Goal: Transaction & Acquisition: Book appointment/travel/reservation

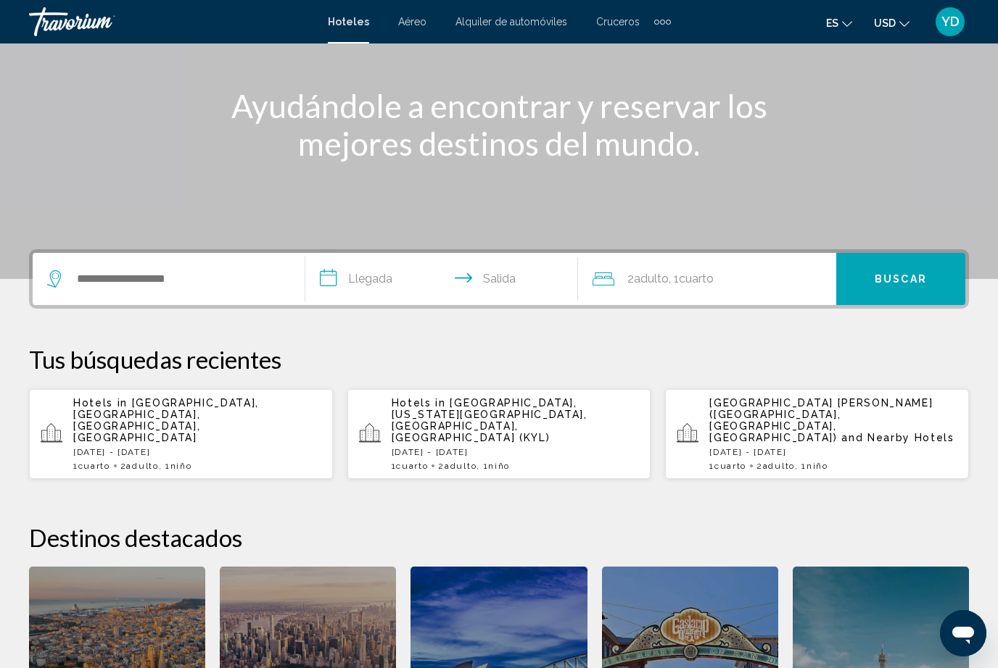
scroll to position [155, 0]
click at [881, 448] on p "[DATE] - [DATE]" at bounding box center [833, 453] width 248 height 10
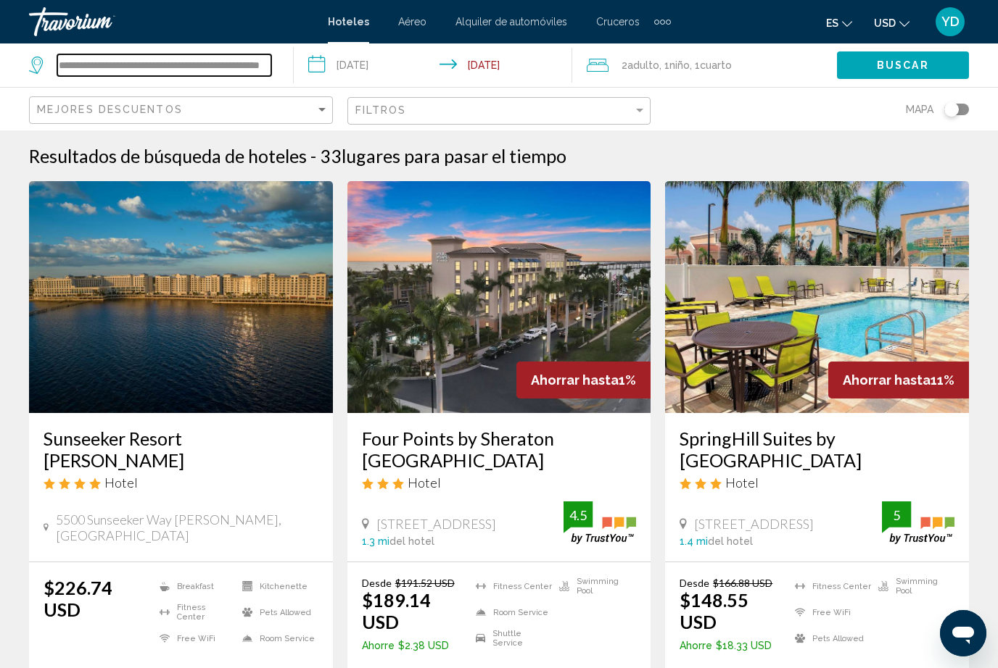
click at [236, 54] on input "**********" at bounding box center [164, 65] width 214 height 22
click at [457, 62] on input "**********" at bounding box center [436, 68] width 285 height 48
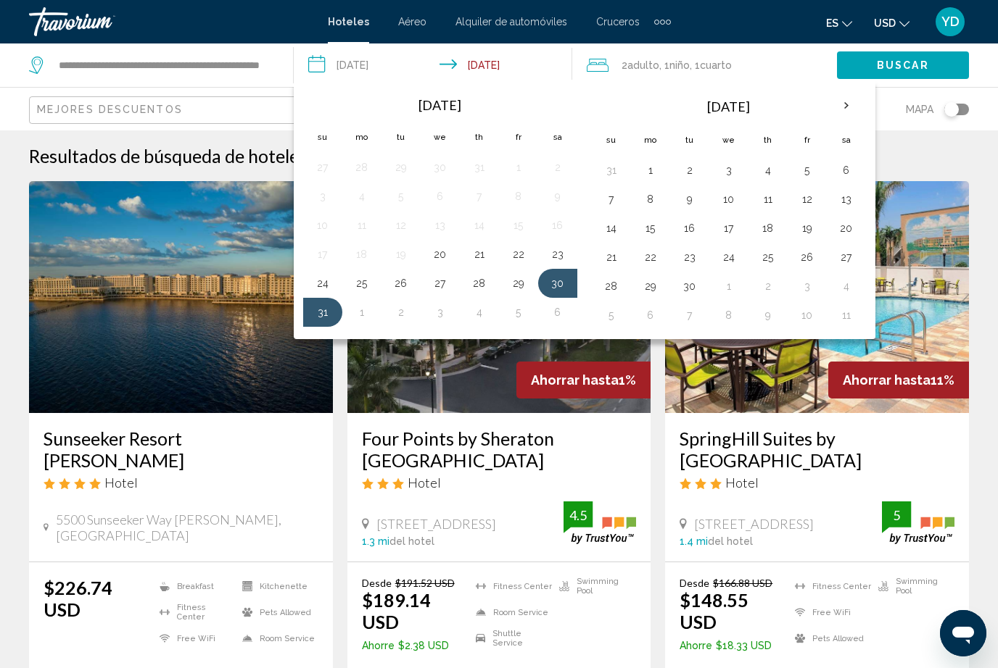
click at [513, 286] on button "29" at bounding box center [518, 283] width 23 height 20
click at [321, 317] on button "31" at bounding box center [322, 312] width 23 height 20
type input "**********"
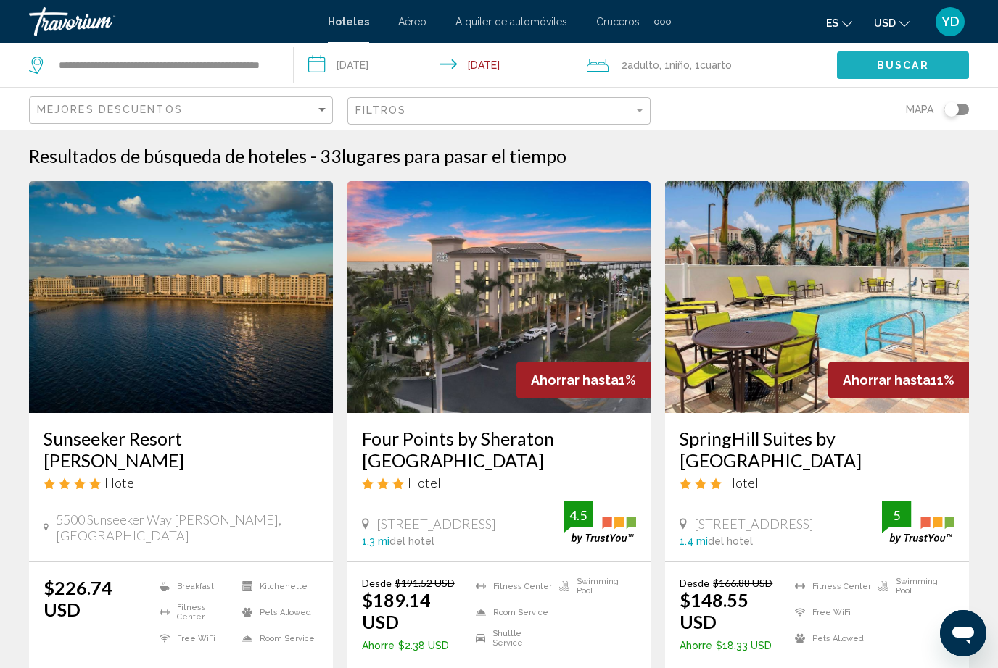
click at [917, 67] on span "Buscar" at bounding box center [903, 66] width 52 height 12
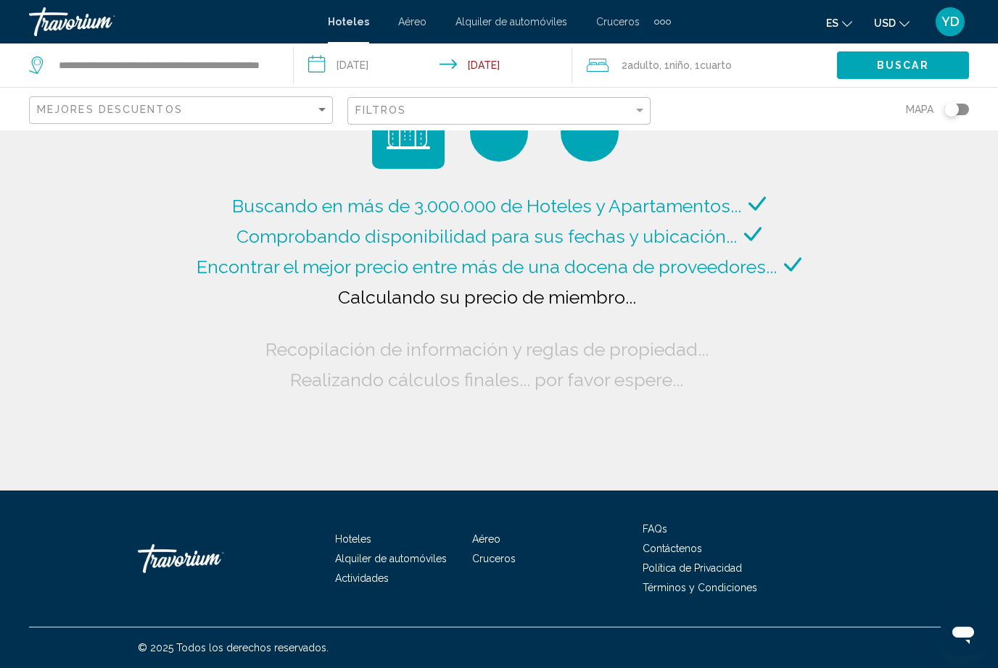
click at [274, 49] on div "**********" at bounding box center [153, 66] width 249 height 44
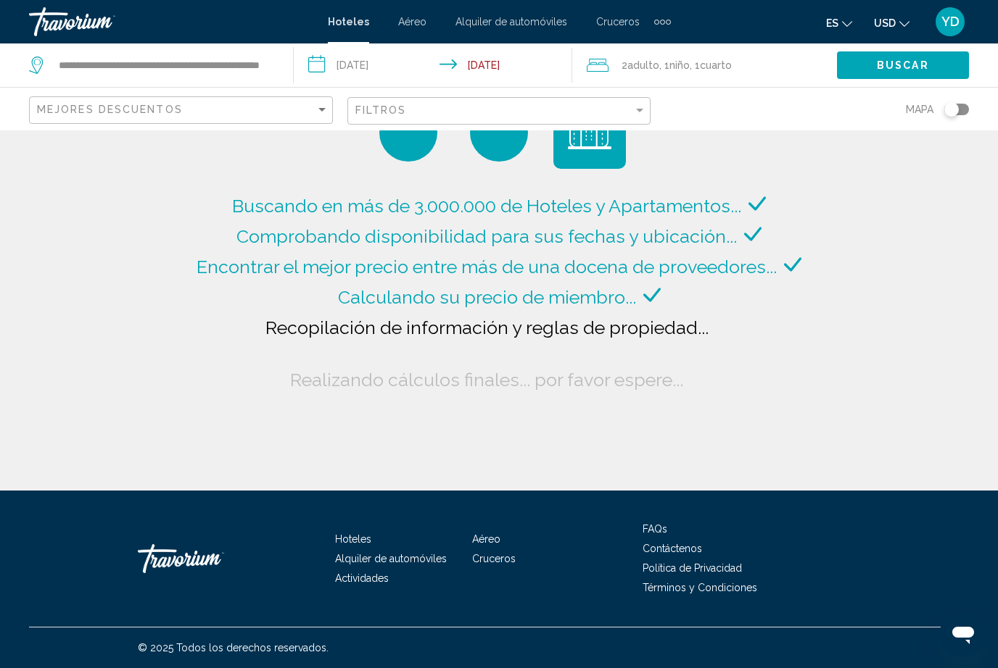
click at [267, 50] on div "**********" at bounding box center [153, 66] width 249 height 44
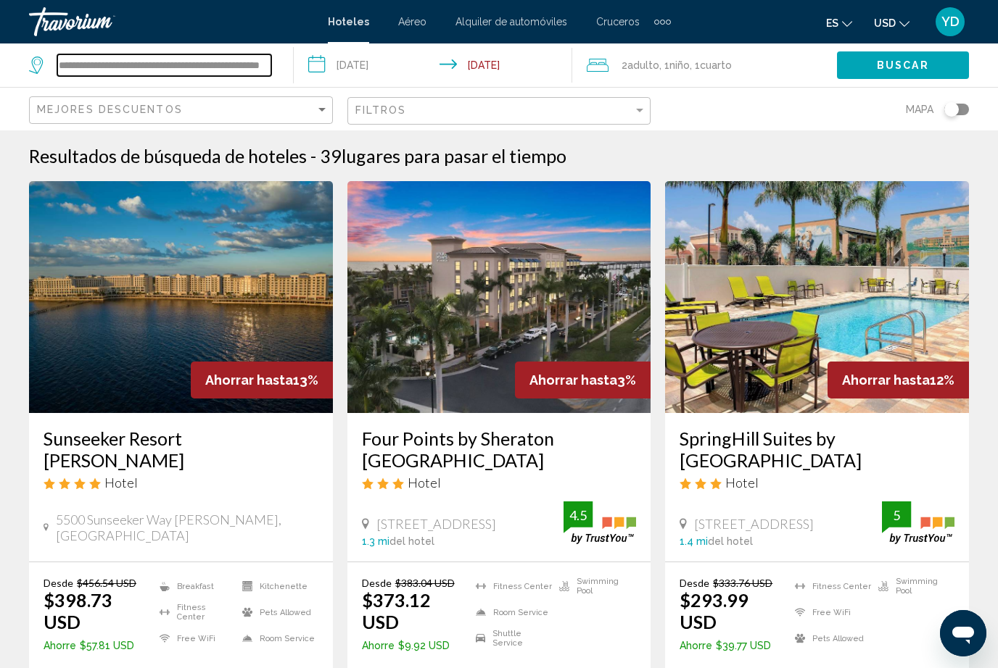
click at [270, 56] on input "**********" at bounding box center [164, 65] width 214 height 22
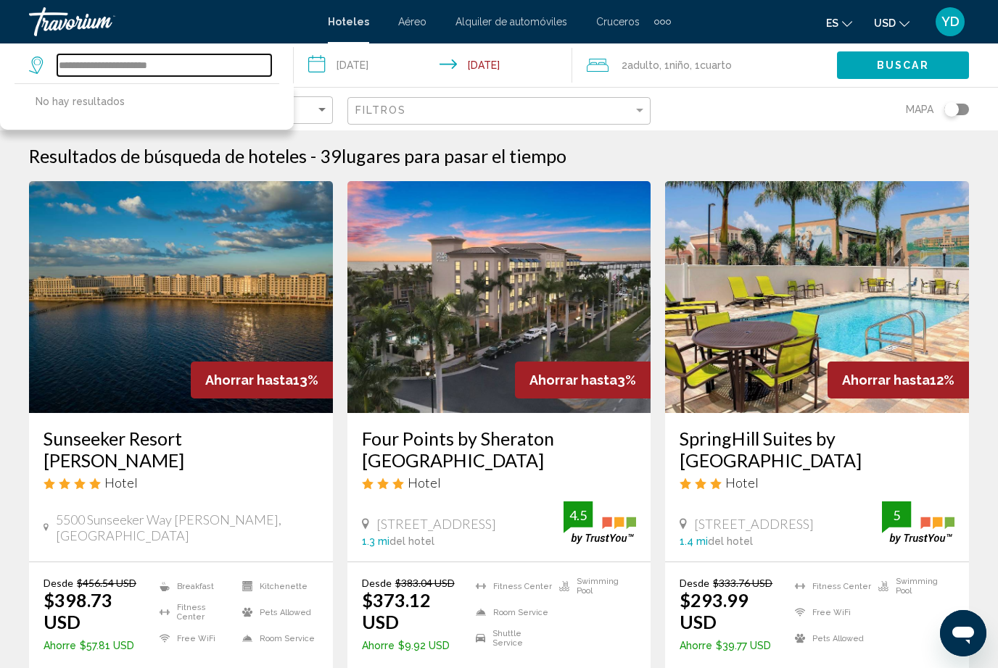
click at [205, 58] on input "**********" at bounding box center [164, 65] width 214 height 22
type input "*"
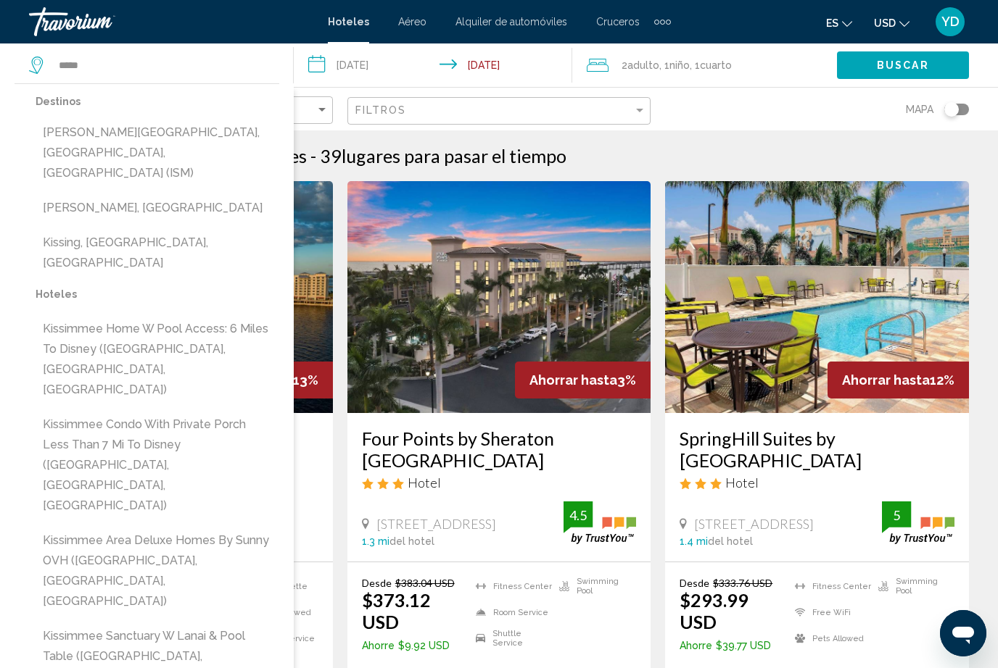
click at [195, 127] on button "[PERSON_NAME][GEOGRAPHIC_DATA], [GEOGRAPHIC_DATA], [GEOGRAPHIC_DATA] (ISM)" at bounding box center [158, 153] width 244 height 68
type input "**********"
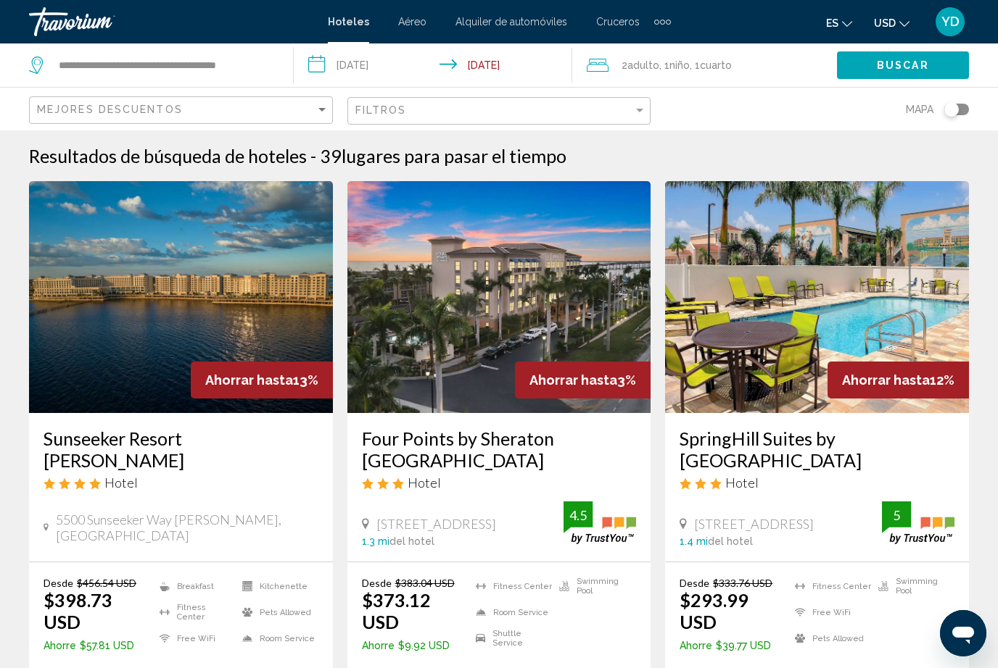
click at [916, 57] on button "Buscar" at bounding box center [903, 64] width 132 height 27
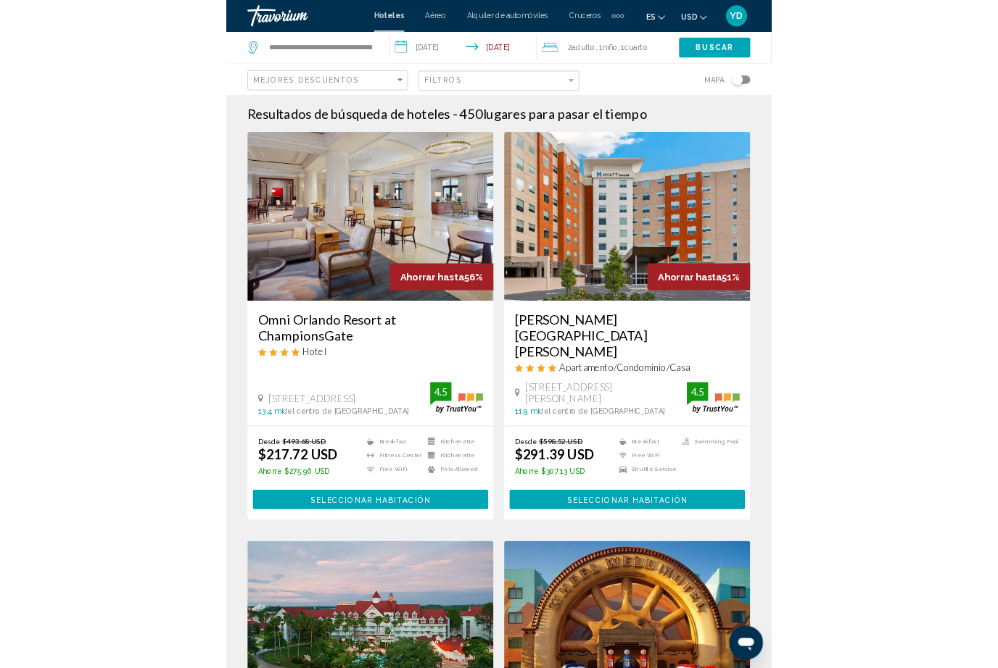
scroll to position [59, 0]
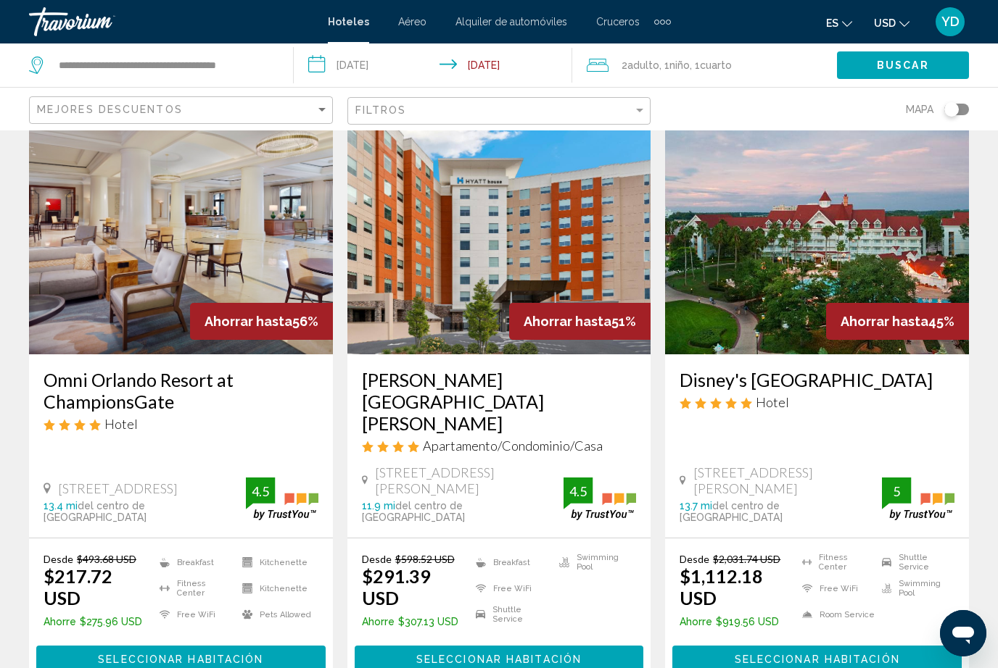
click at [281, 276] on img "Main content" at bounding box center [181, 239] width 304 height 232
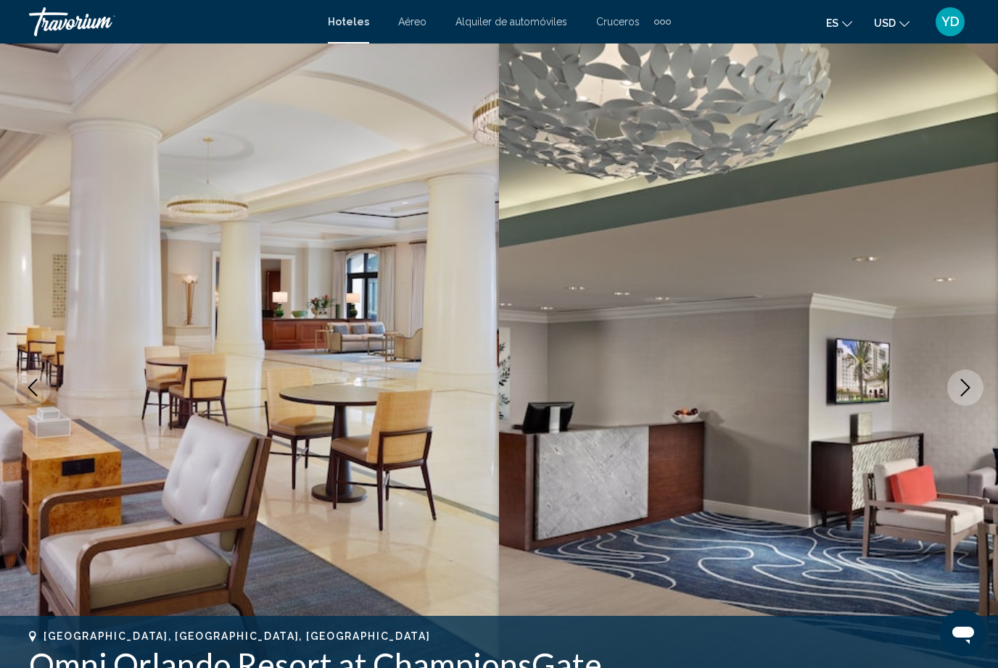
click at [967, 397] on button "Next image" at bounding box center [965, 388] width 36 height 36
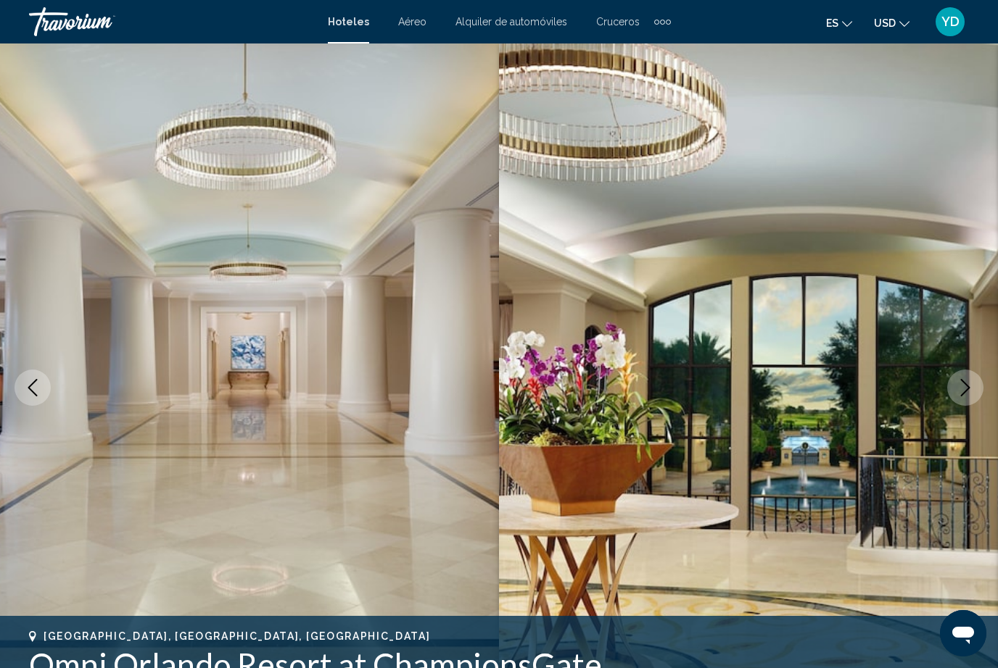
click at [964, 393] on icon "Next image" at bounding box center [965, 387] width 9 height 17
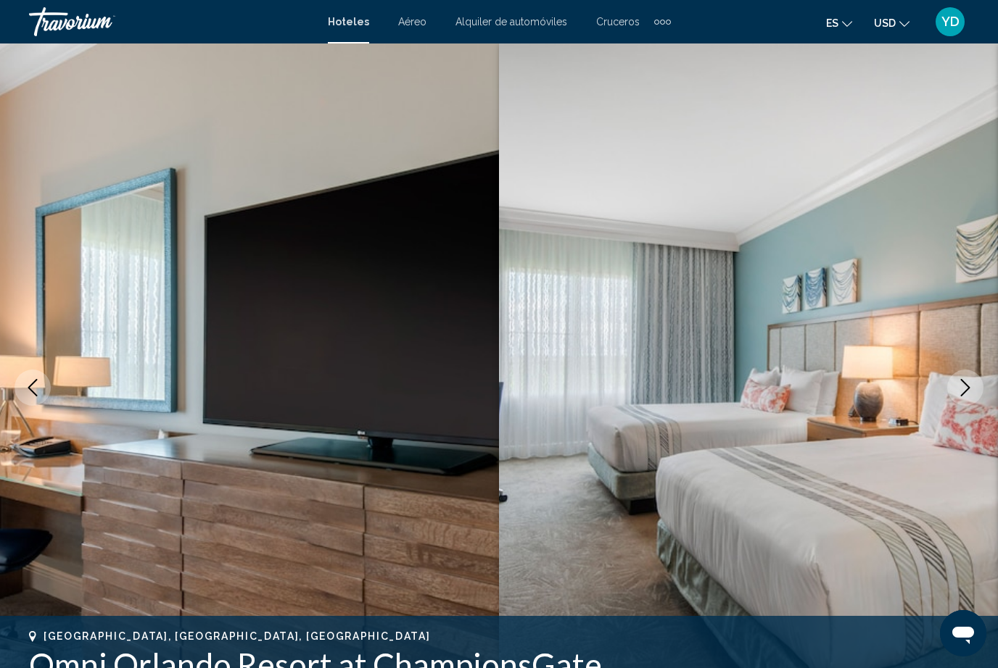
click at [964, 389] on icon "Next image" at bounding box center [964, 387] width 17 height 17
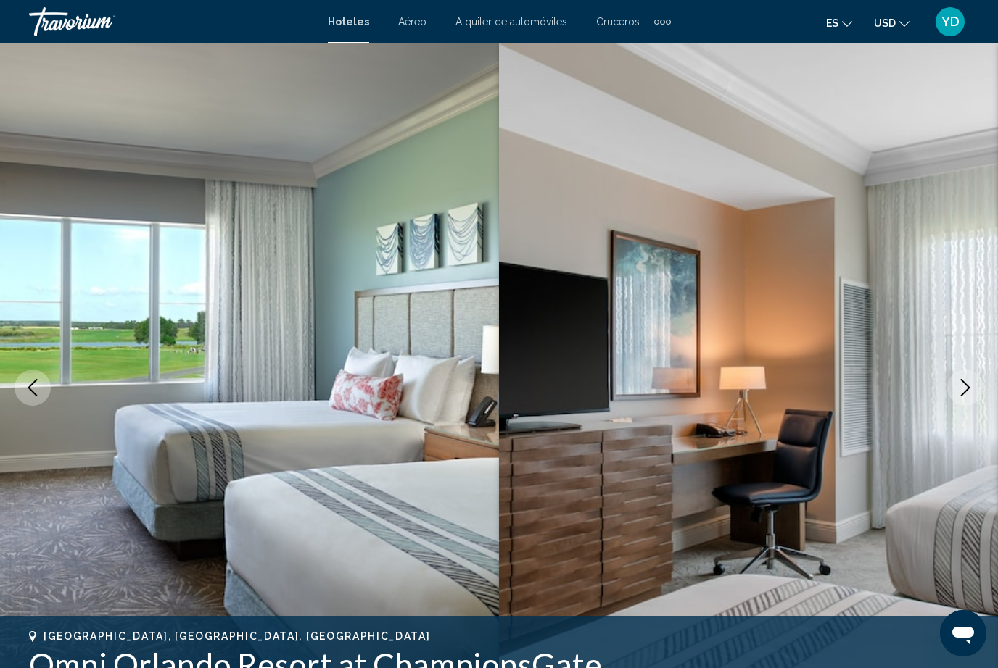
click at [957, 384] on icon "Next image" at bounding box center [964, 387] width 17 height 17
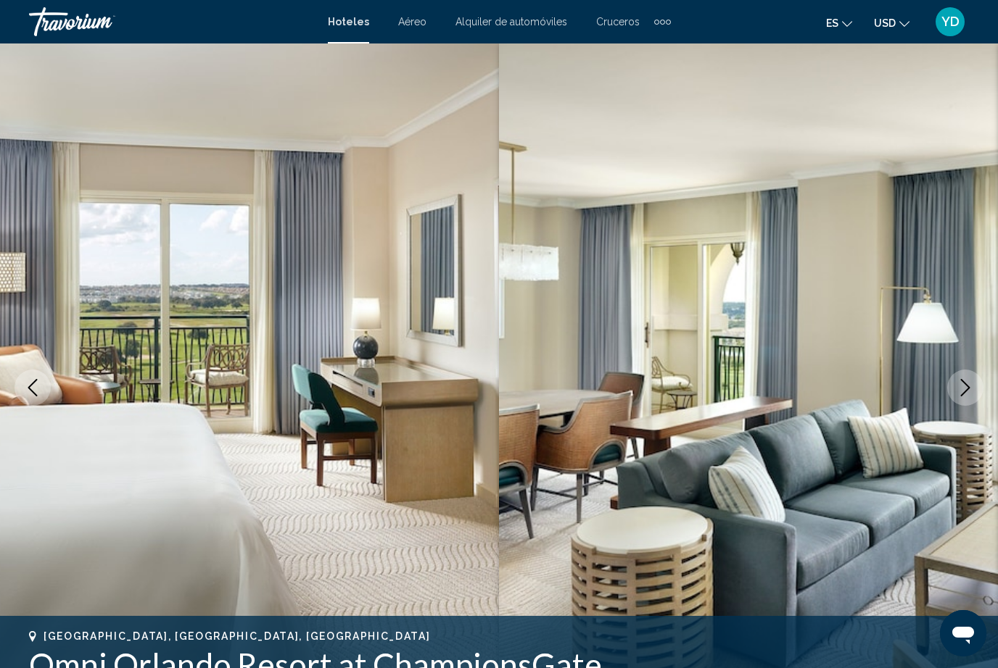
click at [966, 390] on icon "Next image" at bounding box center [964, 387] width 17 height 17
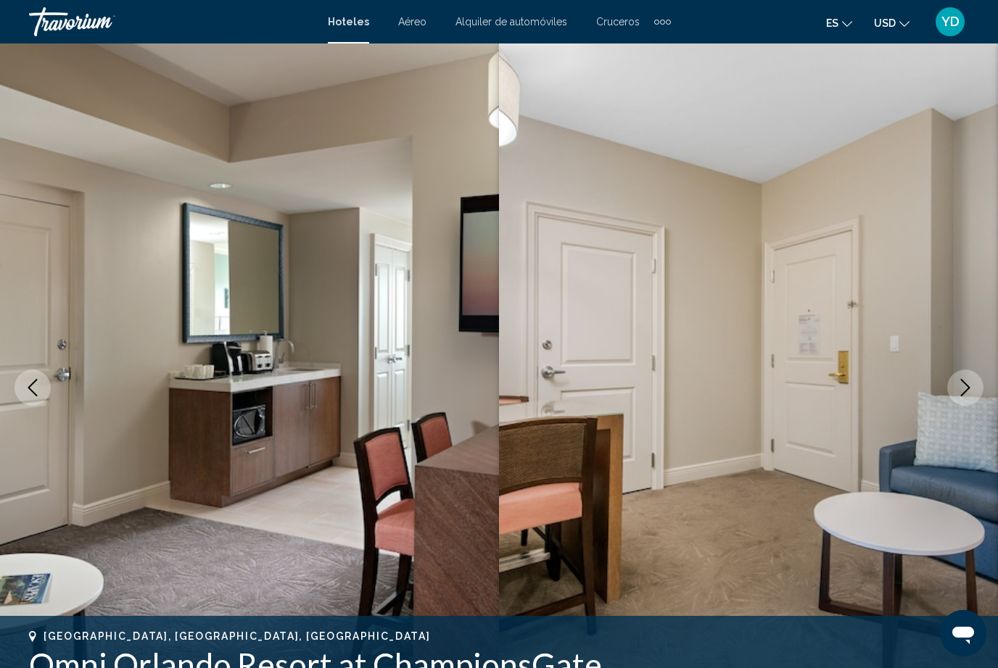
click at [963, 384] on icon "Next image" at bounding box center [964, 387] width 17 height 17
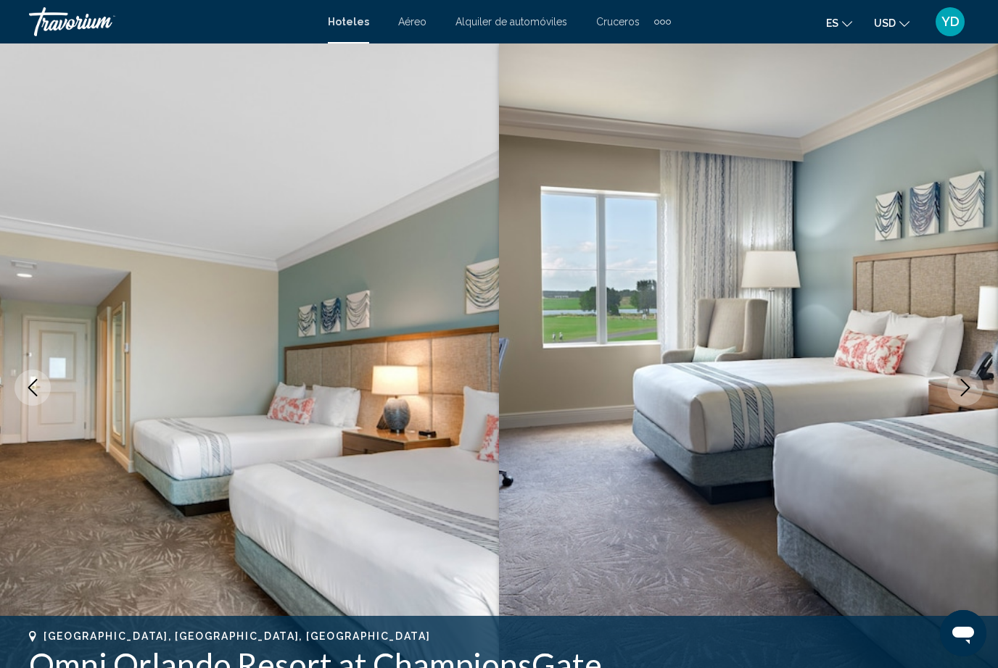
click at [968, 384] on icon "Next image" at bounding box center [964, 387] width 17 height 17
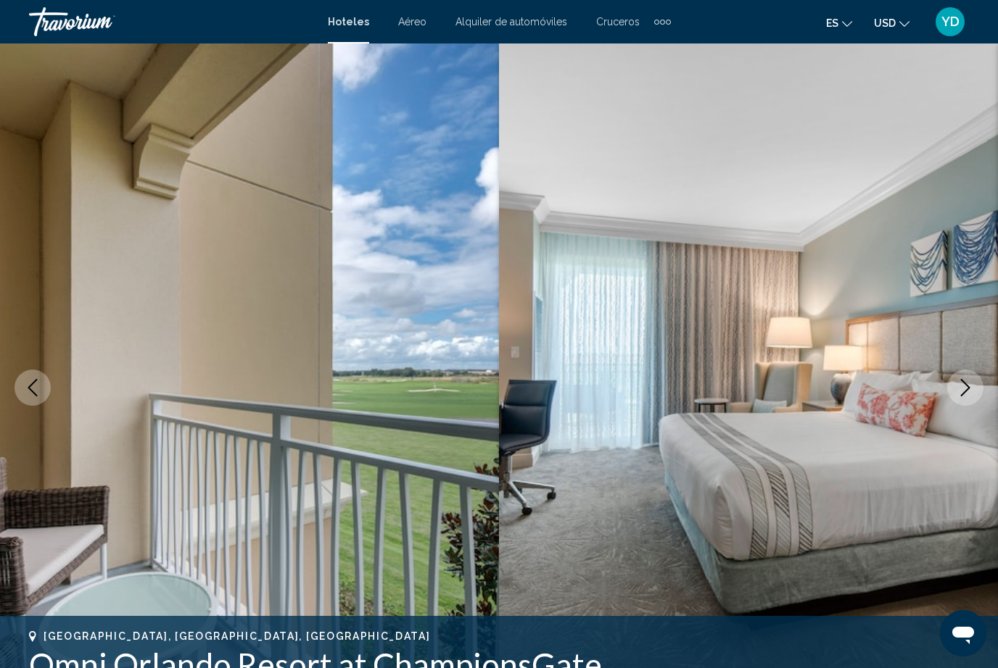
click at [972, 396] on icon "Next image" at bounding box center [964, 387] width 17 height 17
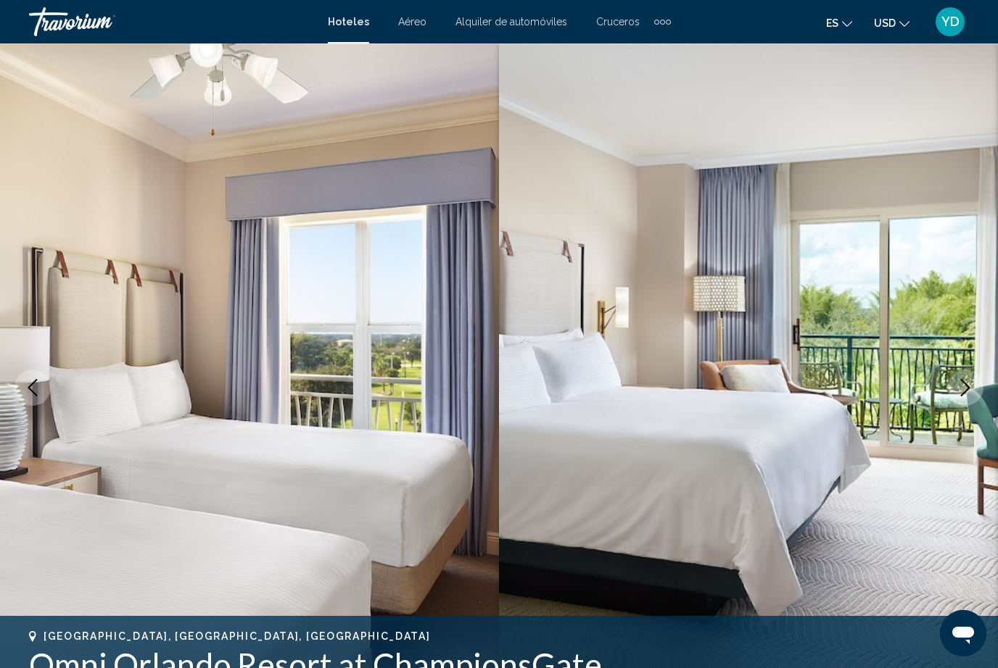
click at [962, 392] on icon "Next image" at bounding box center [964, 387] width 17 height 17
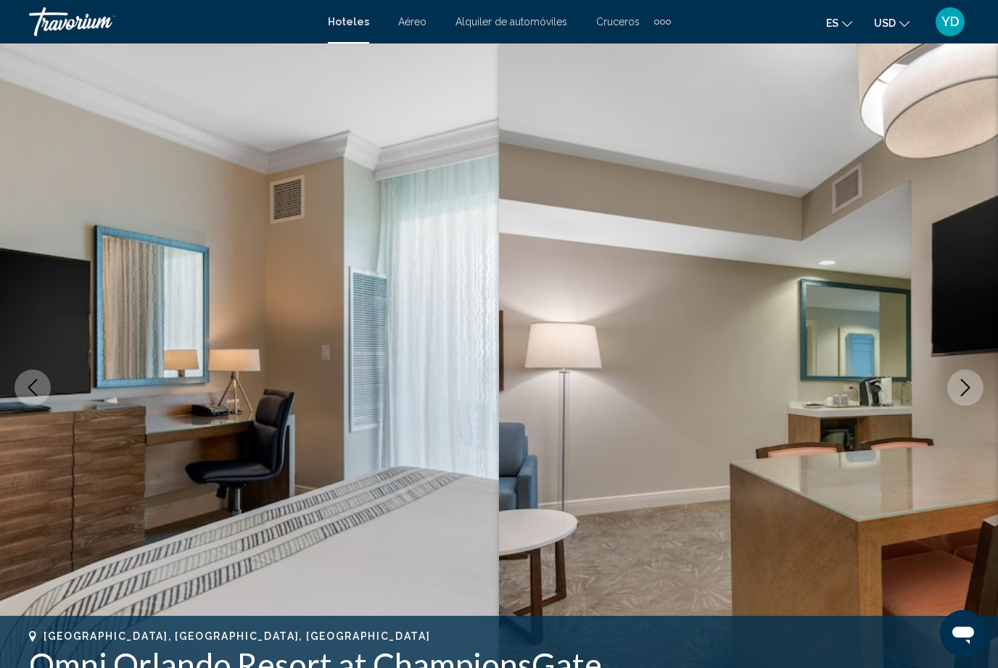
click at [955, 390] on button "Next image" at bounding box center [965, 388] width 36 height 36
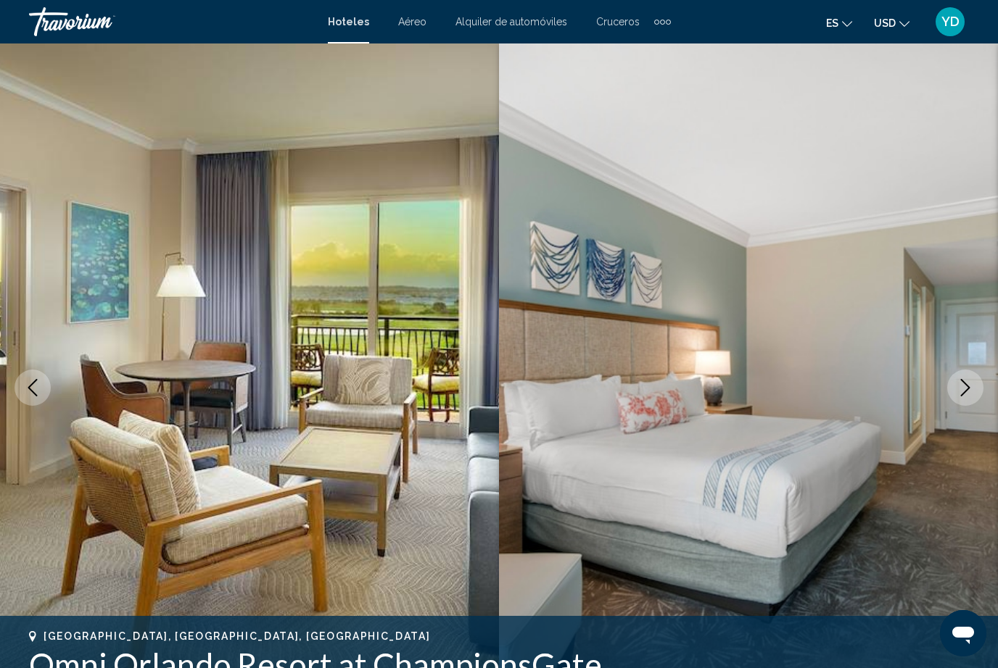
click at [928, 394] on img "Main content" at bounding box center [748, 388] width 499 height 689
click at [952, 395] on button "Next image" at bounding box center [965, 388] width 36 height 36
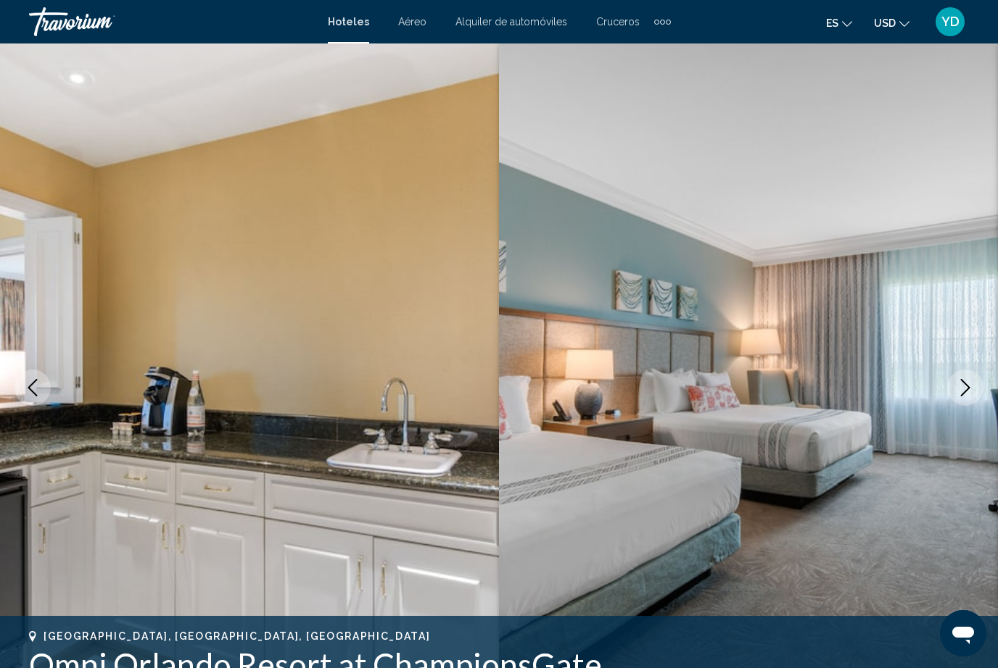
click at [959, 391] on icon "Next image" at bounding box center [964, 387] width 17 height 17
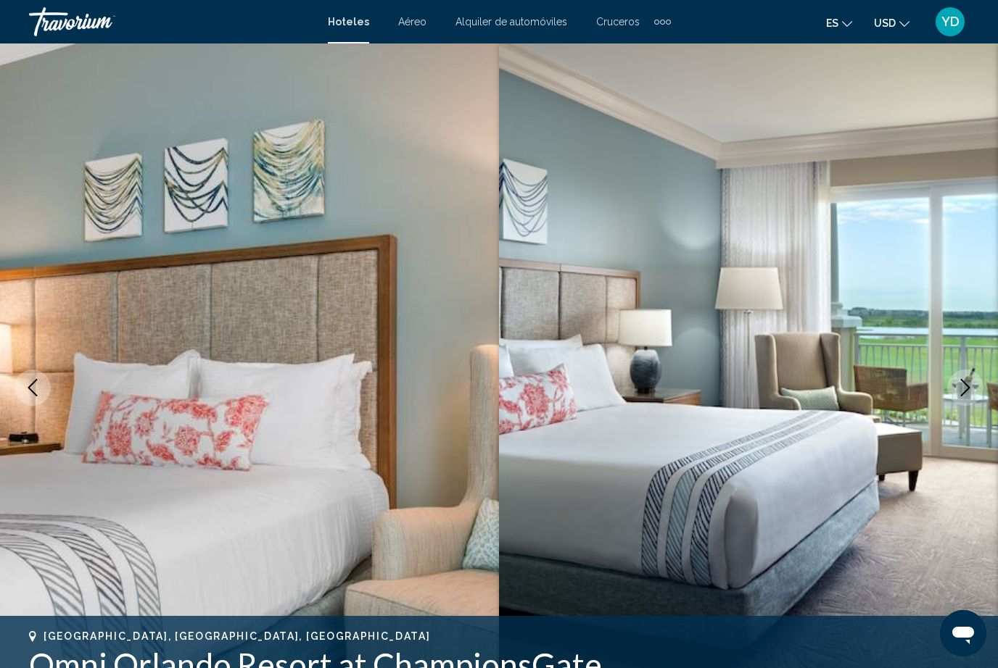
click at [953, 374] on button "Next image" at bounding box center [965, 388] width 36 height 36
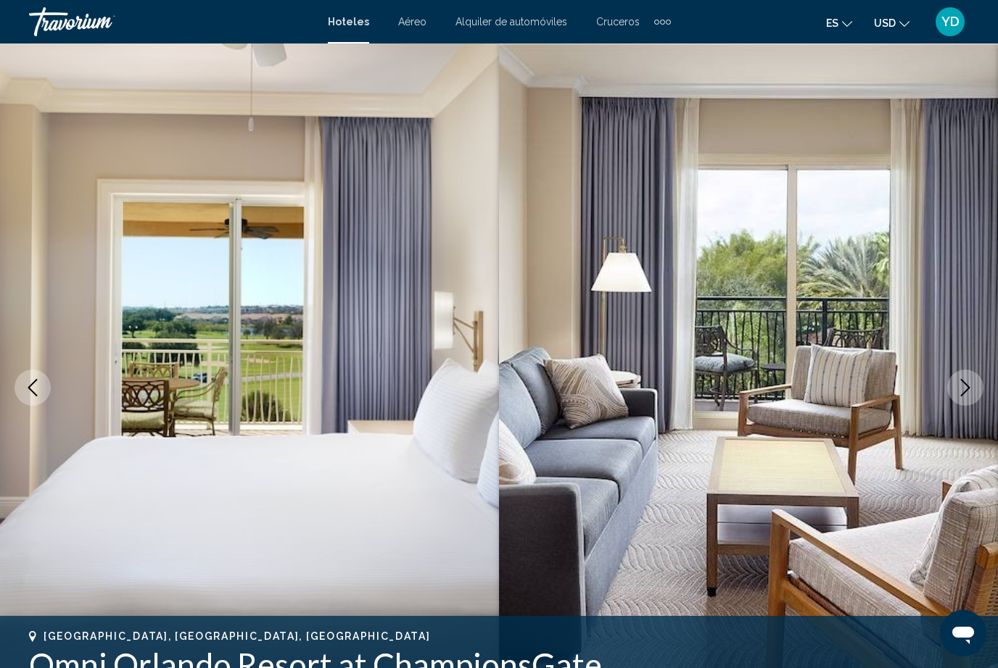
click at [956, 375] on button "Next image" at bounding box center [965, 388] width 36 height 36
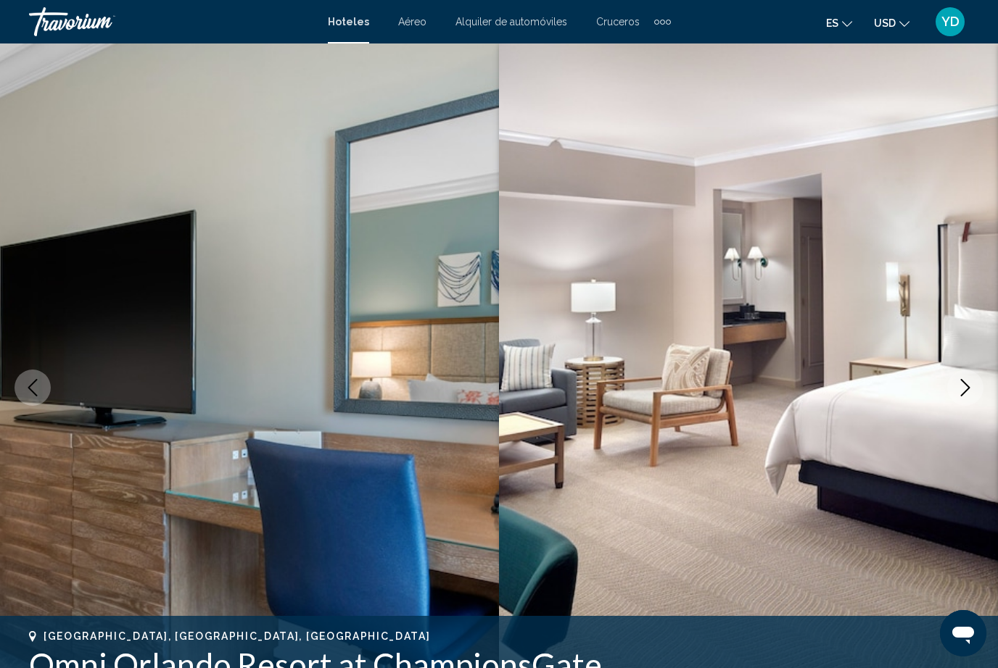
click at [950, 384] on button "Next image" at bounding box center [965, 388] width 36 height 36
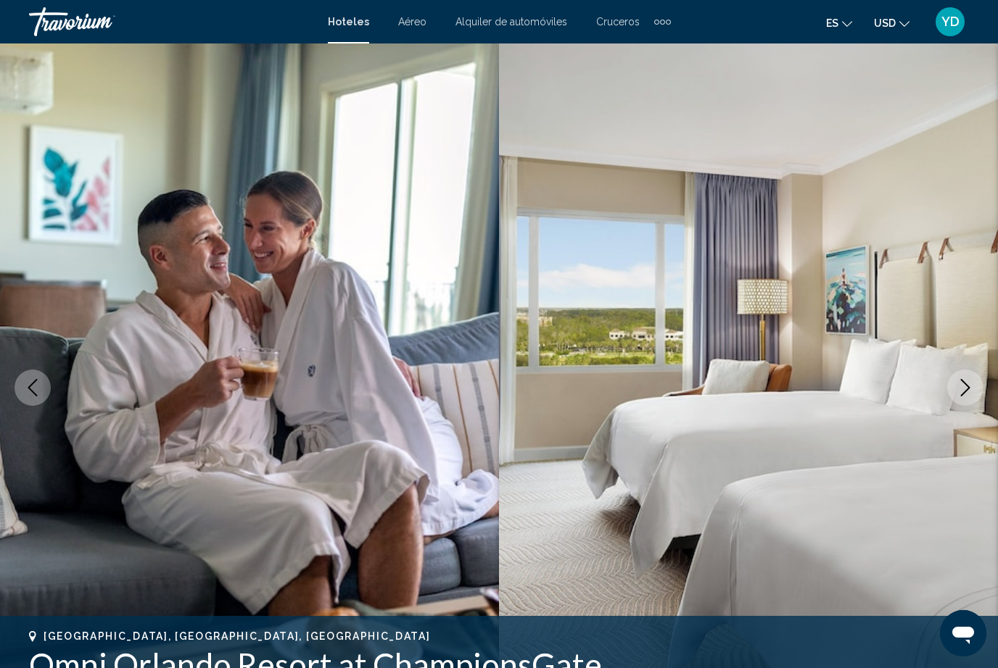
click at [943, 385] on img "Main content" at bounding box center [748, 388] width 499 height 689
click at [964, 386] on icon "Next image" at bounding box center [964, 387] width 17 height 17
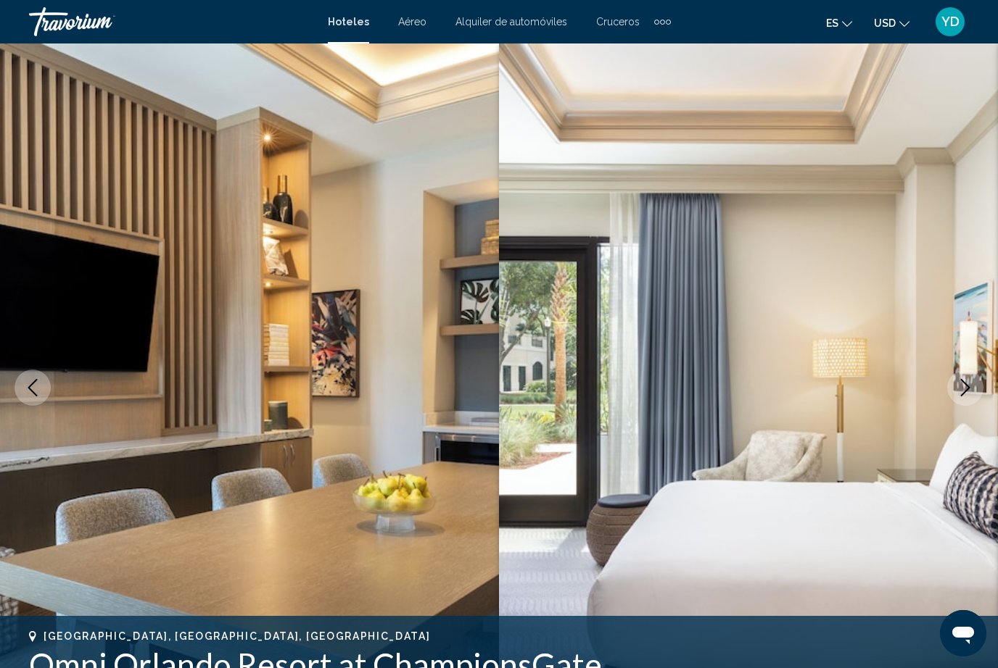
click at [964, 381] on icon "Next image" at bounding box center [964, 387] width 17 height 17
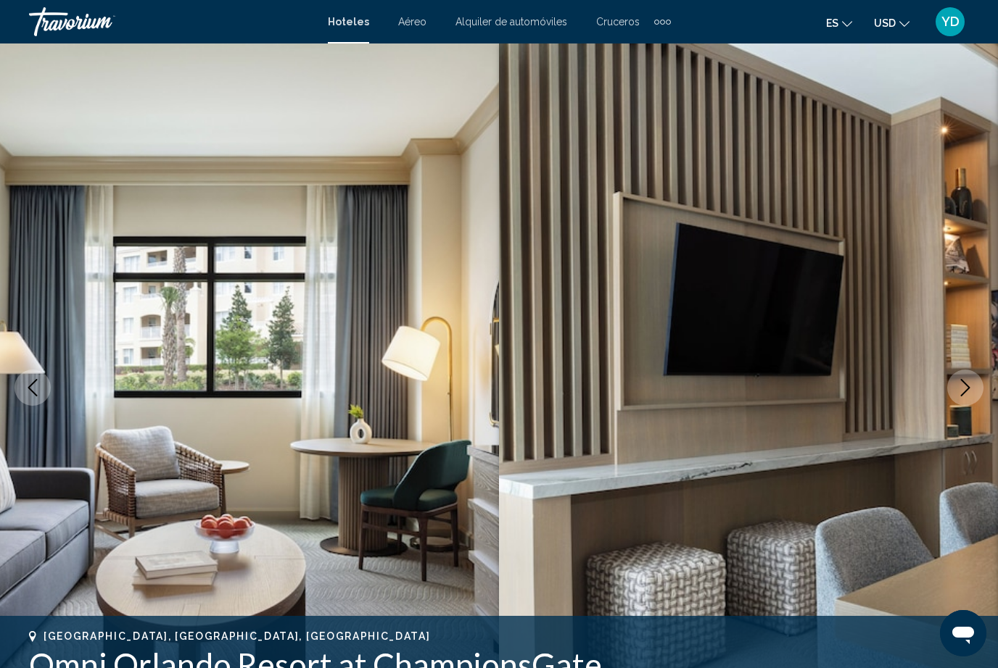
click at [960, 380] on icon "Next image" at bounding box center [964, 387] width 17 height 17
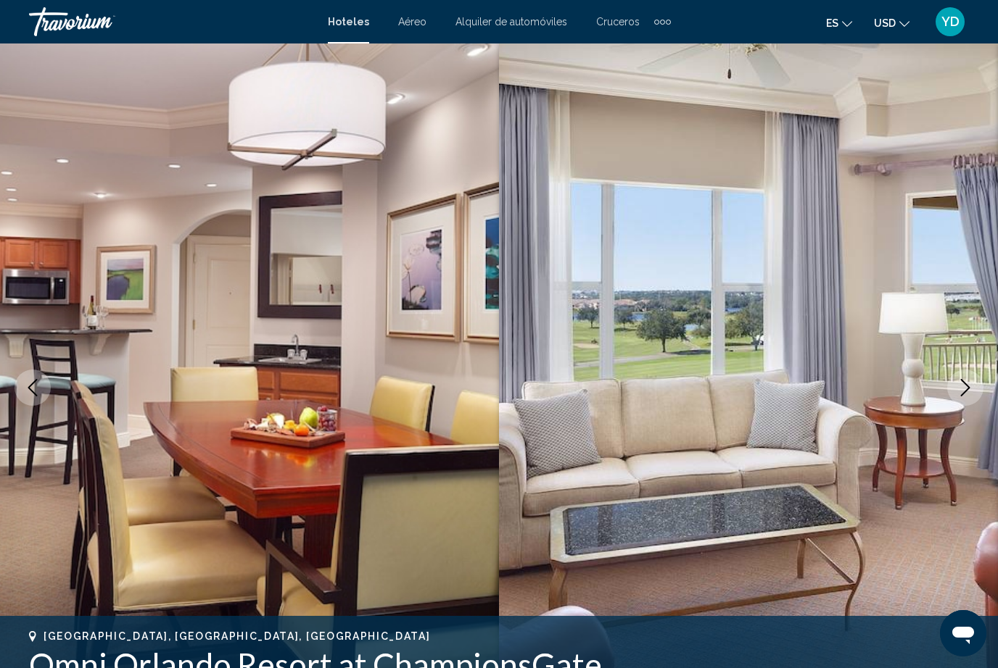
click at [956, 384] on button "Next image" at bounding box center [965, 388] width 36 height 36
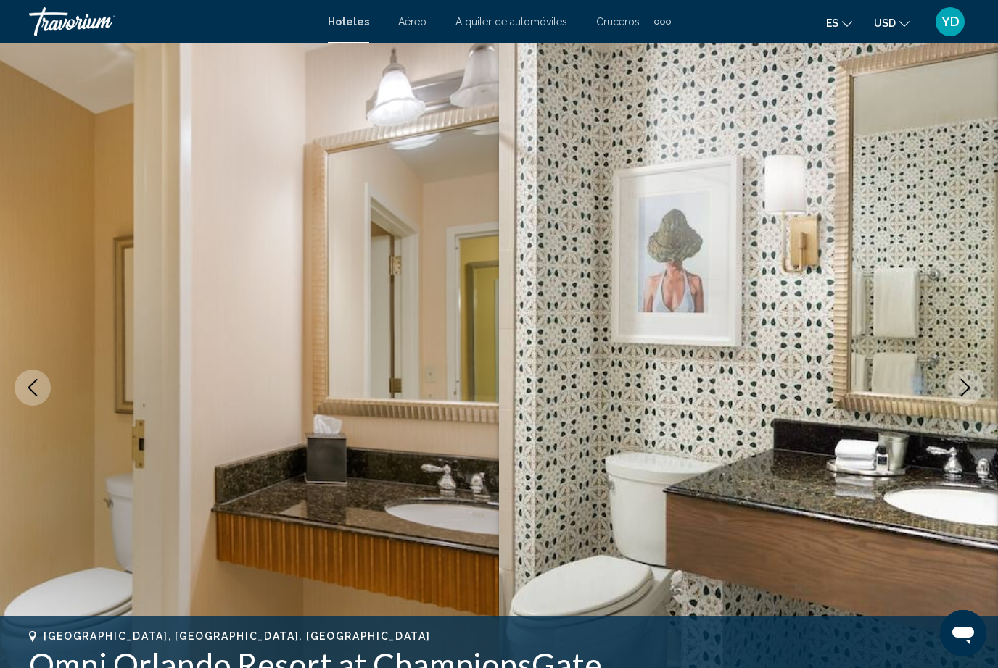
click at [964, 377] on button "Next image" at bounding box center [965, 388] width 36 height 36
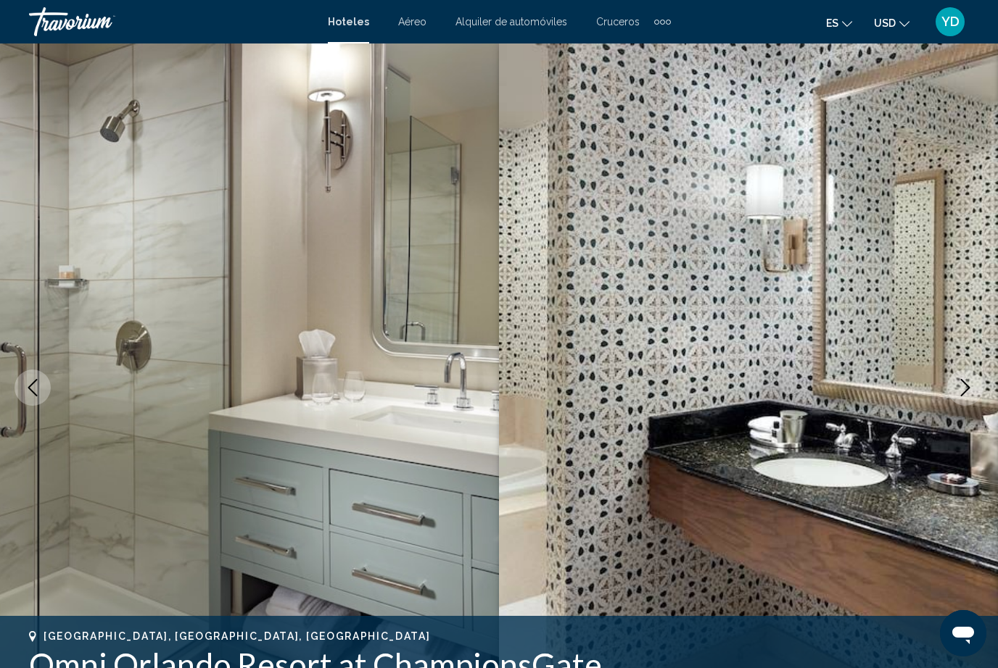
click at [953, 387] on button "Next image" at bounding box center [965, 388] width 36 height 36
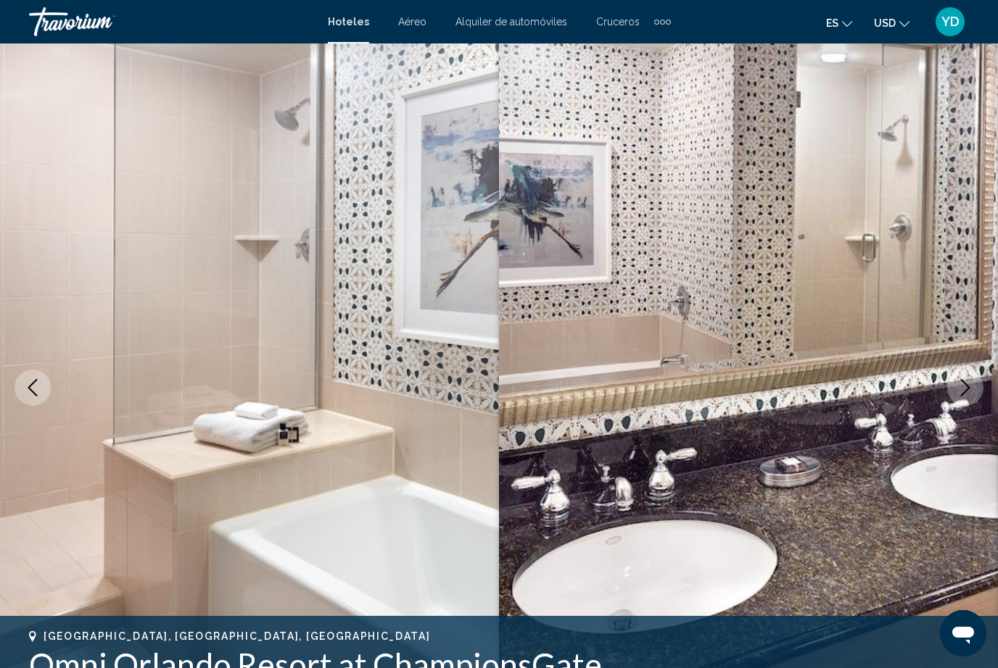
click at [953, 382] on button "Next image" at bounding box center [965, 388] width 36 height 36
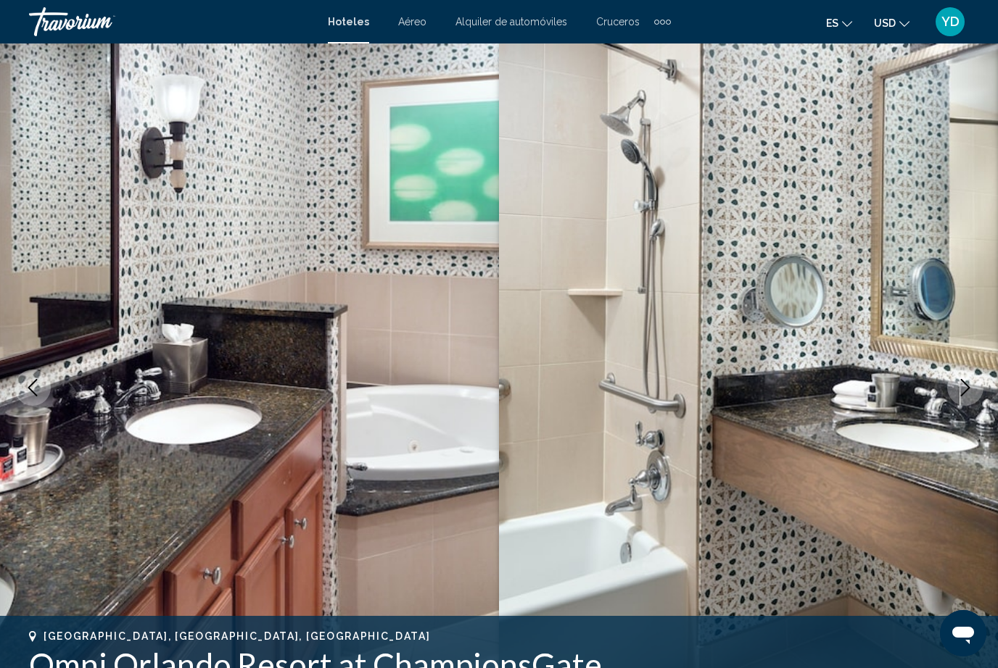
click at [947, 382] on button "Next image" at bounding box center [965, 388] width 36 height 36
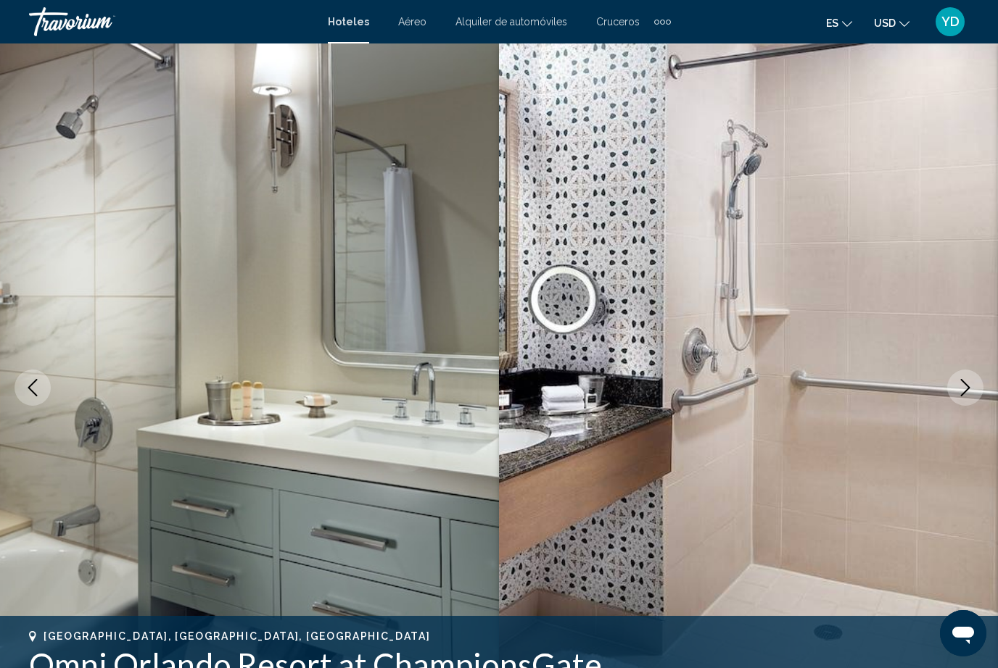
click at [959, 386] on icon "Next image" at bounding box center [964, 387] width 17 height 17
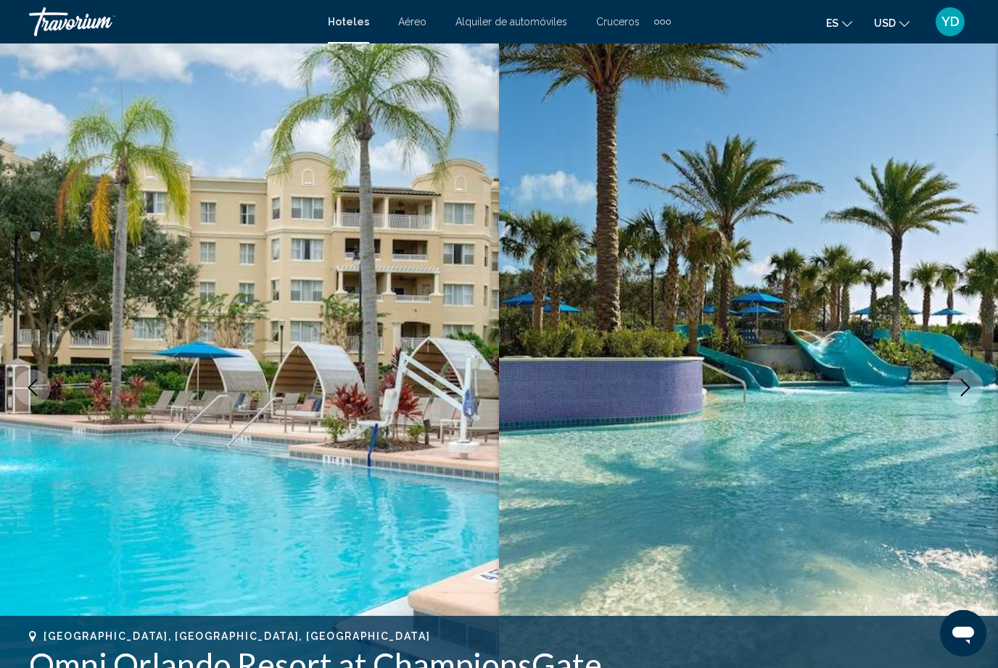
click at [364, 532] on img "Main content" at bounding box center [249, 388] width 499 height 689
click at [965, 386] on icon "Next image" at bounding box center [964, 387] width 17 height 17
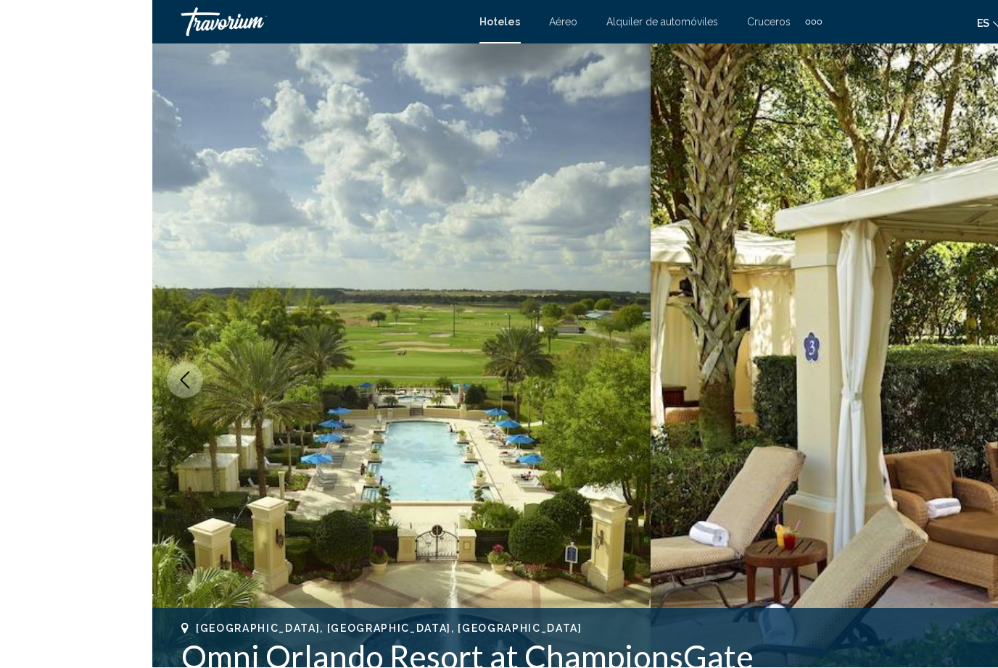
scroll to position [1, 0]
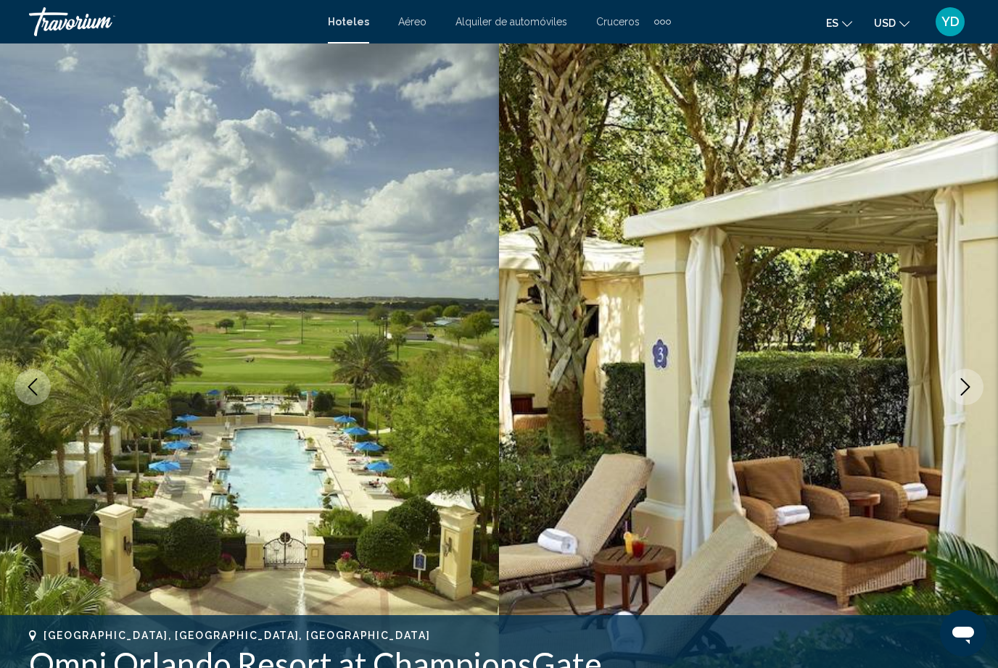
click at [960, 394] on icon "Next image" at bounding box center [964, 386] width 17 height 17
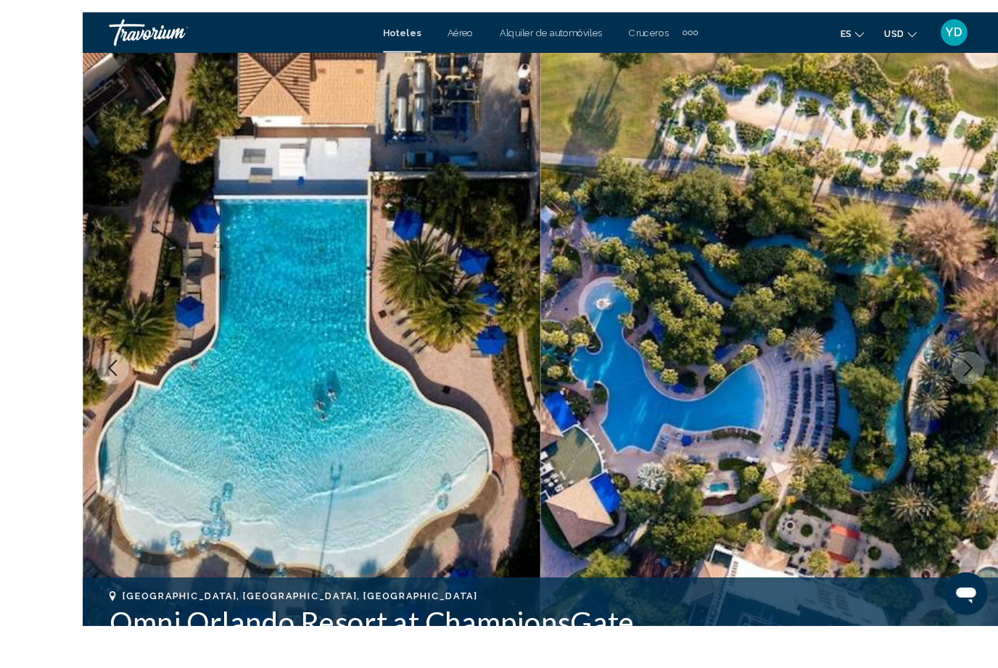
scroll to position [115, 0]
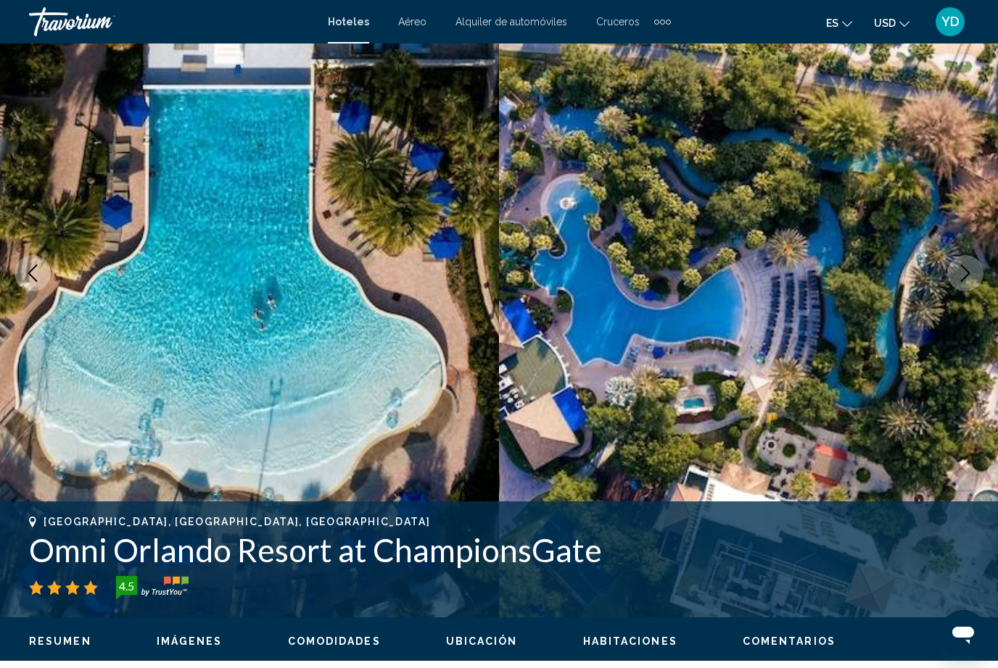
click at [958, 277] on icon "Next image" at bounding box center [964, 273] width 17 height 17
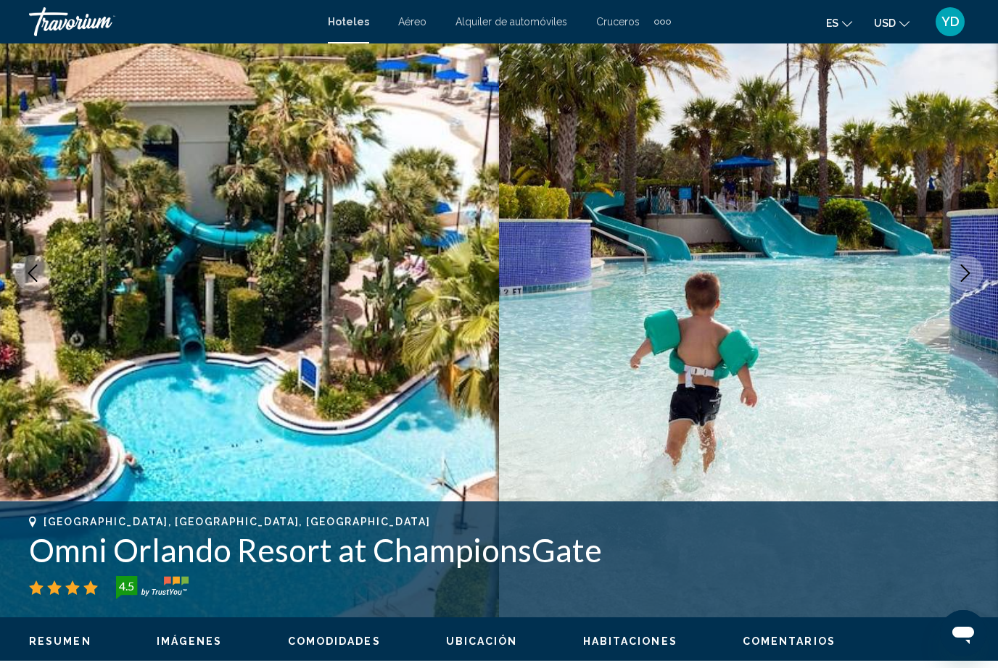
click at [958, 249] on img "Main content" at bounding box center [748, 273] width 499 height 689
click at [967, 268] on icon "Next image" at bounding box center [964, 273] width 17 height 17
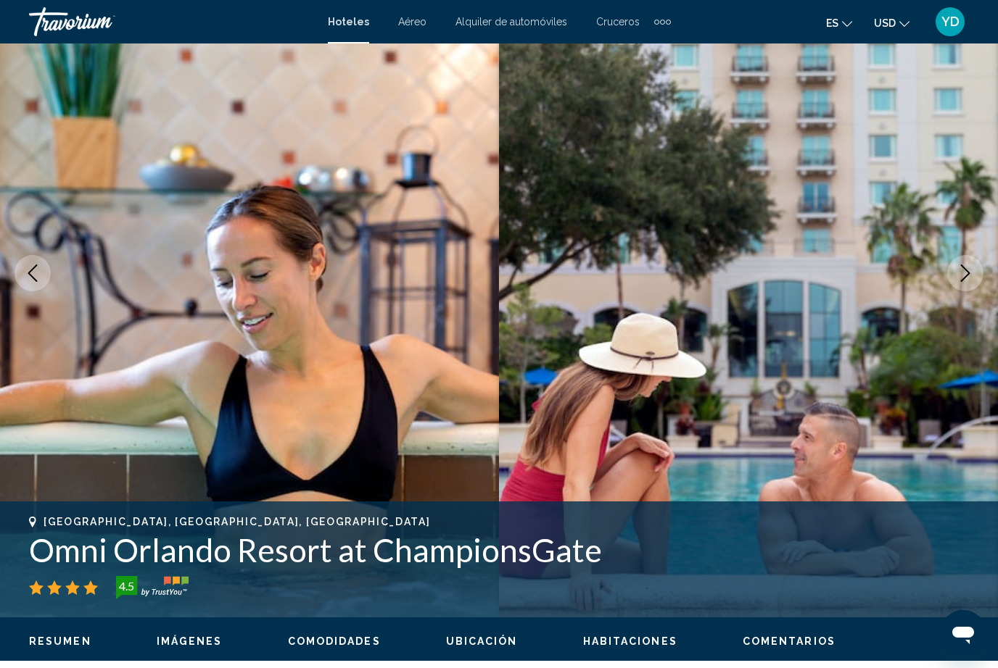
click at [956, 272] on icon "Next image" at bounding box center [964, 273] width 17 height 17
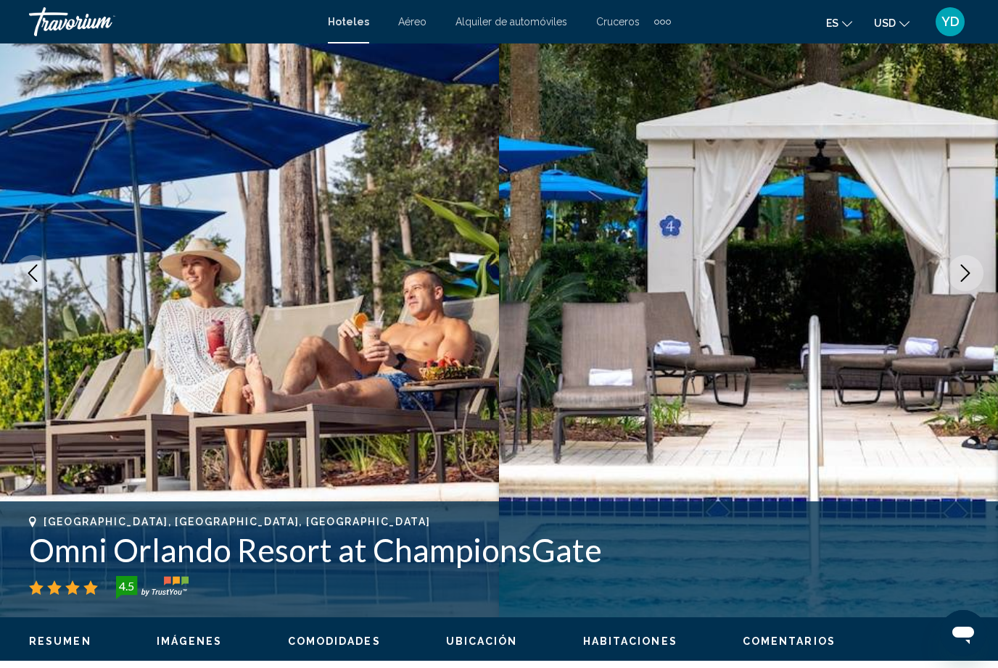
click at [974, 274] on button "Next image" at bounding box center [965, 273] width 36 height 36
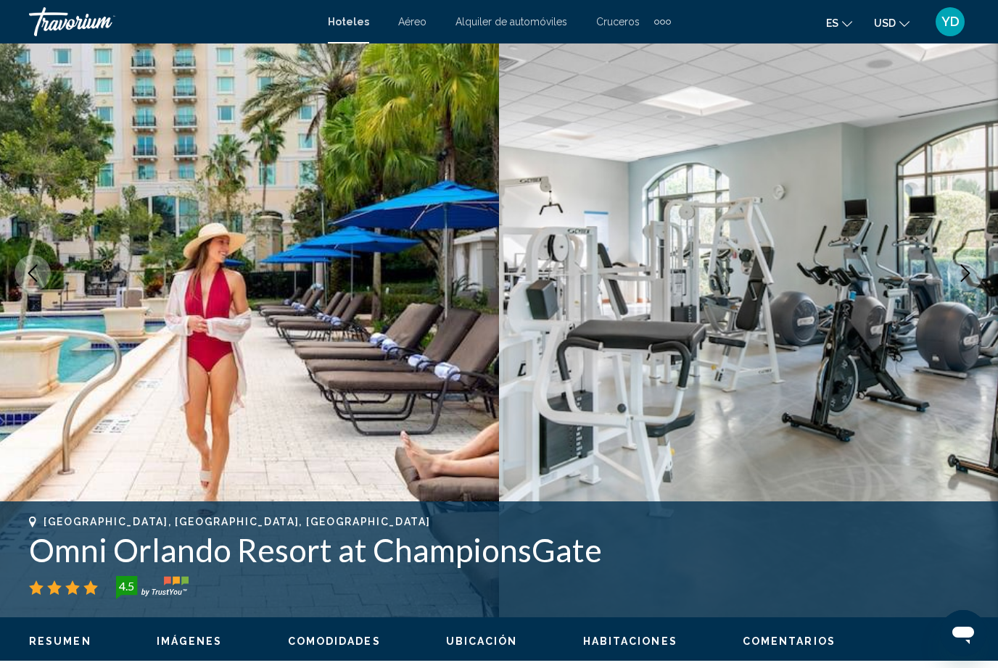
click at [976, 261] on button "Next image" at bounding box center [965, 273] width 36 height 36
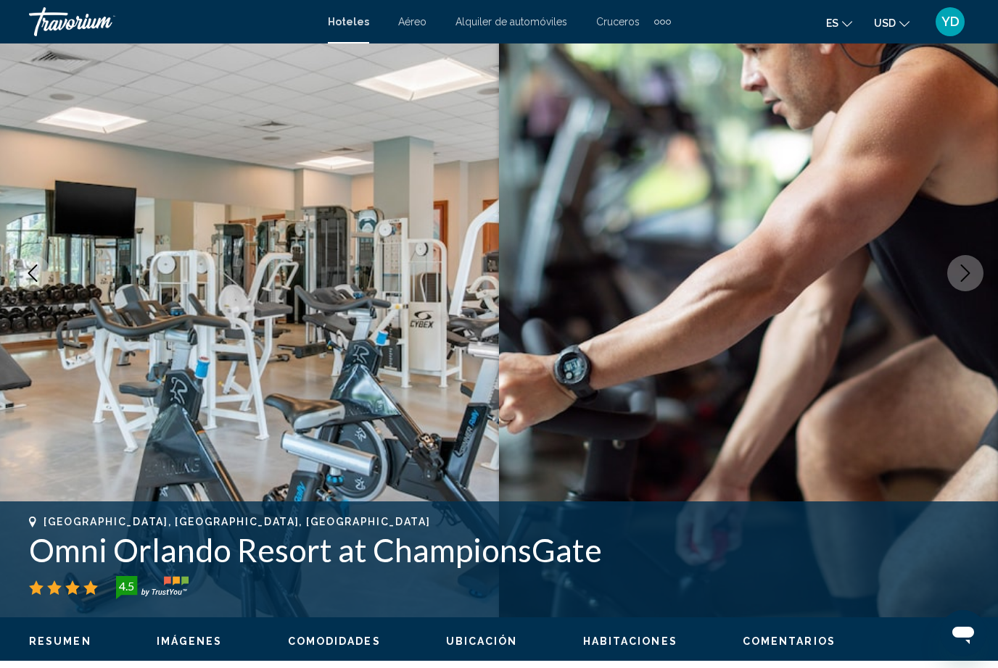
click at [961, 279] on icon "Next image" at bounding box center [964, 273] width 17 height 17
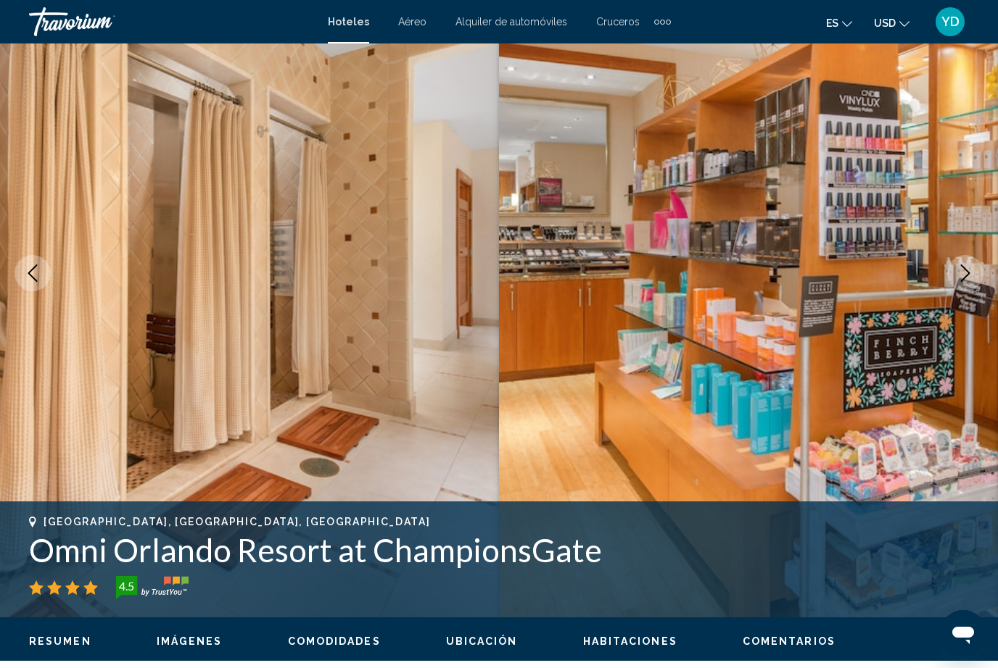
click at [982, 281] on img "Main content" at bounding box center [748, 273] width 499 height 689
click at [947, 278] on button "Next image" at bounding box center [965, 273] width 36 height 36
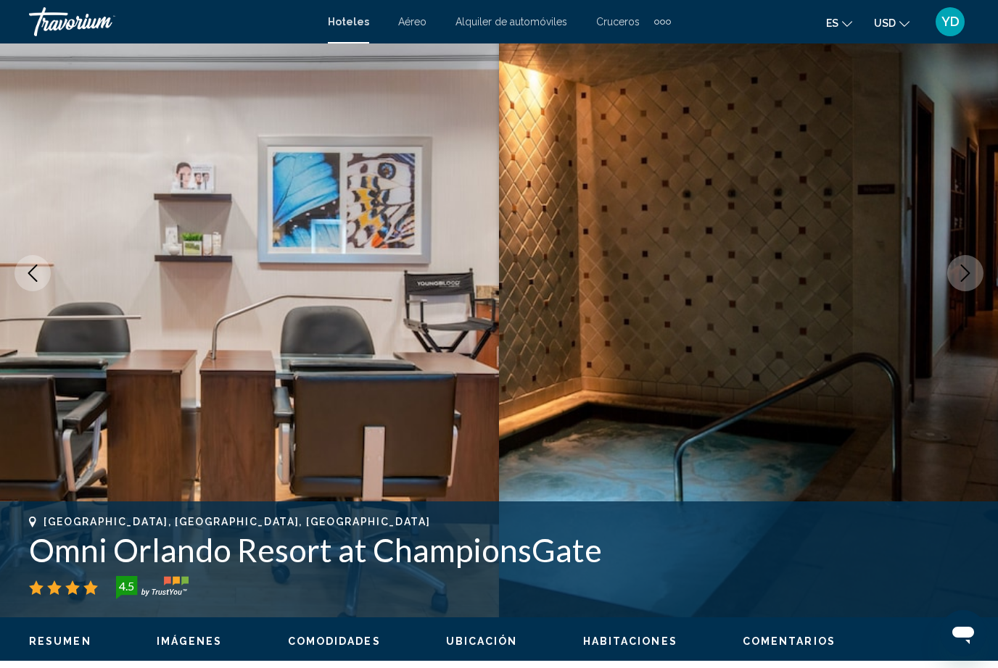
click at [952, 261] on button "Next image" at bounding box center [965, 273] width 36 height 36
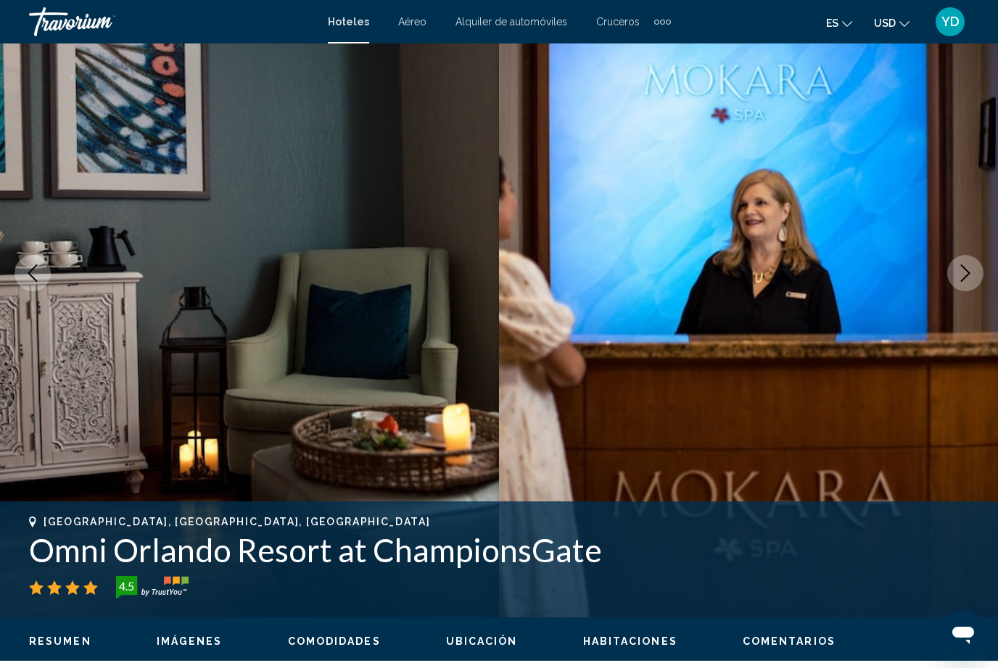
click at [962, 269] on icon "Next image" at bounding box center [964, 273] width 17 height 17
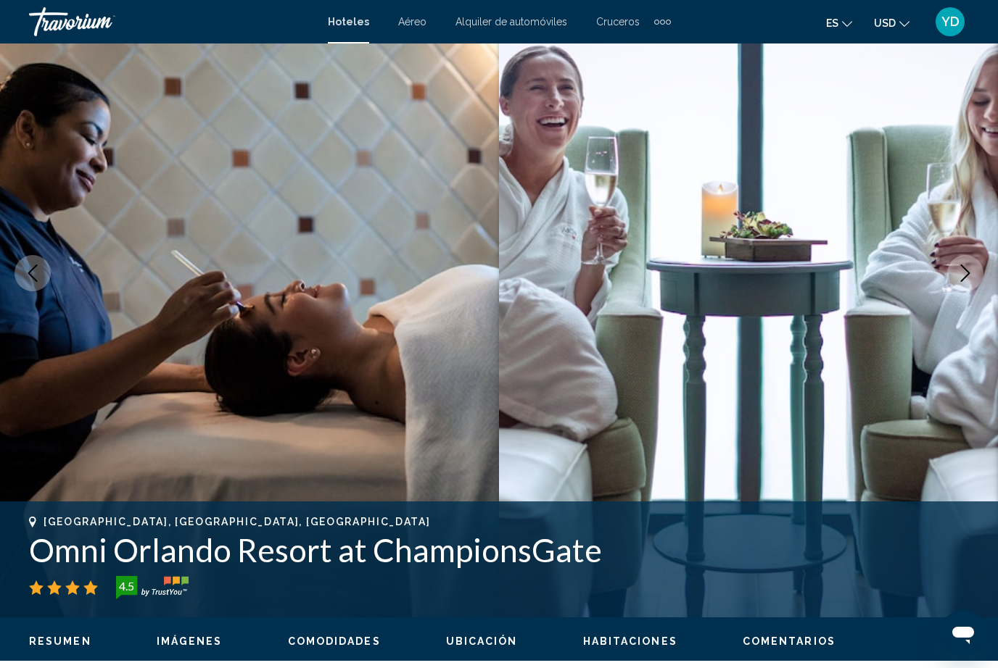
click at [956, 268] on button "Next image" at bounding box center [965, 273] width 36 height 36
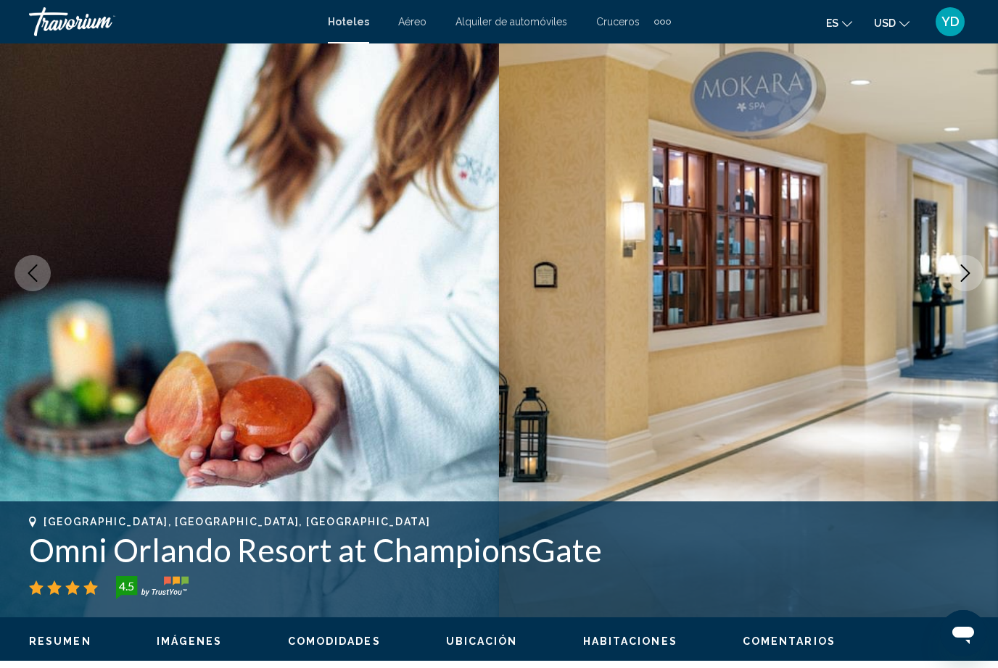
click at [949, 281] on button "Next image" at bounding box center [965, 273] width 36 height 36
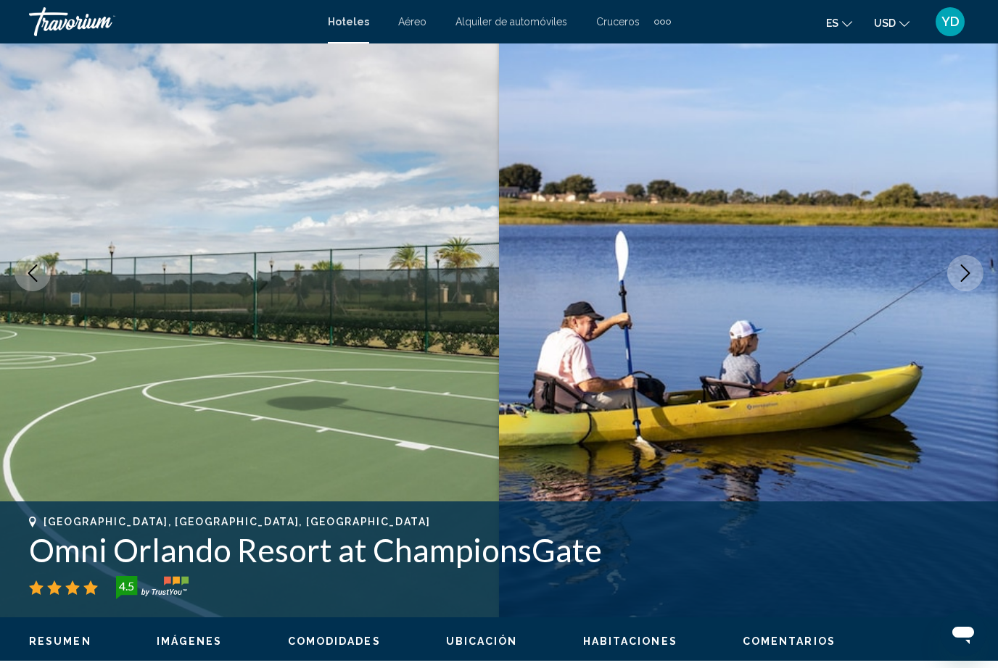
click at [972, 275] on icon "Next image" at bounding box center [964, 273] width 17 height 17
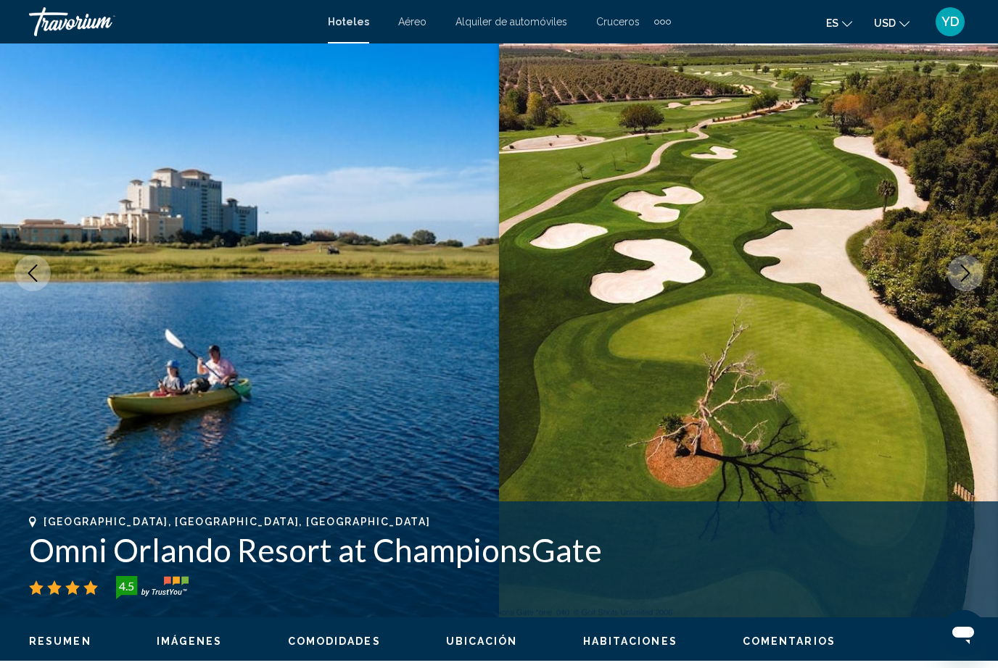
click at [974, 283] on button "Next image" at bounding box center [965, 273] width 36 height 36
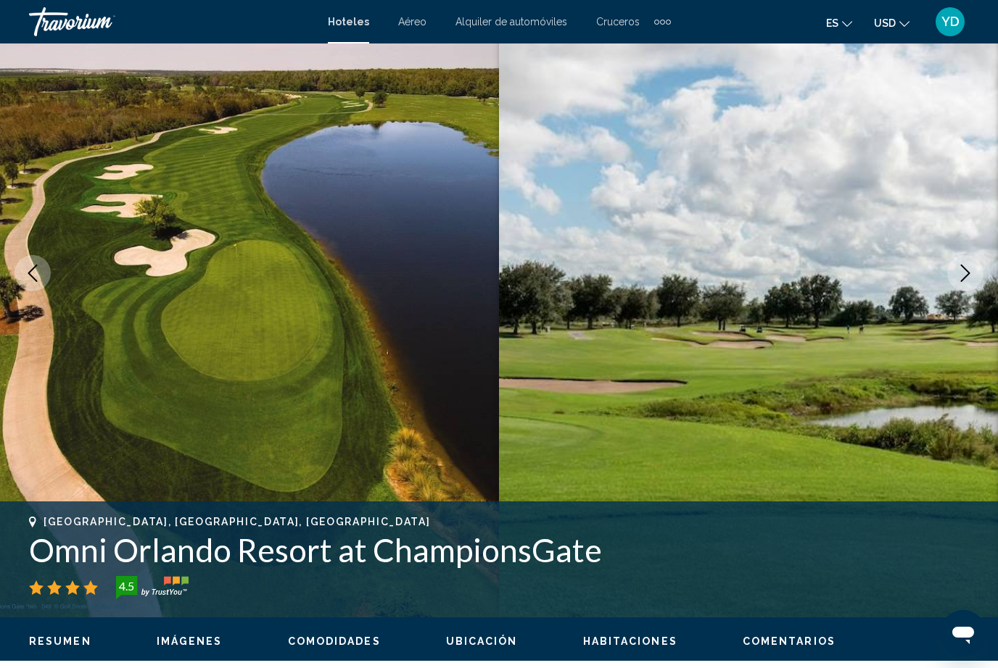
click at [964, 280] on icon "Next image" at bounding box center [964, 273] width 17 height 17
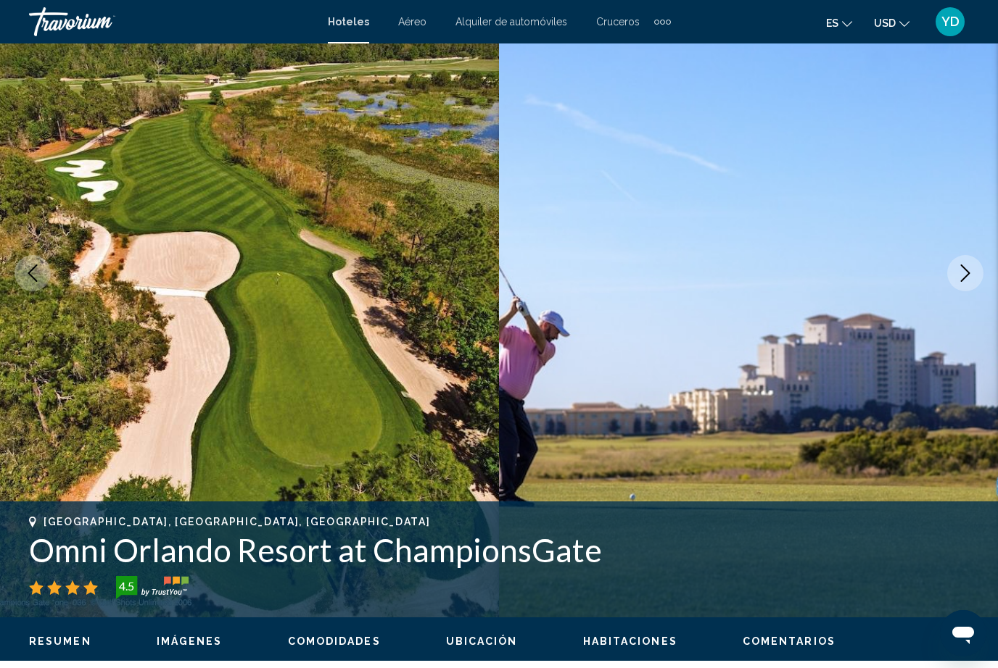
click at [950, 286] on img "Main content" at bounding box center [748, 273] width 499 height 689
click at [961, 270] on icon "Next image" at bounding box center [964, 273] width 17 height 17
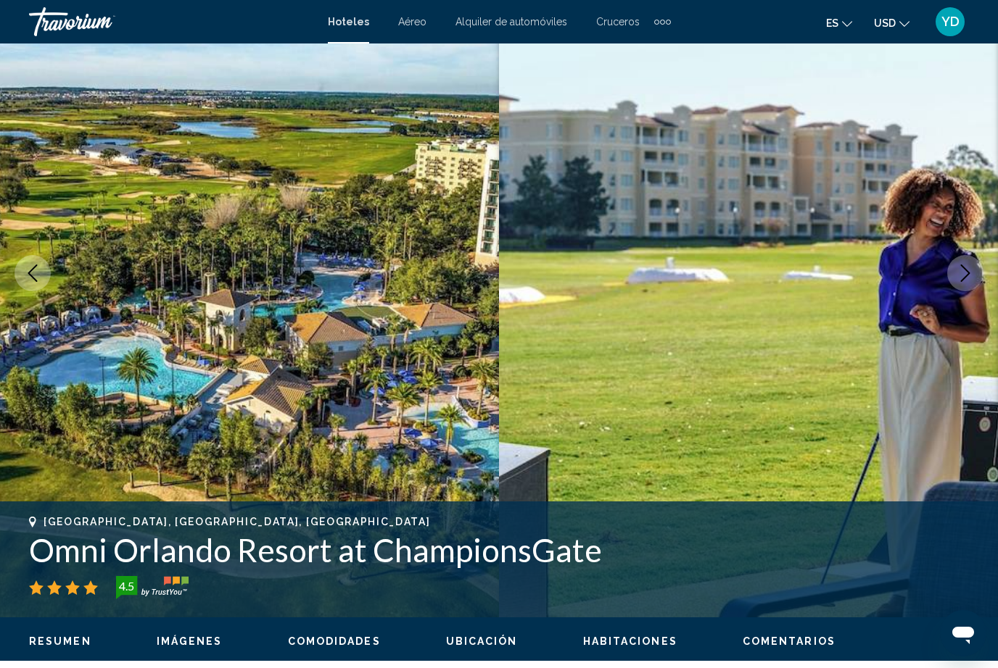
click at [971, 275] on icon "Next image" at bounding box center [964, 273] width 17 height 17
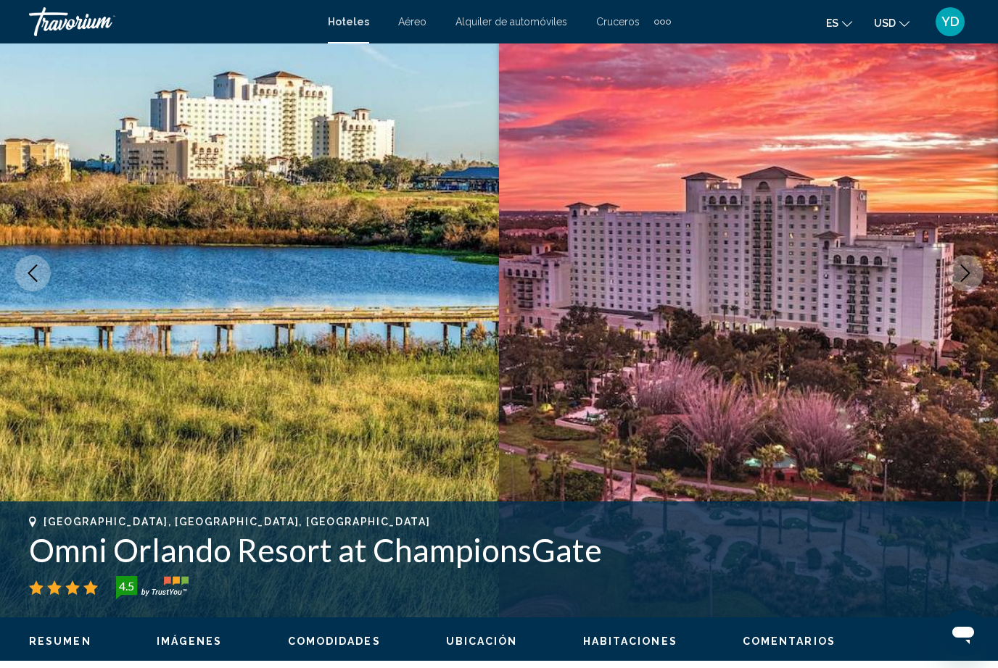
click at [972, 278] on icon "Next image" at bounding box center [964, 273] width 17 height 17
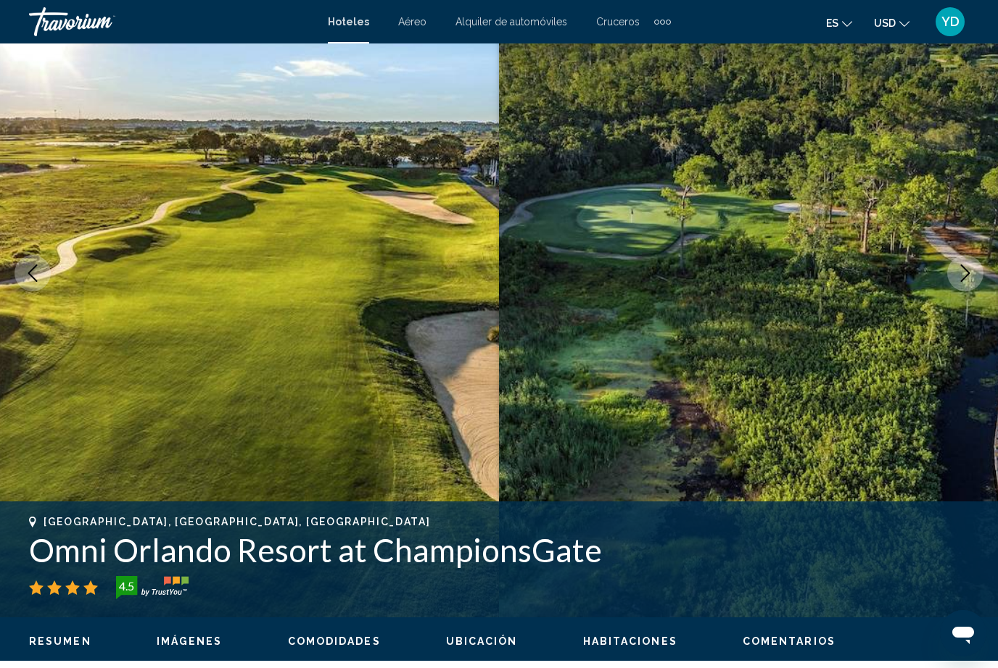
click at [975, 278] on button "Next image" at bounding box center [965, 273] width 36 height 36
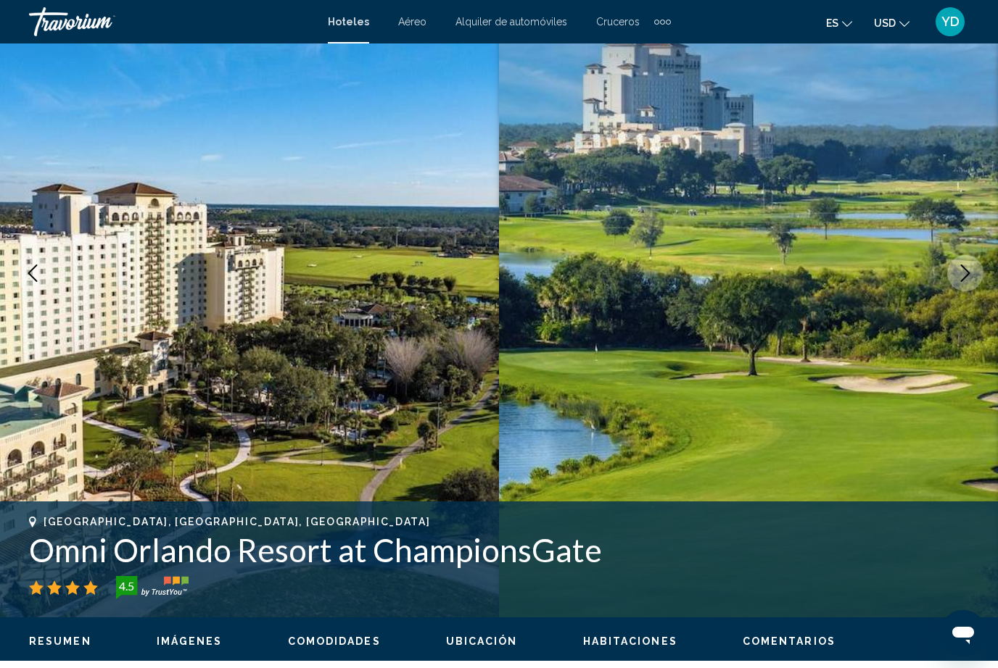
click at [977, 278] on button "Next image" at bounding box center [965, 273] width 36 height 36
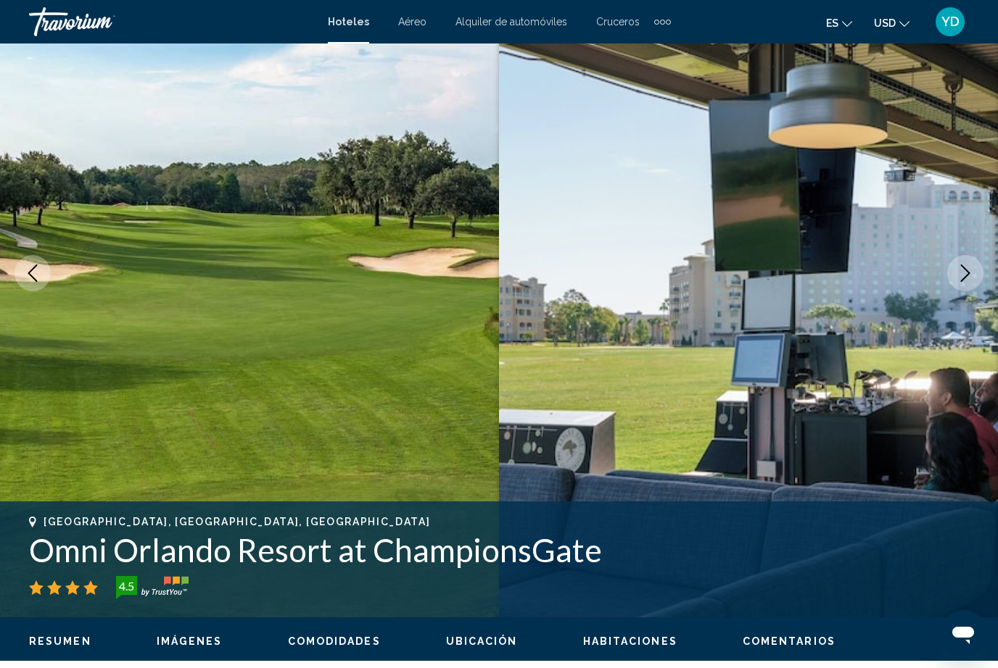
click at [966, 290] on button "Next image" at bounding box center [965, 273] width 36 height 36
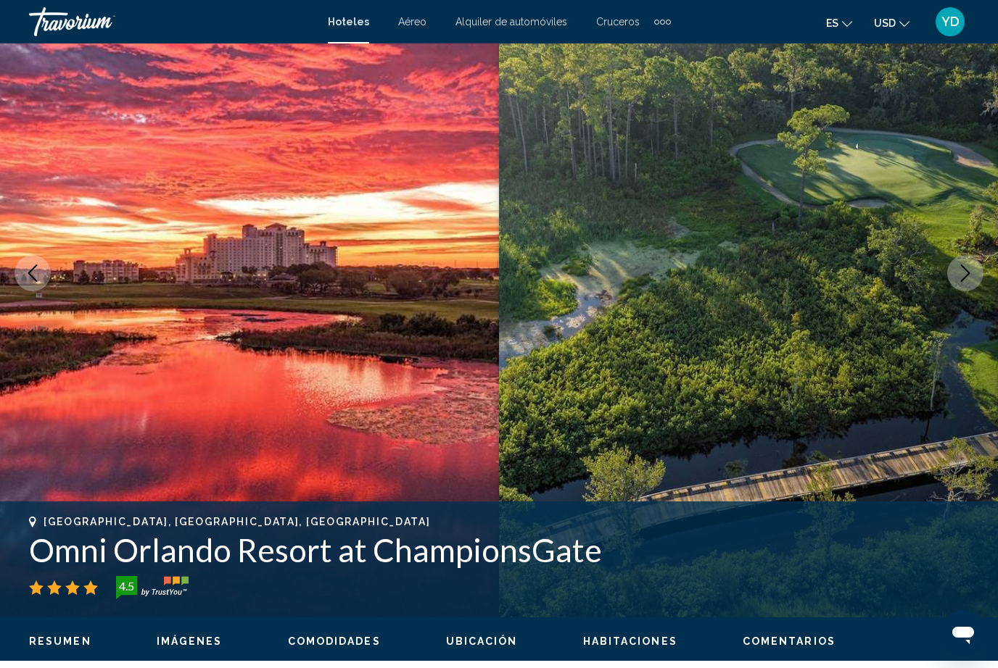
click at [967, 293] on img "Main content" at bounding box center [748, 273] width 499 height 689
click at [965, 297] on img "Main content" at bounding box center [748, 273] width 499 height 689
click at [978, 273] on button "Next image" at bounding box center [965, 273] width 36 height 36
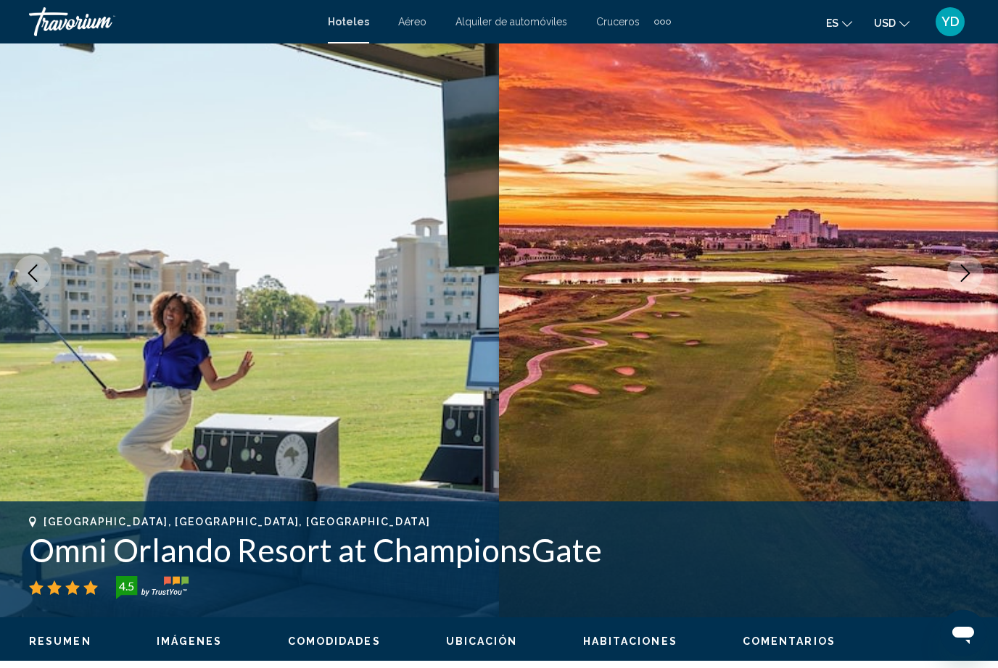
click at [985, 268] on img "Main content" at bounding box center [748, 273] width 499 height 689
click at [981, 278] on button "Next image" at bounding box center [965, 273] width 36 height 36
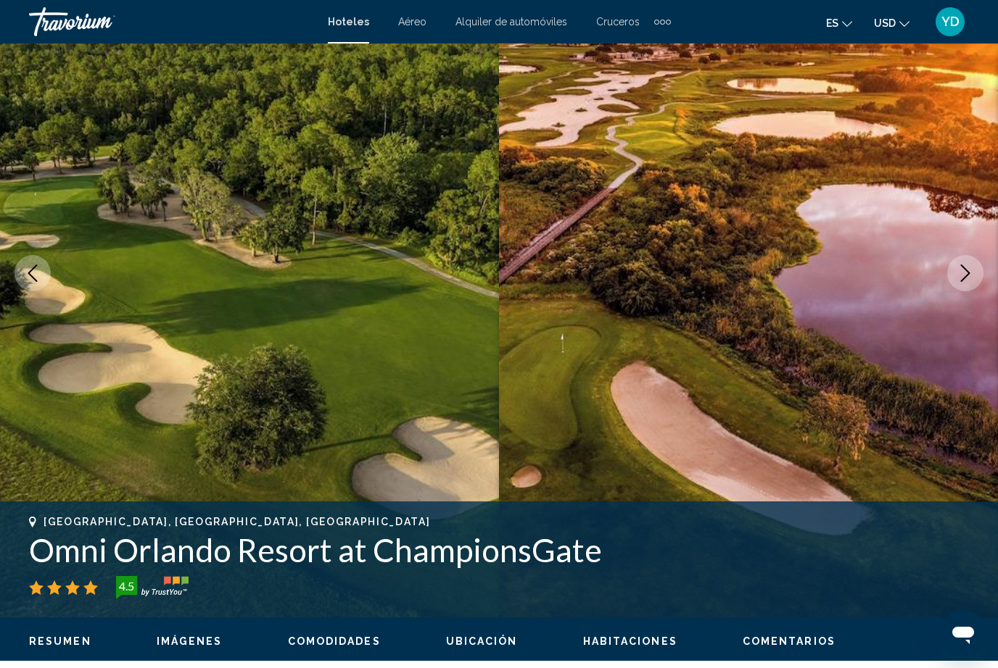
click at [979, 281] on button "Next image" at bounding box center [965, 273] width 36 height 36
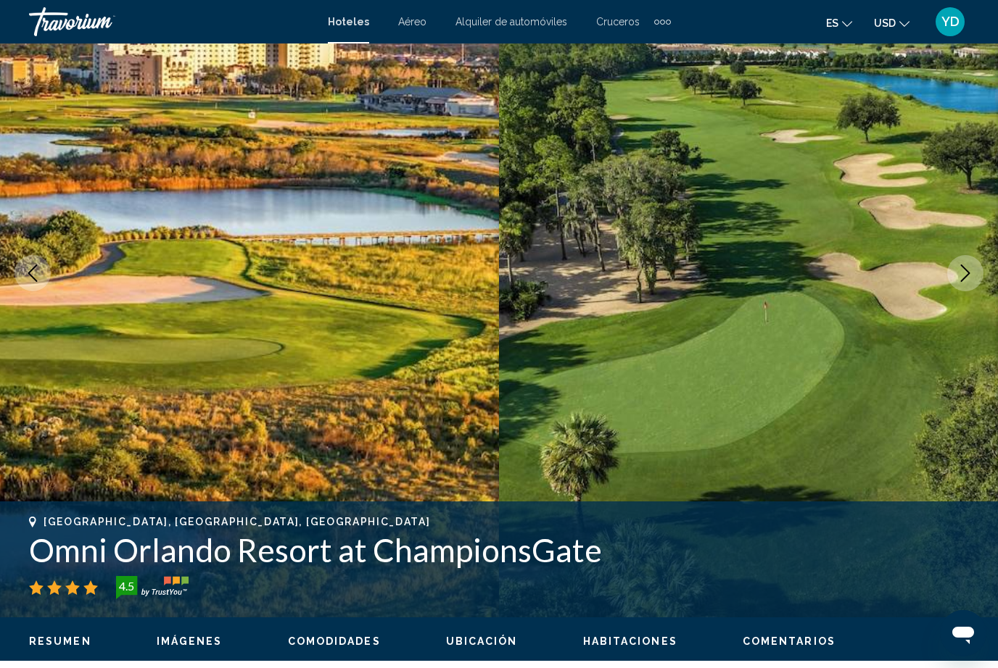
click at [969, 274] on icon "Next image" at bounding box center [965, 273] width 9 height 17
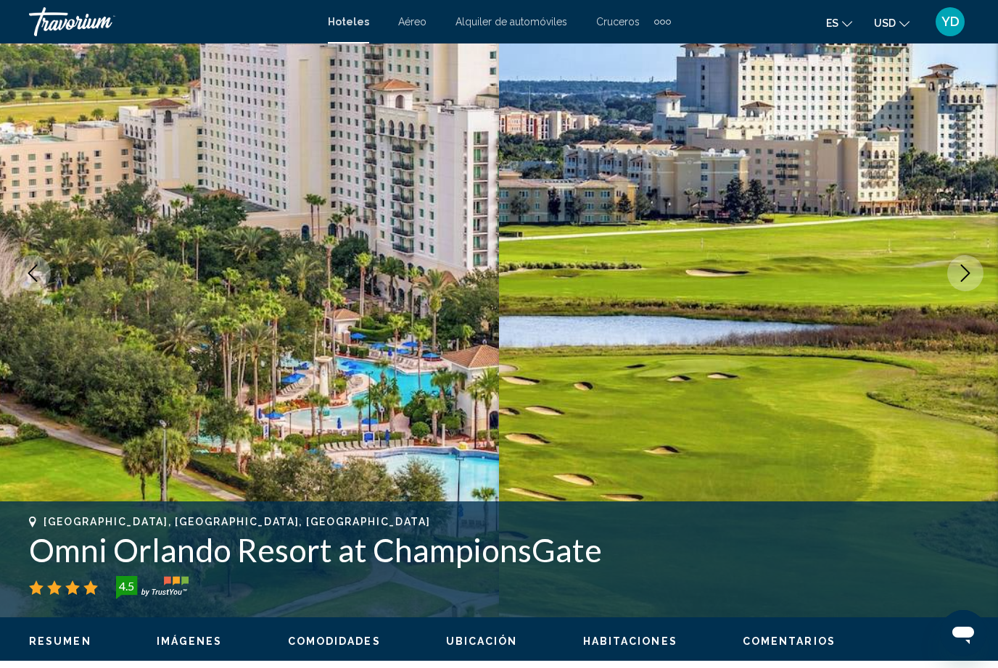
click at [424, 397] on img "Main content" at bounding box center [249, 273] width 499 height 689
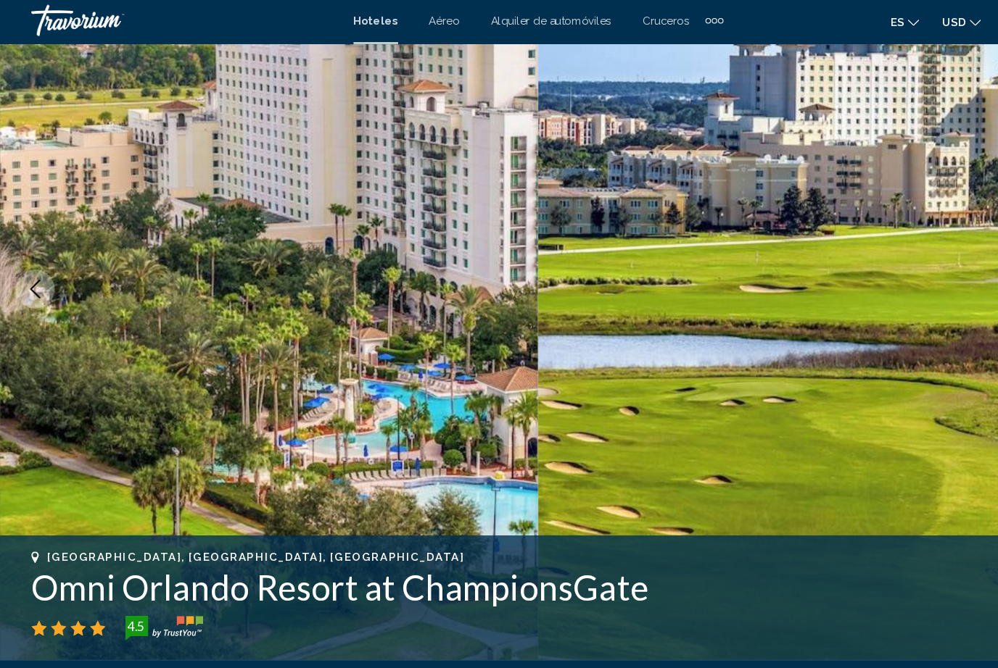
click at [907, 285] on img "Main content" at bounding box center [748, 271] width 499 height 689
click at [908, 258] on img "Main content" at bounding box center [748, 271] width 499 height 689
click at [893, 233] on img "Main content" at bounding box center [748, 271] width 499 height 689
click at [835, 343] on img "Main content" at bounding box center [748, 271] width 499 height 689
click at [848, 289] on img "Main content" at bounding box center [748, 271] width 499 height 689
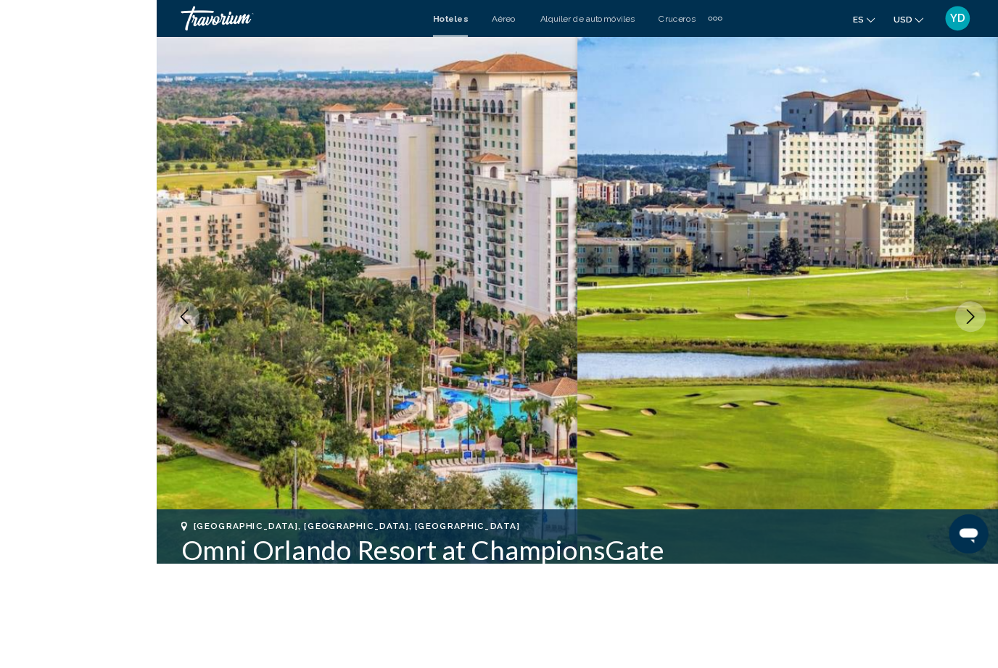
scroll to position [106, 0]
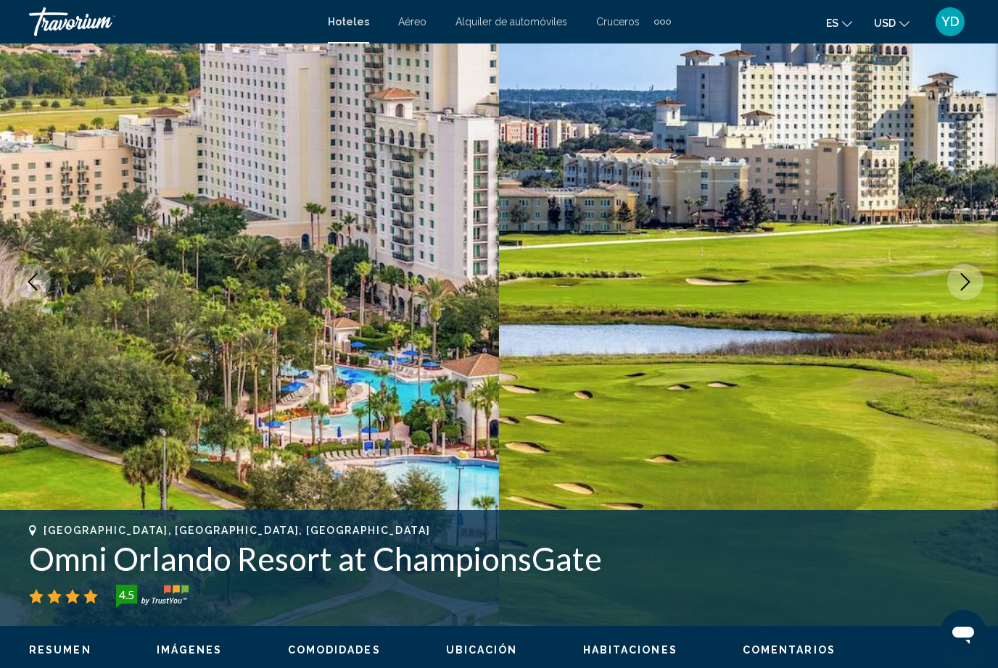
click at [975, 267] on button "Next image" at bounding box center [965, 282] width 36 height 36
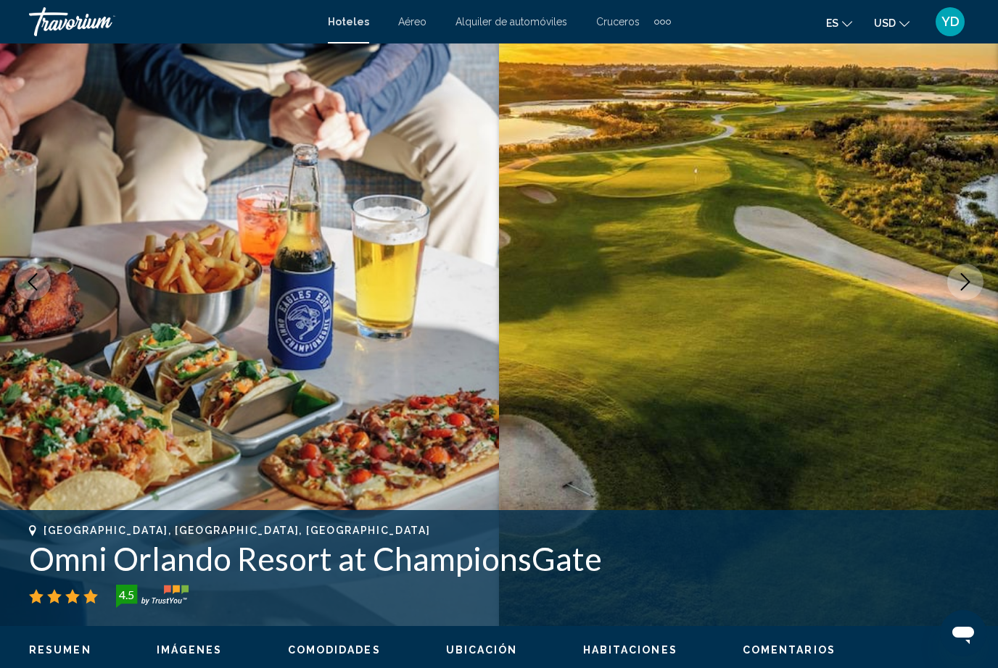
click at [976, 294] on button "Next image" at bounding box center [965, 282] width 36 height 36
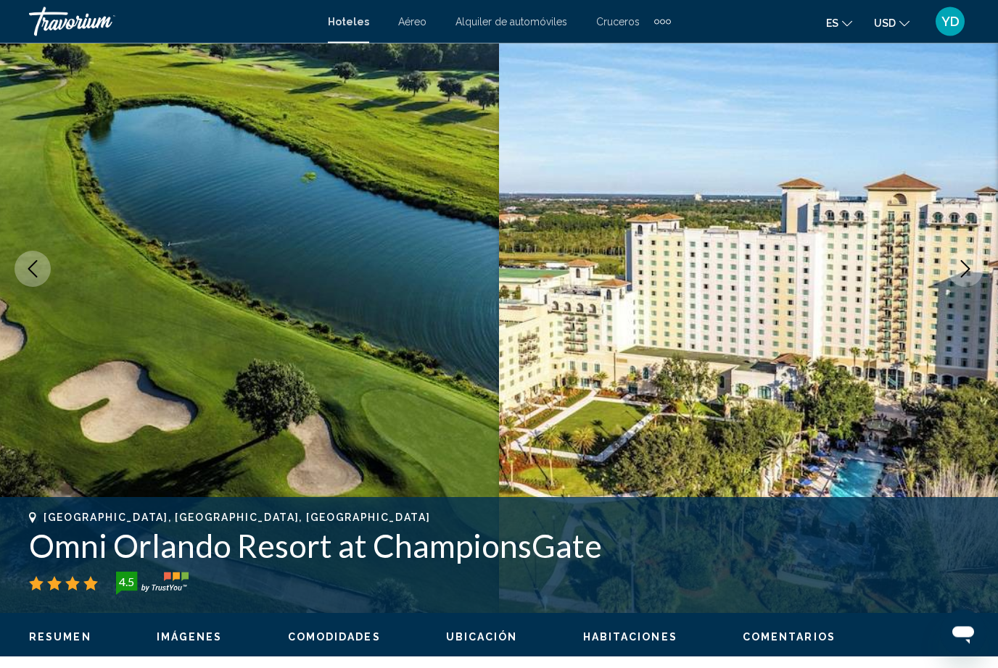
click at [958, 272] on icon "Next image" at bounding box center [964, 269] width 17 height 17
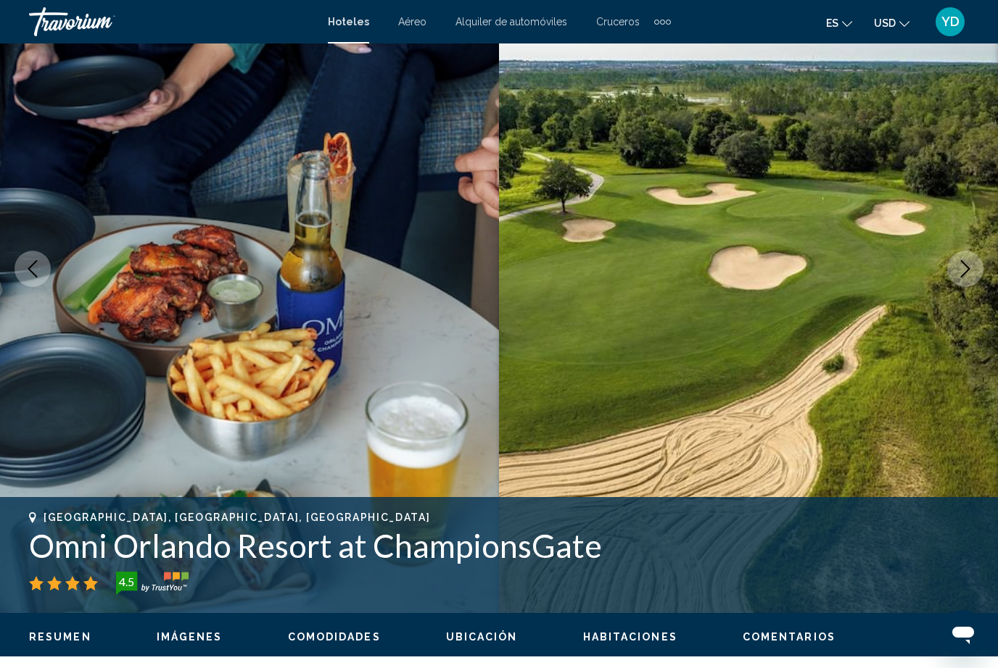
click at [970, 268] on icon "Next image" at bounding box center [964, 268] width 17 height 17
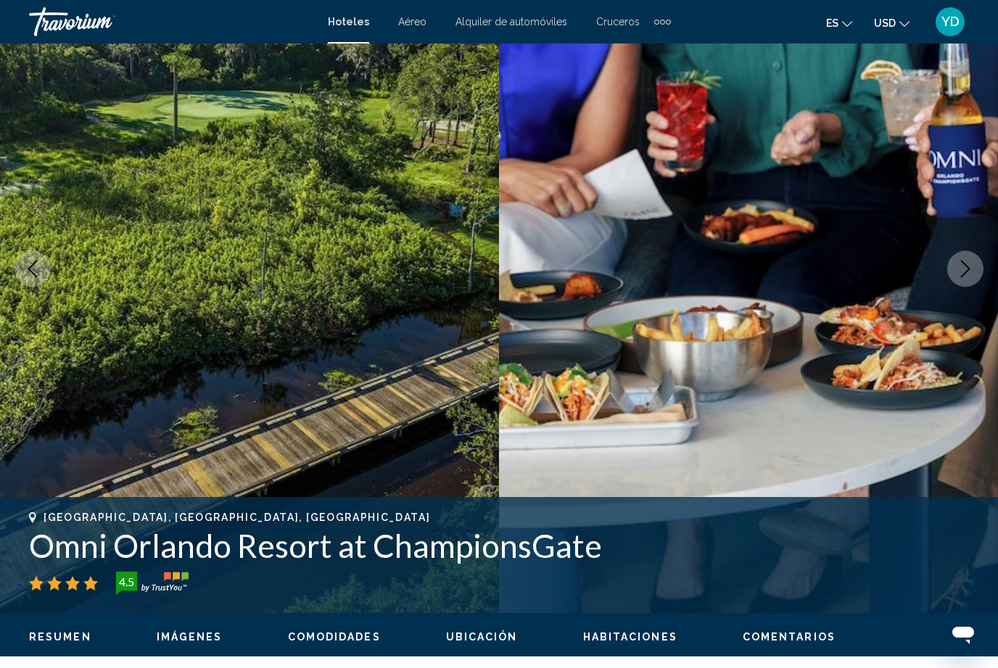
click at [965, 277] on icon "Next image" at bounding box center [964, 268] width 17 height 17
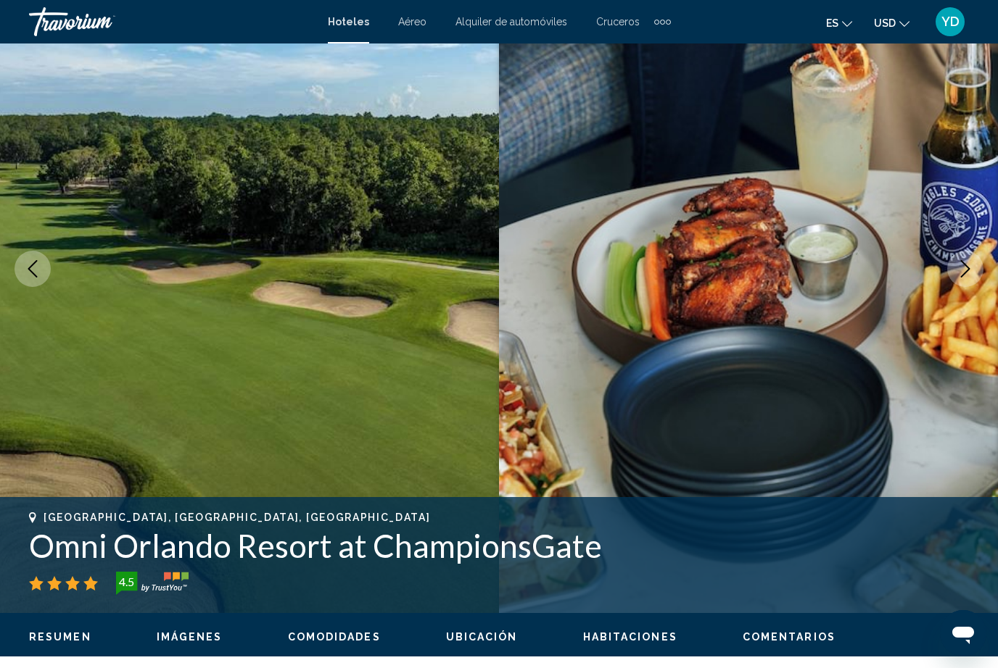
click at [951, 273] on button "Next image" at bounding box center [965, 269] width 36 height 36
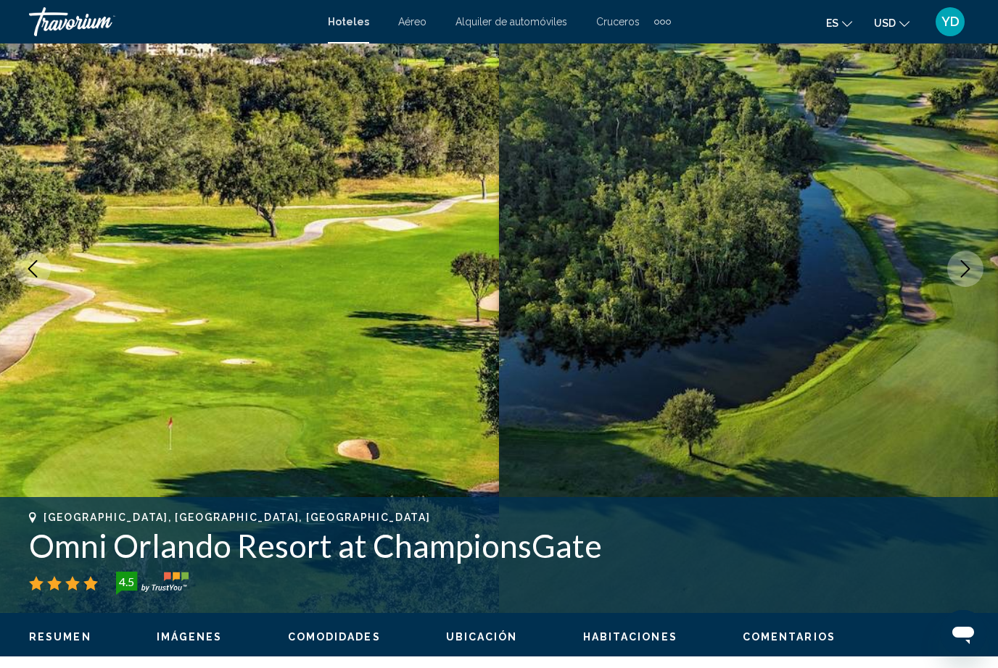
click at [957, 268] on icon "Next image" at bounding box center [964, 268] width 17 height 17
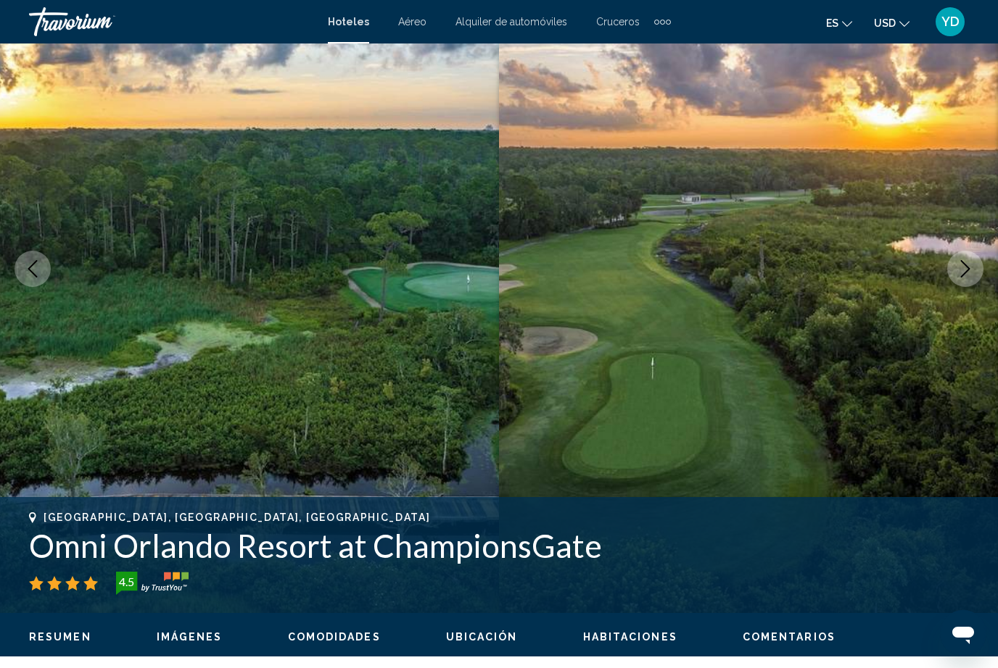
click at [963, 268] on icon "Next image" at bounding box center [964, 268] width 17 height 17
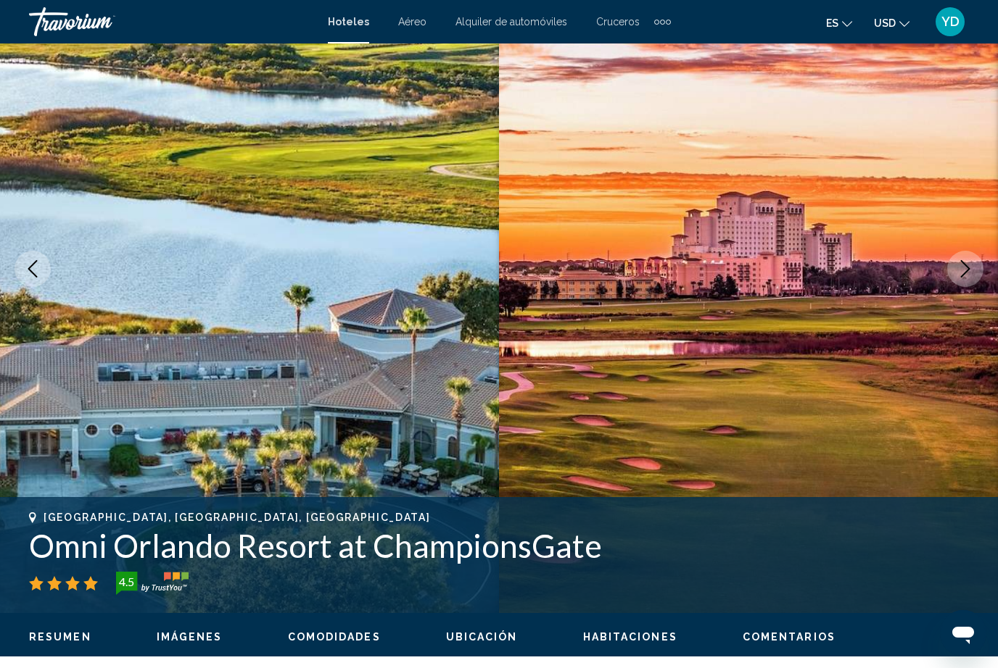
click at [972, 272] on icon "Next image" at bounding box center [964, 268] width 17 height 17
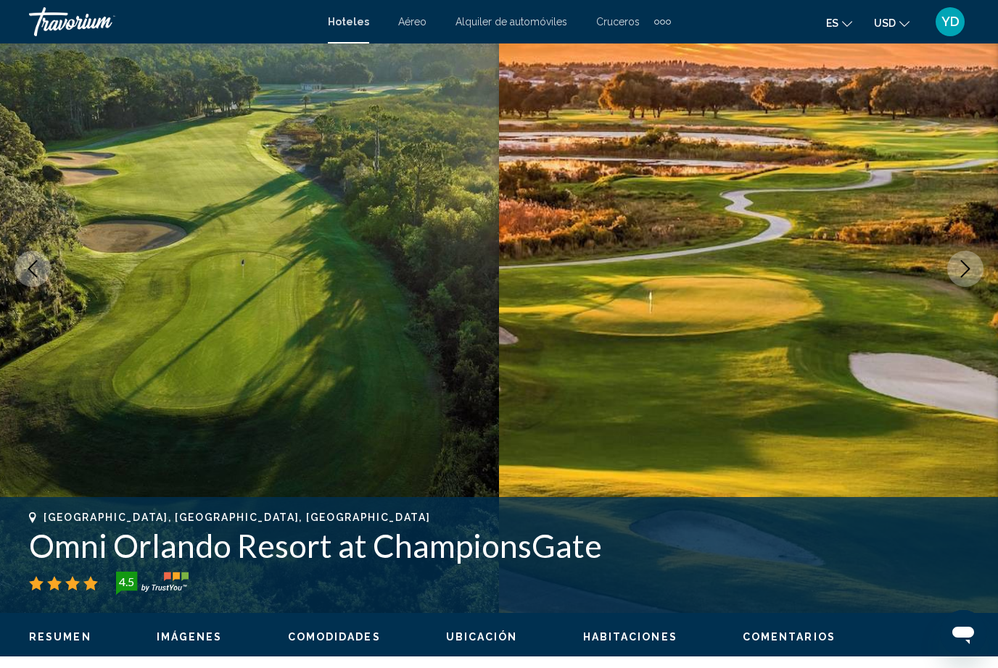
click at [958, 257] on button "Next image" at bounding box center [965, 269] width 36 height 36
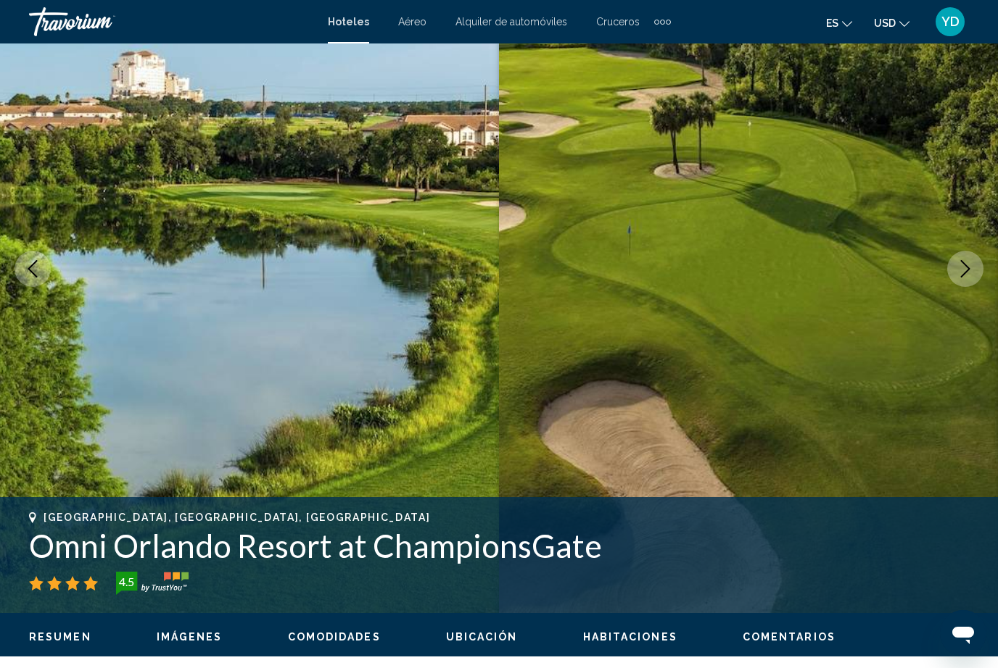
click at [963, 260] on button "Next image" at bounding box center [965, 269] width 36 height 36
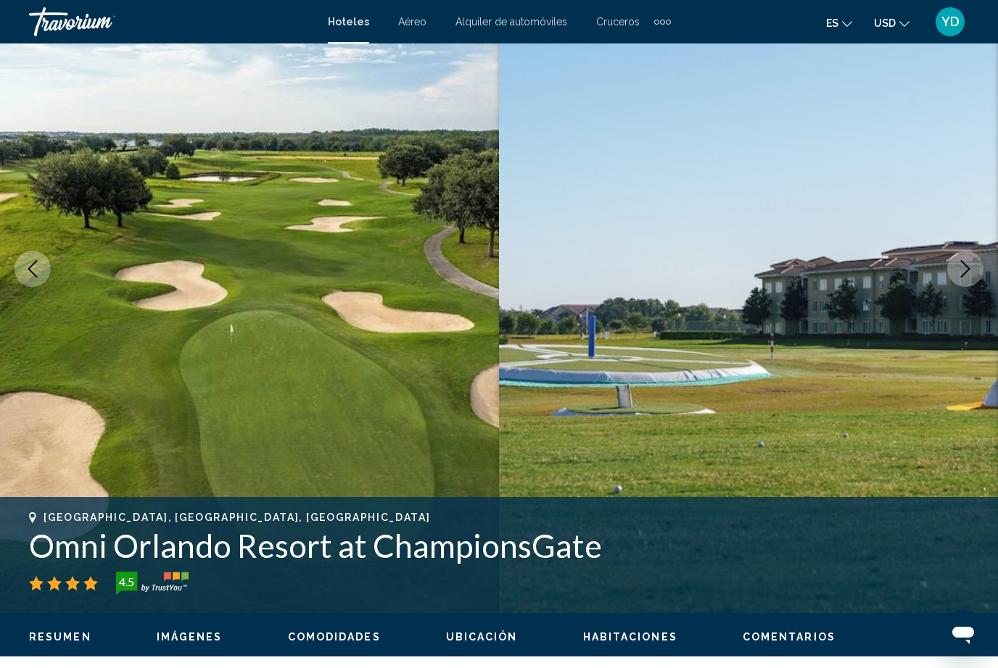
click at [966, 263] on icon "Next image" at bounding box center [964, 268] width 17 height 17
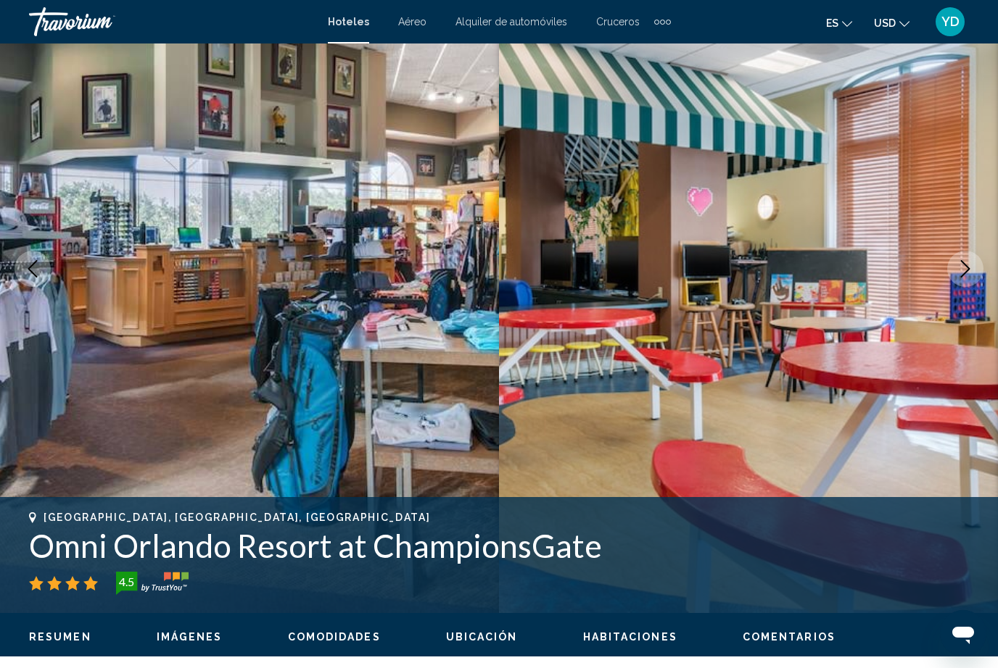
click at [960, 266] on icon "Next image" at bounding box center [964, 268] width 17 height 17
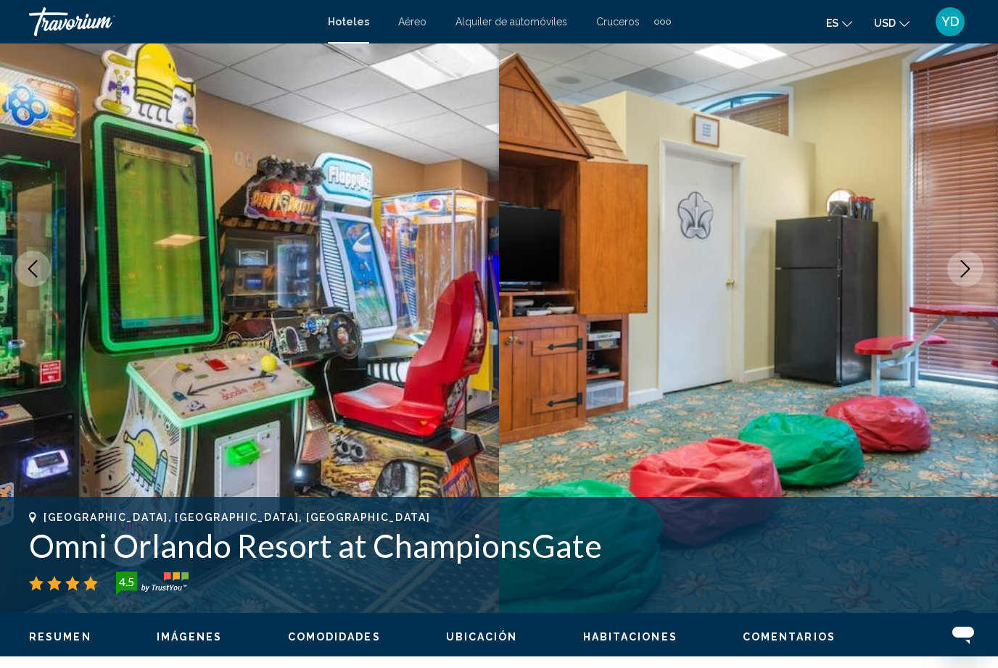
click at [954, 266] on button "Next image" at bounding box center [965, 269] width 36 height 36
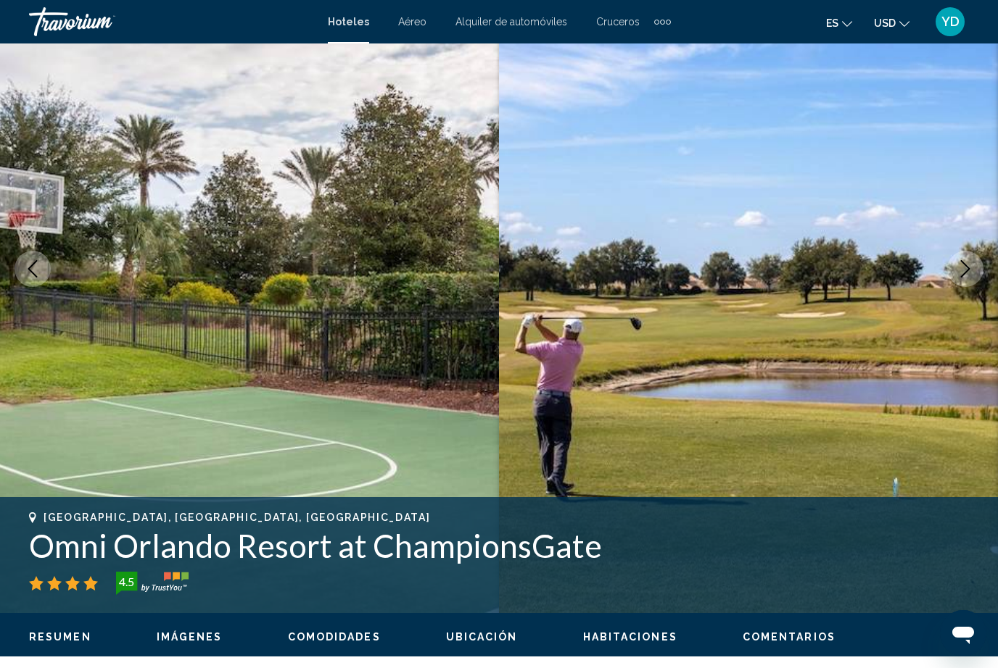
click at [952, 268] on button "Next image" at bounding box center [965, 269] width 36 height 36
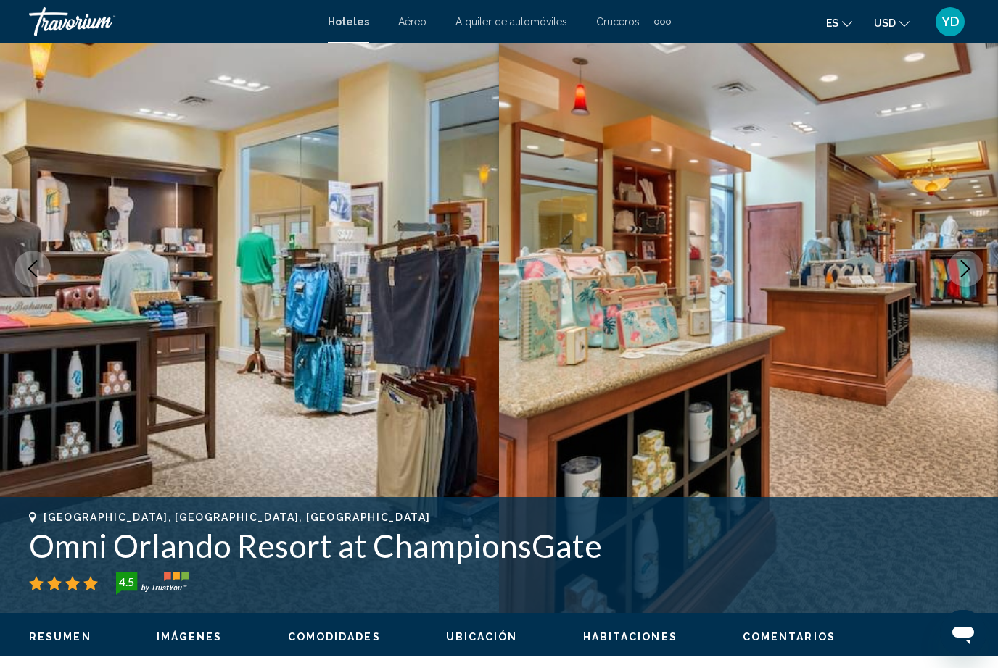
click at [967, 262] on icon "Next image" at bounding box center [964, 268] width 17 height 17
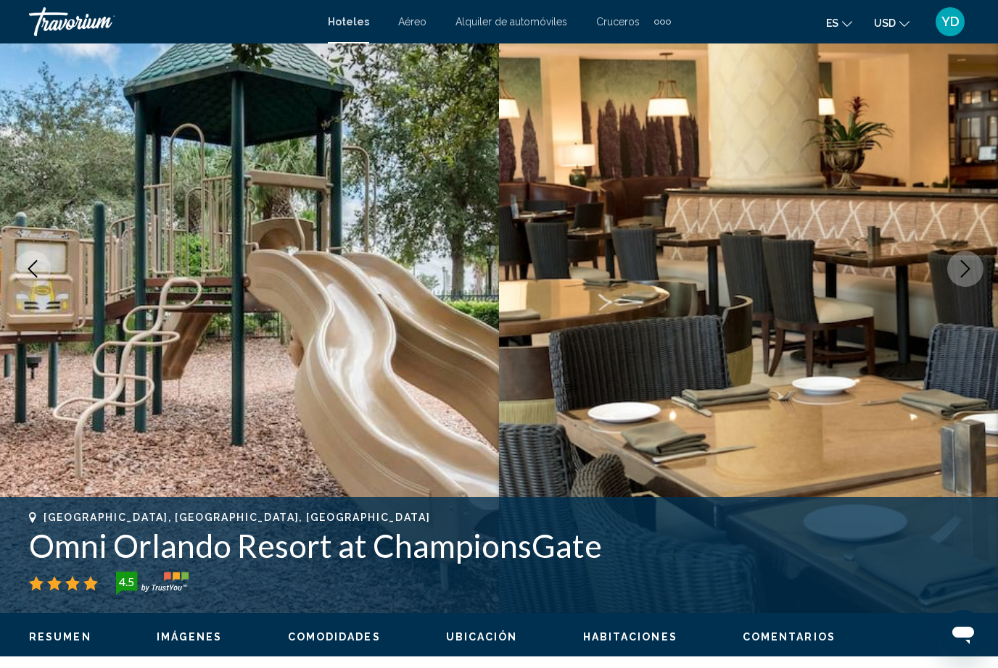
click at [961, 270] on icon "Next image" at bounding box center [964, 268] width 17 height 17
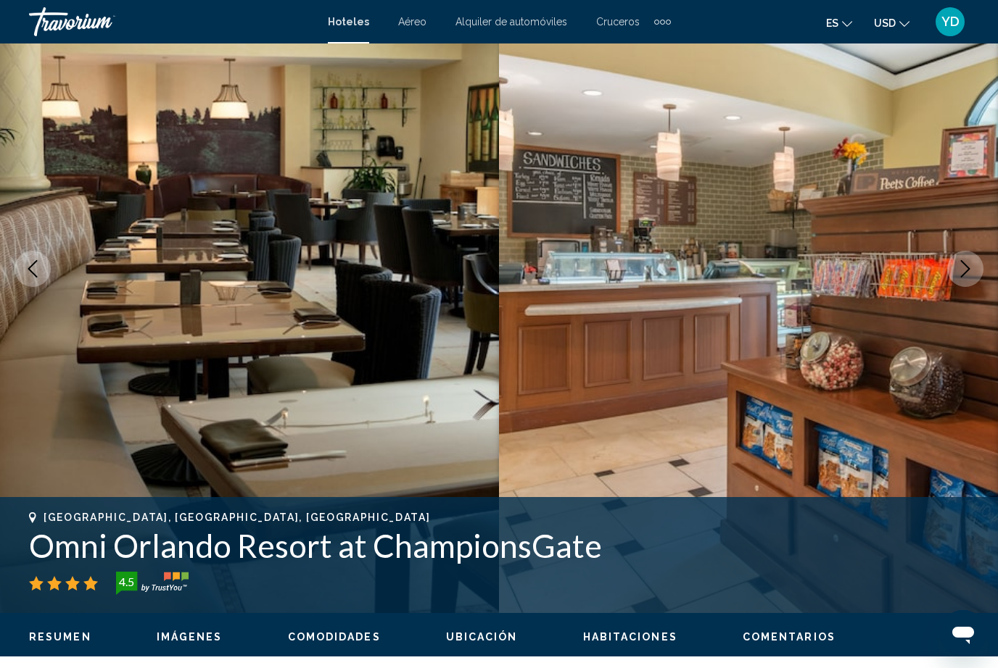
click at [957, 266] on icon "Next image" at bounding box center [964, 268] width 17 height 17
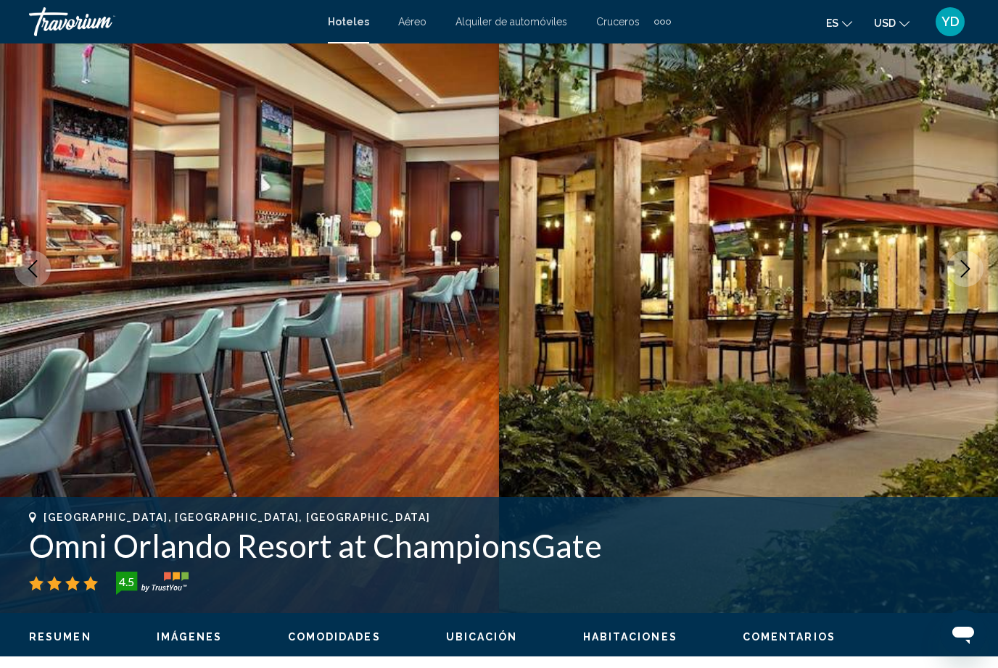
click at [961, 270] on icon "Next image" at bounding box center [964, 268] width 17 height 17
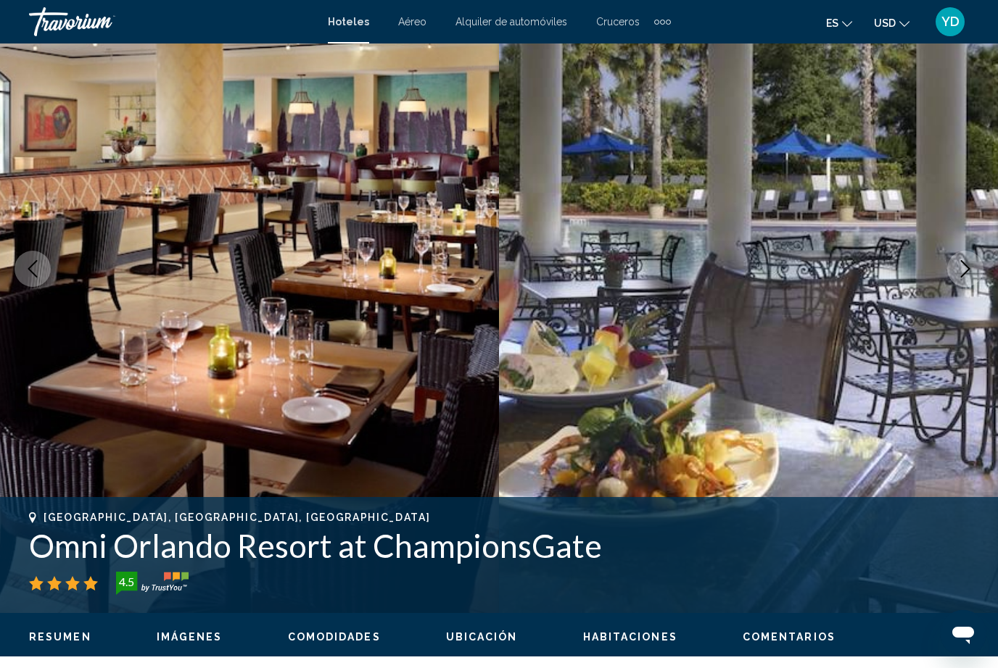
click at [962, 272] on icon "Next image" at bounding box center [964, 268] width 17 height 17
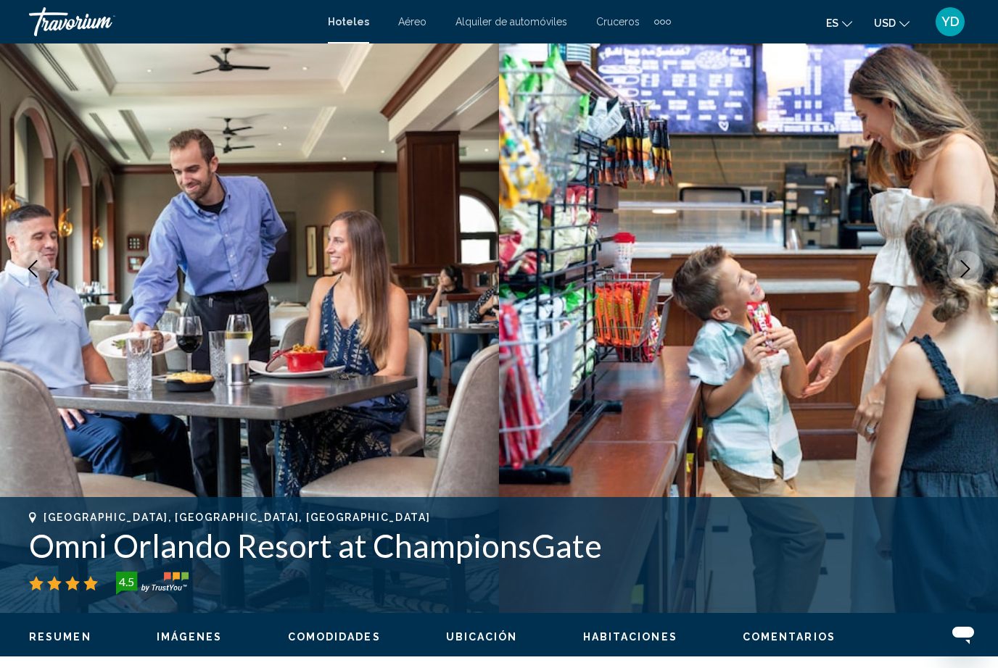
click at [951, 278] on button "Next image" at bounding box center [965, 269] width 36 height 36
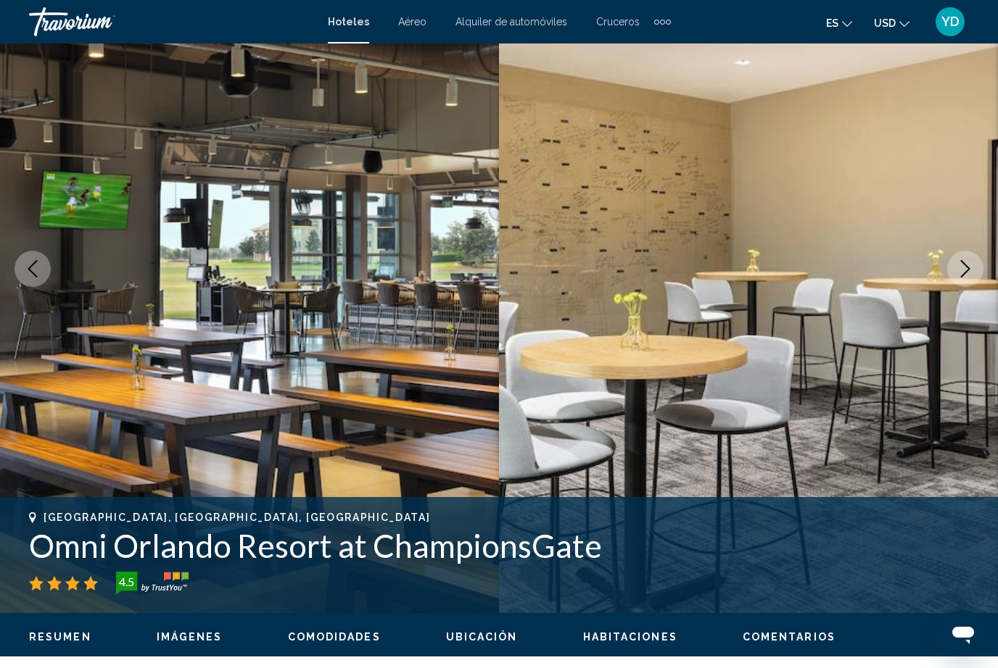
click at [956, 272] on button "Next image" at bounding box center [965, 269] width 36 height 36
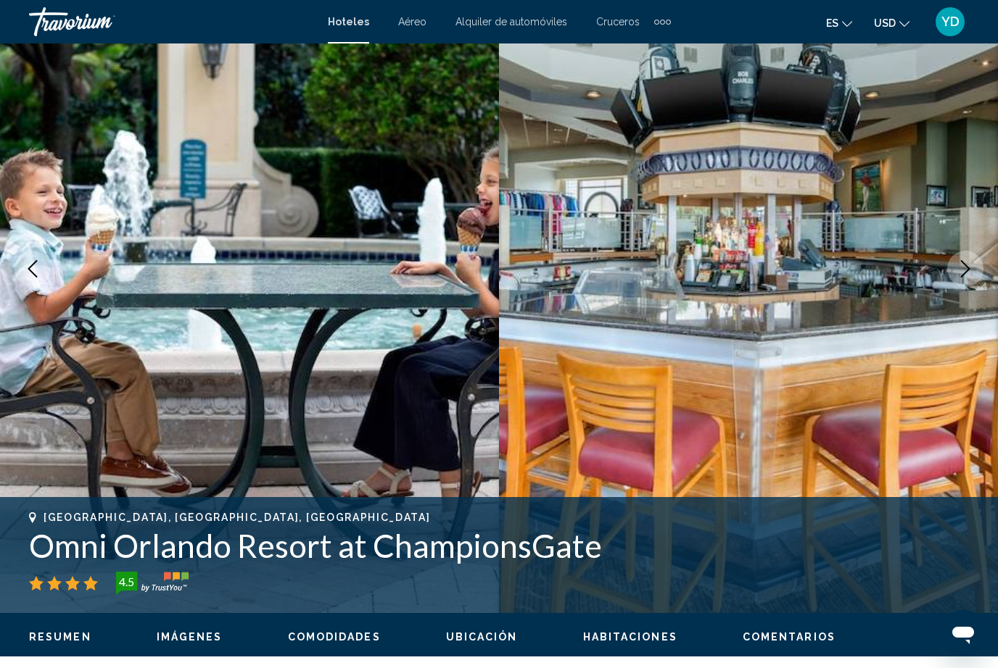
click at [953, 273] on button "Next image" at bounding box center [965, 269] width 36 height 36
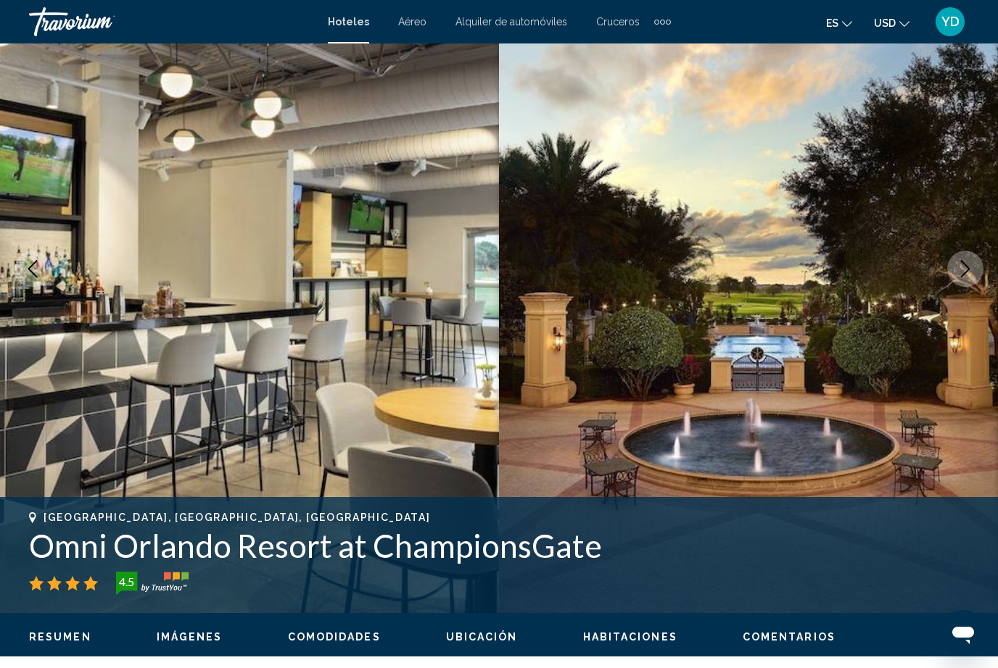
click at [956, 271] on button "Next image" at bounding box center [965, 269] width 36 height 36
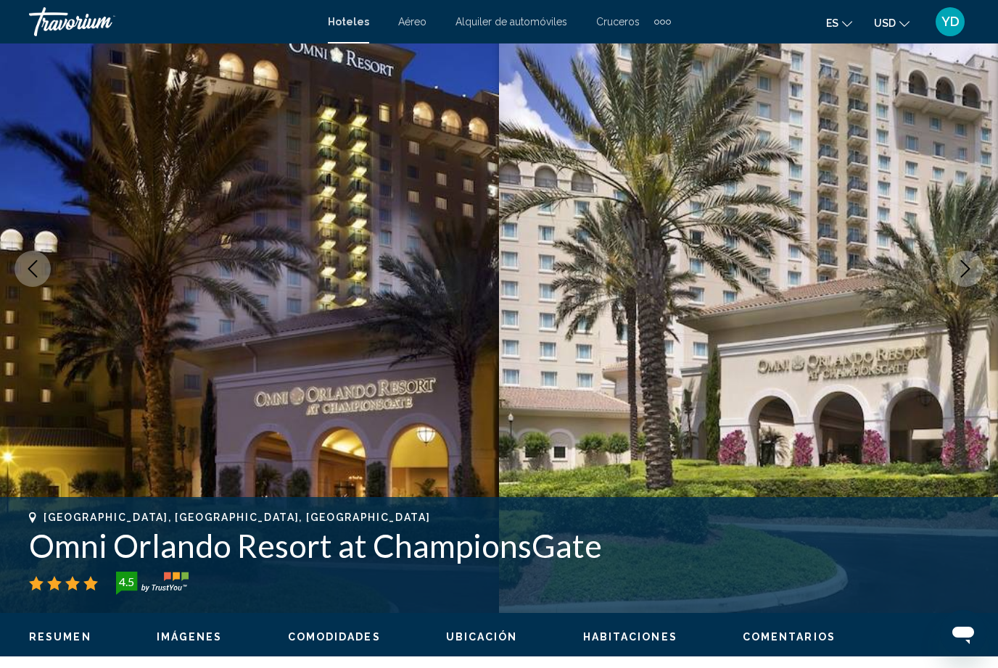
click at [953, 272] on button "Next image" at bounding box center [965, 269] width 36 height 36
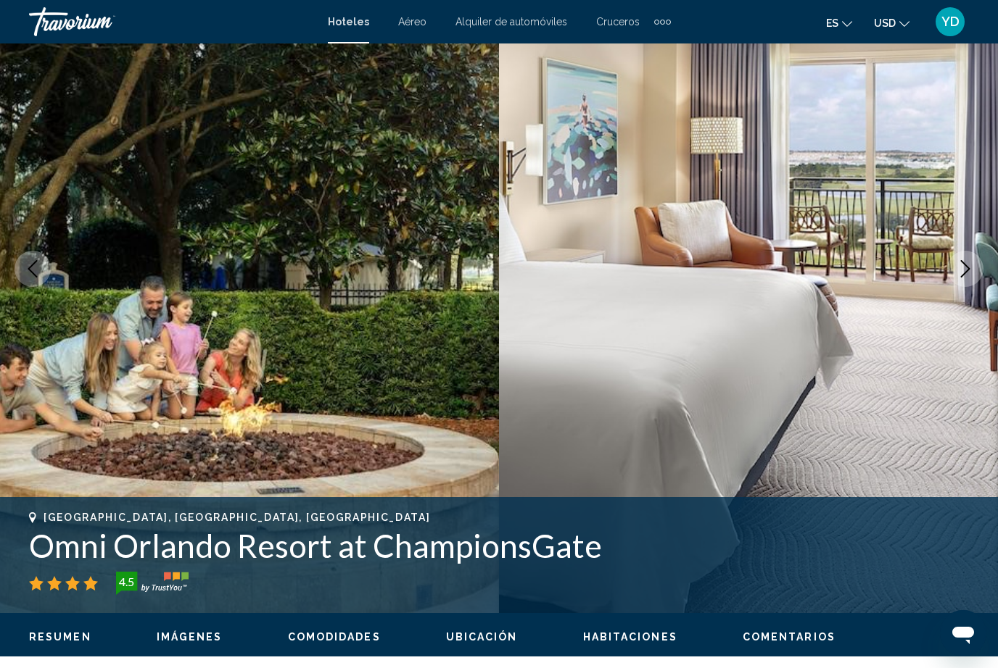
click at [962, 266] on icon "Next image" at bounding box center [964, 268] width 17 height 17
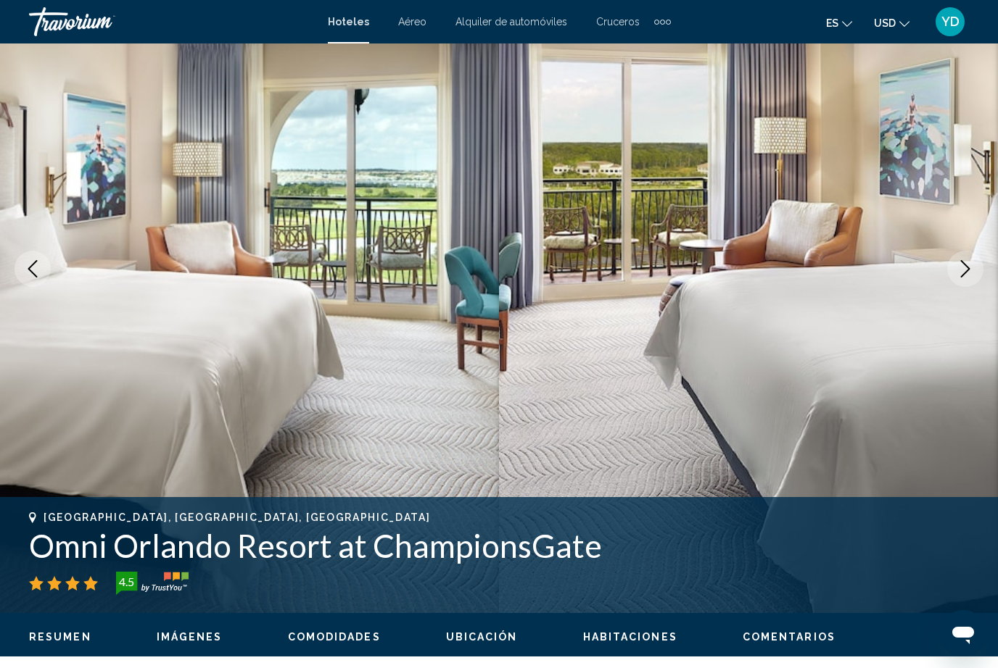
click at [958, 269] on icon "Next image" at bounding box center [964, 268] width 17 height 17
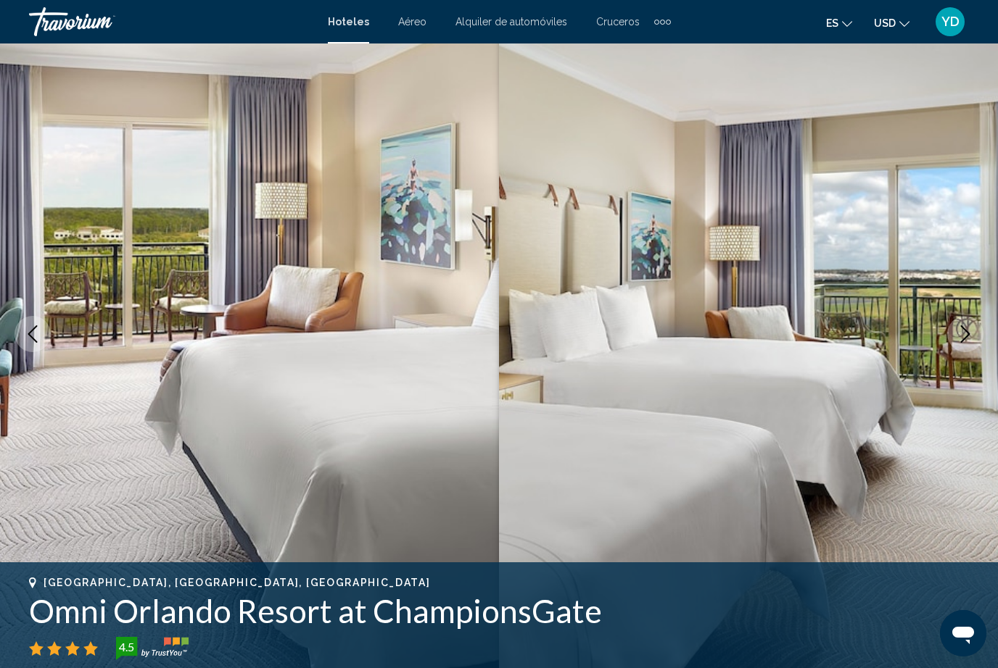
scroll to position [0, 0]
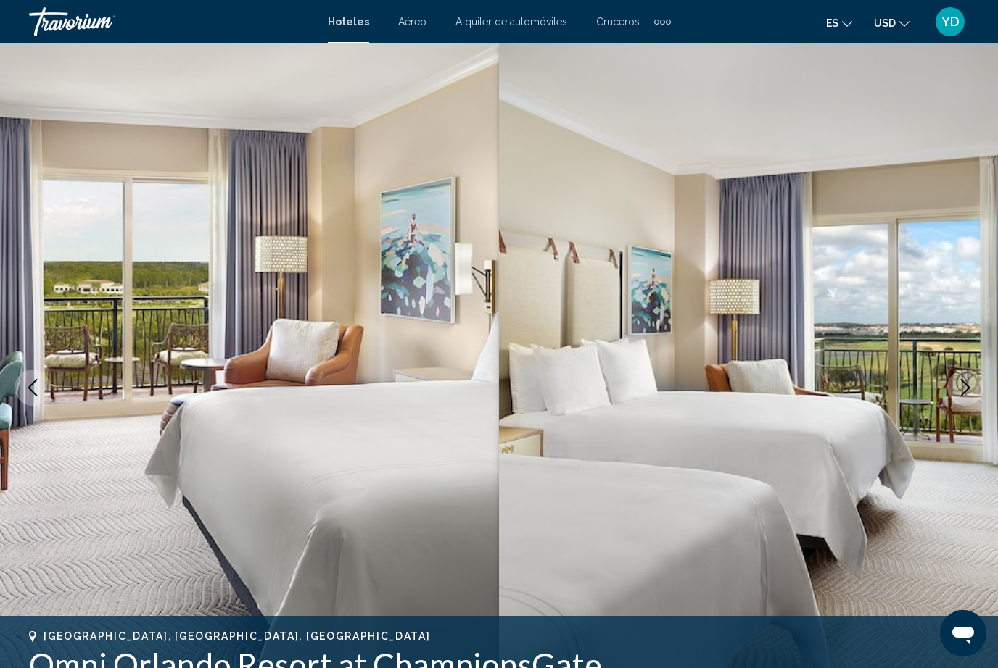
click at [918, 124] on img "Main content" at bounding box center [748, 388] width 499 height 689
click at [888, 153] on img "Main content" at bounding box center [748, 388] width 499 height 689
click at [930, 415] on img "Main content" at bounding box center [748, 388] width 499 height 689
click at [933, 386] on img "Main content" at bounding box center [748, 388] width 499 height 689
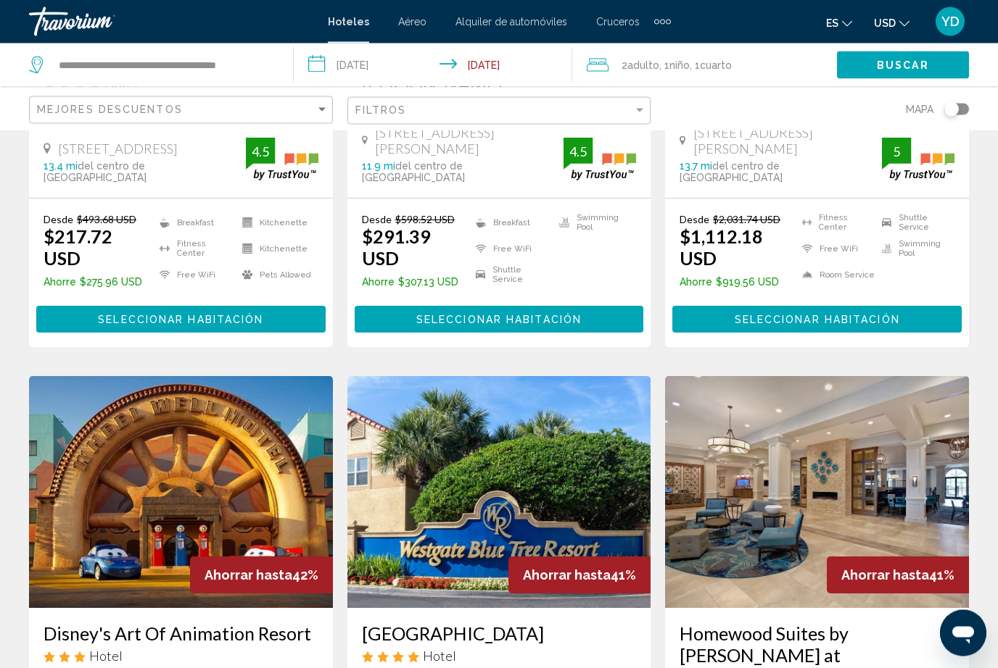
scroll to position [435, 0]
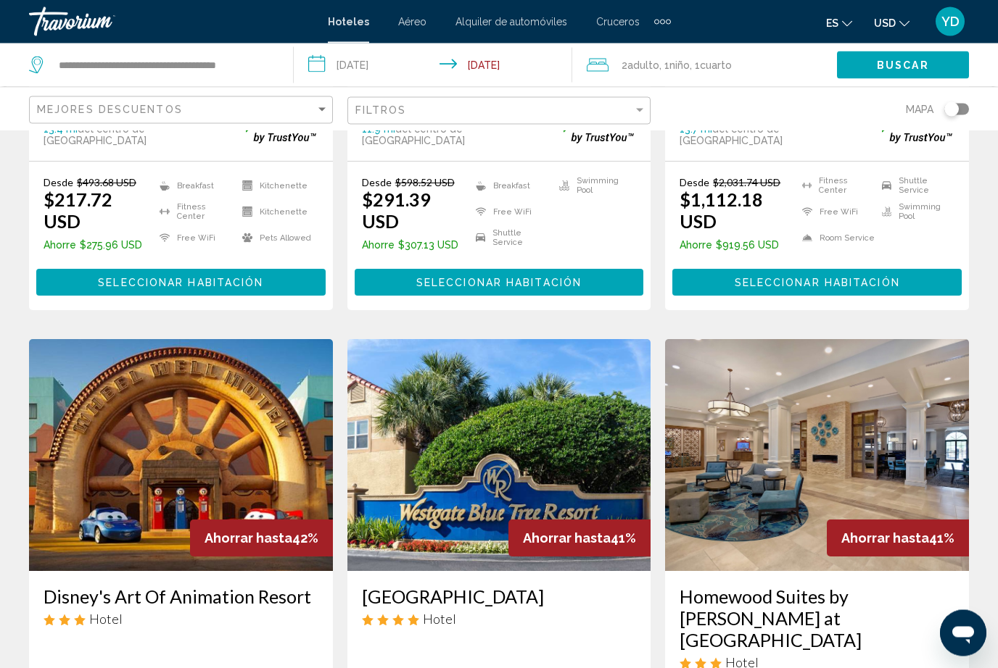
click at [560, 394] on img "Main content" at bounding box center [499, 456] width 304 height 232
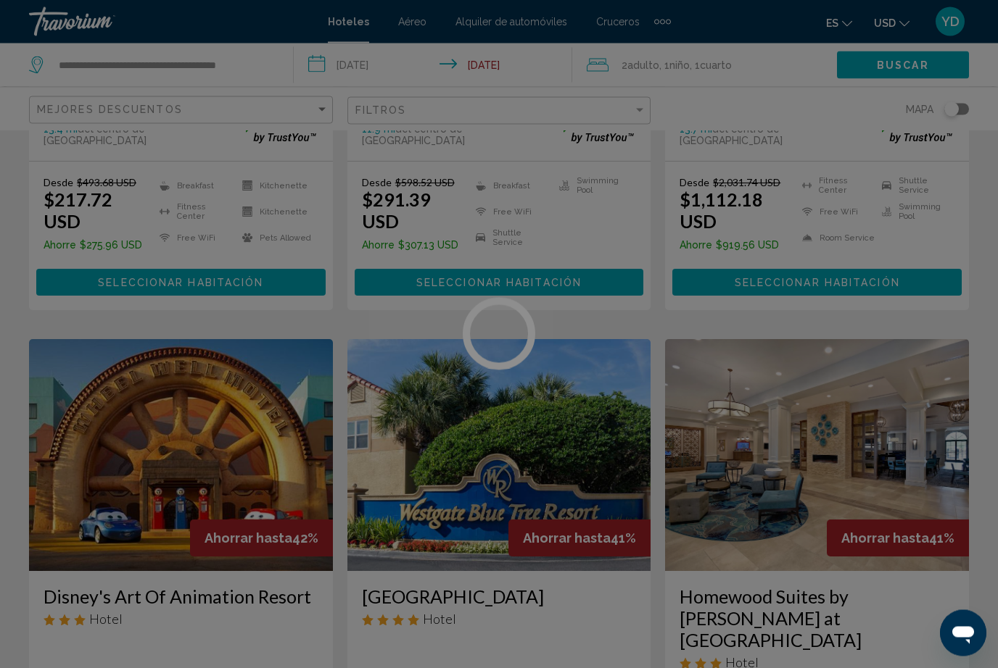
scroll to position [436, 0]
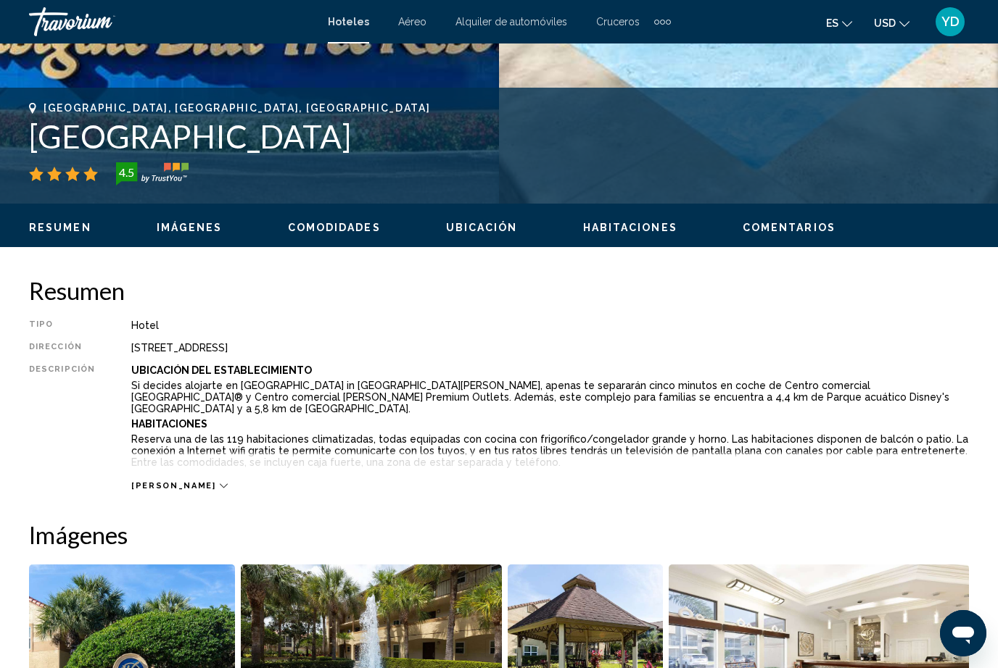
scroll to position [526, 0]
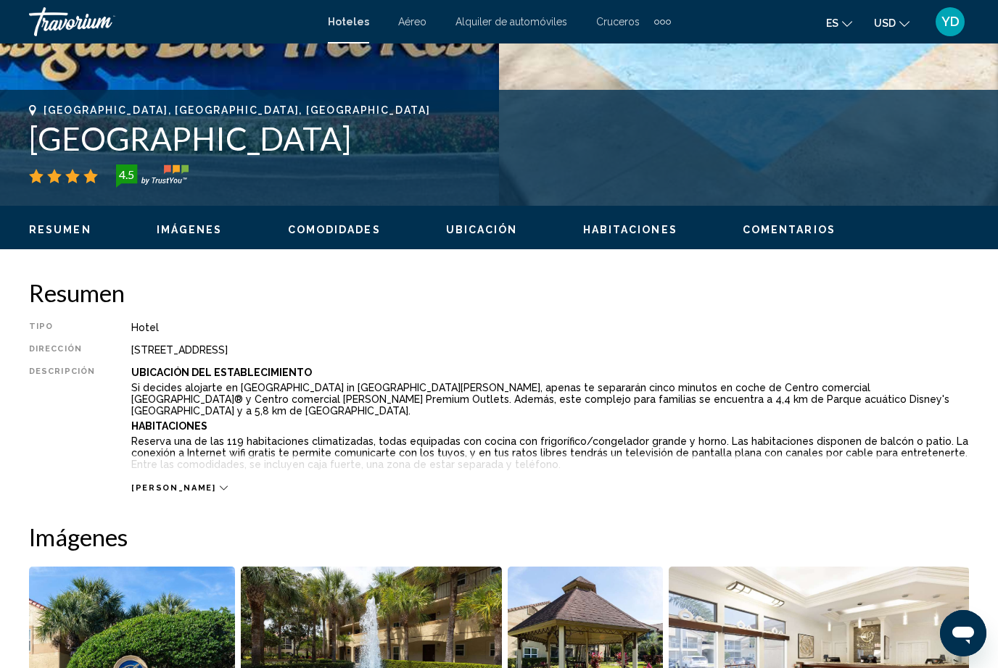
click at [192, 224] on span "Imágenes" at bounding box center [190, 230] width 66 height 12
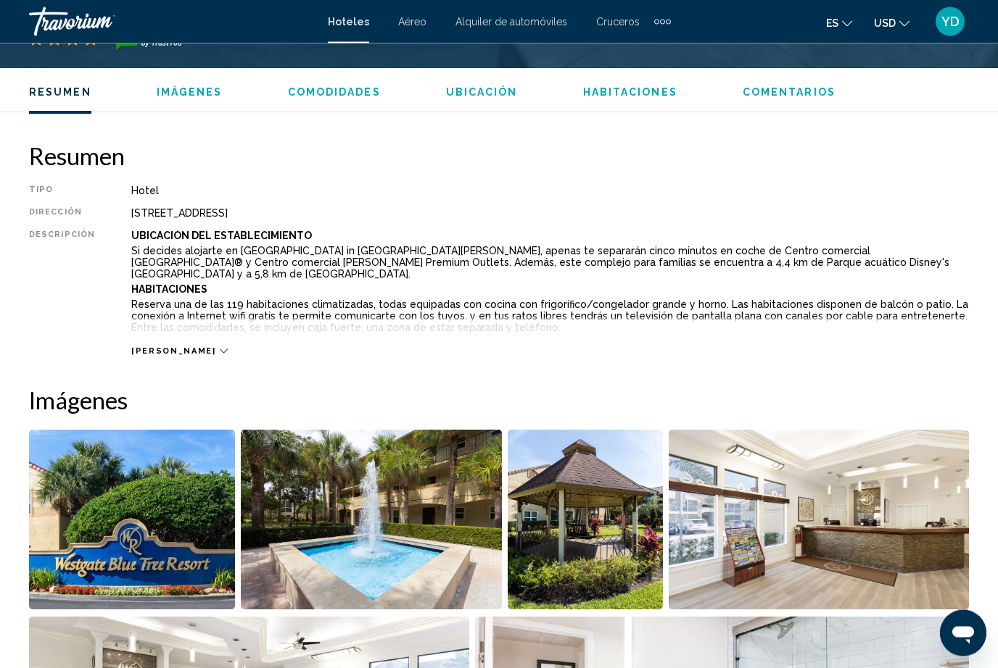
scroll to position [961, 0]
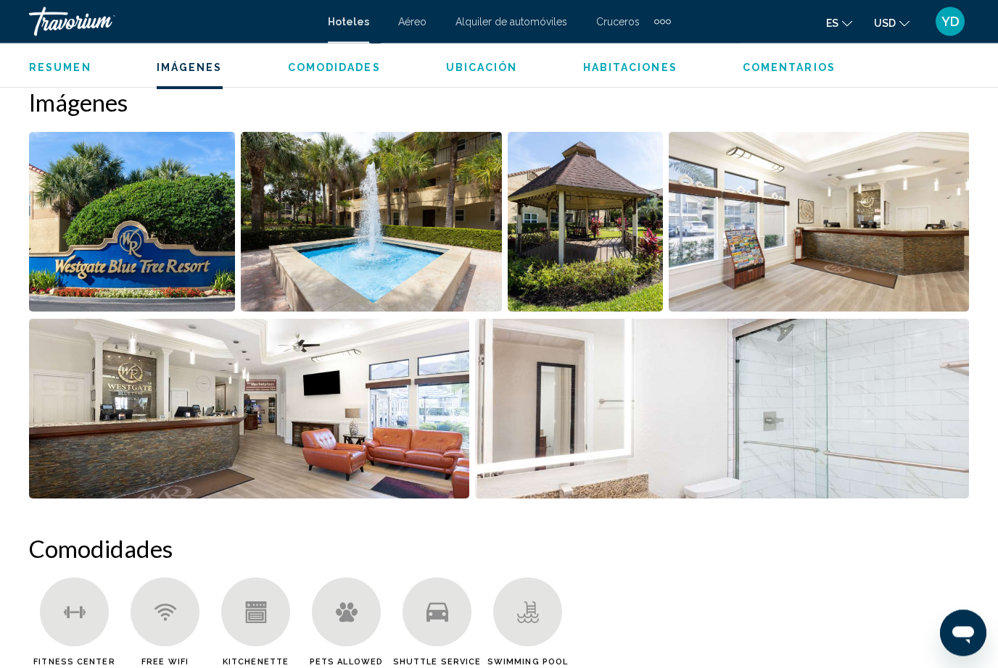
click at [930, 431] on img "Open full-screen image slider" at bounding box center [722, 410] width 494 height 180
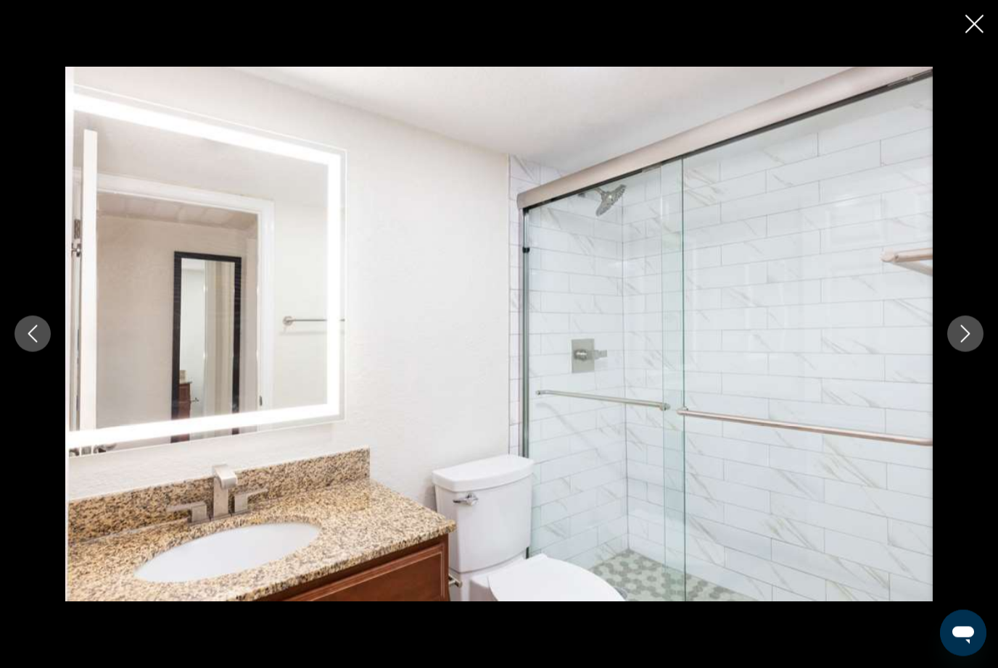
scroll to position [962, 0]
click at [967, 333] on icon "Next image" at bounding box center [965, 334] width 9 height 17
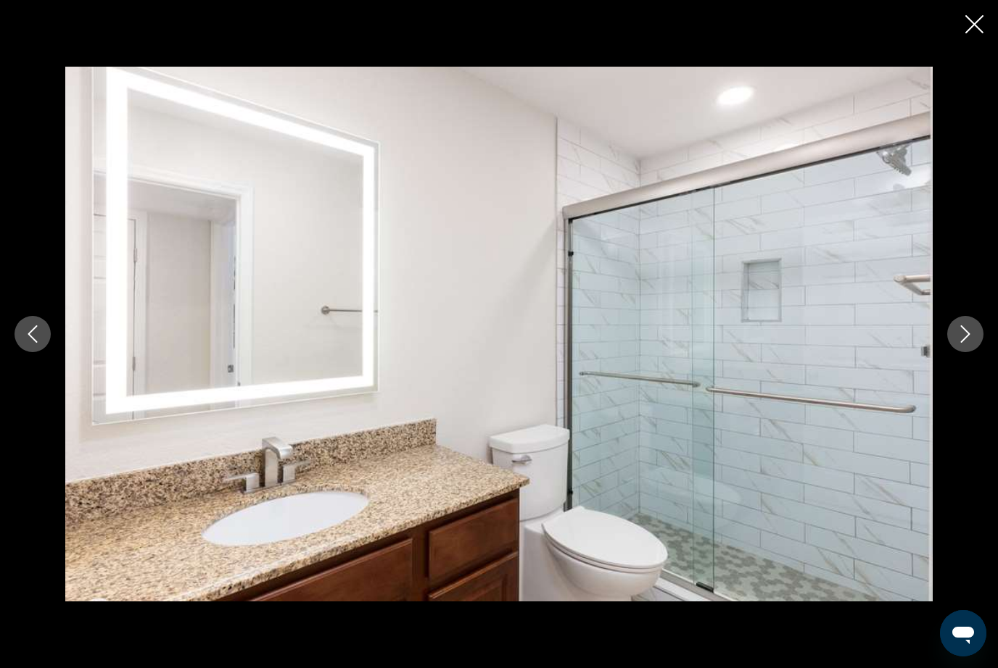
click at [958, 328] on icon "Next image" at bounding box center [964, 334] width 17 height 17
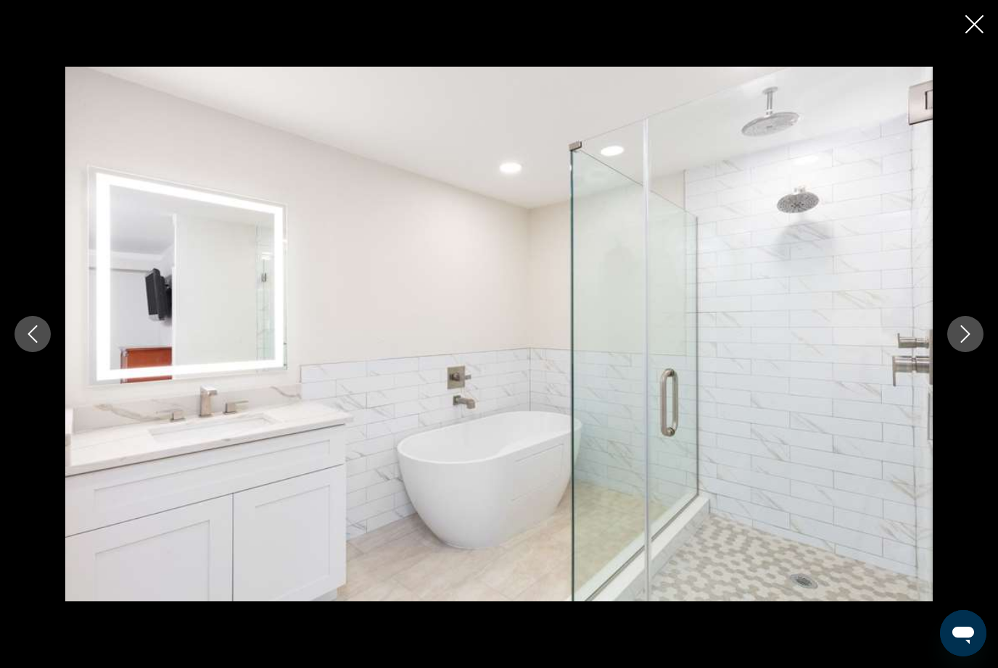
click at [964, 339] on icon "Next image" at bounding box center [964, 334] width 17 height 17
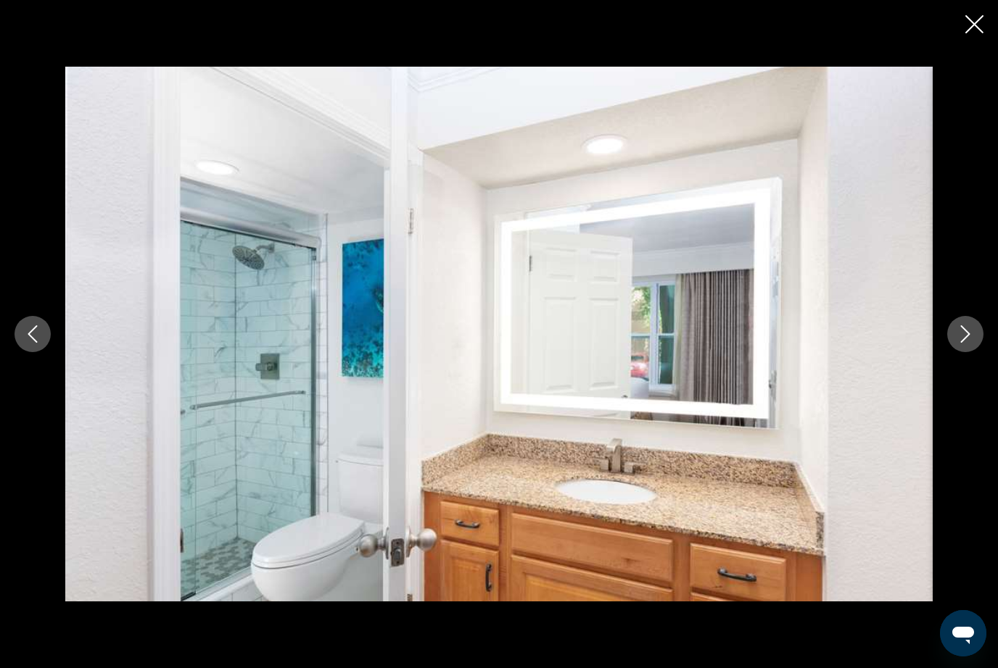
click at [959, 337] on icon "Next image" at bounding box center [964, 334] width 17 height 17
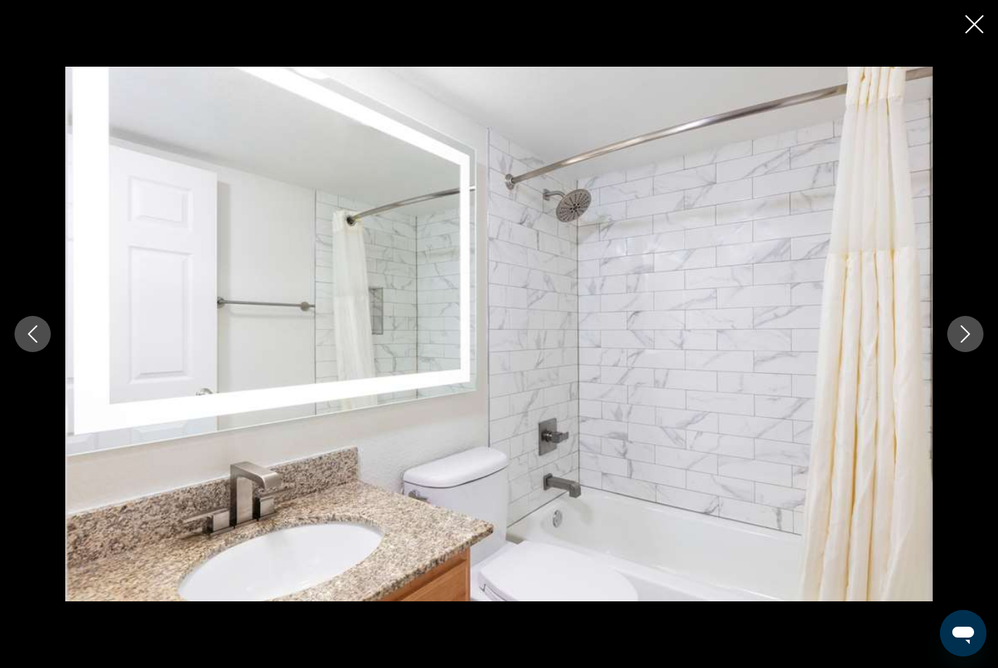
click at [962, 337] on icon "Next image" at bounding box center [964, 334] width 17 height 17
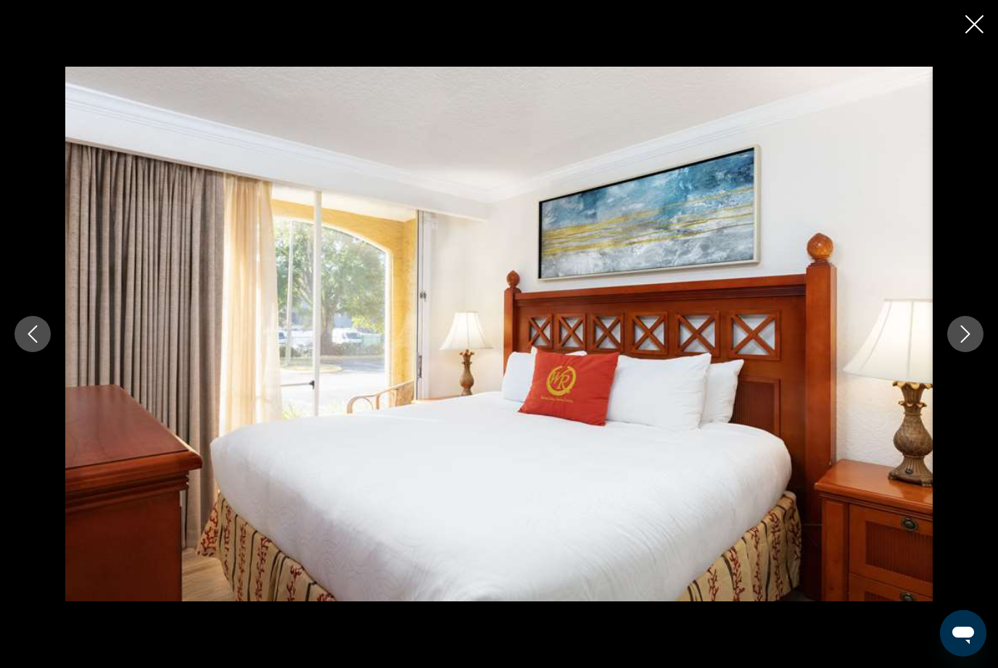
click at [962, 337] on icon "Next image" at bounding box center [964, 334] width 17 height 17
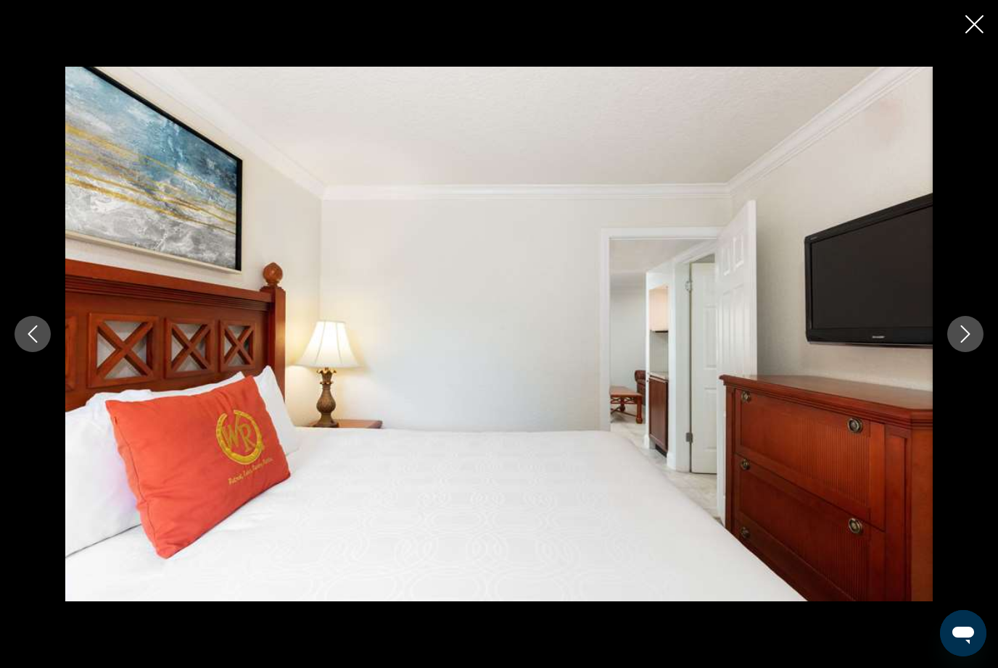
click at [959, 339] on icon "Next image" at bounding box center [964, 334] width 17 height 17
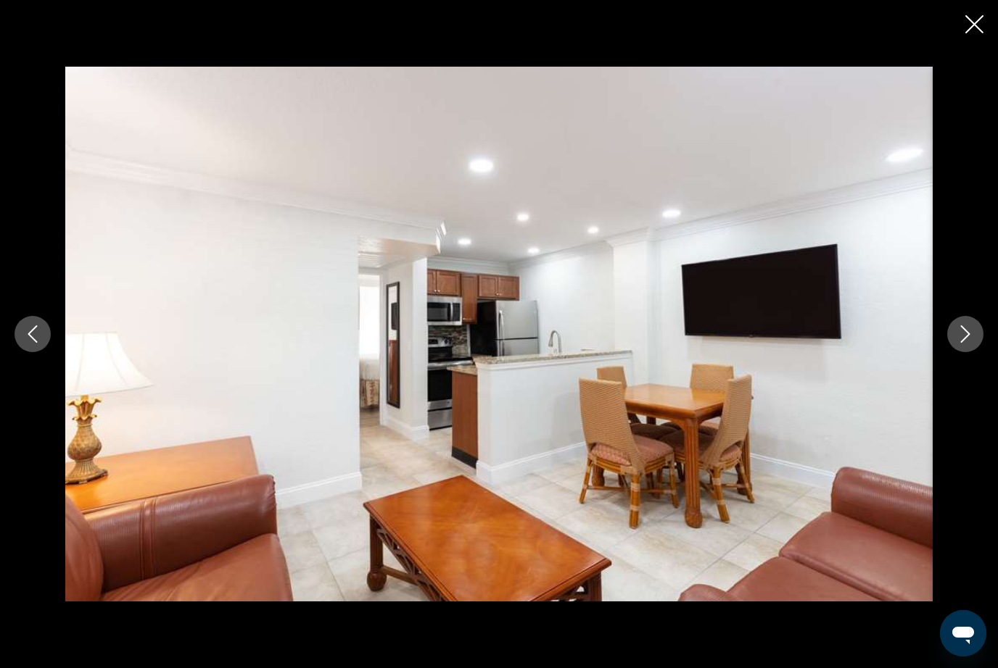
click at [958, 343] on button "Next image" at bounding box center [965, 334] width 36 height 36
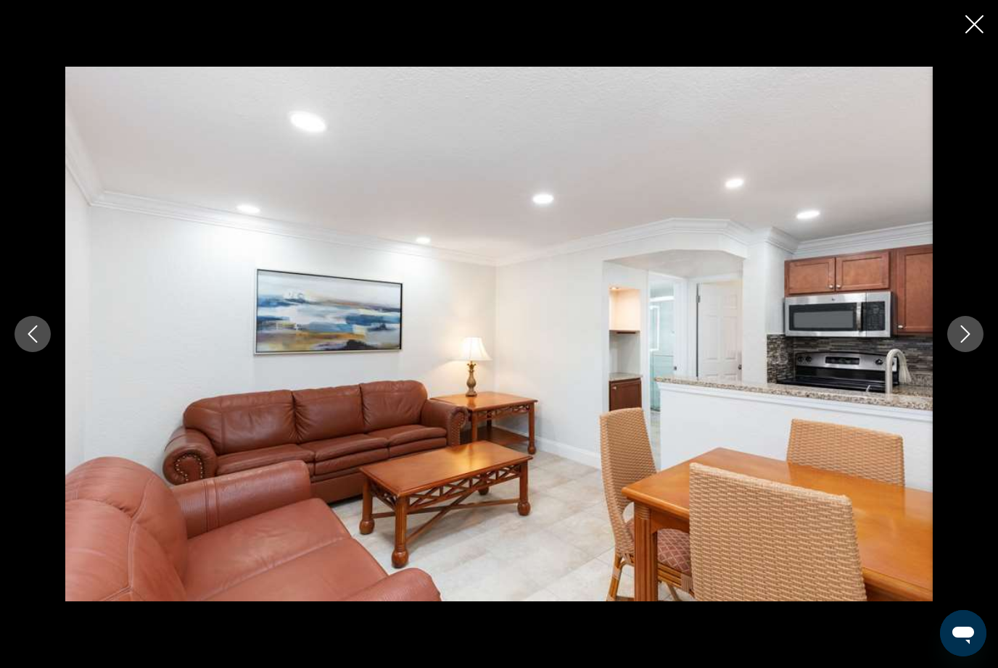
click at [964, 345] on button "Next image" at bounding box center [965, 334] width 36 height 36
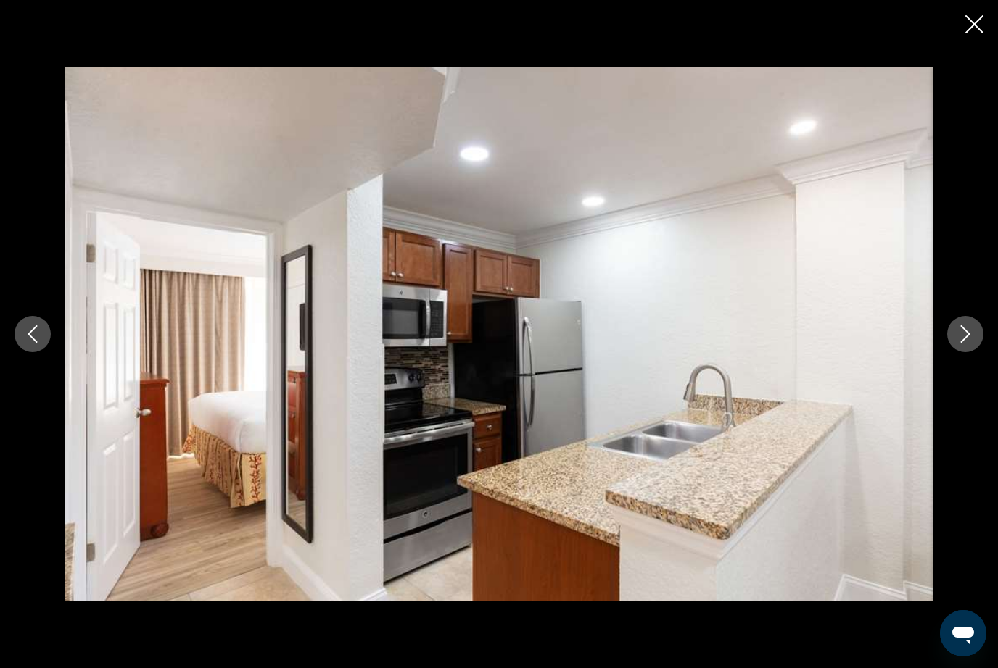
click at [966, 344] on button "Next image" at bounding box center [965, 334] width 36 height 36
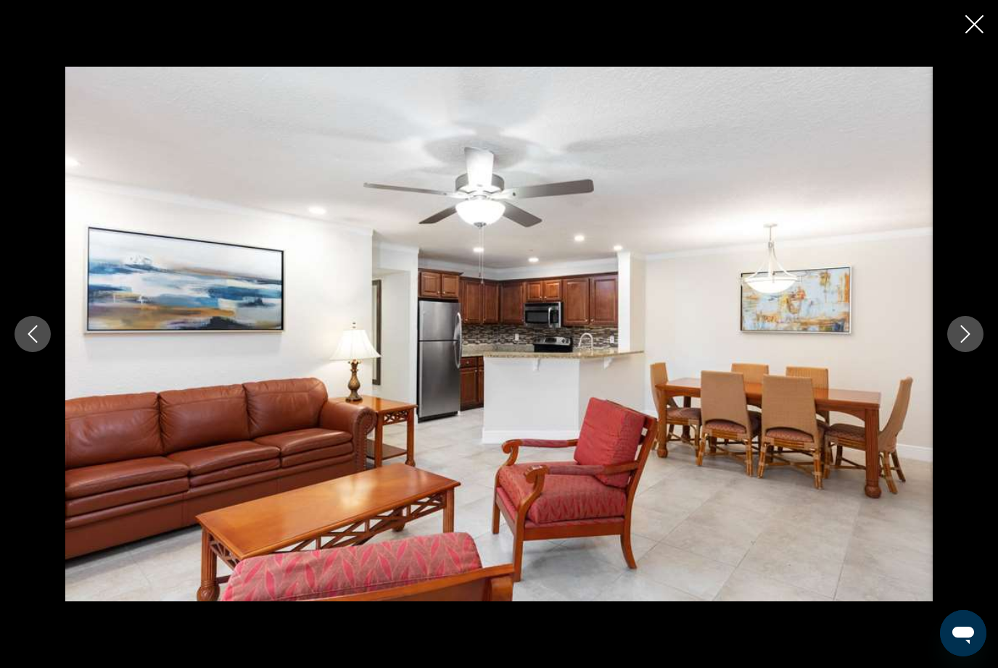
click at [966, 346] on button "Next image" at bounding box center [965, 334] width 36 height 36
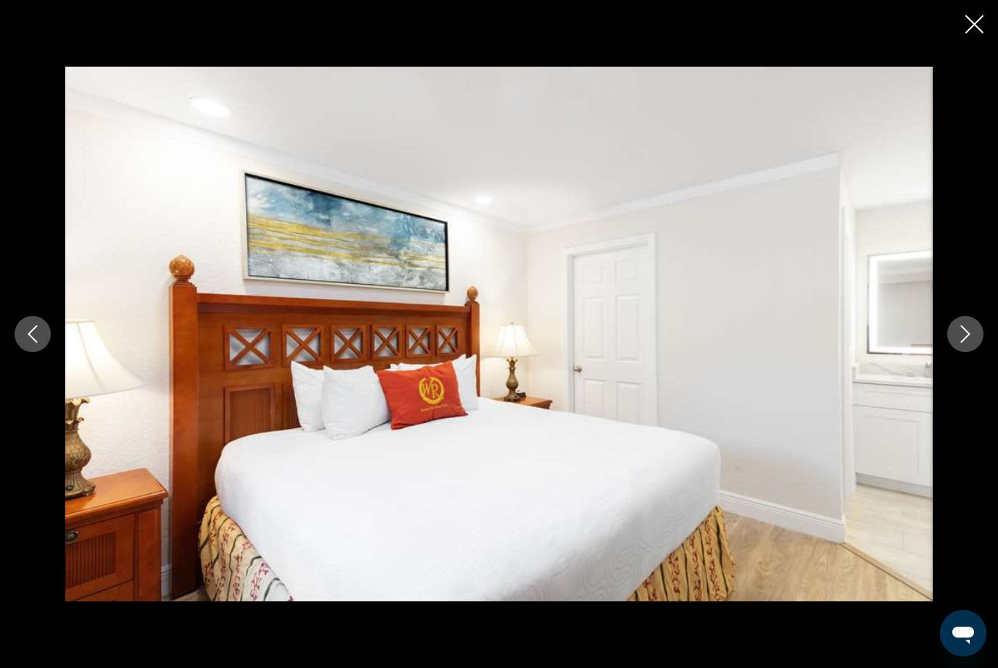
click at [964, 339] on icon "Next image" at bounding box center [964, 334] width 17 height 17
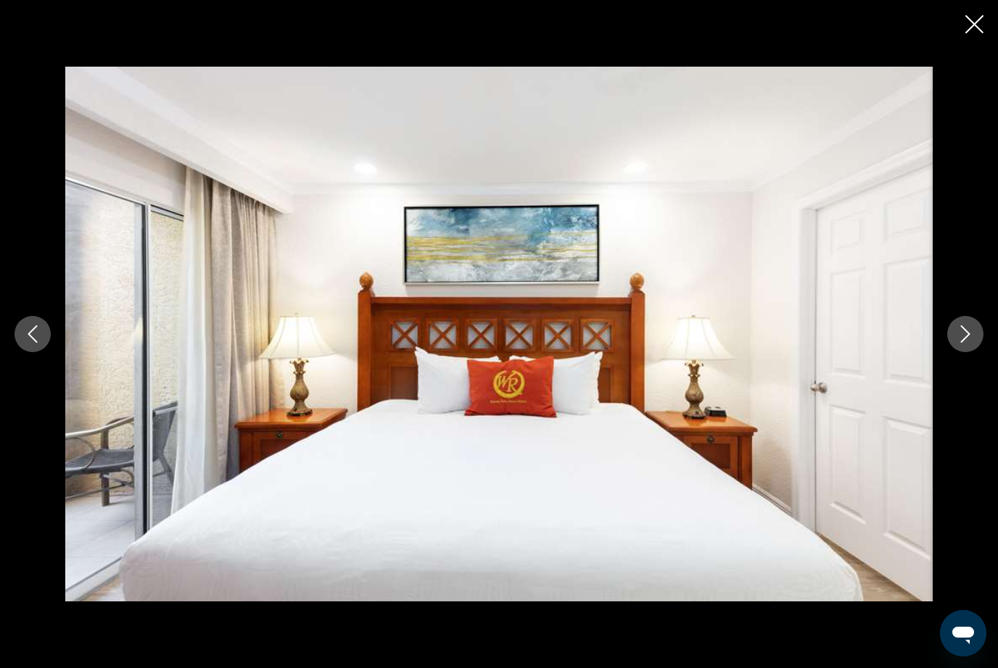
click at [962, 343] on button "Next image" at bounding box center [965, 334] width 36 height 36
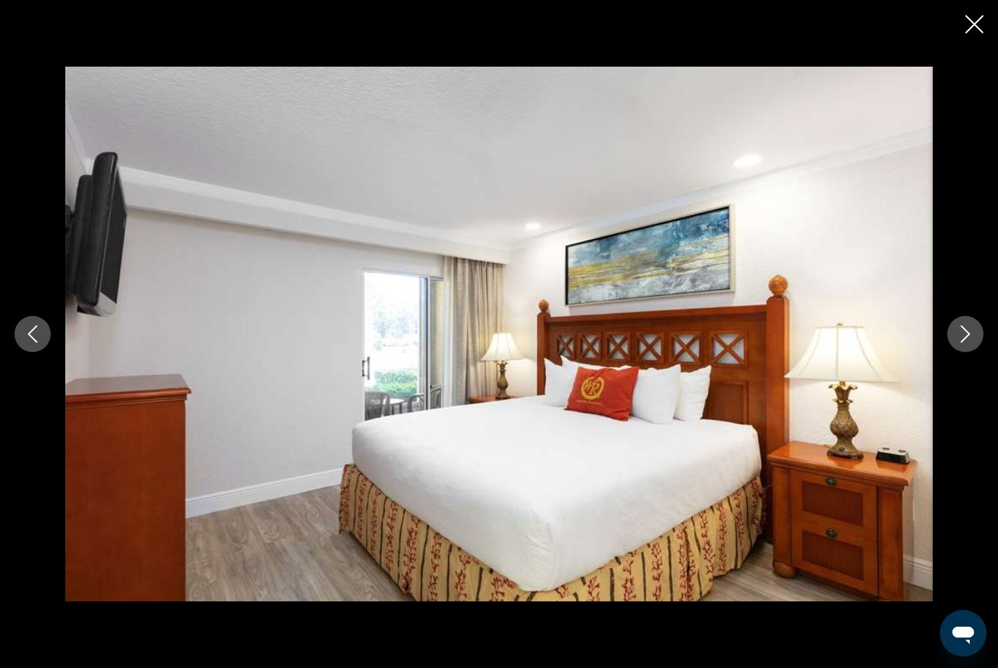
click at [952, 352] on div "Main content" at bounding box center [499, 334] width 998 height 535
click at [952, 360] on div "Main content" at bounding box center [499, 334] width 998 height 535
click at [969, 342] on icon "Next image" at bounding box center [964, 334] width 17 height 17
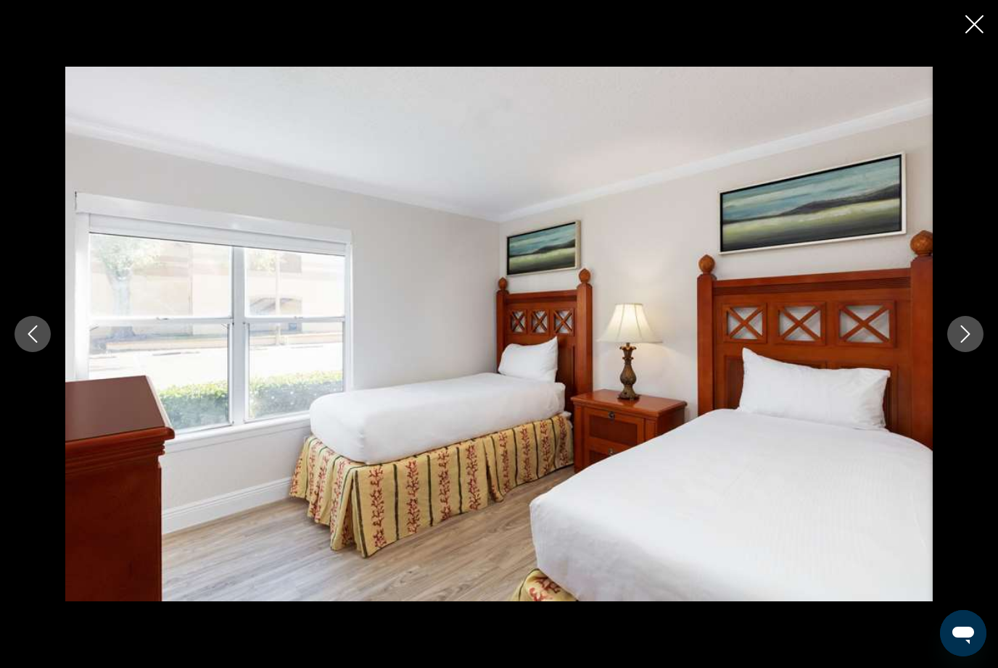
click at [975, 338] on button "Next image" at bounding box center [965, 334] width 36 height 36
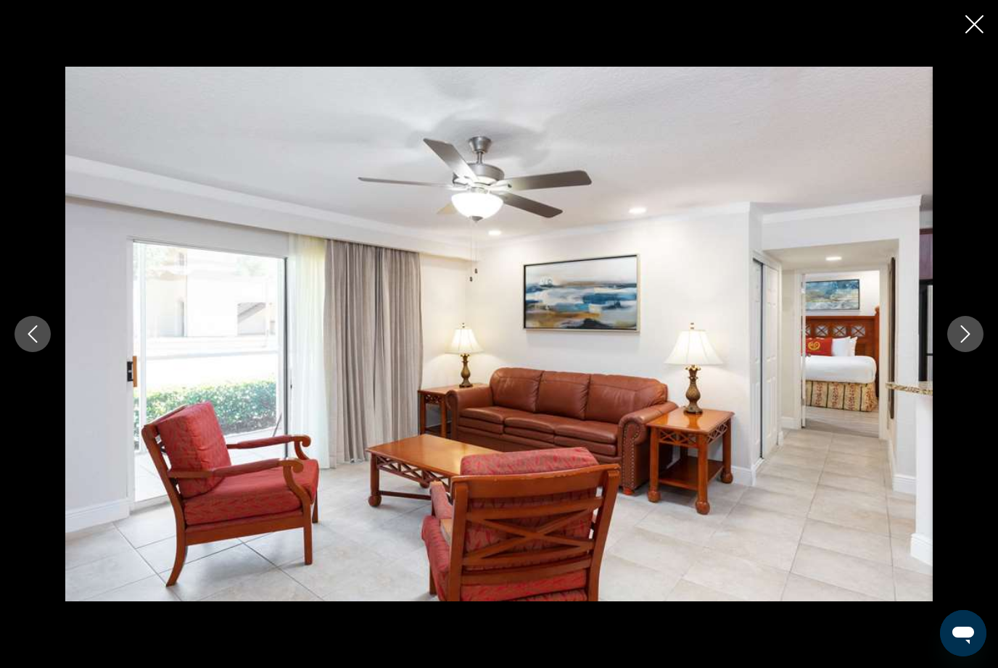
click at [977, 337] on button "Next image" at bounding box center [965, 334] width 36 height 36
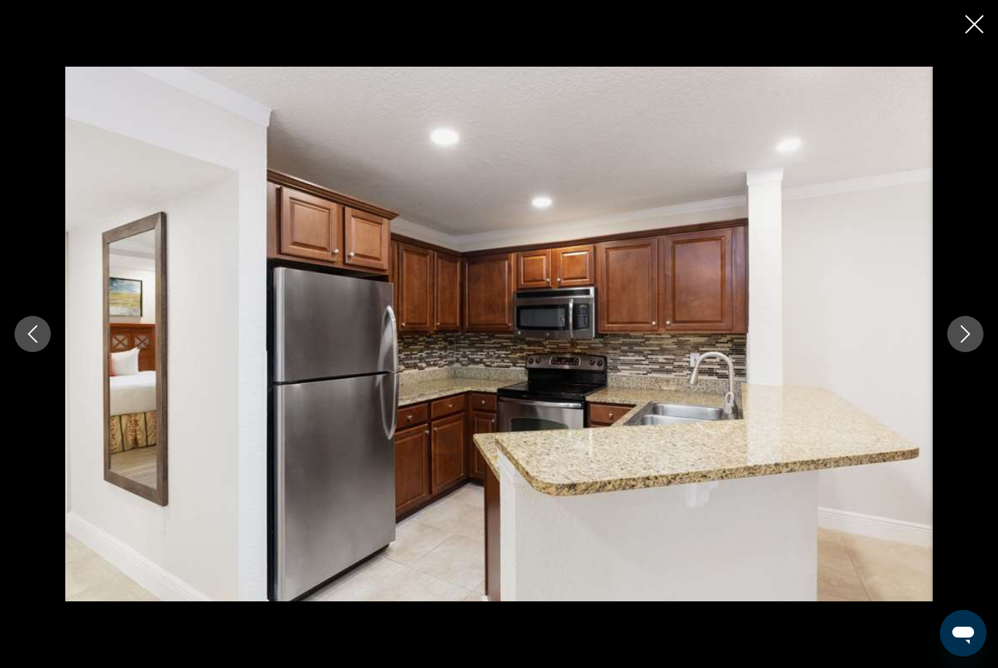
click at [976, 337] on button "Next image" at bounding box center [965, 334] width 36 height 36
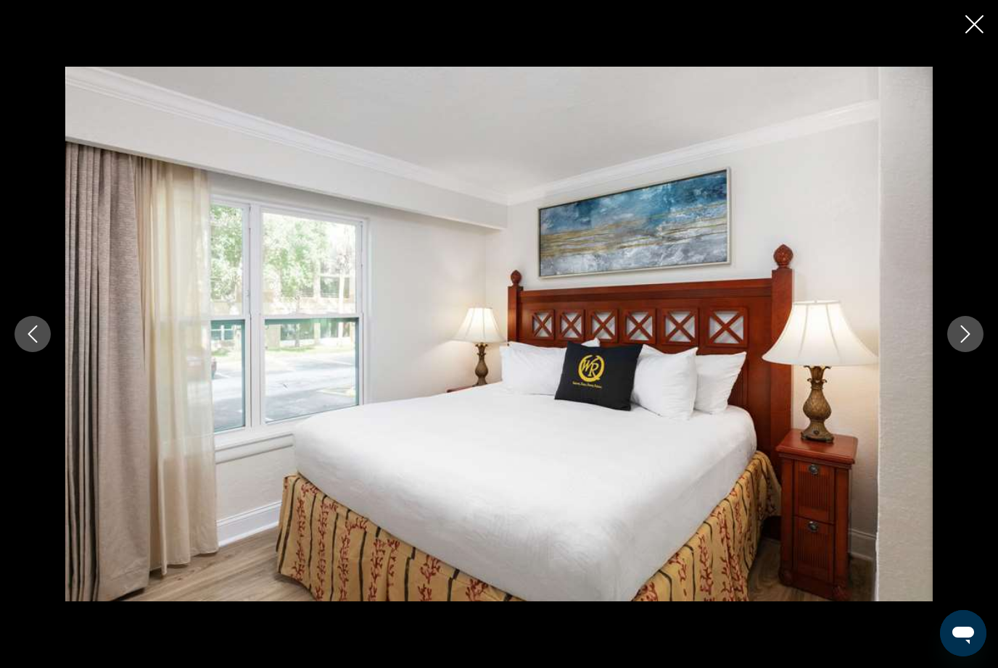
click at [975, 340] on button "Next image" at bounding box center [965, 334] width 36 height 36
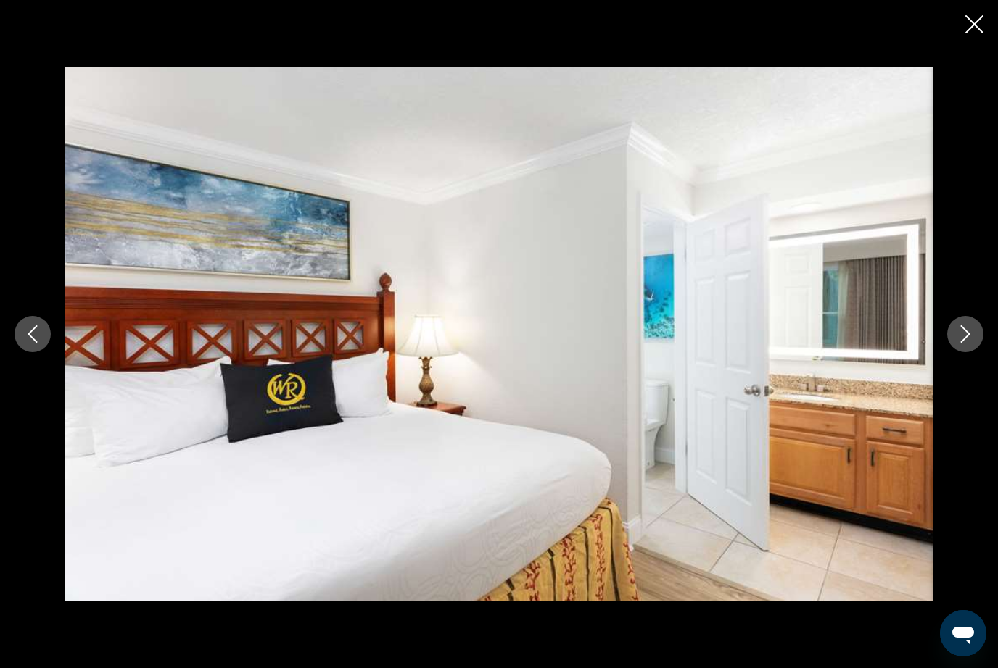
click at [973, 342] on icon "Next image" at bounding box center [964, 334] width 17 height 17
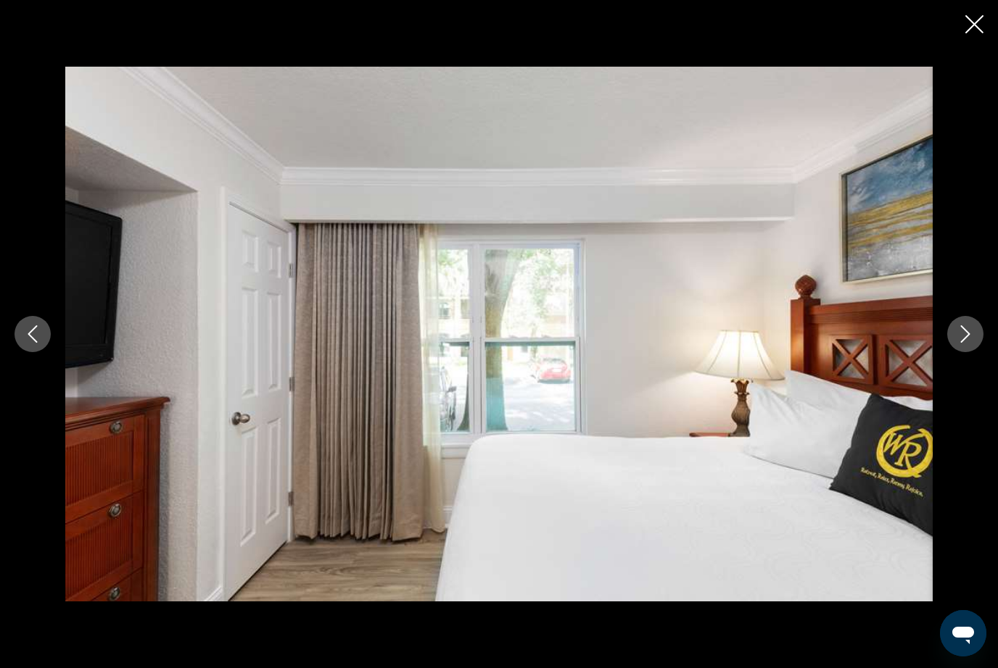
click at [969, 347] on button "Next image" at bounding box center [965, 334] width 36 height 36
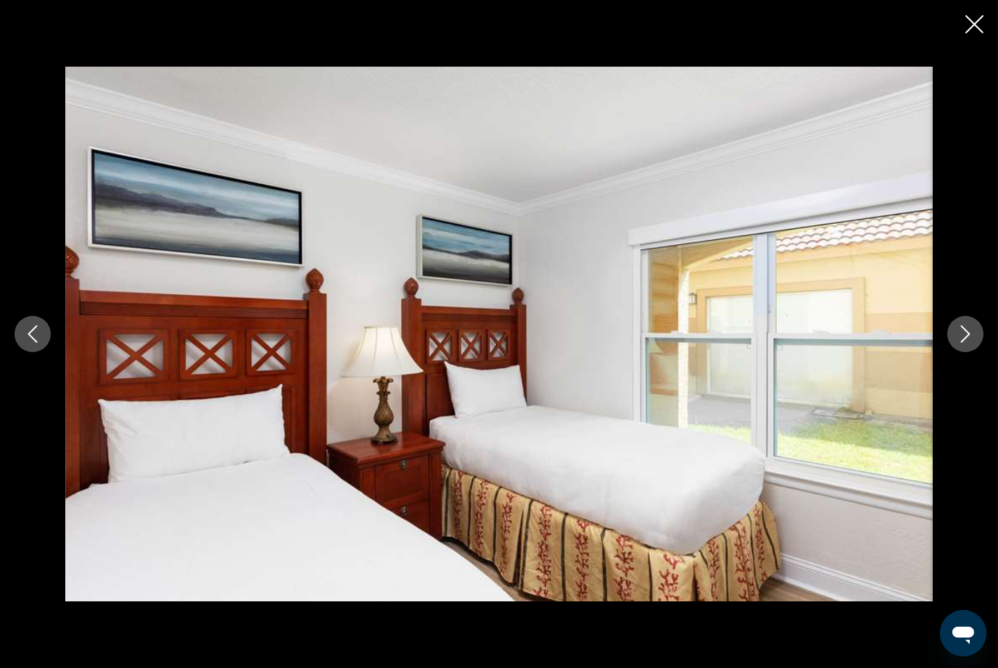
click at [968, 348] on button "Next image" at bounding box center [965, 334] width 36 height 36
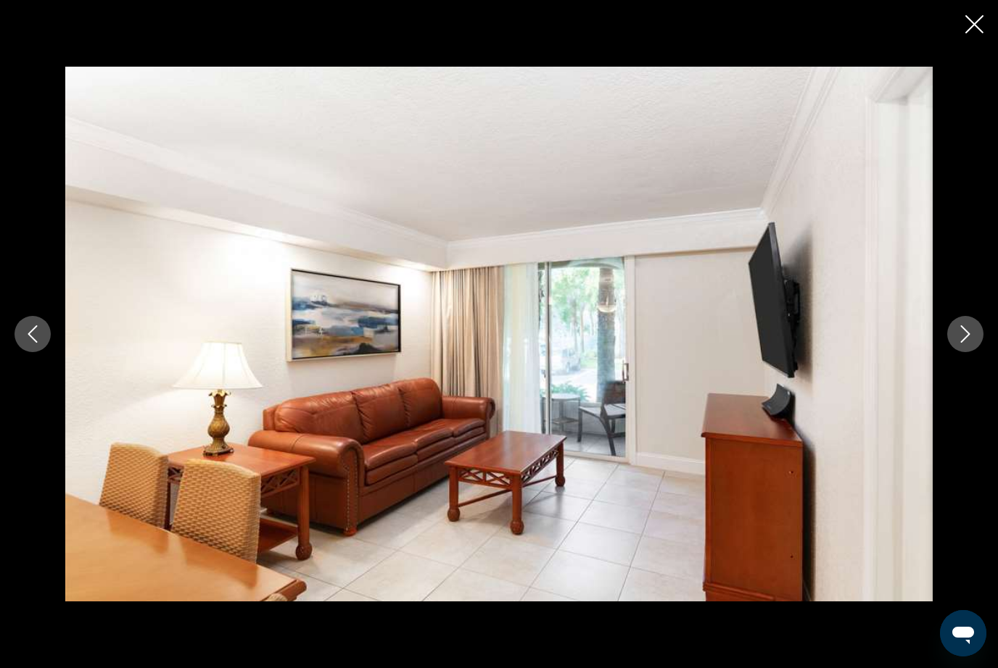
click at [966, 349] on button "Next image" at bounding box center [965, 334] width 36 height 36
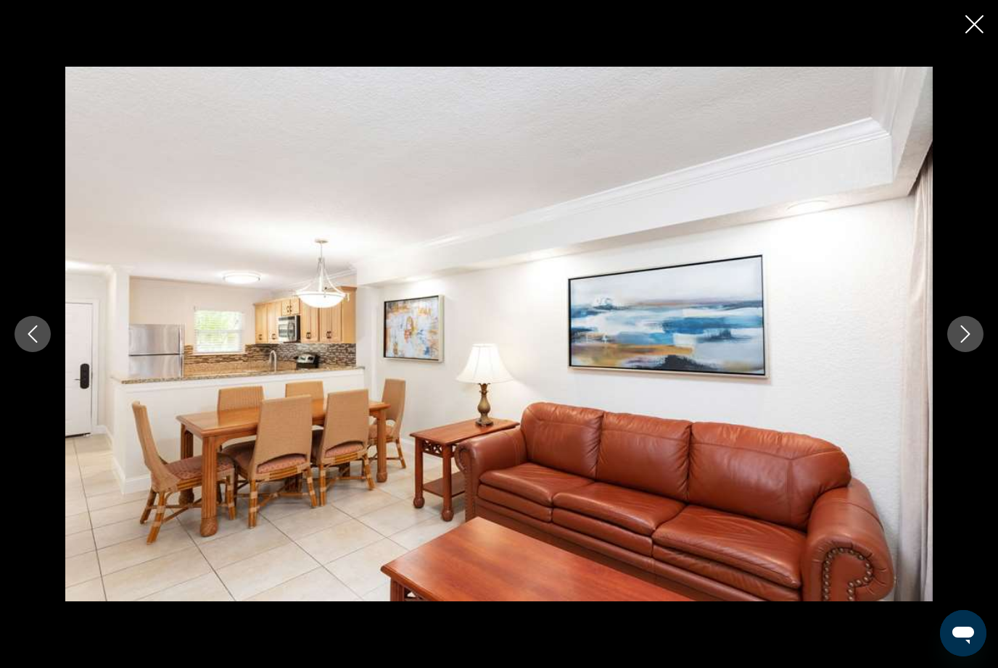
click at [972, 345] on button "Next image" at bounding box center [965, 334] width 36 height 36
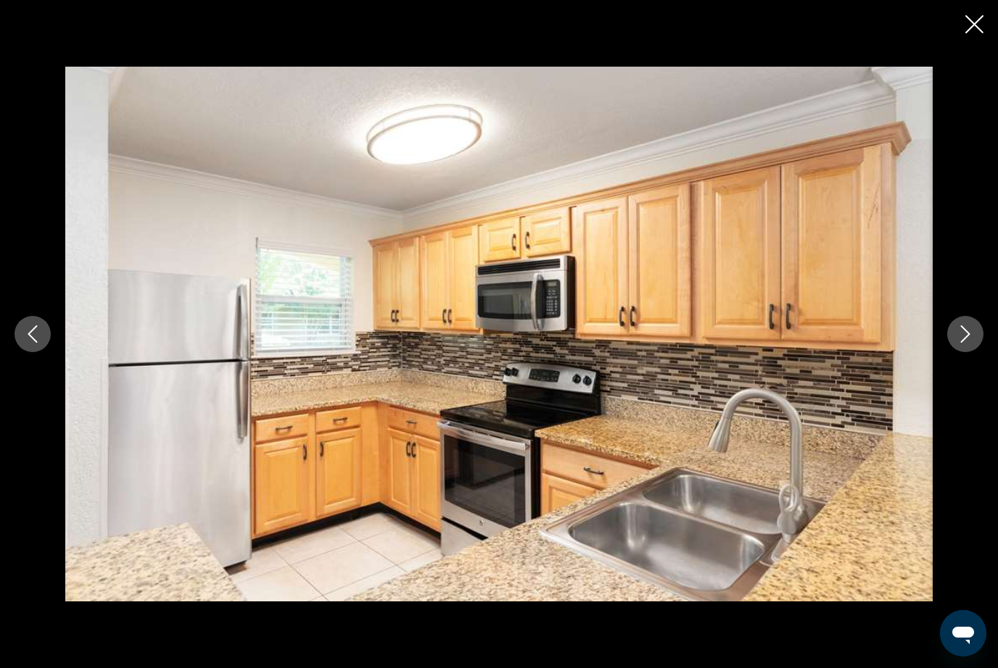
click at [971, 346] on button "Next image" at bounding box center [965, 334] width 36 height 36
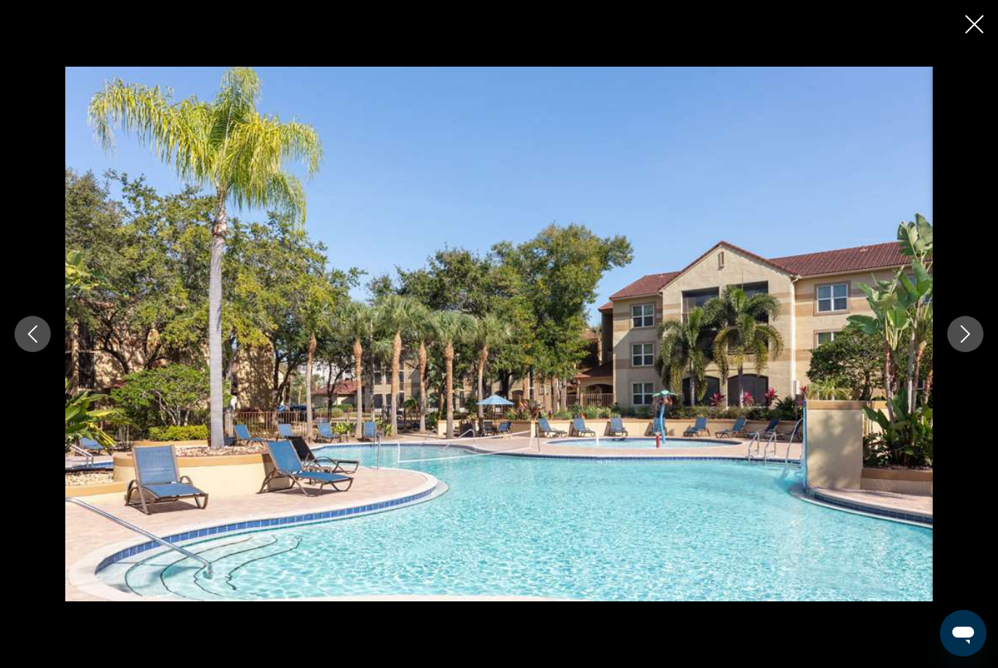
click at [974, 347] on button "Next image" at bounding box center [965, 334] width 36 height 36
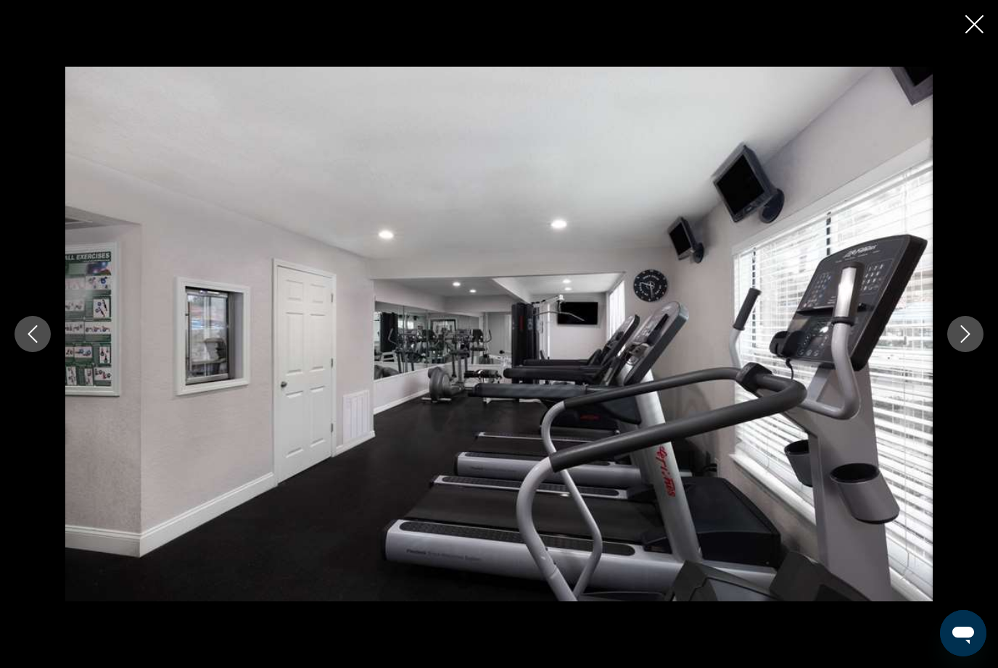
click at [966, 350] on button "Next image" at bounding box center [965, 334] width 36 height 36
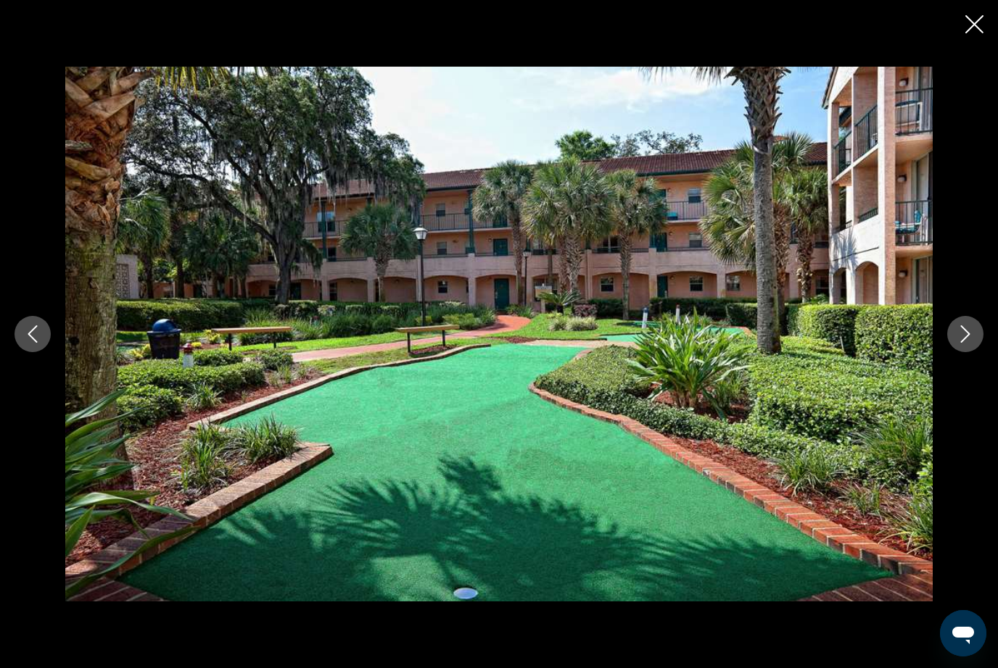
click at [966, 349] on button "Next image" at bounding box center [965, 334] width 36 height 36
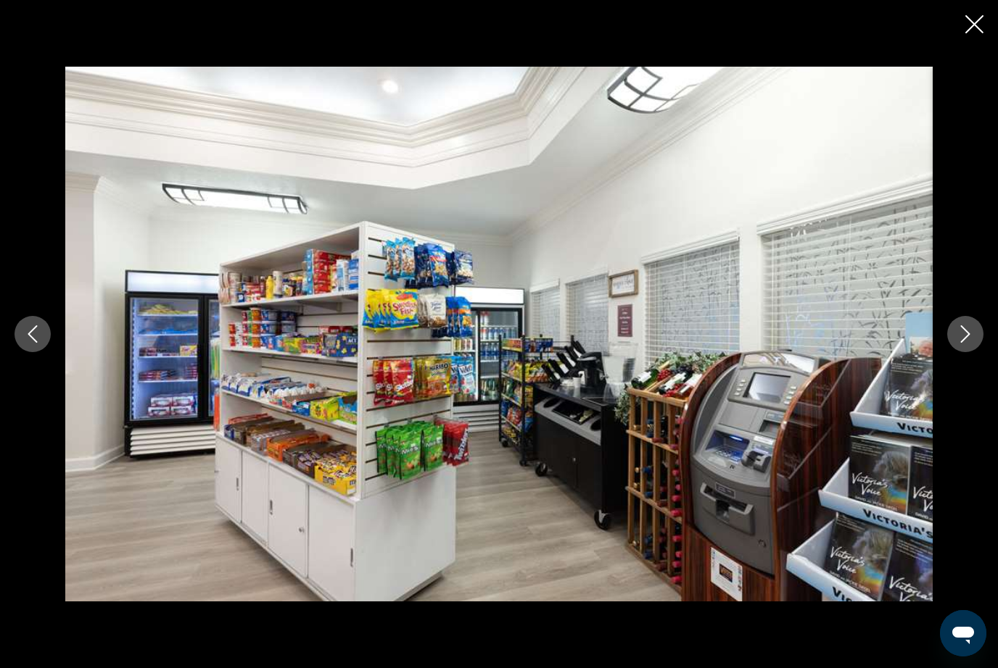
click at [964, 348] on button "Next image" at bounding box center [965, 334] width 36 height 36
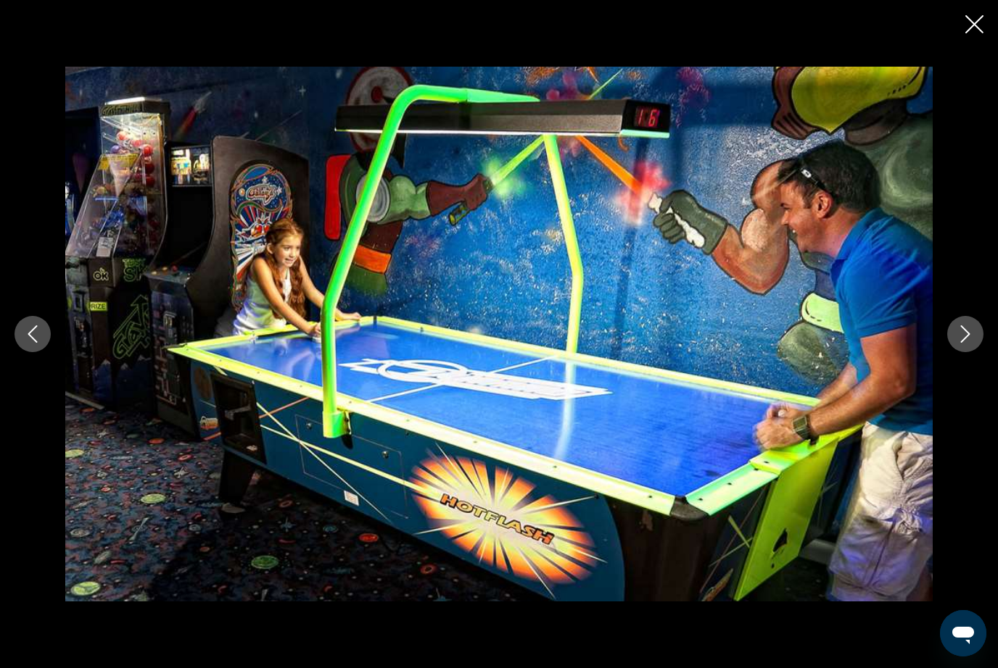
click at [964, 350] on button "Next image" at bounding box center [965, 334] width 36 height 36
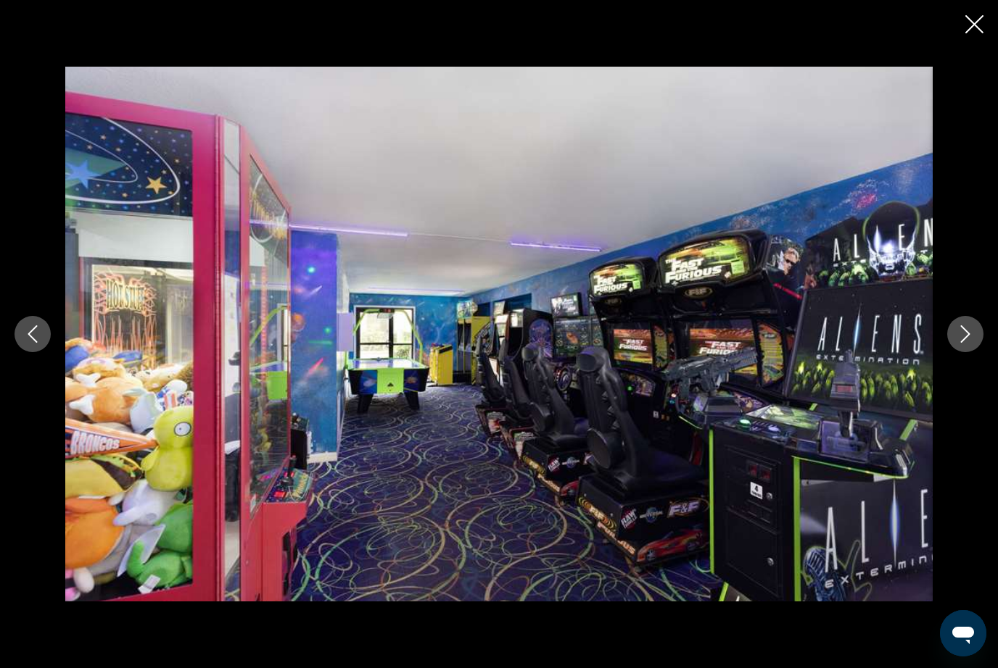
click at [970, 346] on button "Next image" at bounding box center [965, 334] width 36 height 36
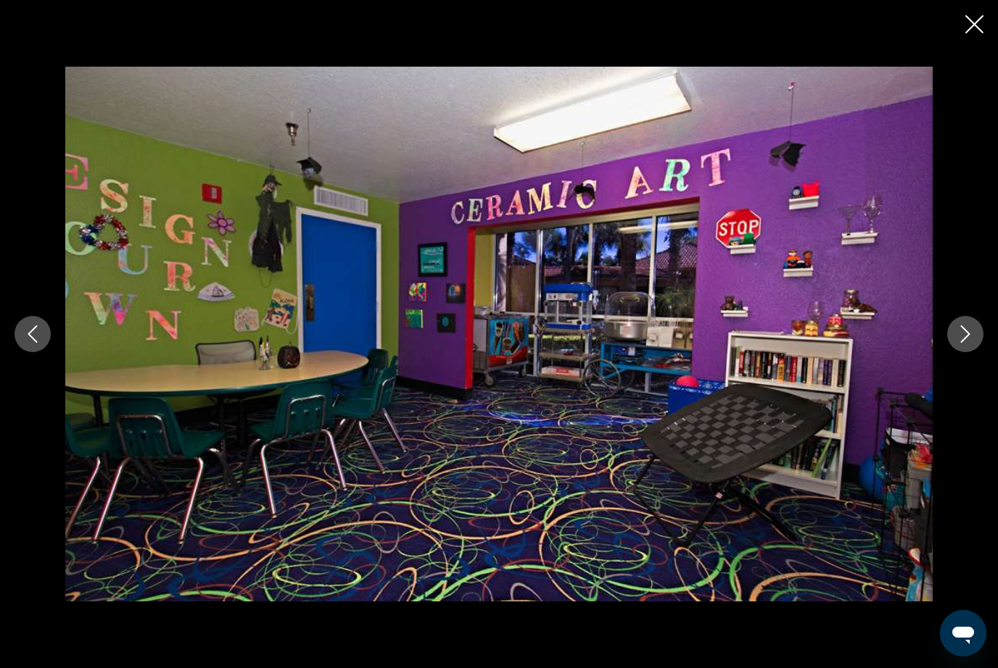
click at [963, 351] on button "Next image" at bounding box center [965, 334] width 36 height 36
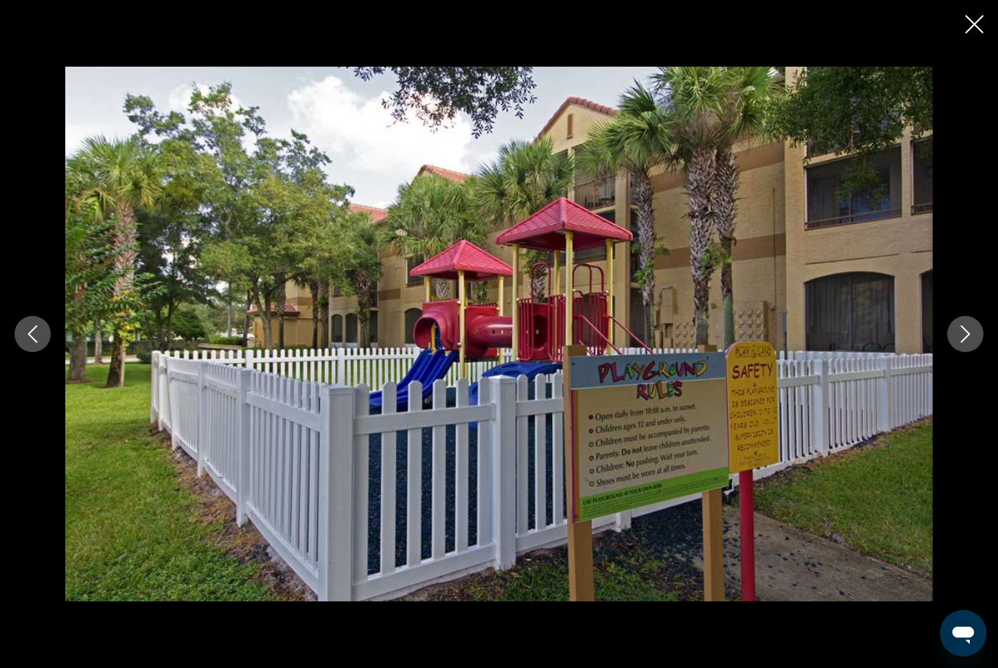
click at [957, 350] on button "Next image" at bounding box center [965, 334] width 36 height 36
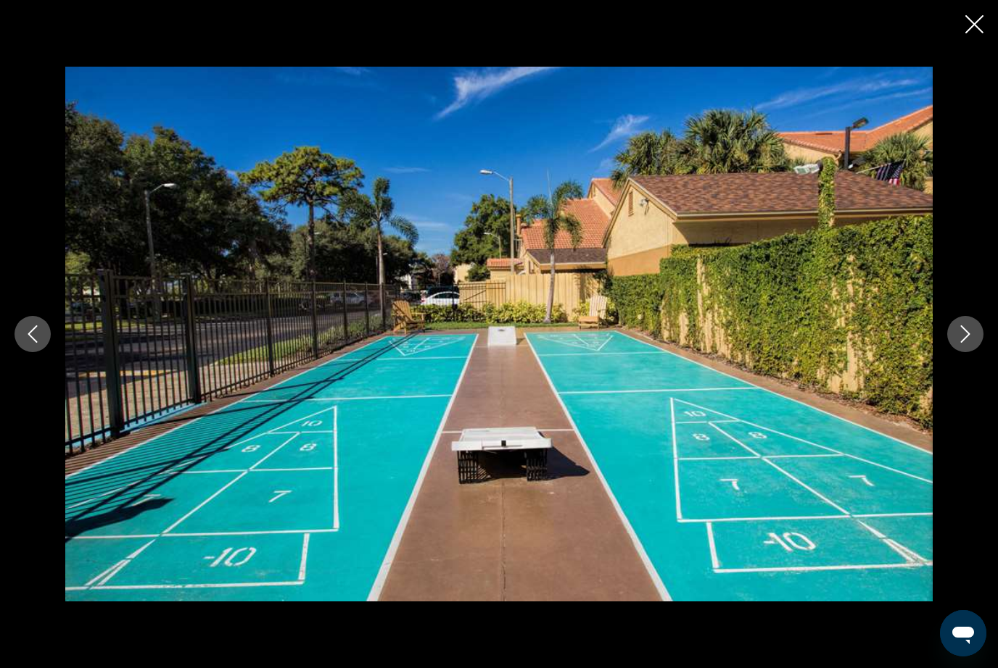
click at [958, 350] on button "Next image" at bounding box center [965, 334] width 36 height 36
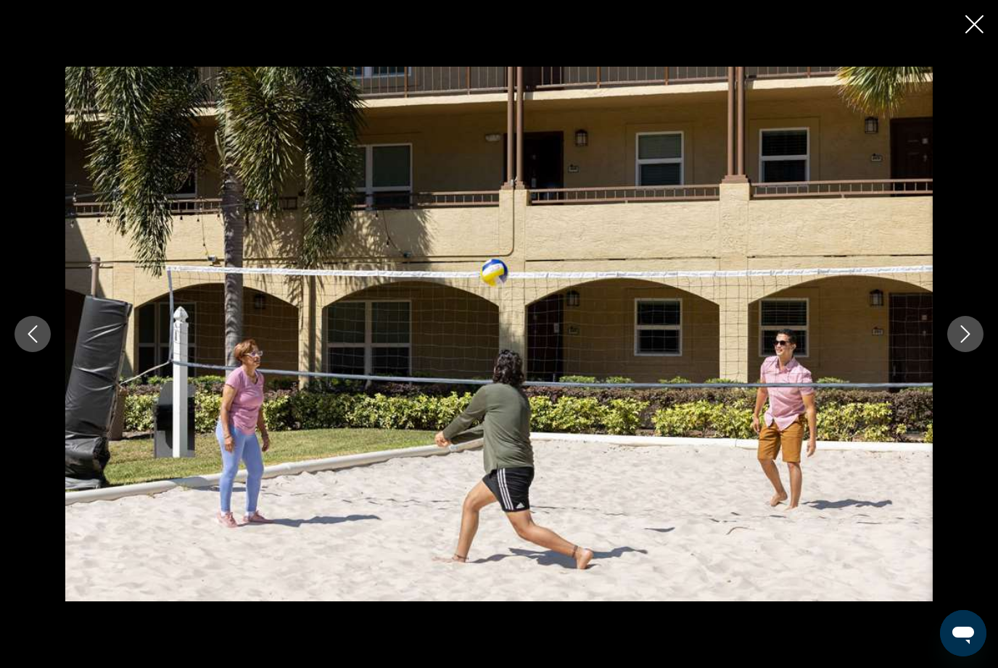
click at [956, 349] on button "Next image" at bounding box center [965, 334] width 36 height 36
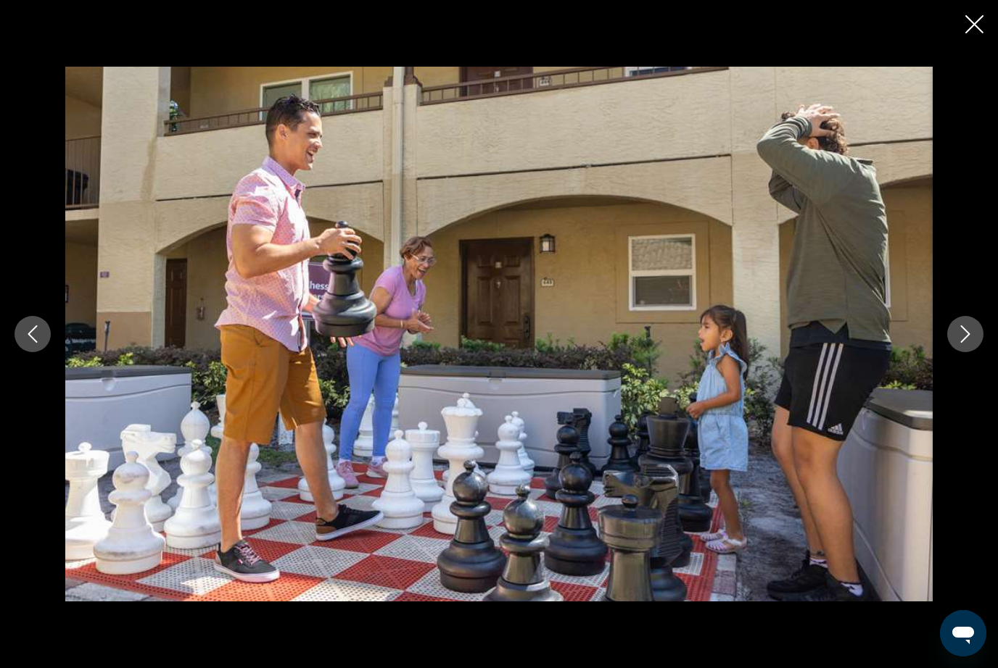
click at [956, 355] on div "Main content" at bounding box center [499, 334] width 998 height 535
click at [955, 349] on button "Next image" at bounding box center [965, 334] width 36 height 36
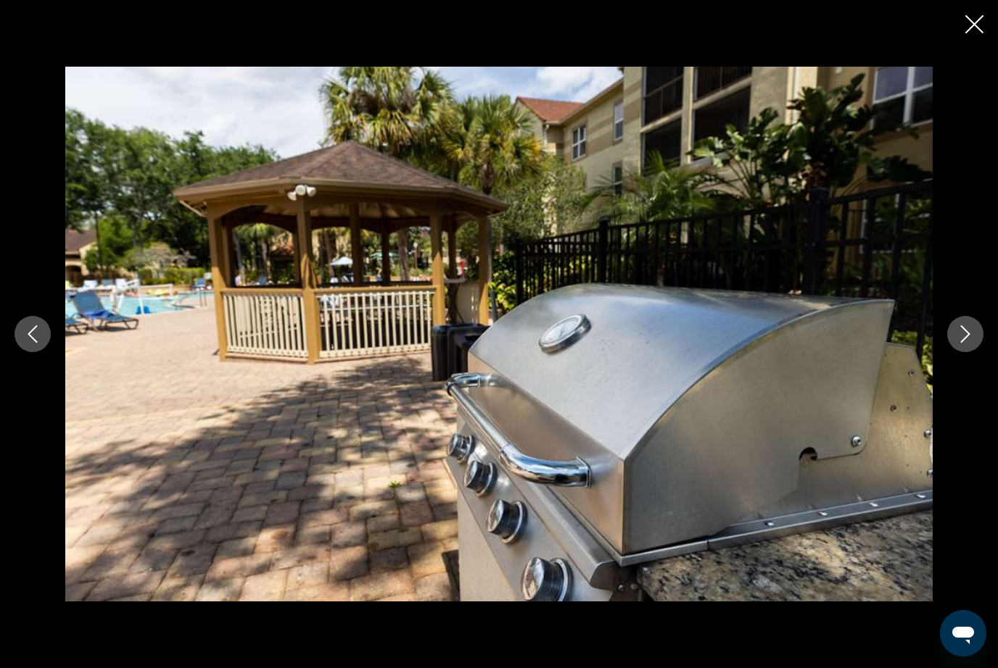
click at [971, 342] on icon "Next image" at bounding box center [964, 334] width 17 height 17
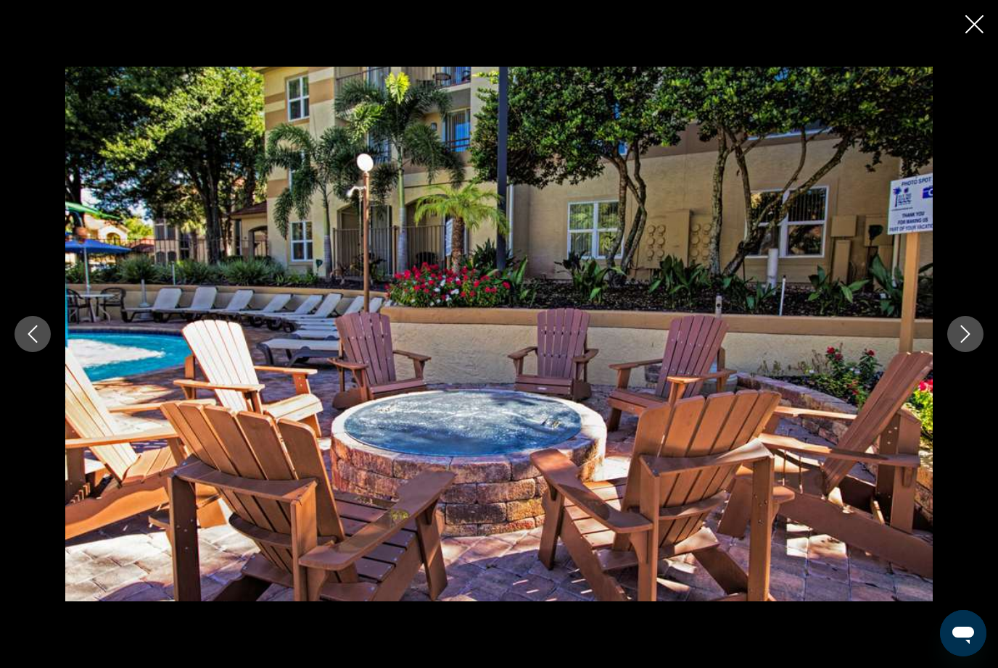
click at [969, 346] on button "Next image" at bounding box center [965, 334] width 36 height 36
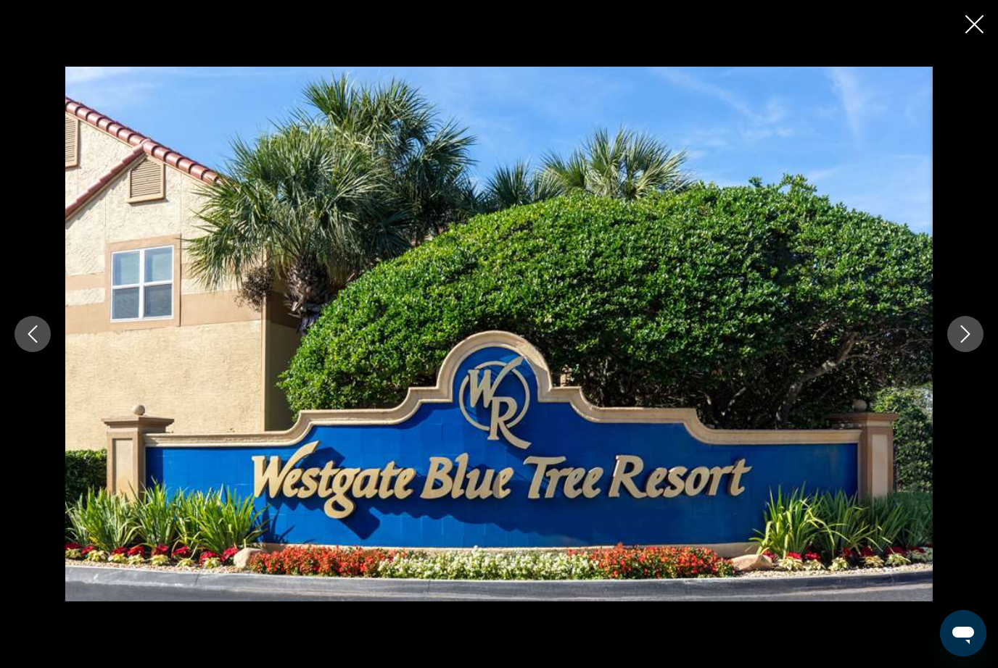
click at [968, 349] on button "Next image" at bounding box center [965, 334] width 36 height 36
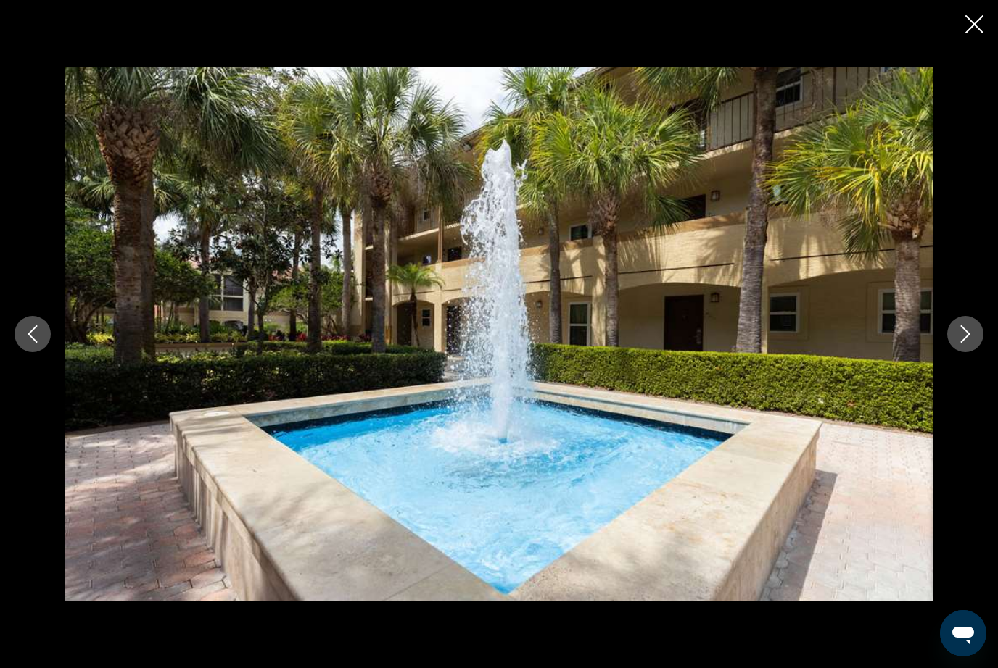
click at [967, 344] on button "Next image" at bounding box center [965, 334] width 36 height 36
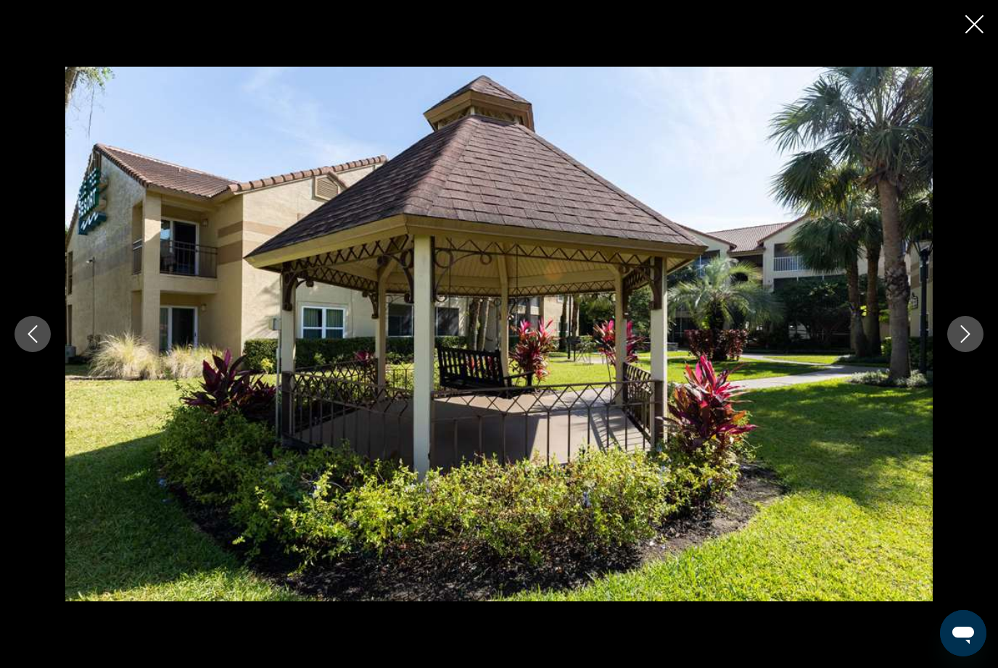
click at [961, 341] on icon "Next image" at bounding box center [965, 334] width 9 height 17
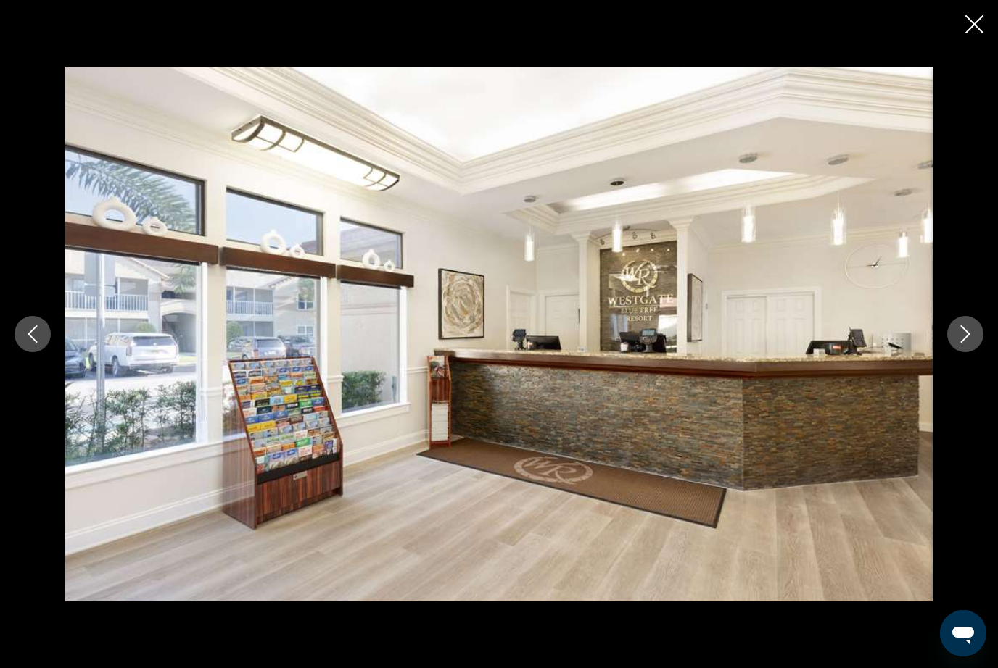
click at [968, 339] on icon "Next image" at bounding box center [964, 334] width 17 height 17
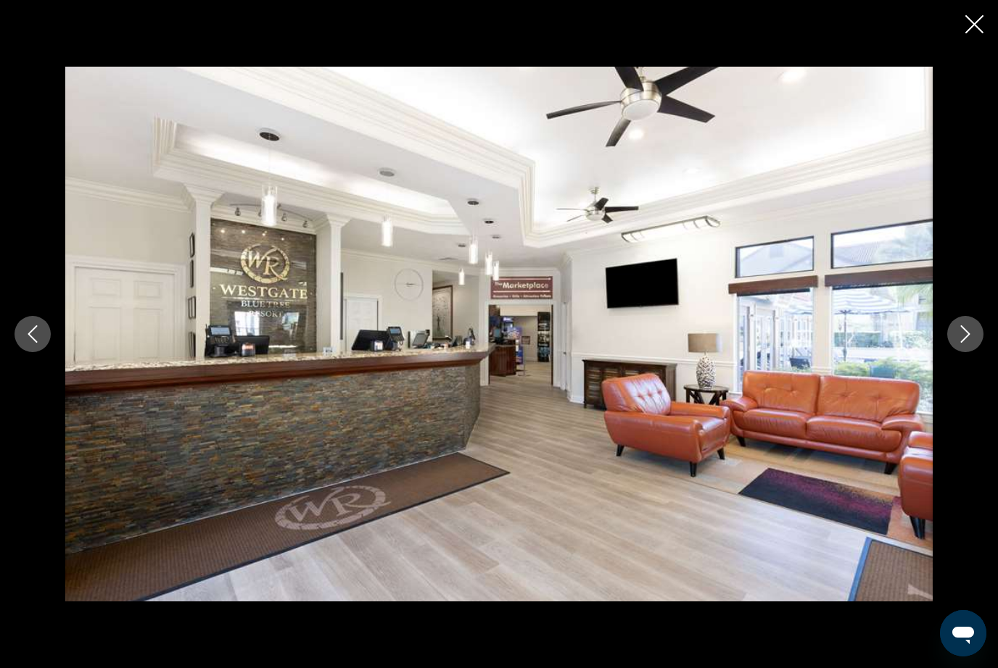
click at [970, 338] on icon "Next image" at bounding box center [964, 334] width 17 height 17
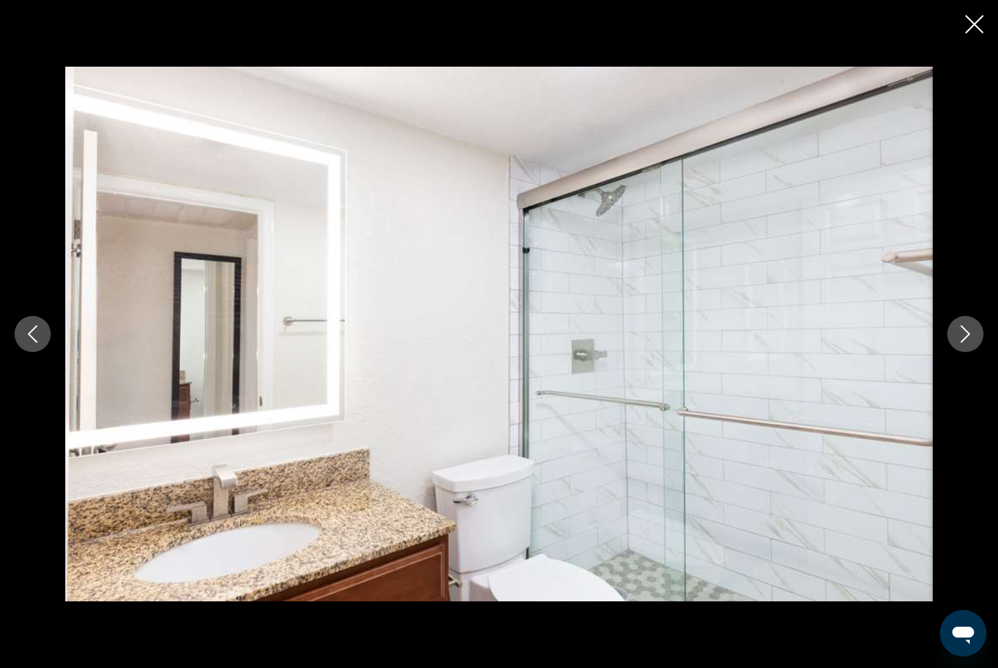
click at [969, 337] on icon "Next image" at bounding box center [964, 334] width 17 height 17
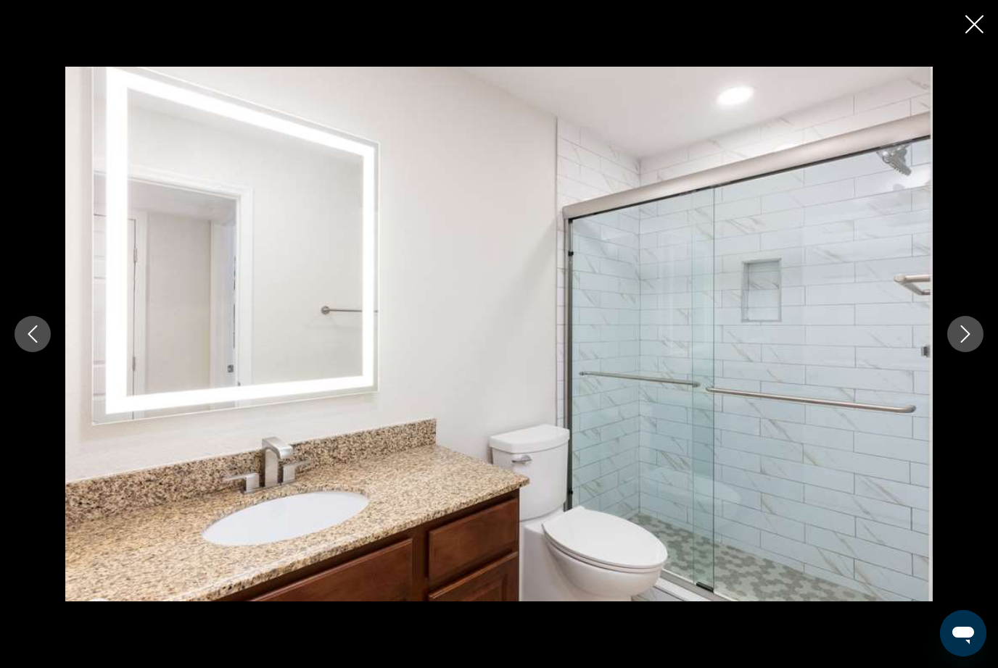
click at [971, 336] on icon "Next image" at bounding box center [964, 334] width 17 height 17
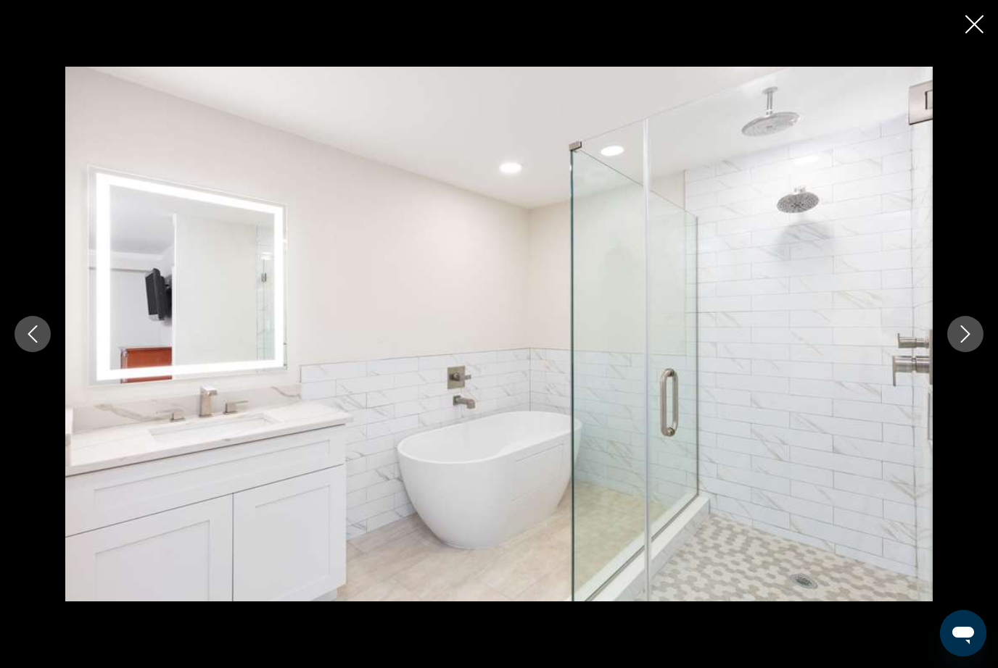
click at [973, 334] on icon "Next image" at bounding box center [964, 334] width 17 height 17
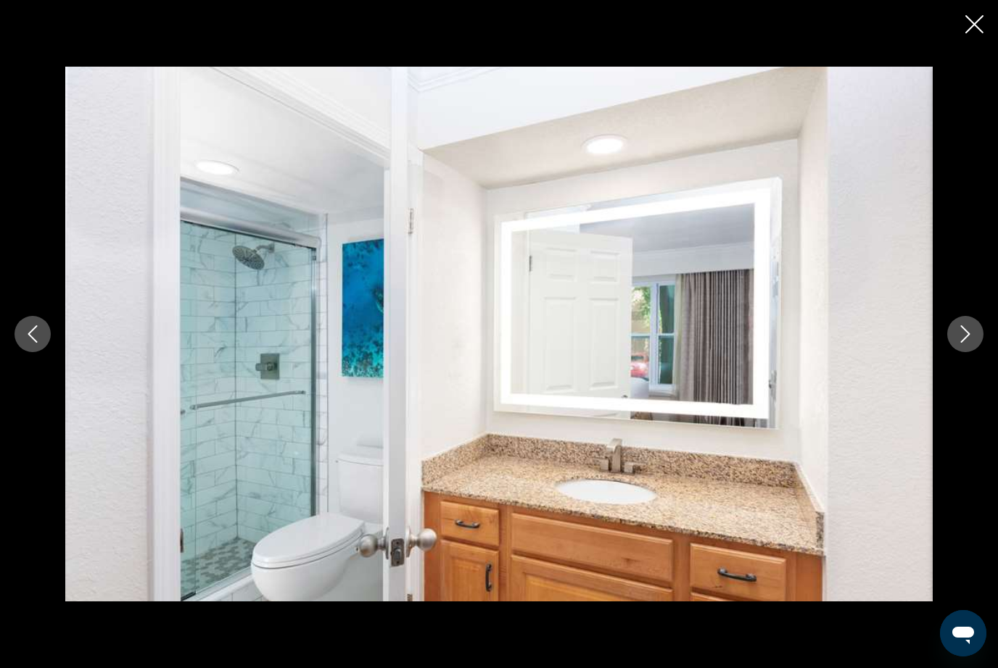
click at [973, 334] on icon "Next image" at bounding box center [964, 334] width 17 height 17
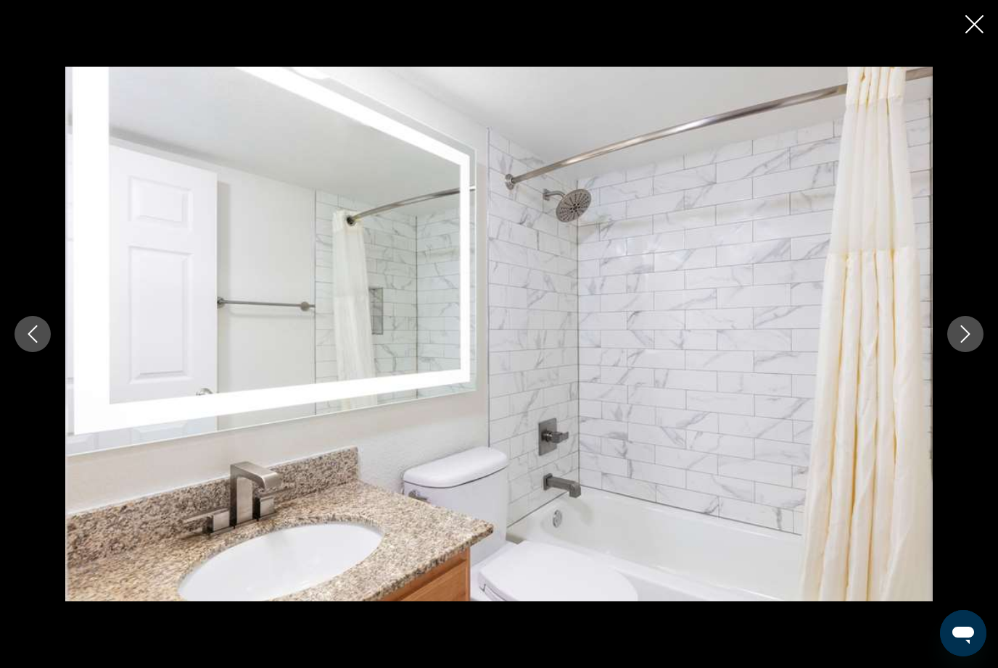
click at [973, 335] on icon "Next image" at bounding box center [964, 334] width 17 height 17
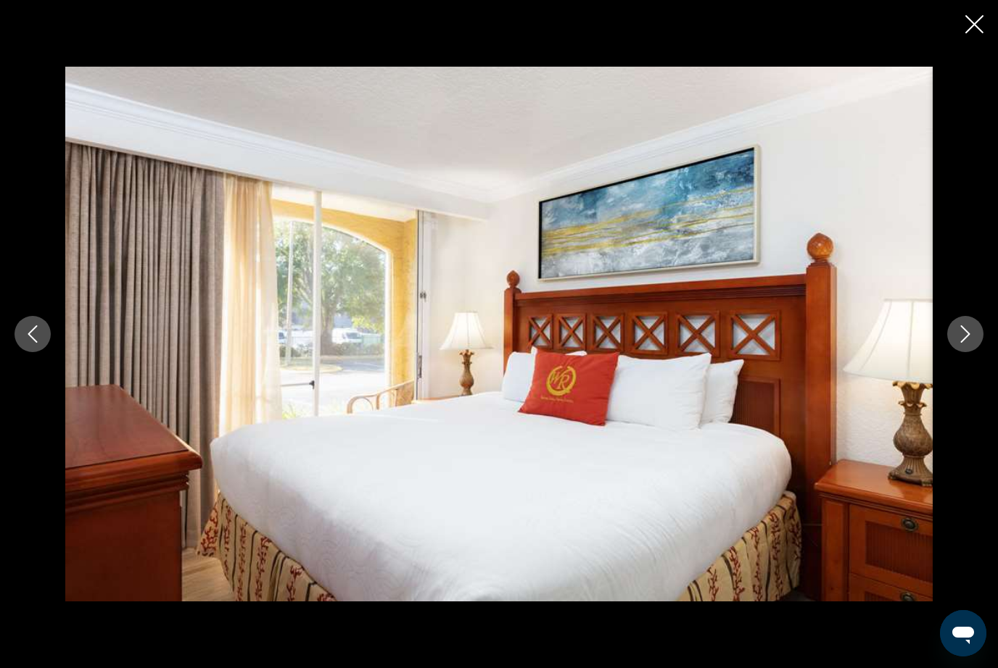
click at [972, 336] on icon "Next image" at bounding box center [964, 334] width 17 height 17
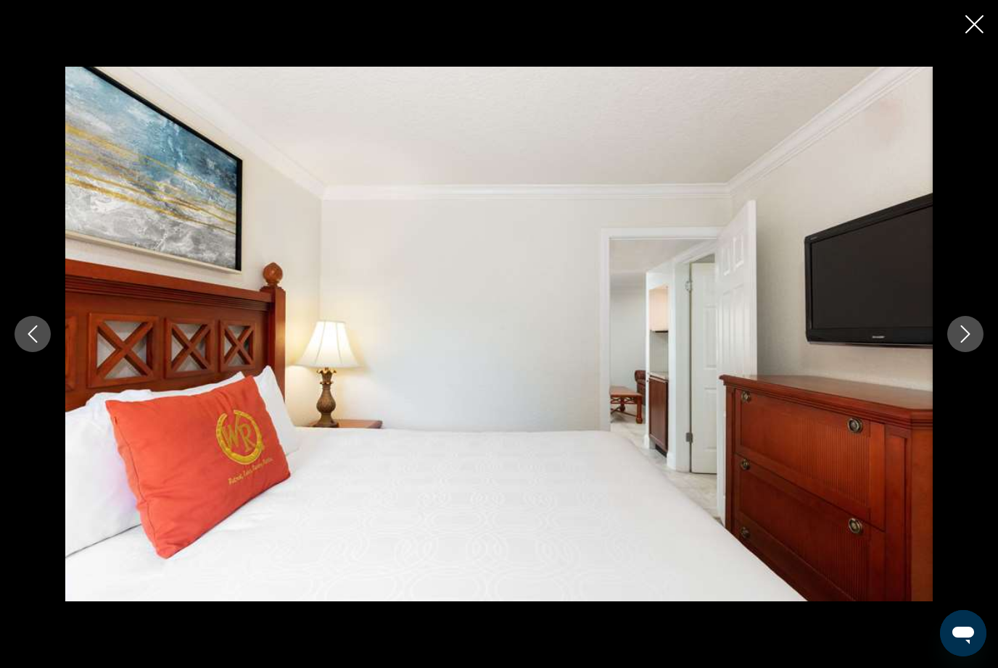
click at [971, 337] on icon "Next image" at bounding box center [964, 334] width 17 height 17
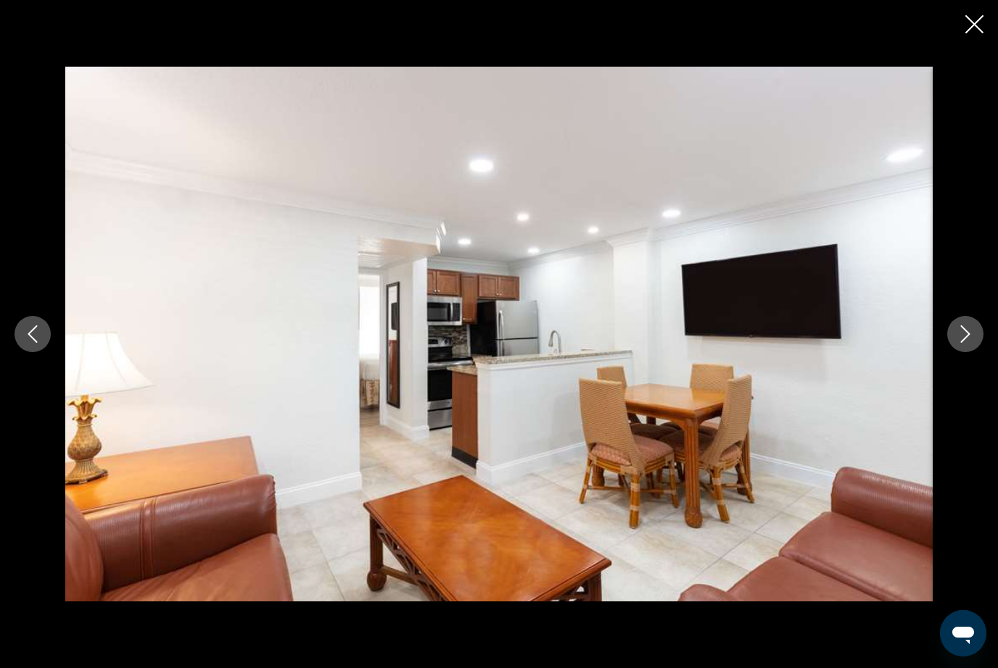
click at [971, 337] on icon "Next image" at bounding box center [964, 334] width 17 height 17
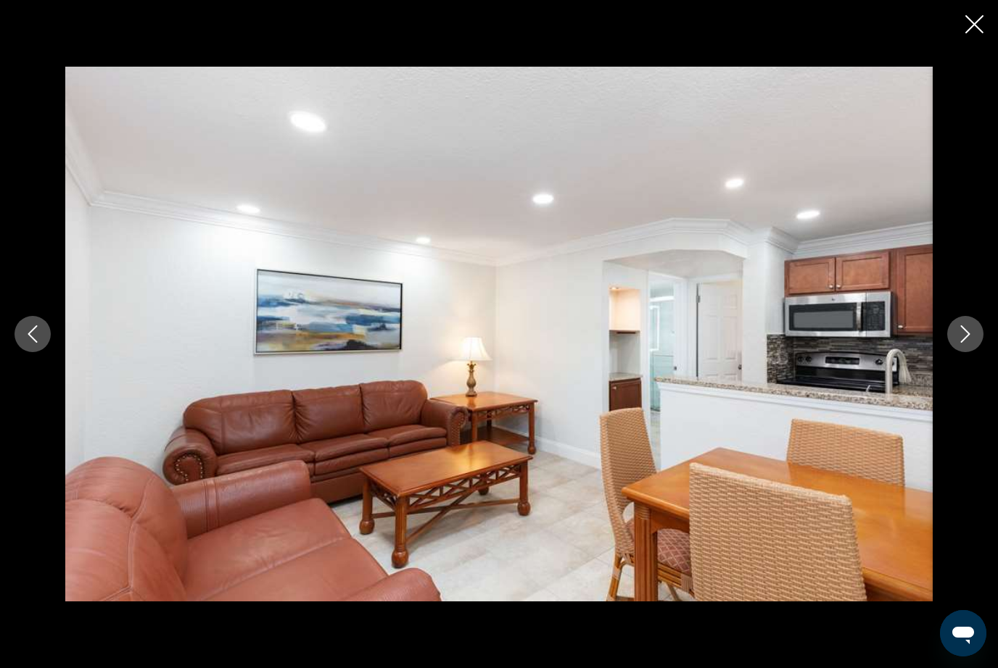
click at [969, 339] on icon "Next image" at bounding box center [964, 334] width 17 height 17
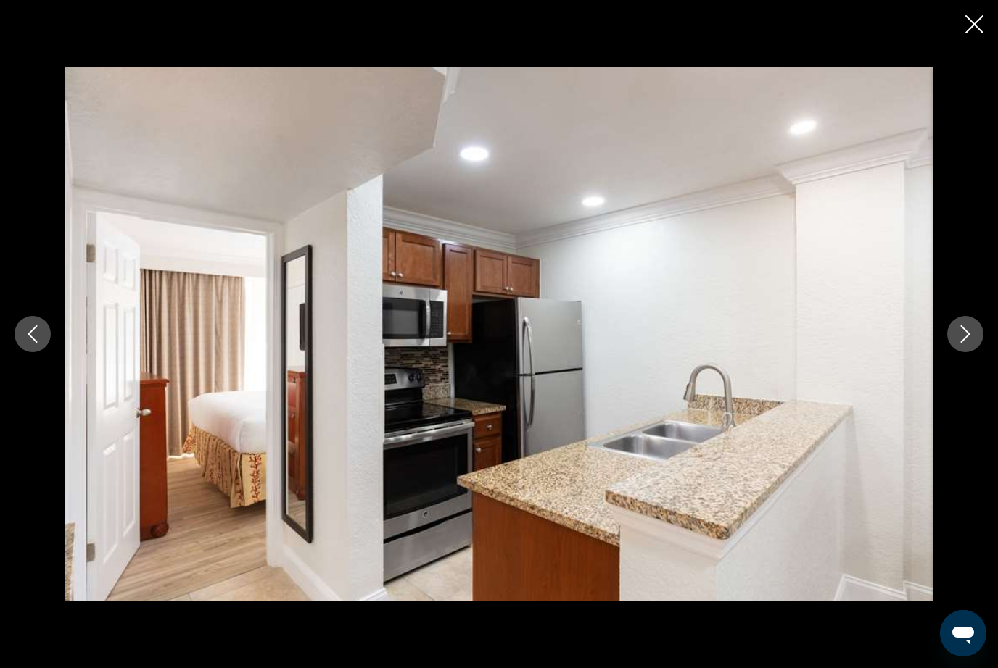
click at [971, 339] on icon "Next image" at bounding box center [964, 334] width 17 height 17
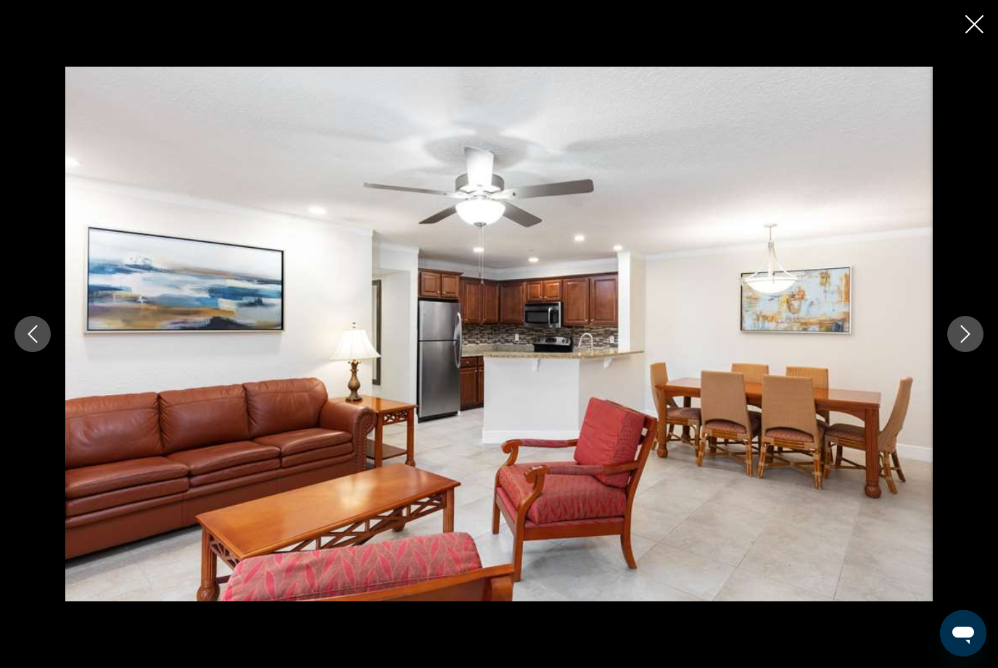
click at [972, 331] on icon "Next image" at bounding box center [964, 334] width 17 height 17
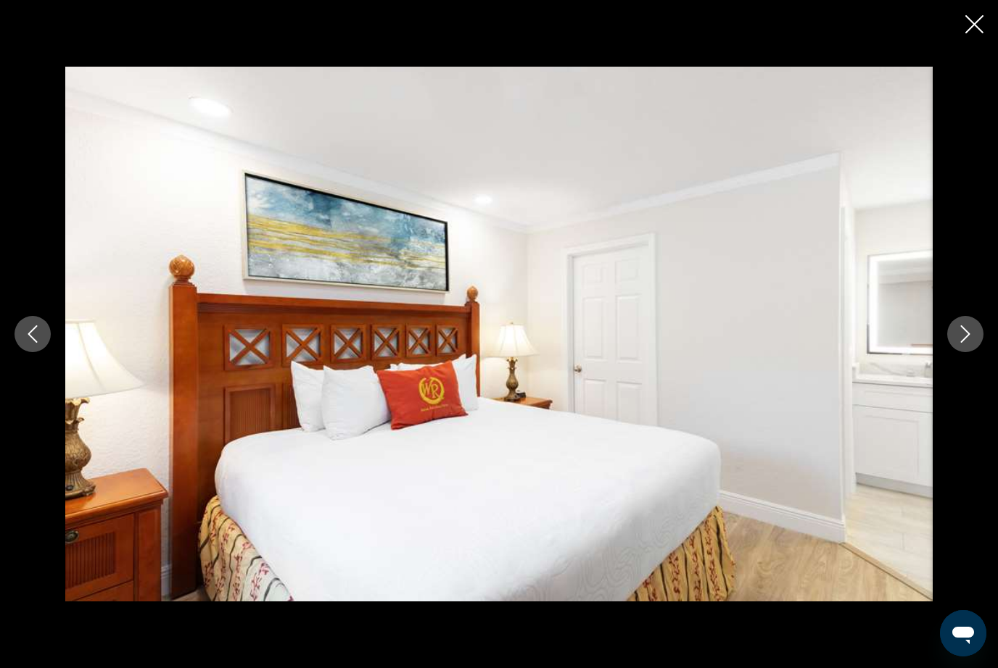
click at [973, 335] on icon "Next image" at bounding box center [964, 334] width 17 height 17
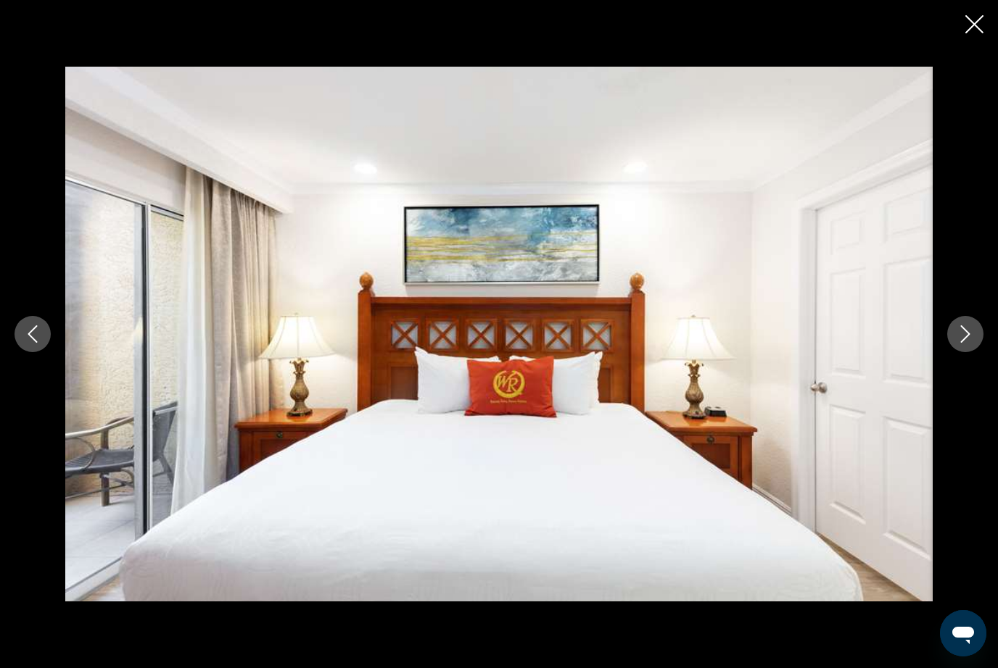
click at [964, 343] on button "Next image" at bounding box center [965, 334] width 36 height 36
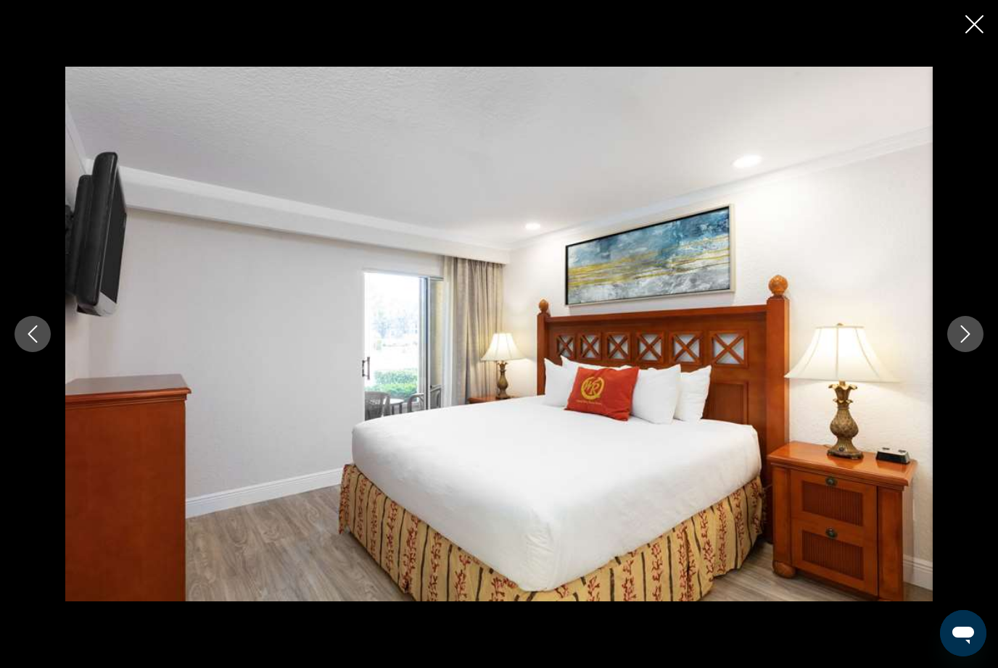
click at [967, 344] on button "Next image" at bounding box center [965, 334] width 36 height 36
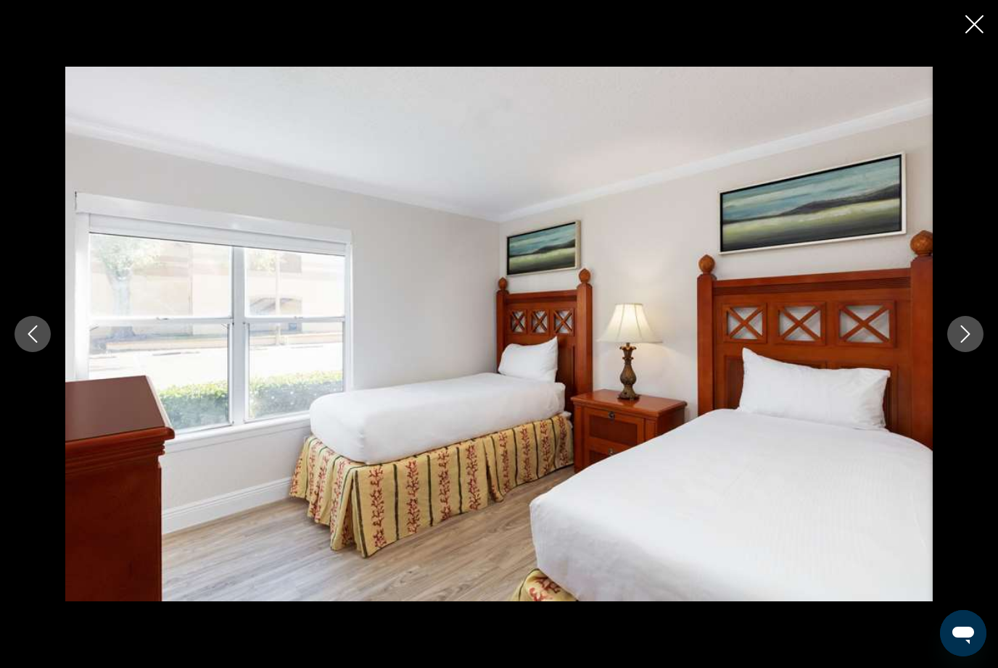
click at [975, 333] on button "Next image" at bounding box center [965, 334] width 36 height 36
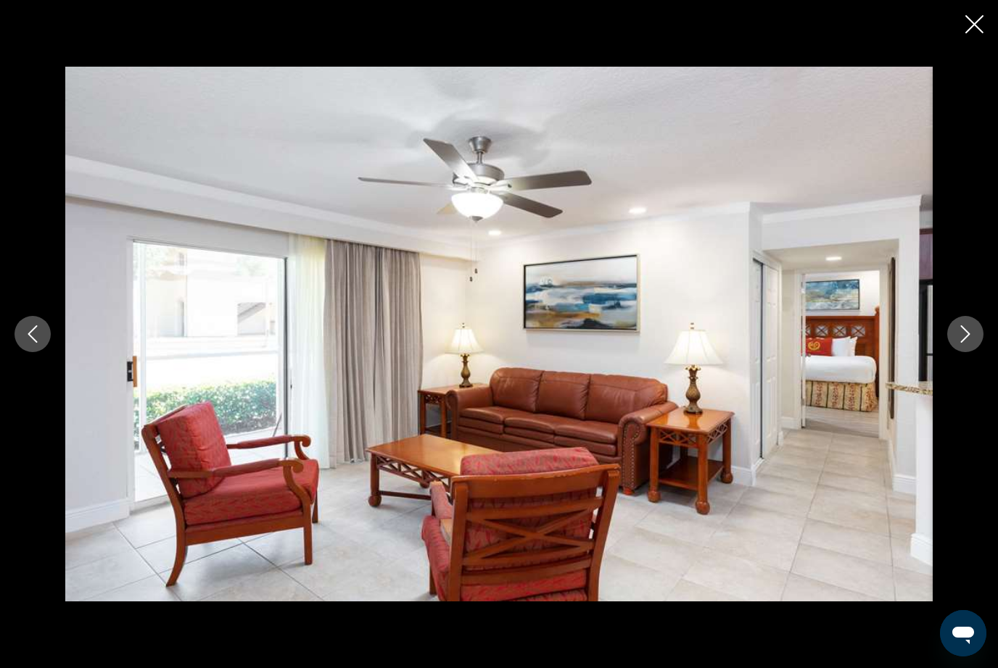
click at [978, 339] on button "Next image" at bounding box center [965, 334] width 36 height 36
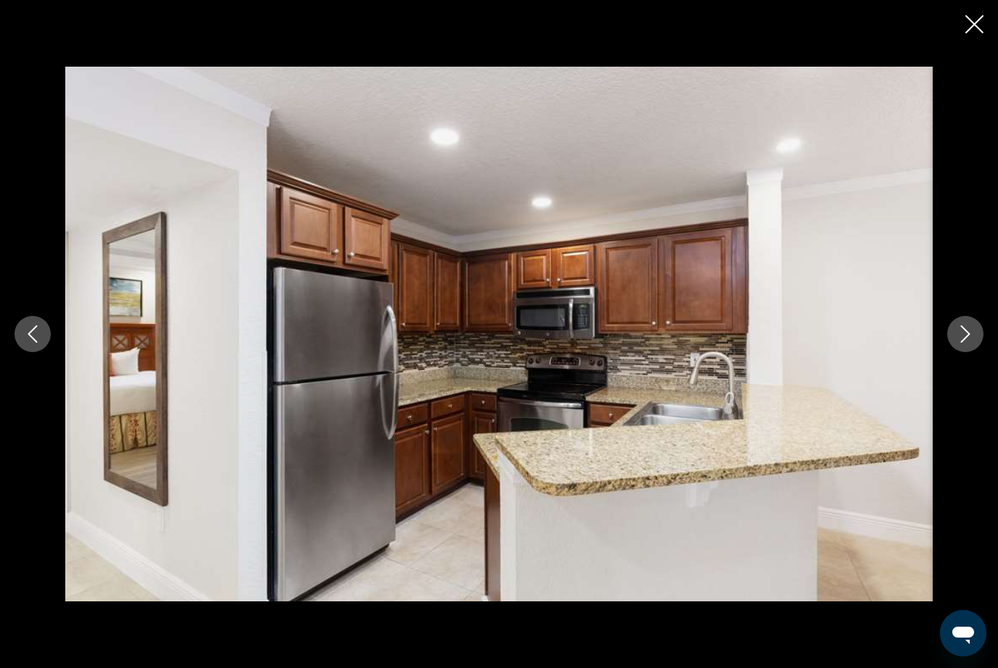
click at [977, 335] on button "Next image" at bounding box center [965, 334] width 36 height 36
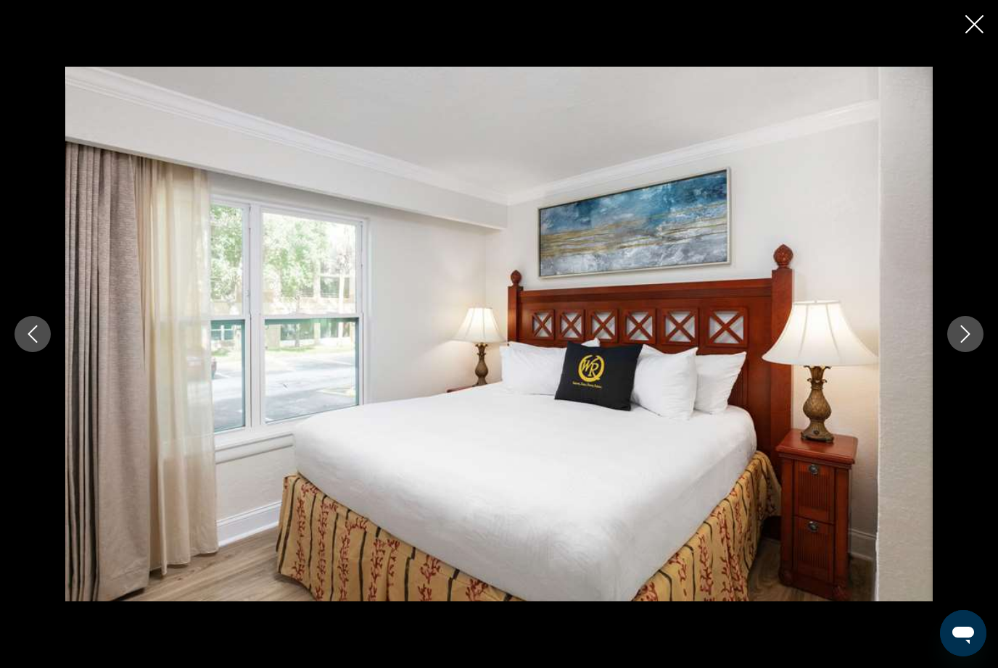
click at [981, 333] on button "Next image" at bounding box center [965, 334] width 36 height 36
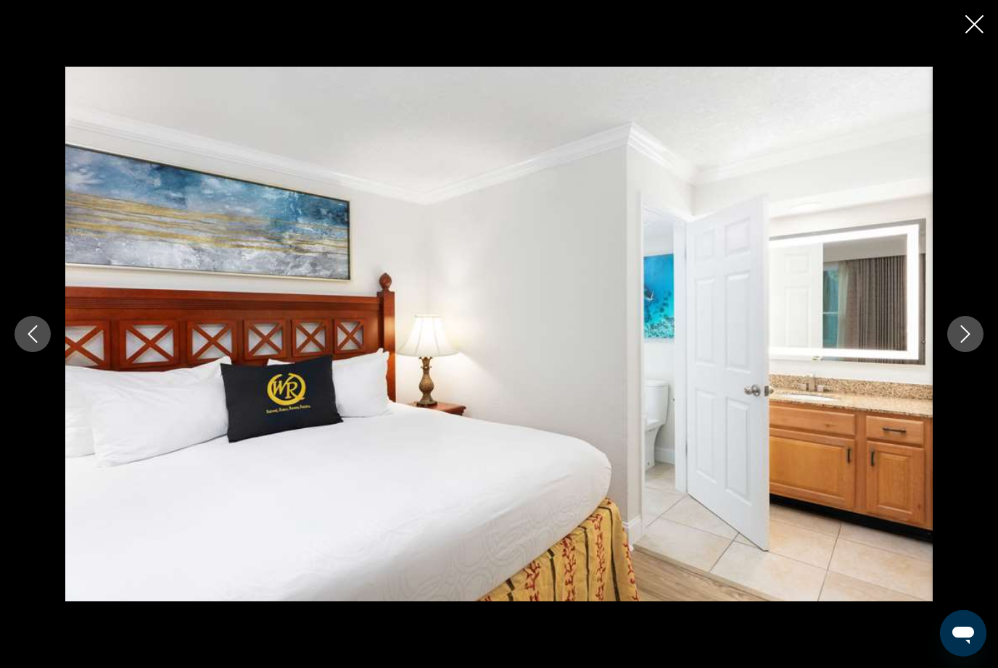
click at [979, 339] on button "Next image" at bounding box center [965, 334] width 36 height 36
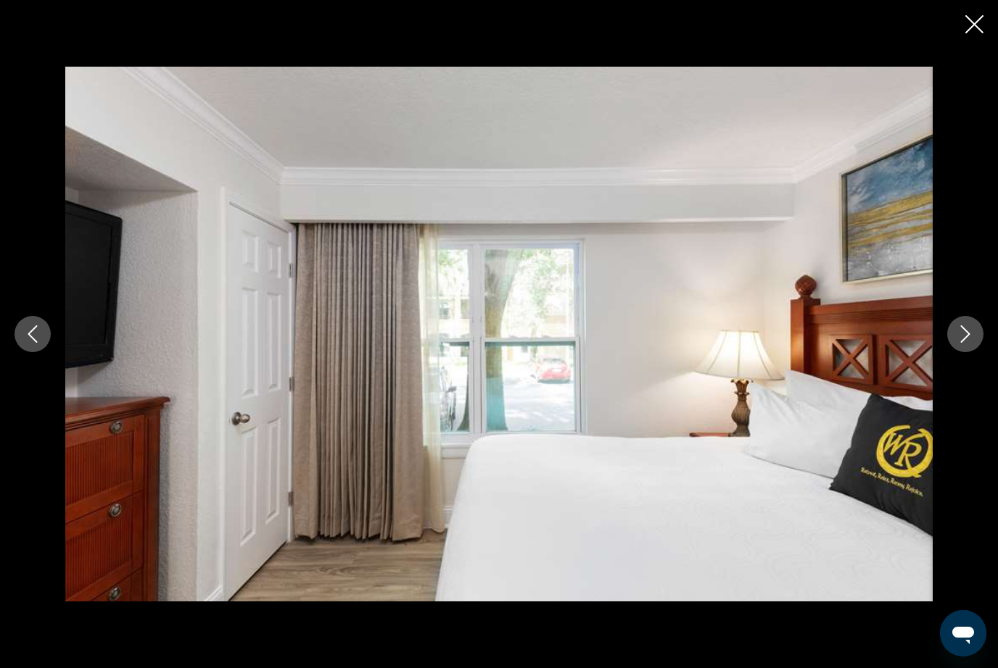
click at [974, 341] on button "Next image" at bounding box center [965, 334] width 36 height 36
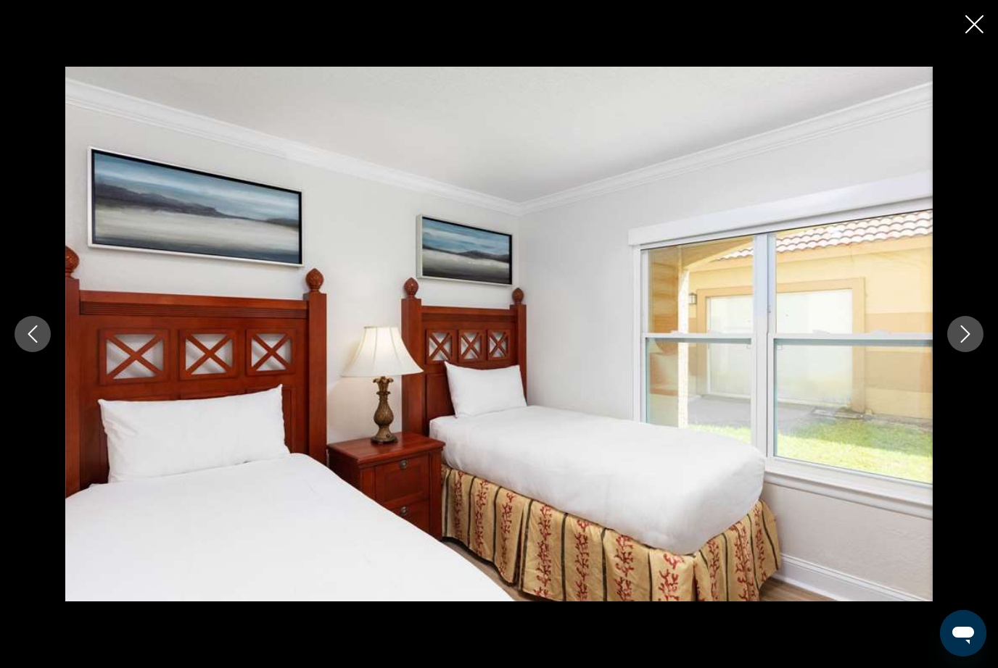
click at [982, 341] on button "Next image" at bounding box center [965, 334] width 36 height 36
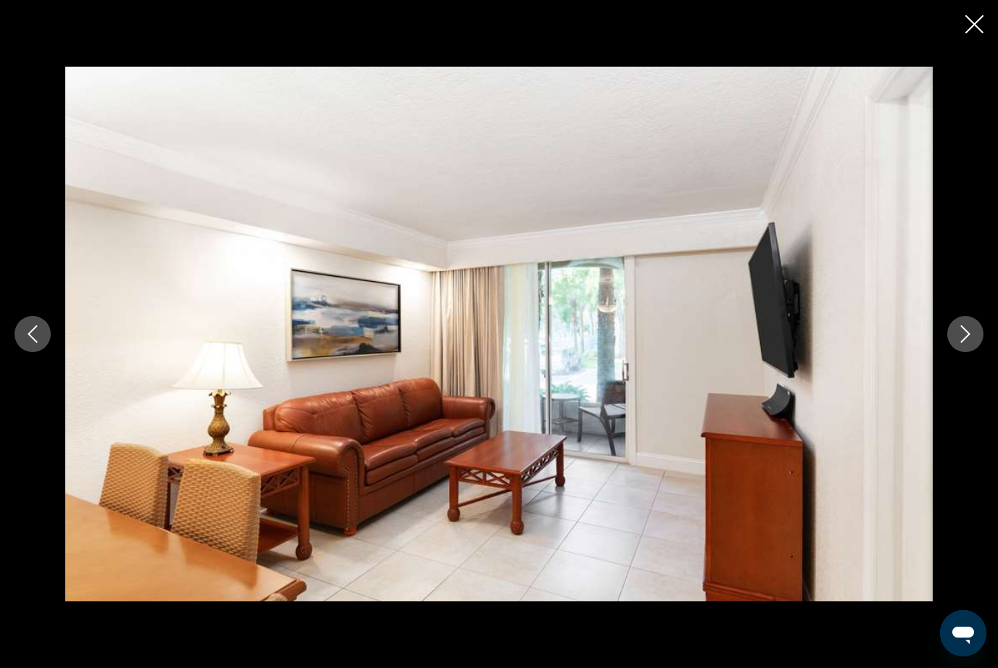
click at [982, 337] on button "Next image" at bounding box center [965, 334] width 36 height 36
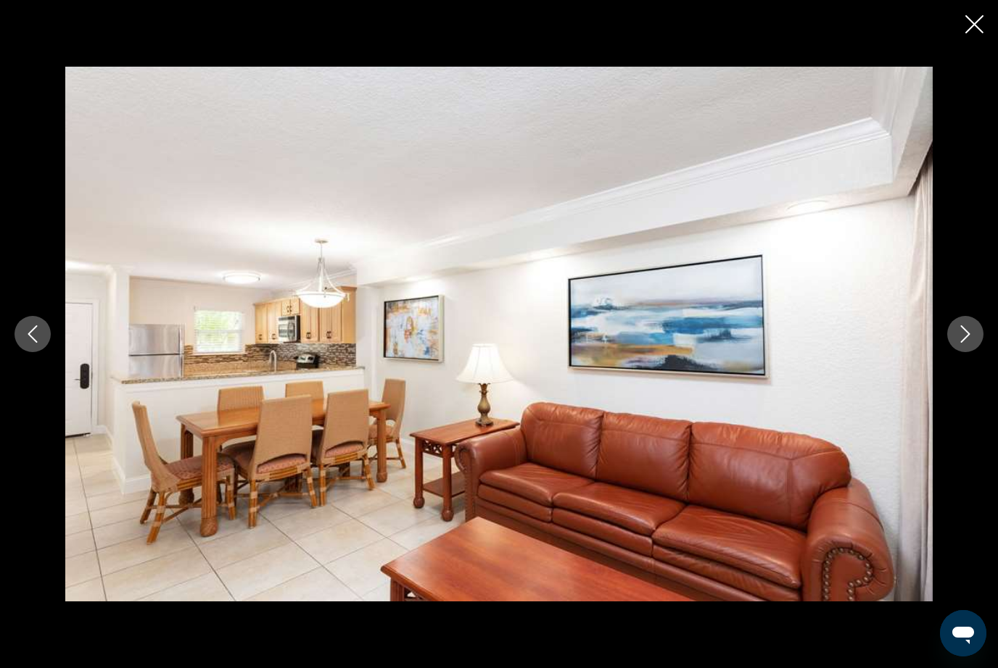
click at [980, 328] on button "Next image" at bounding box center [965, 334] width 36 height 36
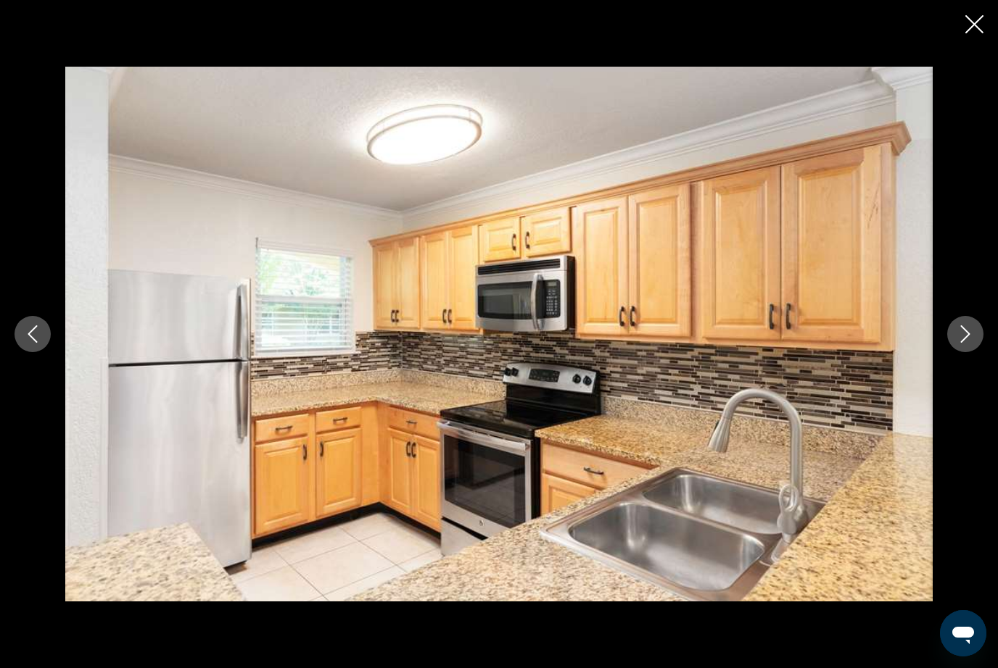
click at [988, 329] on div "Main content" at bounding box center [499, 334] width 998 height 535
click at [988, 330] on div "Main content" at bounding box center [499, 334] width 998 height 535
click at [974, 342] on button "Next image" at bounding box center [965, 334] width 36 height 36
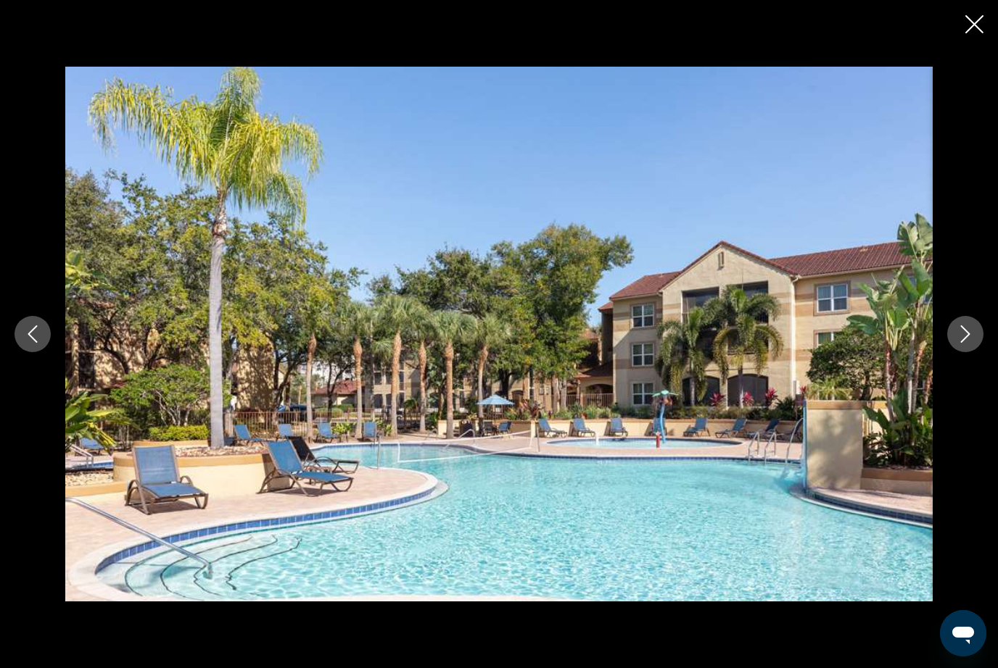
click at [969, 344] on button "Next image" at bounding box center [965, 334] width 36 height 36
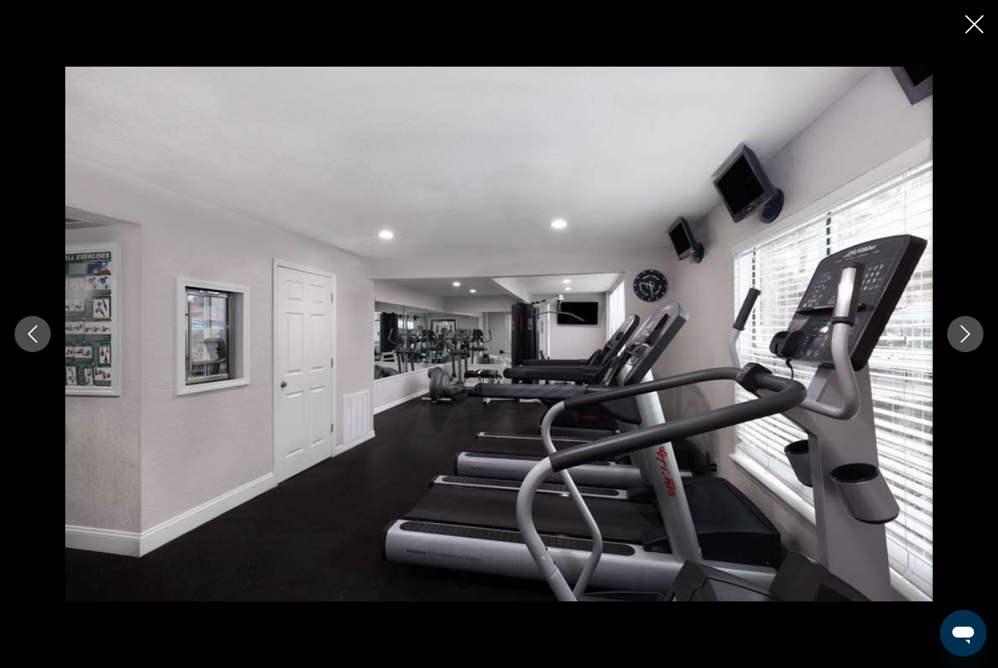
click at [974, 341] on button "Next image" at bounding box center [965, 334] width 36 height 36
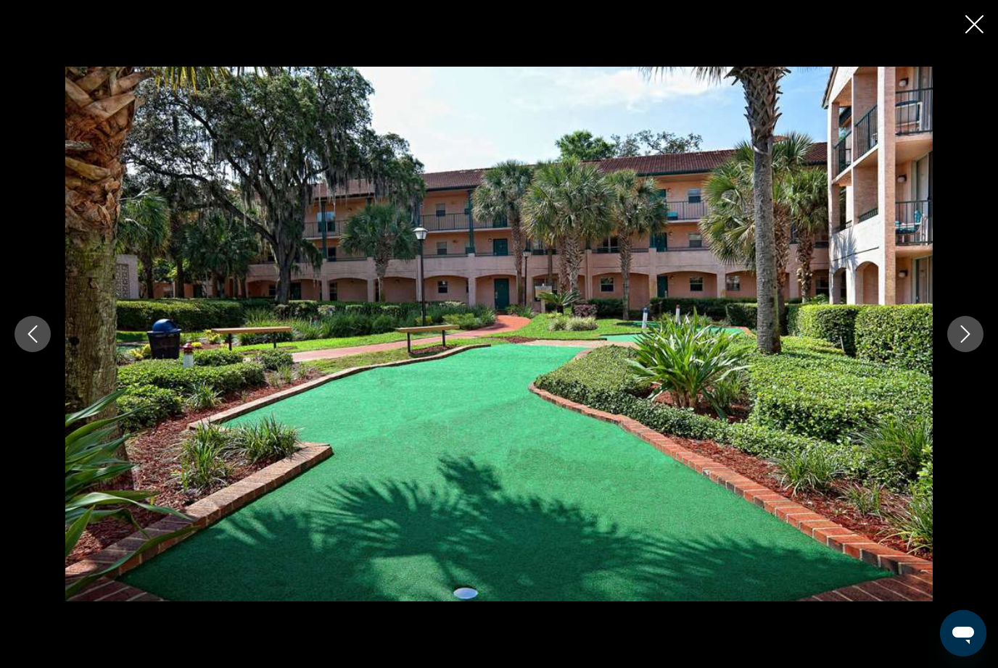
click at [974, 340] on button "Next image" at bounding box center [965, 334] width 36 height 36
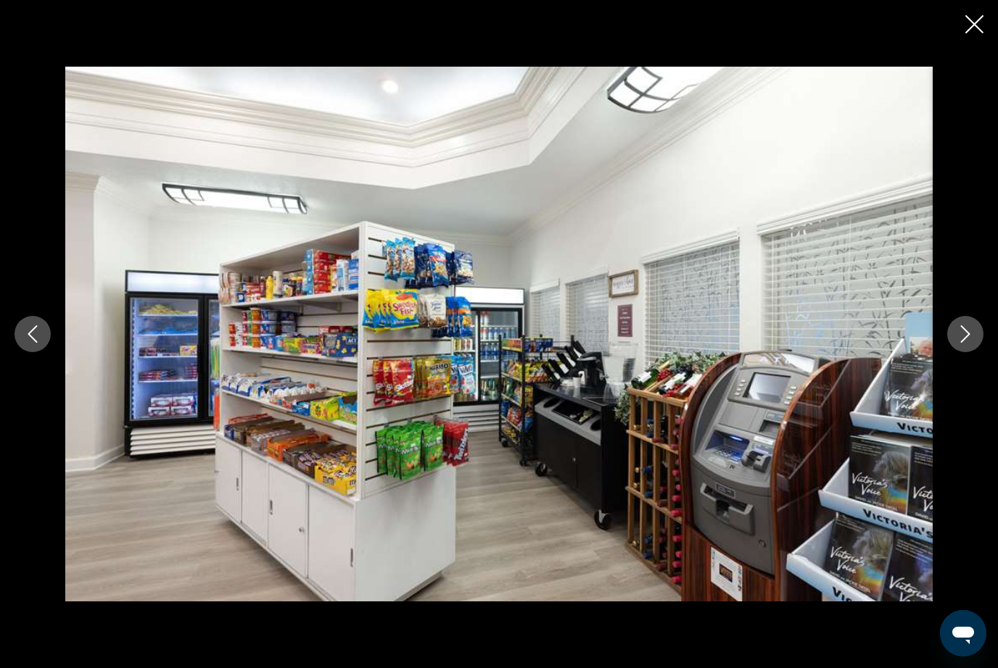
click at [974, 338] on button "Next image" at bounding box center [965, 334] width 36 height 36
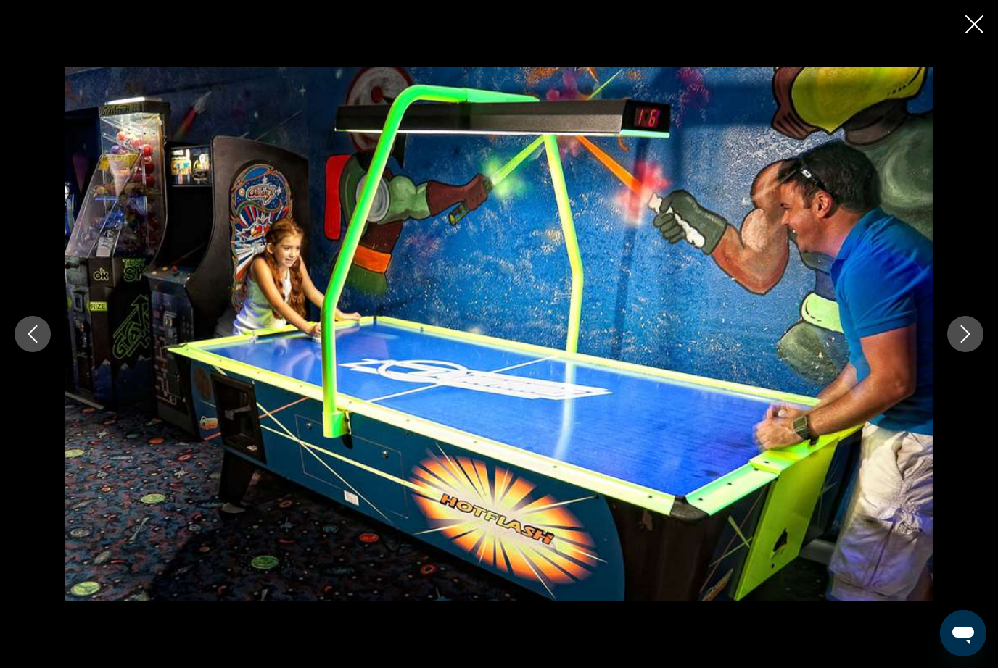
click at [973, 339] on icon "Next image" at bounding box center [964, 334] width 17 height 17
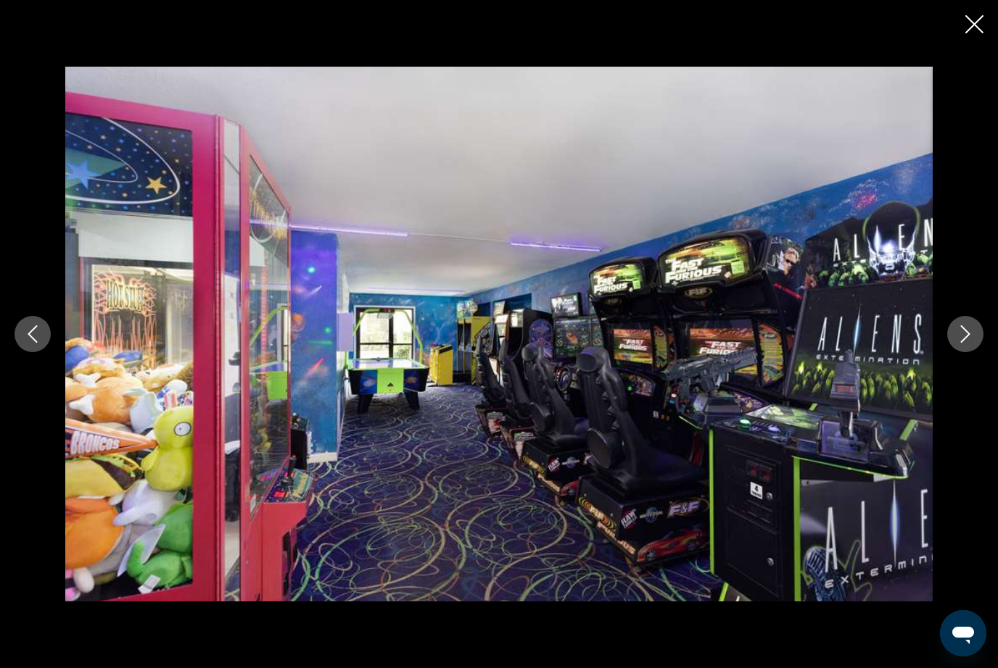
click at [974, 339] on button "Next image" at bounding box center [965, 334] width 36 height 36
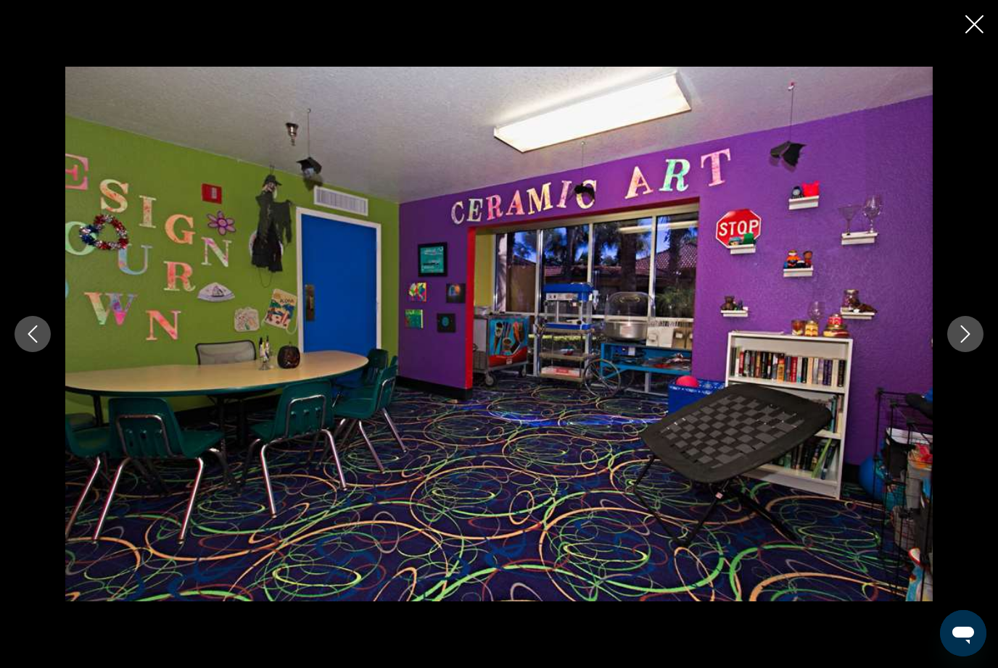
click at [972, 339] on icon "Next image" at bounding box center [964, 334] width 17 height 17
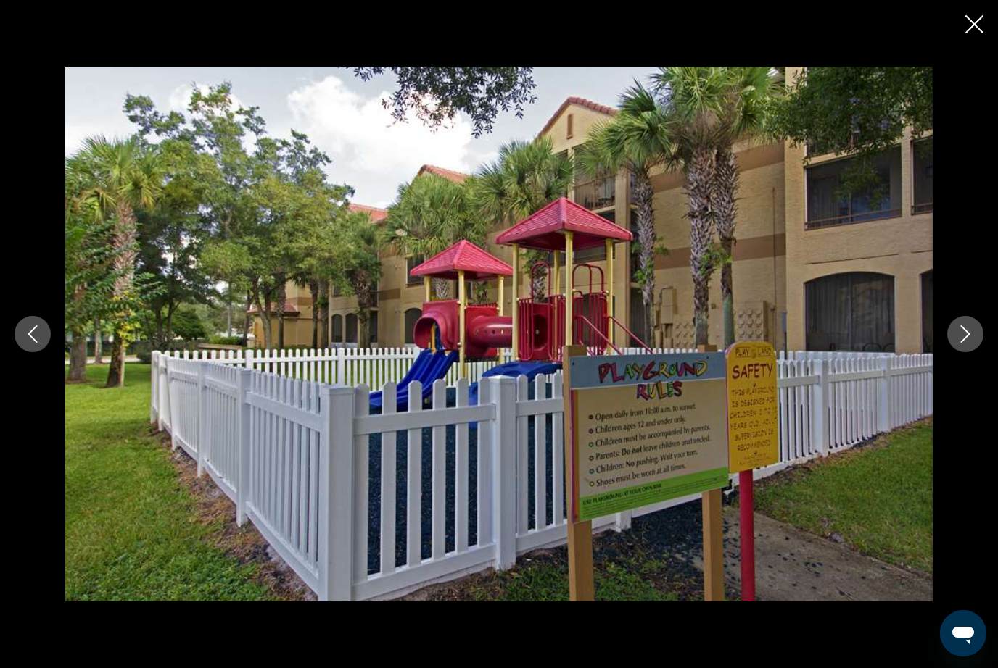
click at [972, 339] on icon "Next image" at bounding box center [964, 334] width 17 height 17
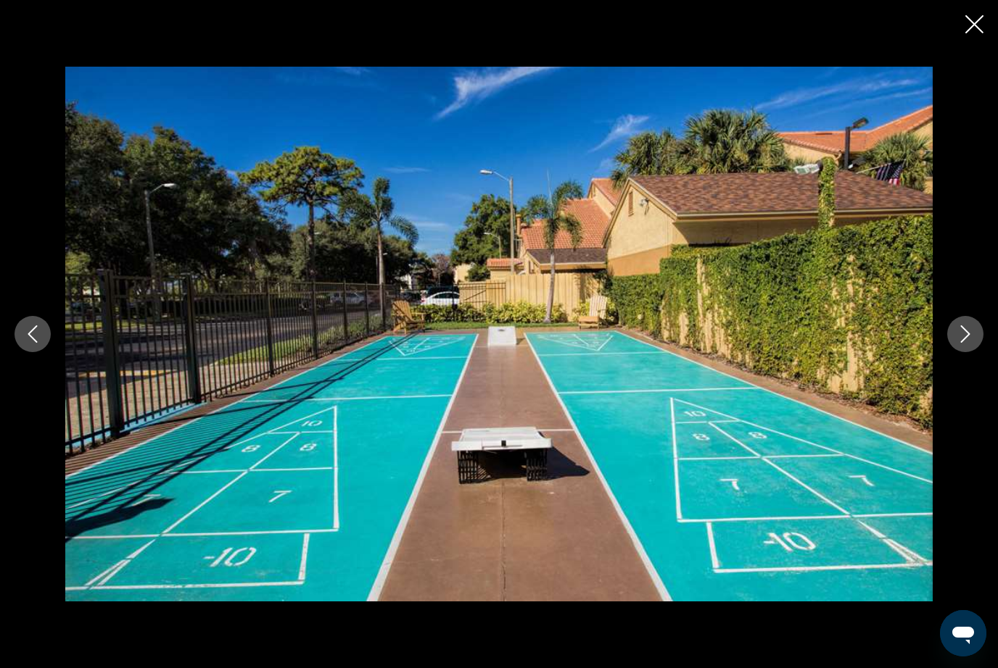
click at [971, 338] on icon "Next image" at bounding box center [964, 334] width 17 height 17
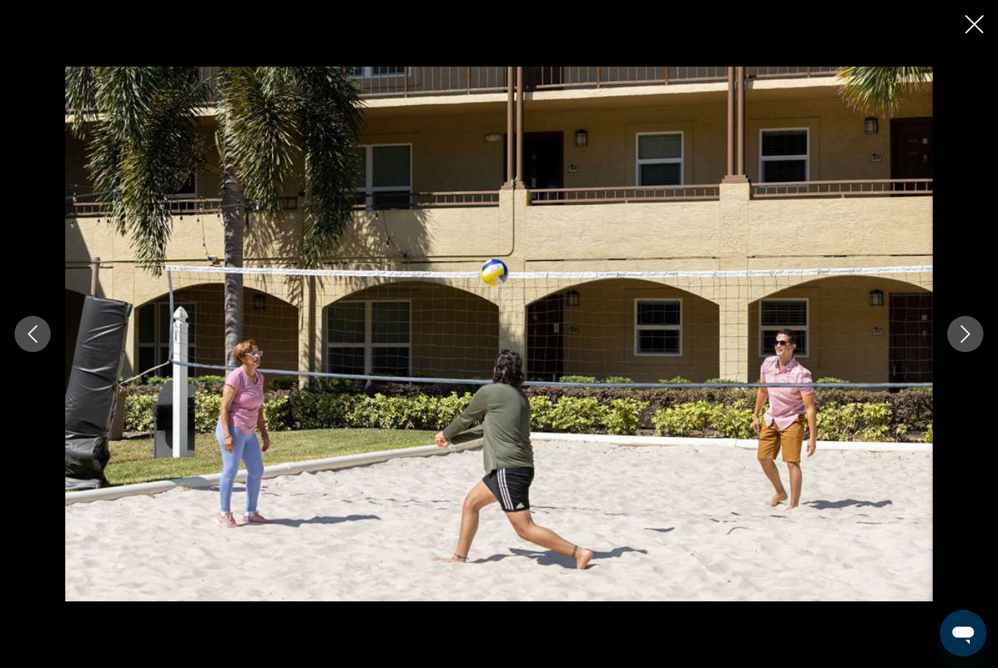
click at [972, 339] on icon "Next image" at bounding box center [964, 334] width 17 height 17
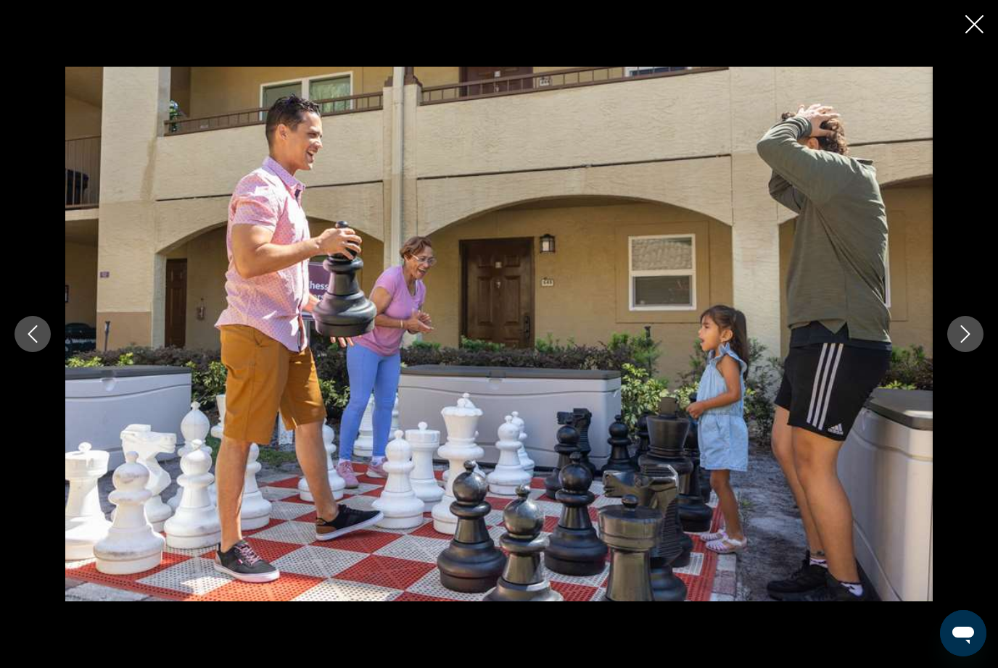
click at [973, 339] on icon "Next image" at bounding box center [964, 334] width 17 height 17
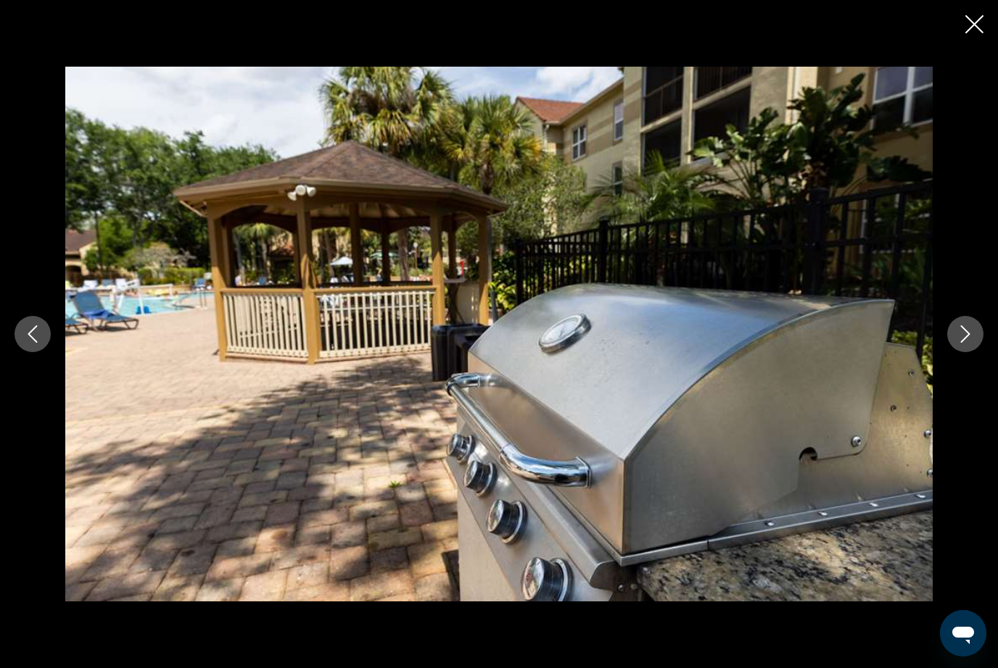
click at [973, 340] on icon "Next image" at bounding box center [964, 334] width 17 height 17
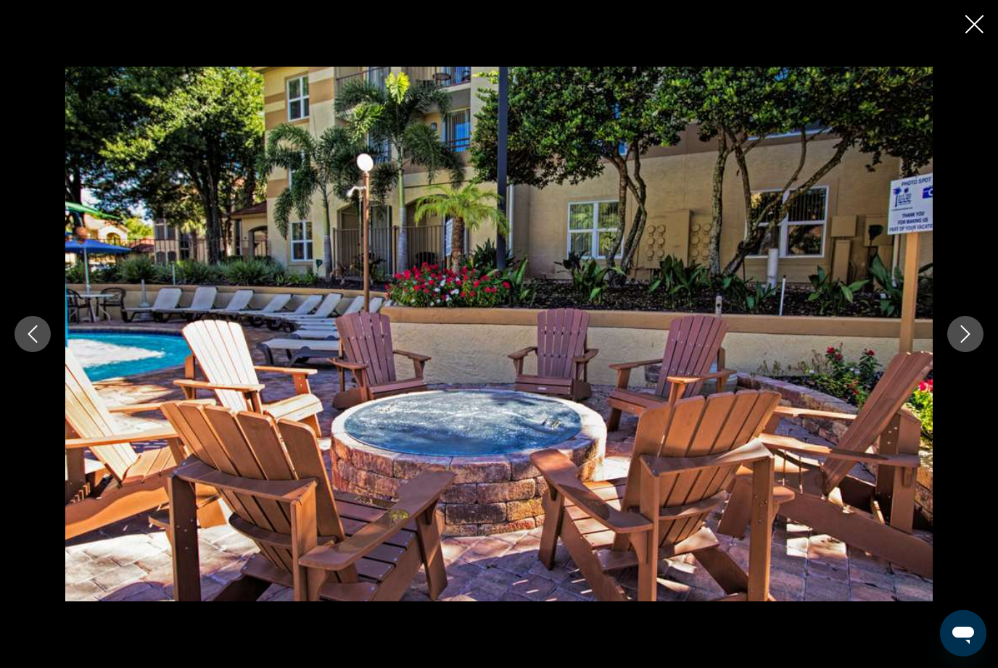
click at [974, 340] on button "Next image" at bounding box center [965, 334] width 36 height 36
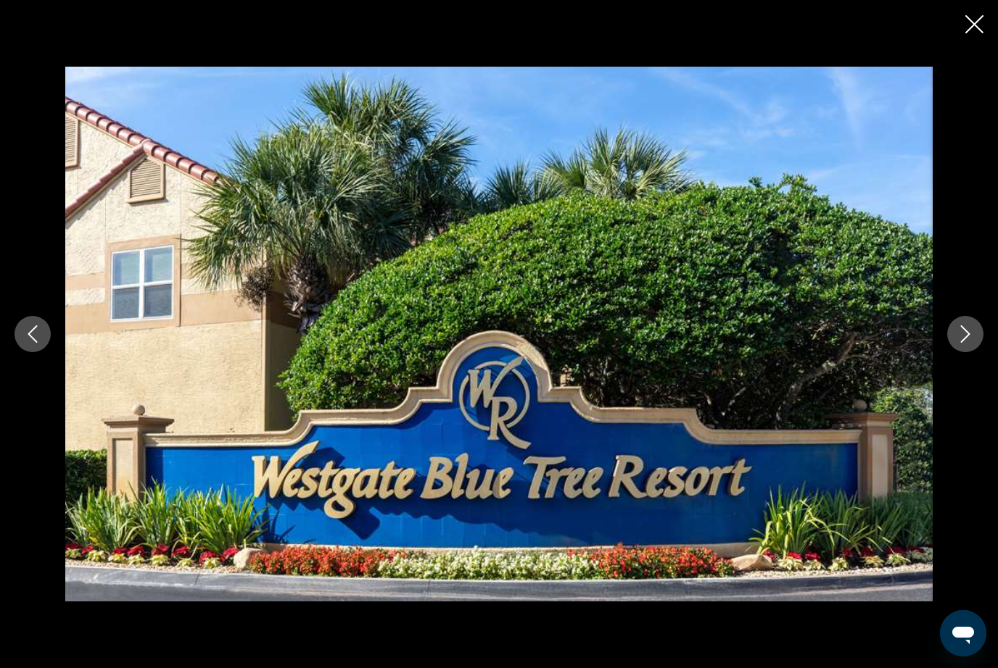
click at [978, 339] on button "Next image" at bounding box center [965, 334] width 36 height 36
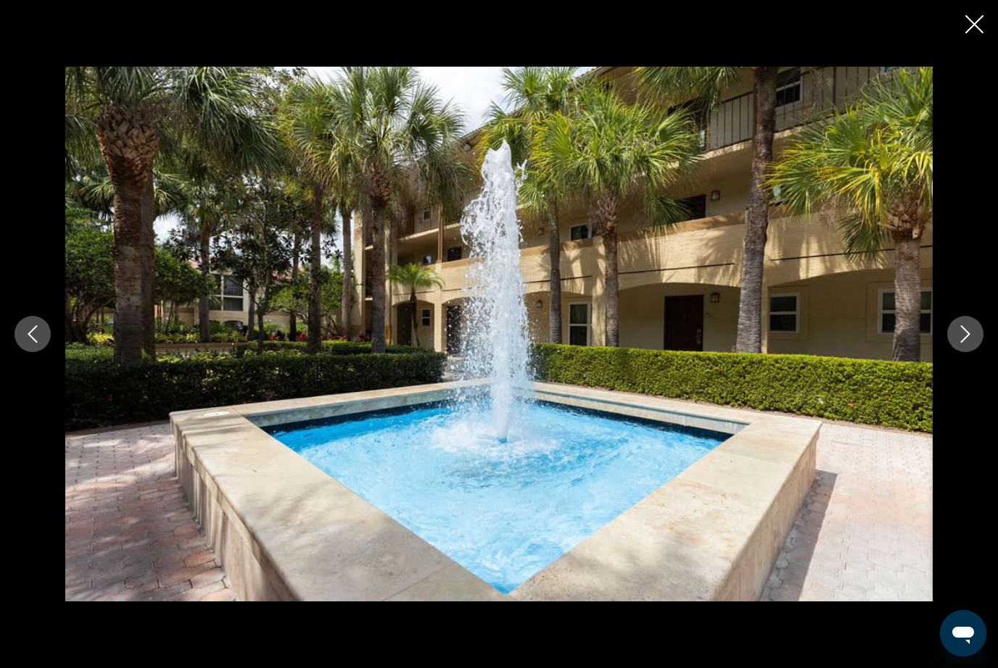
click at [971, 30] on icon "Close slideshow" at bounding box center [974, 24] width 18 height 18
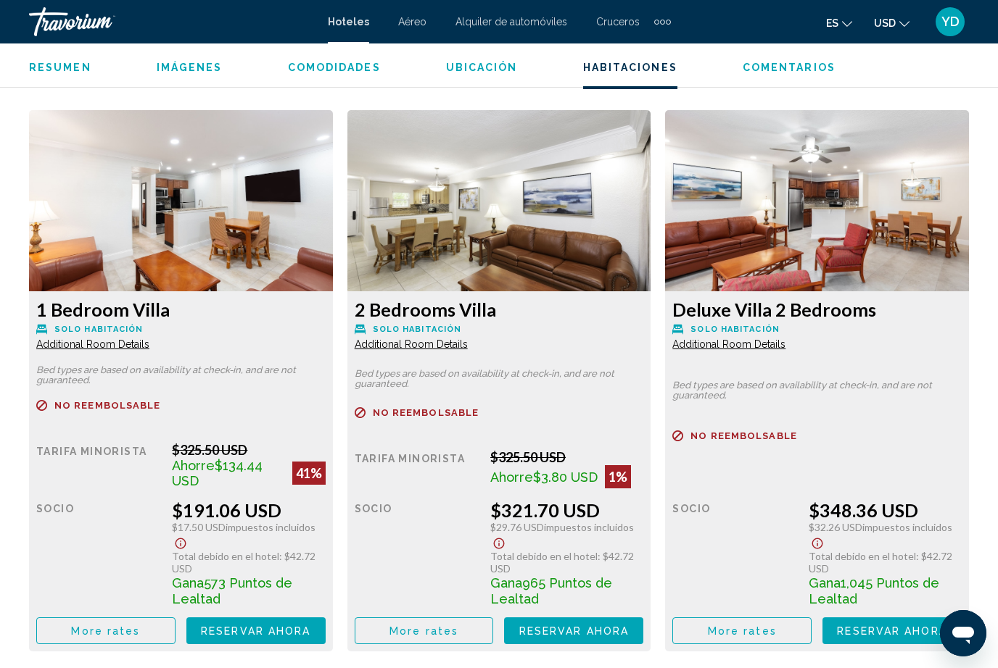
scroll to position [2195, 0]
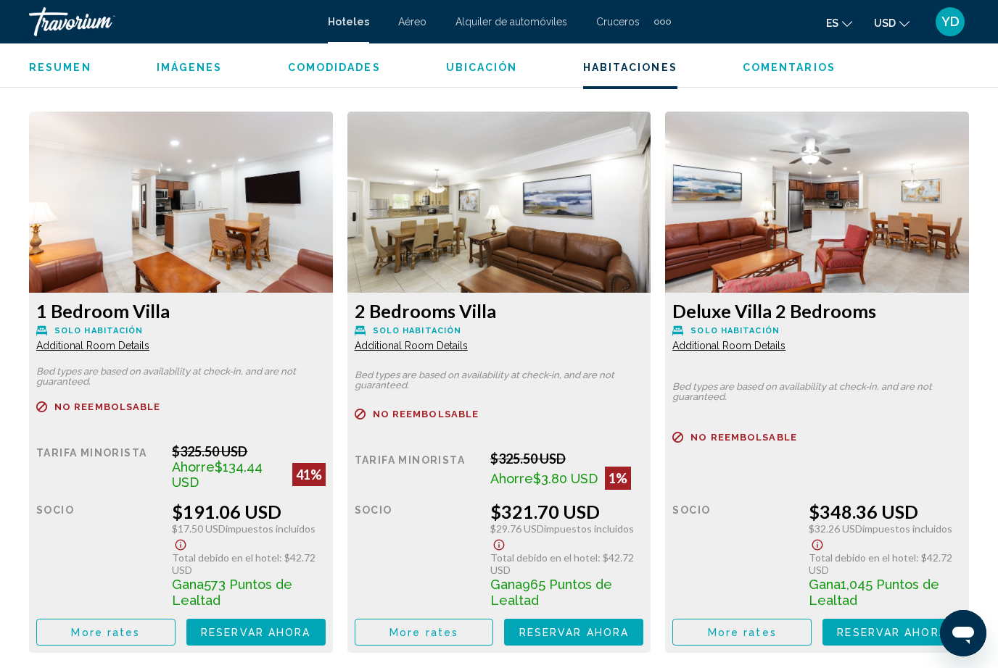
click at [244, 255] on img "Main content" at bounding box center [181, 202] width 304 height 181
click at [272, 631] on span "Reservar ahora" at bounding box center [255, 633] width 109 height 12
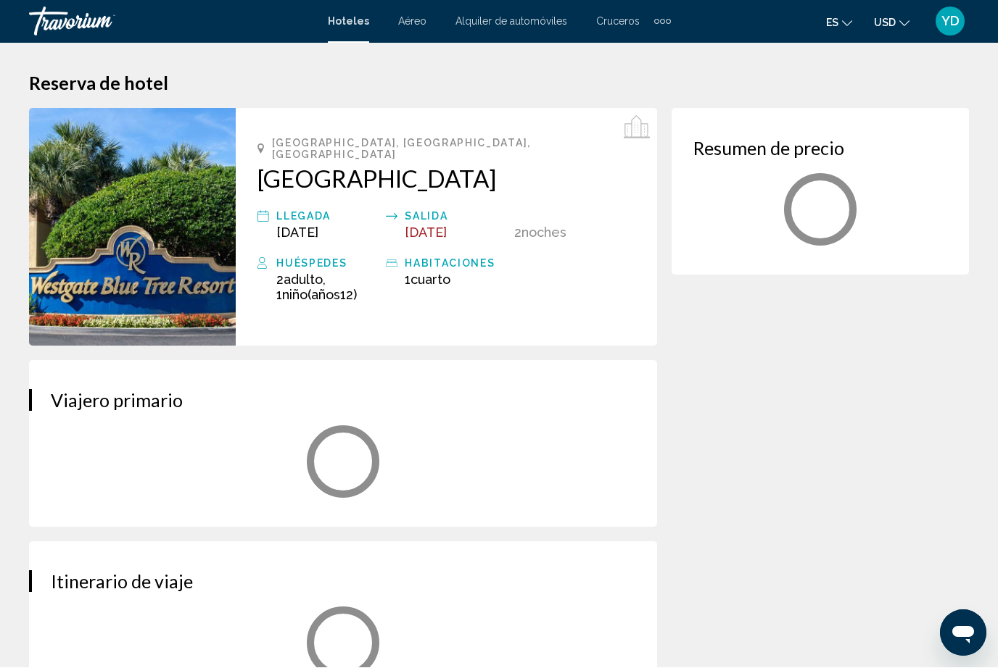
scroll to position [1, 0]
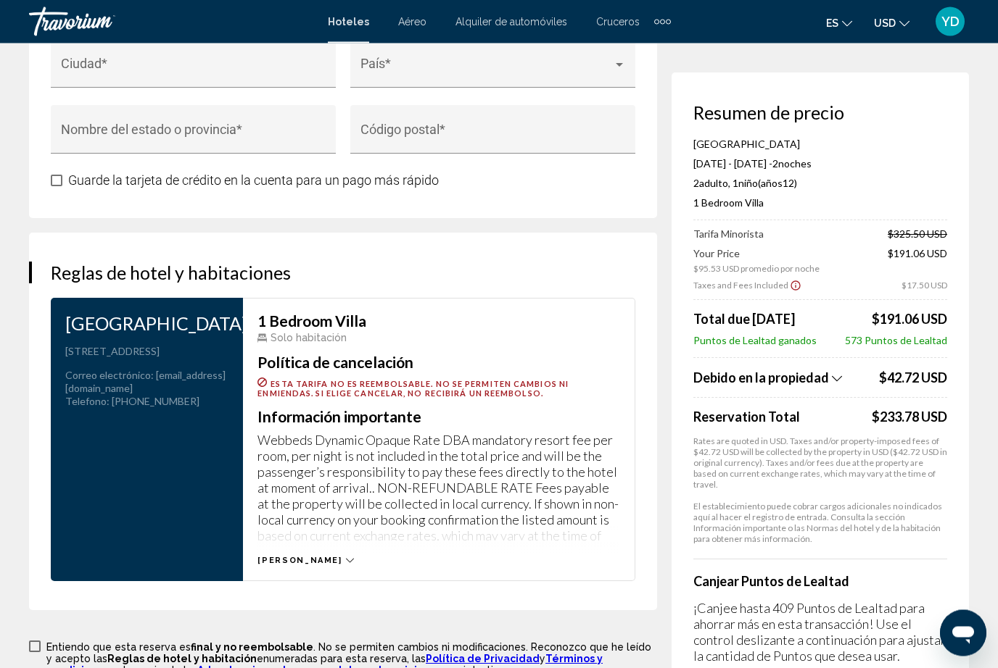
click at [294, 566] on span "[PERSON_NAME]" at bounding box center [299, 561] width 84 height 9
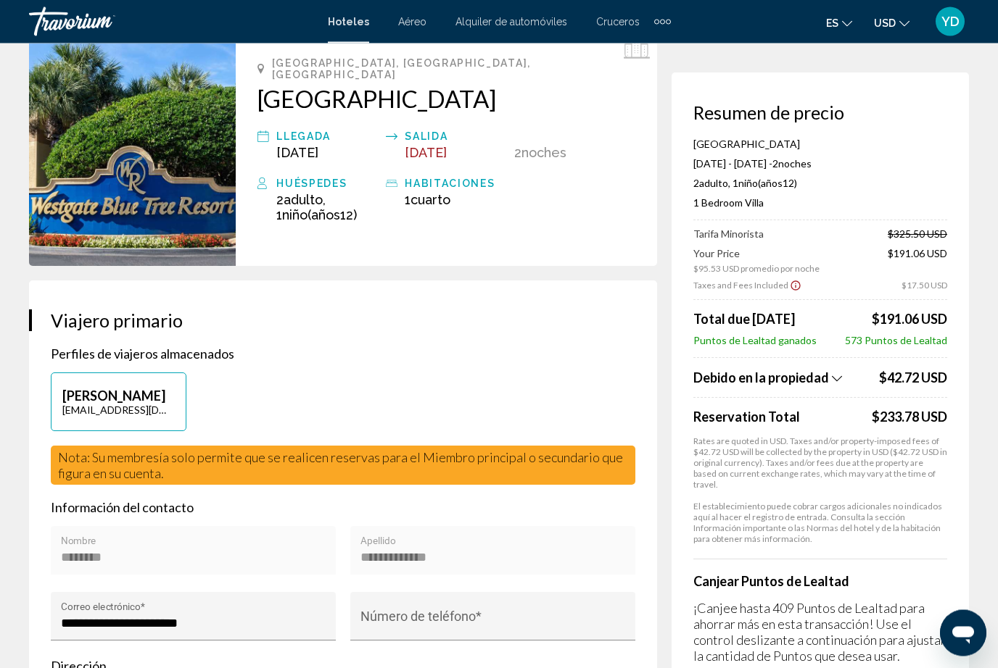
scroll to position [0, 0]
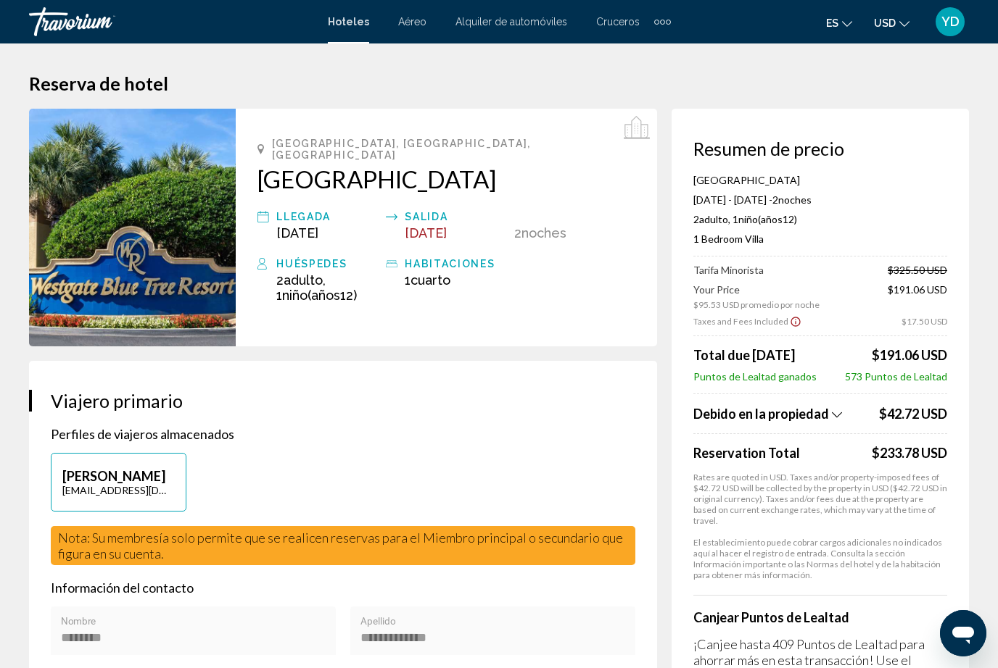
click at [447, 225] on span "[DATE]" at bounding box center [426, 232] width 42 height 15
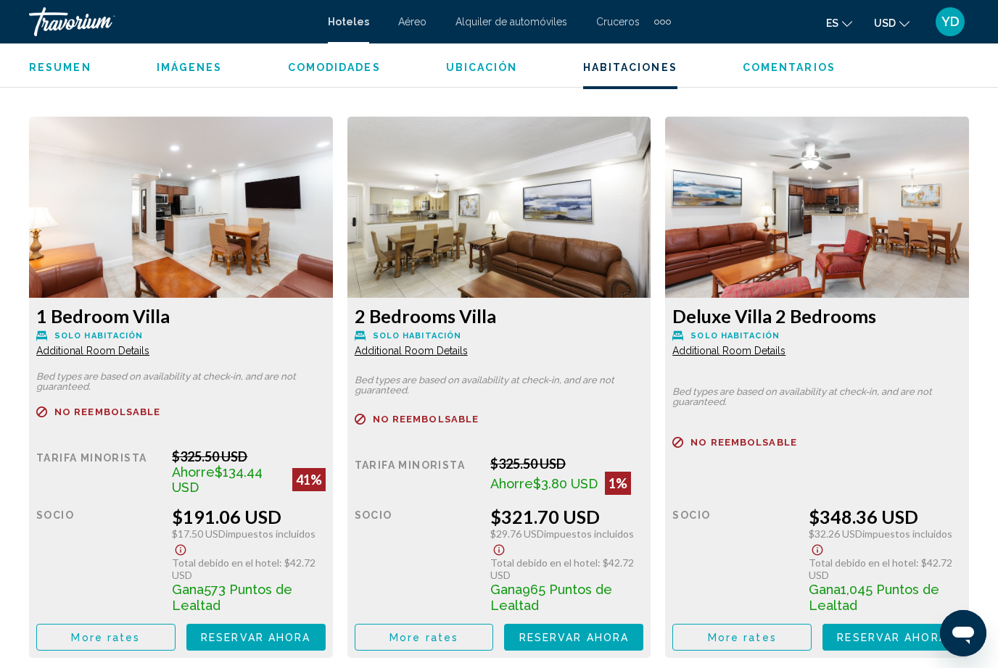
scroll to position [2170, 0]
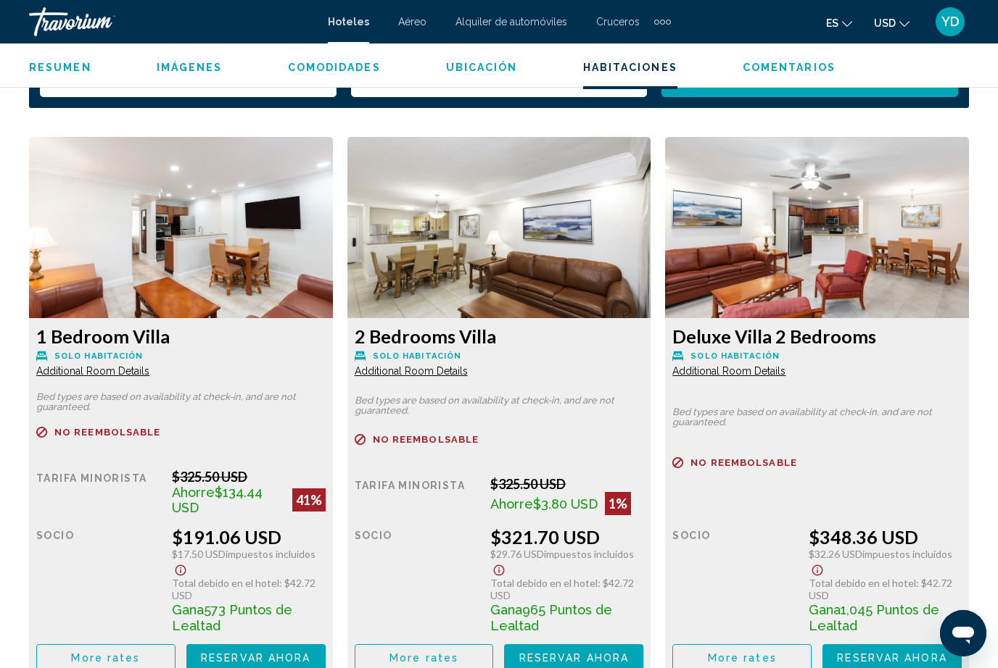
click at [333, 281] on img "Main content" at bounding box center [181, 227] width 304 height 181
click at [333, 276] on img "Main content" at bounding box center [181, 227] width 304 height 181
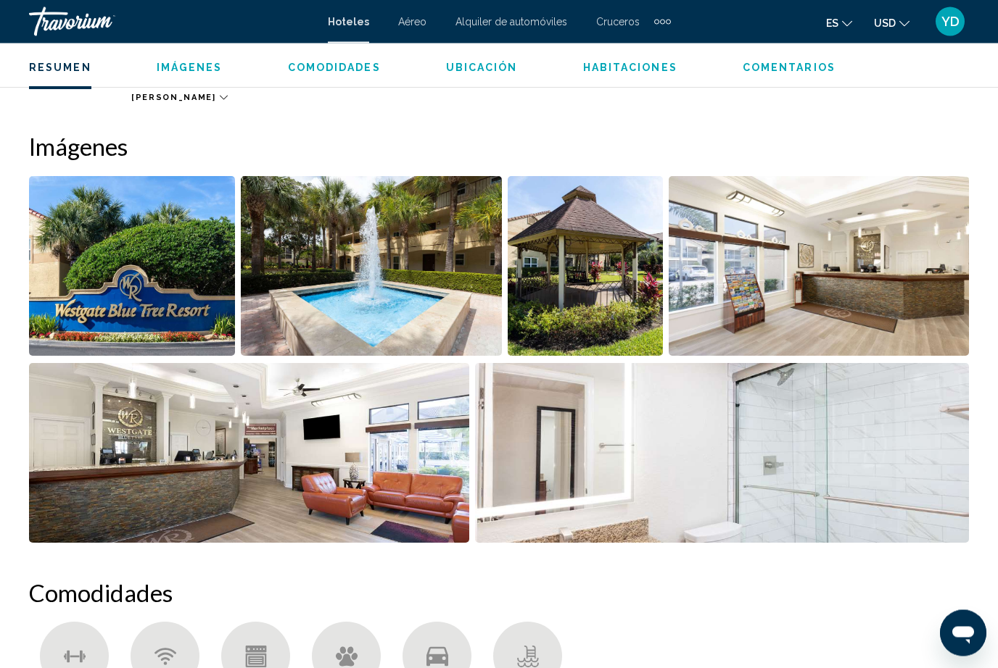
scroll to position [894, 0]
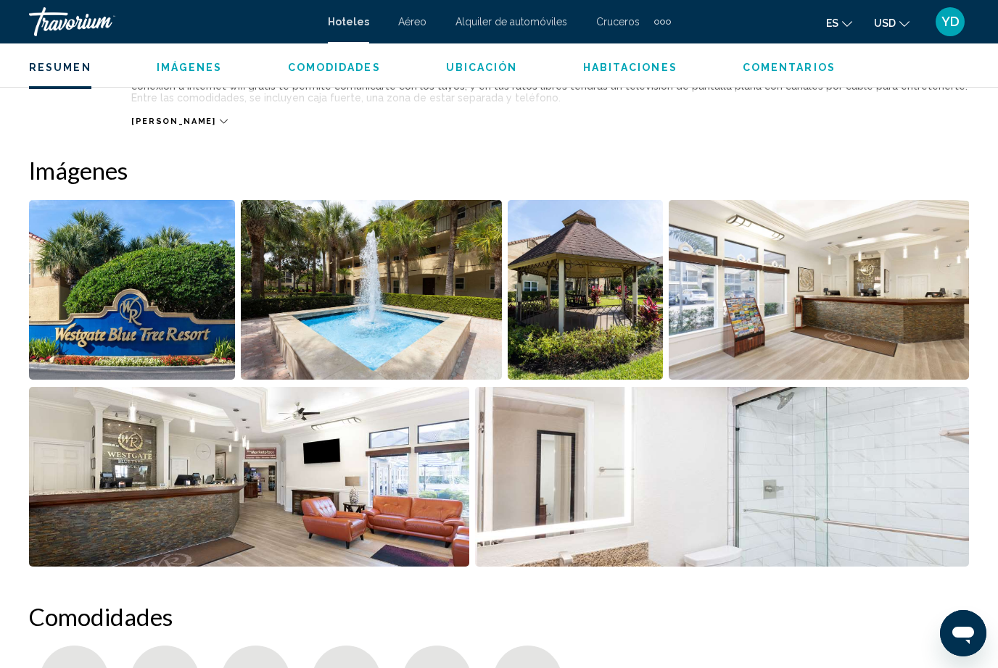
click at [455, 330] on img "Open full-screen image slider" at bounding box center [371, 290] width 260 height 180
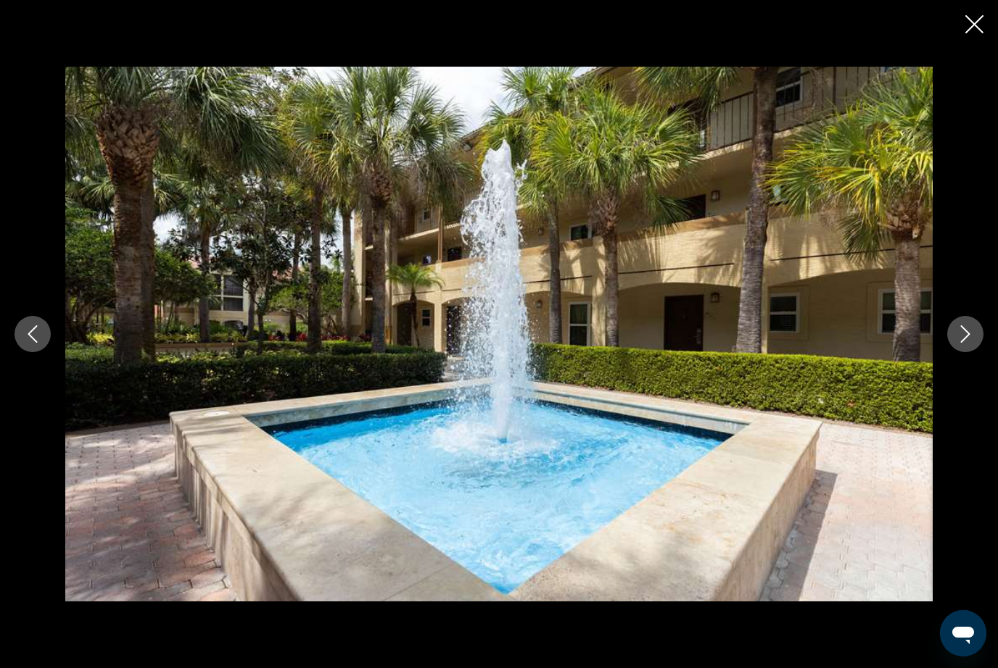
click at [959, 349] on button "Next image" at bounding box center [965, 334] width 36 height 36
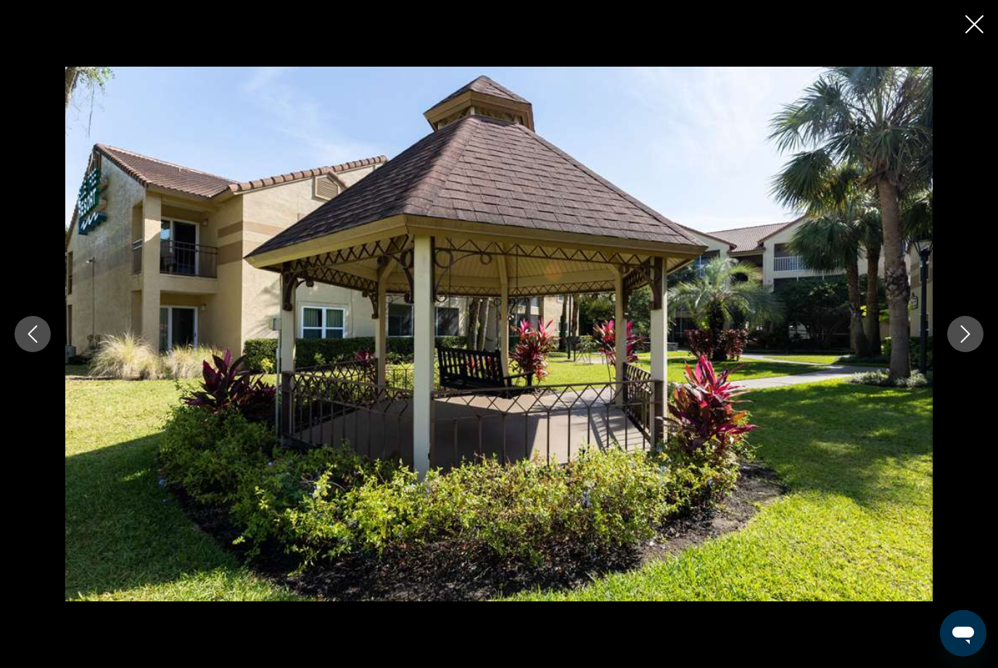
click at [970, 335] on icon "Next image" at bounding box center [964, 334] width 17 height 17
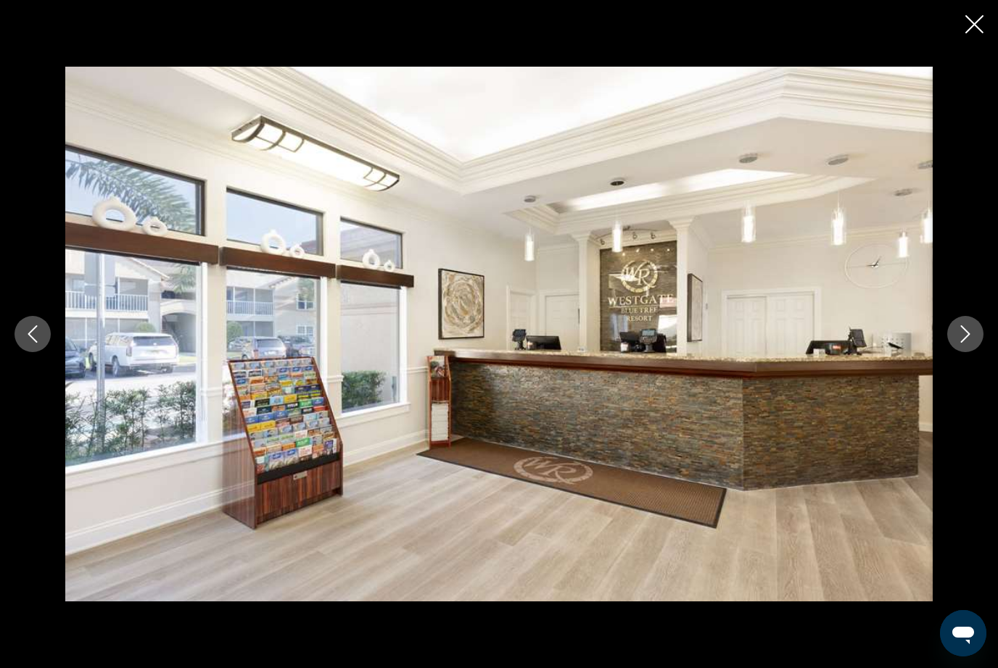
click at [972, 339] on icon "Next image" at bounding box center [964, 334] width 17 height 17
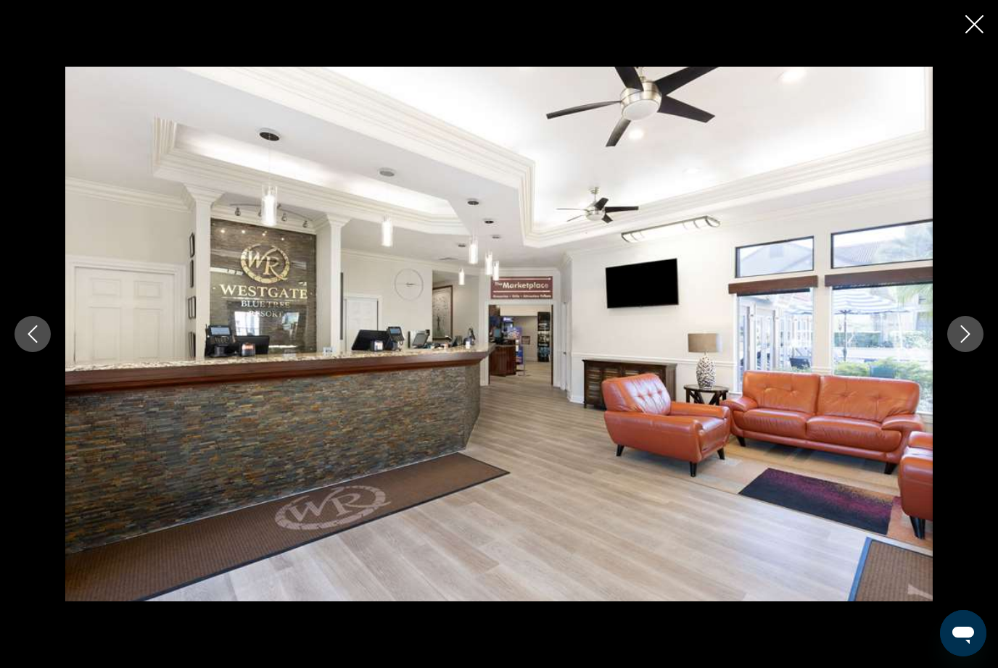
click at [978, 335] on button "Next image" at bounding box center [965, 334] width 36 height 36
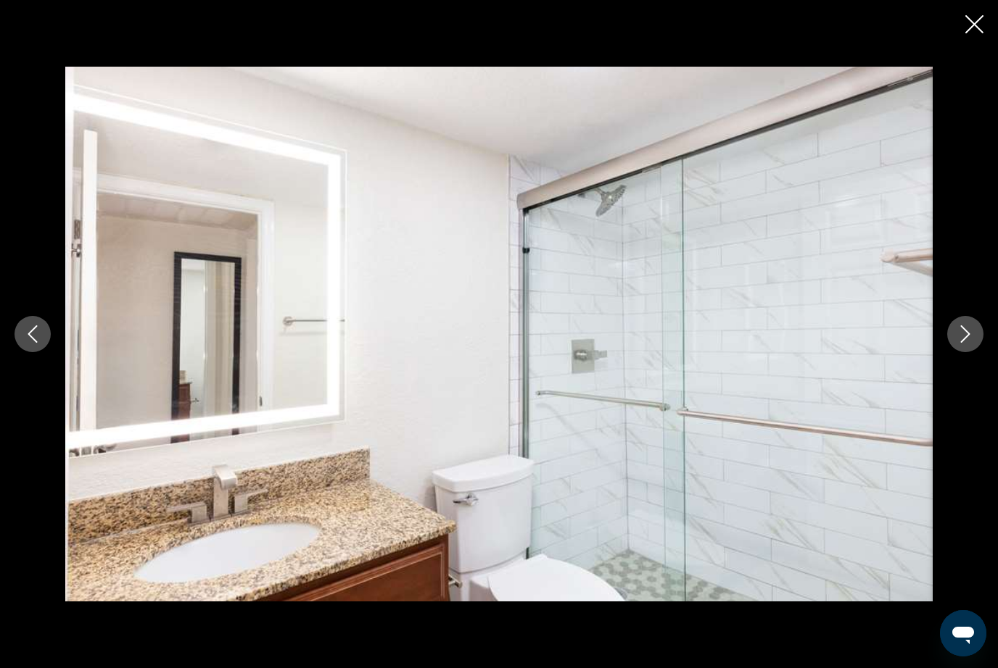
click at [977, 342] on button "Next image" at bounding box center [965, 334] width 36 height 36
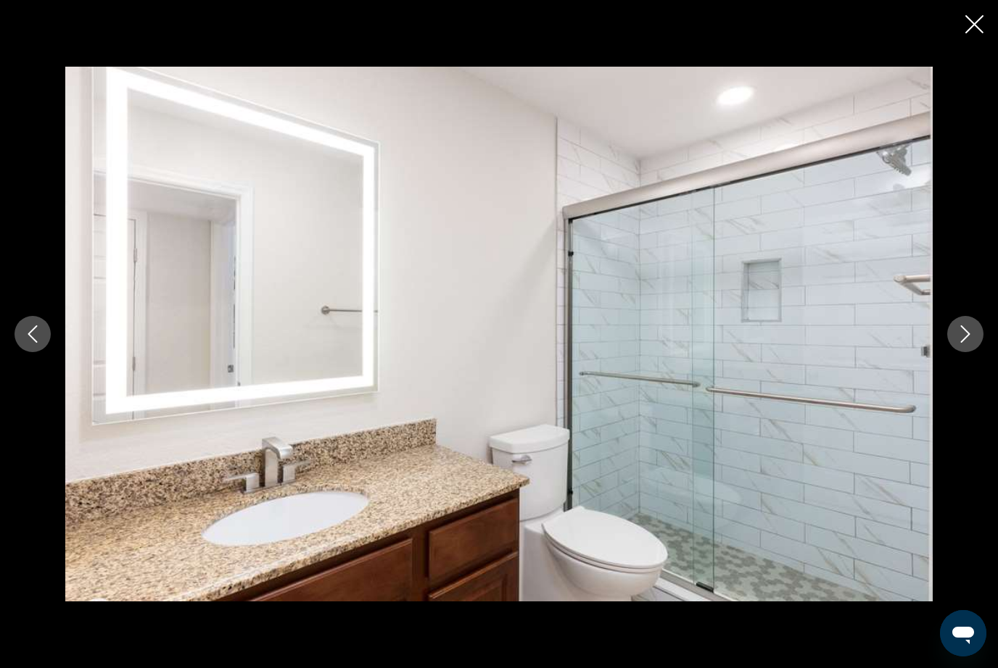
click at [976, 344] on button "Next image" at bounding box center [965, 334] width 36 height 36
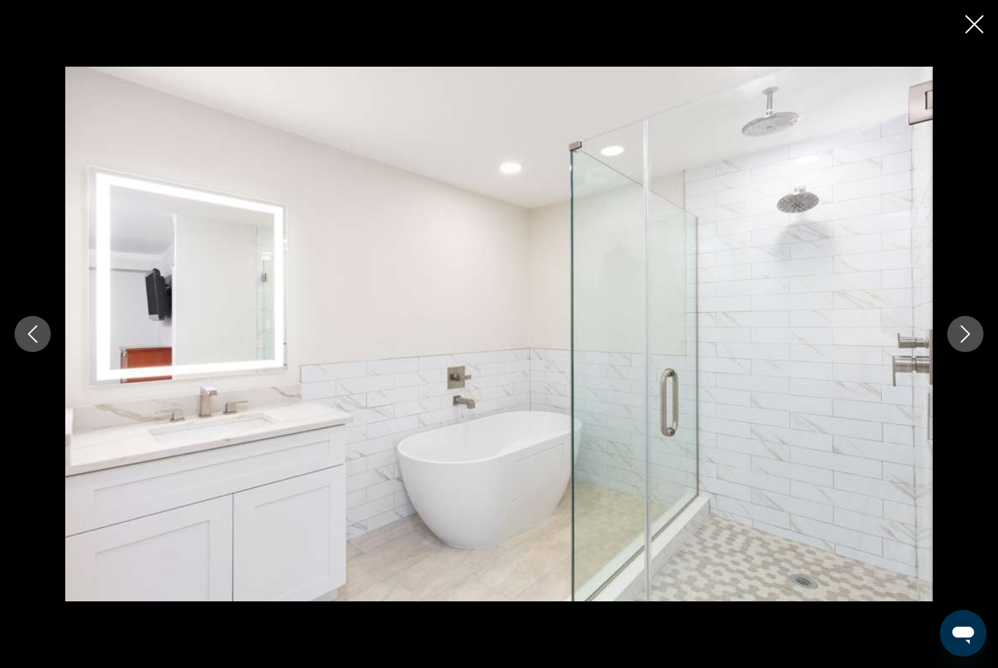
click at [969, 351] on button "Next image" at bounding box center [965, 334] width 36 height 36
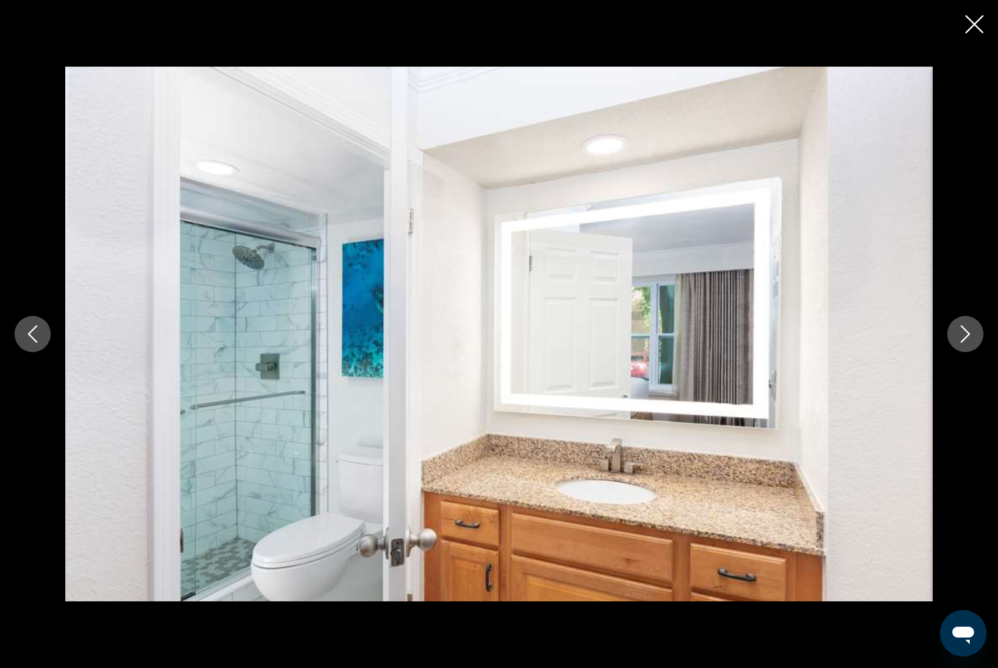
click at [978, 340] on button "Next image" at bounding box center [965, 334] width 36 height 36
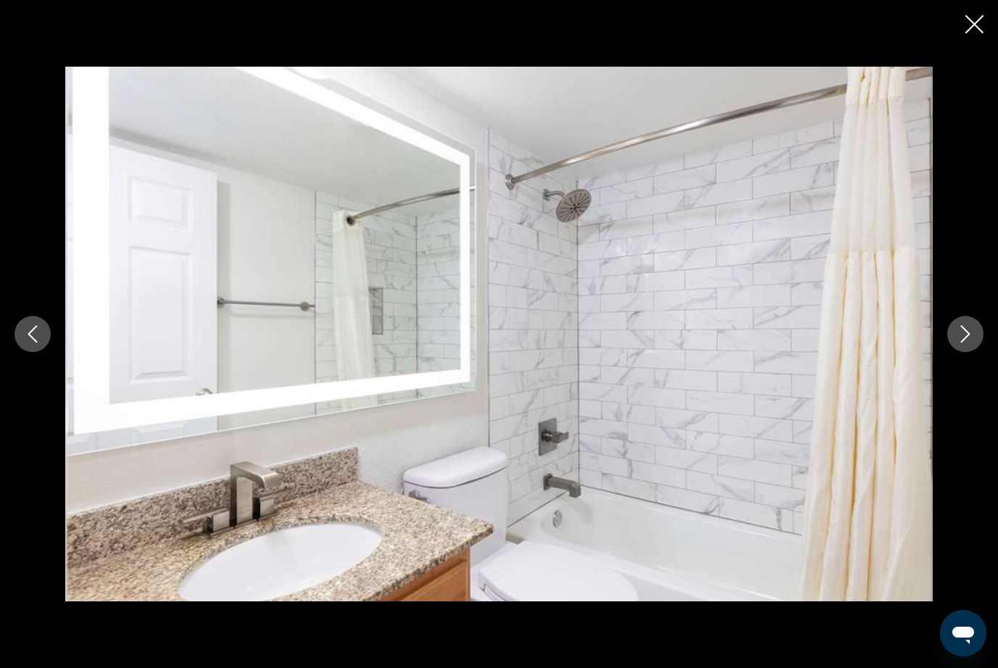
click at [973, 347] on button "Next image" at bounding box center [965, 334] width 36 height 36
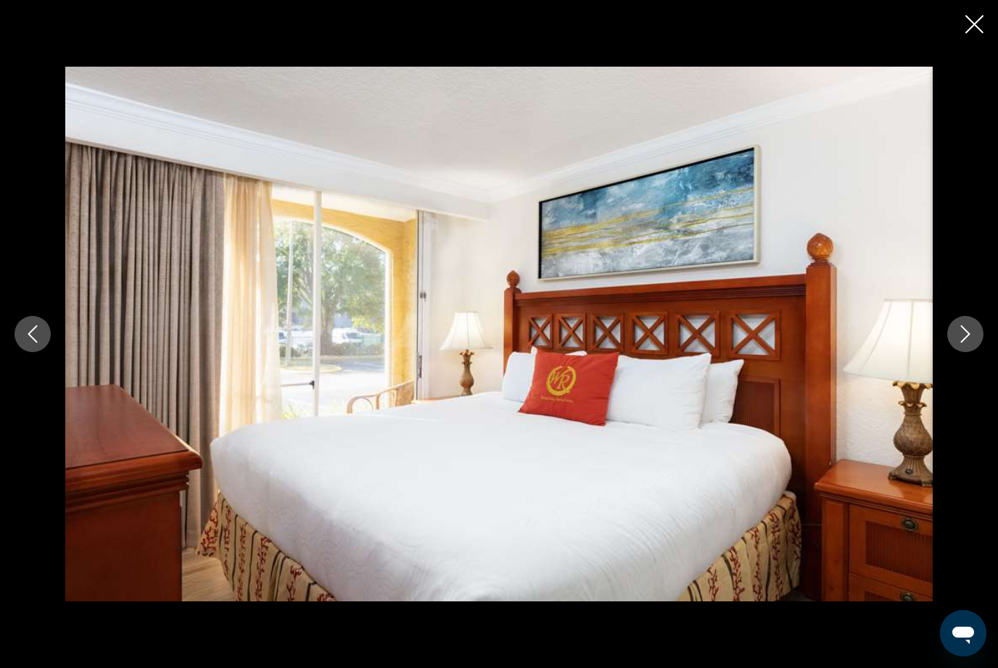
click at [970, 342] on icon "Next image" at bounding box center [964, 334] width 17 height 17
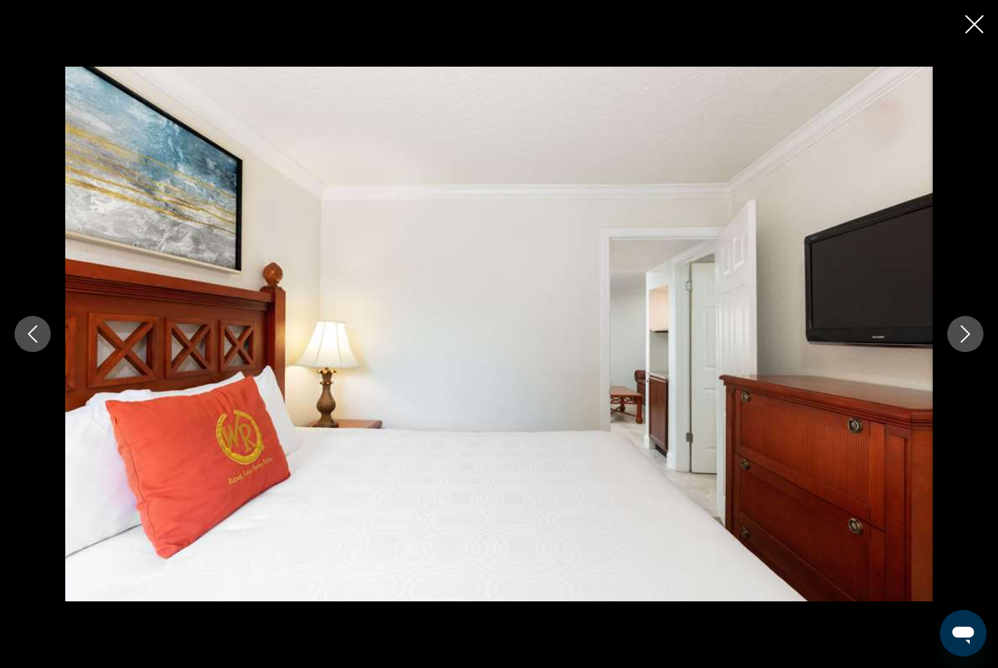
click at [972, 349] on button "Next image" at bounding box center [965, 334] width 36 height 36
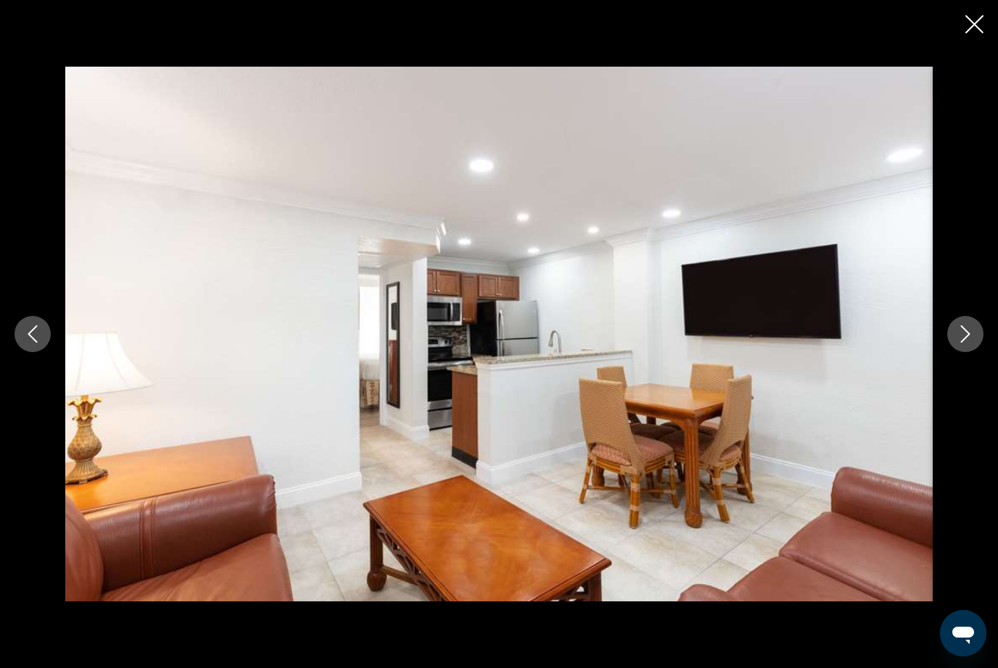
click at [972, 339] on icon "Next image" at bounding box center [964, 334] width 17 height 17
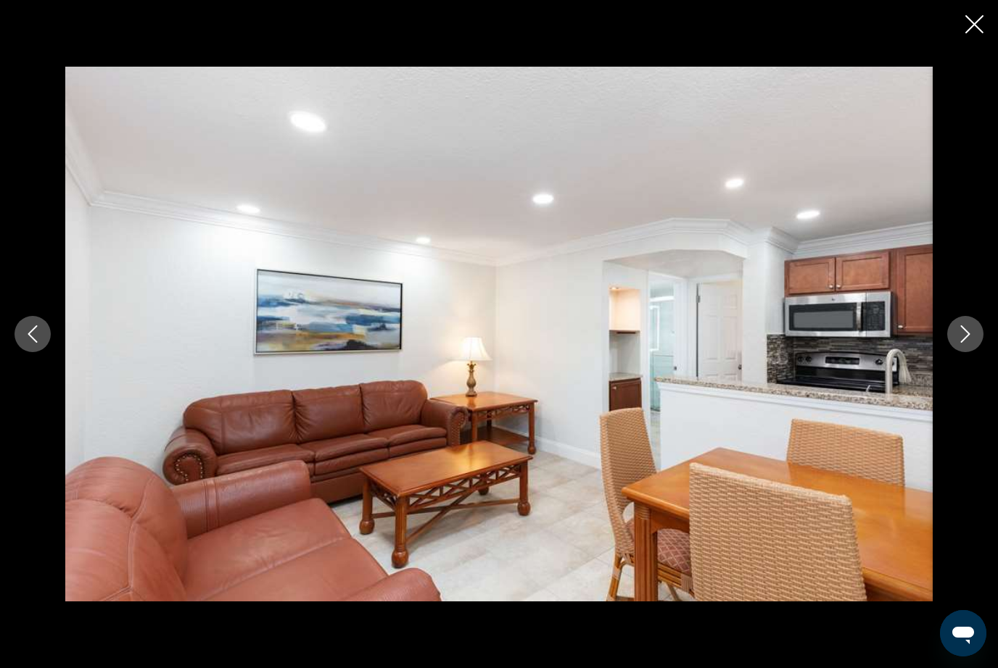
click at [974, 335] on button "Next image" at bounding box center [965, 334] width 36 height 36
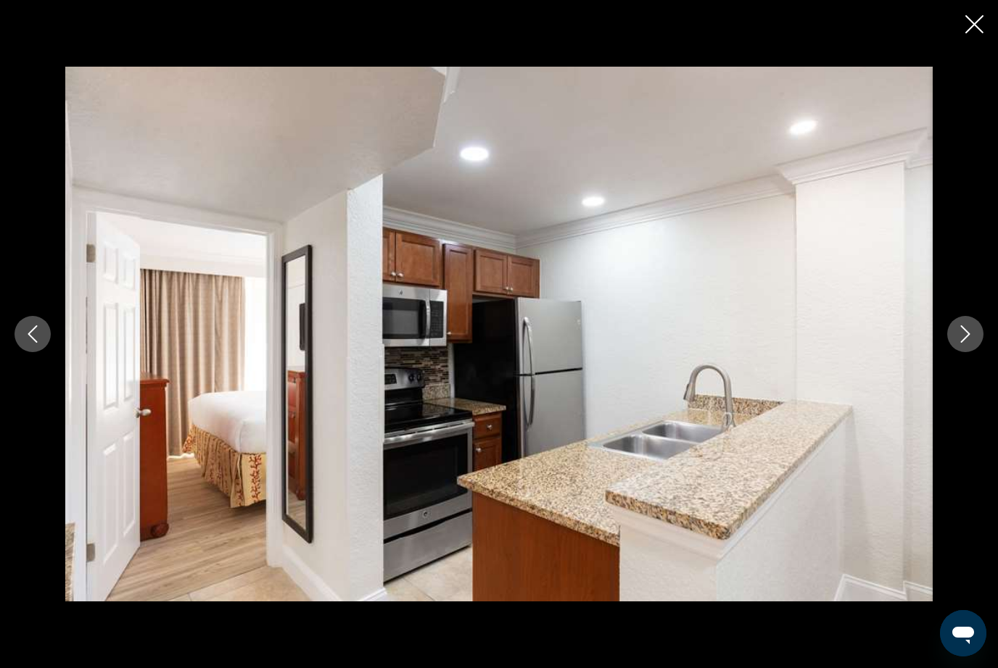
click at [31, 341] on icon "Previous image" at bounding box center [32, 334] width 17 height 17
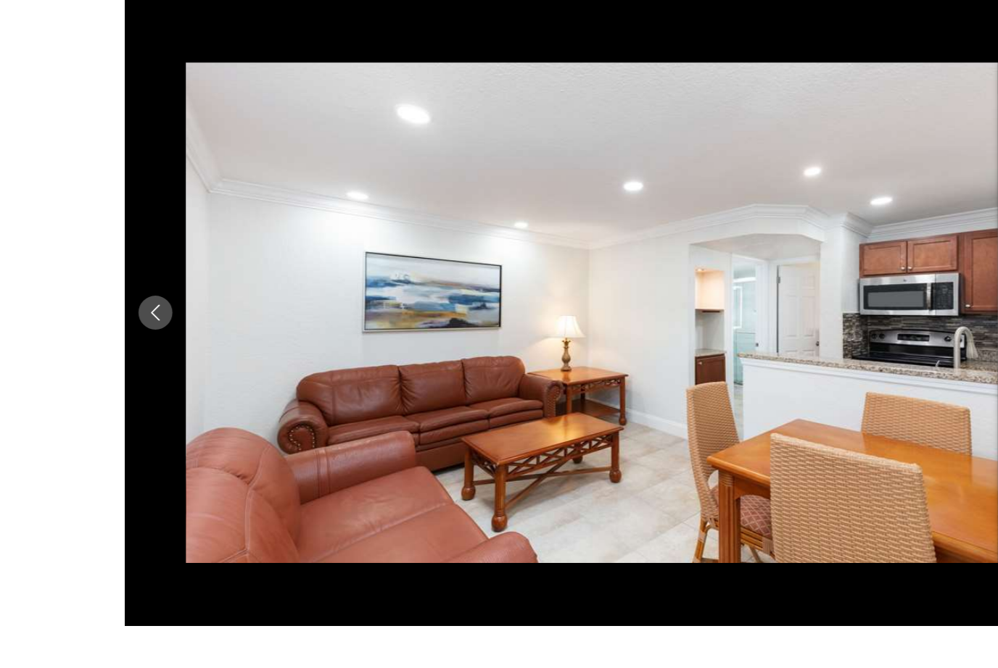
scroll to position [914, 0]
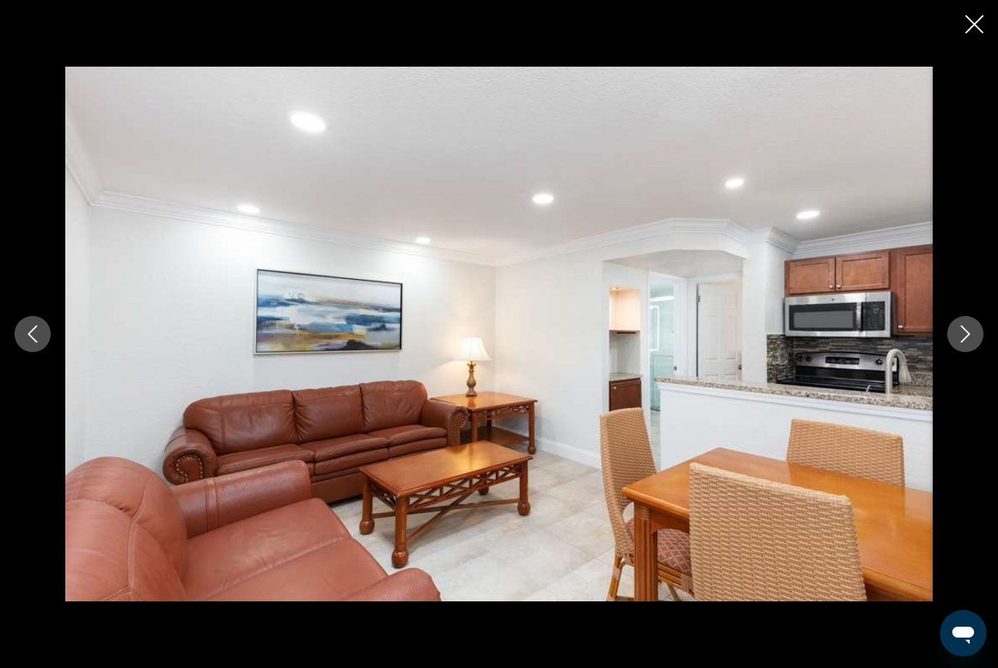
click at [964, 343] on icon "Next image" at bounding box center [964, 334] width 17 height 17
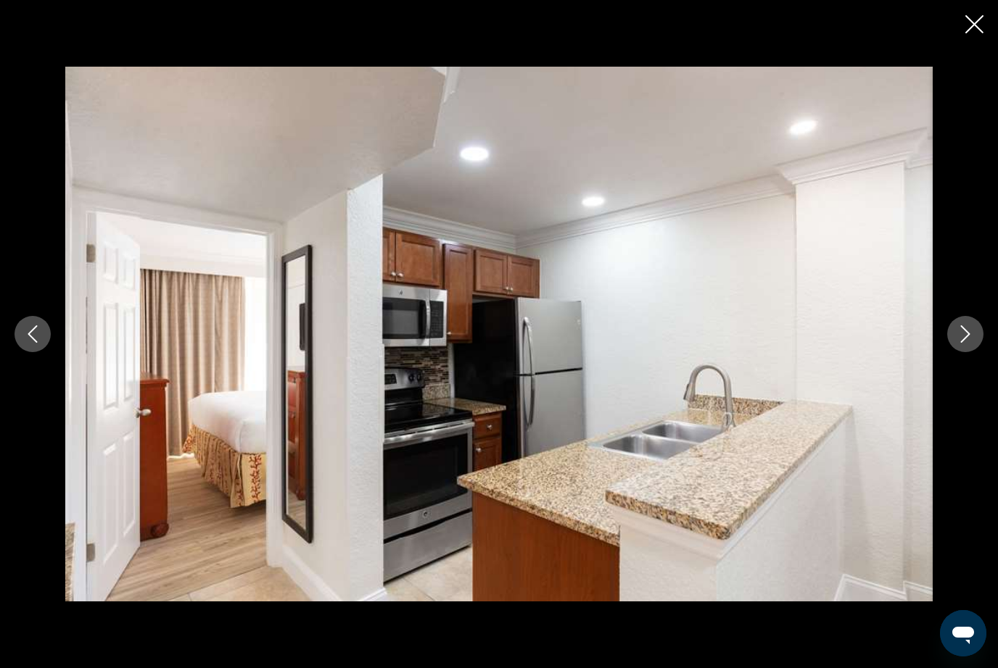
click at [972, 352] on button "Next image" at bounding box center [965, 334] width 36 height 36
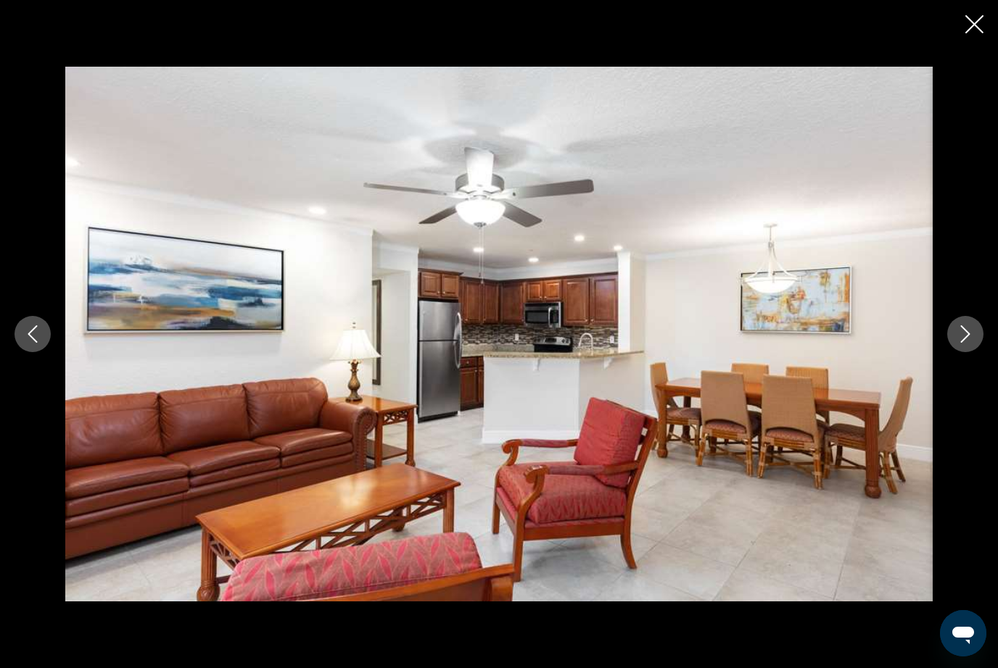
click at [974, 352] on button "Next image" at bounding box center [965, 334] width 36 height 36
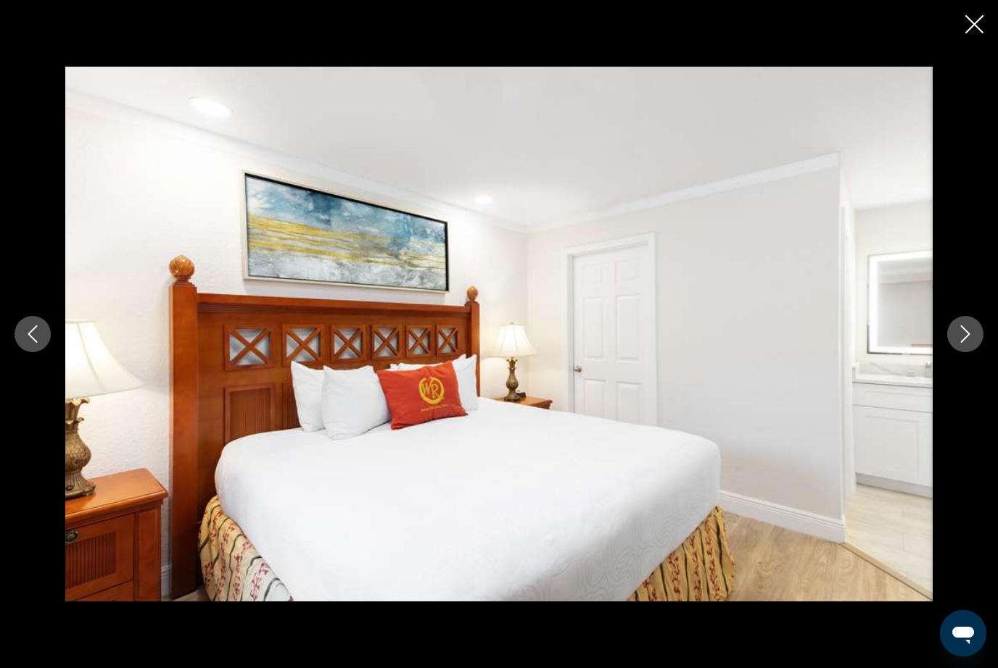
click at [980, 352] on button "Next image" at bounding box center [965, 334] width 36 height 36
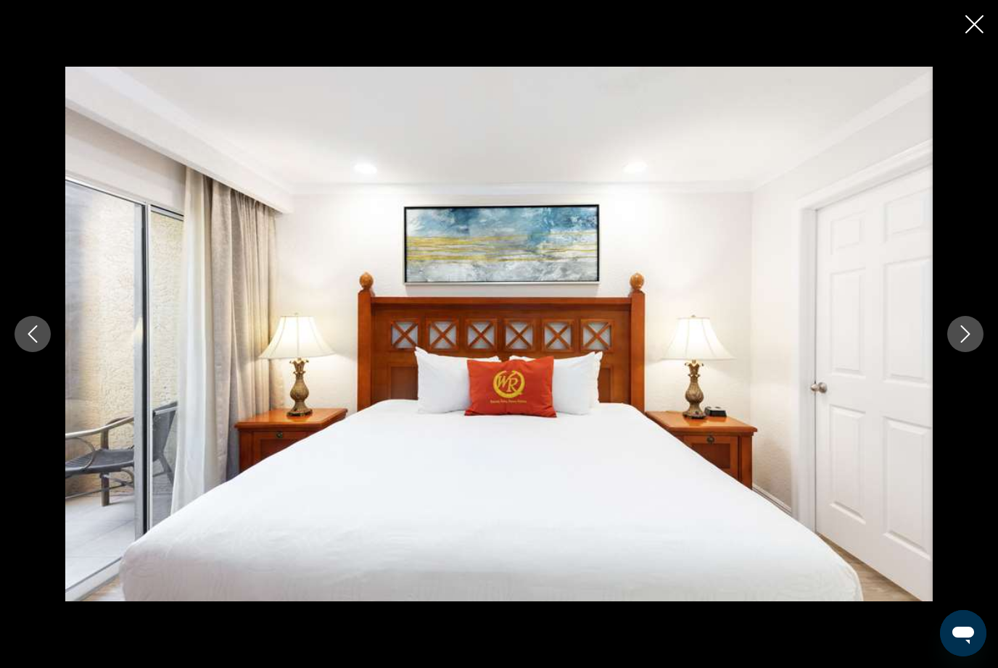
click at [977, 352] on button "Next image" at bounding box center [965, 334] width 36 height 36
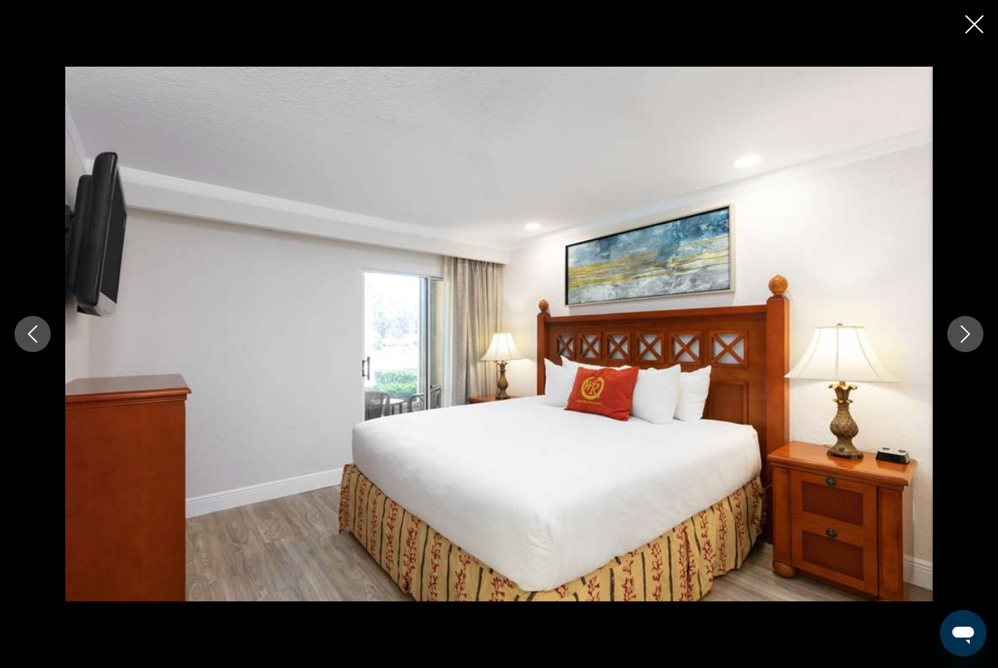
click at [973, 343] on icon "Next image" at bounding box center [964, 334] width 17 height 17
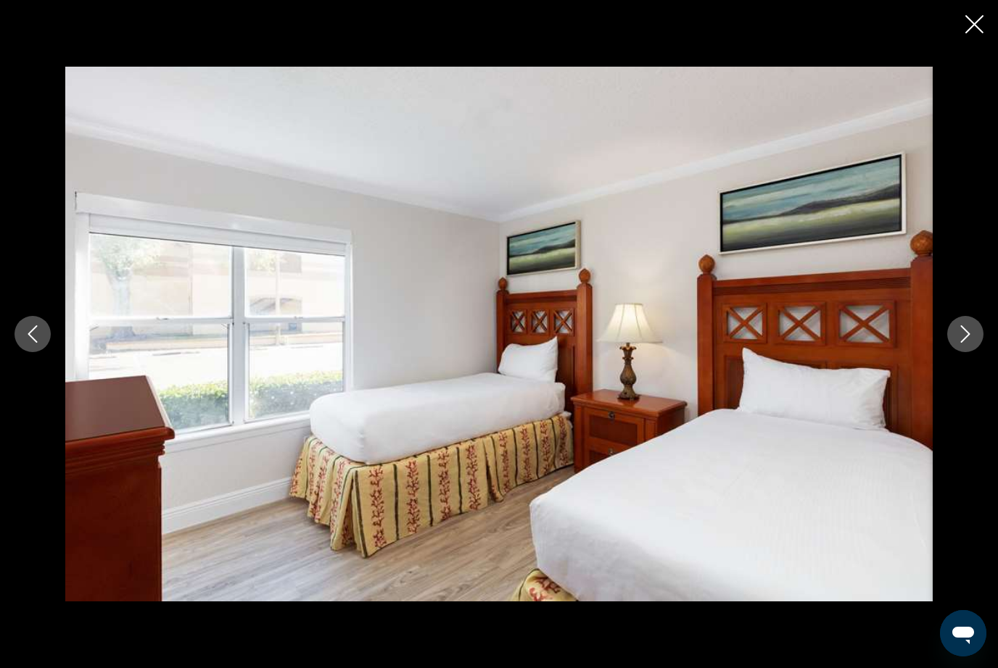
click at [980, 21] on icon "Close slideshow" at bounding box center [974, 24] width 18 height 18
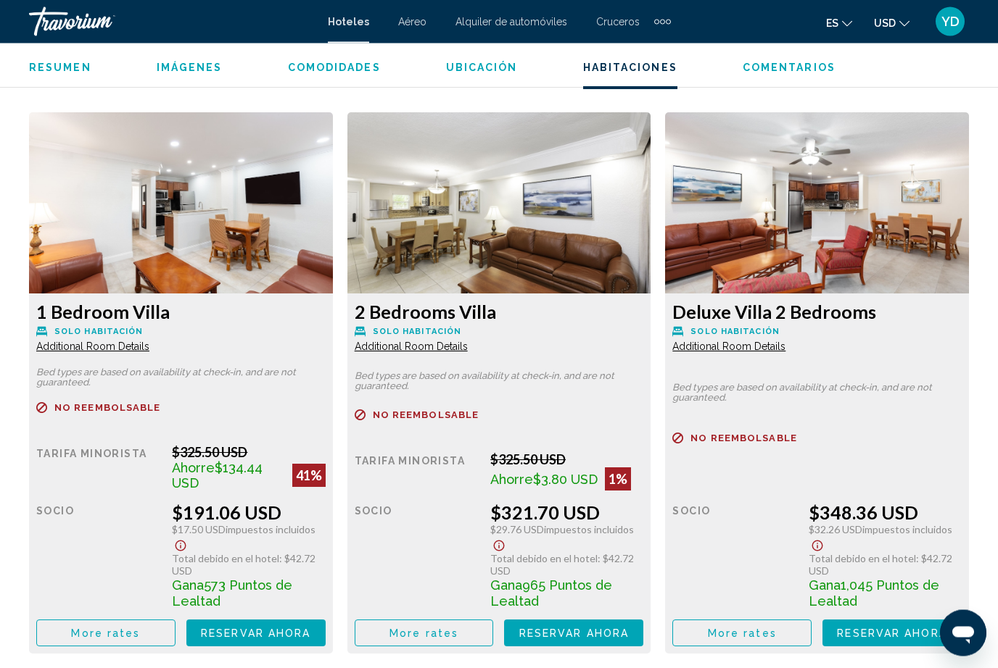
scroll to position [2192, 0]
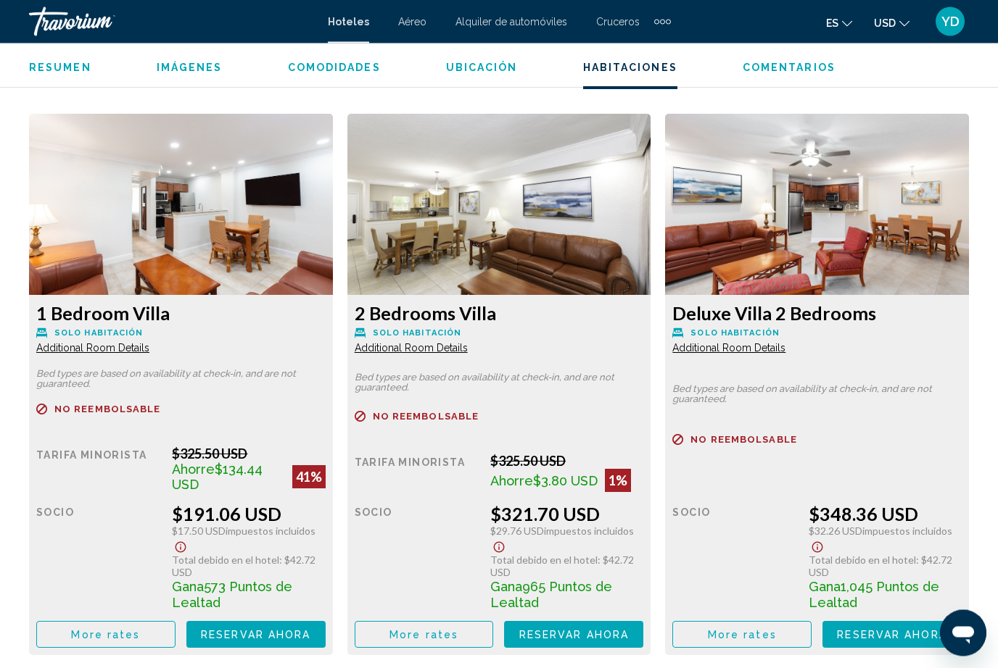
click at [333, 268] on img "Main content" at bounding box center [181, 205] width 304 height 181
click at [333, 222] on img "Main content" at bounding box center [181, 205] width 304 height 181
click at [333, 262] on img "Main content" at bounding box center [181, 205] width 304 height 181
click at [333, 220] on img "Main content" at bounding box center [181, 205] width 304 height 181
click at [310, 641] on span "Reservar ahora" at bounding box center [255, 636] width 109 height 12
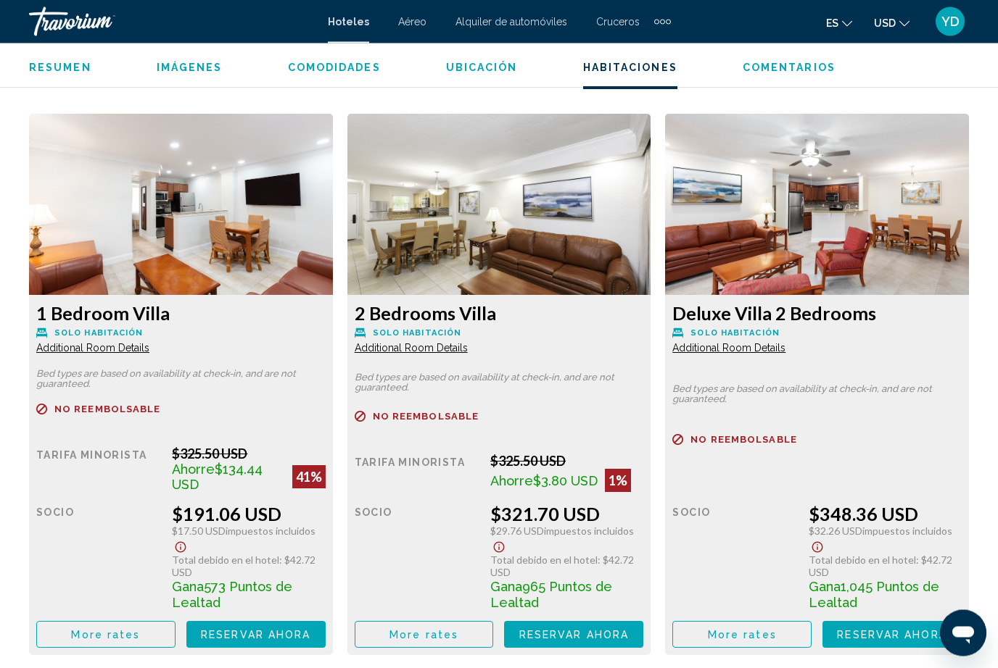
scroll to position [2193, 0]
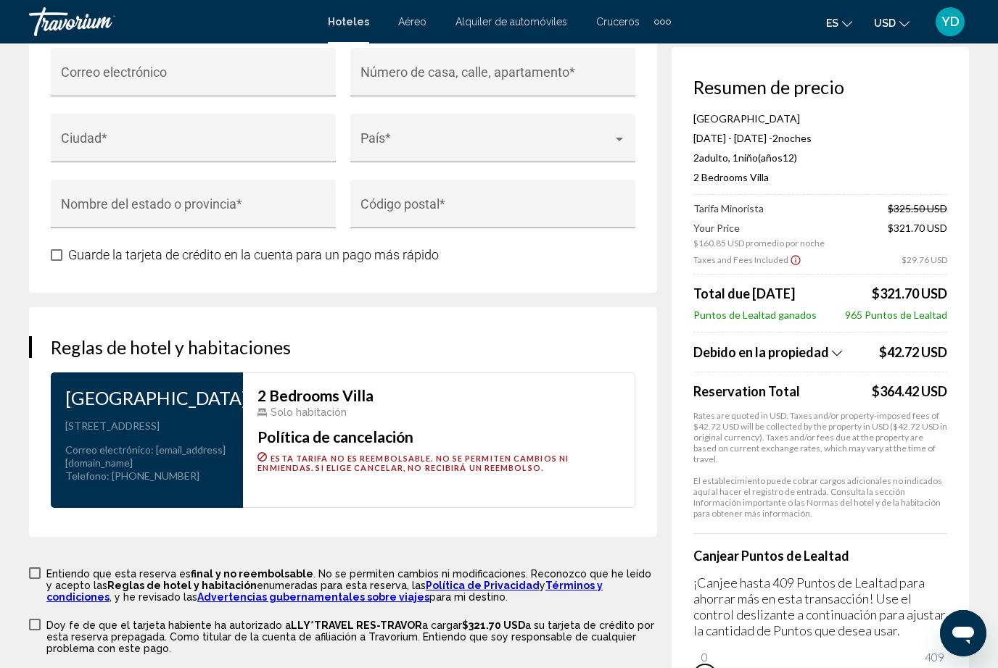
scroll to position [1760, 0]
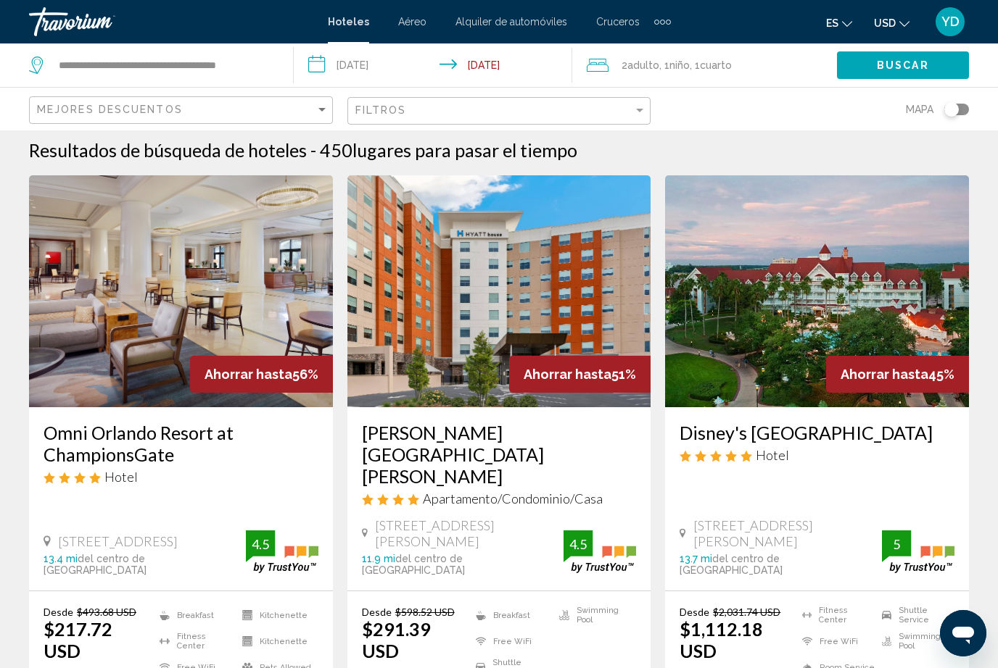
scroll to position [9, 0]
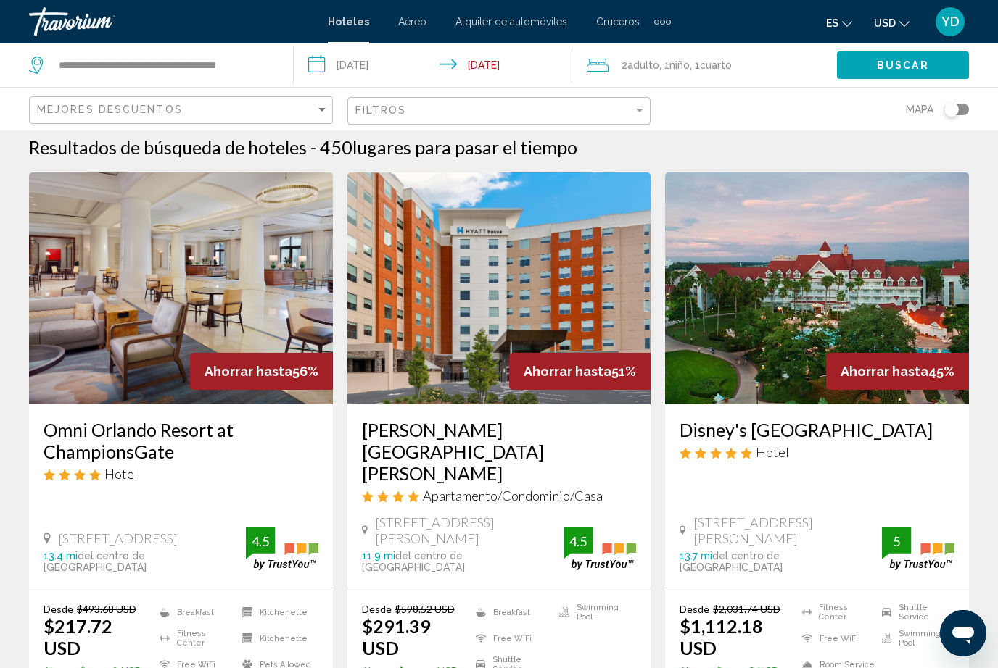
click at [287, 286] on img "Main content" at bounding box center [181, 289] width 304 height 232
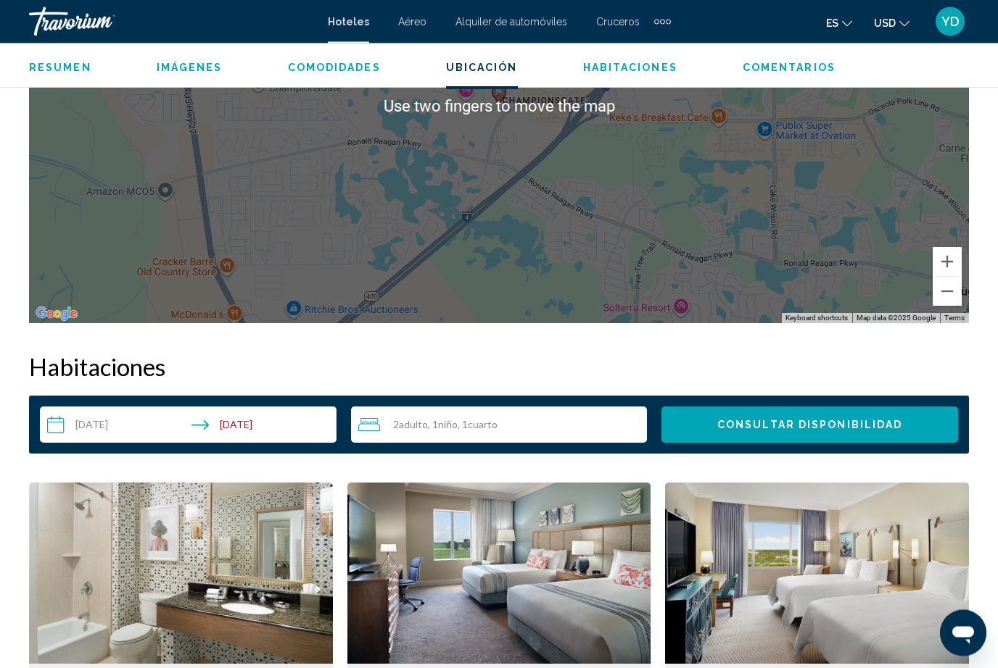
scroll to position [1888, 0]
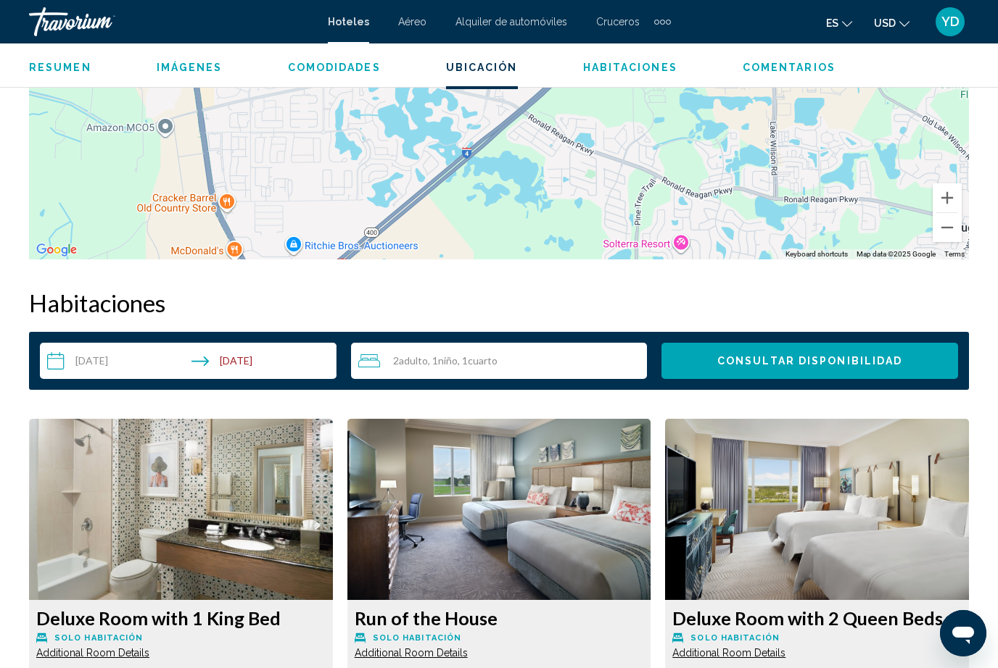
click at [267, 372] on input "**********" at bounding box center [191, 363] width 302 height 41
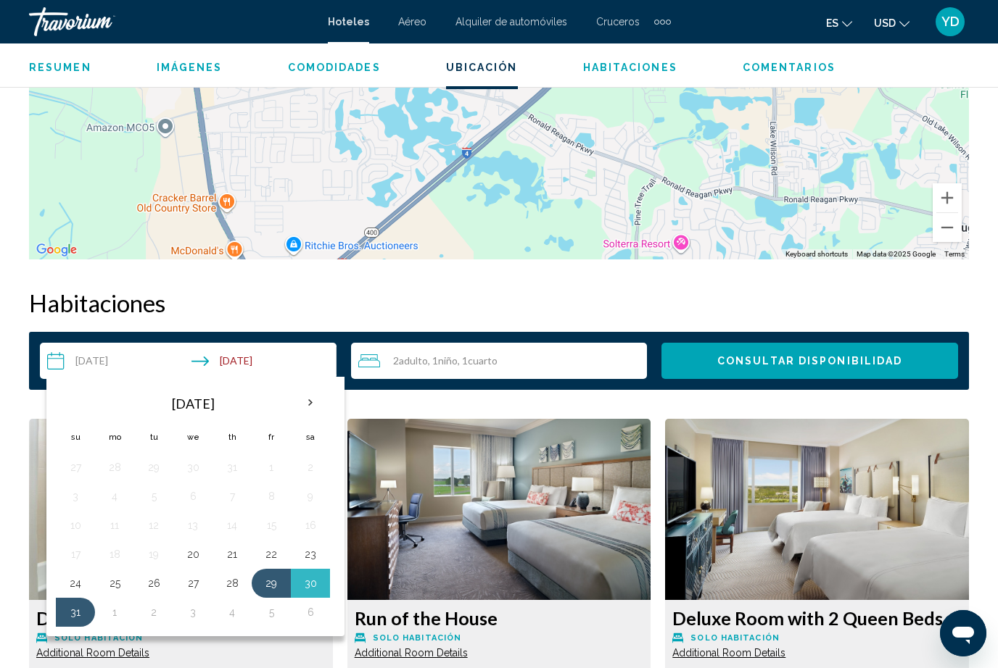
click at [118, 616] on button "1" at bounding box center [114, 612] width 23 height 20
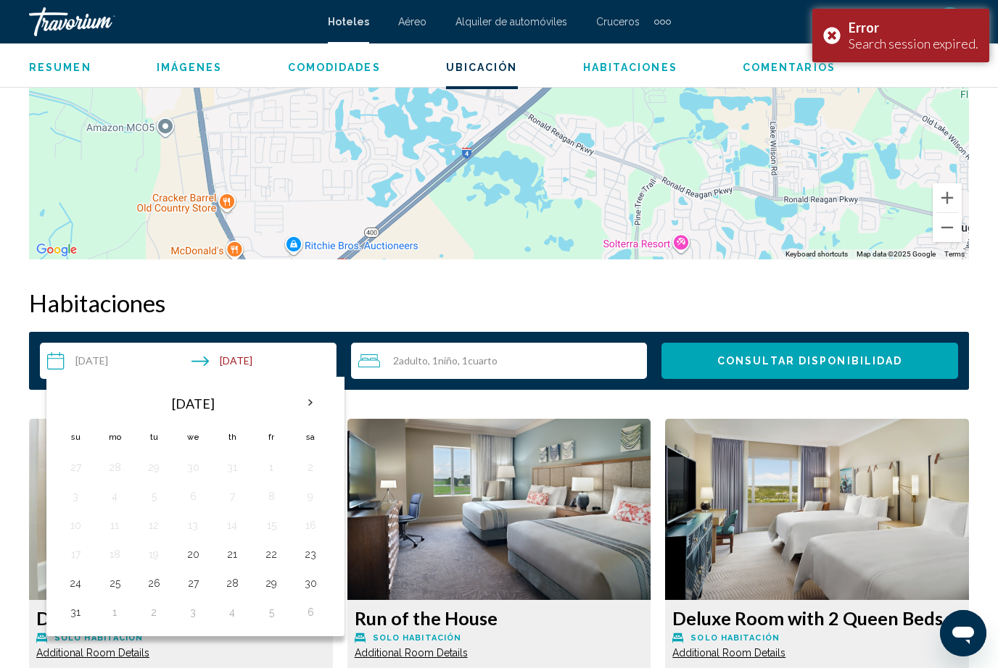
click at [270, 587] on button "29" at bounding box center [271, 583] width 23 height 20
type input "**********"
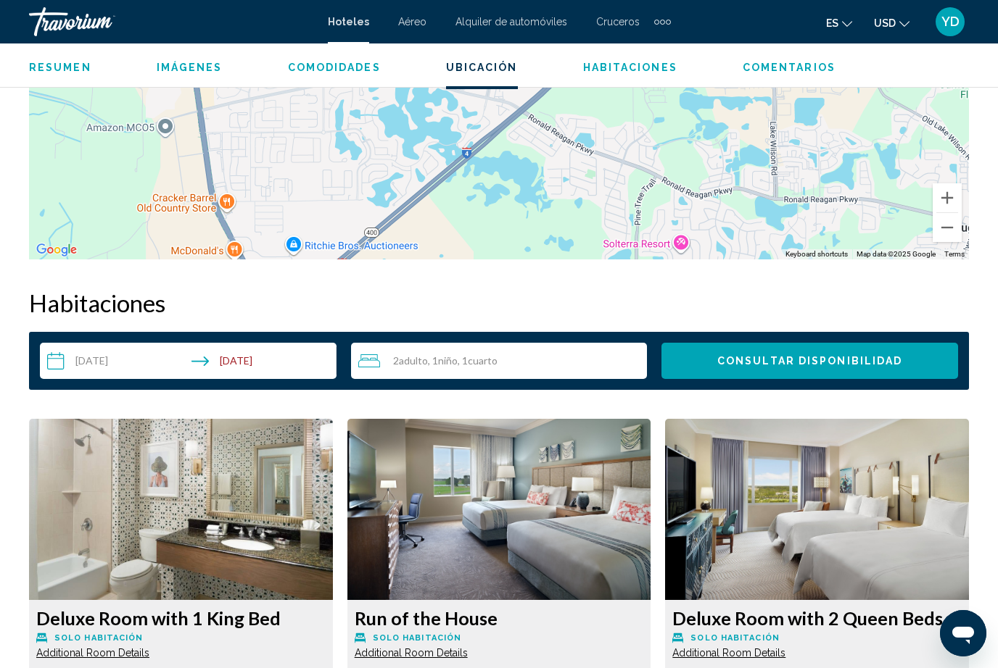
click at [888, 367] on span "Consultar disponibilidad" at bounding box center [809, 362] width 185 height 12
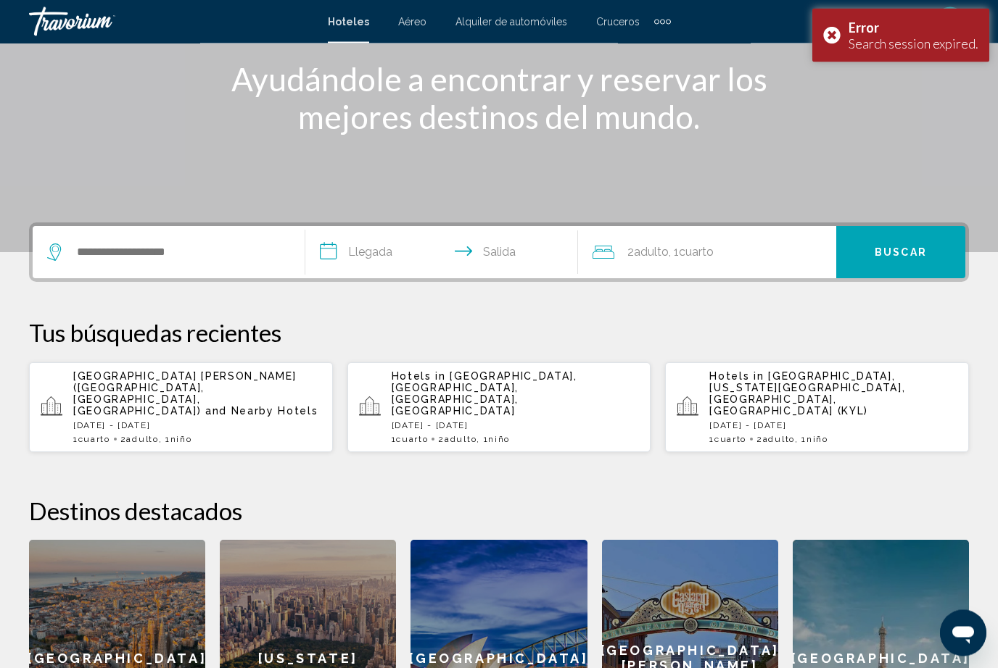
scroll to position [183, 0]
click at [213, 244] on input "Search widget" at bounding box center [178, 252] width 207 height 22
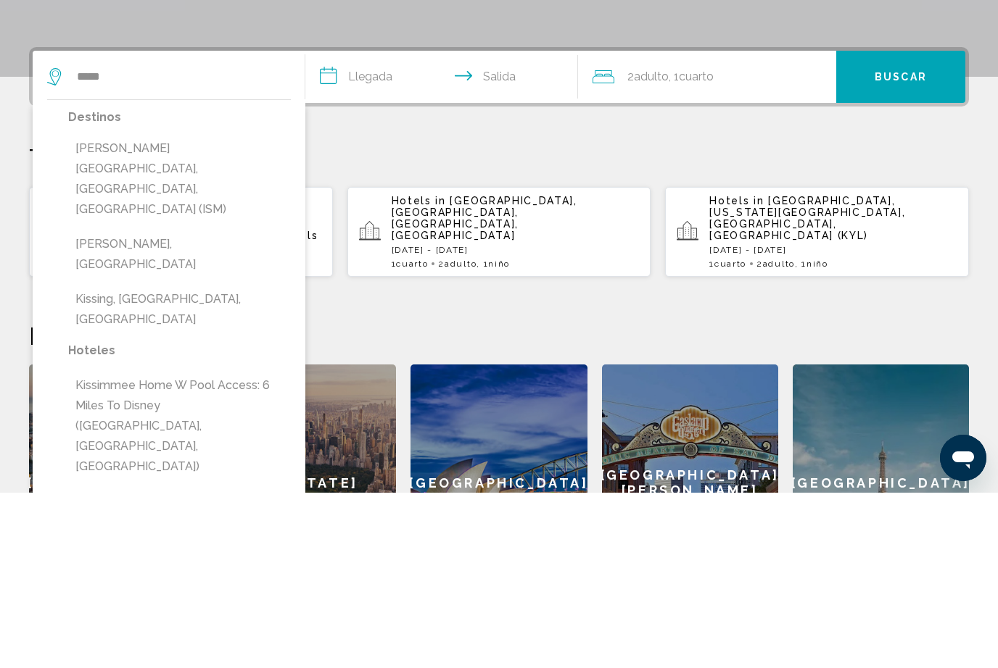
click at [225, 310] on button "[PERSON_NAME][GEOGRAPHIC_DATA], [GEOGRAPHIC_DATA], [GEOGRAPHIC_DATA] (ISM)" at bounding box center [179, 354] width 223 height 88
type input "**********"
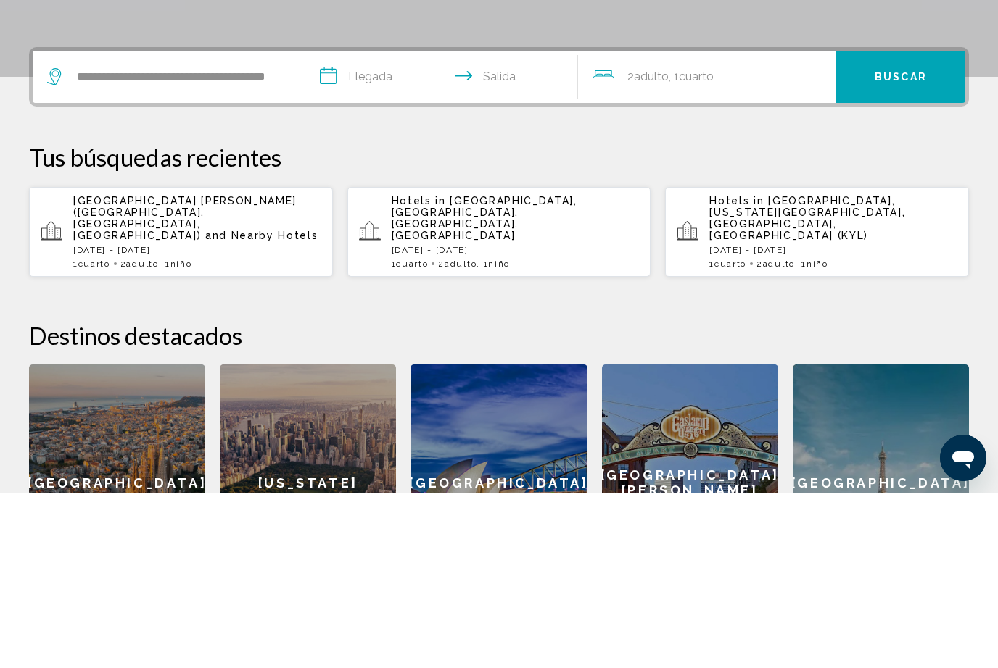
click at [399, 226] on input "**********" at bounding box center [444, 254] width 278 height 57
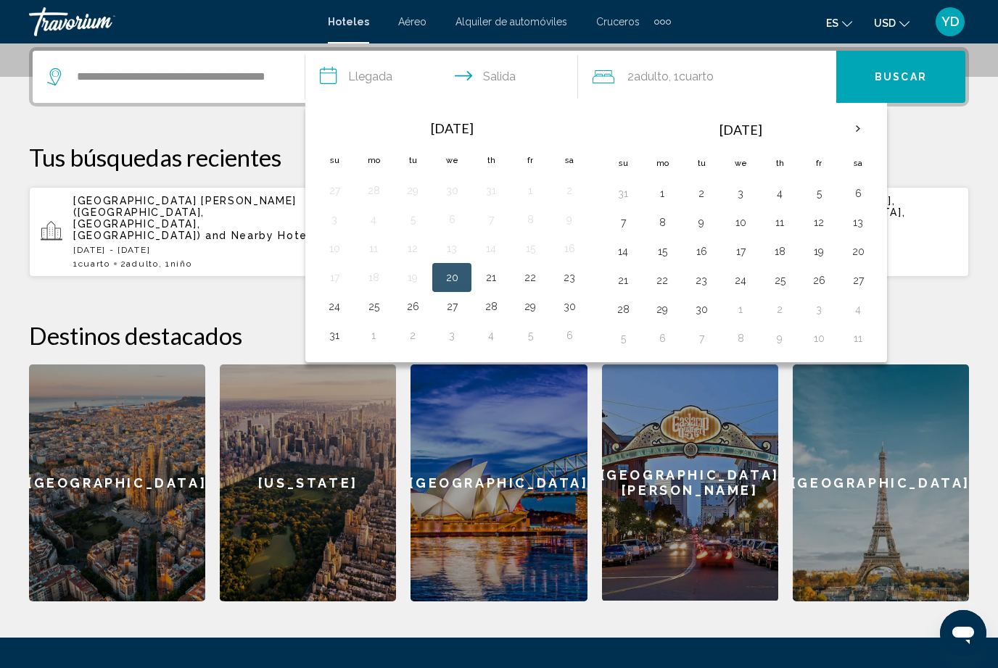
click at [526, 297] on button "29" at bounding box center [529, 307] width 23 height 20
click at [369, 337] on button "1" at bounding box center [373, 336] width 23 height 20
type input "**********"
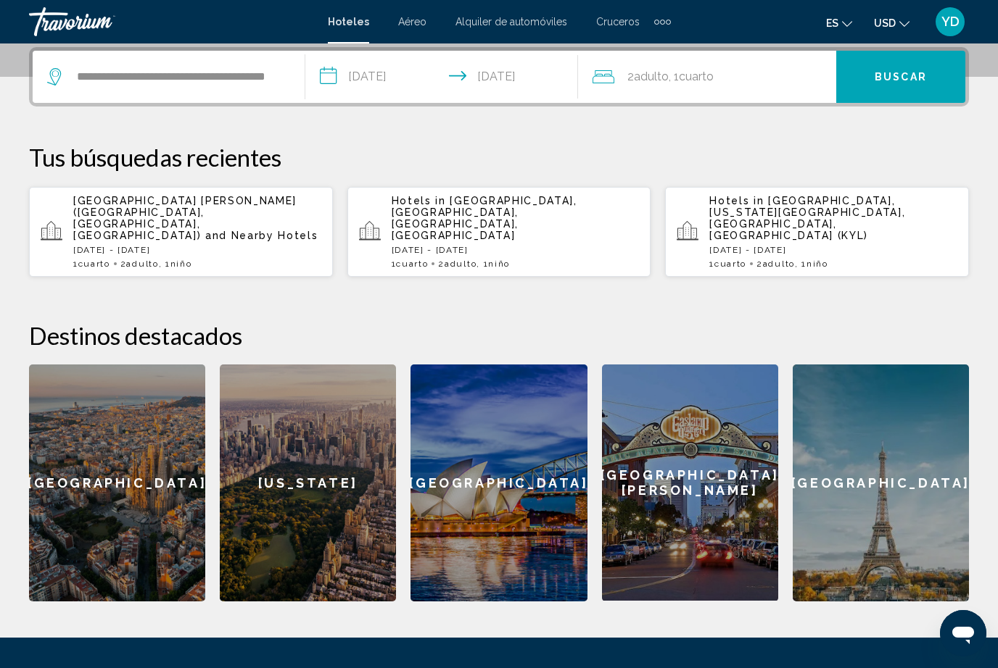
click at [907, 75] on span "Buscar" at bounding box center [900, 78] width 52 height 12
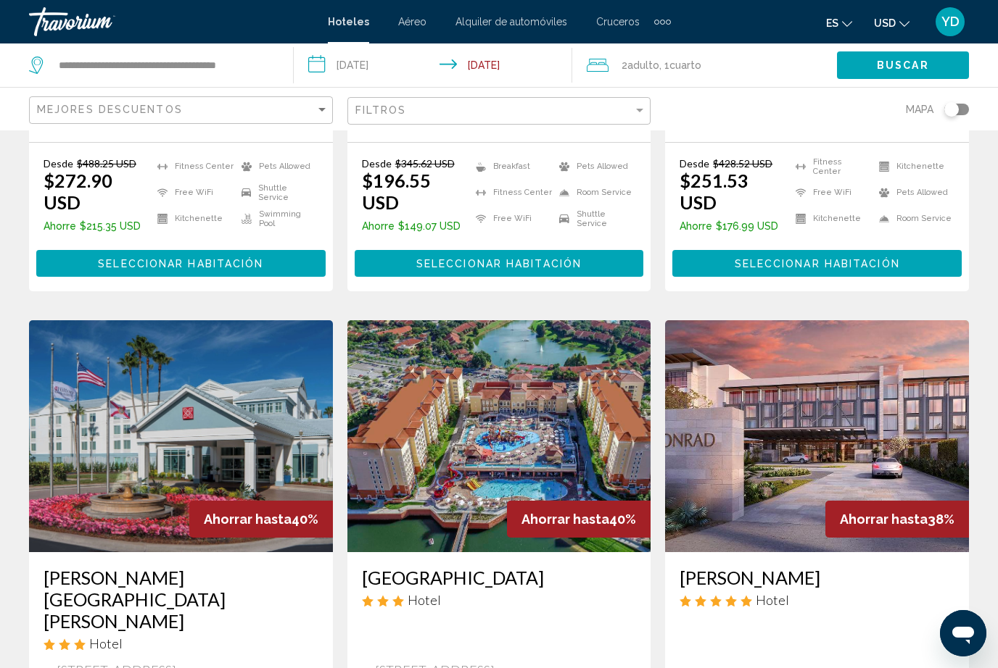
scroll to position [1038, 0]
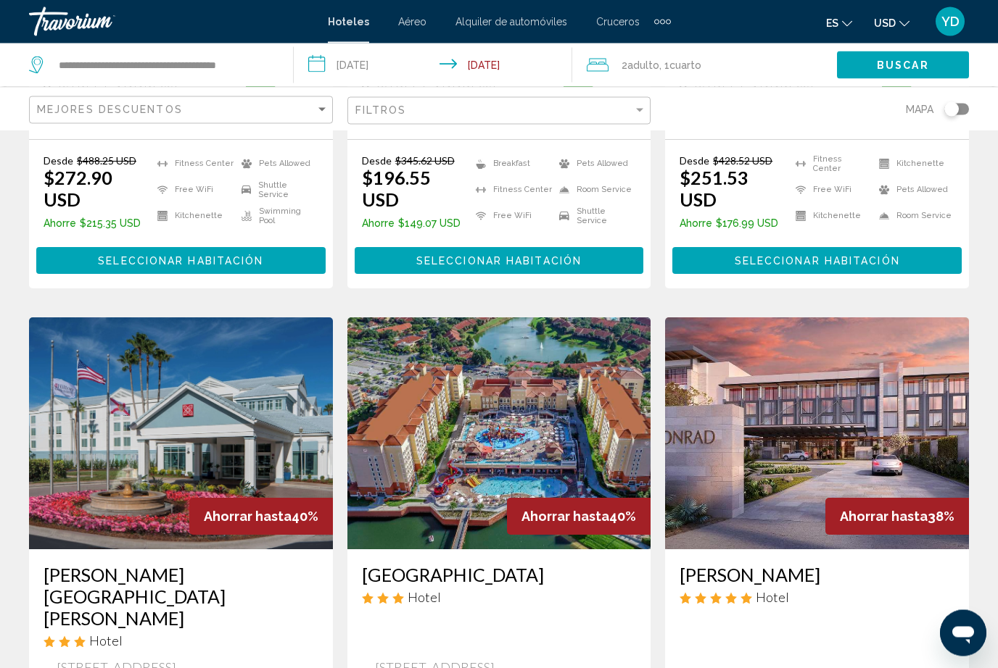
click at [592, 349] on img "Main content" at bounding box center [499, 434] width 304 height 232
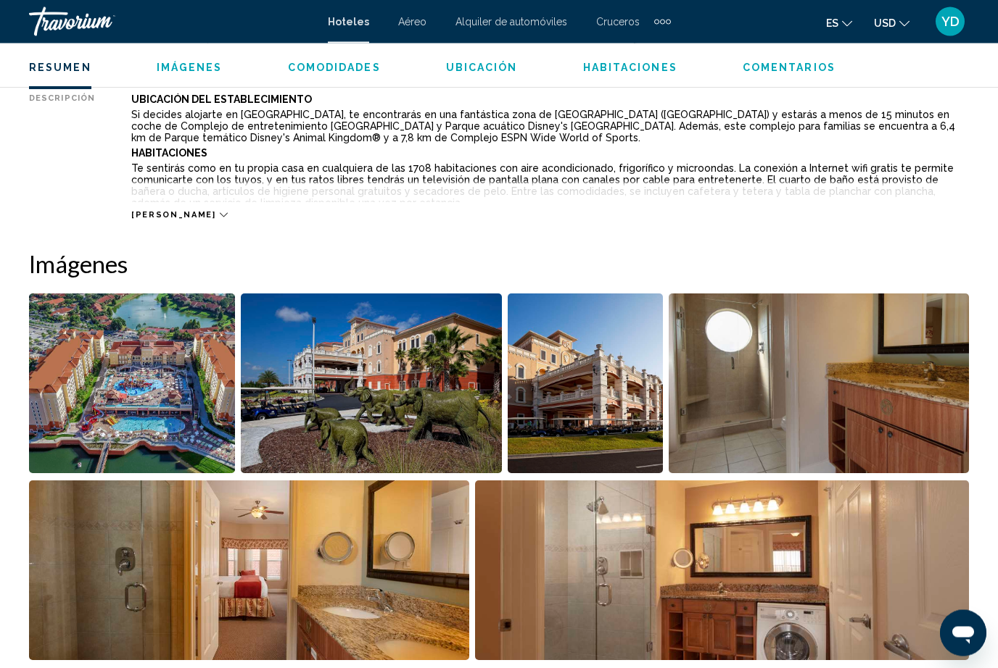
scroll to position [801, 0]
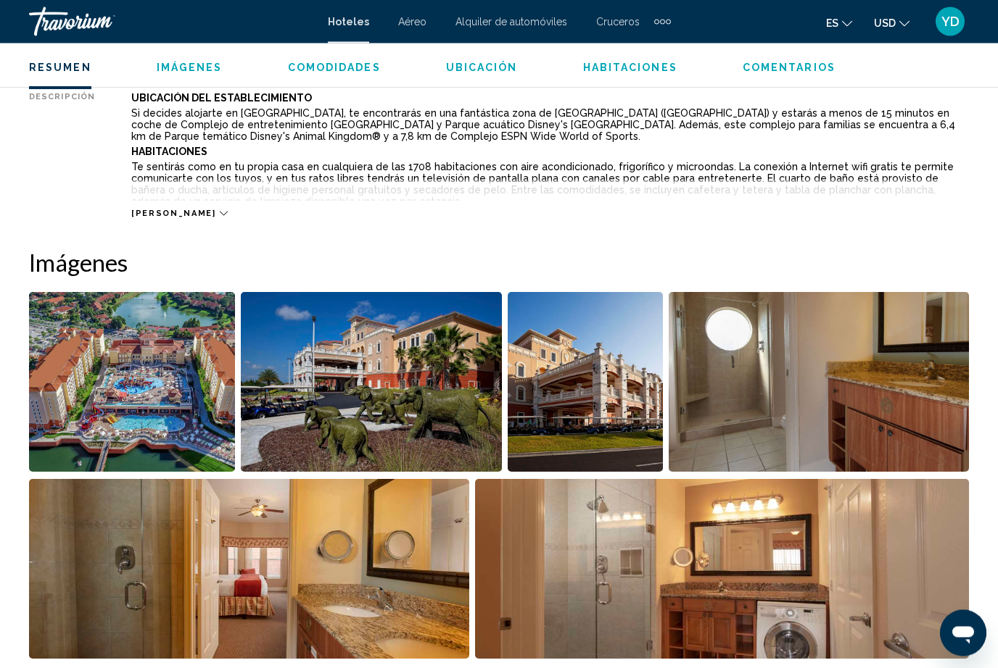
click at [145, 218] on span "[PERSON_NAME]" at bounding box center [173, 214] width 84 height 9
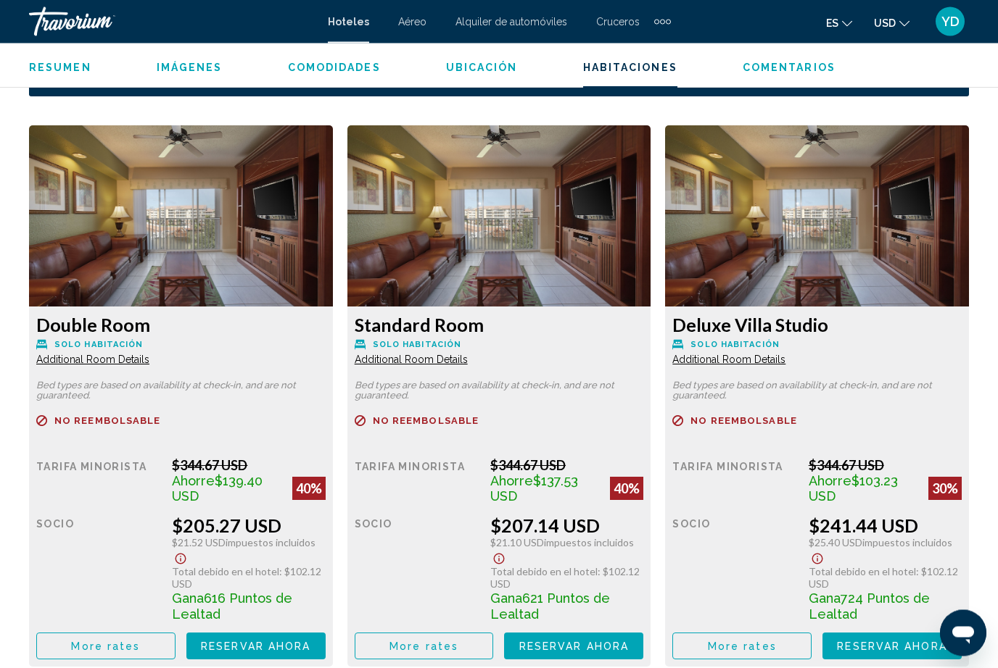
scroll to position [2353, 0]
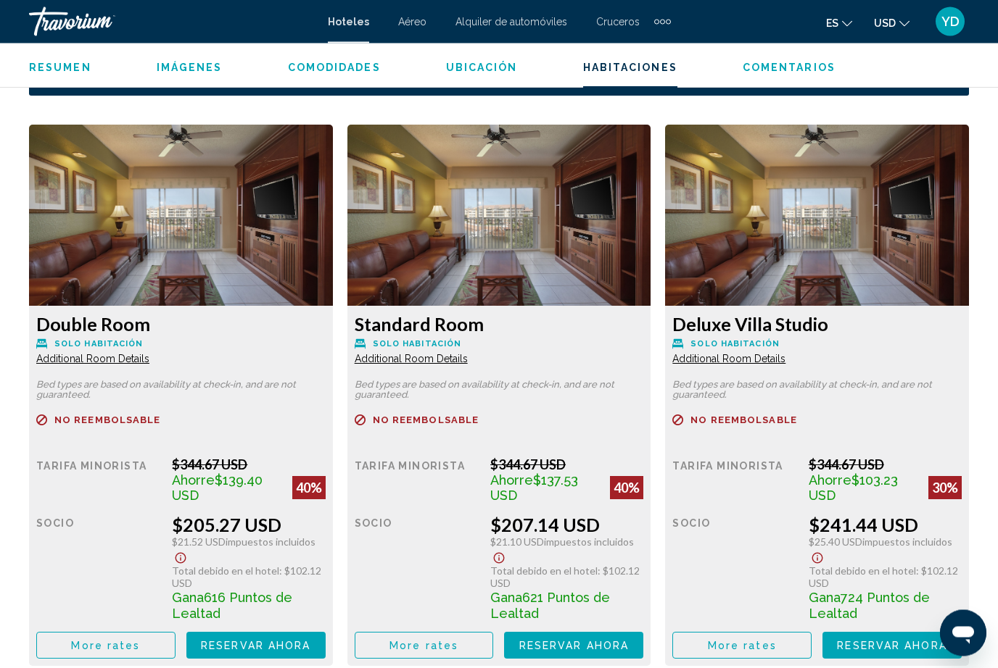
click at [223, 228] on img "Main content" at bounding box center [181, 215] width 304 height 181
click at [258, 641] on span "Reservar ahora" at bounding box center [255, 647] width 109 height 12
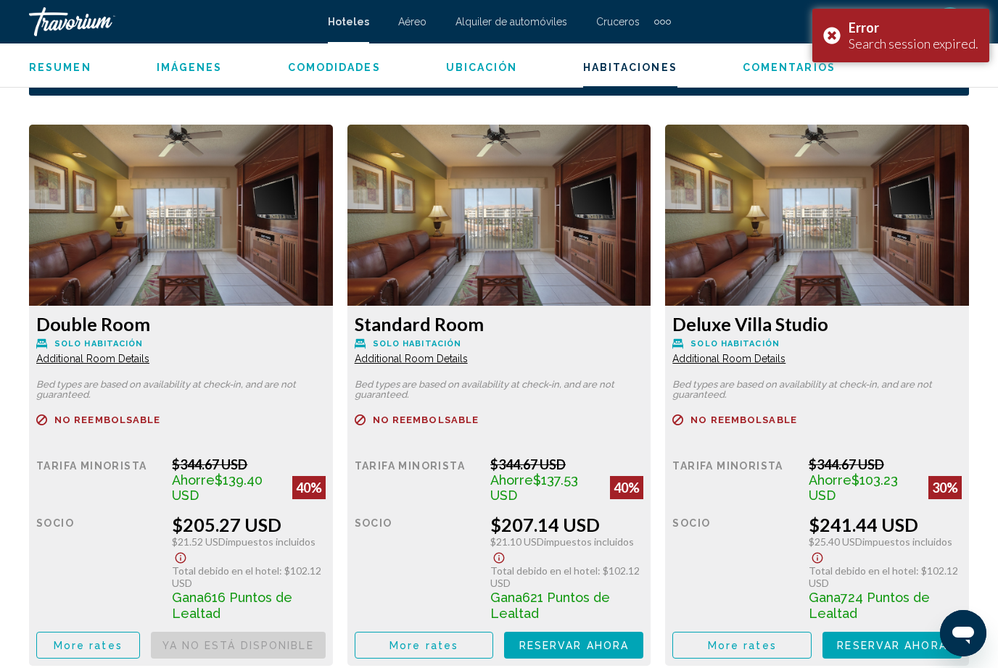
click at [0, 0] on span "Reservar ahora" at bounding box center [0, 0] width 0 height 0
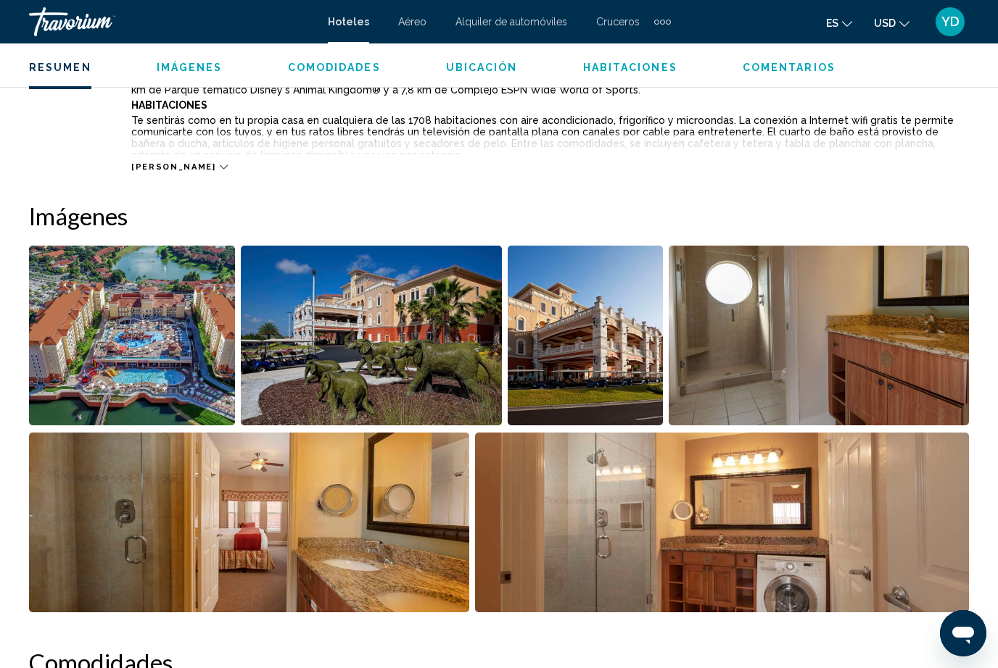
scroll to position [847, 0]
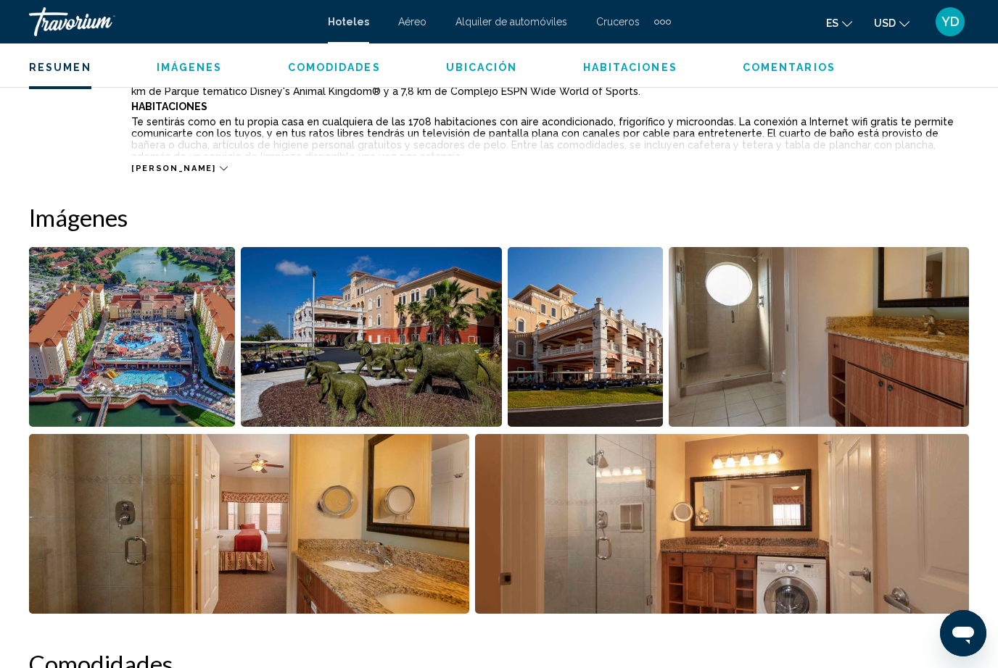
click at [880, 380] on img "Open full-screen image slider" at bounding box center [818, 337] width 300 height 180
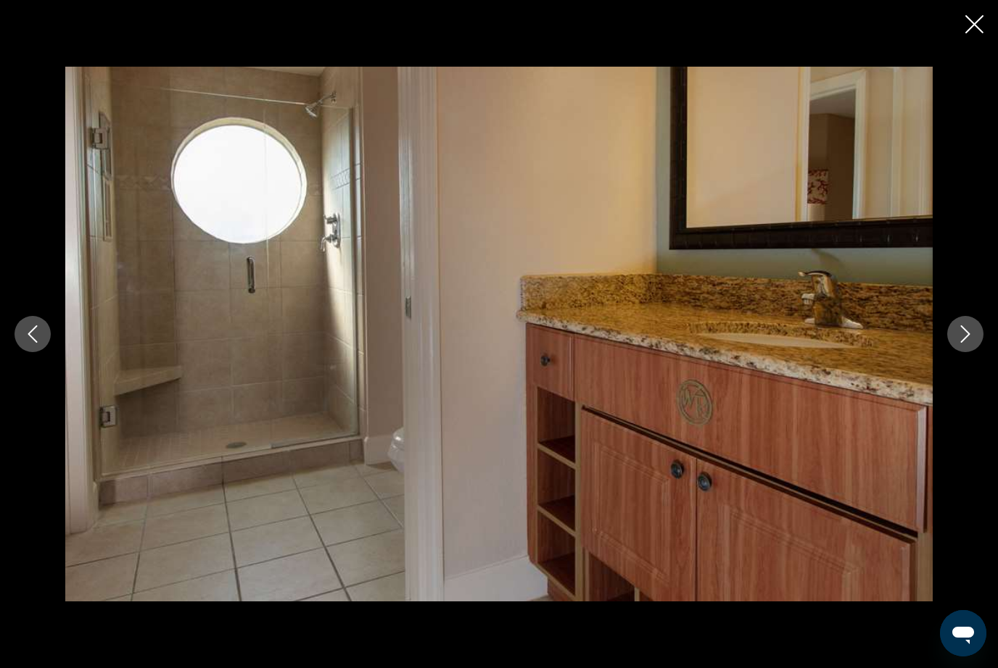
click at [966, 331] on icon "Next image" at bounding box center [965, 334] width 9 height 17
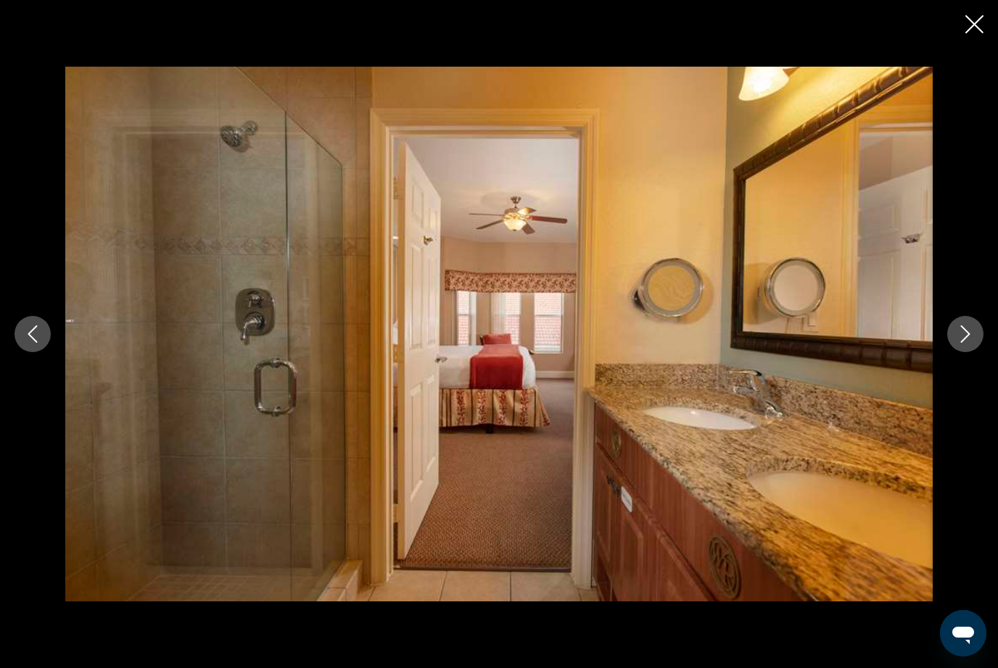
click at [961, 339] on icon "Next image" at bounding box center [964, 334] width 17 height 17
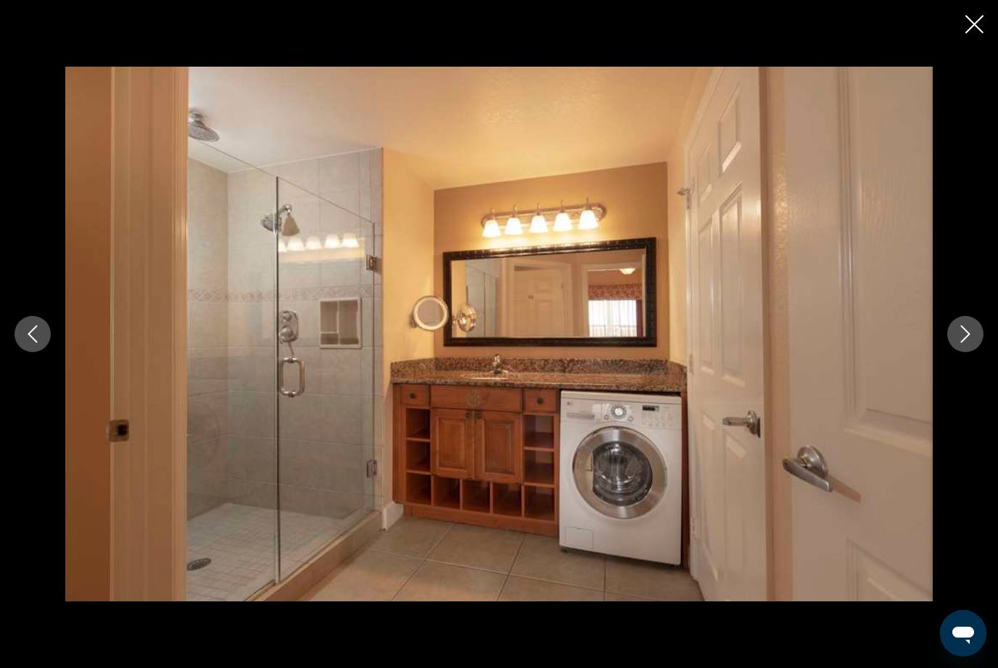
click at [961, 347] on button "Next image" at bounding box center [965, 334] width 36 height 36
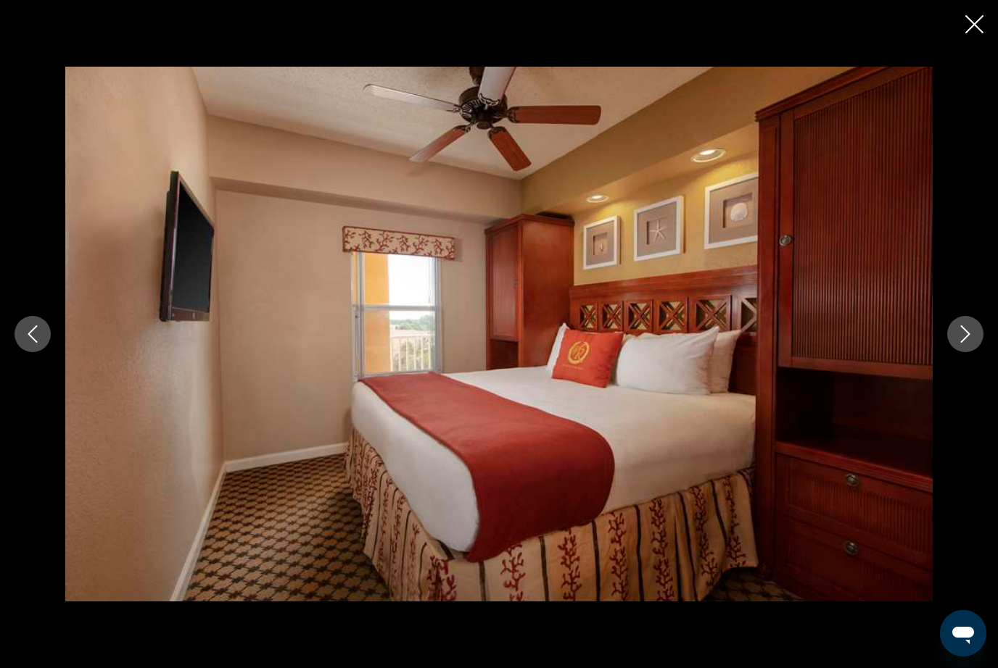
click at [966, 351] on button "Next image" at bounding box center [965, 334] width 36 height 36
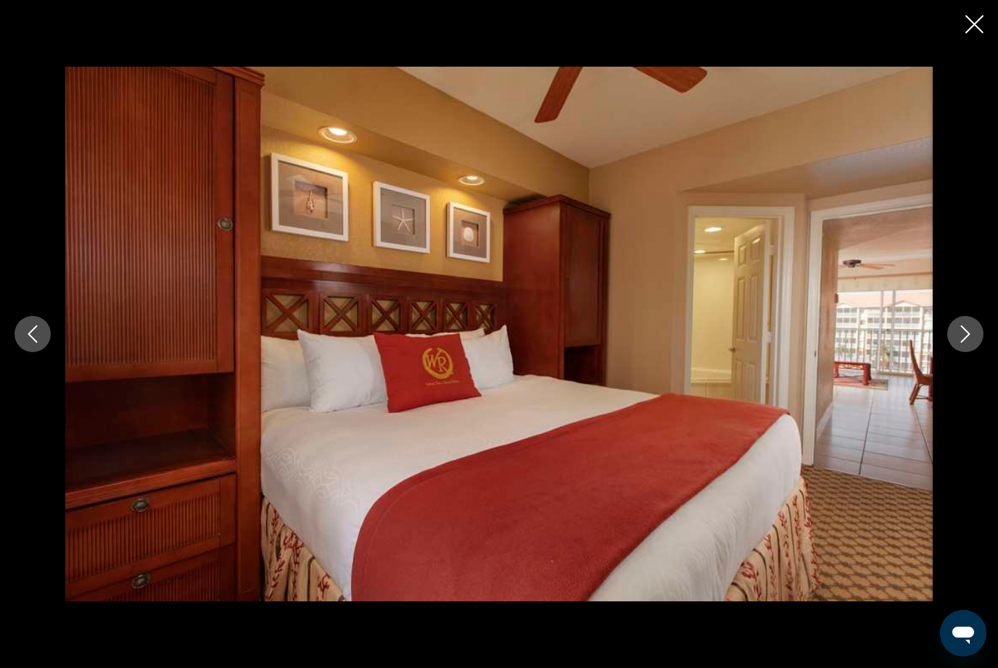
click at [966, 347] on button "Next image" at bounding box center [965, 334] width 36 height 36
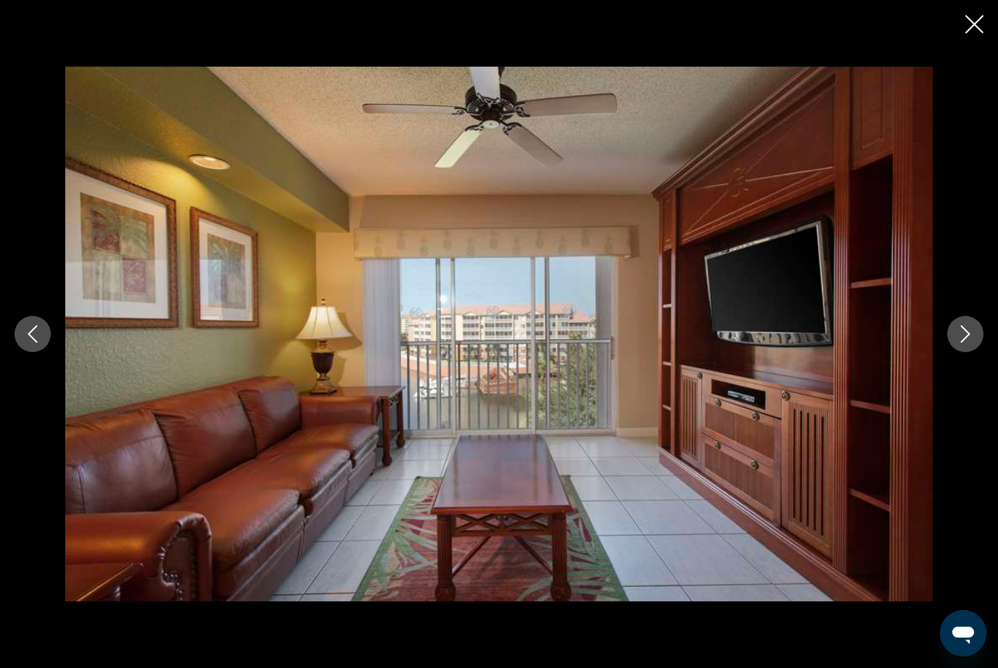
click at [969, 342] on icon "Next image" at bounding box center [964, 334] width 17 height 17
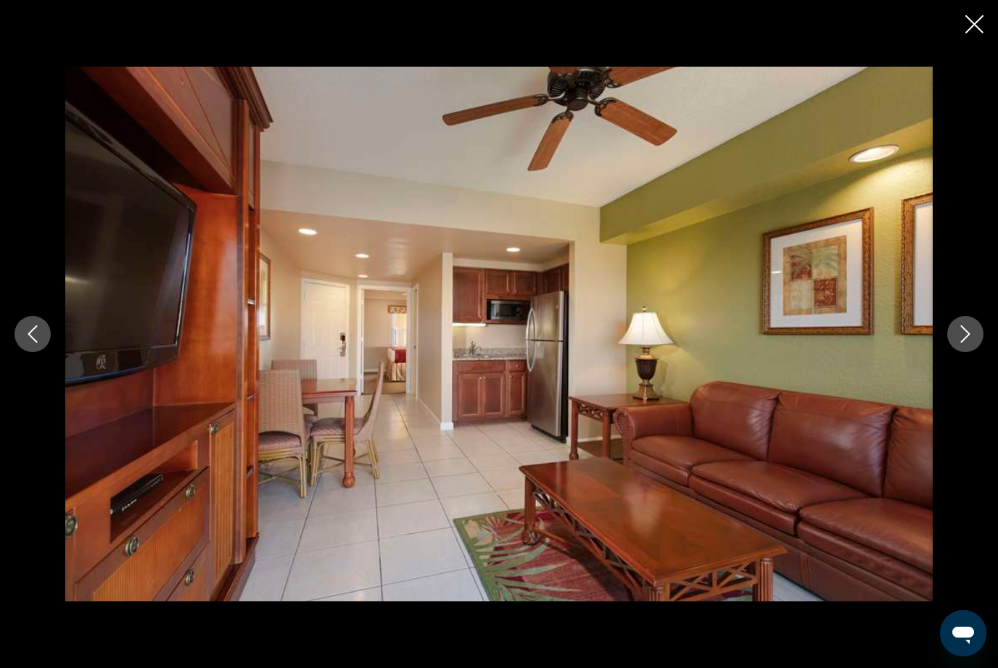
click at [969, 336] on icon "Next image" at bounding box center [964, 334] width 17 height 17
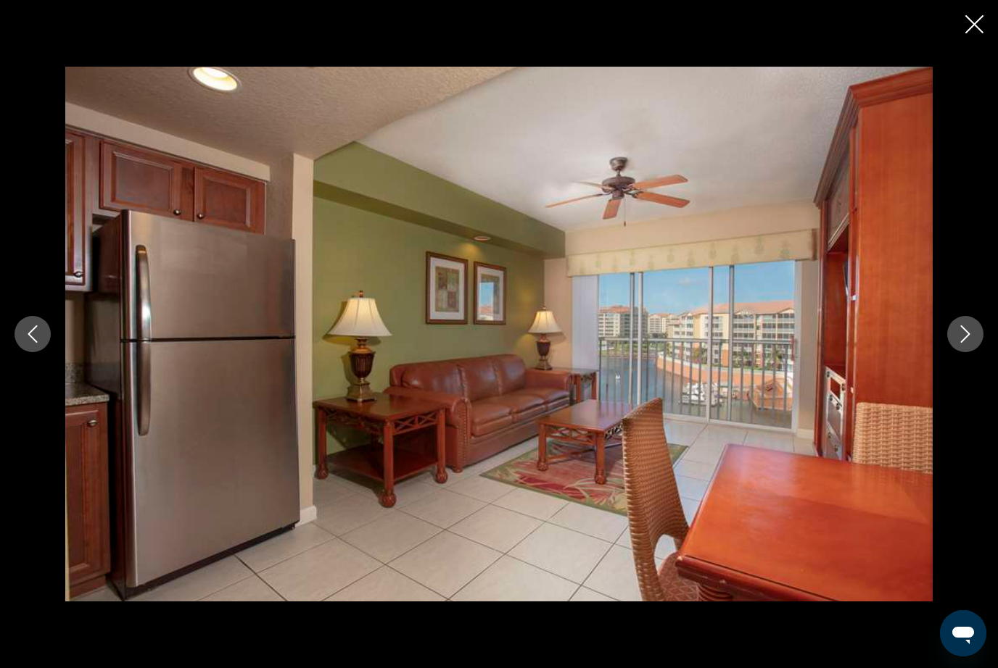
click at [953, 348] on button "Next image" at bounding box center [965, 334] width 36 height 36
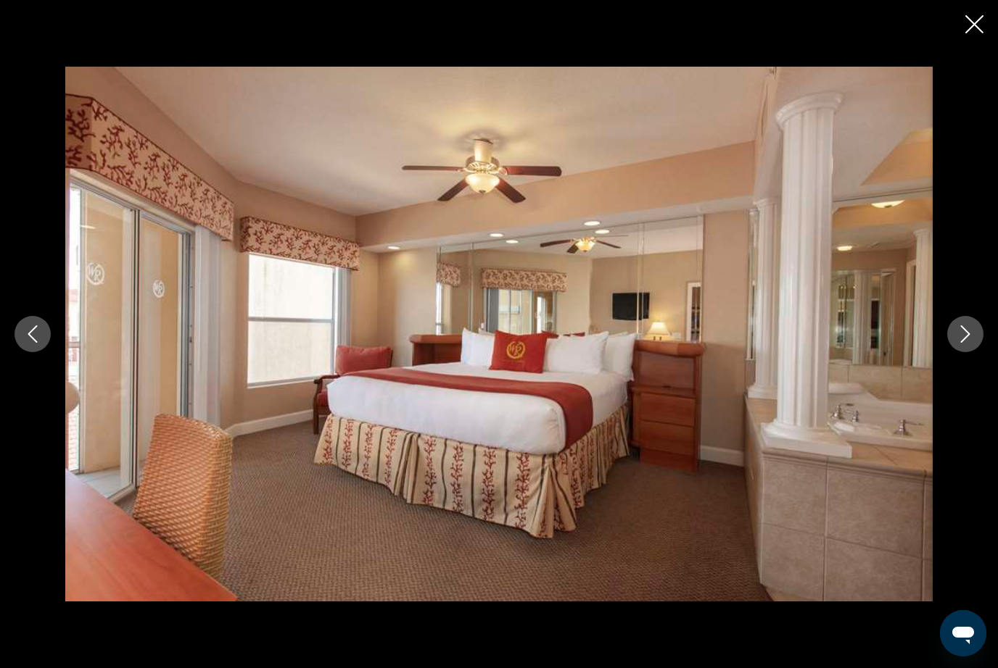
click at [956, 357] on div "Main content" at bounding box center [499, 334] width 998 height 535
click at [964, 339] on icon "Next image" at bounding box center [965, 334] width 9 height 17
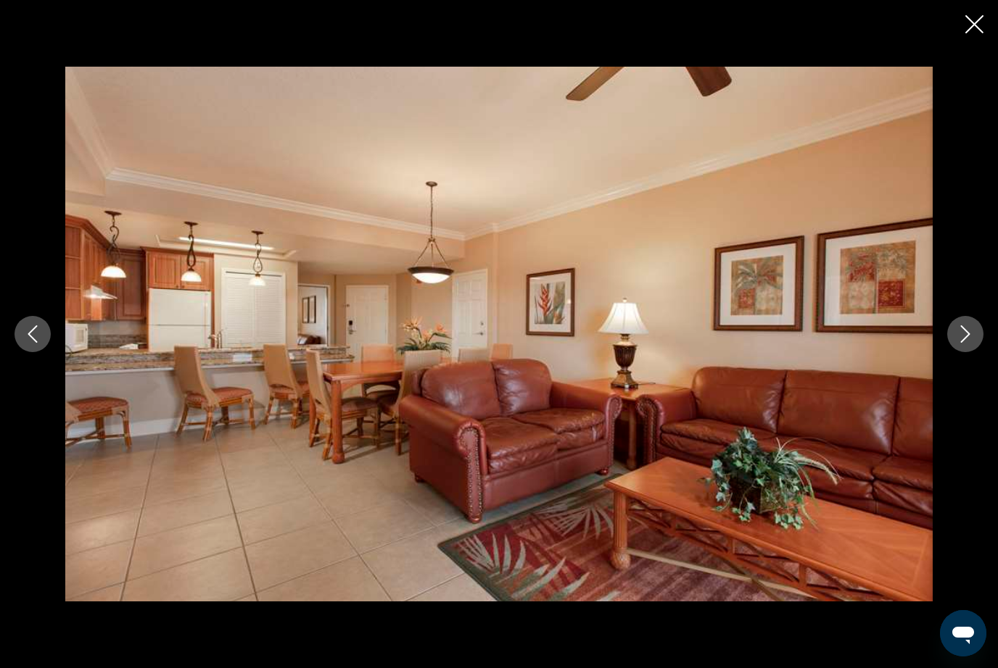
click at [964, 345] on button "Next image" at bounding box center [965, 334] width 36 height 36
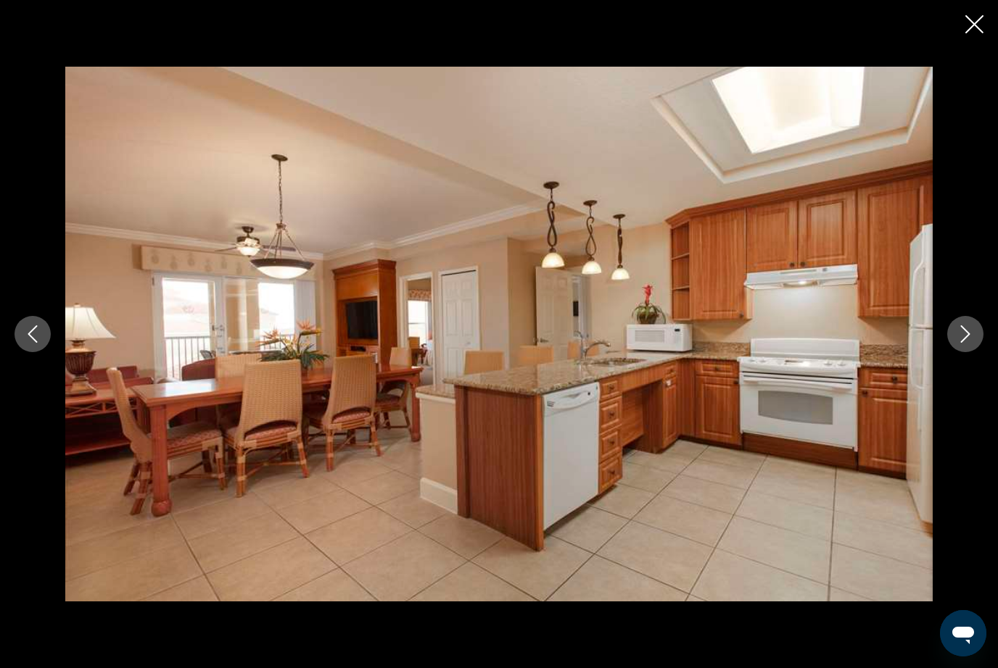
click at [977, 331] on button "Next image" at bounding box center [965, 334] width 36 height 36
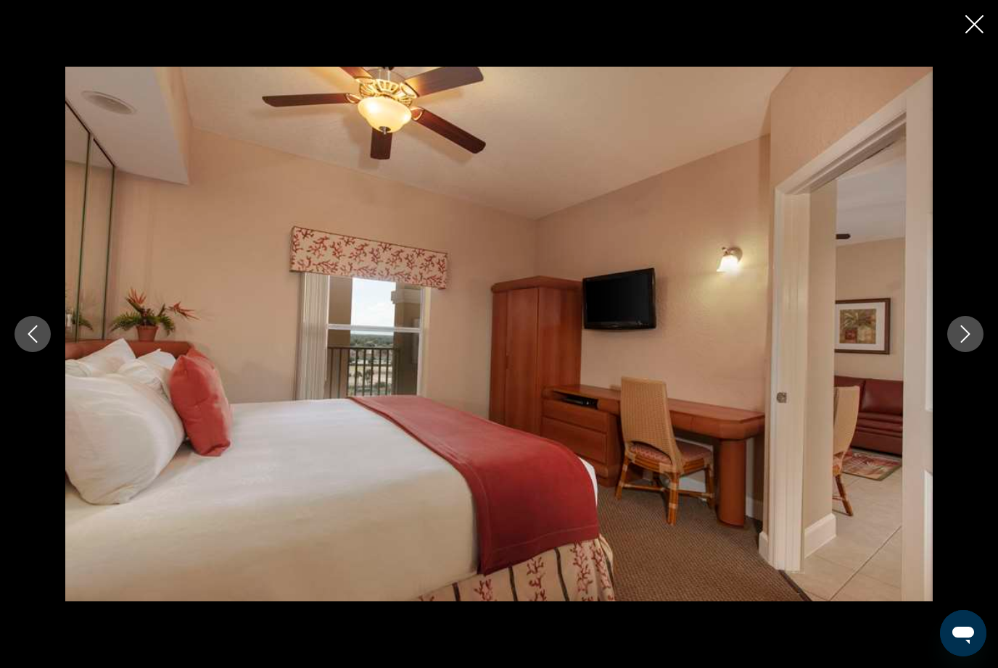
click at [967, 331] on icon "Next image" at bounding box center [964, 334] width 17 height 17
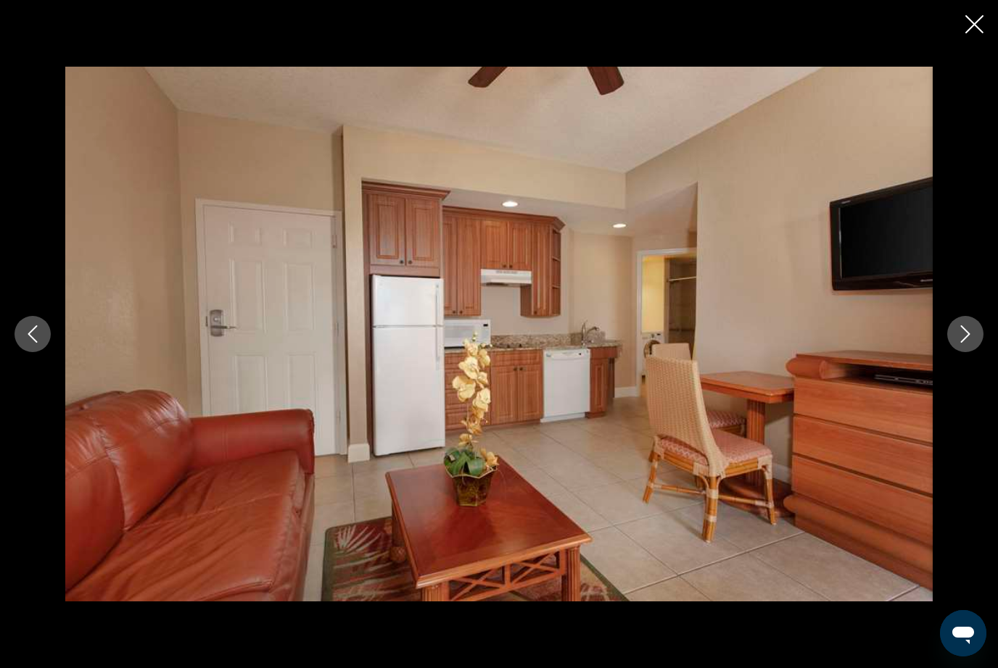
click at [967, 330] on icon "Next image" at bounding box center [964, 334] width 17 height 17
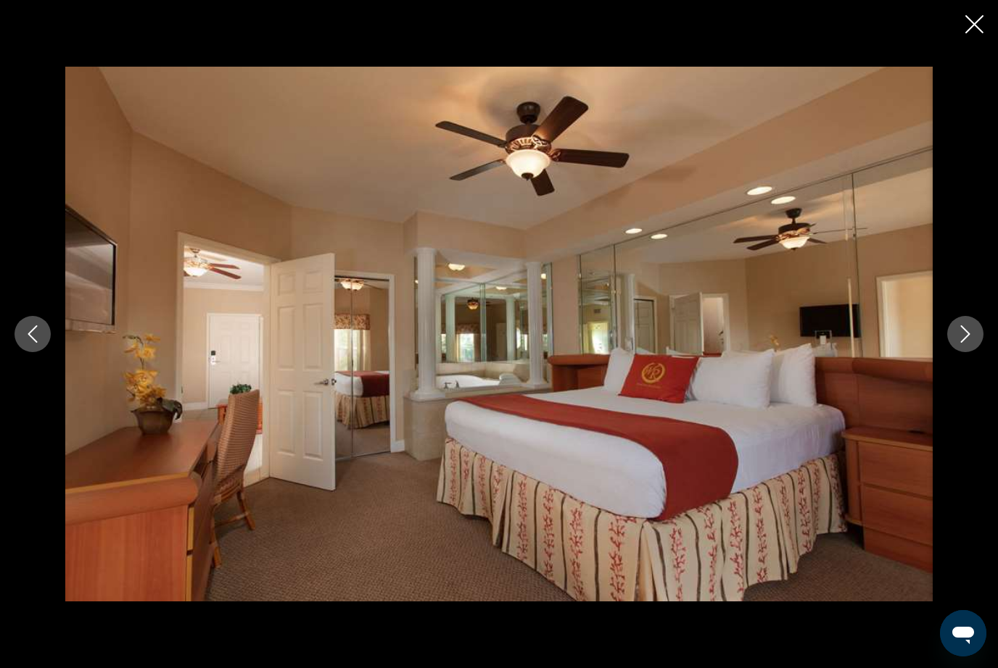
click at [967, 331] on icon "Next image" at bounding box center [964, 334] width 17 height 17
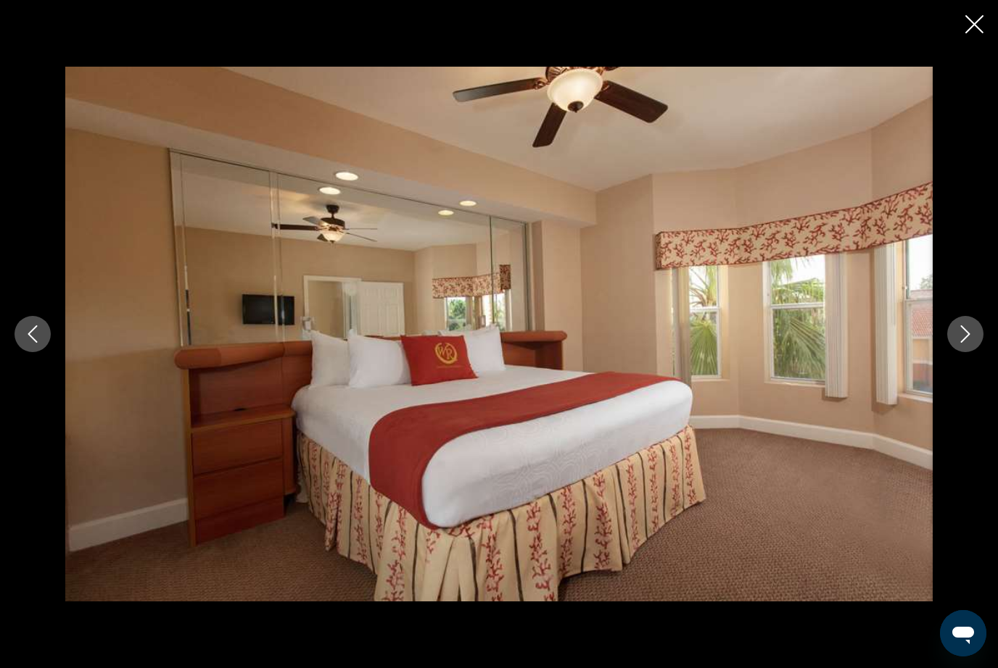
click at [967, 331] on icon "Next image" at bounding box center [964, 334] width 17 height 17
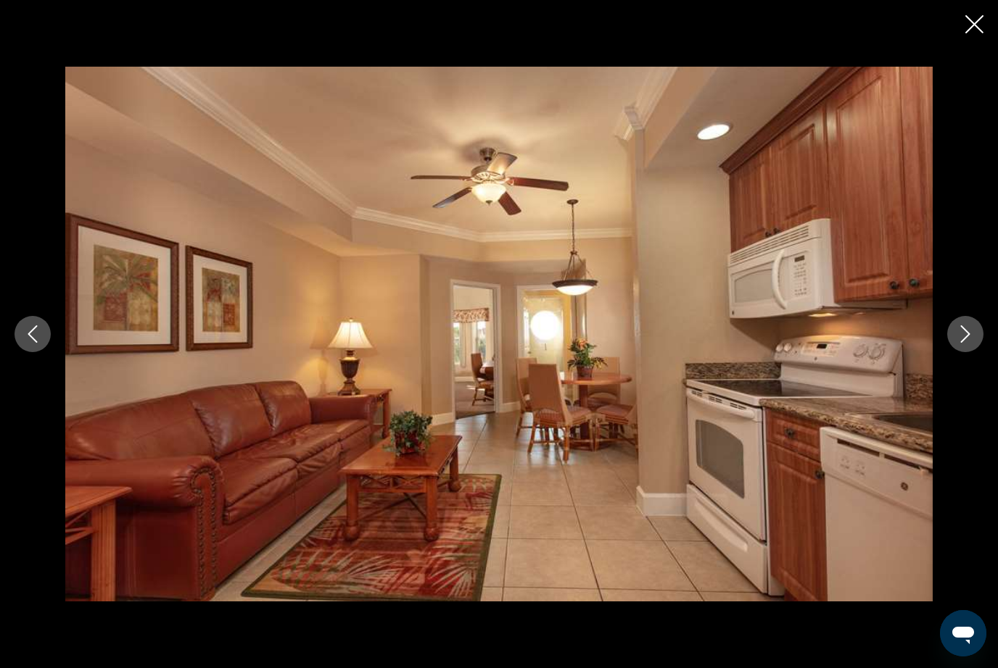
click at [969, 331] on icon "Next image" at bounding box center [964, 334] width 17 height 17
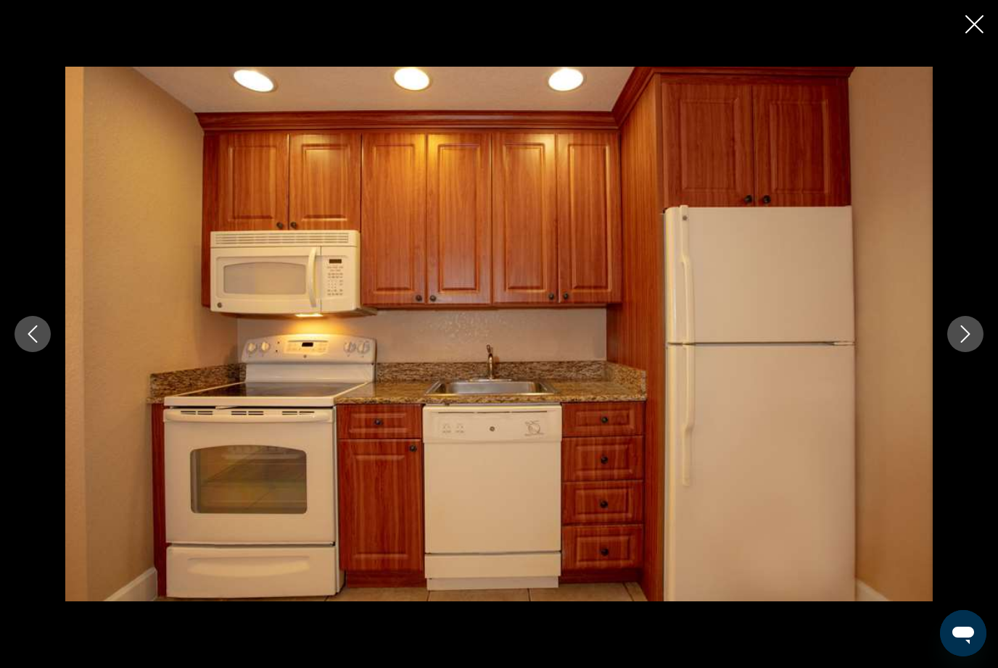
click at [972, 329] on icon "Next image" at bounding box center [964, 334] width 17 height 17
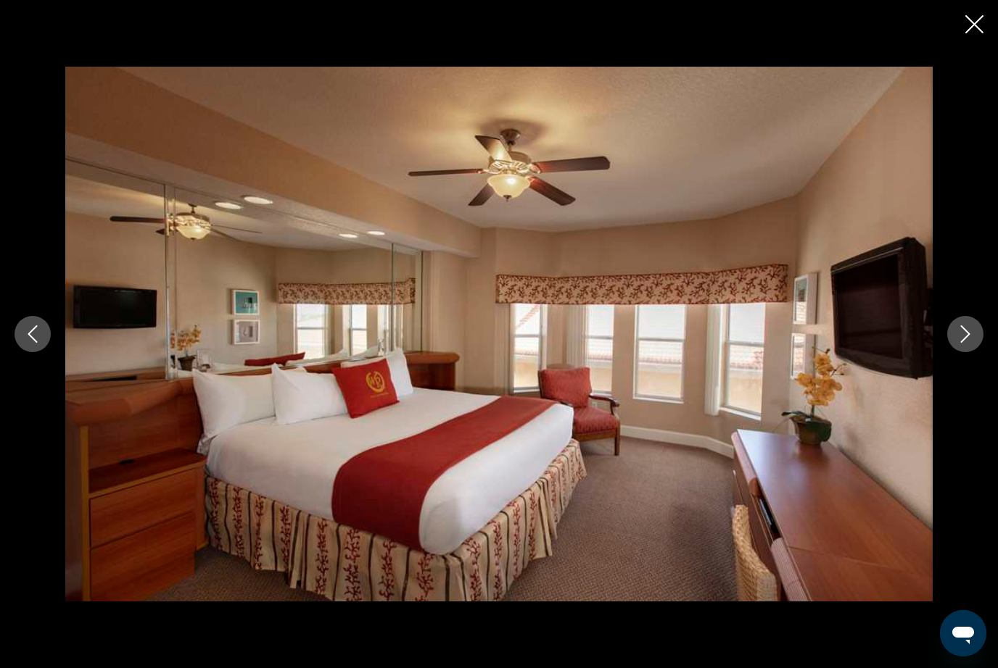
click at [968, 334] on icon "Next image" at bounding box center [965, 334] width 9 height 17
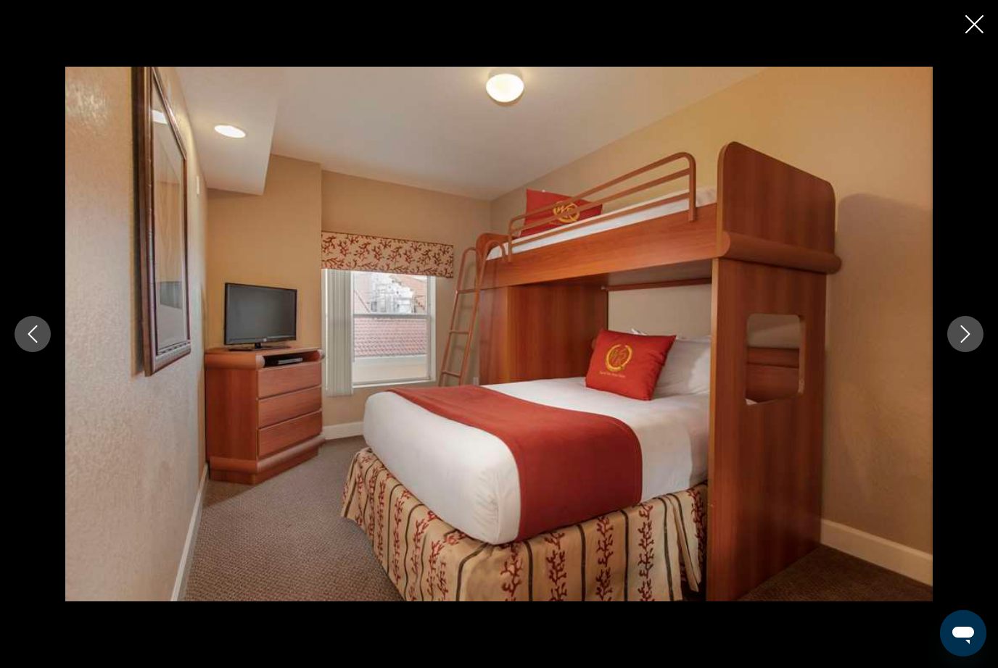
click at [966, 336] on icon "Next image" at bounding box center [965, 334] width 9 height 17
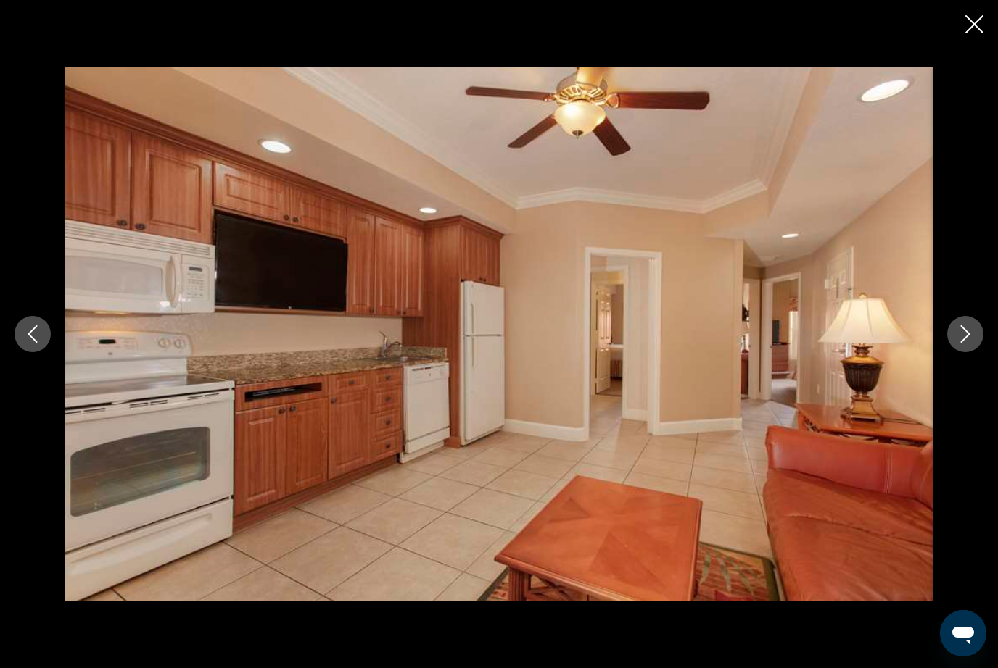
click at [975, 330] on button "Next image" at bounding box center [965, 334] width 36 height 36
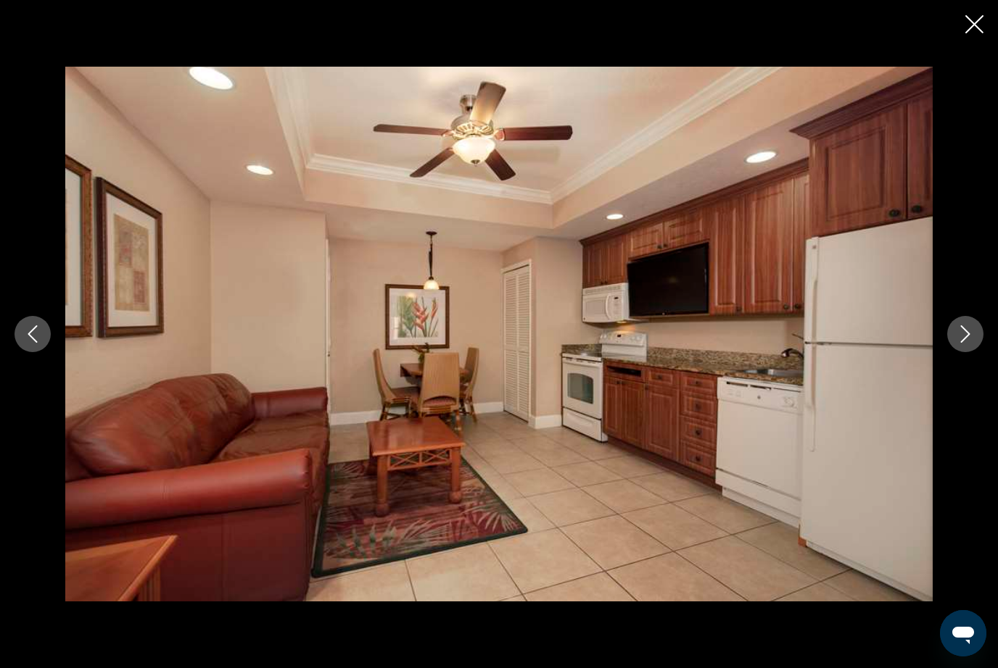
click at [972, 335] on icon "Next image" at bounding box center [964, 334] width 17 height 17
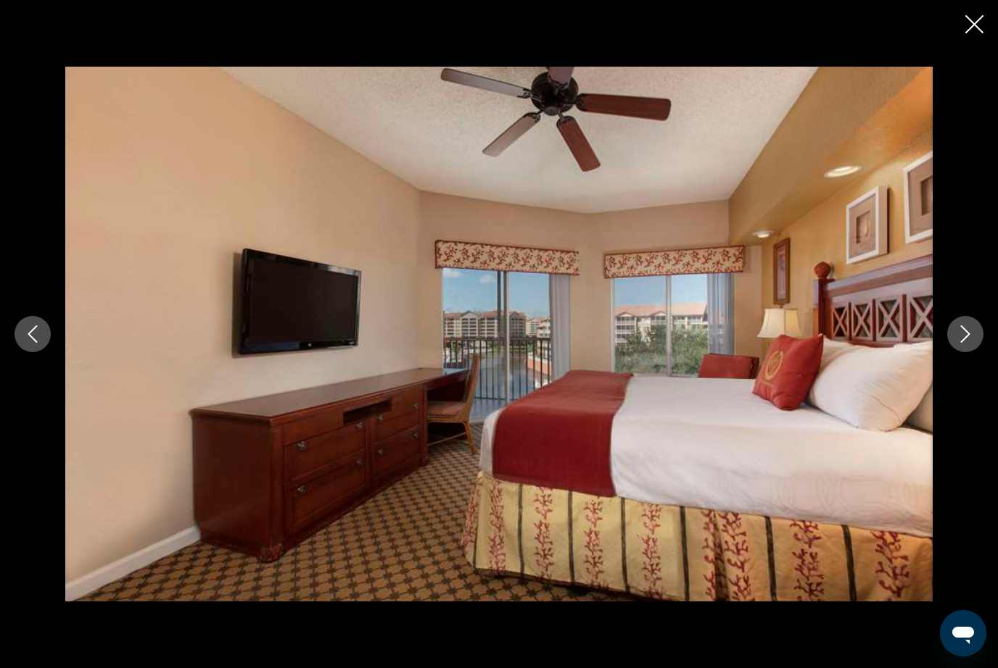
click at [969, 339] on icon "Next image" at bounding box center [964, 334] width 17 height 17
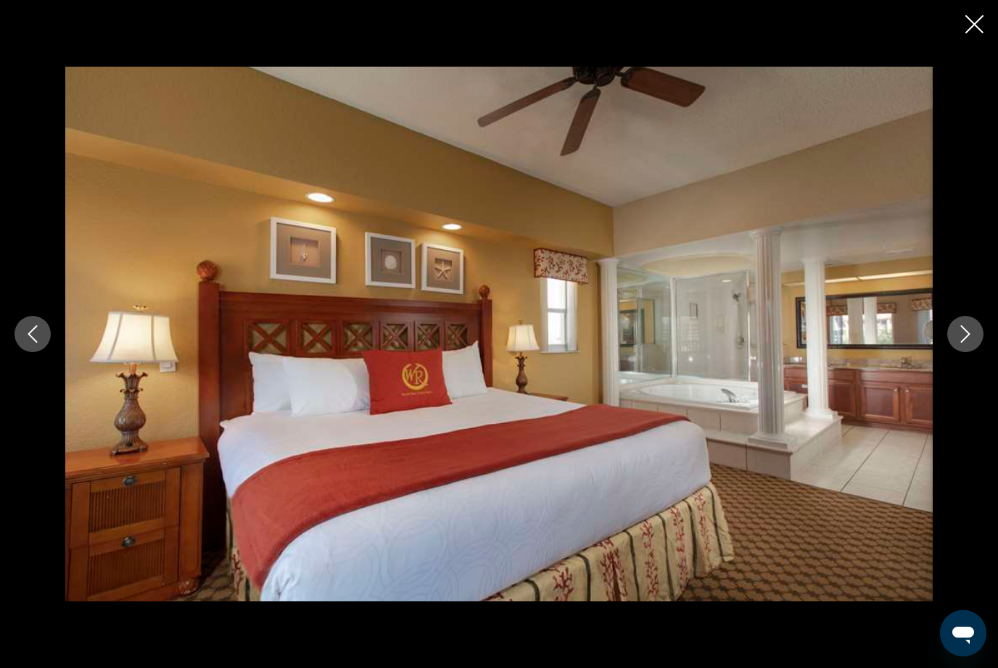
click at [971, 339] on icon "Next image" at bounding box center [964, 334] width 17 height 17
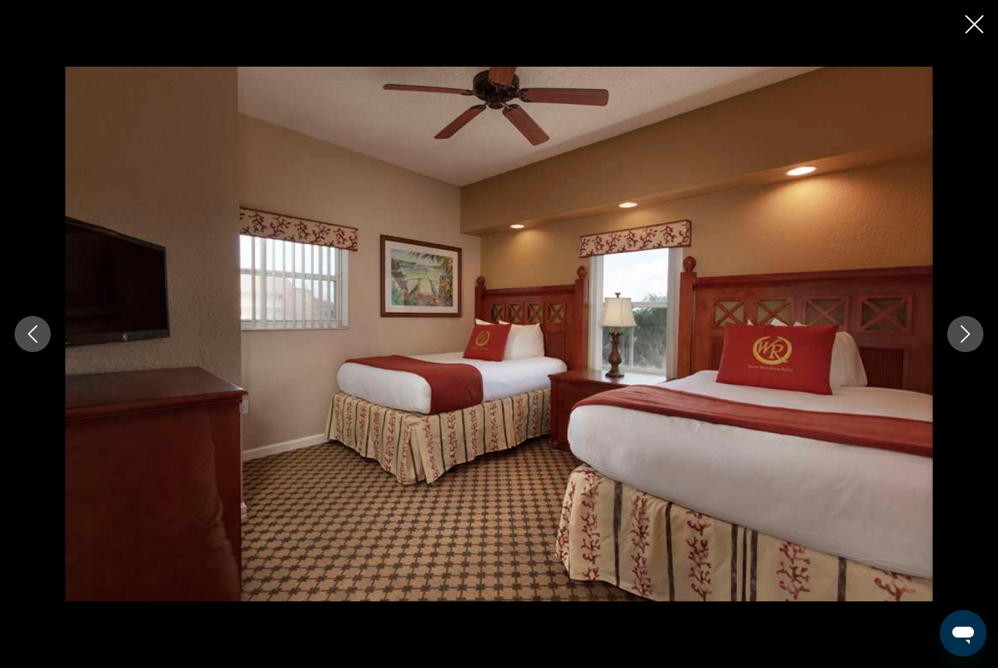
click at [971, 339] on icon "Next image" at bounding box center [964, 334] width 17 height 17
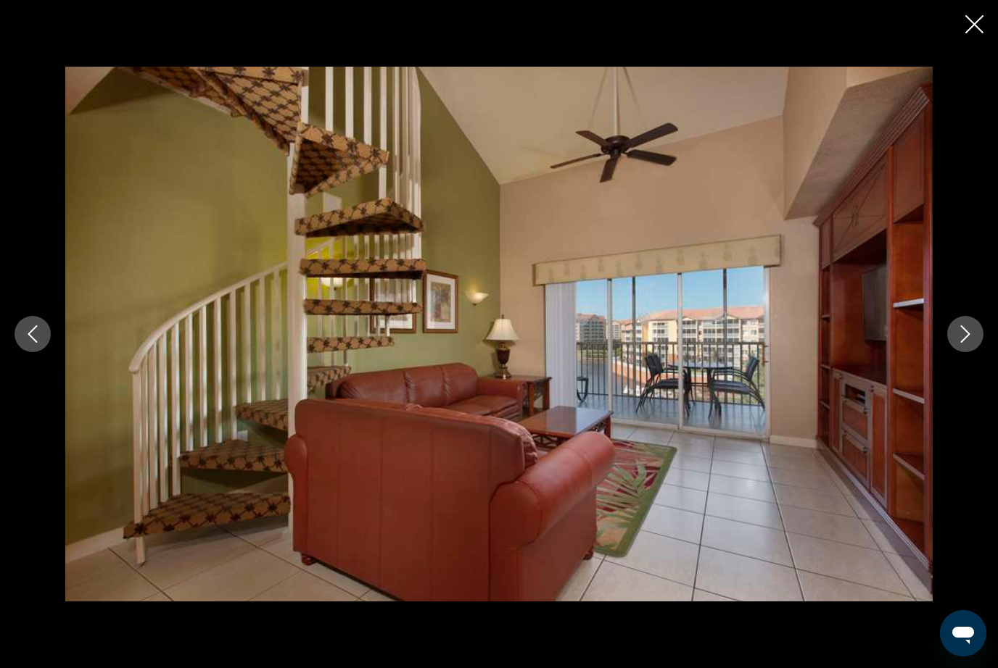
click at [973, 338] on icon "Next image" at bounding box center [964, 334] width 17 height 17
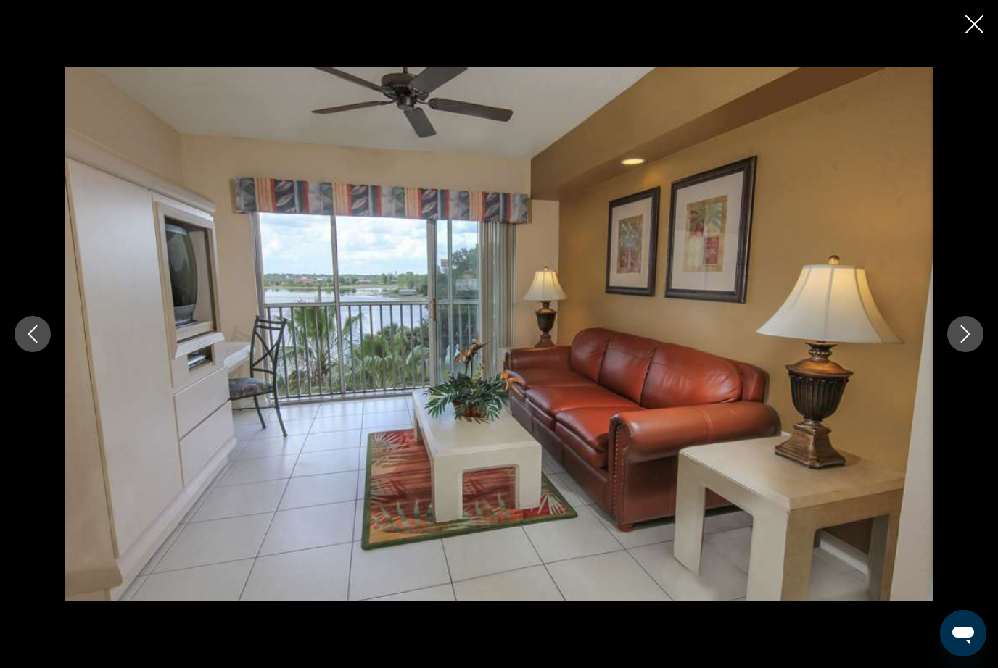
click at [973, 337] on icon "Next image" at bounding box center [964, 334] width 17 height 17
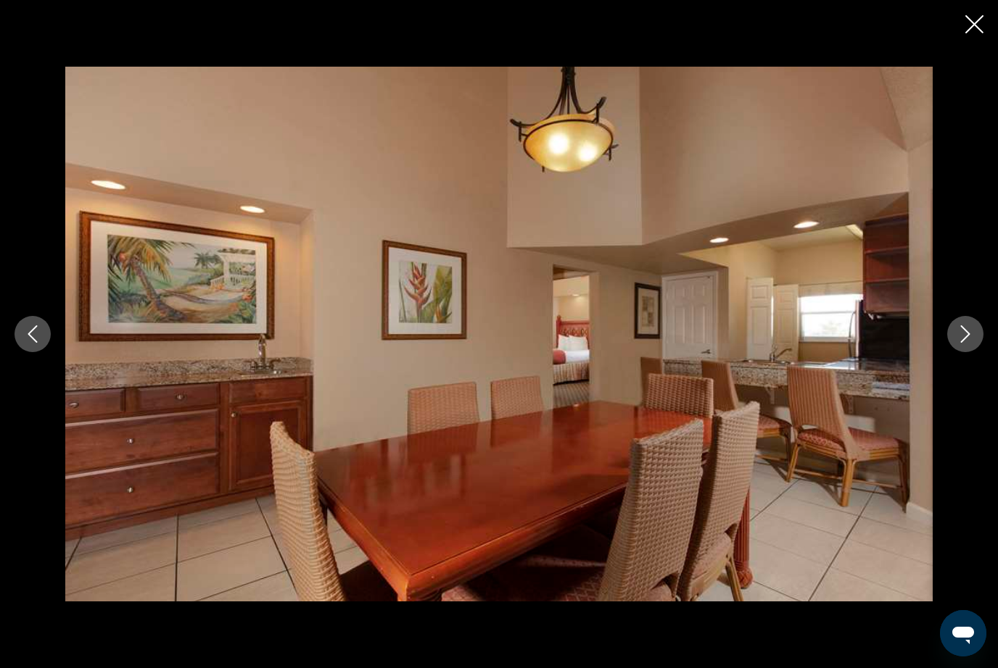
click at [970, 340] on icon "Next image" at bounding box center [964, 334] width 17 height 17
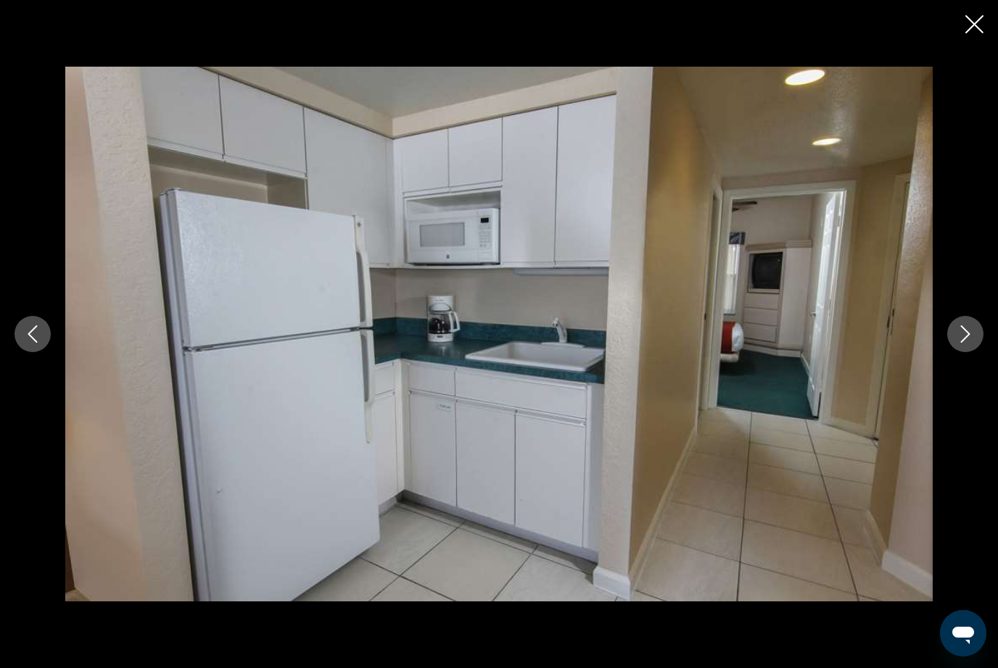
click at [972, 339] on icon "Next image" at bounding box center [964, 334] width 17 height 17
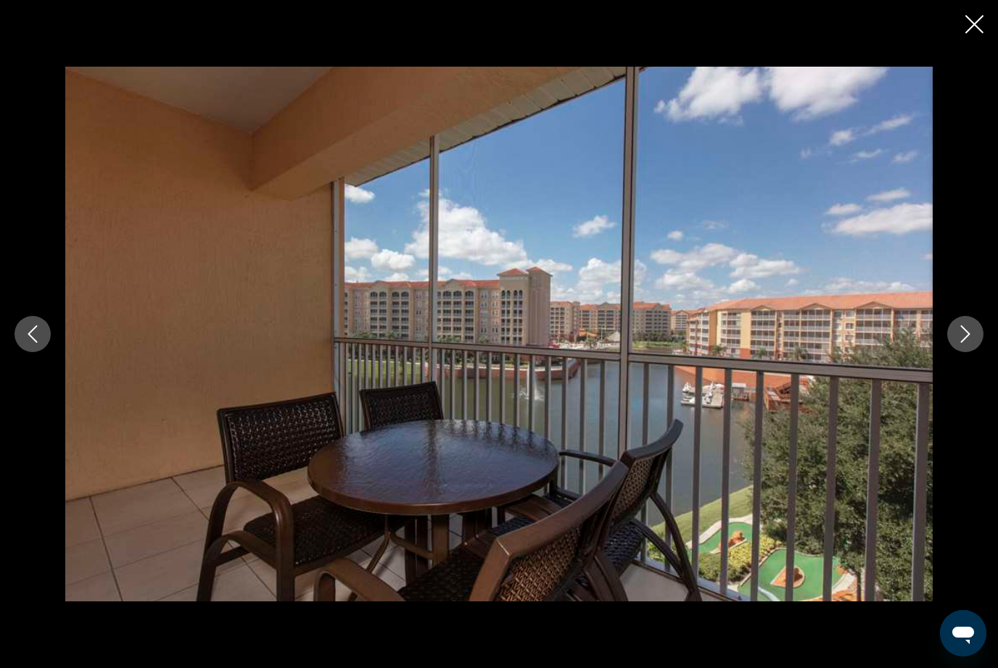
click at [970, 341] on icon "Next image" at bounding box center [964, 334] width 17 height 17
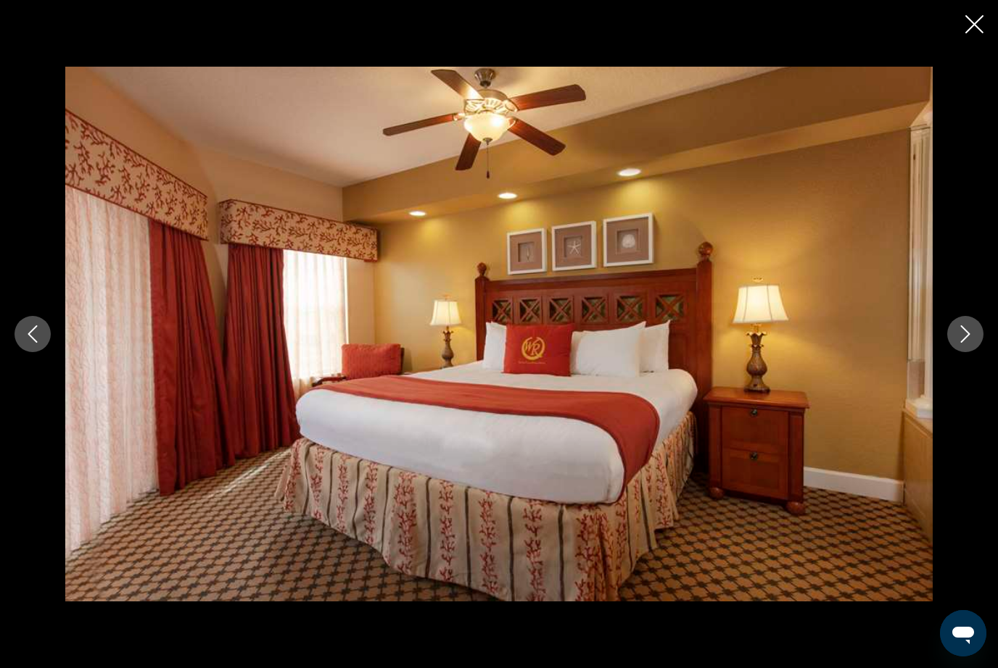
click at [969, 344] on button "Next image" at bounding box center [965, 334] width 36 height 36
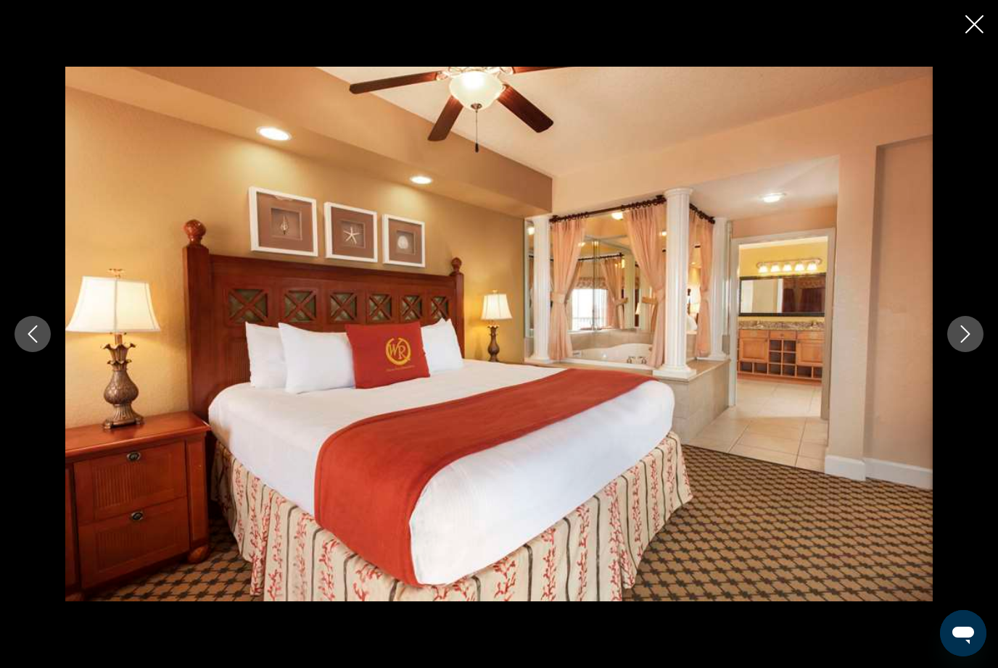
click at [969, 344] on button "Next image" at bounding box center [965, 334] width 36 height 36
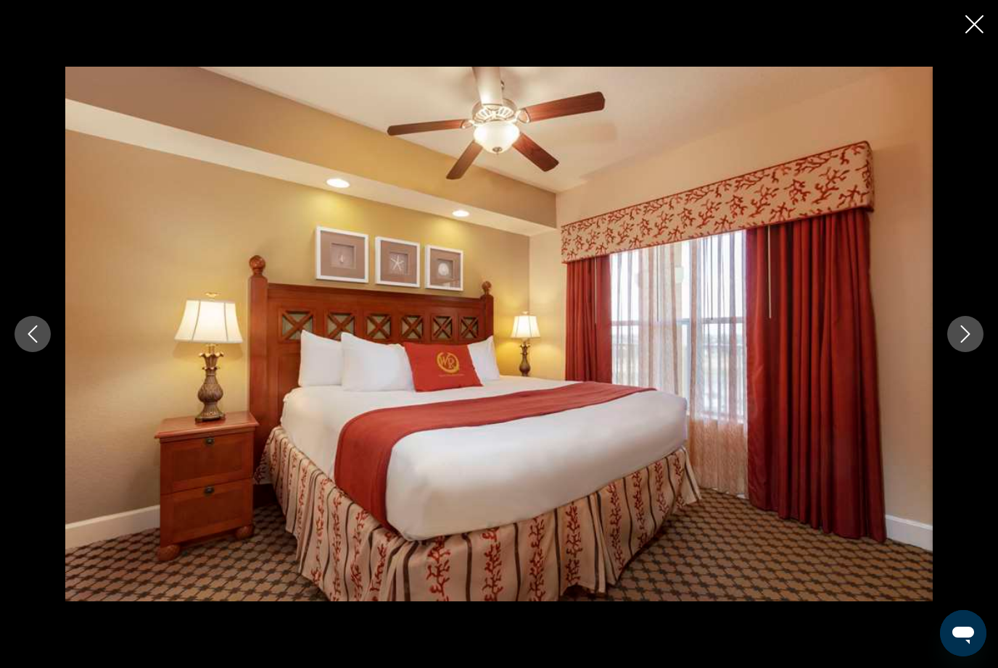
click at [968, 341] on icon "Next image" at bounding box center [964, 334] width 17 height 17
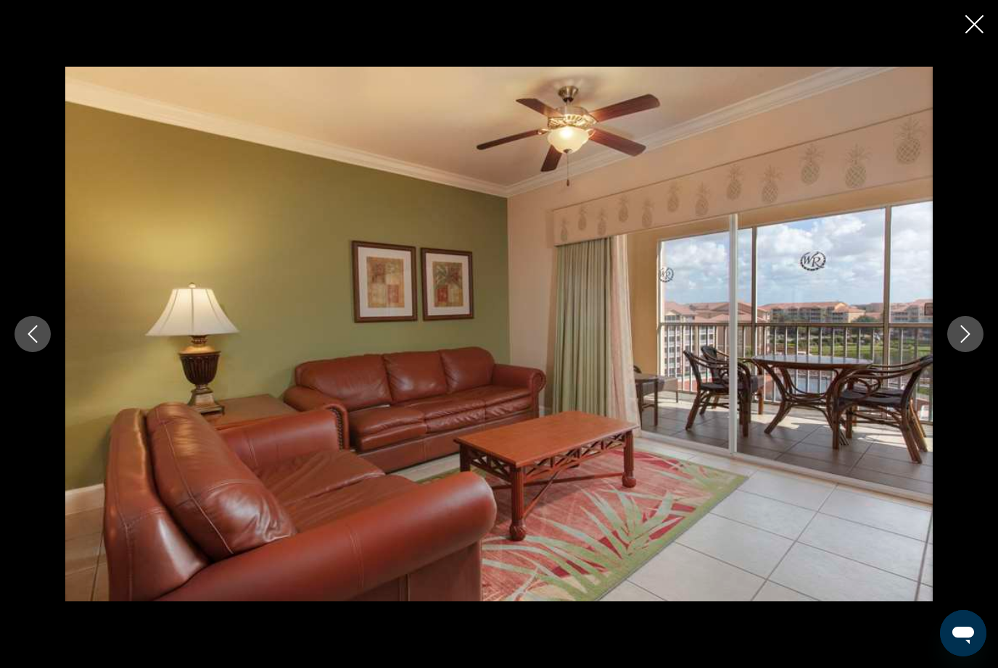
click at [969, 342] on icon "Next image" at bounding box center [964, 334] width 17 height 17
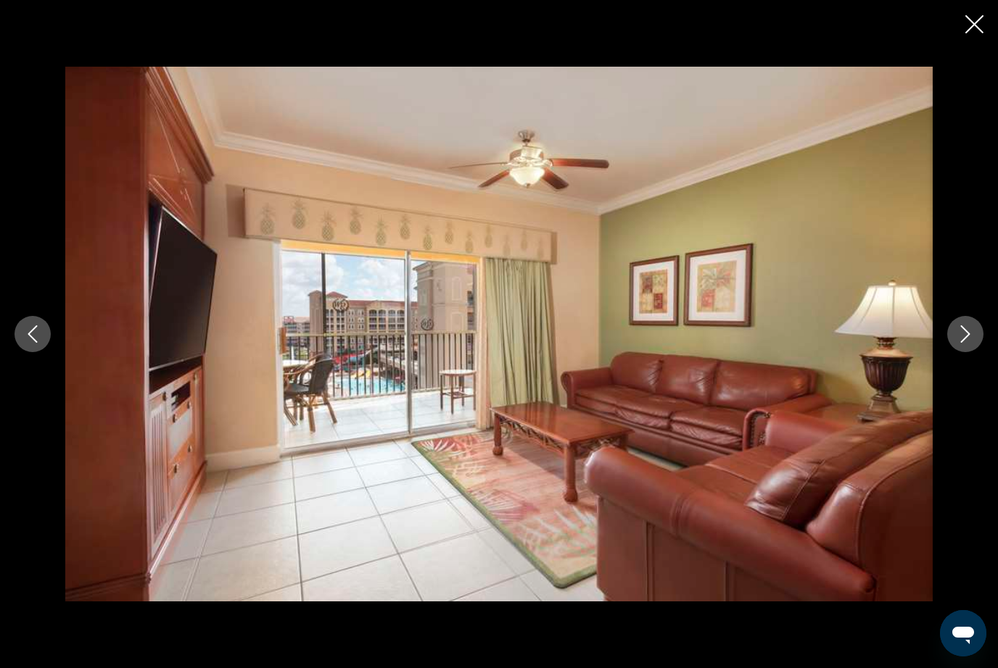
click at [968, 341] on icon "Next image" at bounding box center [964, 334] width 17 height 17
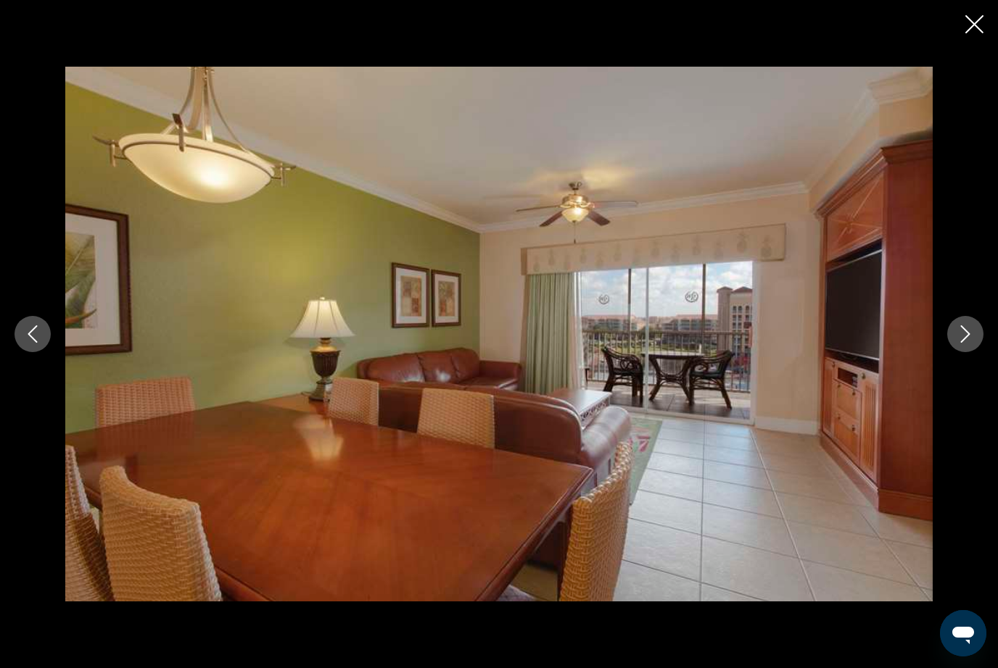
click at [972, 5] on div "Main content" at bounding box center [499, 334] width 998 height 668
click at [974, 17] on icon "Close slideshow" at bounding box center [974, 24] width 18 height 18
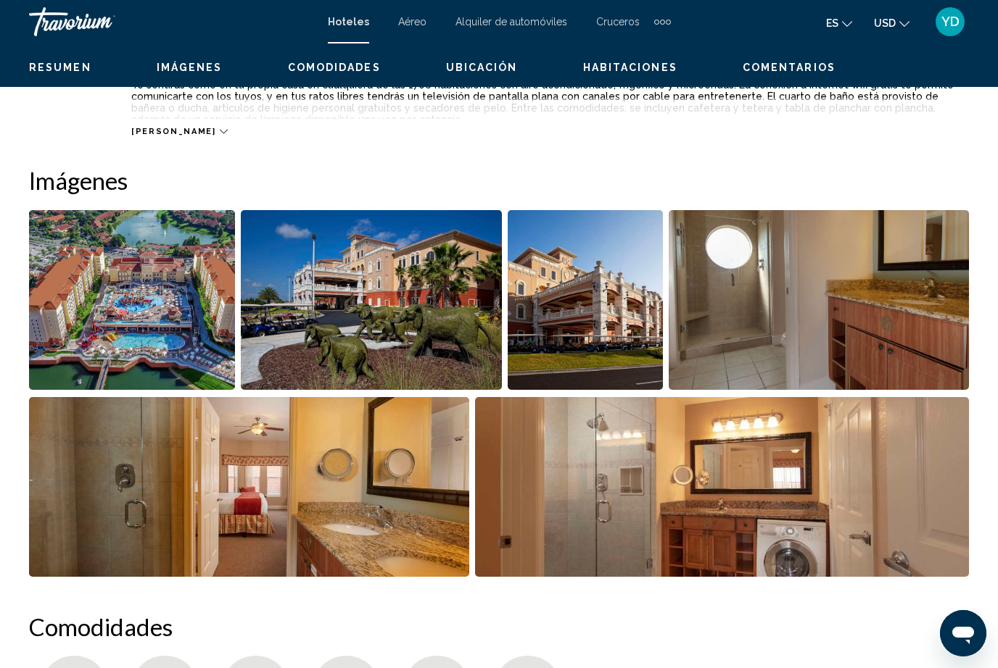
scroll to position [0, 0]
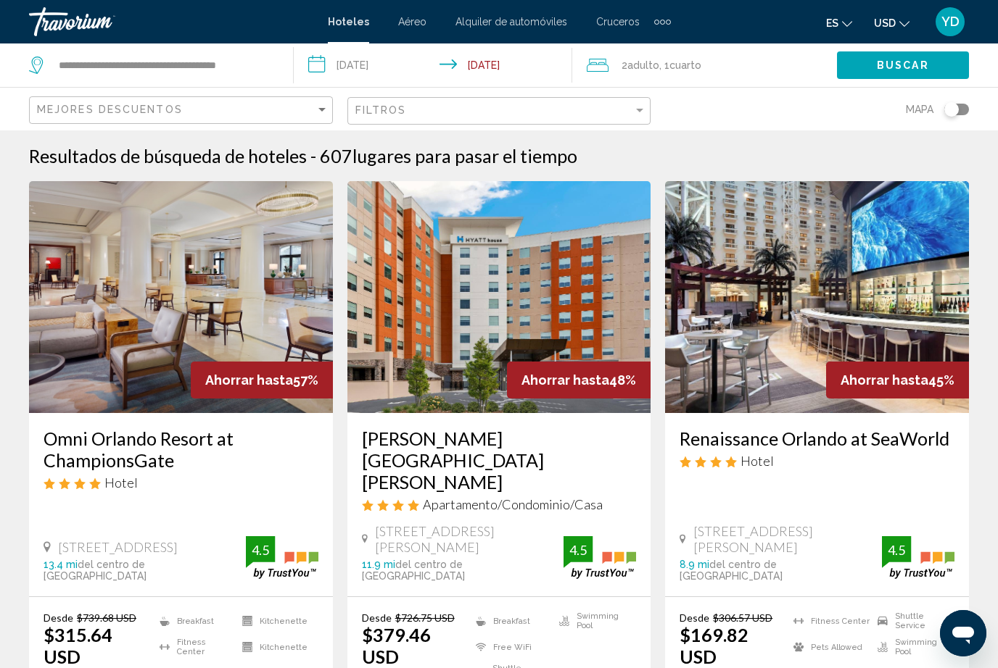
click at [683, 60] on span "Cuarto" at bounding box center [685, 65] width 32 height 12
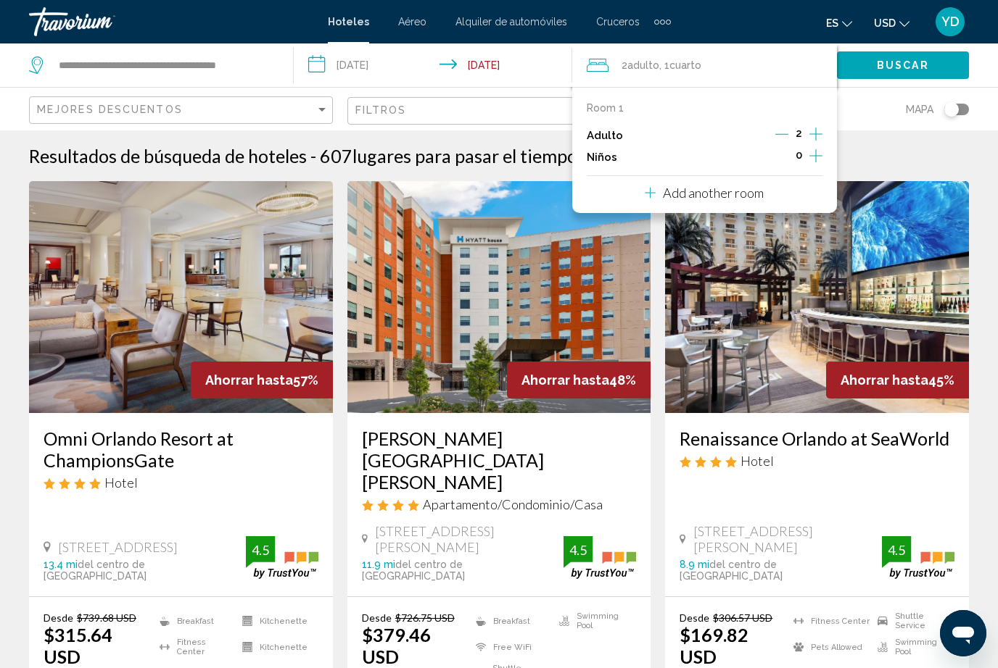
click at [819, 151] on icon "Increment children" at bounding box center [815, 155] width 13 height 17
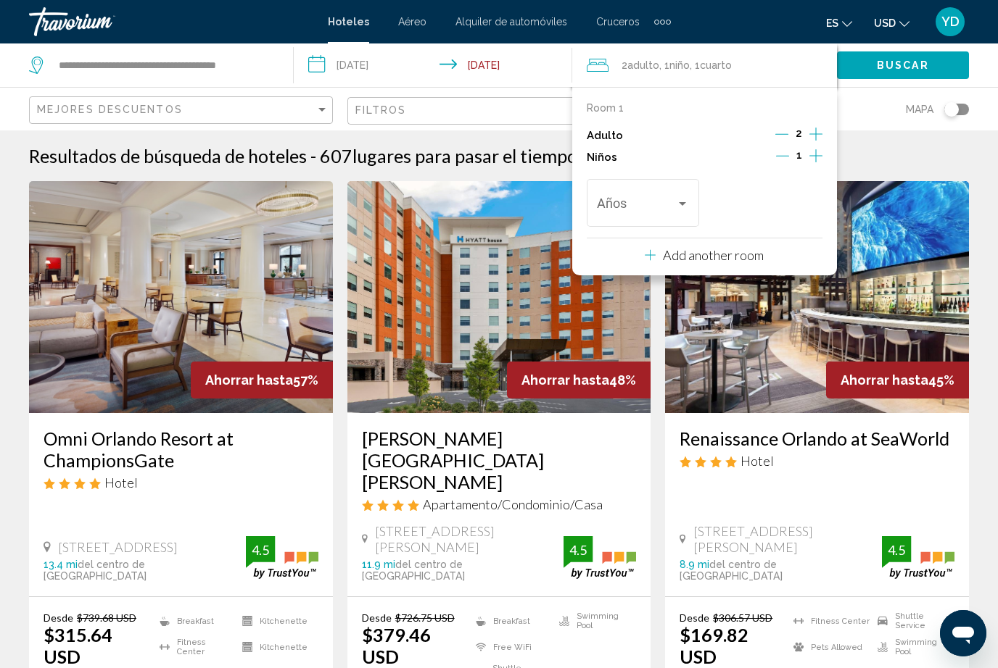
click at [682, 198] on div "Travelers: 2 adults, 1 child" at bounding box center [682, 204] width 13 height 12
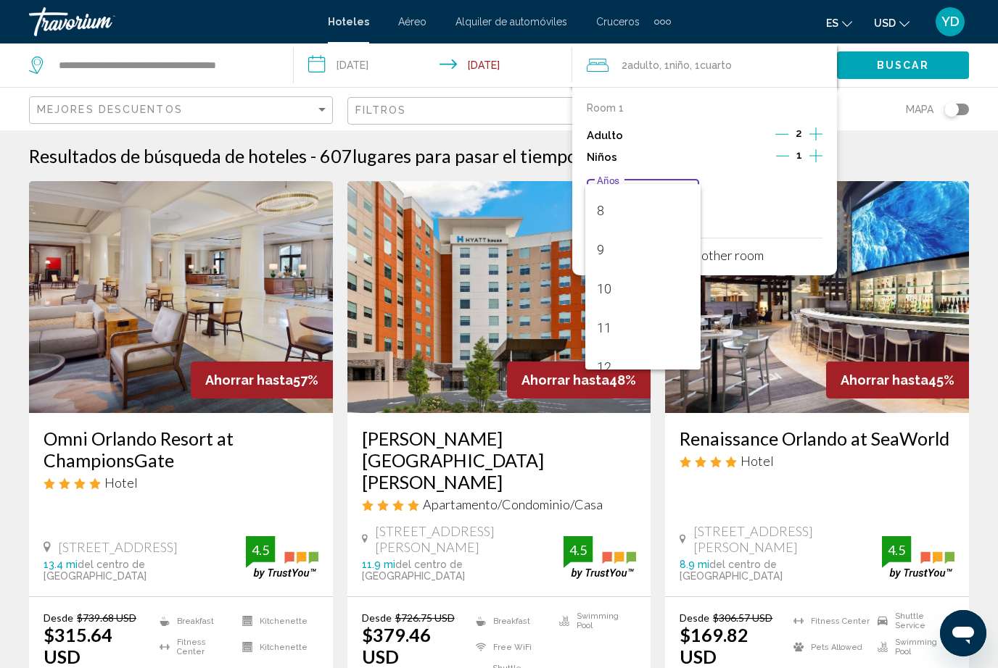
scroll to position [325, 0]
click at [626, 328] on span "11" at bounding box center [643, 309] width 93 height 39
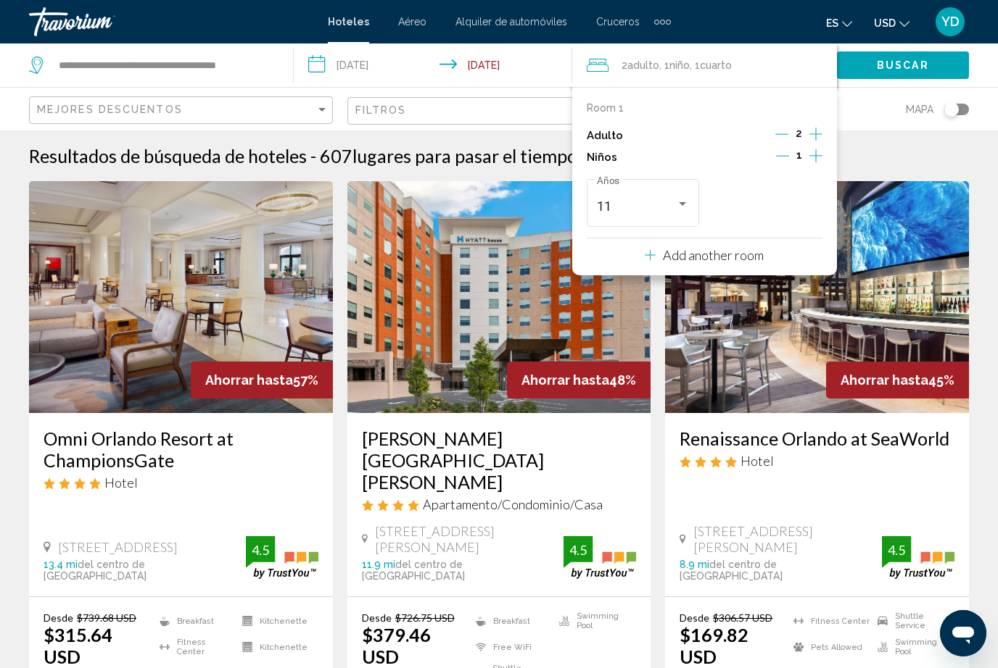
click at [677, 202] on div "Travelers: 2 adults, 1 child" at bounding box center [682, 204] width 13 height 12
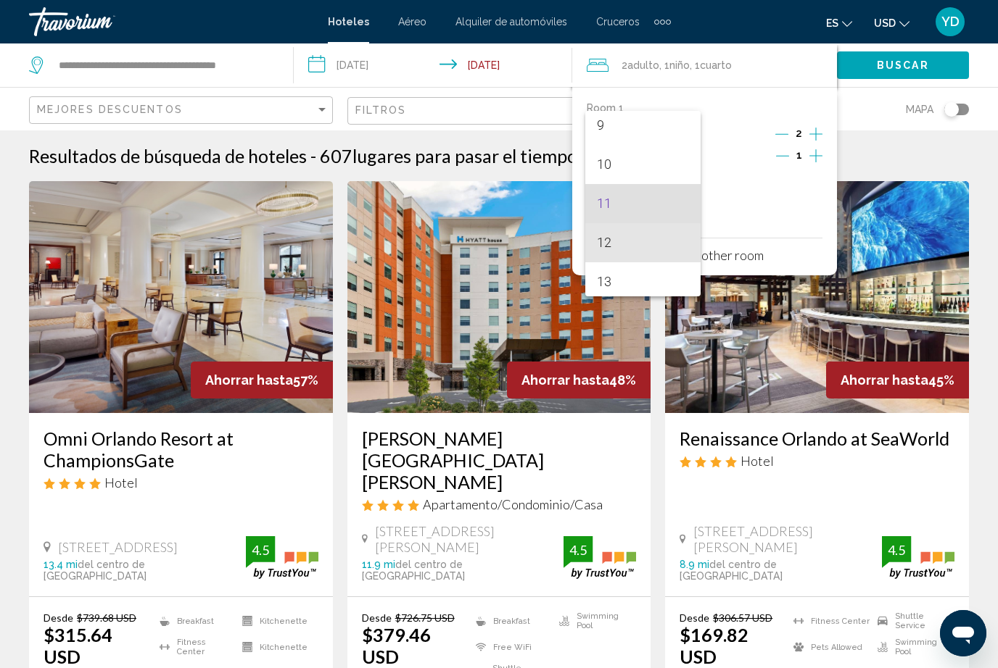
click at [643, 241] on span "12" at bounding box center [643, 242] width 93 height 39
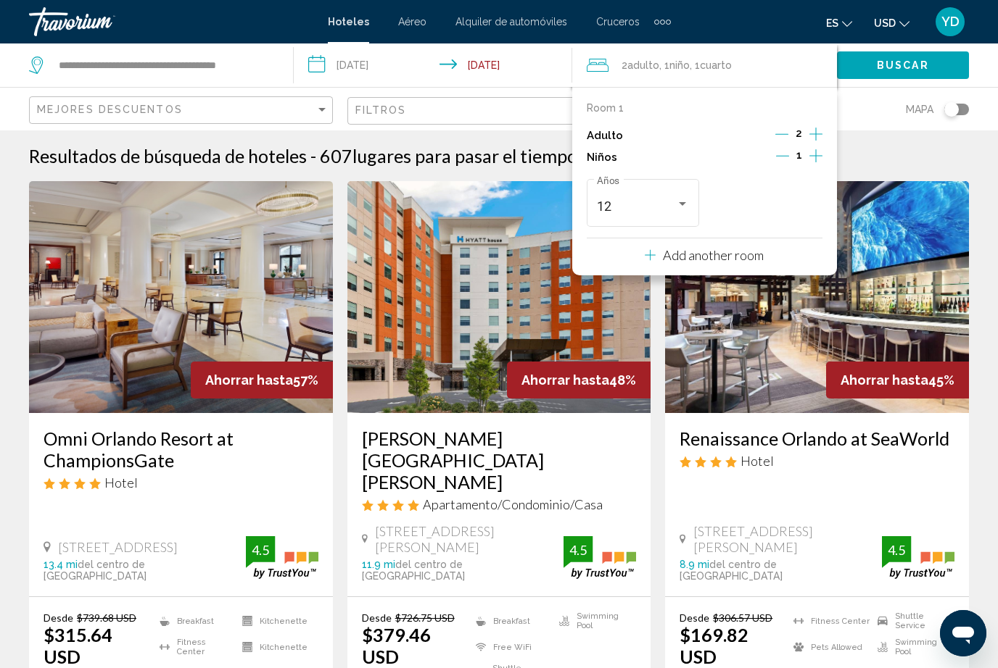
click at [961, 310] on img "Main content" at bounding box center [817, 297] width 304 height 232
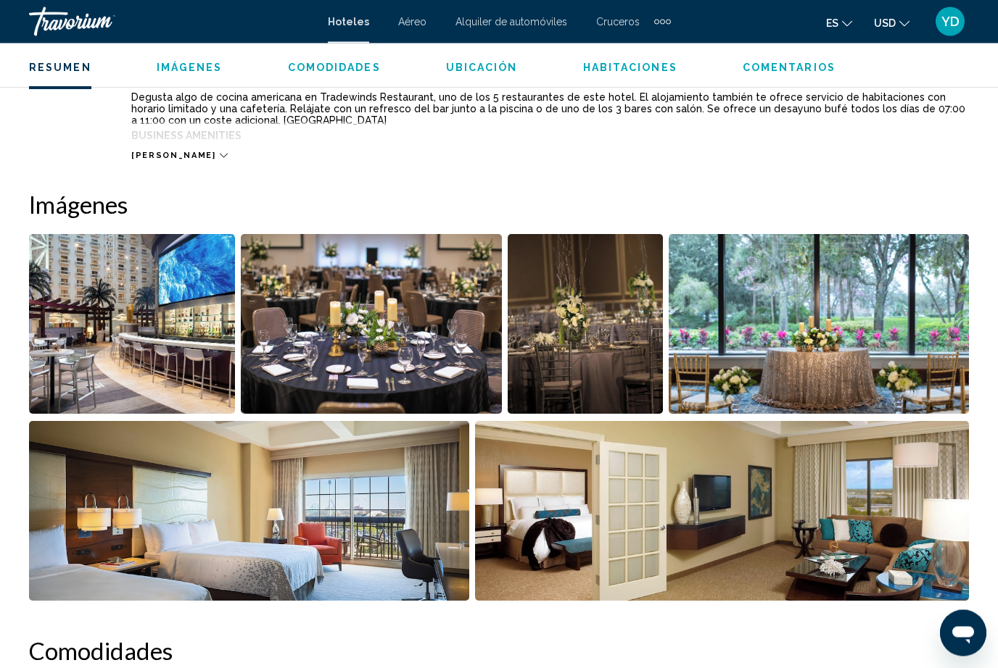
scroll to position [903, 0]
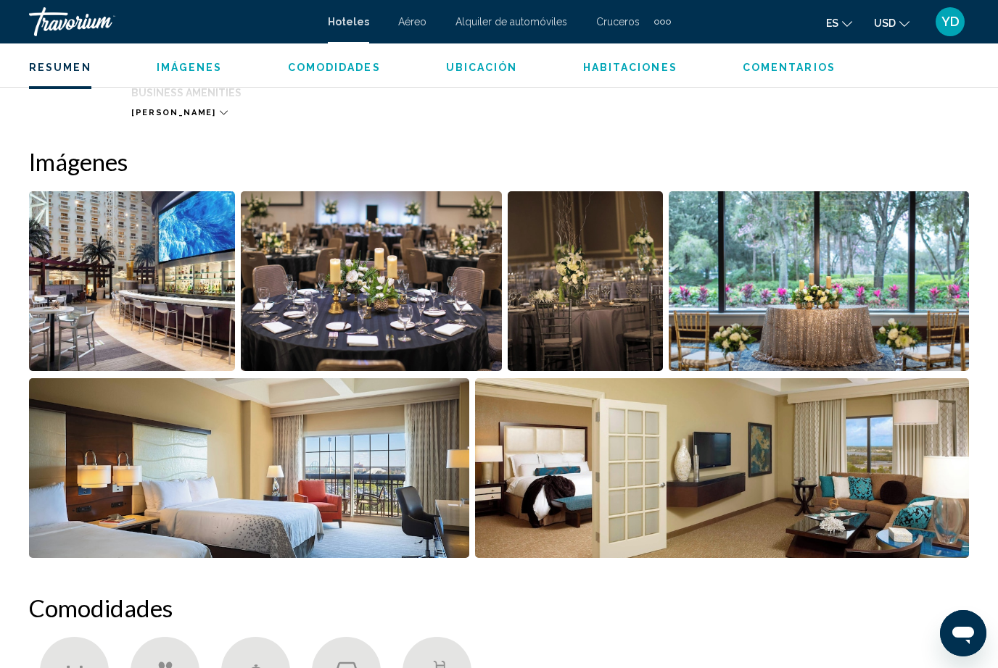
click at [933, 506] on img "Open full-screen image slider" at bounding box center [722, 468] width 494 height 180
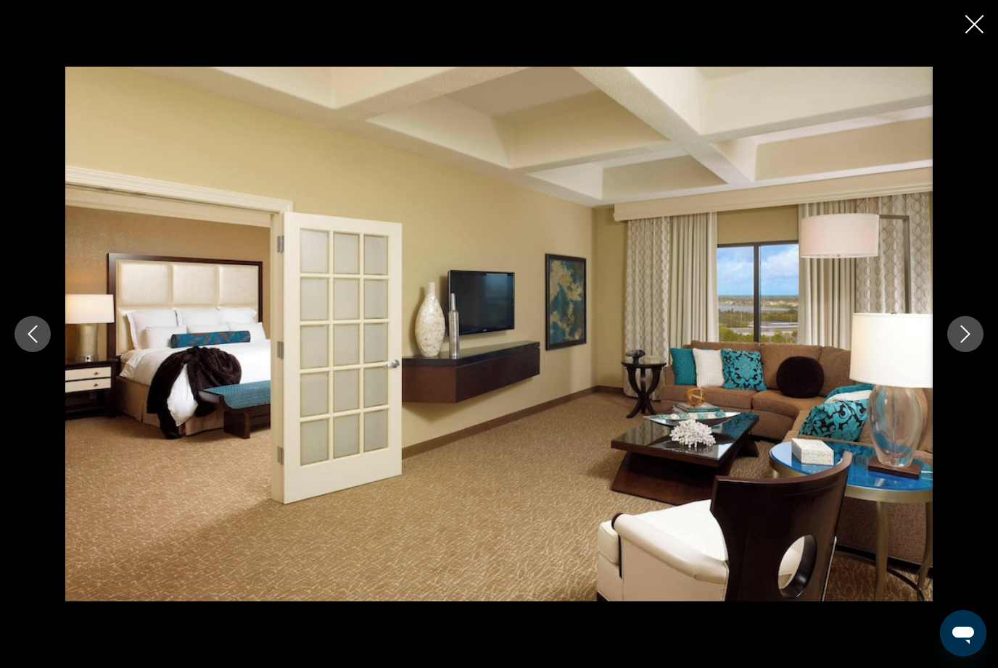
click at [974, 352] on button "Next image" at bounding box center [965, 334] width 36 height 36
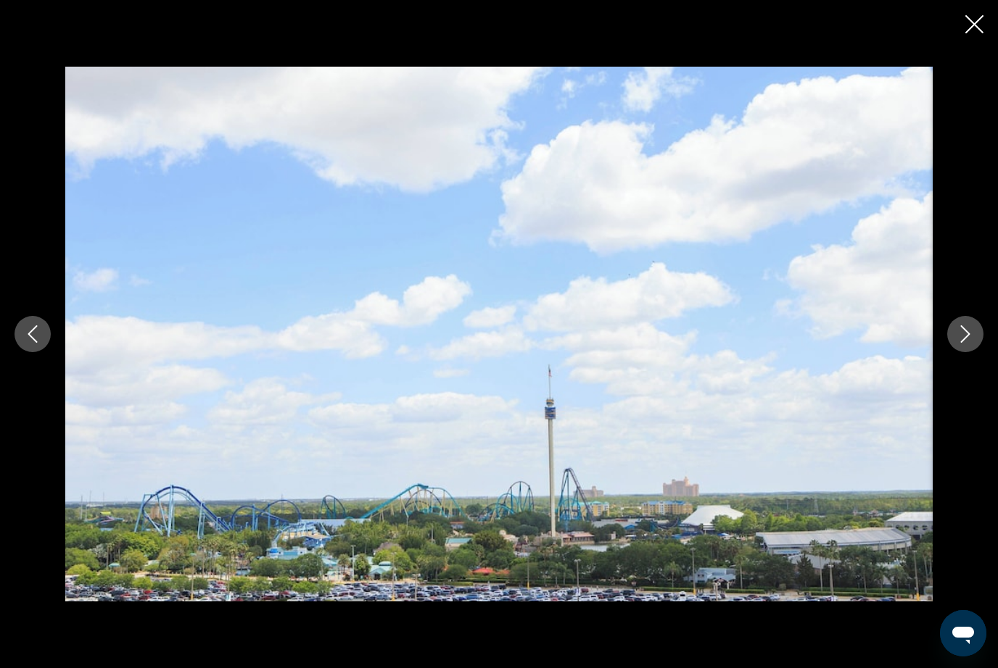
click at [972, 343] on icon "Next image" at bounding box center [964, 334] width 17 height 17
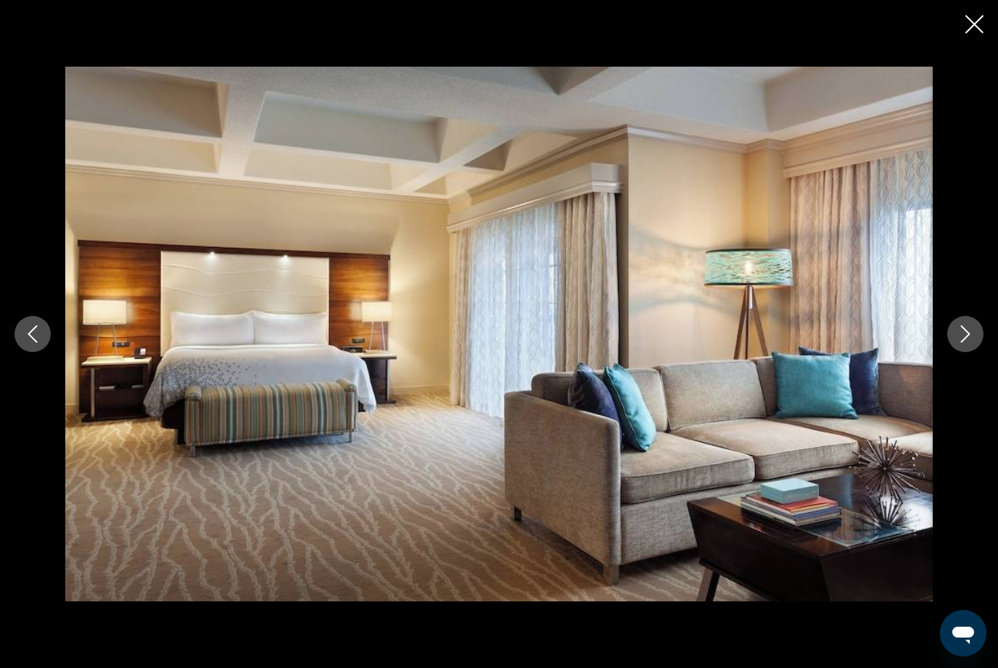
click at [974, 352] on button "Next image" at bounding box center [965, 334] width 36 height 36
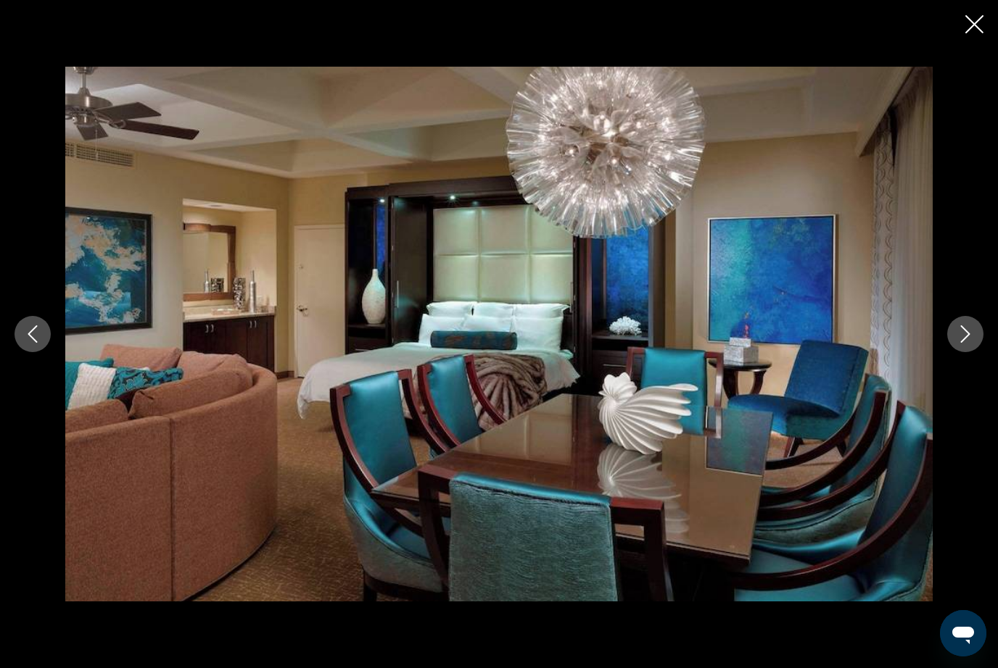
click at [971, 343] on icon "Next image" at bounding box center [964, 334] width 17 height 17
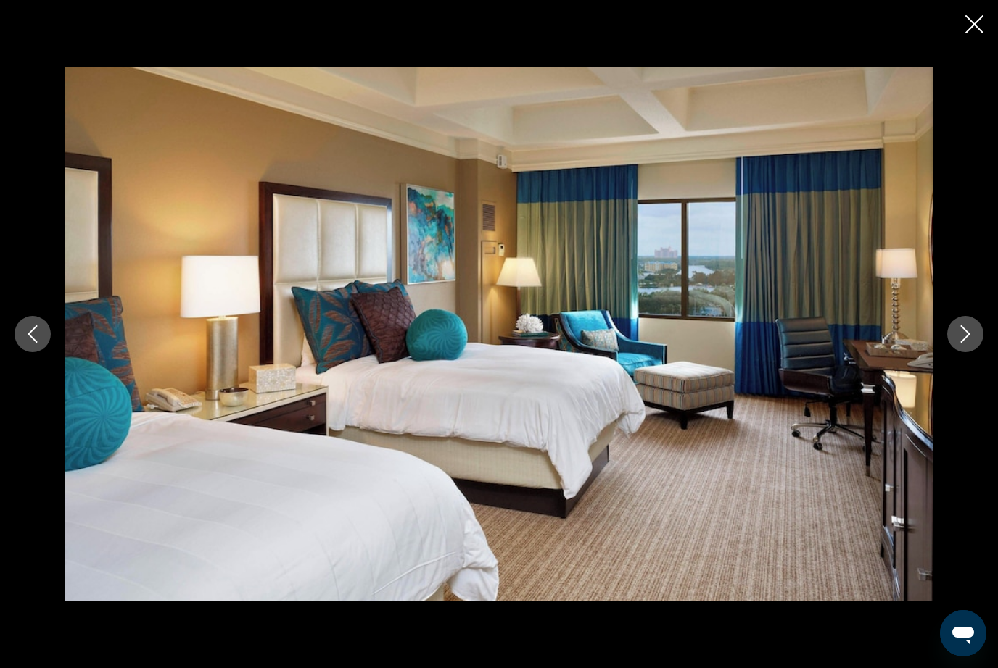
click at [969, 343] on icon "Next image" at bounding box center [964, 334] width 17 height 17
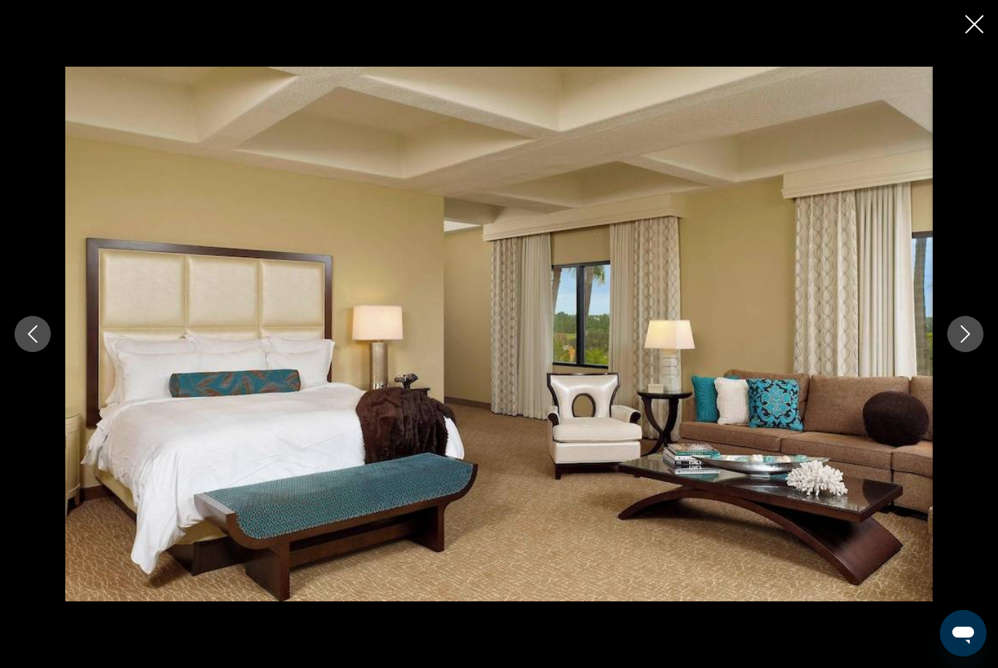
click at [969, 343] on icon "Next image" at bounding box center [964, 334] width 17 height 17
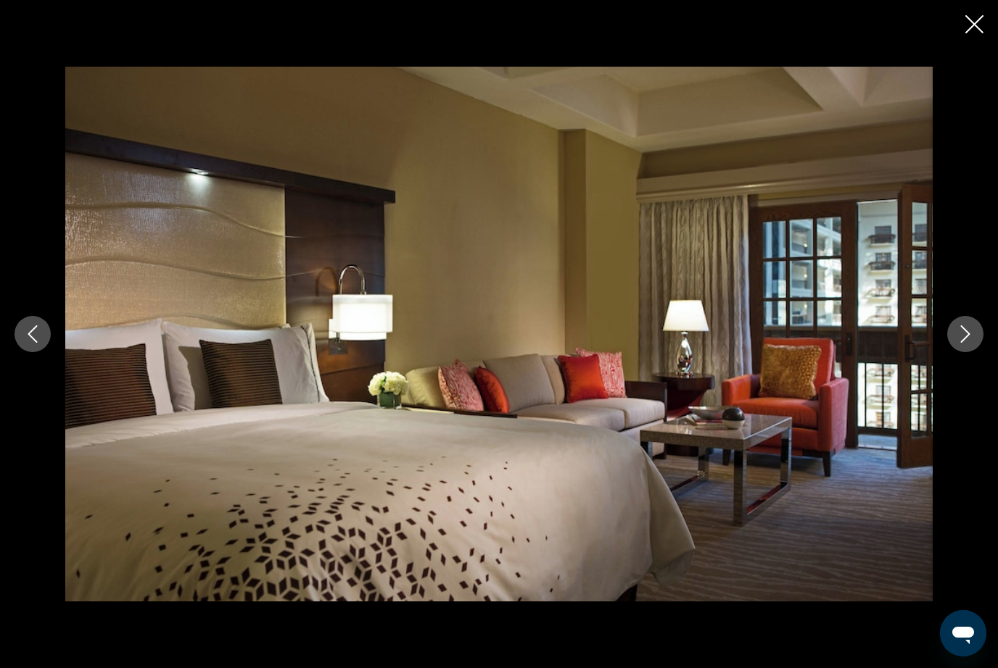
click at [967, 343] on icon "Next image" at bounding box center [965, 334] width 9 height 17
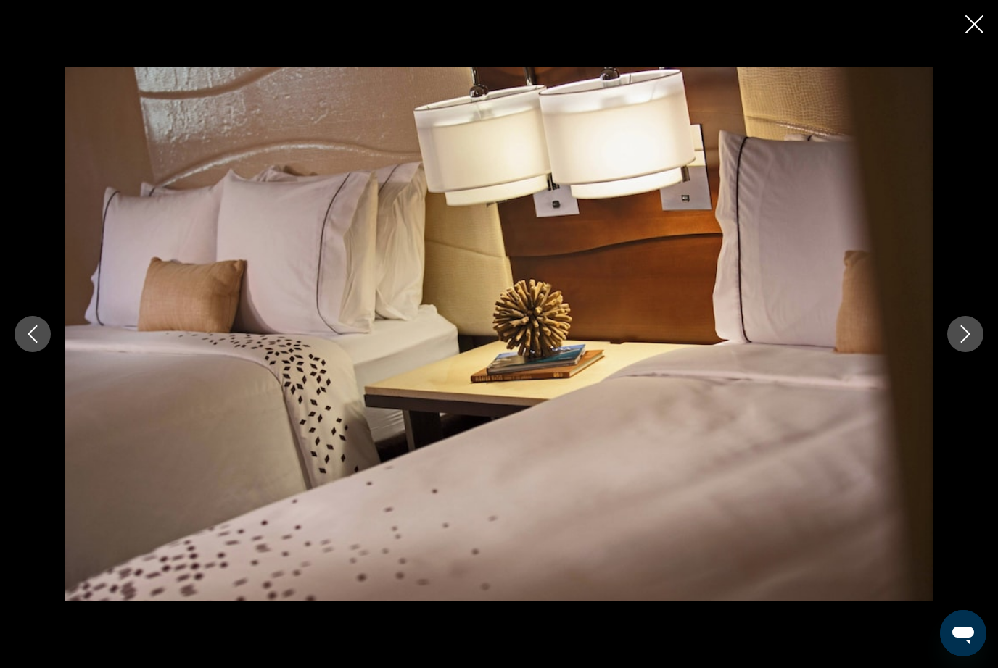
click at [969, 343] on icon "Next image" at bounding box center [964, 334] width 17 height 17
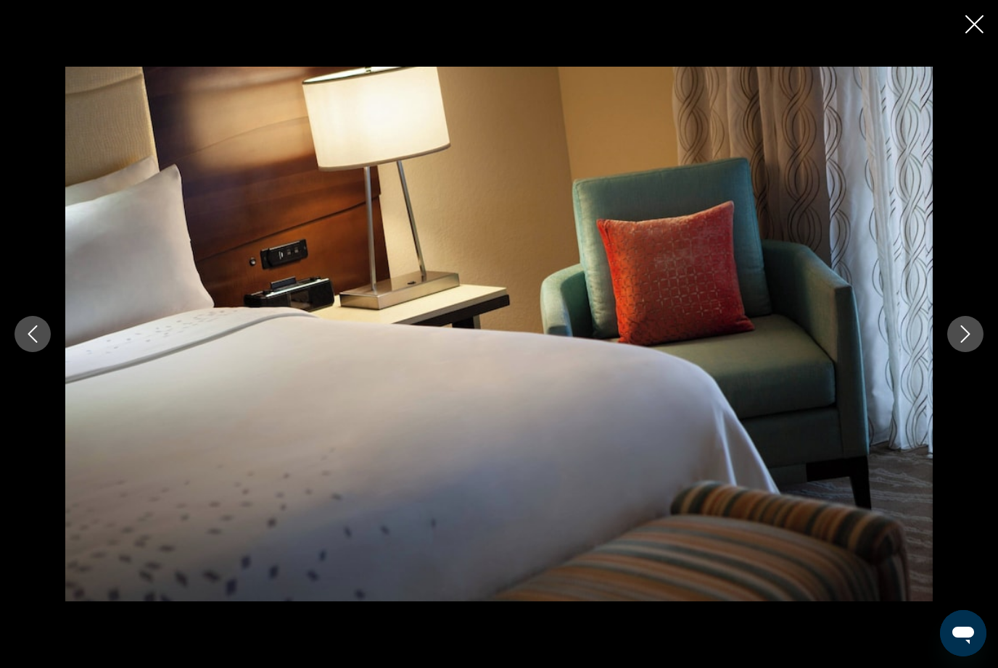
click at [970, 343] on icon "Next image" at bounding box center [964, 334] width 17 height 17
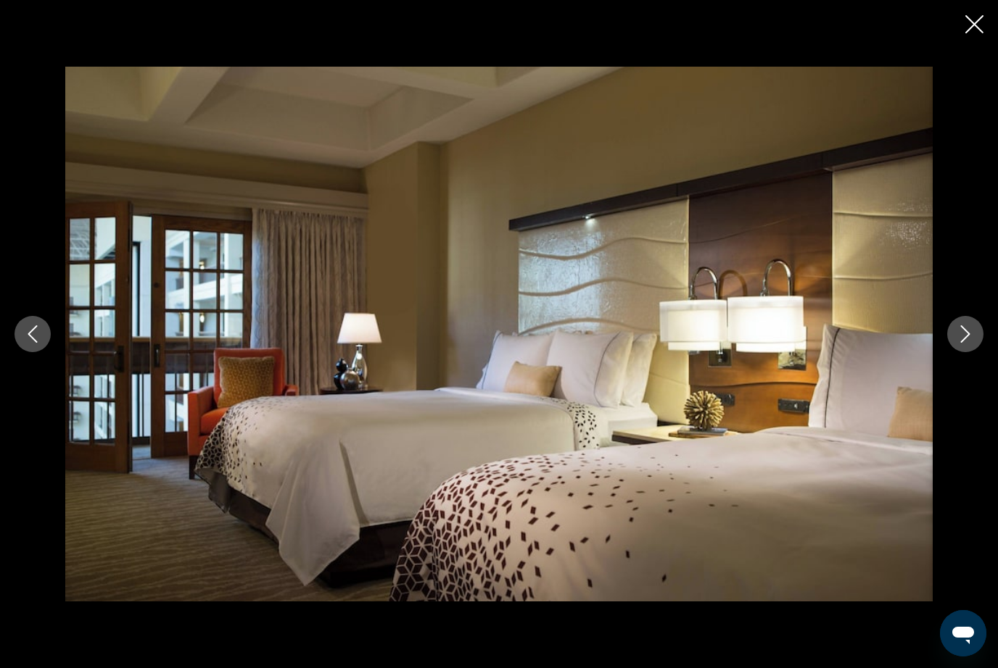
click at [970, 343] on icon "Next image" at bounding box center [964, 334] width 17 height 17
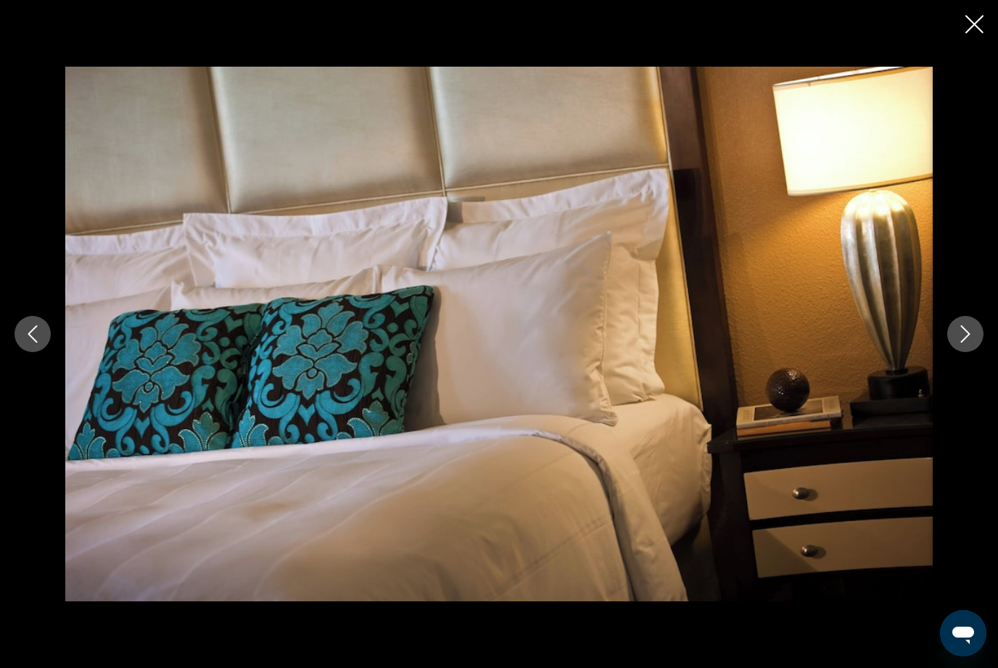
click at [968, 343] on icon "Next image" at bounding box center [964, 334] width 17 height 17
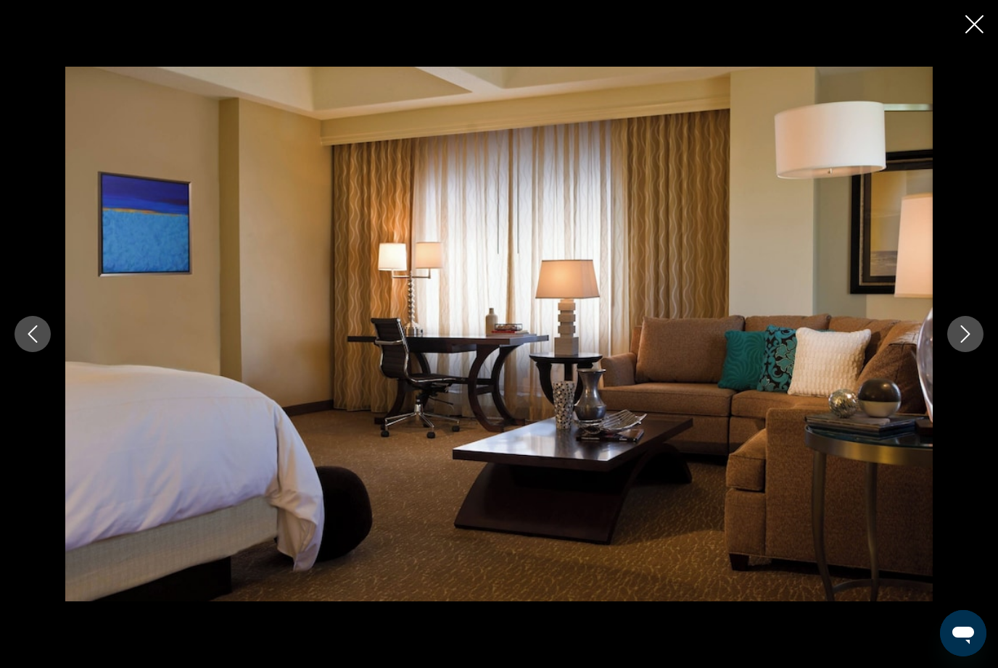
click at [966, 343] on icon "Next image" at bounding box center [964, 334] width 17 height 17
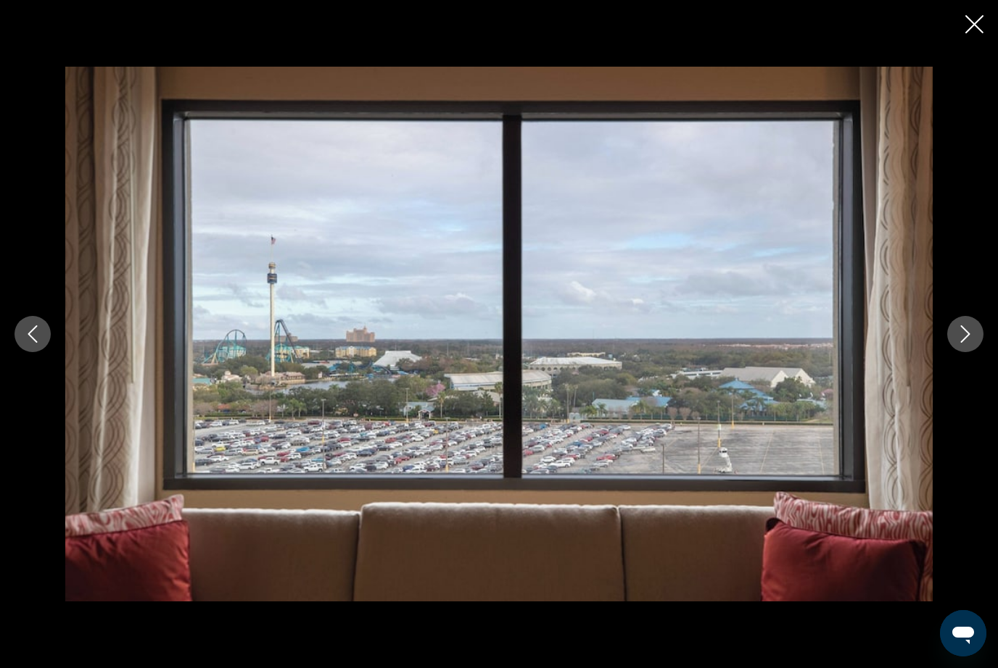
click at [969, 343] on icon "Next image" at bounding box center [964, 334] width 17 height 17
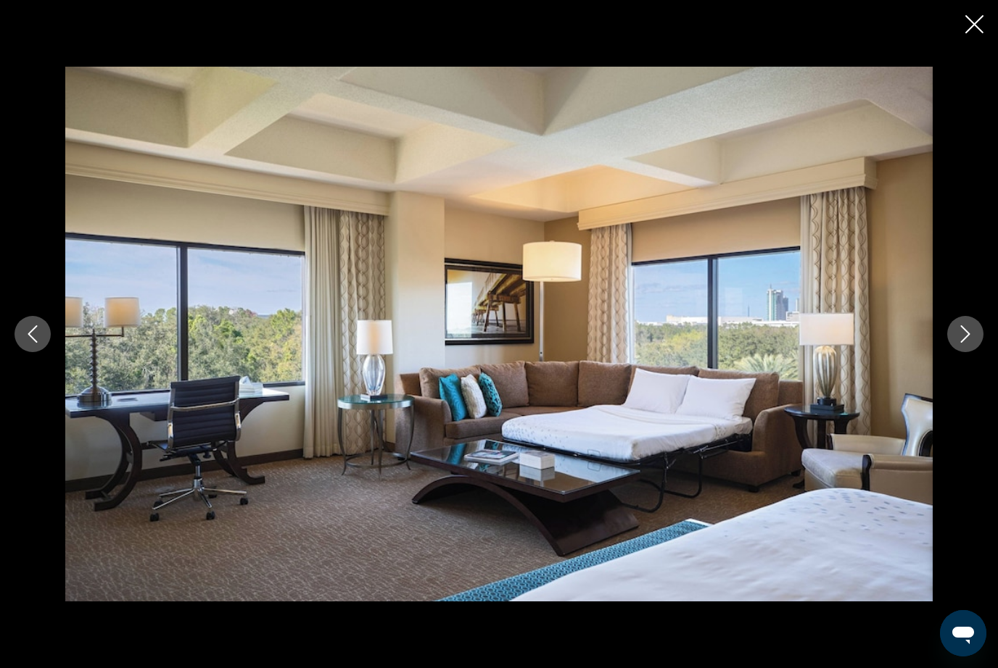
click at [971, 343] on icon "Next image" at bounding box center [964, 334] width 17 height 17
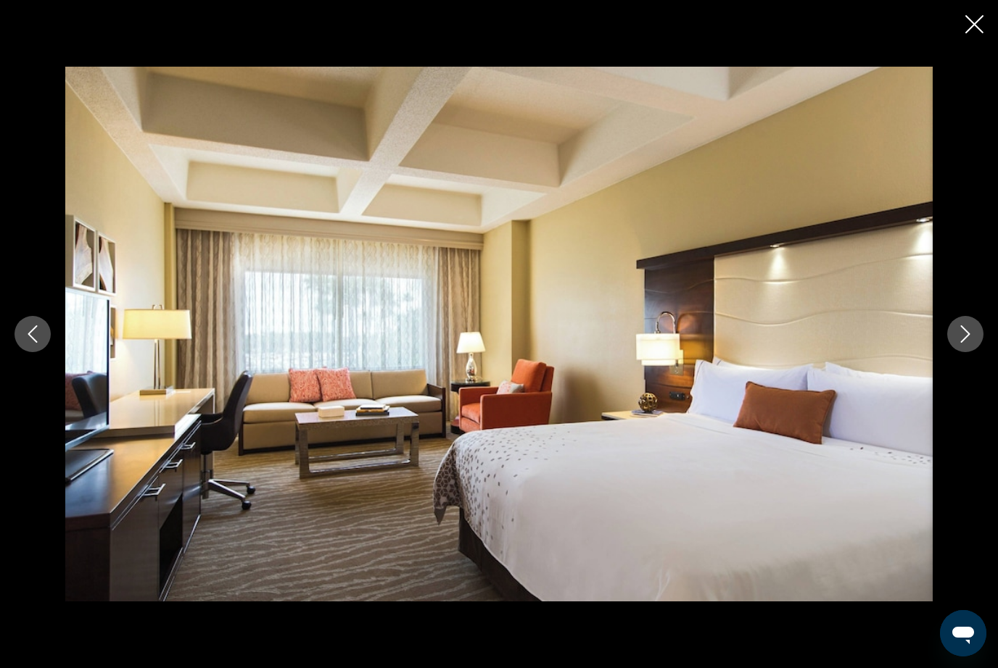
click at [969, 343] on icon "Next image" at bounding box center [964, 334] width 17 height 17
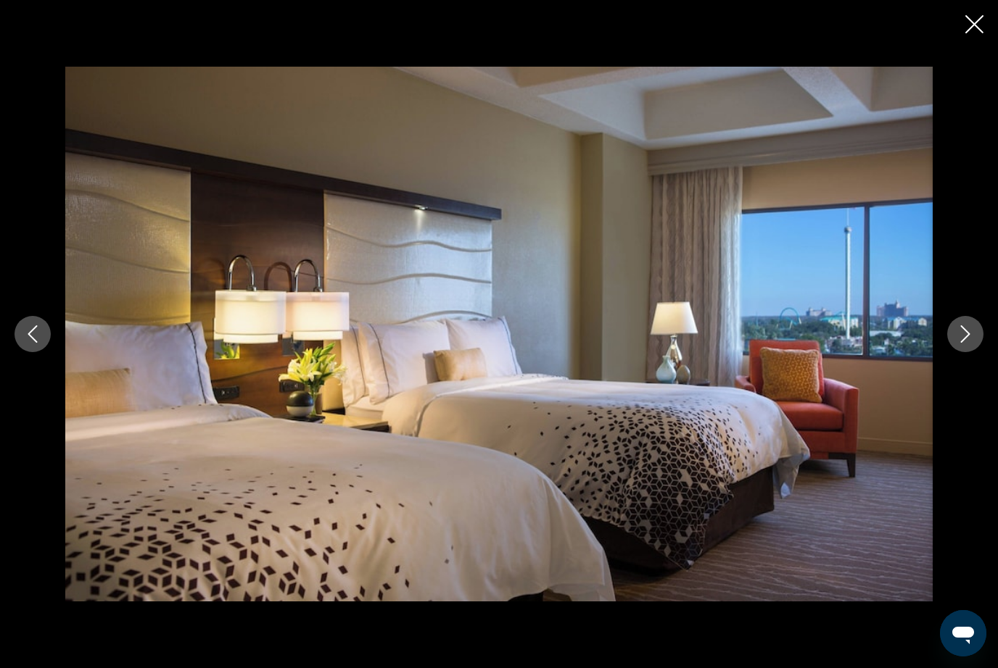
click at [968, 343] on icon "Next image" at bounding box center [964, 334] width 17 height 17
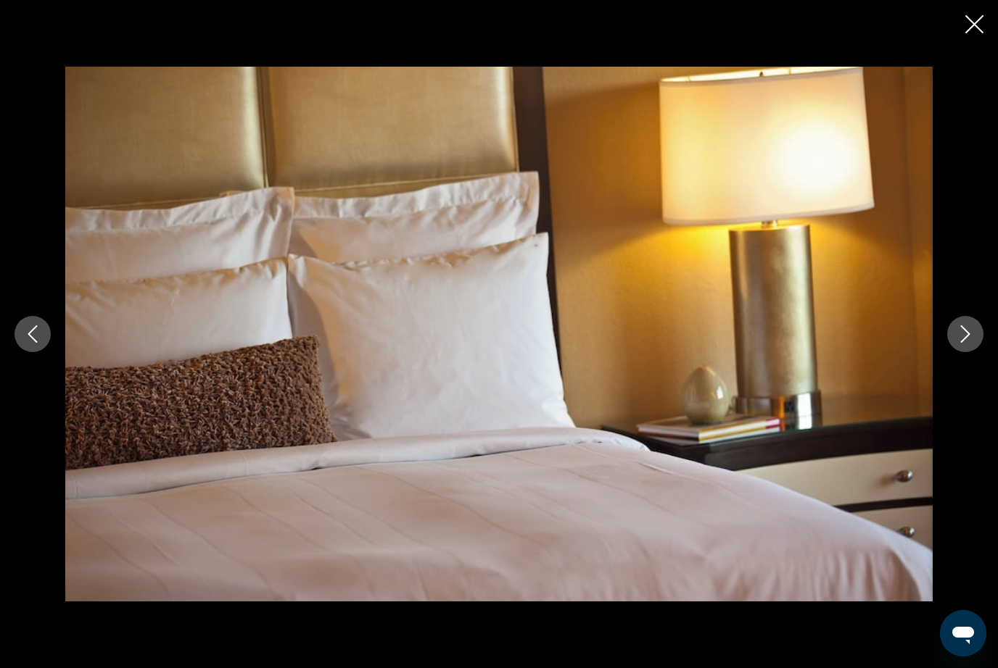
click at [966, 343] on icon "Next image" at bounding box center [965, 334] width 9 height 17
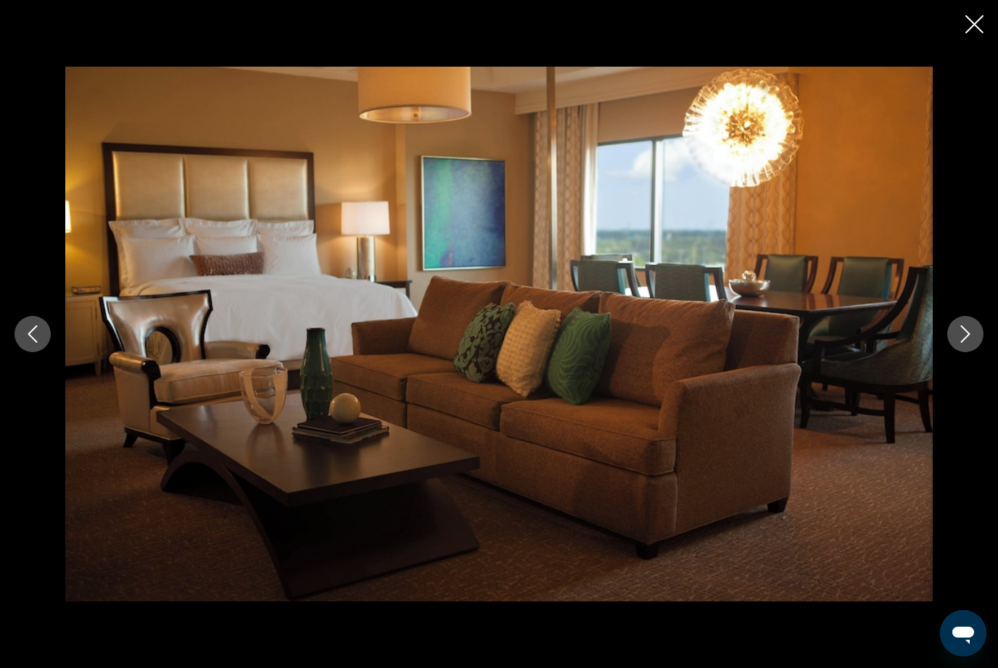
click at [965, 343] on icon "Next image" at bounding box center [964, 334] width 17 height 17
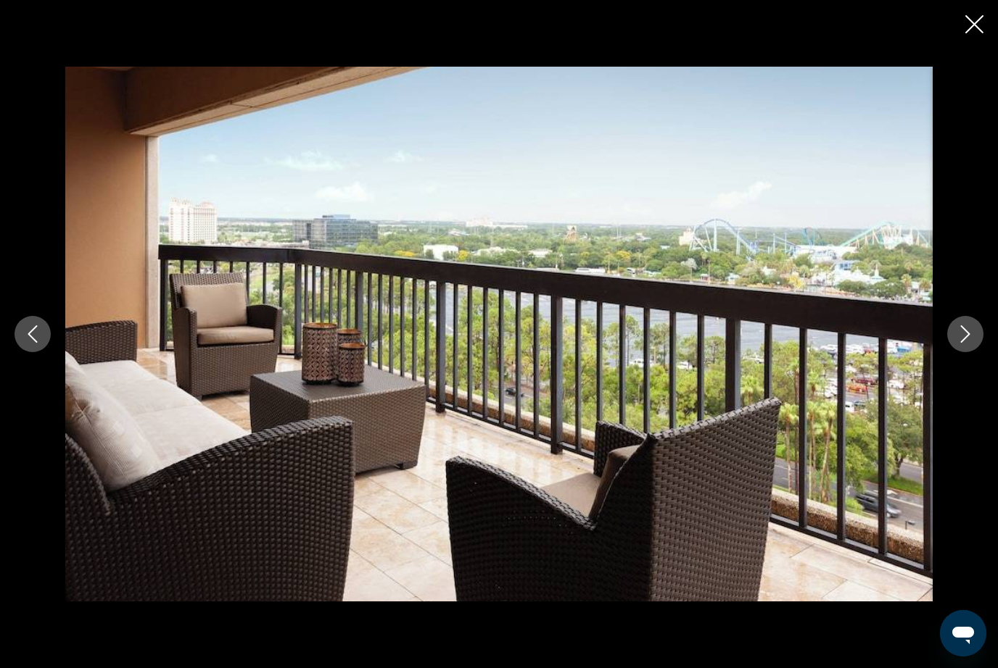
click at [965, 343] on icon "Next image" at bounding box center [964, 334] width 17 height 17
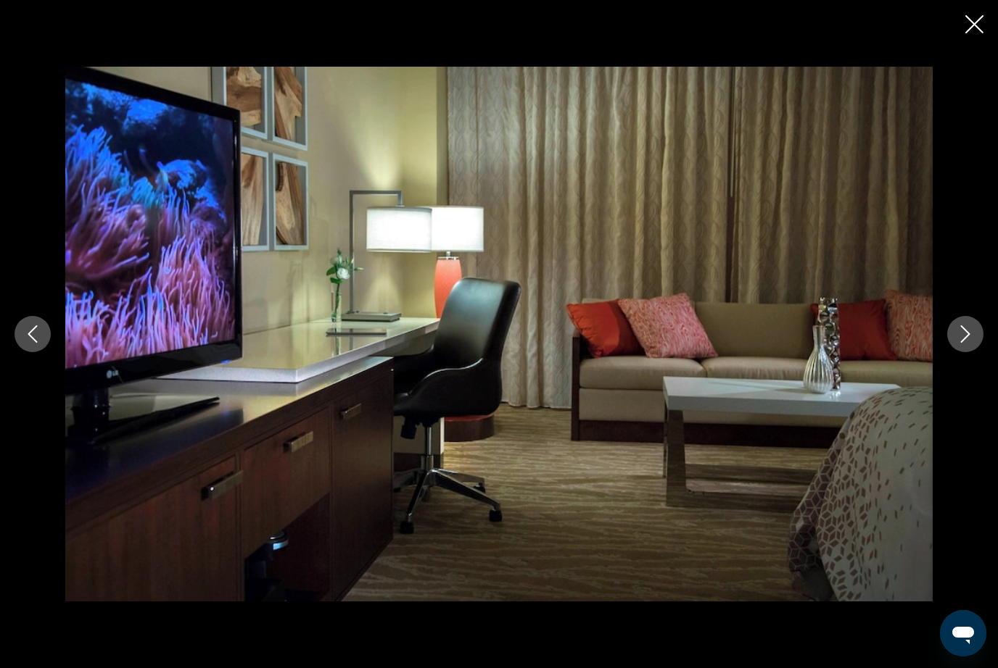
click at [962, 343] on icon "Next image" at bounding box center [964, 334] width 17 height 17
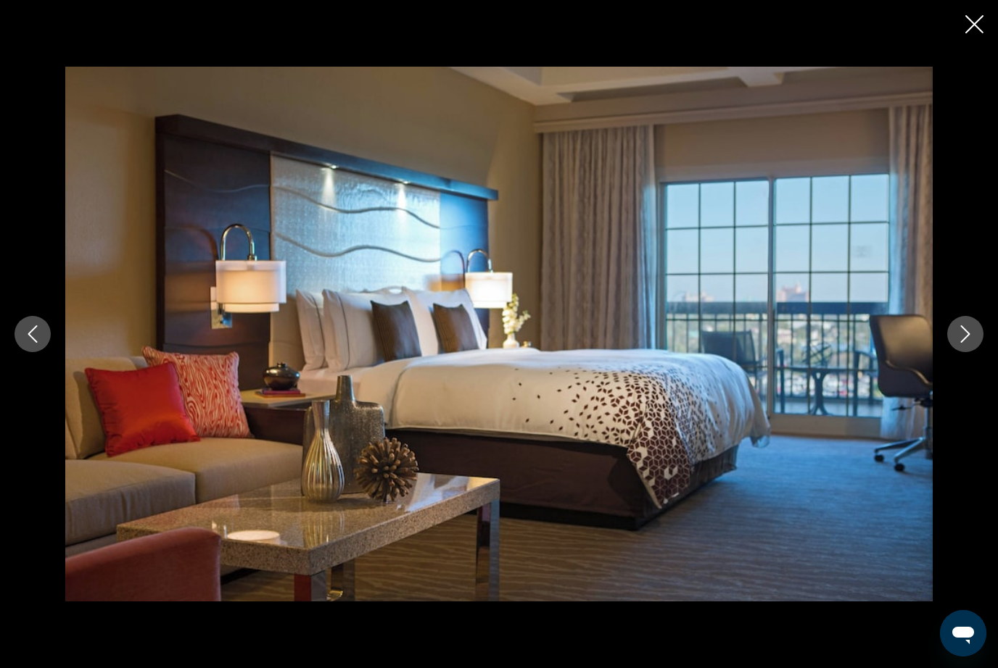
click at [961, 343] on icon "Next image" at bounding box center [964, 334] width 17 height 17
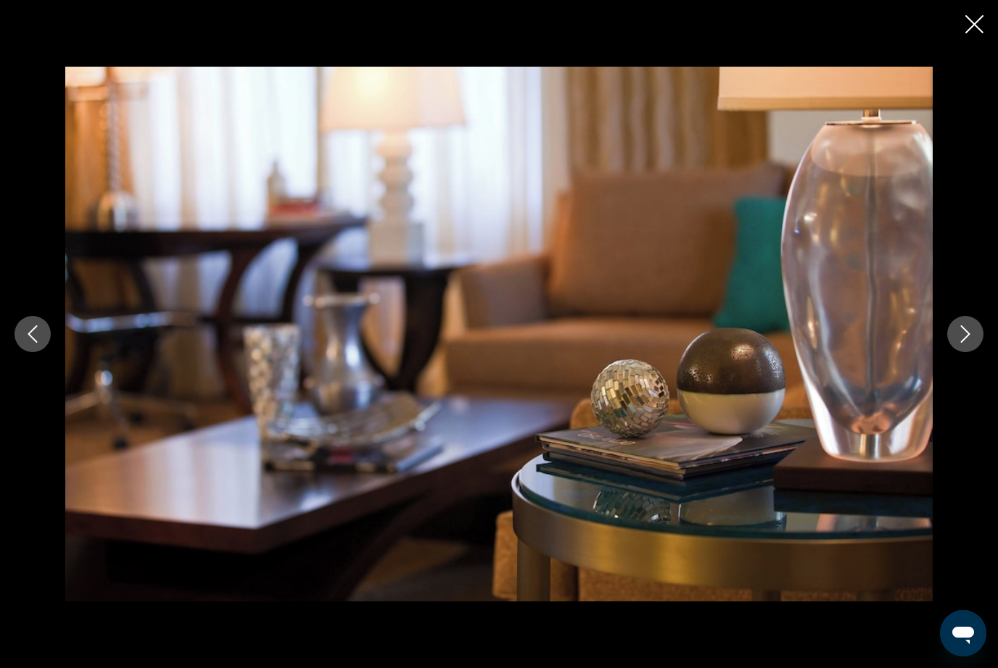
click at [960, 343] on icon "Next image" at bounding box center [964, 334] width 17 height 17
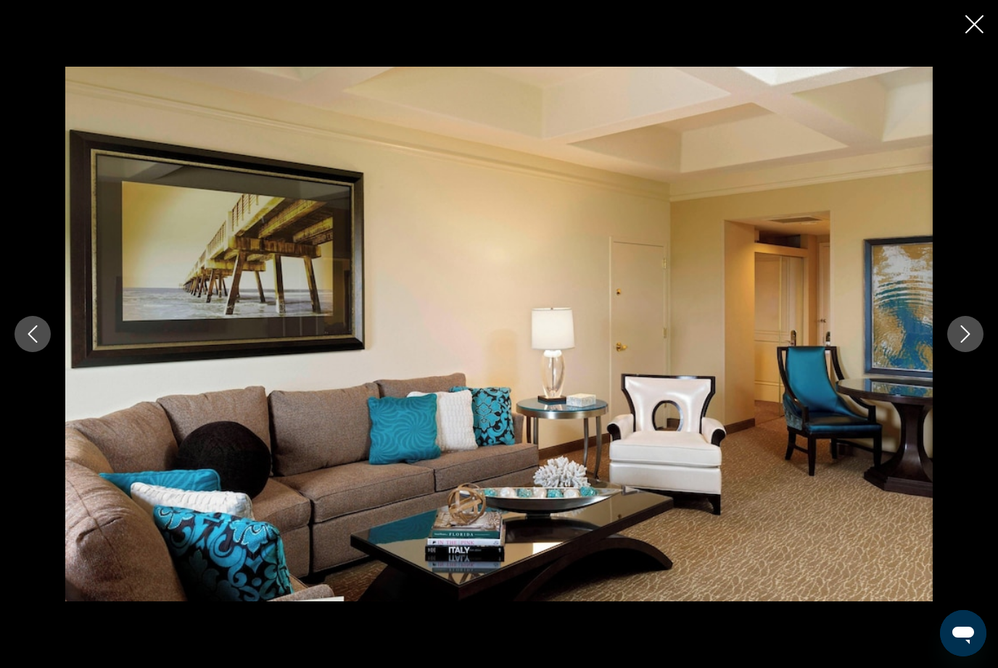
click at [958, 343] on icon "Next image" at bounding box center [964, 334] width 17 height 17
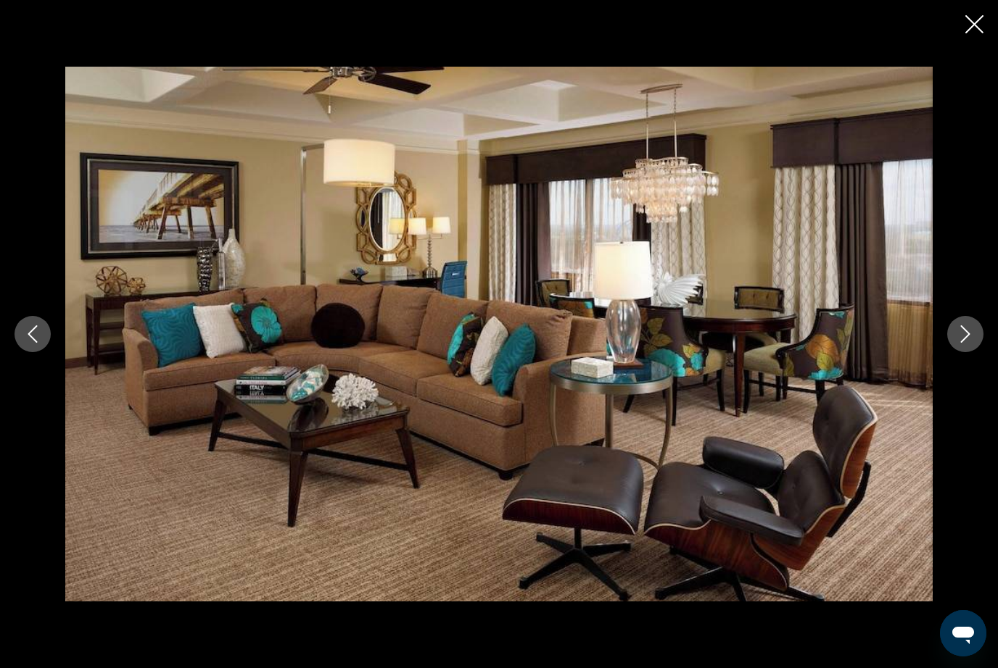
click at [959, 343] on icon "Next image" at bounding box center [964, 334] width 17 height 17
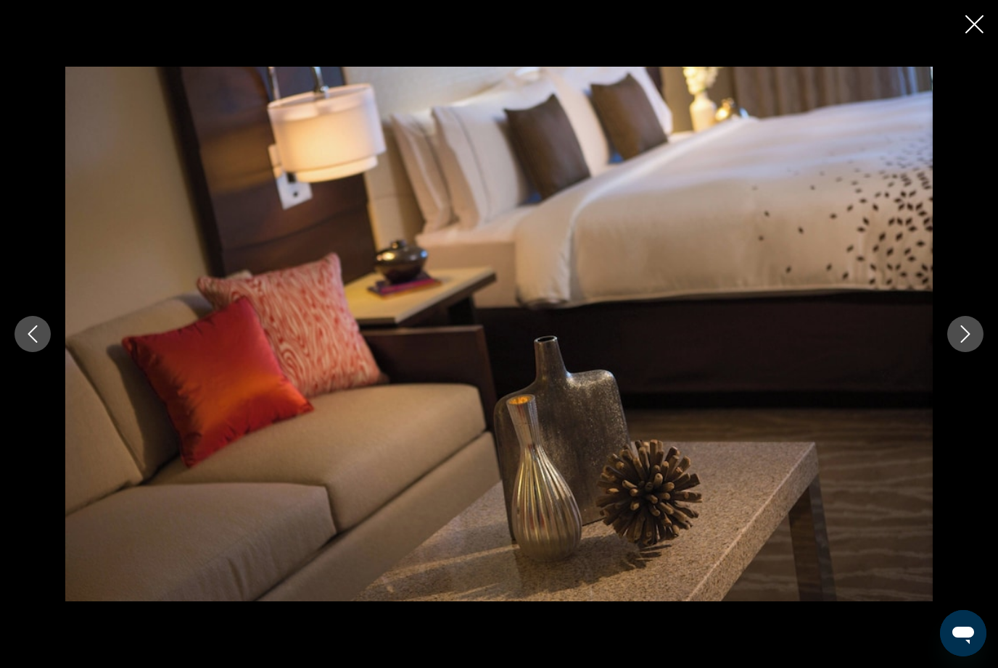
click at [962, 343] on icon "Next image" at bounding box center [964, 334] width 17 height 17
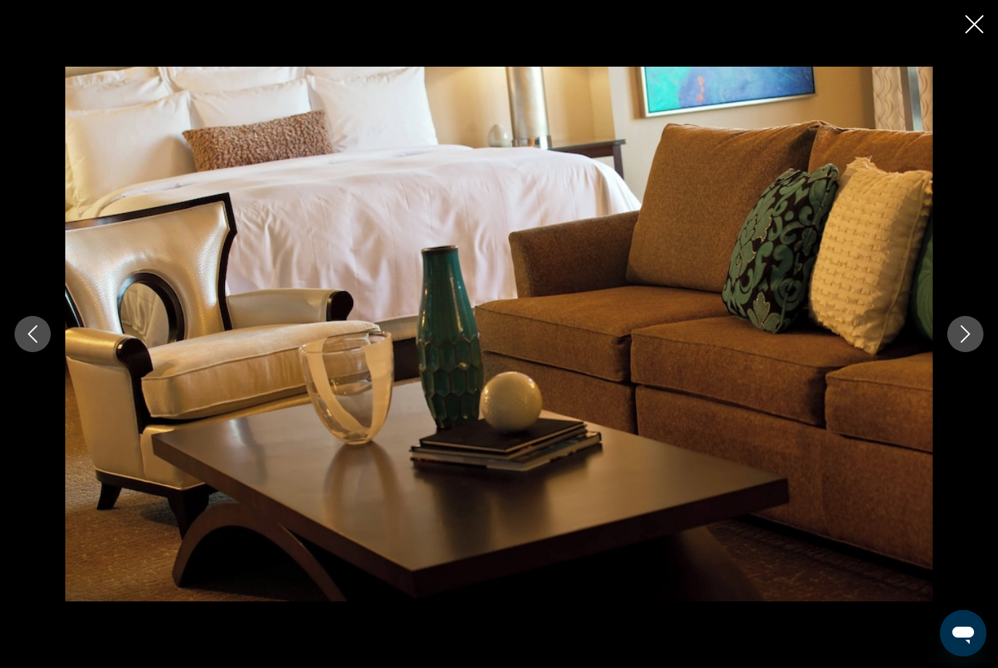
click at [958, 343] on icon "Next image" at bounding box center [964, 334] width 17 height 17
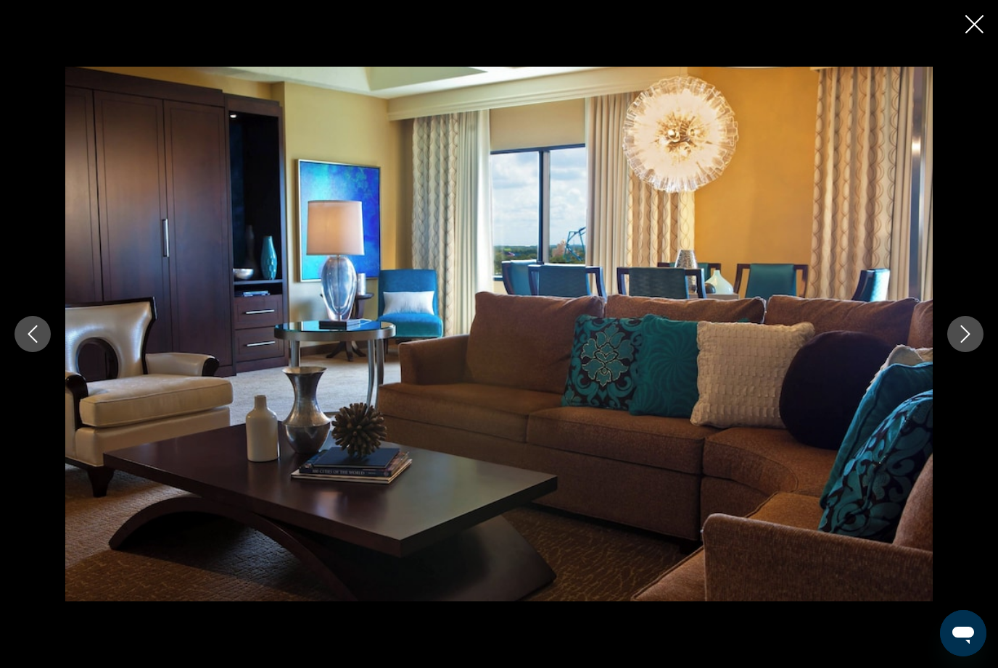
click at [956, 352] on button "Next image" at bounding box center [965, 334] width 36 height 36
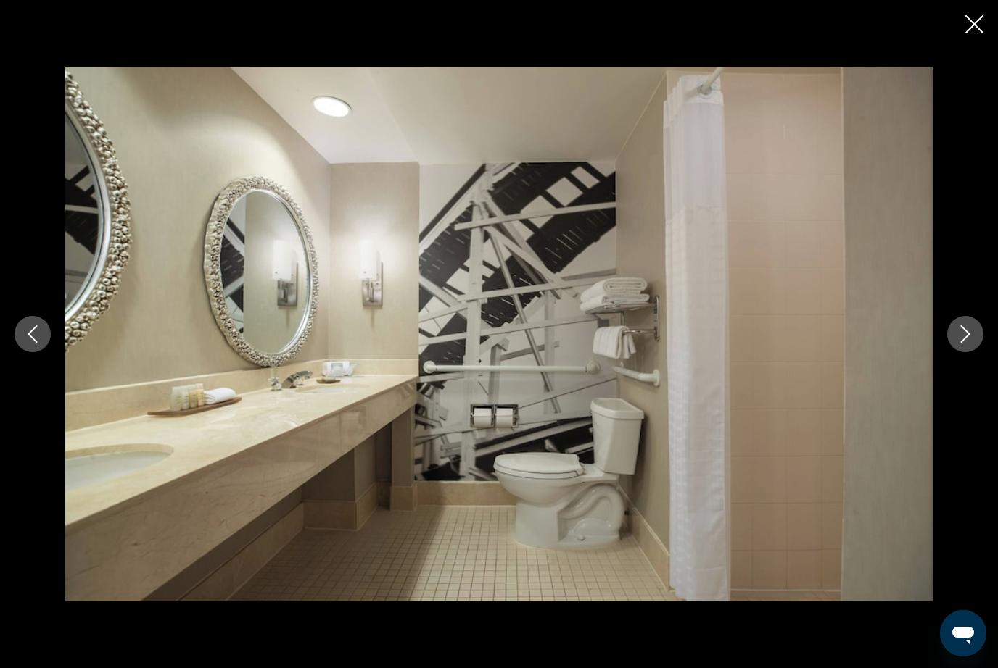
click at [958, 352] on button "Next image" at bounding box center [965, 334] width 36 height 36
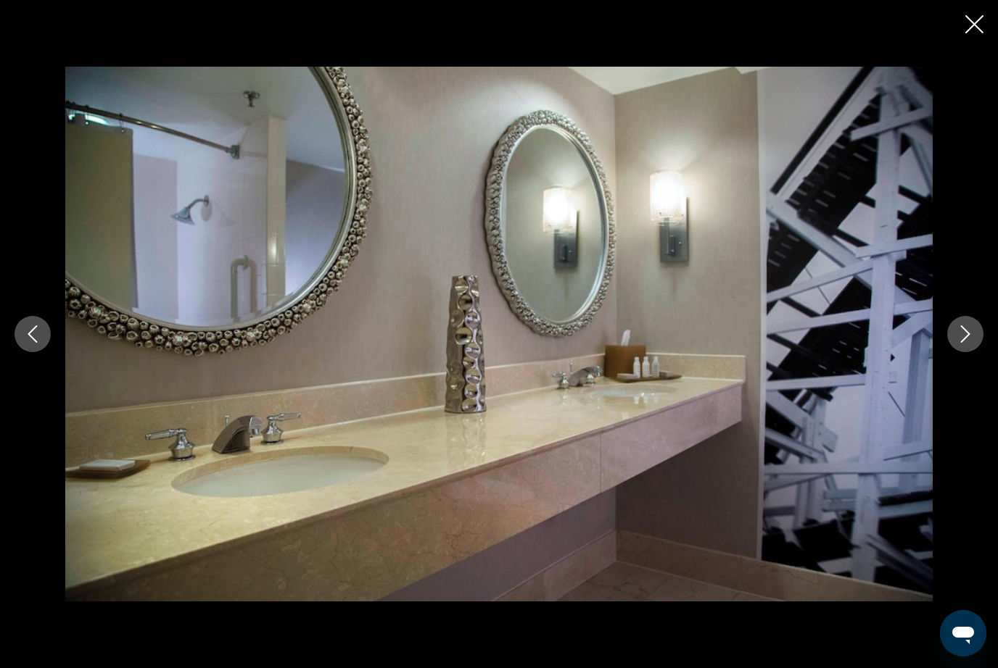
click at [962, 352] on button "Next image" at bounding box center [965, 334] width 36 height 36
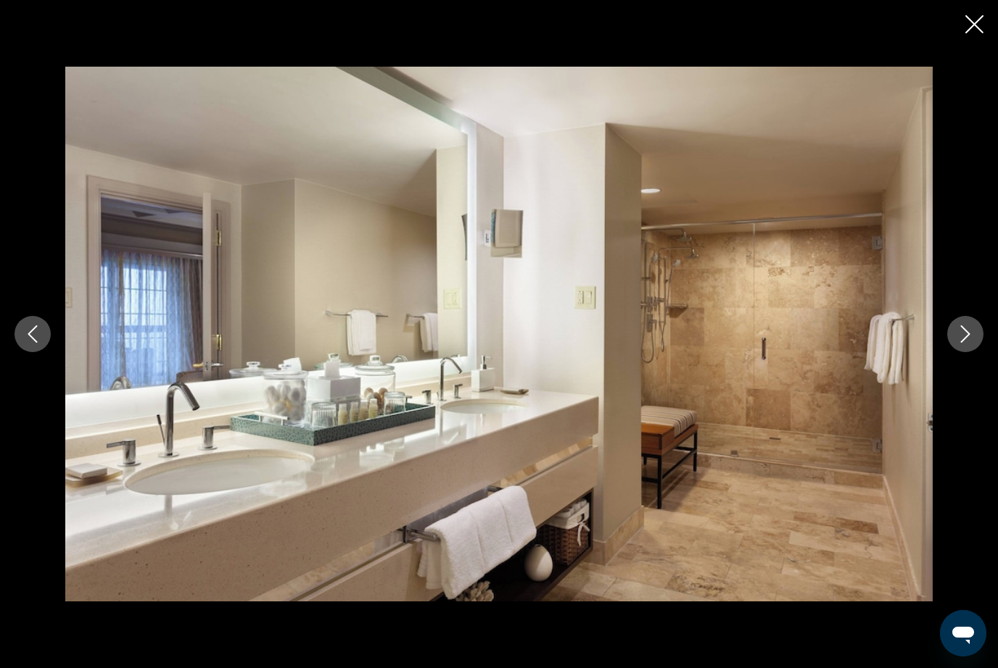
click at [966, 343] on icon "Next image" at bounding box center [965, 334] width 9 height 17
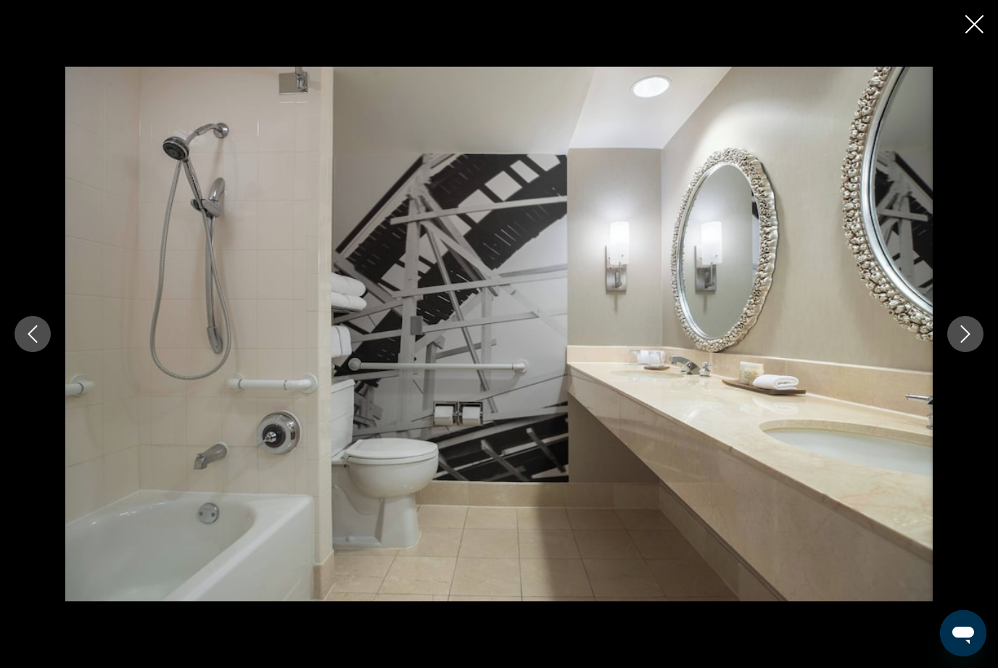
click at [964, 352] on button "Next image" at bounding box center [965, 334] width 36 height 36
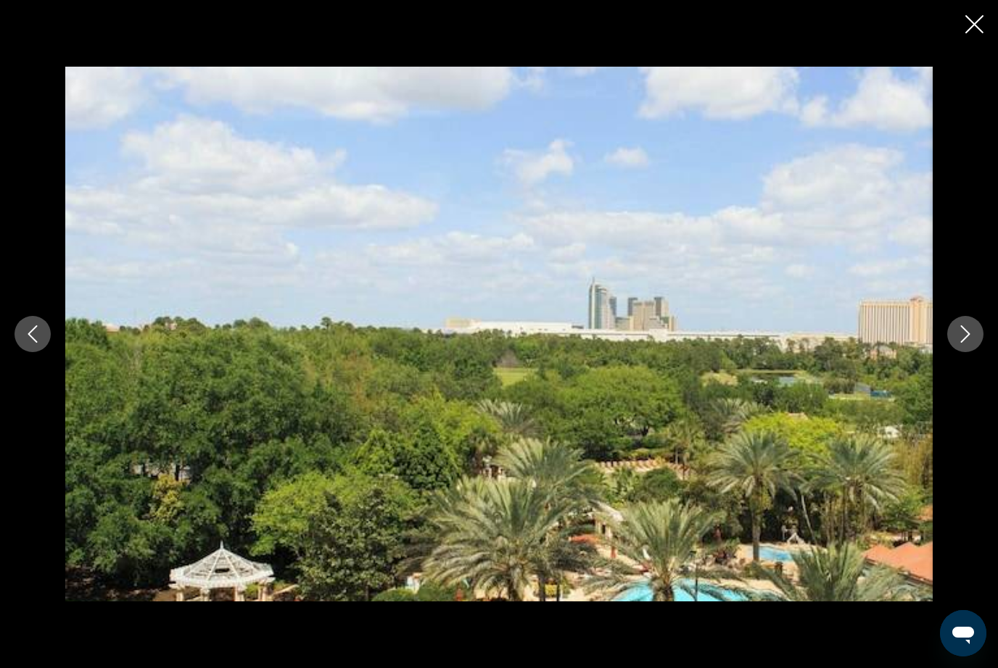
scroll to position [962, 0]
click at [964, 343] on icon "Next image" at bounding box center [964, 334] width 17 height 17
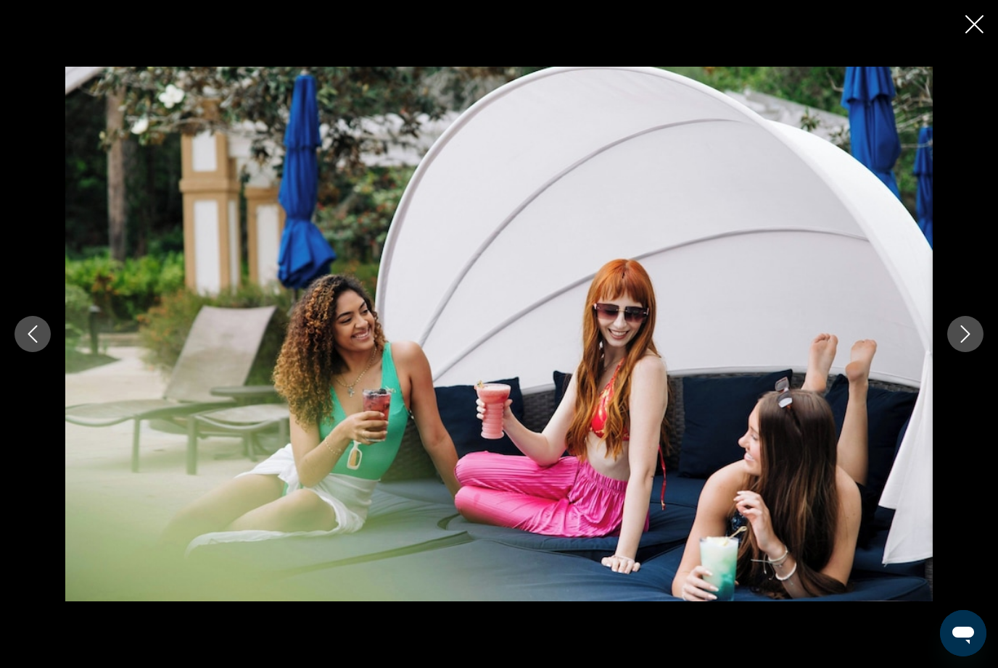
click at [962, 343] on icon "Next image" at bounding box center [964, 334] width 17 height 17
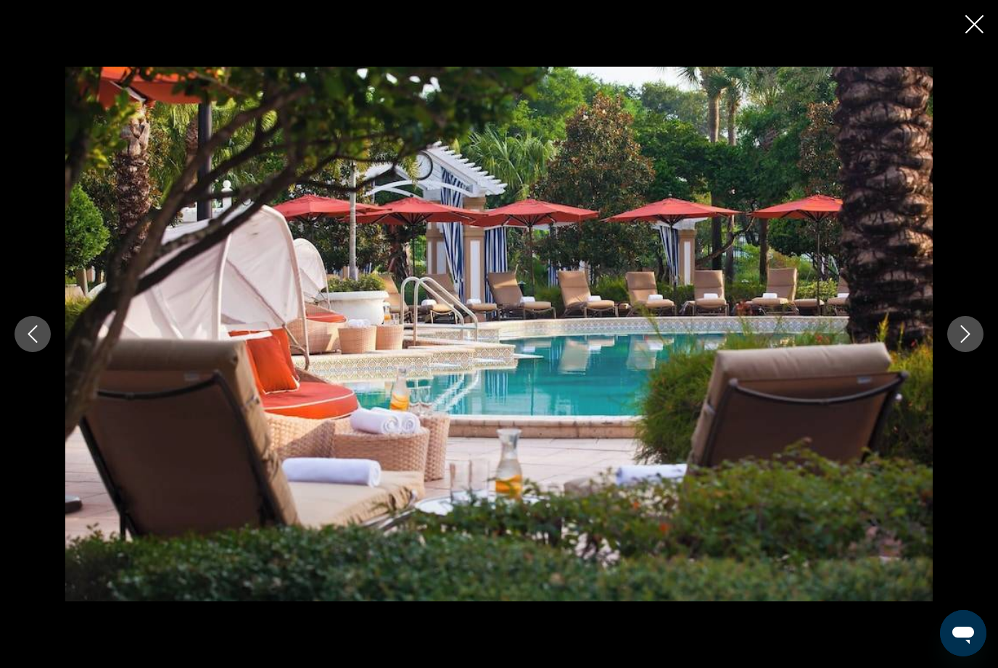
click at [966, 346] on button "Next image" at bounding box center [965, 334] width 36 height 36
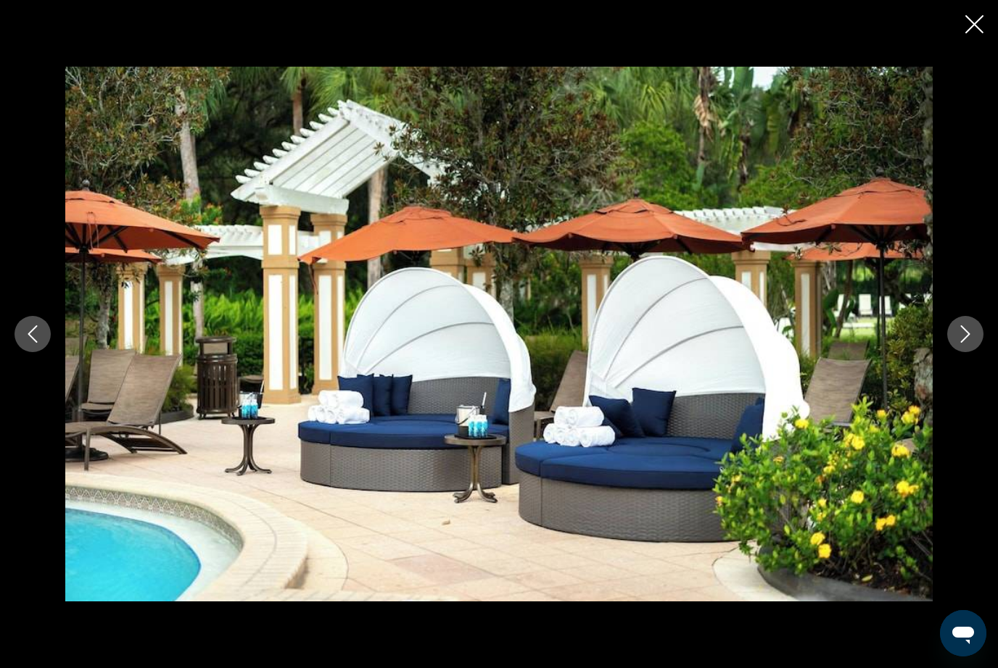
click at [962, 343] on icon "Next image" at bounding box center [965, 334] width 9 height 17
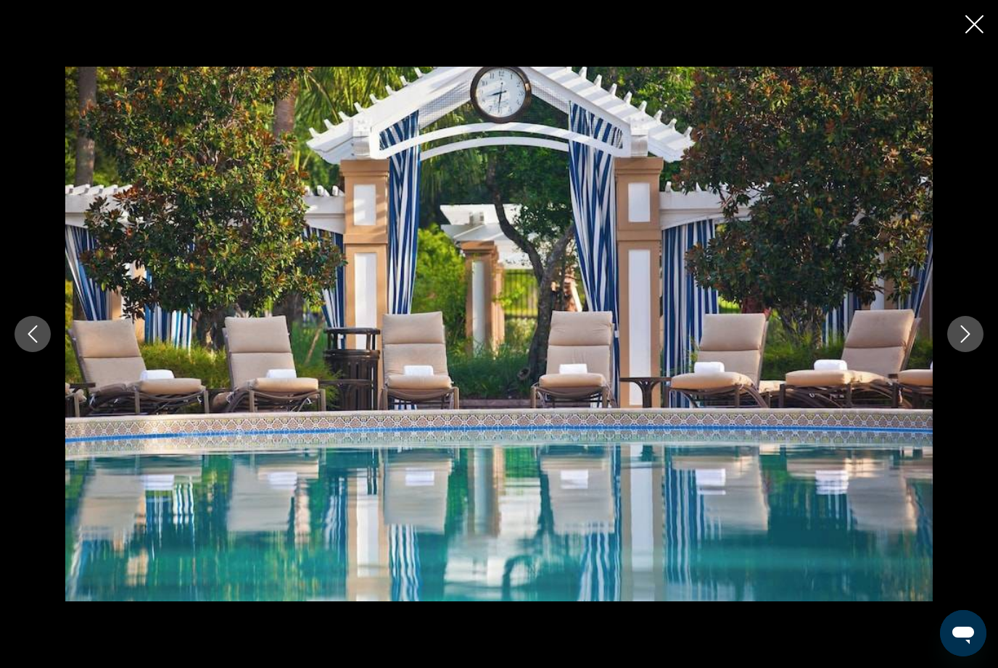
click at [961, 343] on icon "Next image" at bounding box center [964, 334] width 17 height 17
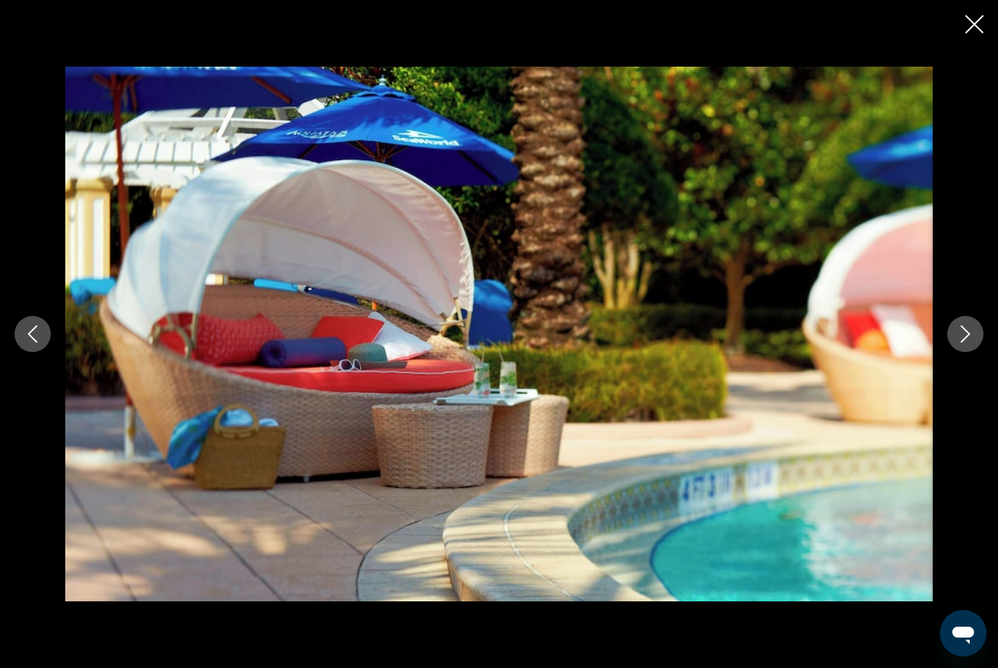
click at [958, 343] on icon "Next image" at bounding box center [964, 334] width 17 height 17
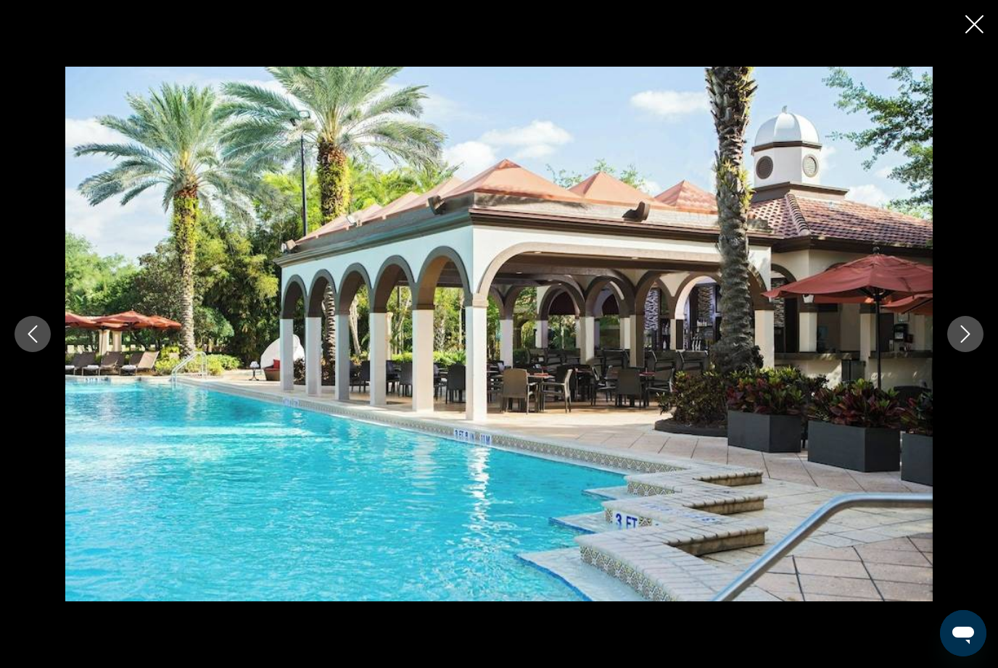
click at [959, 343] on icon "Next image" at bounding box center [964, 334] width 17 height 17
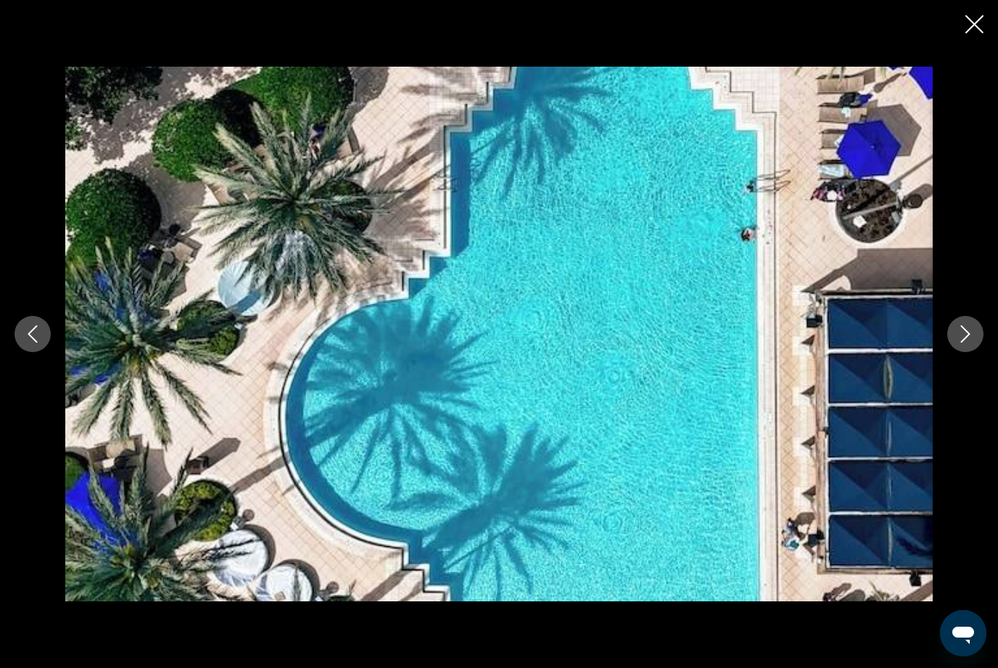
click at [957, 343] on icon "Next image" at bounding box center [964, 334] width 17 height 17
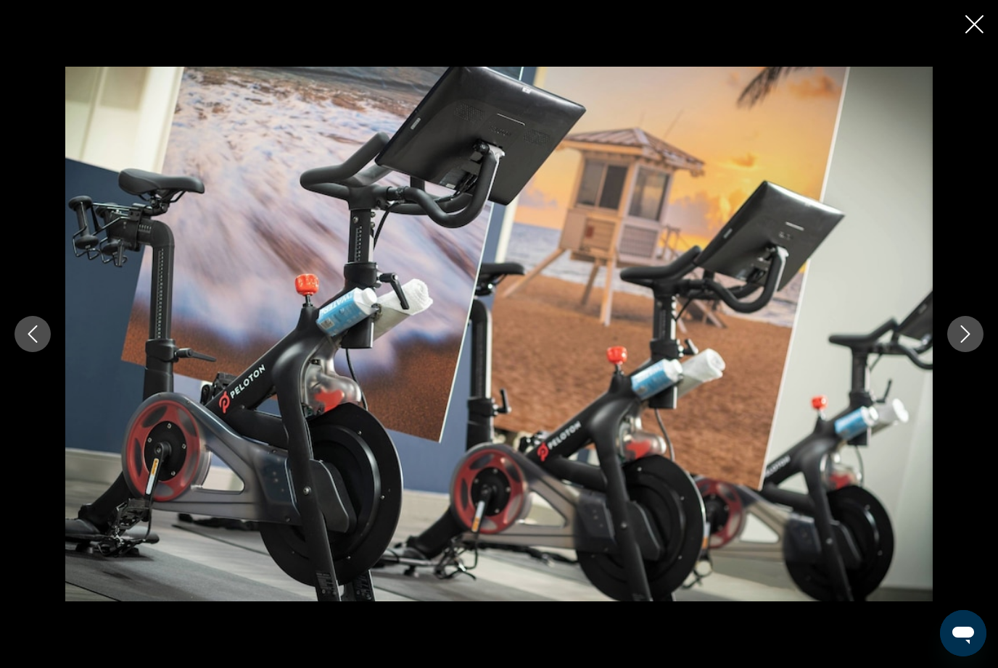
click at [952, 352] on button "Next image" at bounding box center [965, 334] width 36 height 36
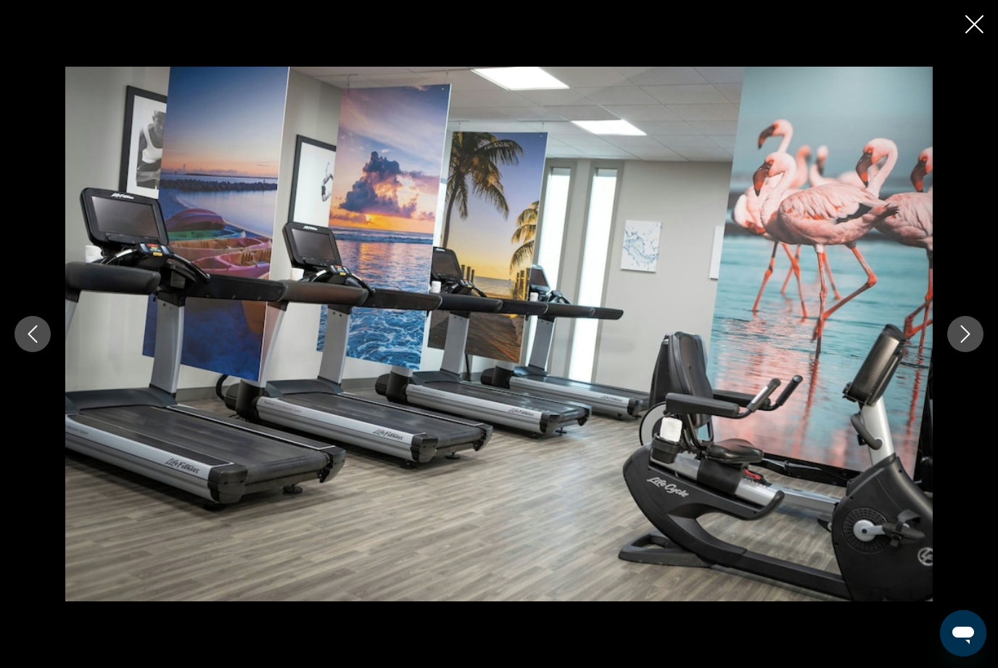
click at [967, 15] on icon "Close slideshow" at bounding box center [974, 24] width 18 height 18
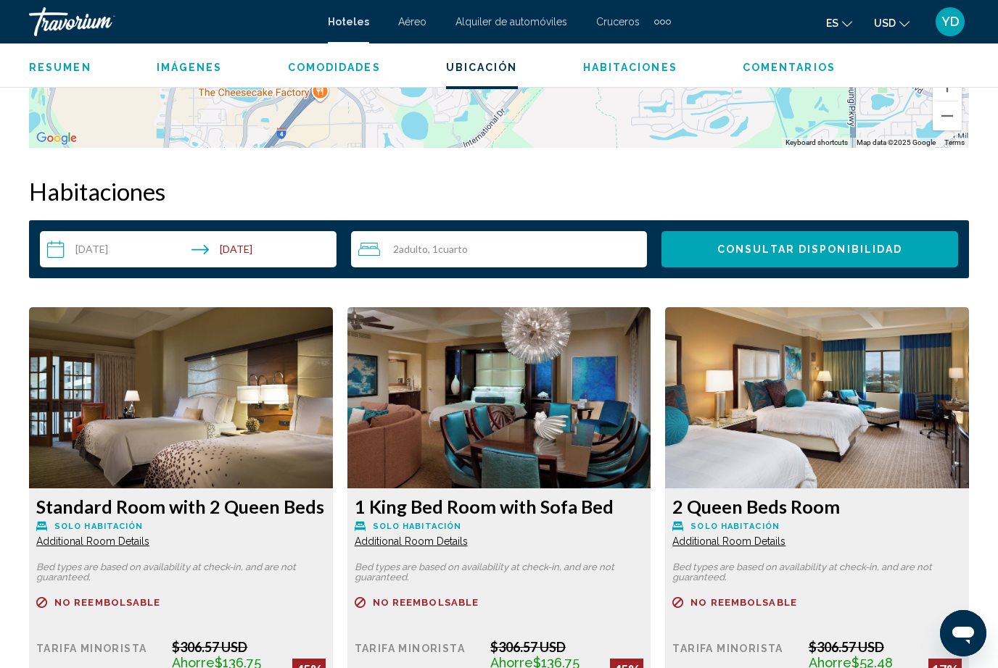
scroll to position [1995, 0]
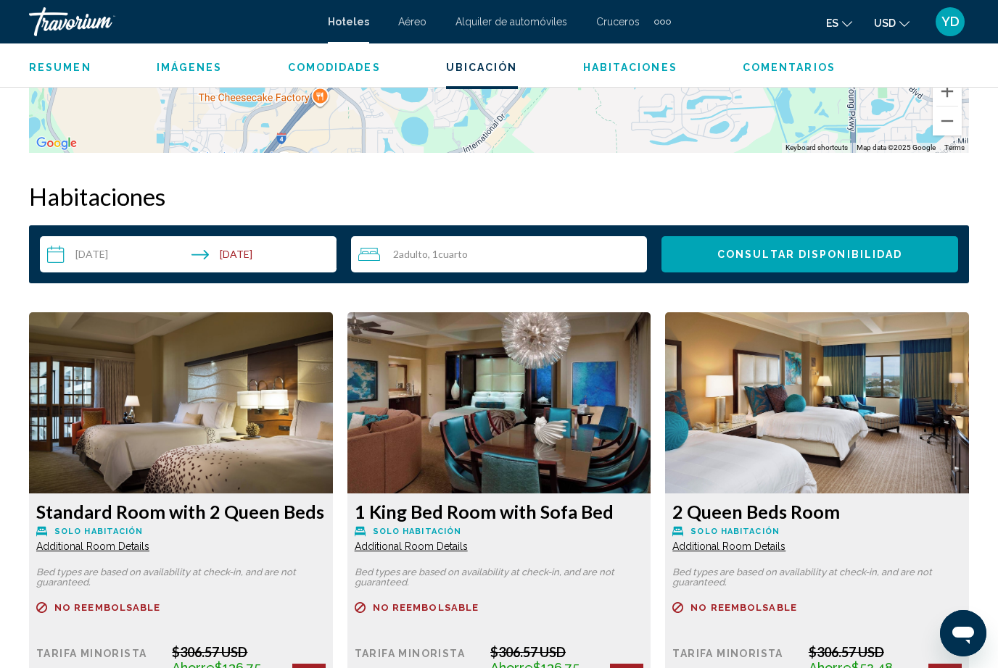
click at [233, 249] on input "**********" at bounding box center [191, 256] width 302 height 41
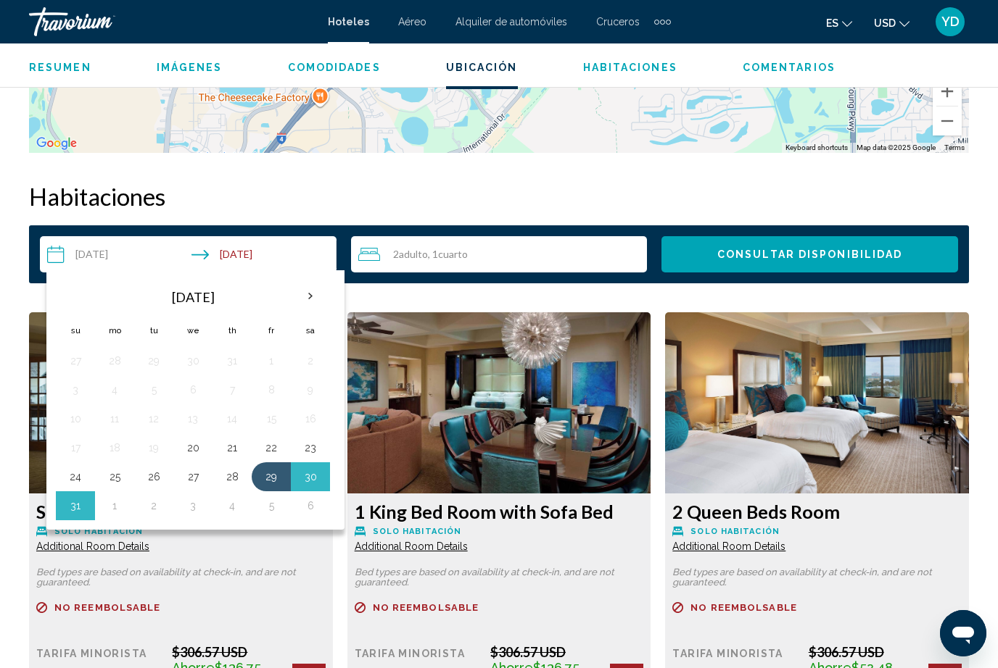
click at [312, 476] on button "30" at bounding box center [310, 477] width 23 height 20
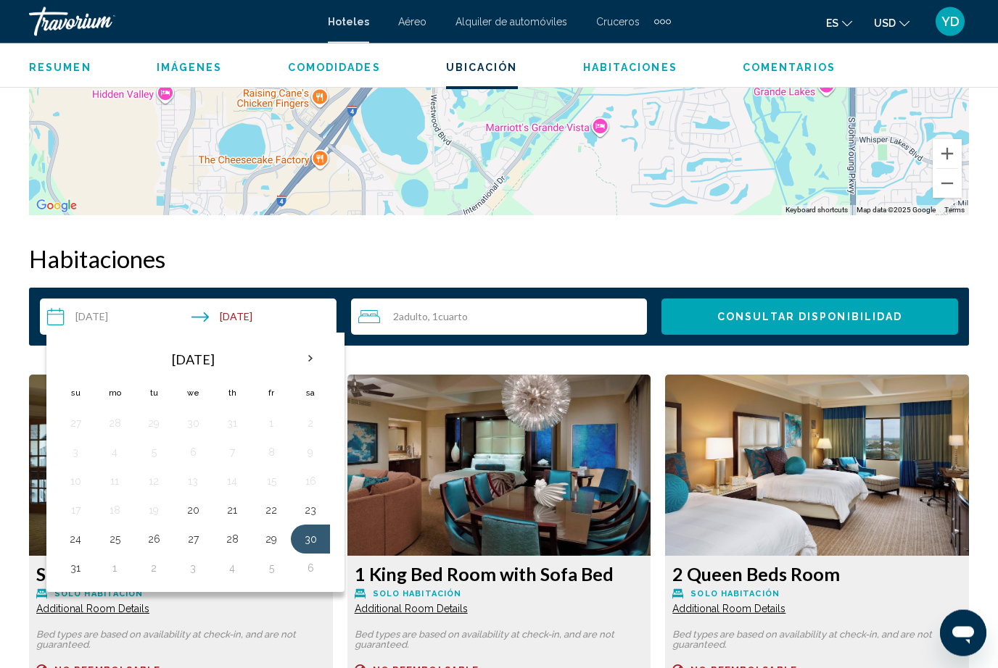
click at [117, 570] on button "1" at bounding box center [114, 569] width 23 height 20
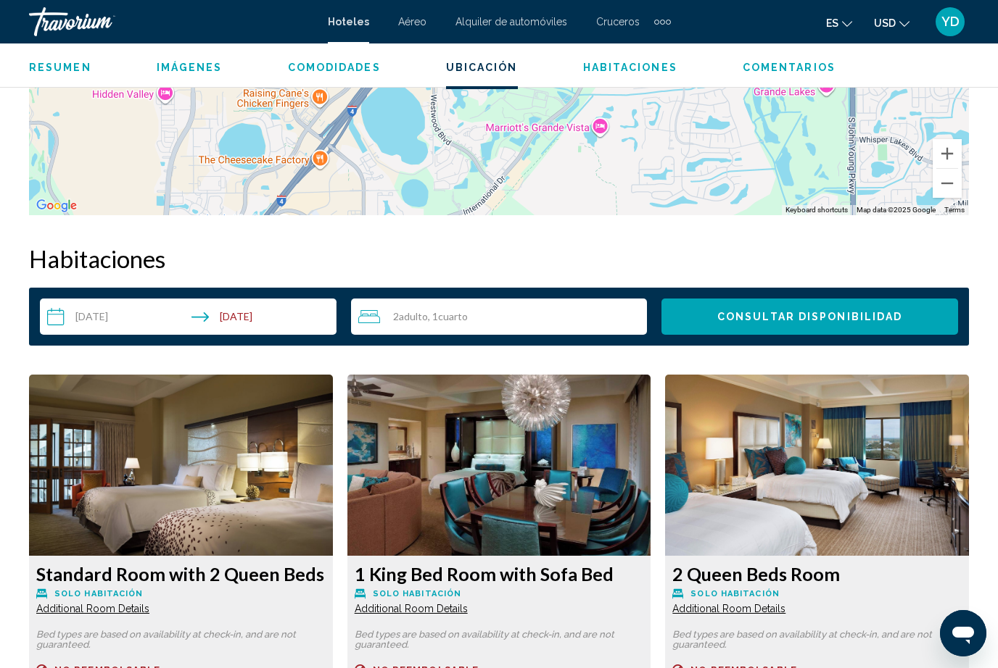
click at [532, 305] on div "2 Adulto Adulto , 1 Cuarto habitaciones" at bounding box center [502, 317] width 289 height 36
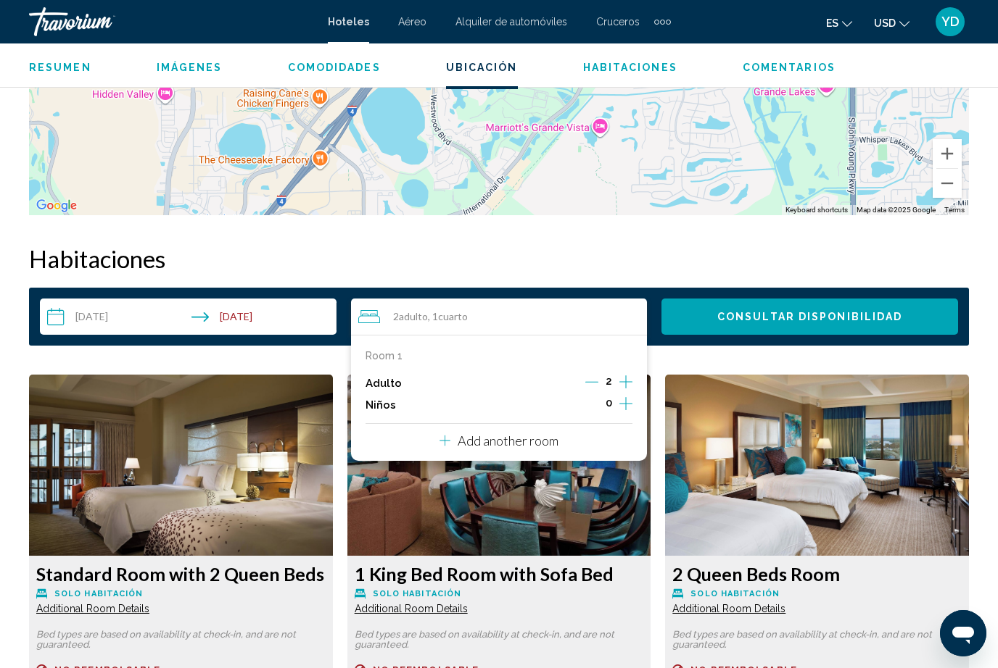
click at [623, 407] on icon "Increment children" at bounding box center [625, 403] width 13 height 17
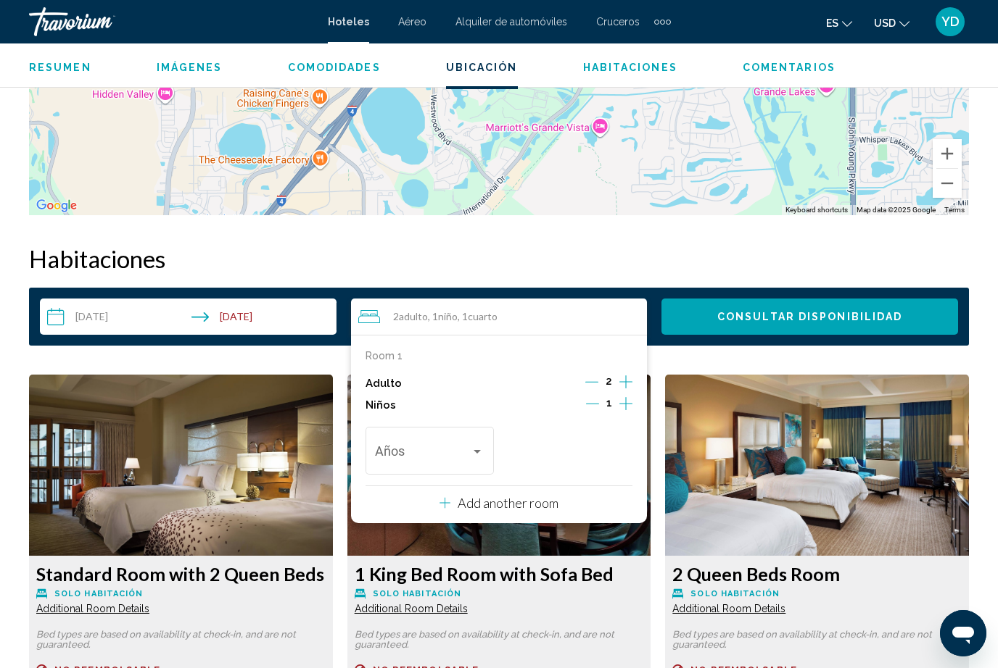
click at [476, 450] on div "Travelers: 2 adults, 1 child" at bounding box center [476, 452] width 7 height 4
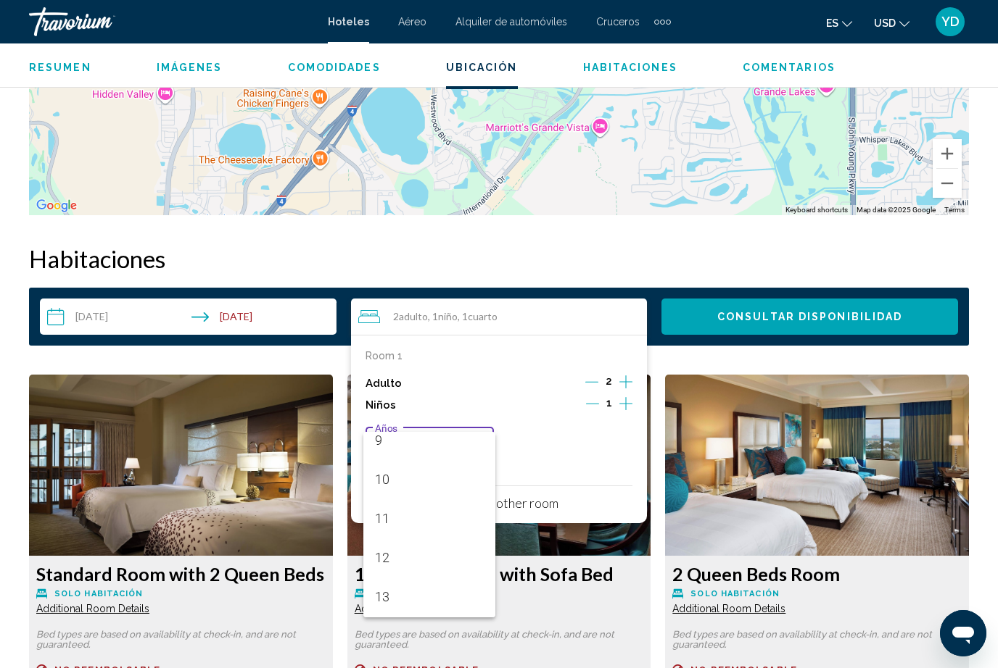
scroll to position [439, 0]
click at [440, 480] on span "12" at bounding box center [429, 482] width 109 height 39
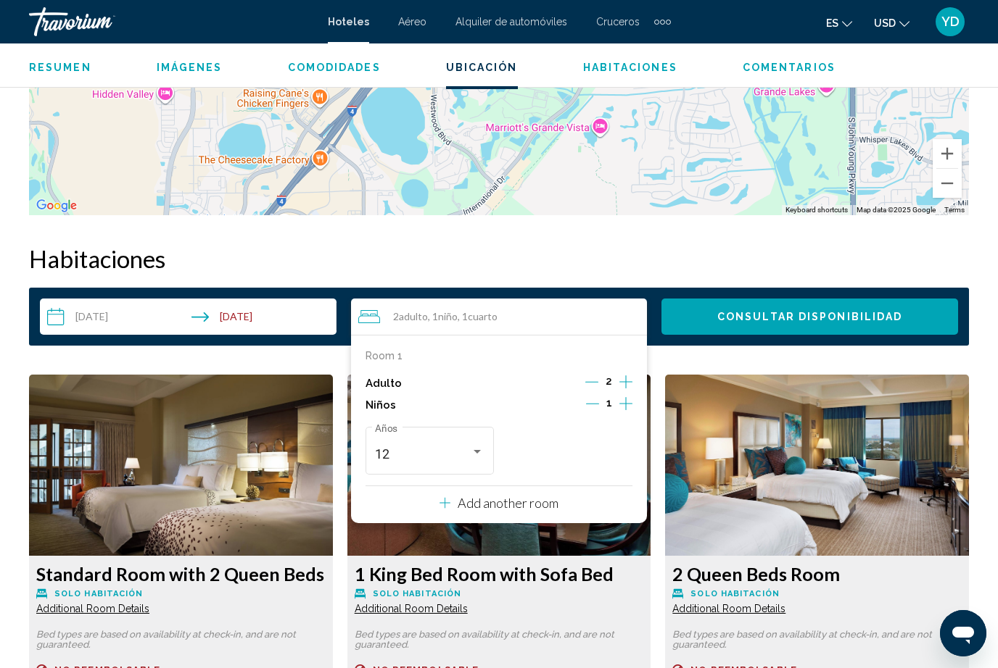
click at [877, 323] on span "Consultar disponibilidad" at bounding box center [809, 318] width 185 height 12
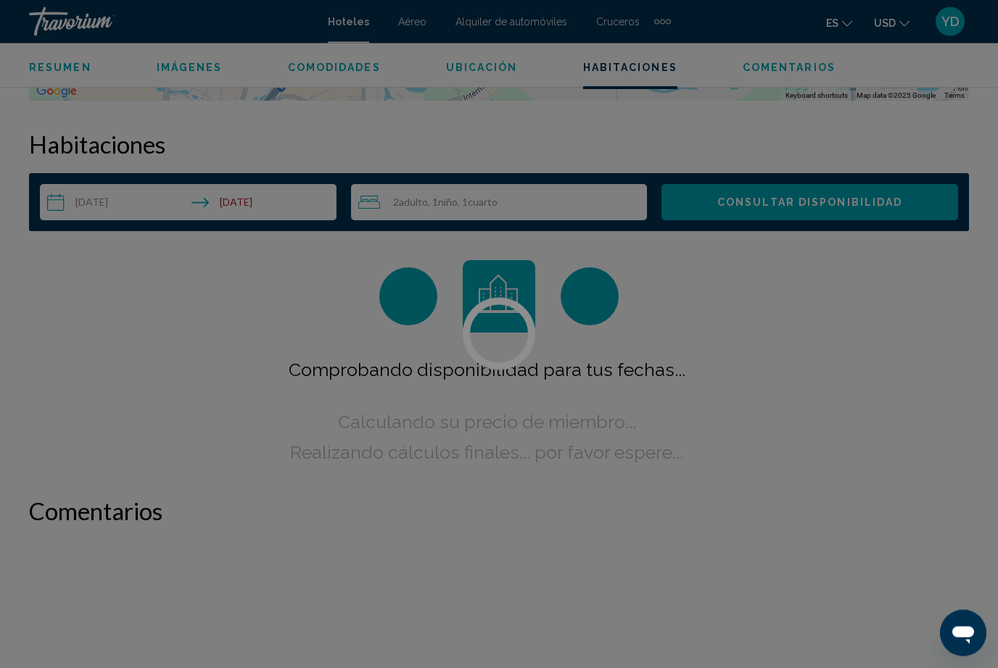
scroll to position [0, 0]
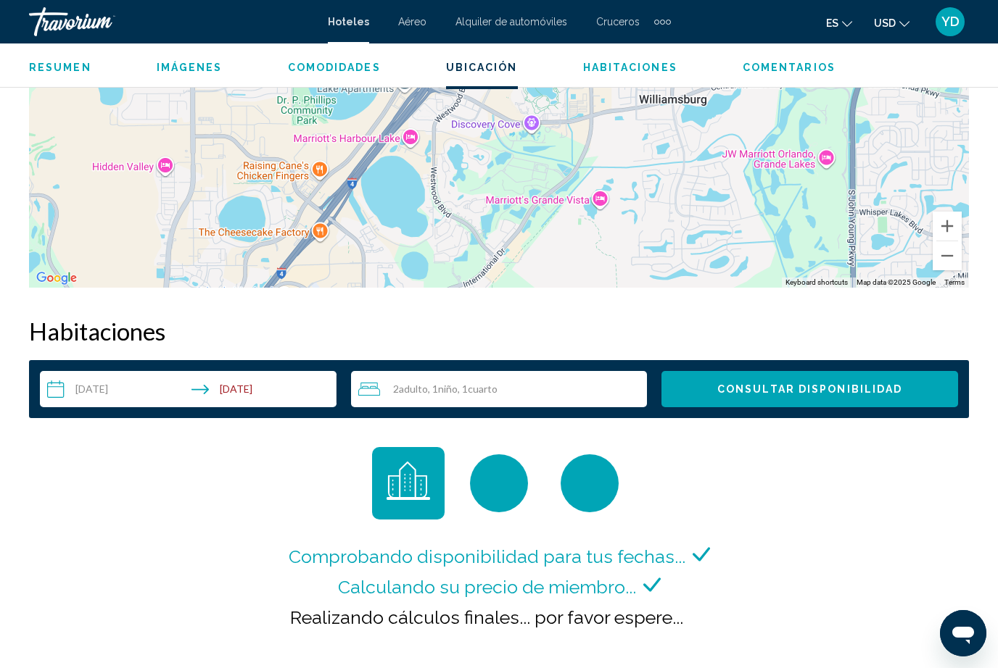
scroll to position [1859, 0]
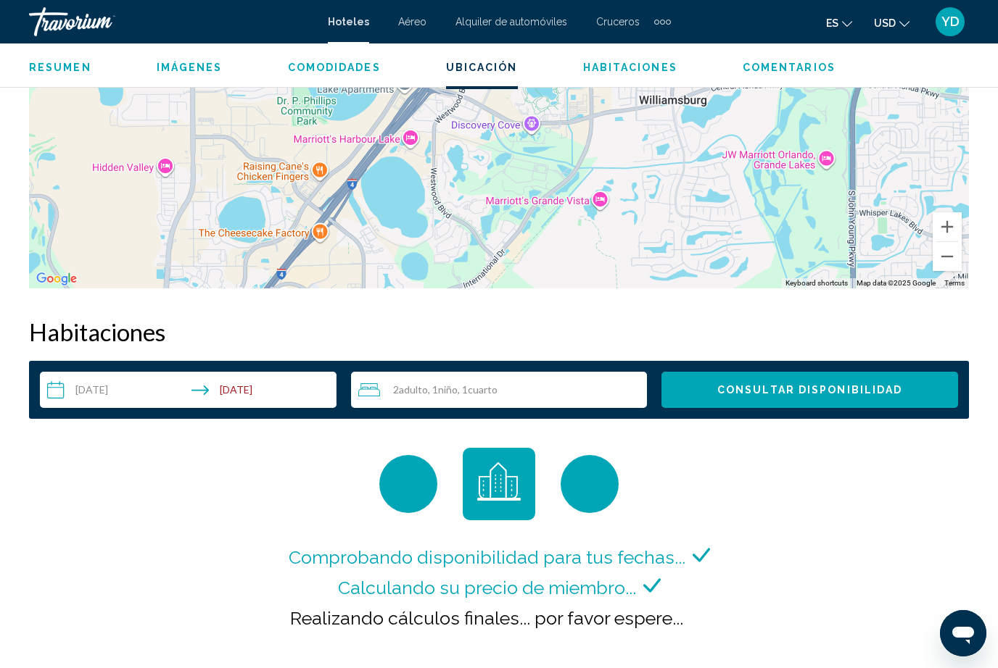
click at [196, 392] on input "**********" at bounding box center [191, 392] width 302 height 41
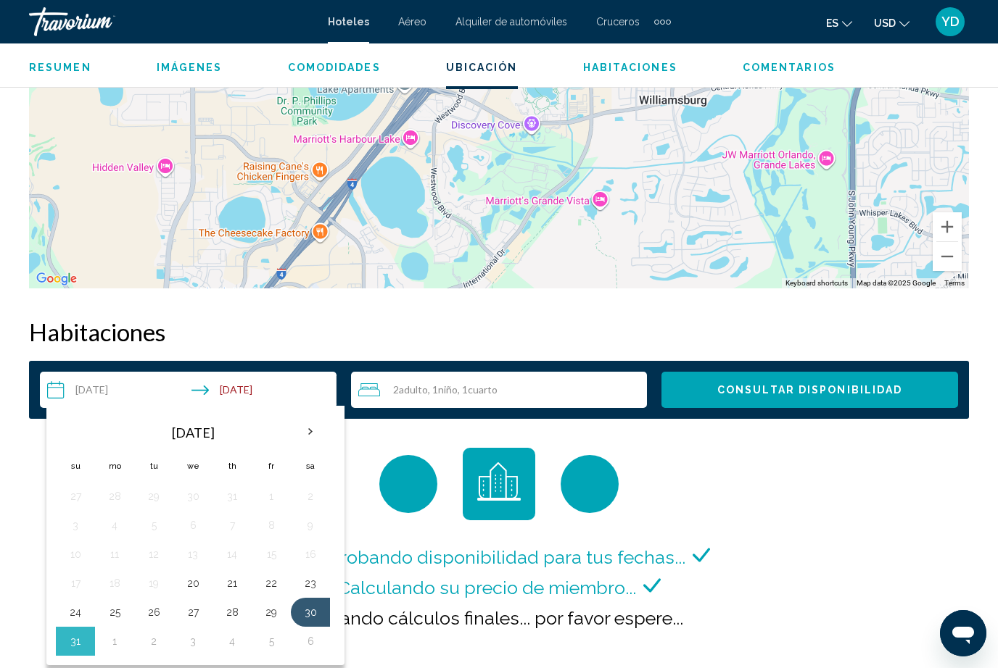
click at [261, 615] on button "29" at bounding box center [271, 612] width 23 height 20
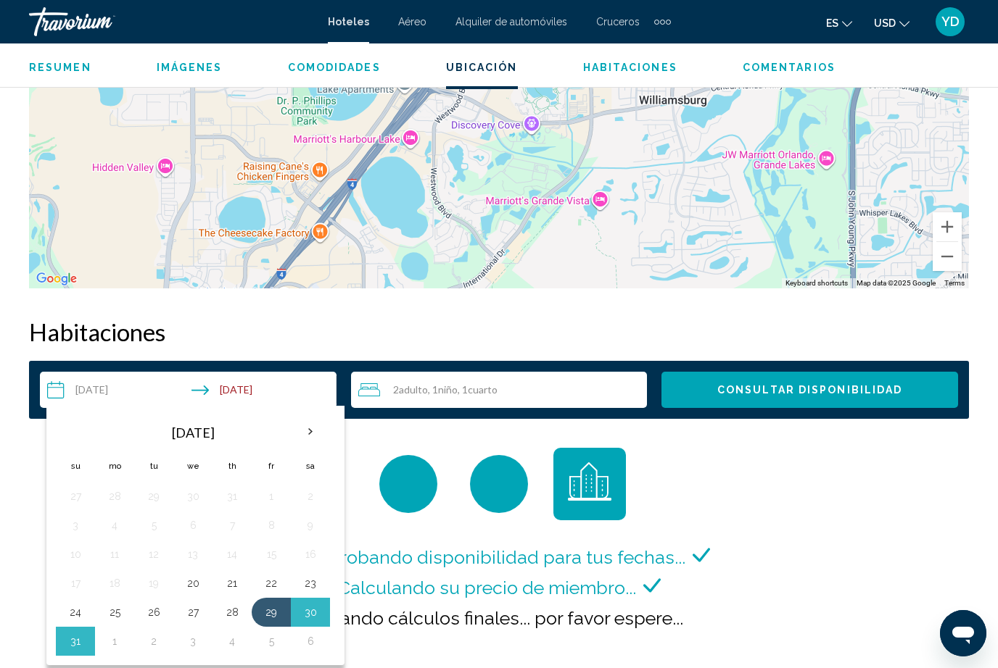
click at [260, 618] on button "29" at bounding box center [271, 612] width 23 height 20
type input "**********"
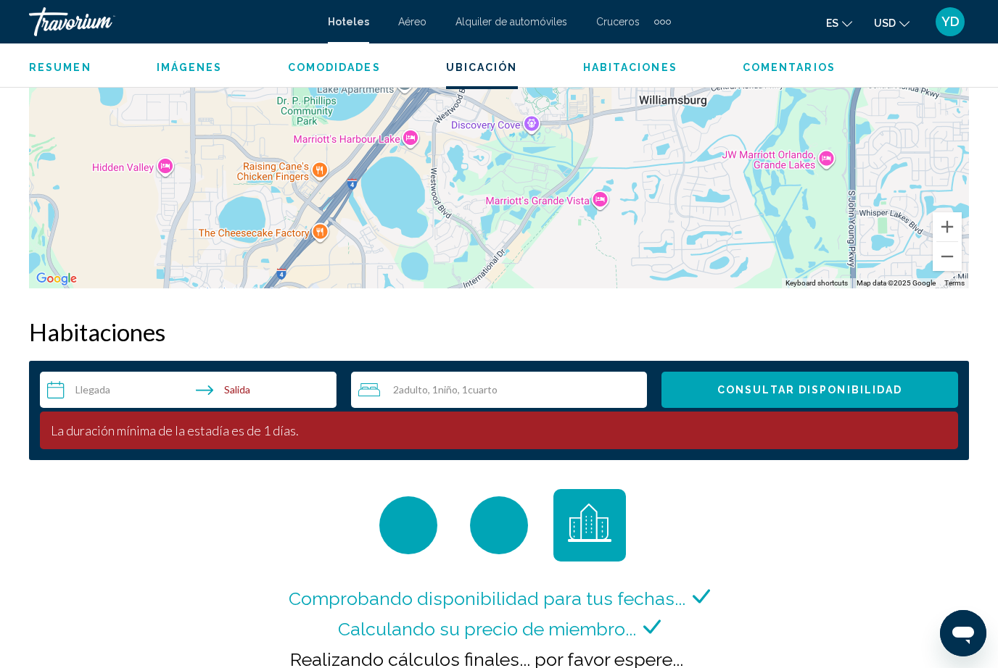
click at [276, 386] on input "**********" at bounding box center [191, 392] width 302 height 41
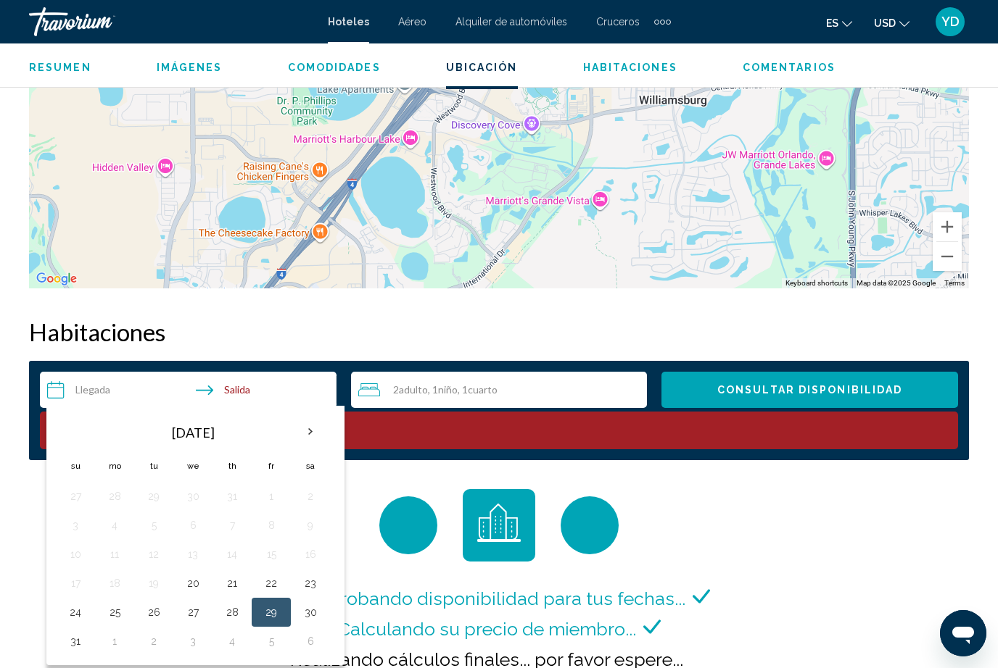
click at [112, 637] on button "1" at bounding box center [114, 641] width 23 height 20
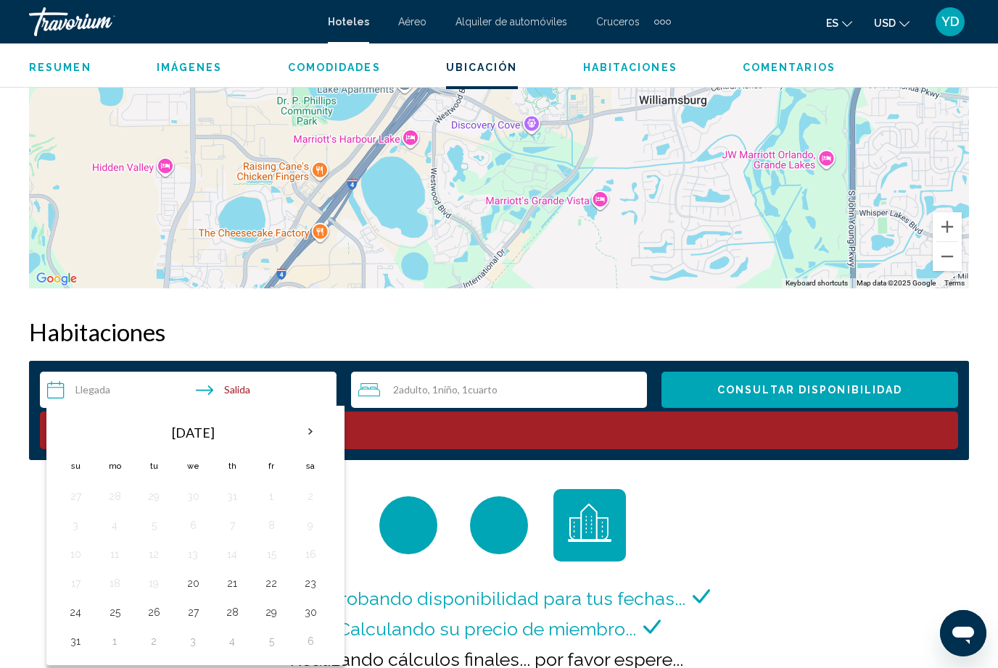
click at [855, 386] on span "Consultar disponibilidad" at bounding box center [809, 391] width 185 height 12
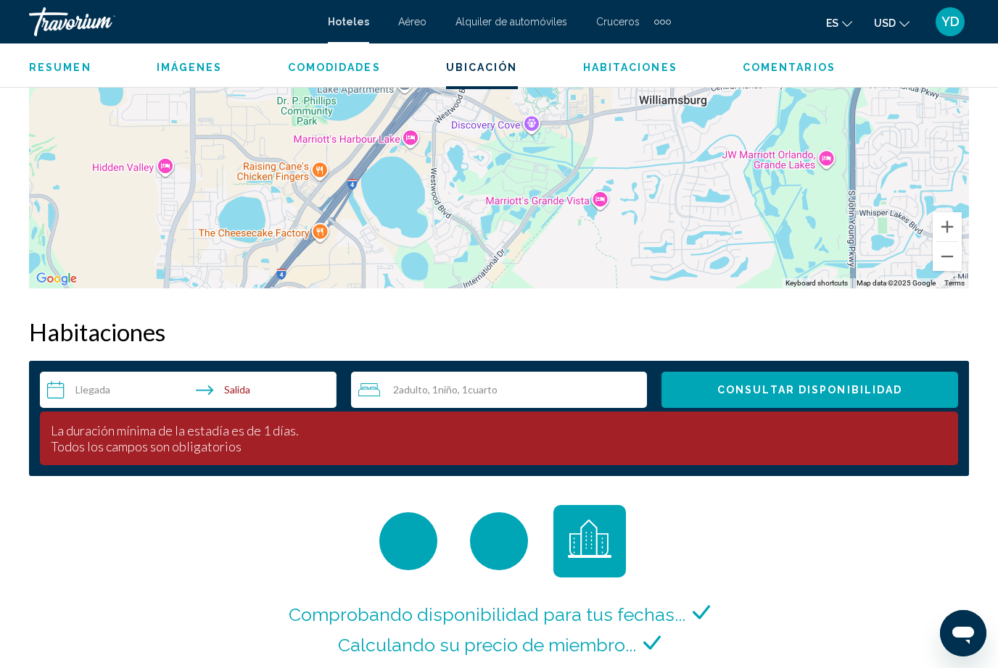
scroll to position [1860, 0]
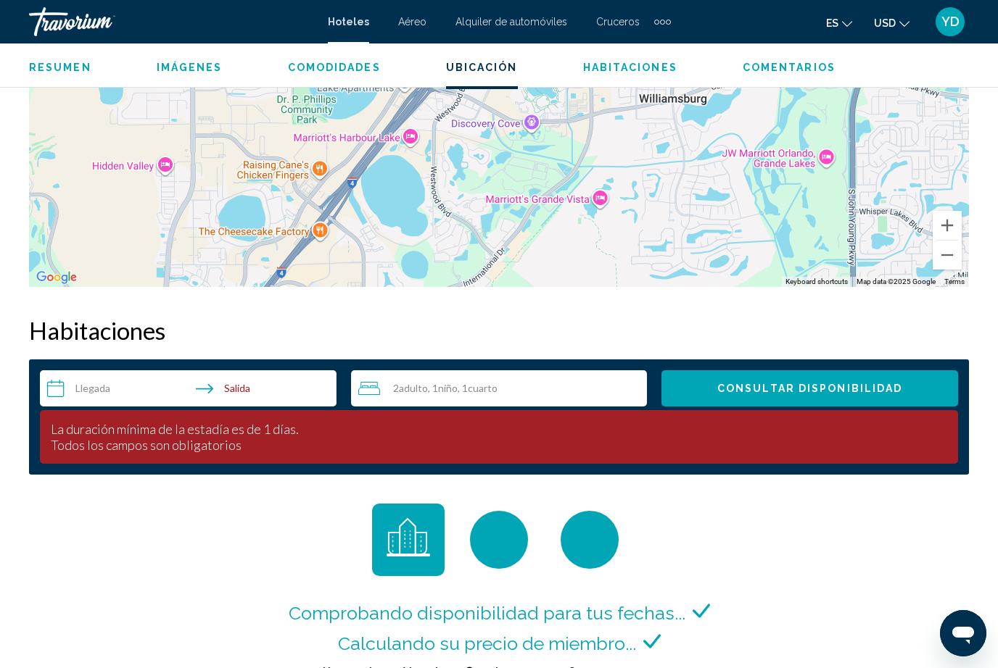
click at [315, 439] on div "Todos los campos son obligatorios" at bounding box center [499, 445] width 896 height 16
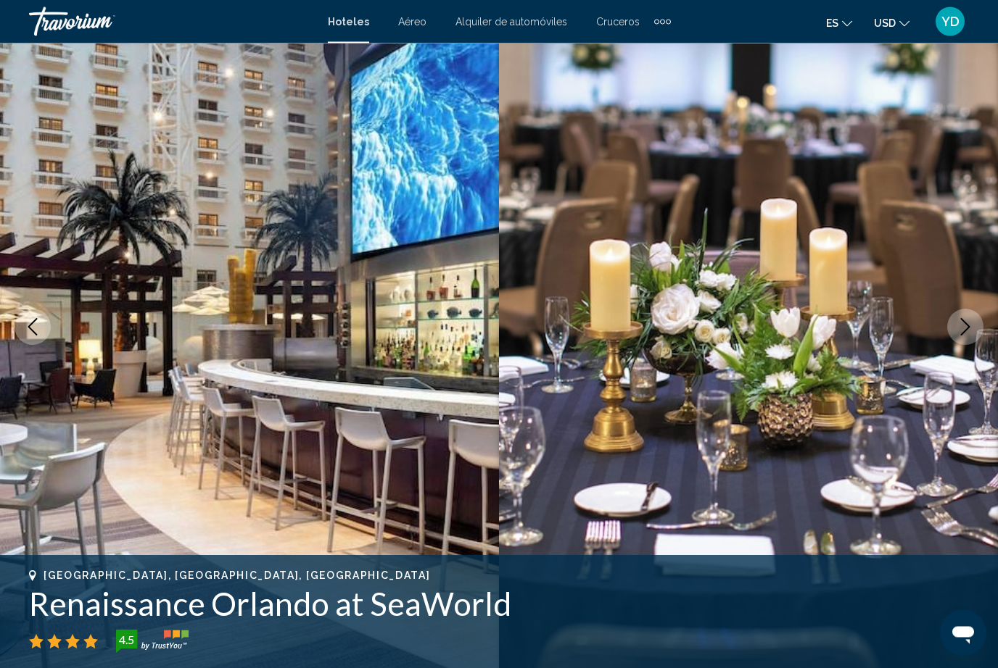
scroll to position [0, 0]
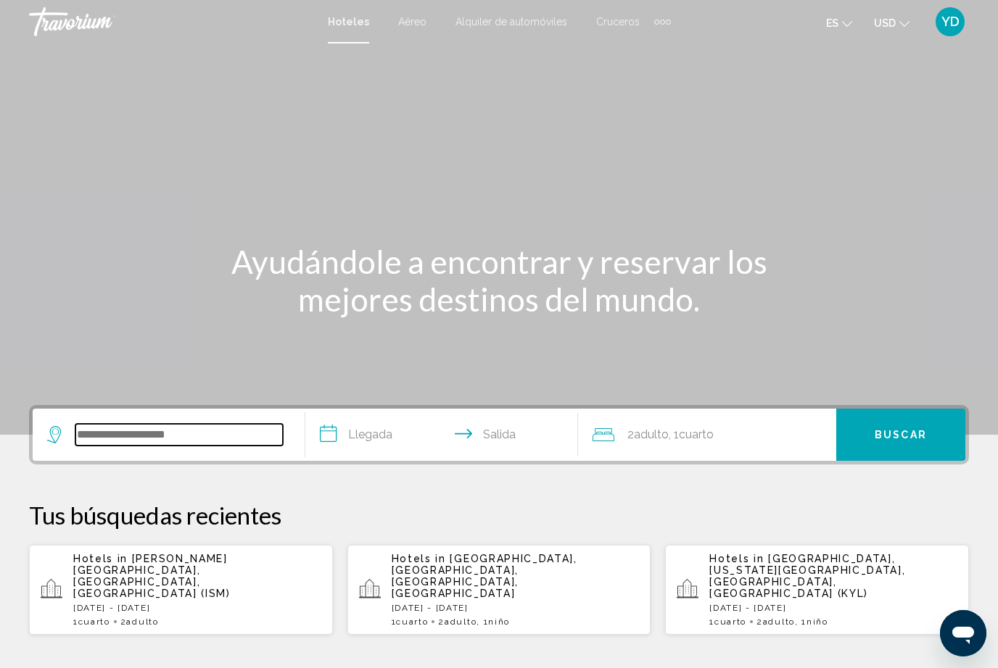
click at [200, 431] on input "Search widget" at bounding box center [178, 435] width 207 height 22
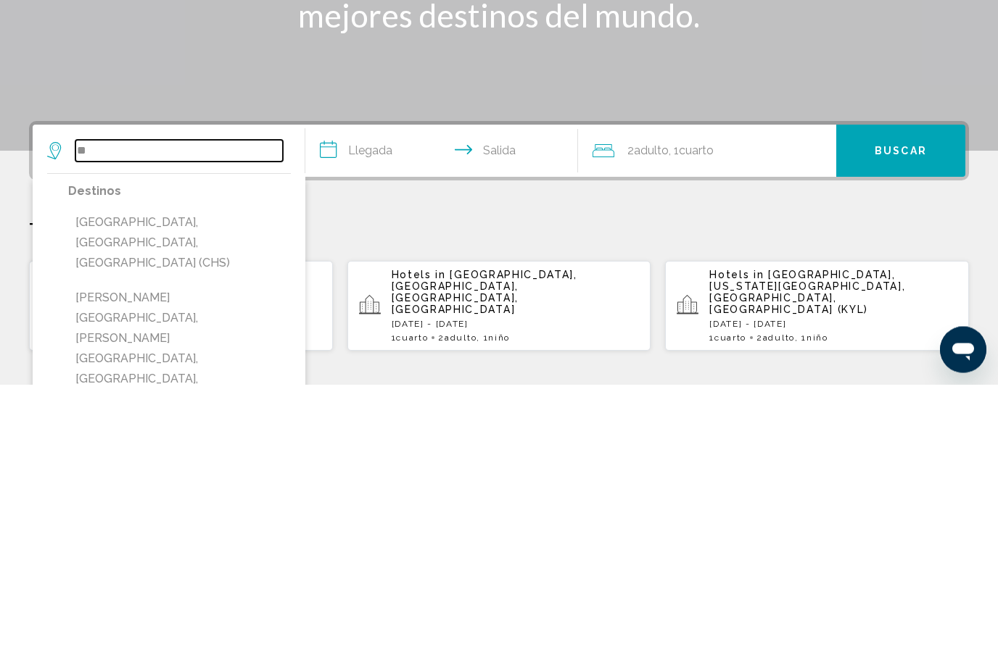
type input "*"
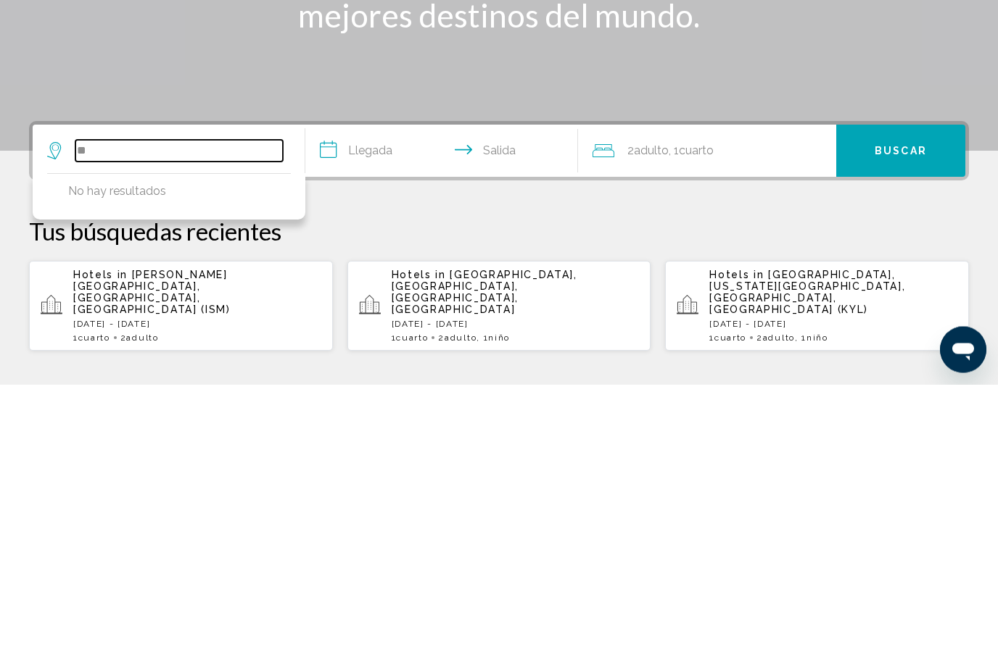
type input "*"
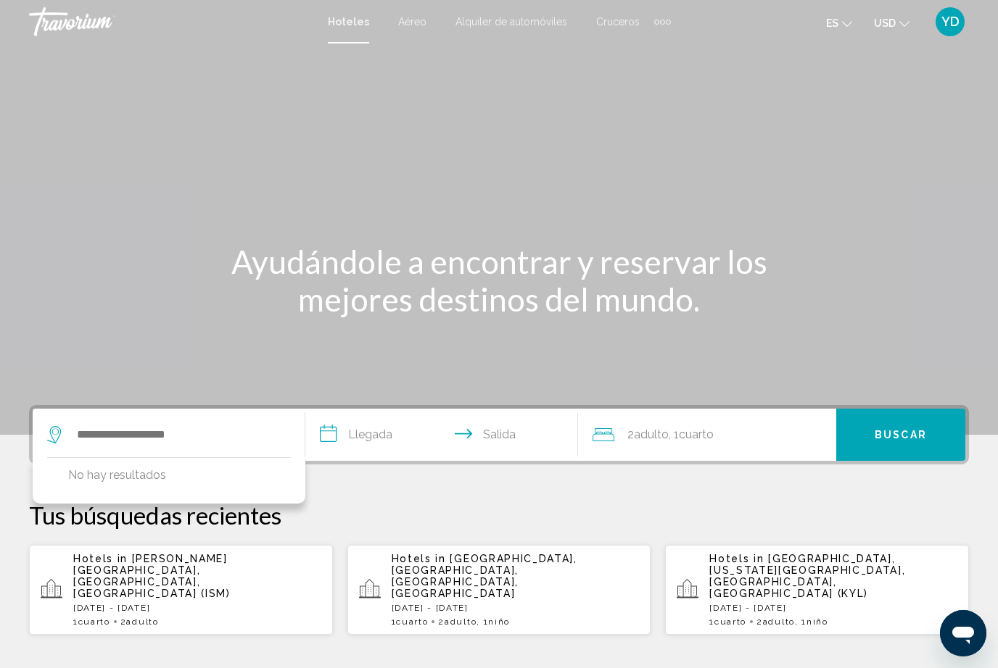
click at [869, 172] on div "Main content" at bounding box center [499, 217] width 998 height 435
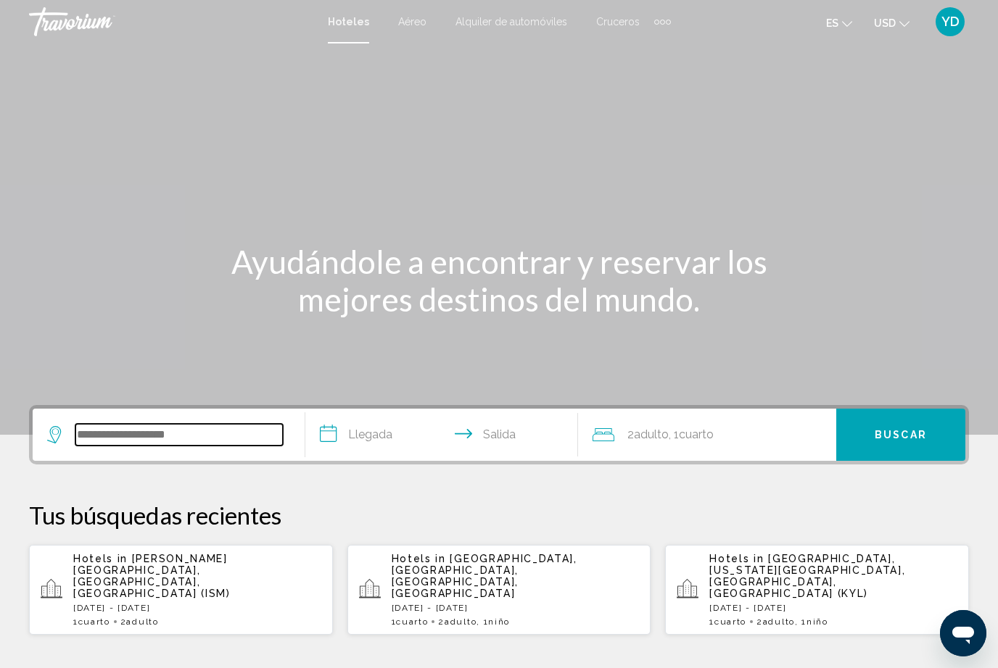
click at [207, 444] on input "Search widget" at bounding box center [178, 435] width 207 height 22
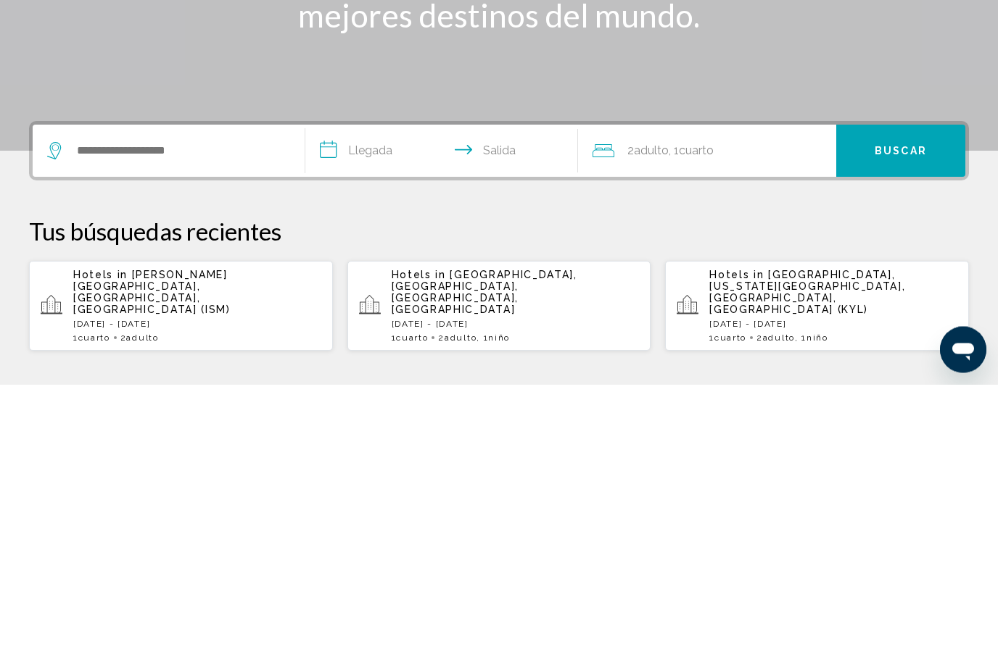
click at [125, 553] on span "Hotels in" at bounding box center [100, 559] width 54 height 12
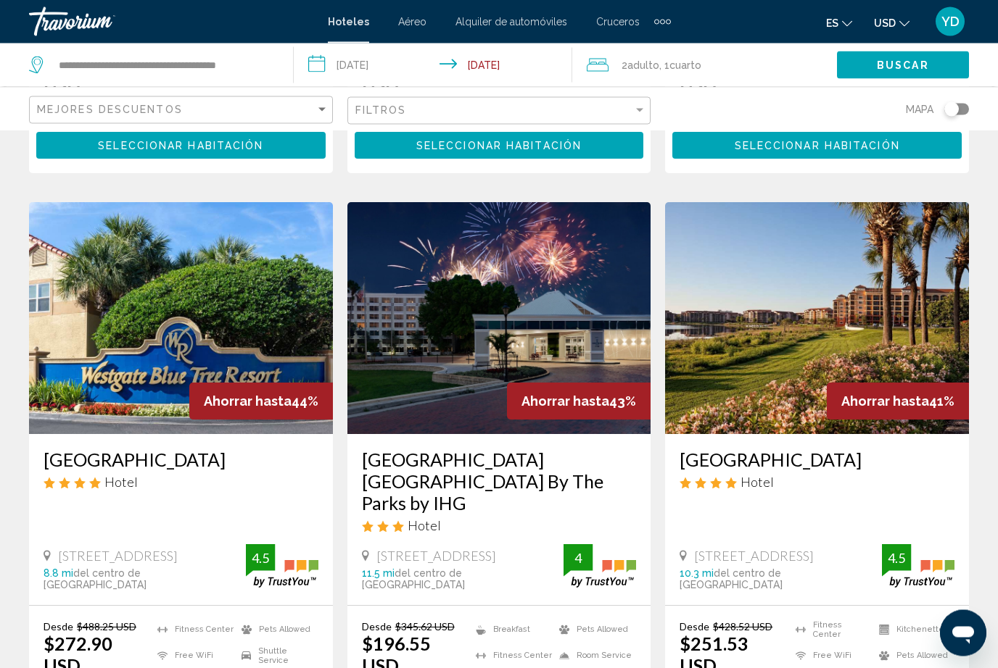
scroll to position [575, 0]
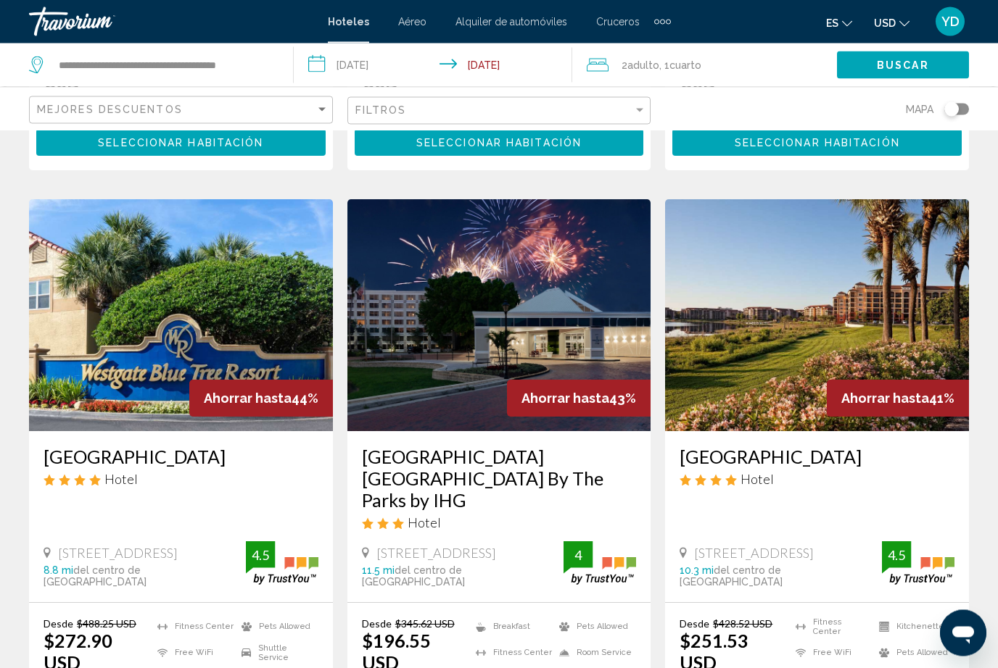
click at [932, 303] on img "Main content" at bounding box center [817, 316] width 304 height 232
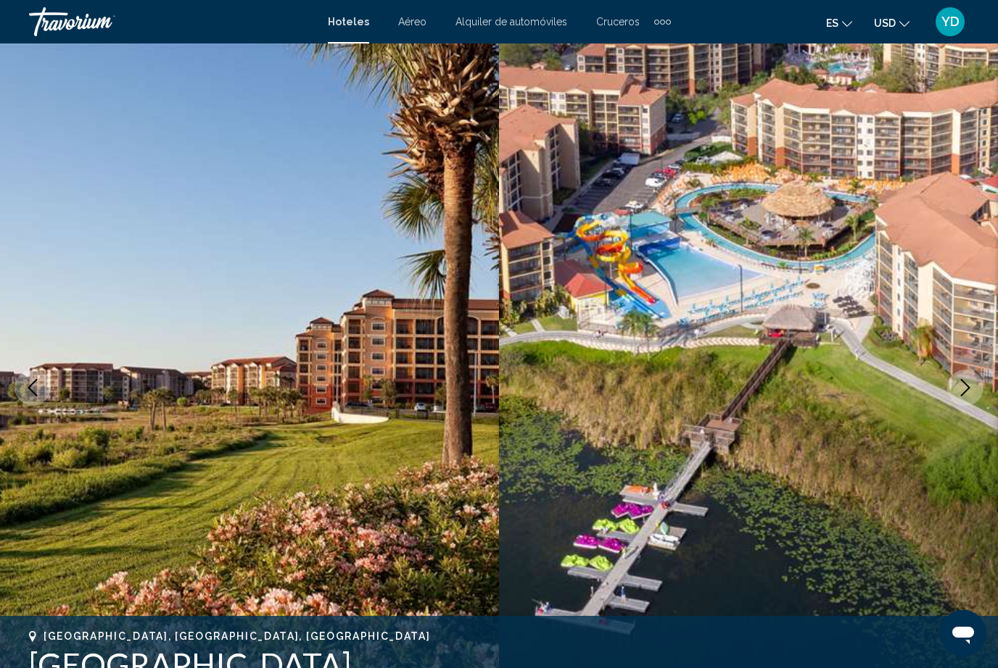
click at [964, 394] on icon "Next image" at bounding box center [964, 387] width 17 height 17
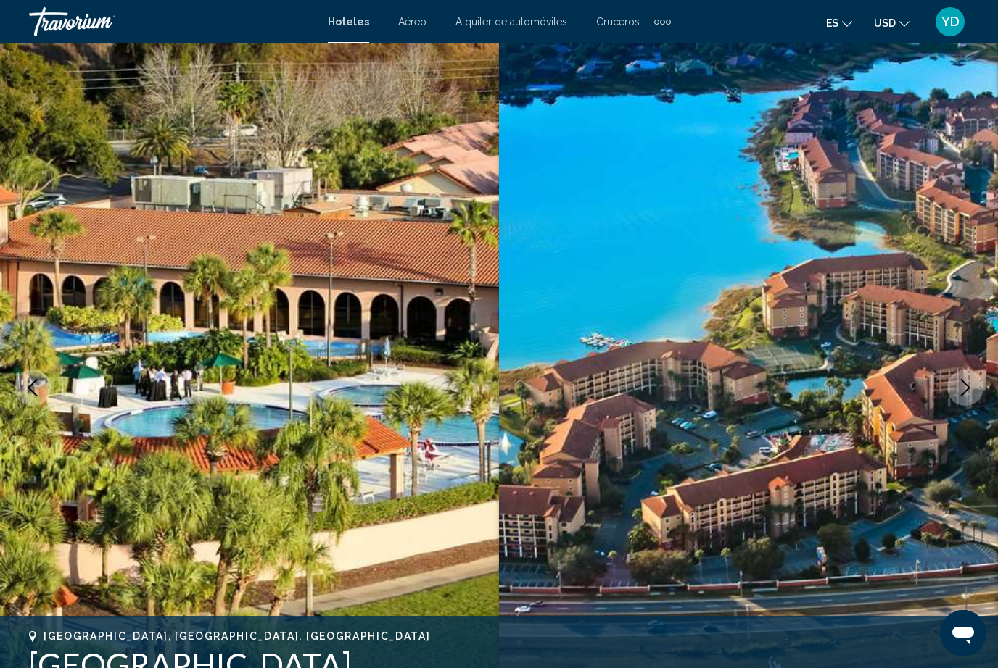
click at [980, 387] on button "Next image" at bounding box center [965, 388] width 36 height 36
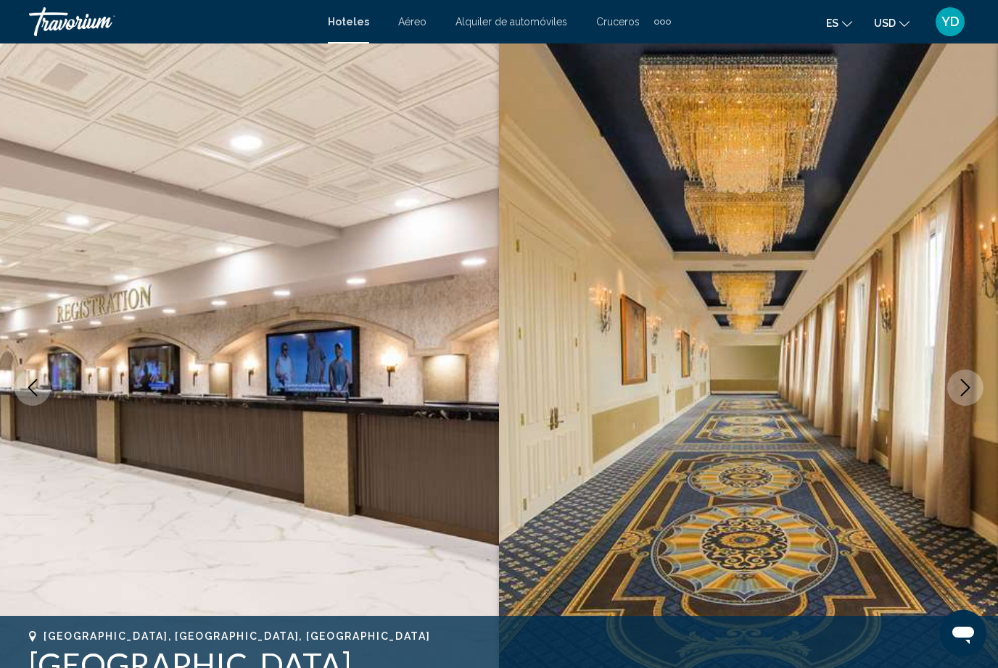
click at [973, 389] on icon "Next image" at bounding box center [964, 387] width 17 height 17
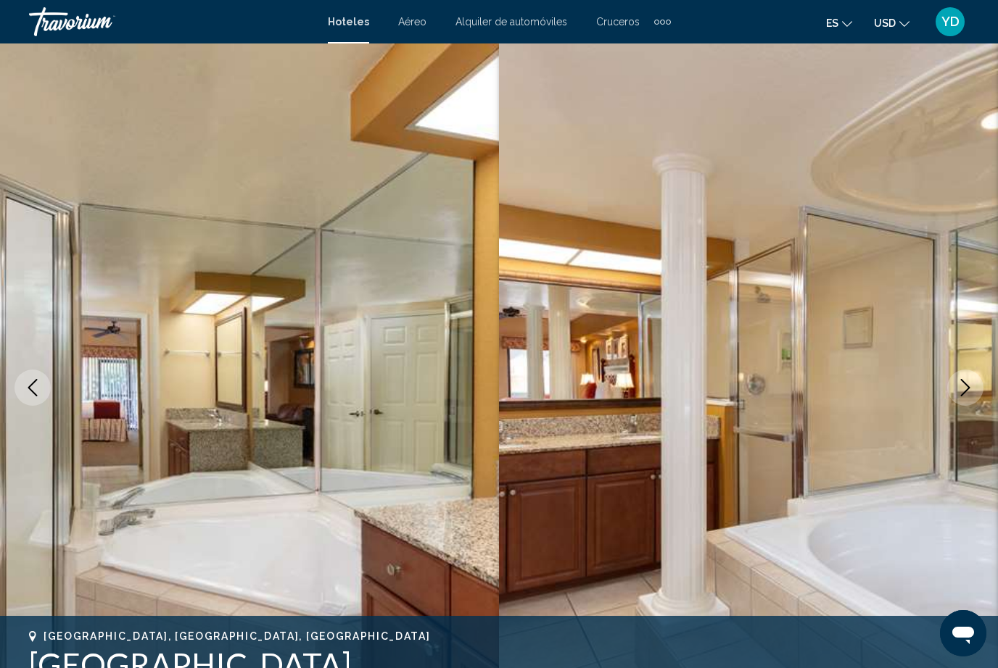
click at [974, 392] on button "Next image" at bounding box center [965, 388] width 36 height 36
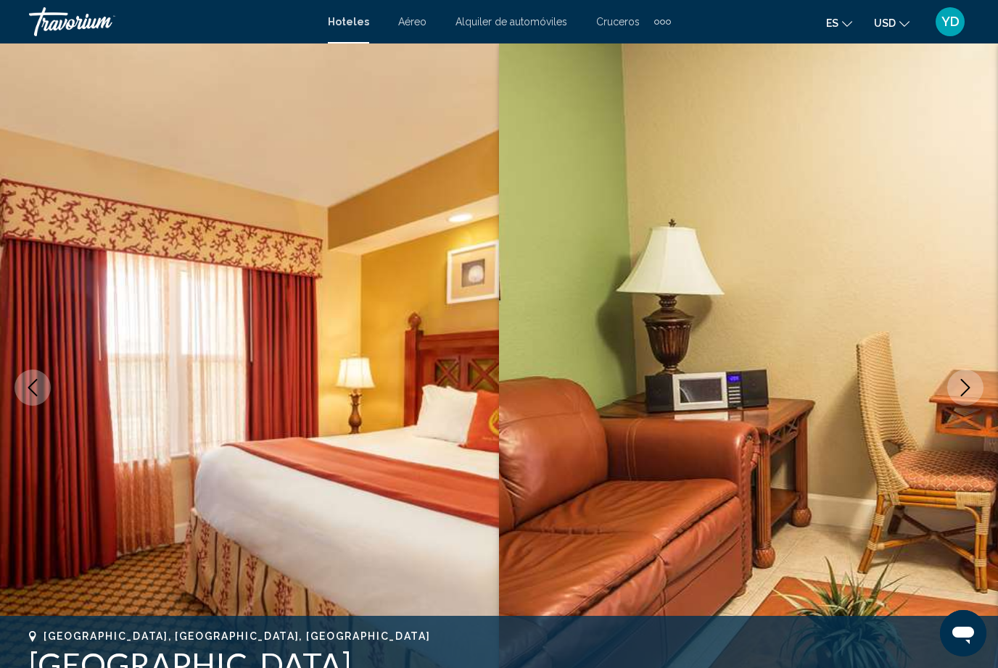
click at [976, 390] on button "Next image" at bounding box center [965, 388] width 36 height 36
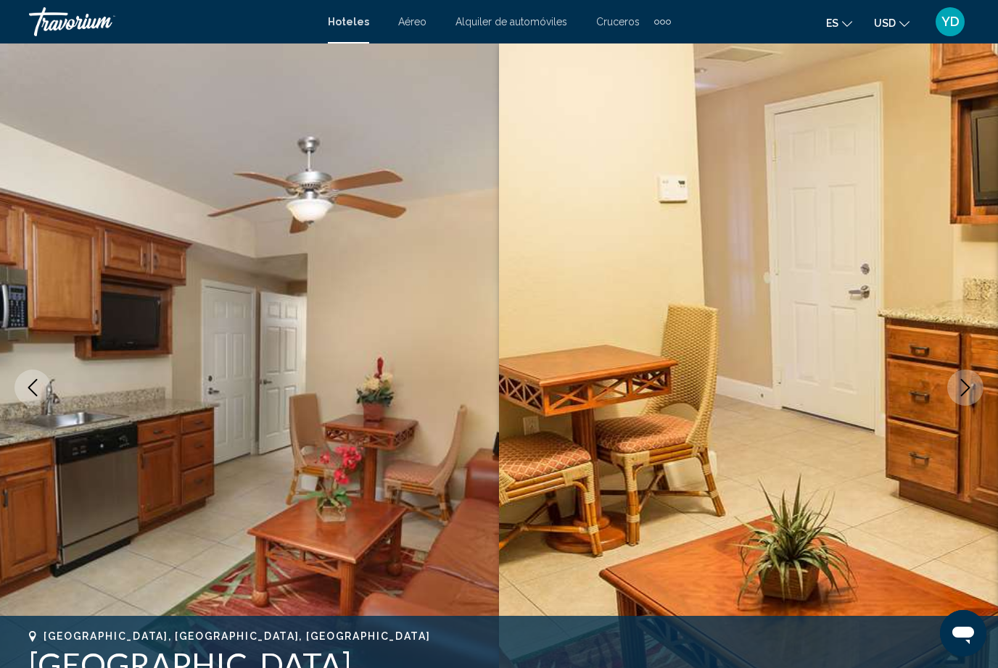
click at [975, 391] on button "Next image" at bounding box center [965, 388] width 36 height 36
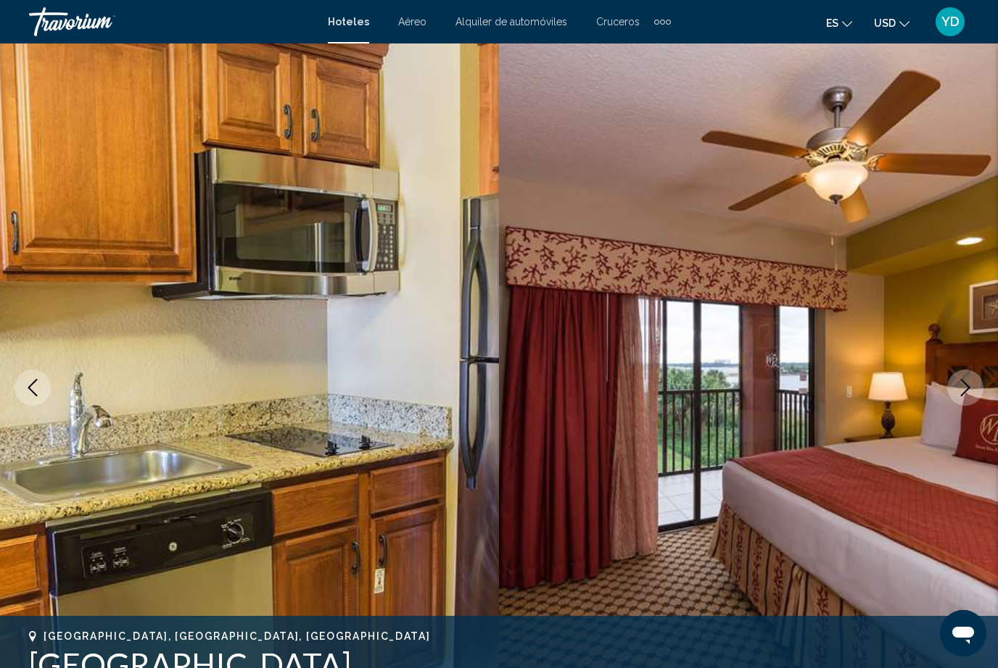
click at [975, 394] on button "Next image" at bounding box center [965, 388] width 36 height 36
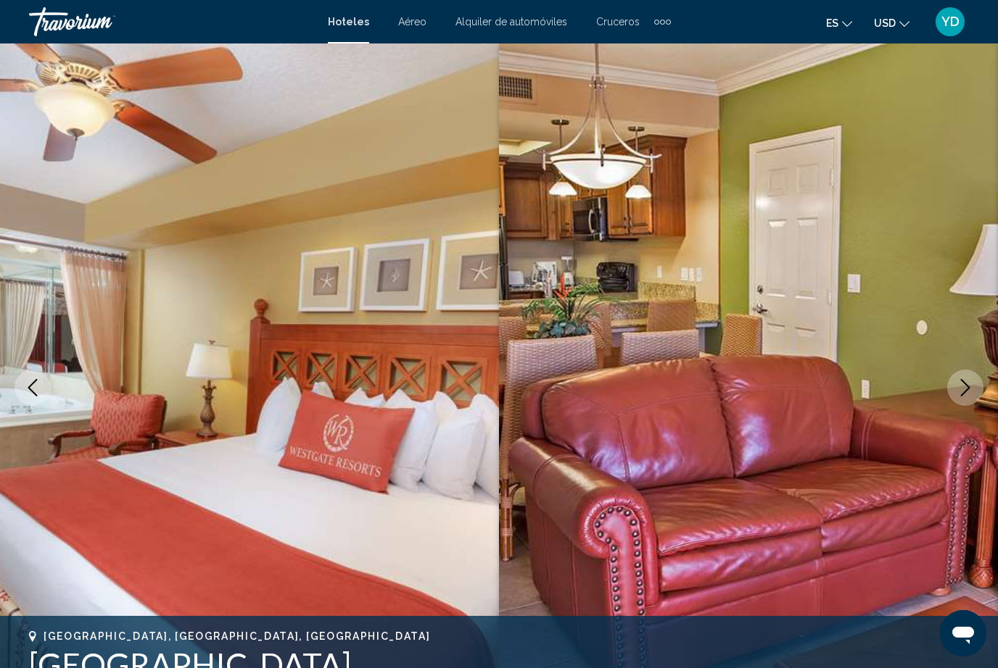
click at [970, 402] on button "Next image" at bounding box center [965, 388] width 36 height 36
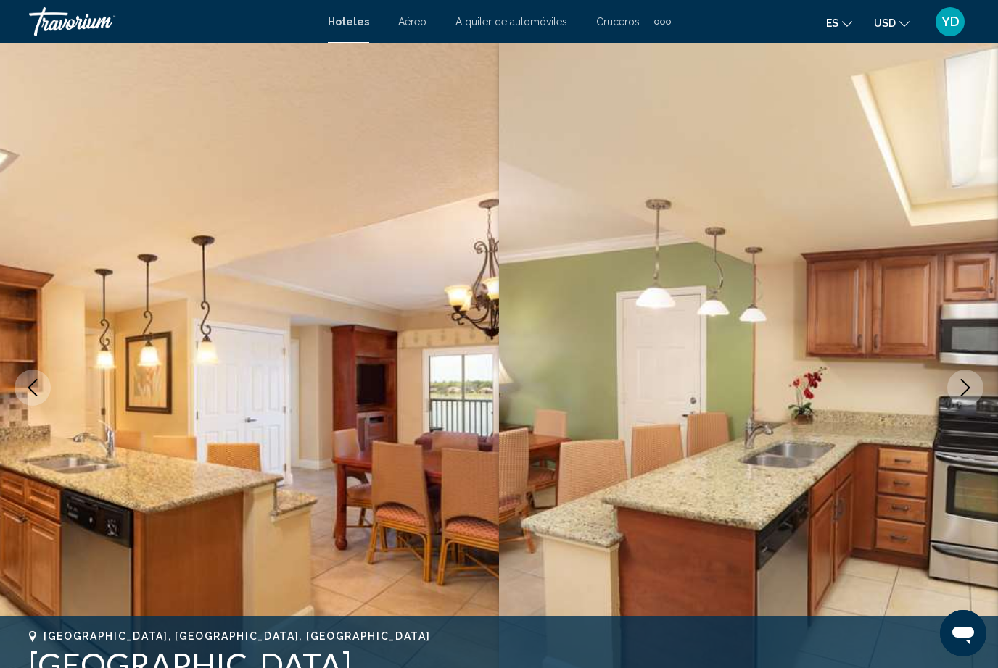
click at [972, 386] on icon "Next image" at bounding box center [964, 387] width 17 height 17
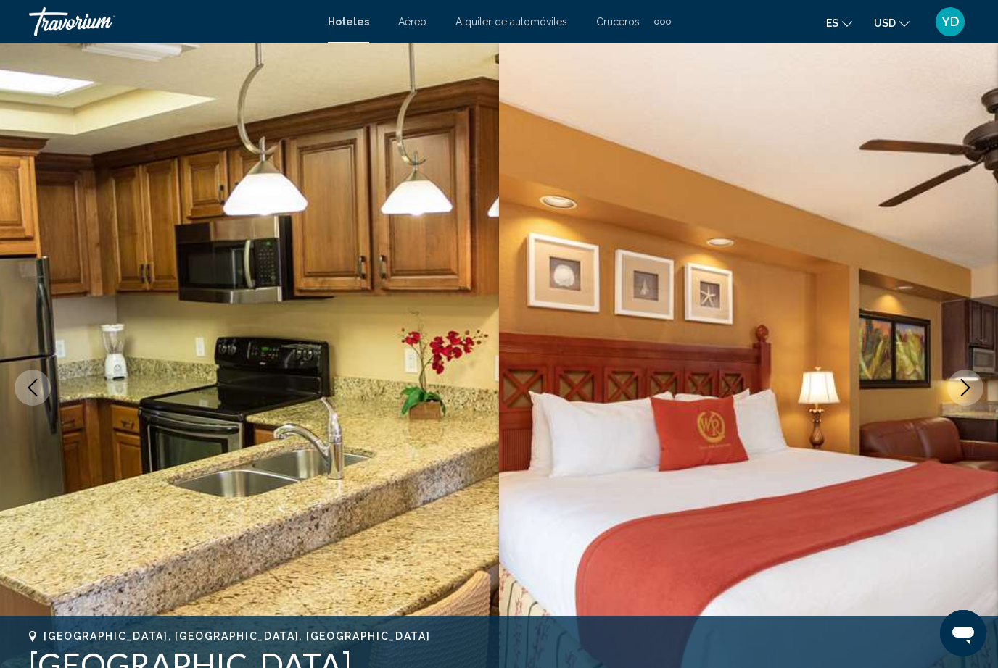
click at [972, 382] on icon "Next image" at bounding box center [964, 387] width 17 height 17
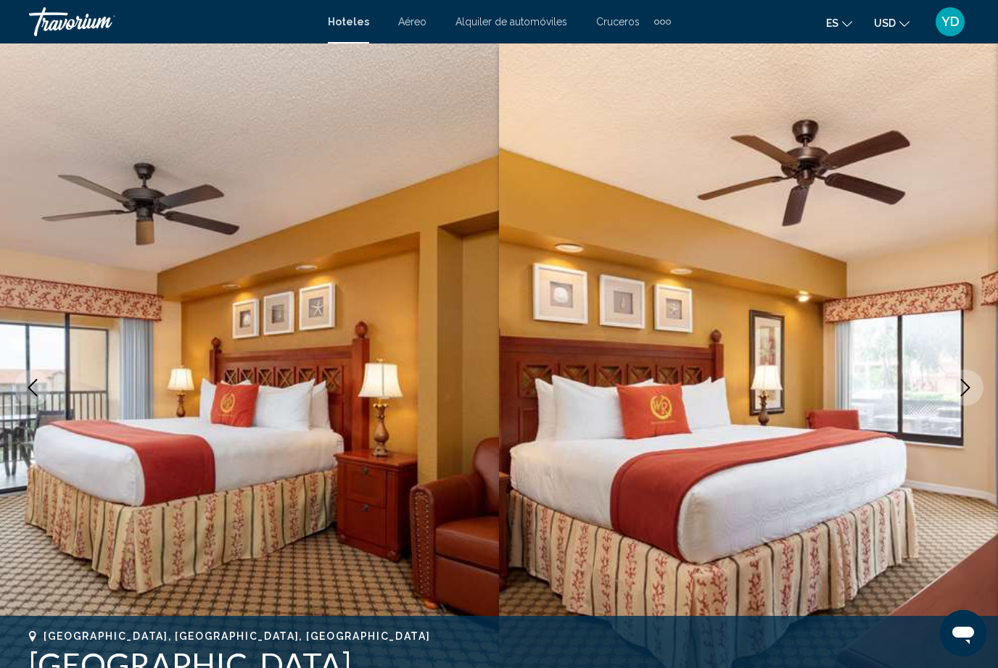
click at [969, 386] on icon "Next image" at bounding box center [964, 387] width 17 height 17
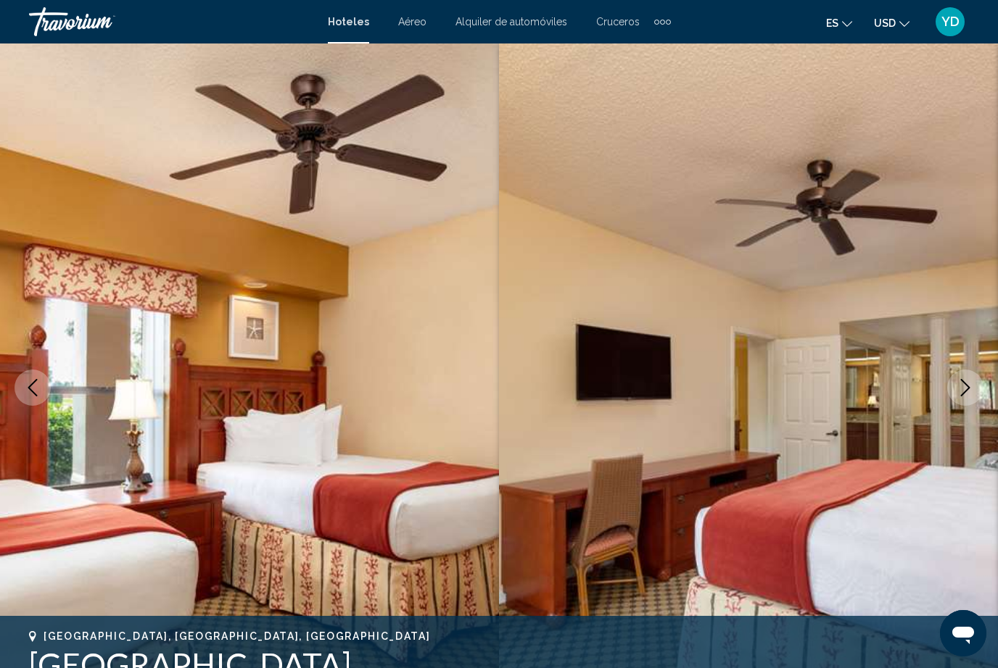
click at [968, 388] on icon "Next image" at bounding box center [964, 387] width 17 height 17
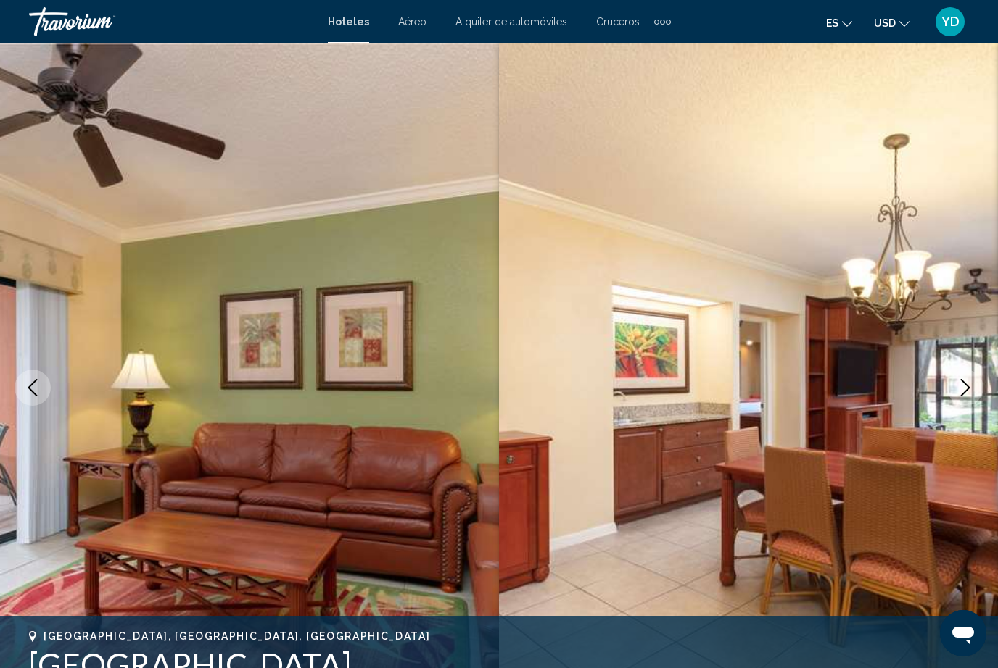
click at [966, 389] on icon "Next image" at bounding box center [964, 387] width 17 height 17
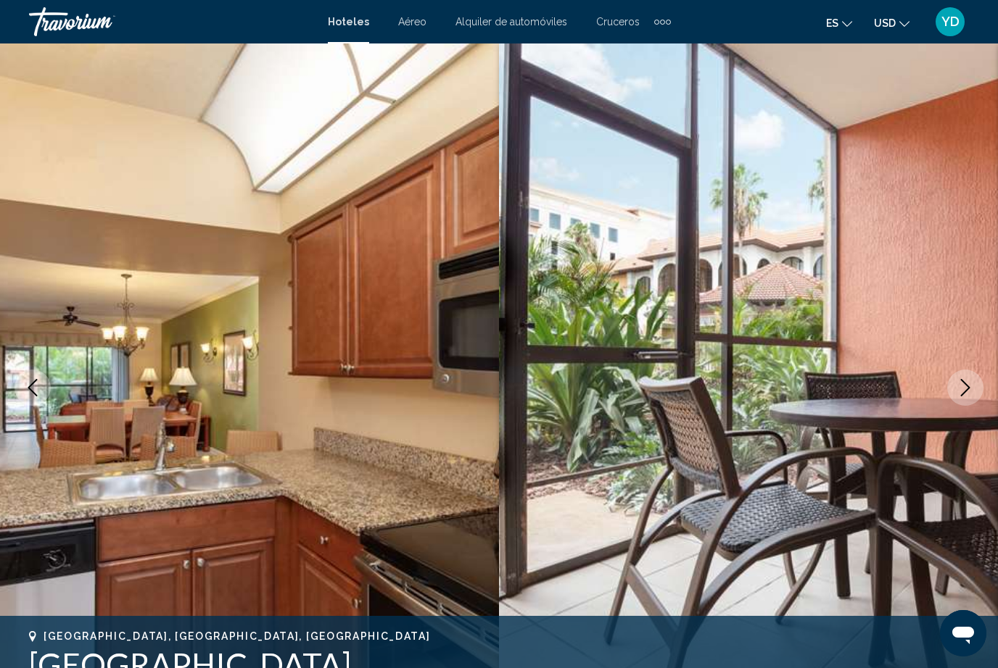
click at [972, 391] on icon "Next image" at bounding box center [964, 387] width 17 height 17
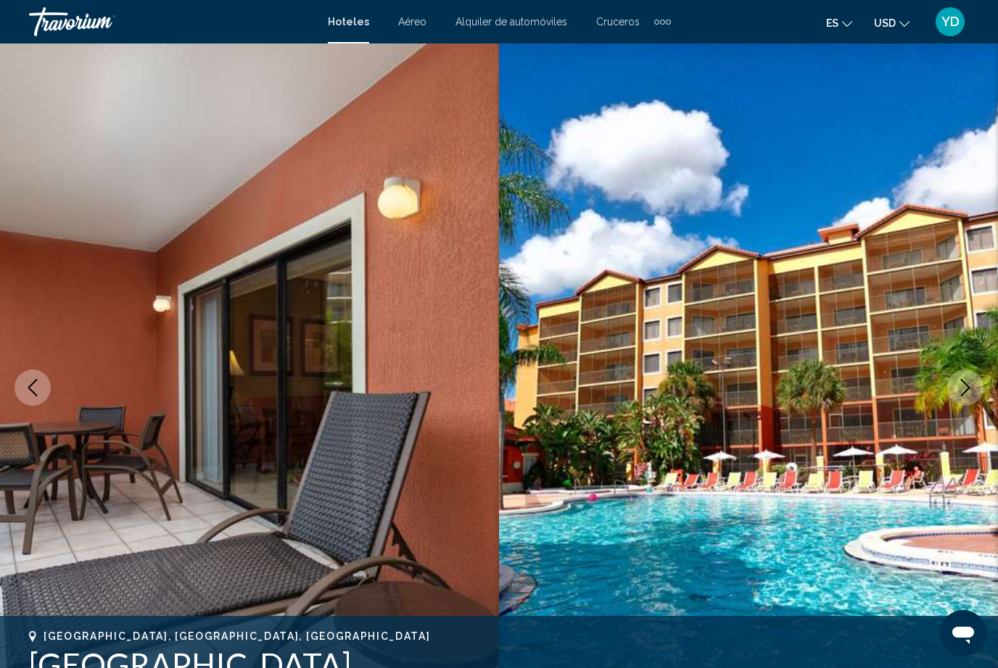
click at [975, 391] on button "Next image" at bounding box center [965, 388] width 36 height 36
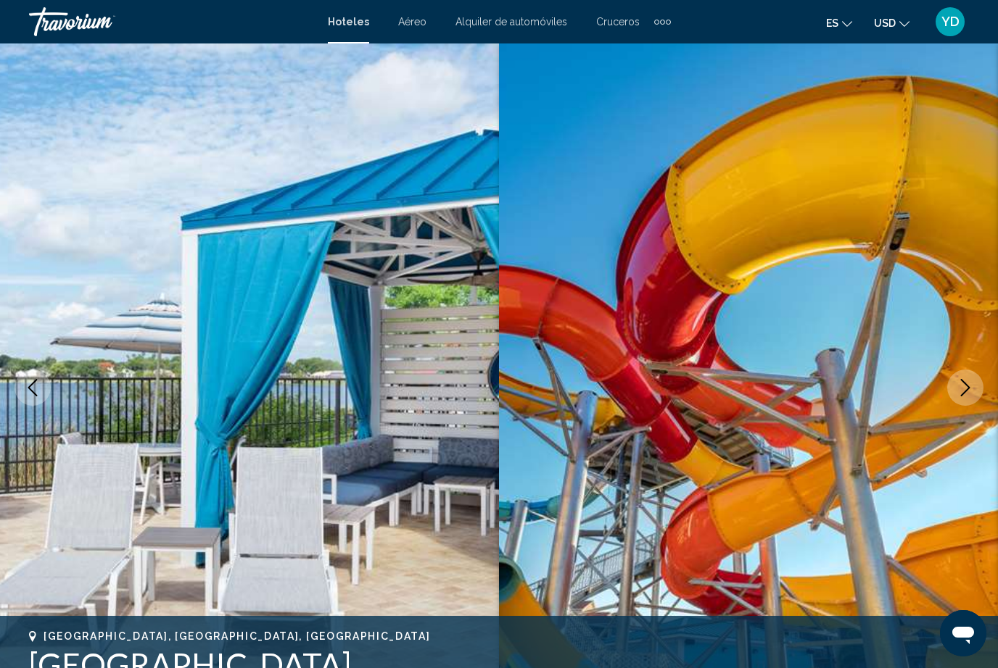
click at [976, 392] on button "Next image" at bounding box center [965, 388] width 36 height 36
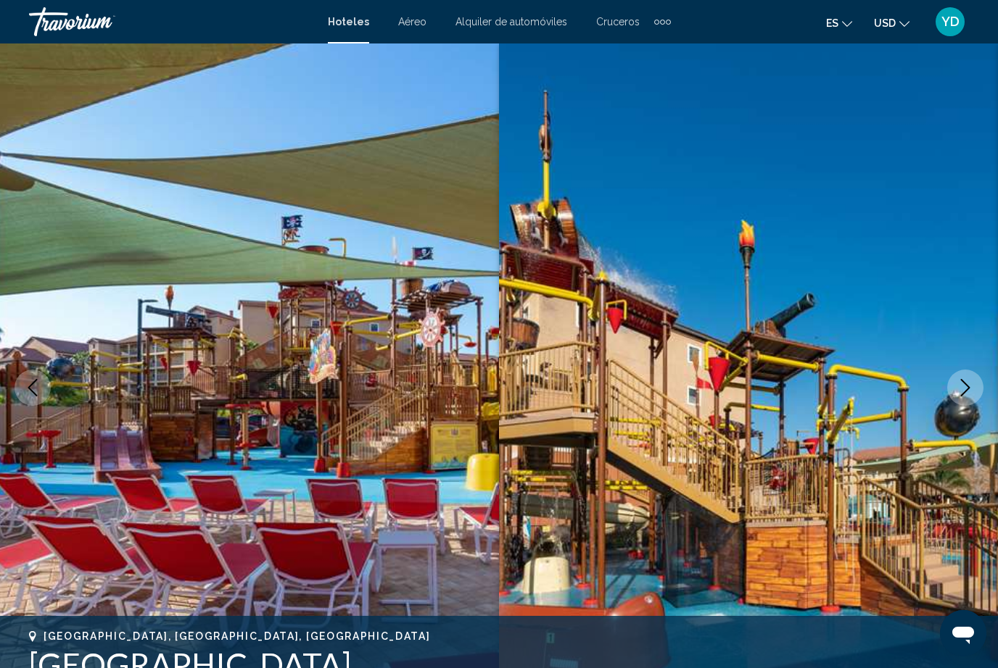
click at [974, 397] on button "Next image" at bounding box center [965, 388] width 36 height 36
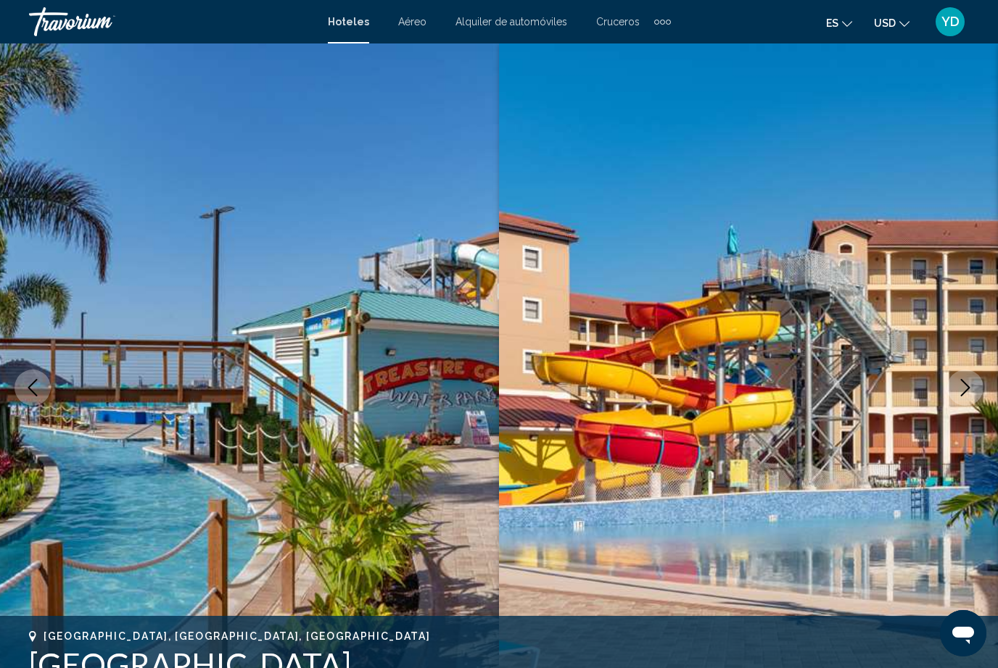
click at [974, 402] on button "Next image" at bounding box center [965, 388] width 36 height 36
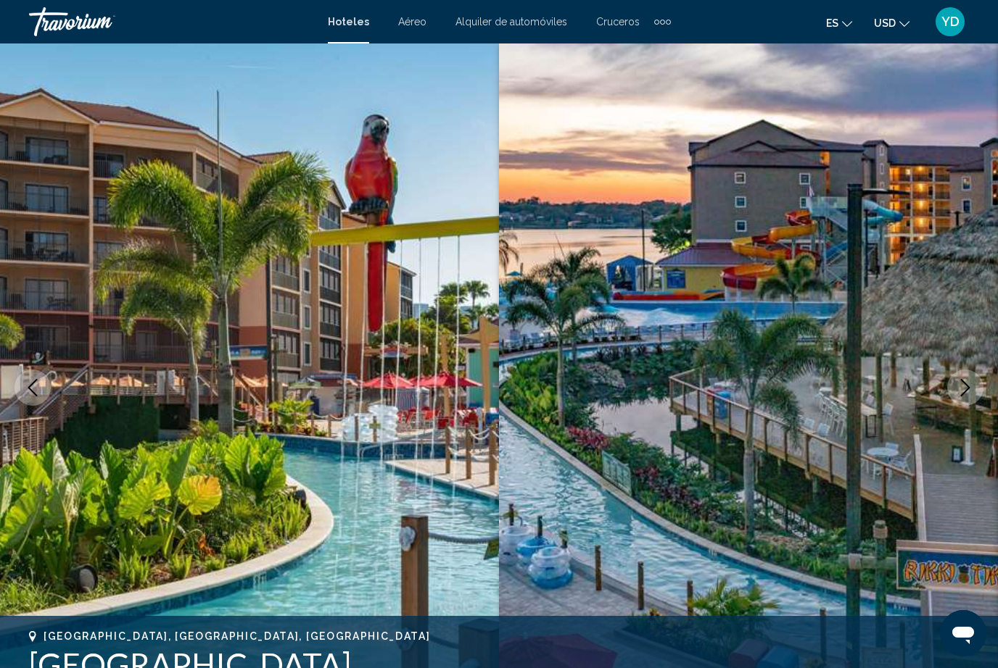
click at [969, 413] on img "Main content" at bounding box center [748, 388] width 499 height 689
click at [978, 392] on button "Next image" at bounding box center [965, 388] width 36 height 36
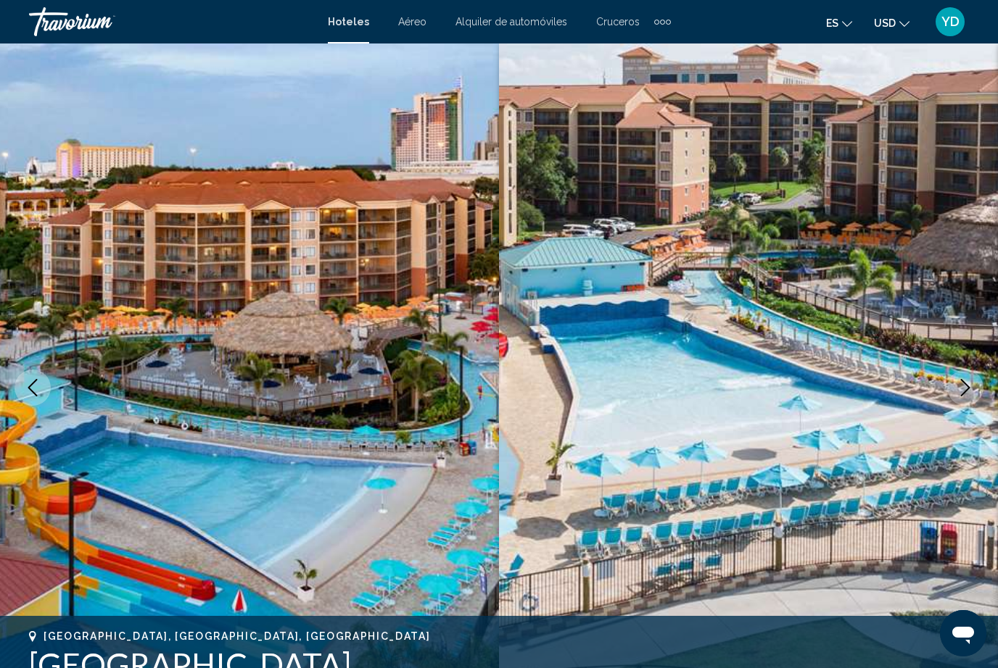
click at [974, 395] on button "Next image" at bounding box center [965, 388] width 36 height 36
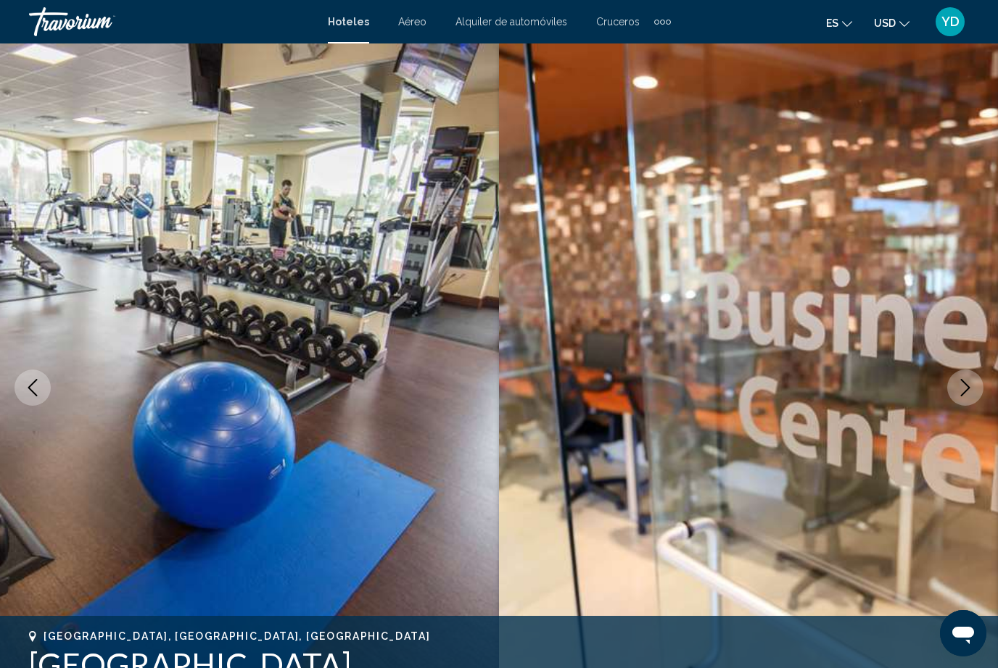
click at [966, 395] on icon "Next image" at bounding box center [964, 387] width 17 height 17
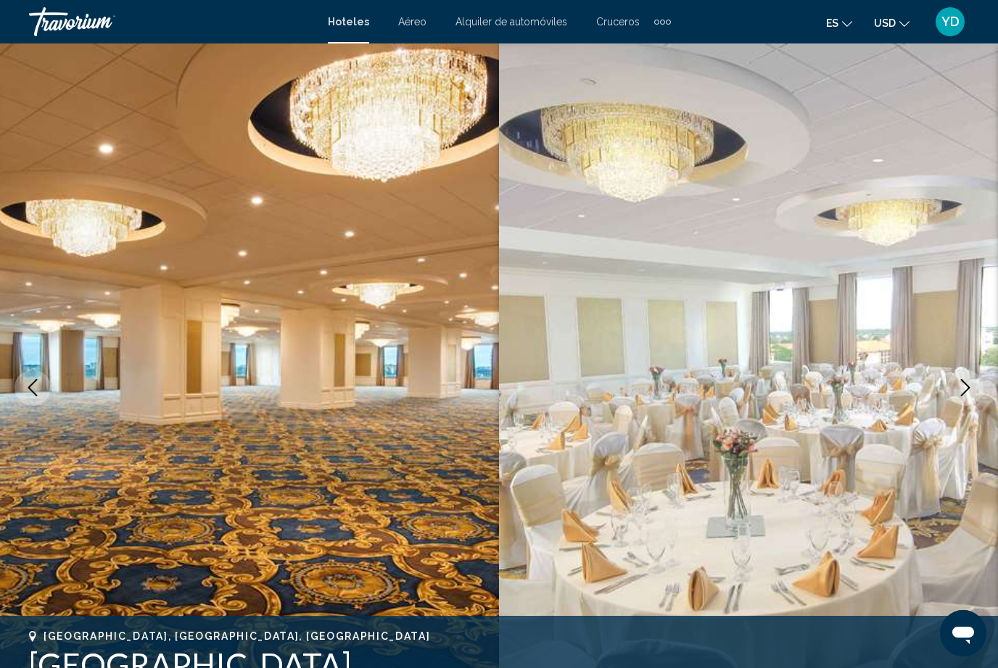
click at [974, 384] on button "Next image" at bounding box center [965, 388] width 36 height 36
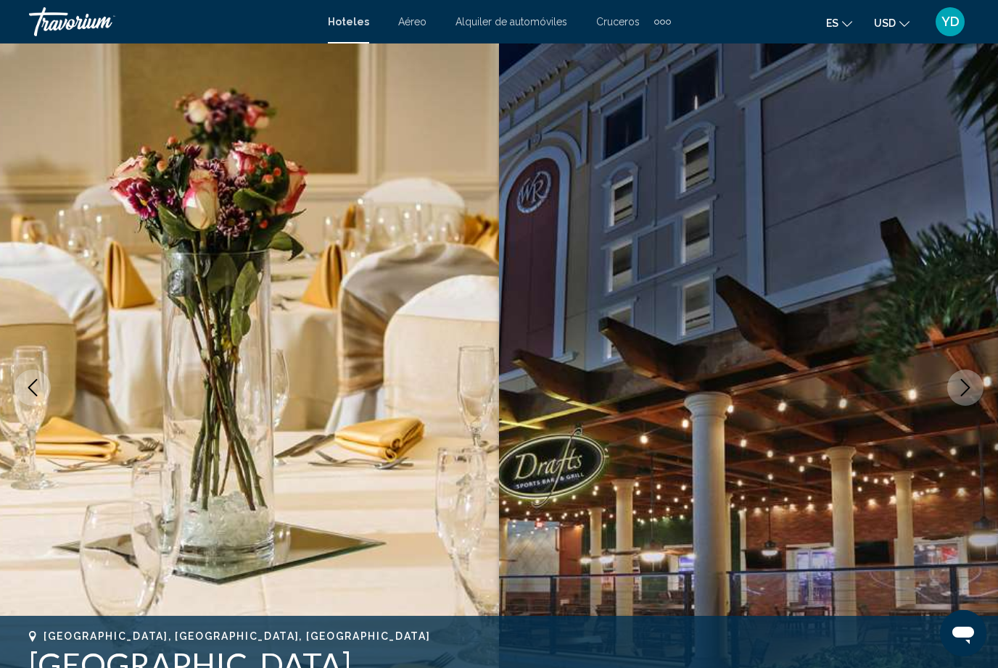
click at [966, 393] on icon "Next image" at bounding box center [964, 387] width 17 height 17
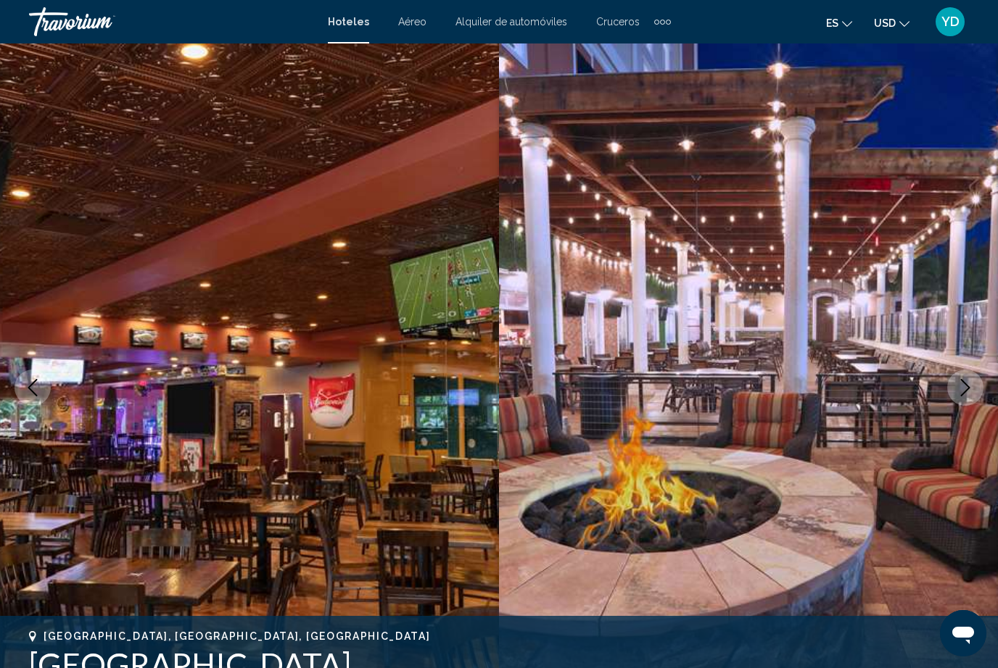
click at [974, 390] on button "Next image" at bounding box center [965, 388] width 36 height 36
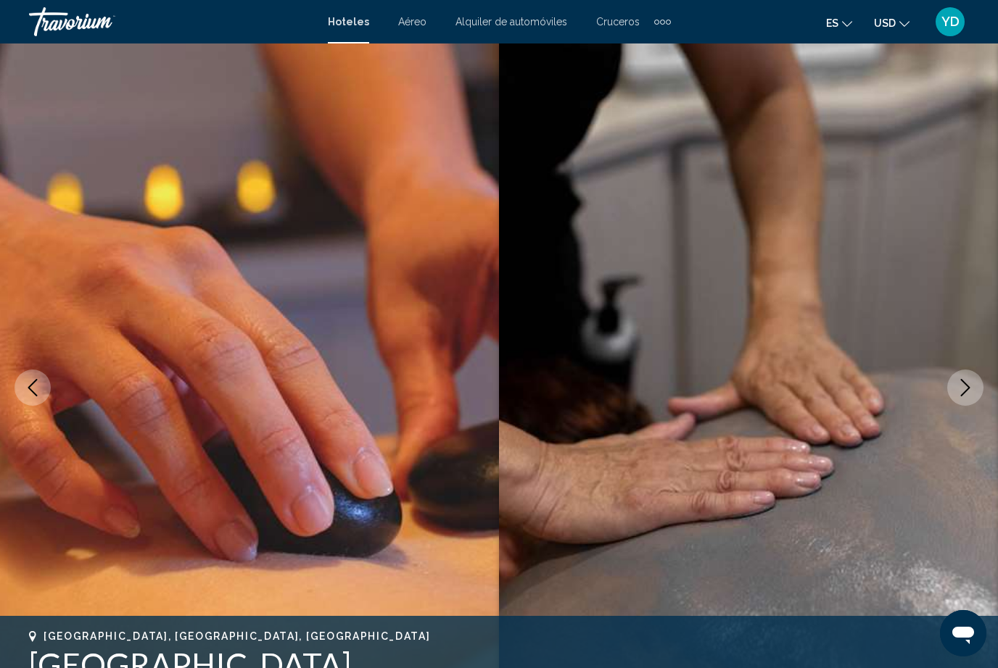
click at [966, 394] on icon "Next image" at bounding box center [964, 387] width 17 height 17
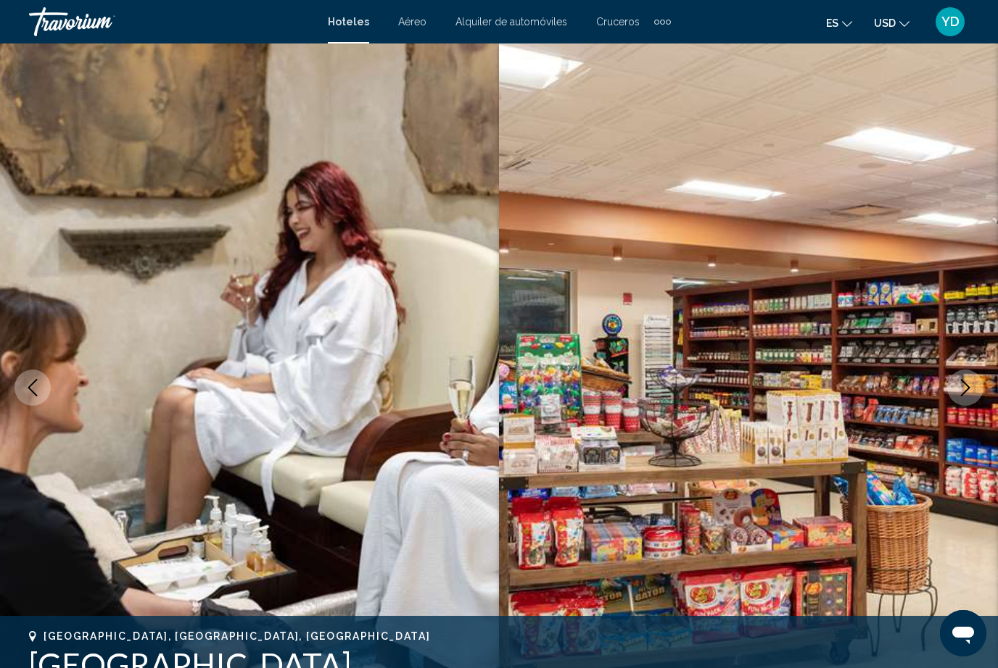
click at [973, 386] on icon "Next image" at bounding box center [964, 387] width 17 height 17
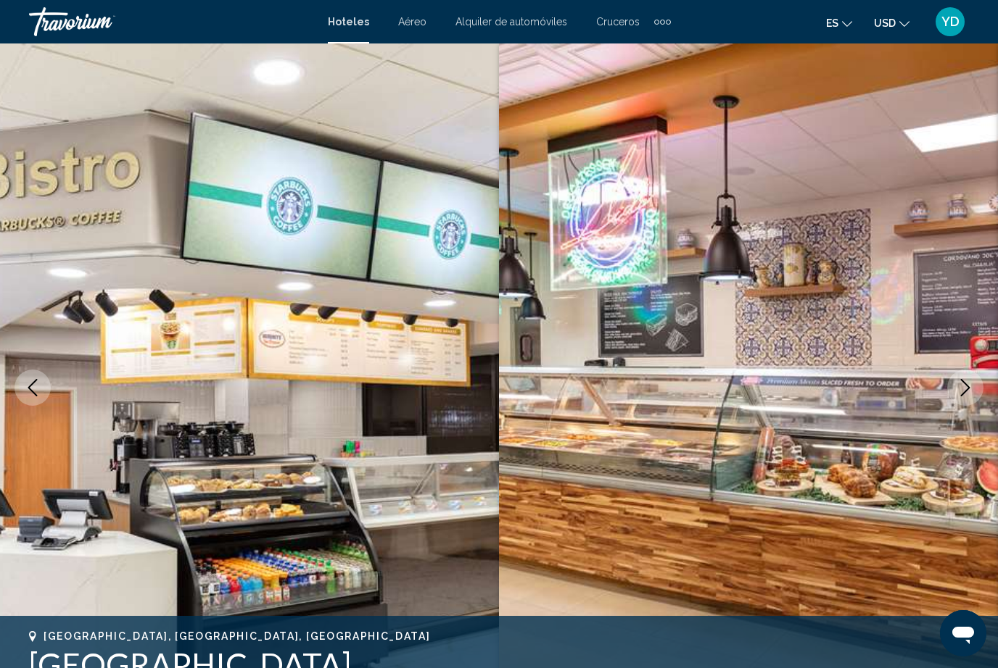
click at [983, 375] on img "Main content" at bounding box center [748, 388] width 499 height 689
click at [969, 392] on icon "Next image" at bounding box center [964, 387] width 17 height 17
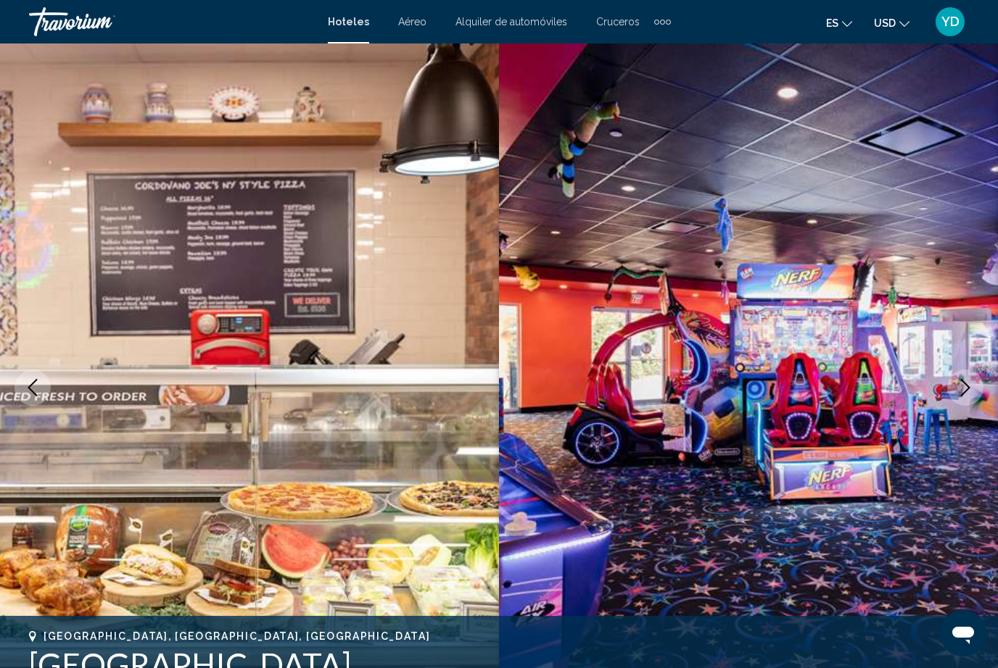
click at [972, 390] on icon "Next image" at bounding box center [964, 387] width 17 height 17
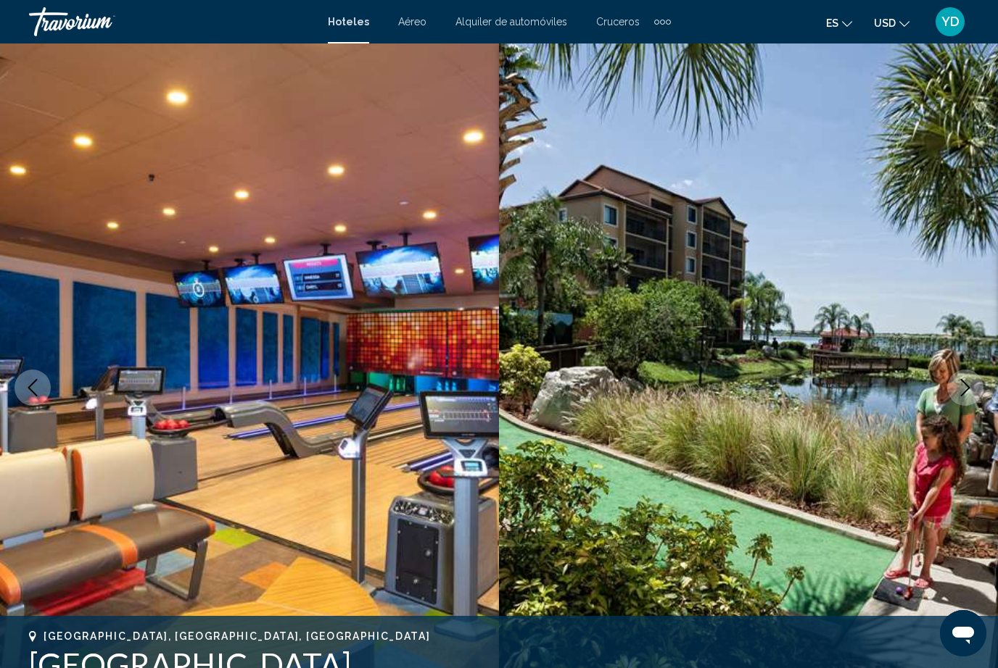
click at [969, 385] on icon "Next image" at bounding box center [964, 387] width 17 height 17
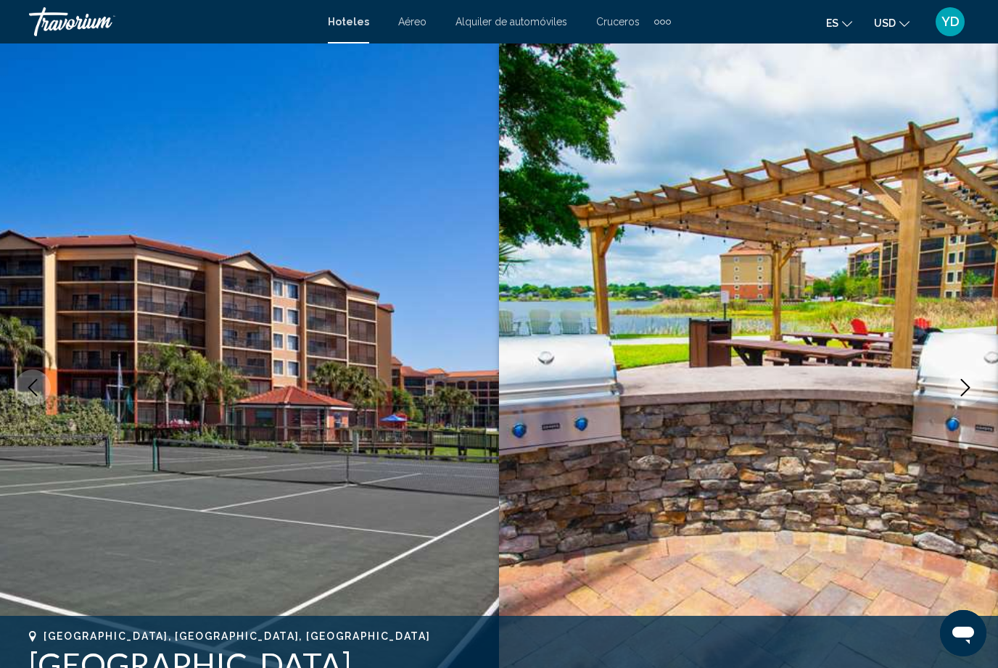
click at [973, 383] on icon "Next image" at bounding box center [964, 387] width 17 height 17
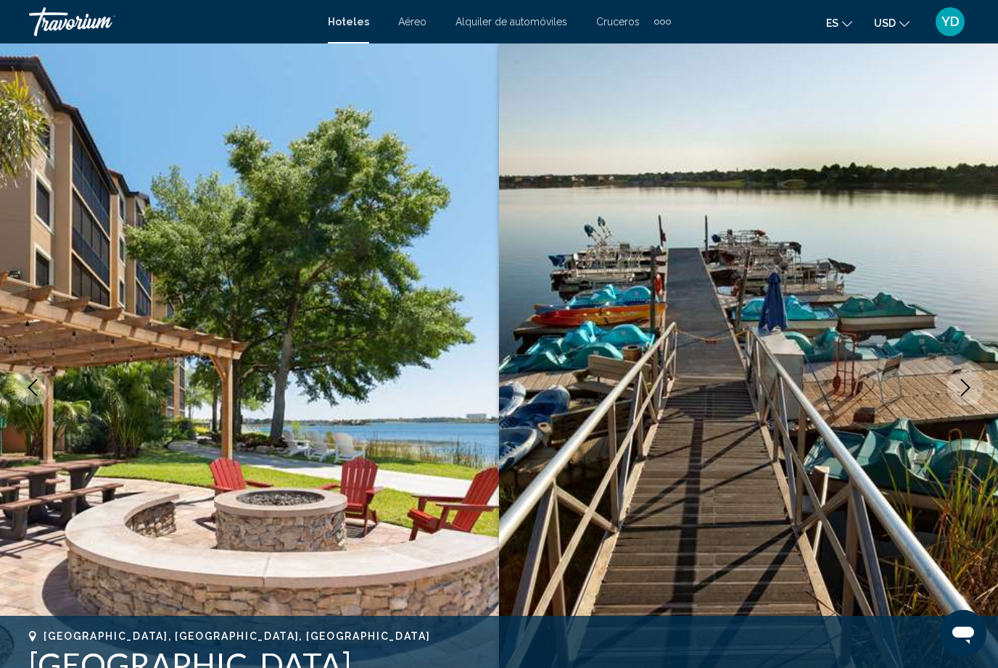
click at [969, 378] on button "Next image" at bounding box center [965, 388] width 36 height 36
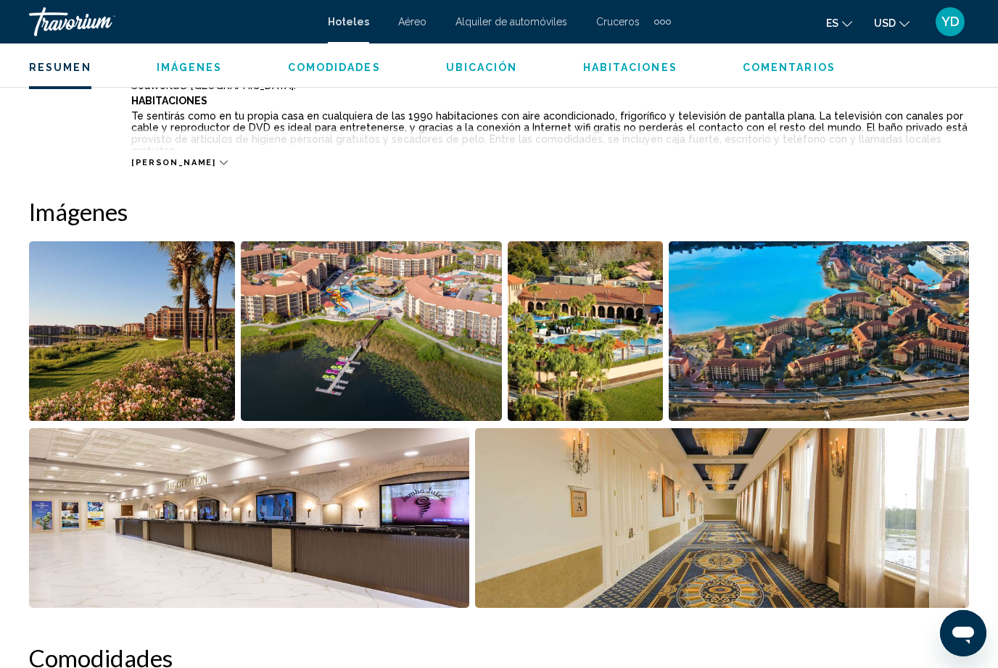
scroll to position [850, 0]
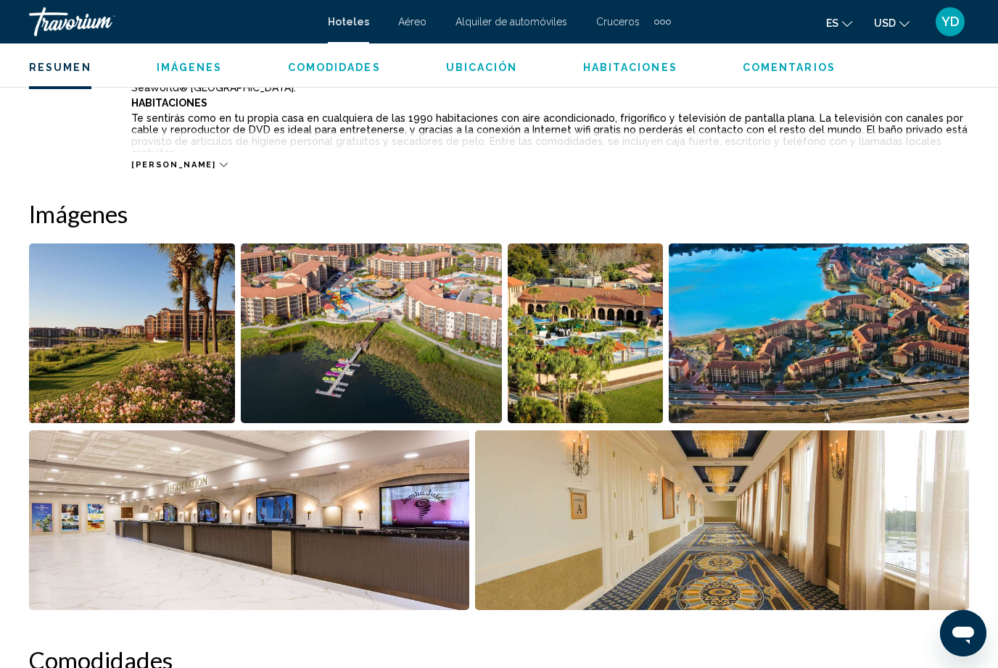
click at [919, 359] on img "Open full-screen image slider" at bounding box center [818, 334] width 300 height 180
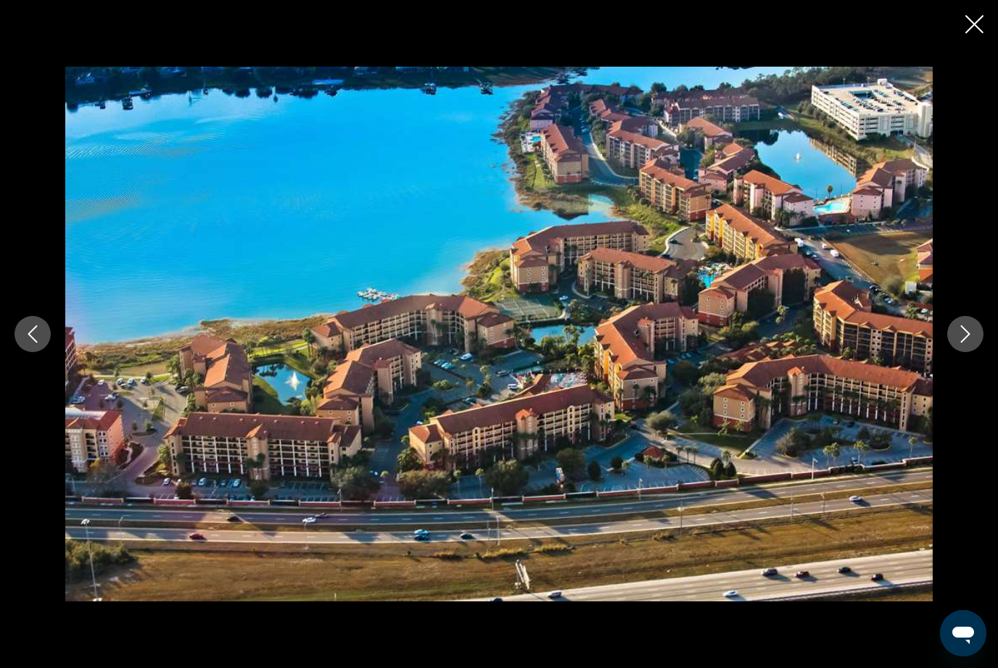
click at [964, 343] on icon "Next image" at bounding box center [964, 334] width 17 height 17
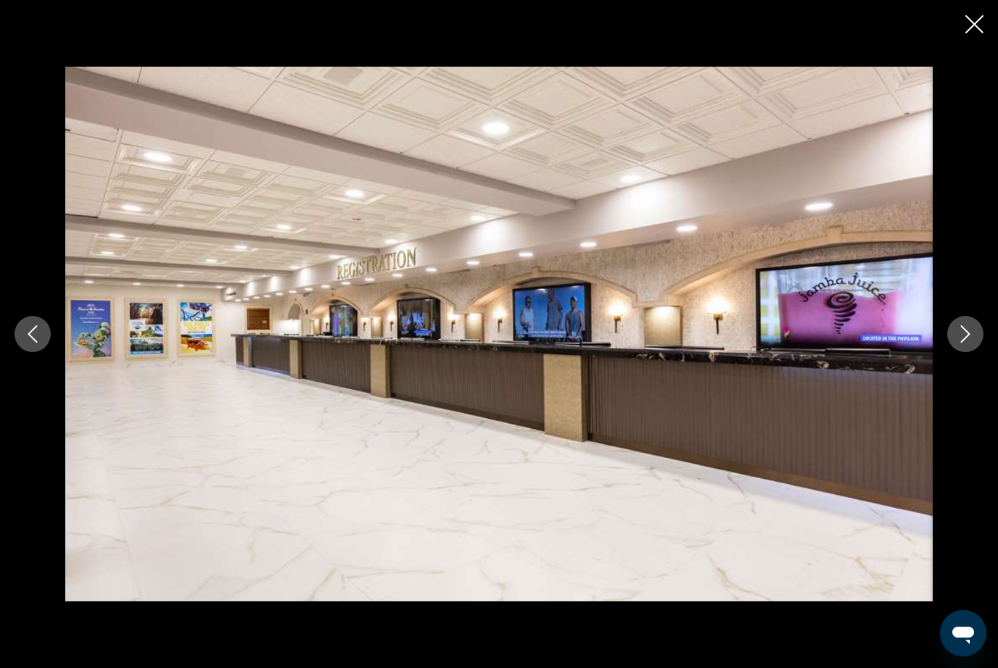
click at [953, 352] on button "Next image" at bounding box center [965, 334] width 36 height 36
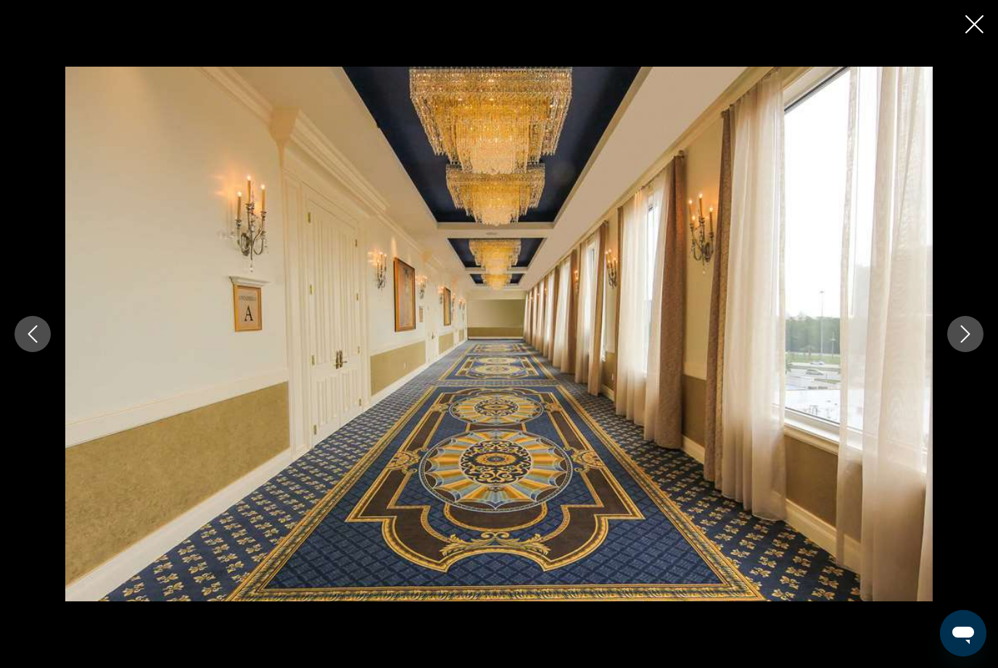
click at [956, 343] on icon "Next image" at bounding box center [964, 334] width 17 height 17
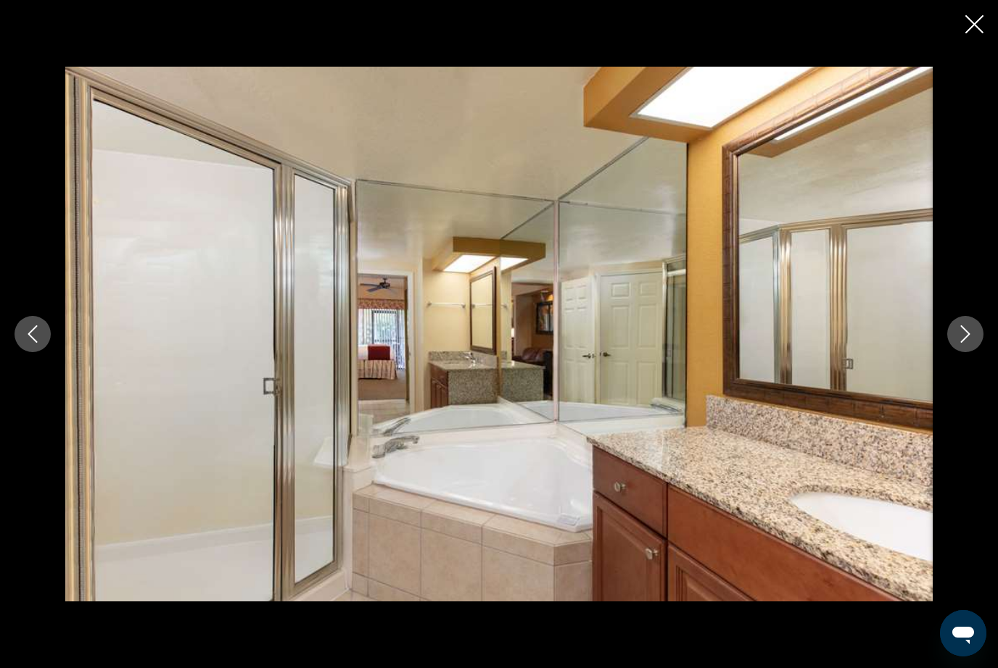
click at [966, 343] on icon "Next image" at bounding box center [965, 334] width 9 height 17
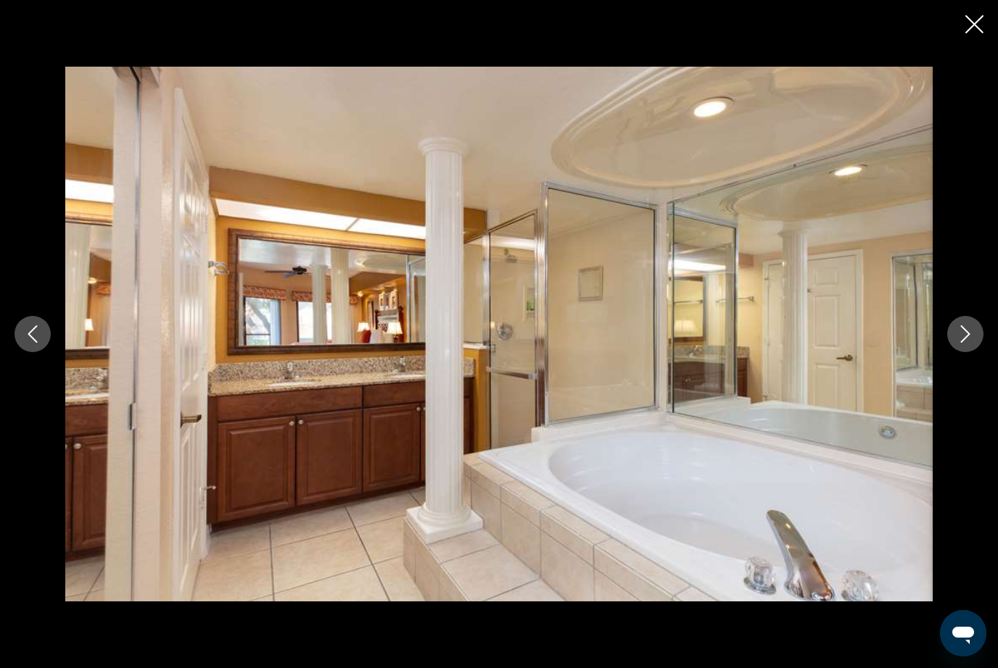
click at [961, 343] on icon "Next image" at bounding box center [964, 334] width 17 height 17
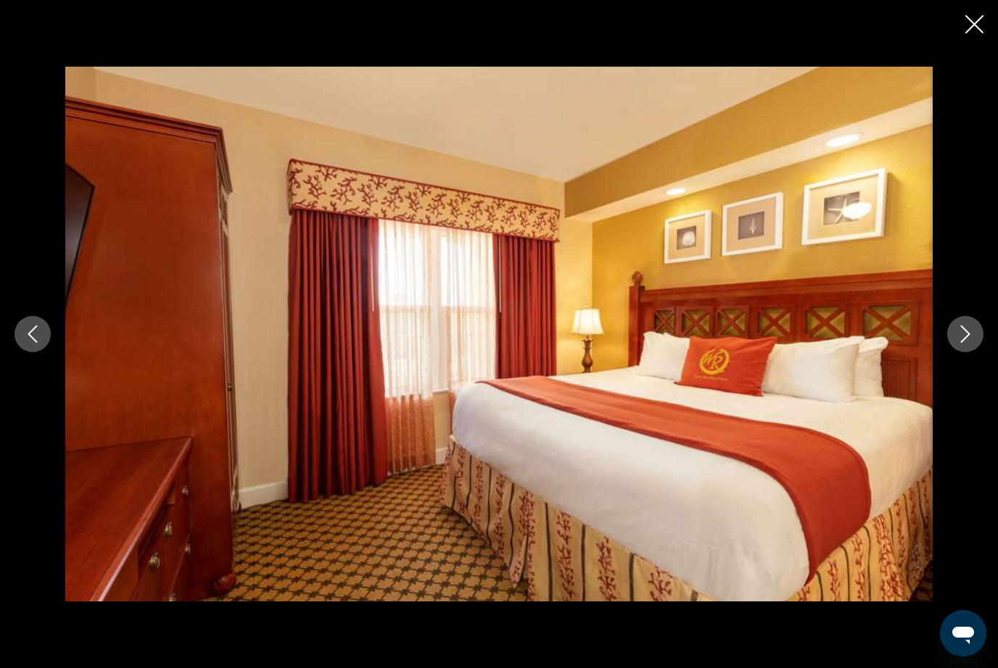
click at [964, 343] on icon "Next image" at bounding box center [965, 334] width 9 height 17
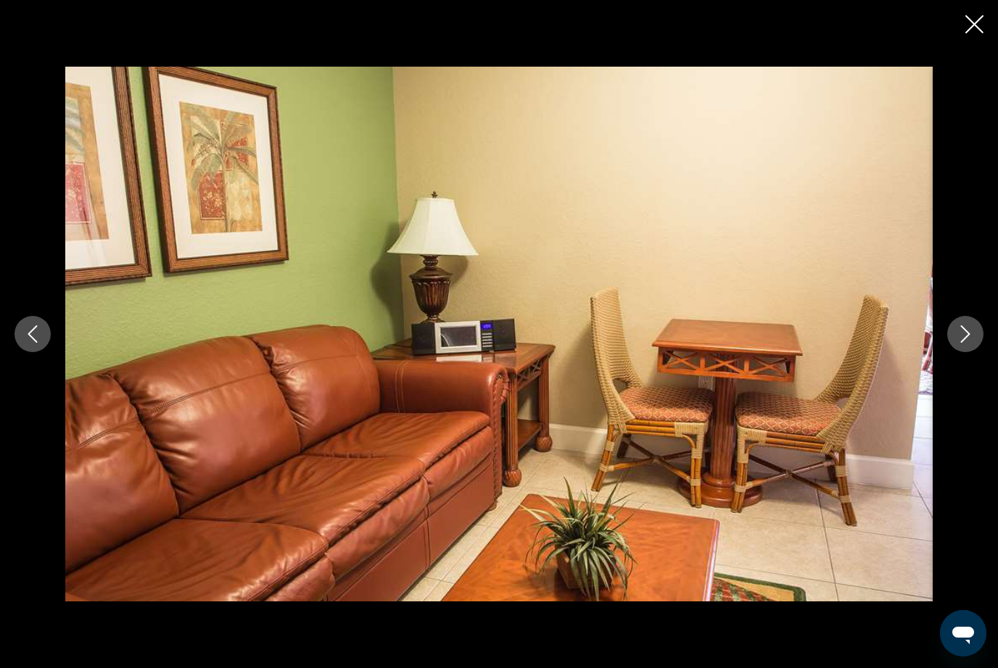
click at [961, 343] on icon "Next image" at bounding box center [964, 334] width 17 height 17
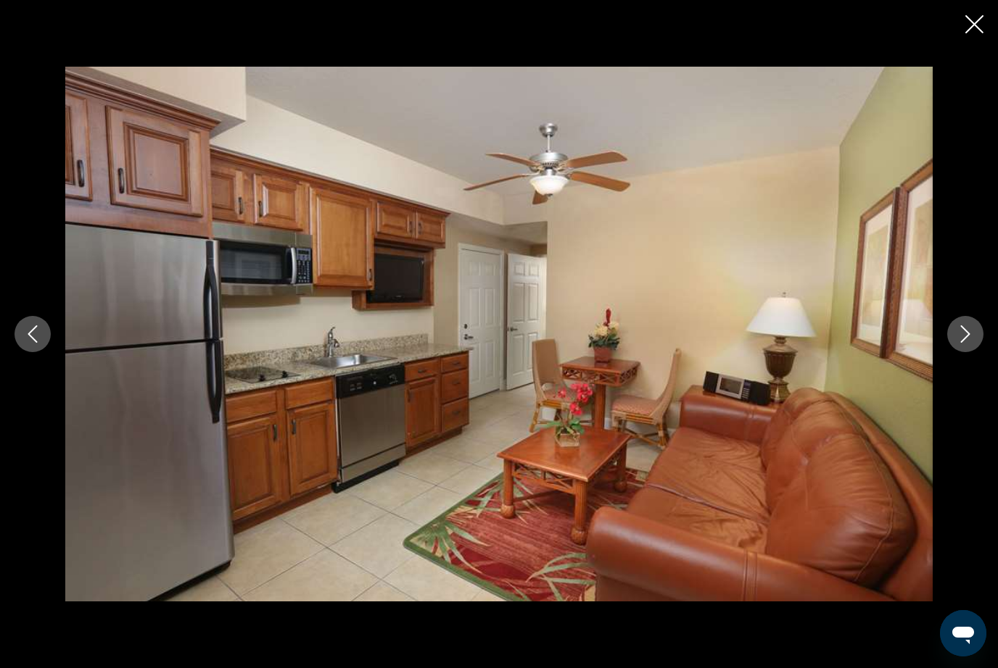
click at [955, 352] on button "Next image" at bounding box center [965, 334] width 36 height 36
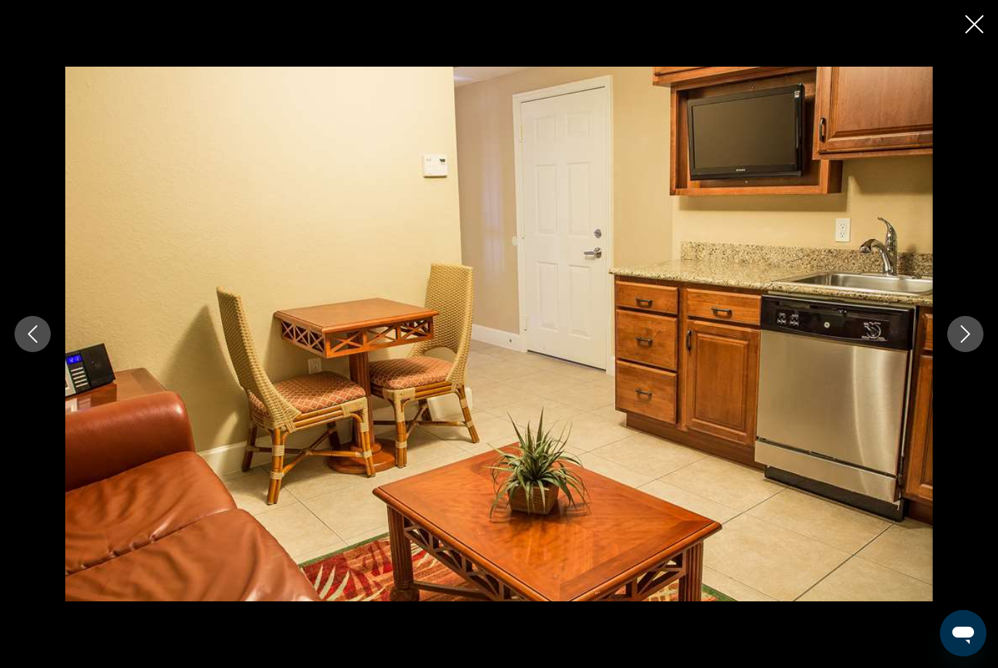
click at [972, 345] on button "Next image" at bounding box center [965, 334] width 36 height 36
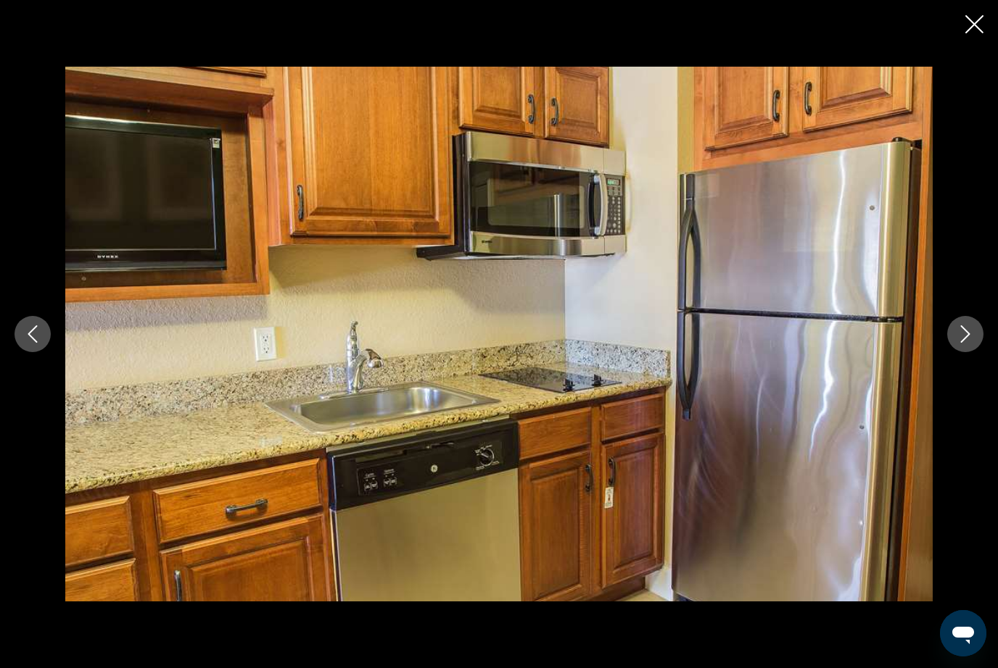
click at [971, 345] on button "Next image" at bounding box center [965, 334] width 36 height 36
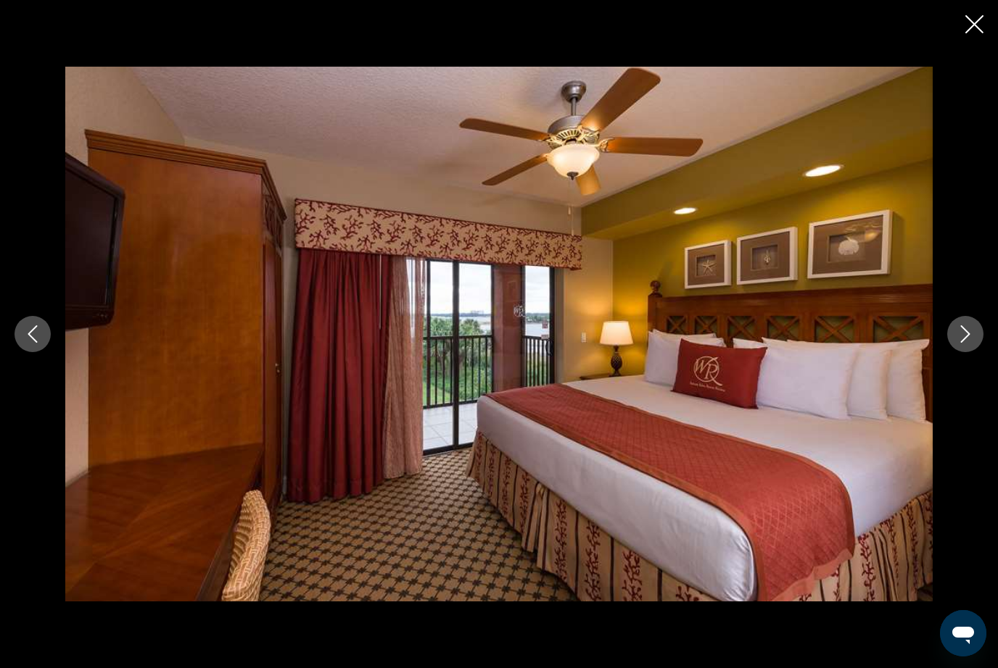
click at [972, 348] on button "Next image" at bounding box center [965, 334] width 36 height 36
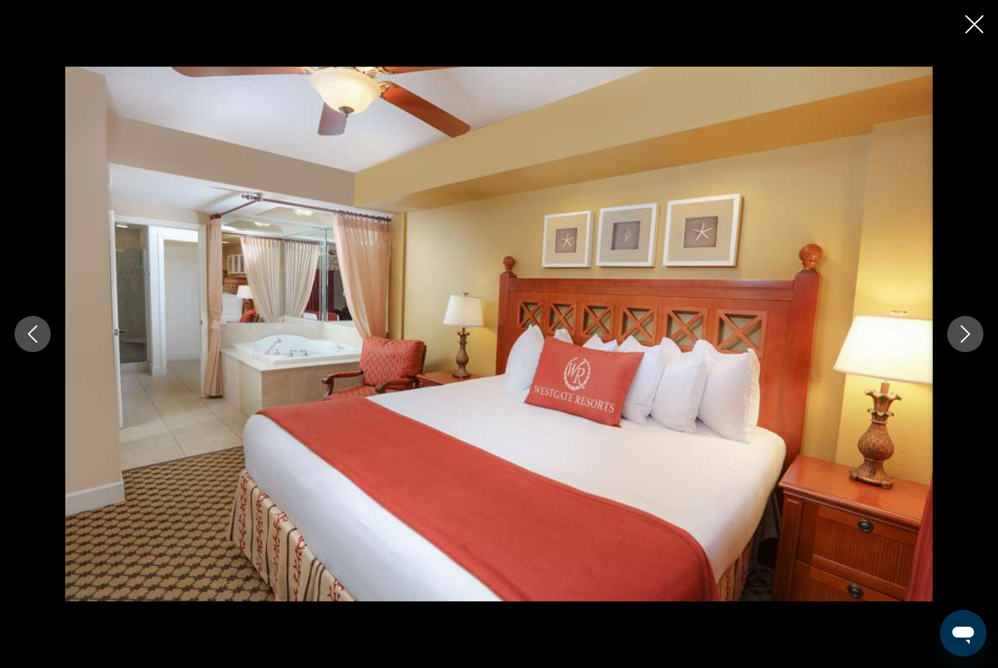
click at [970, 343] on icon "Next image" at bounding box center [964, 334] width 17 height 17
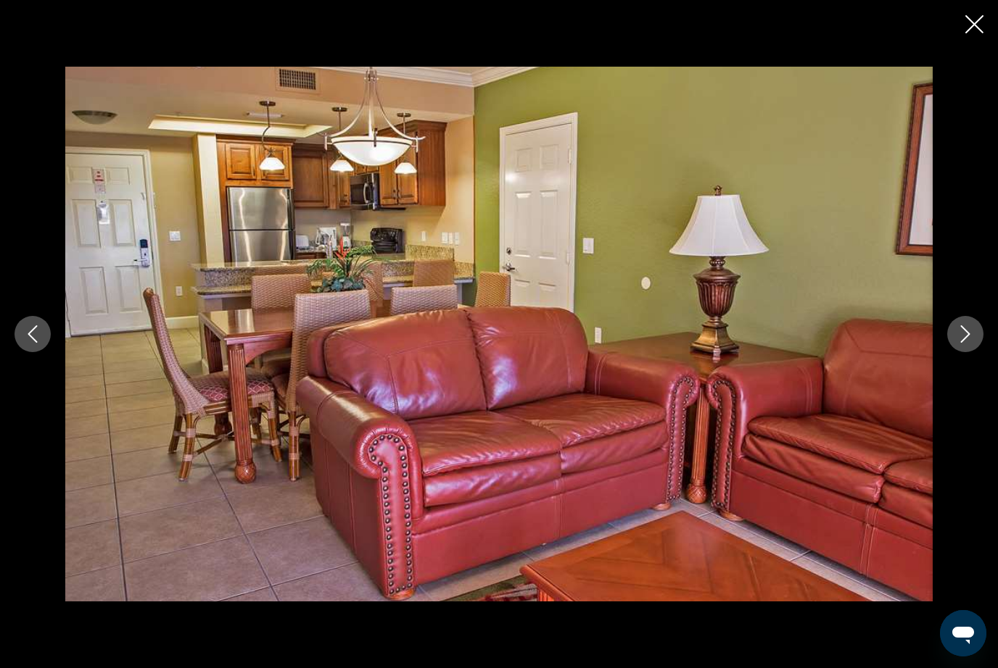
click at [966, 343] on icon "Next image" at bounding box center [964, 334] width 17 height 17
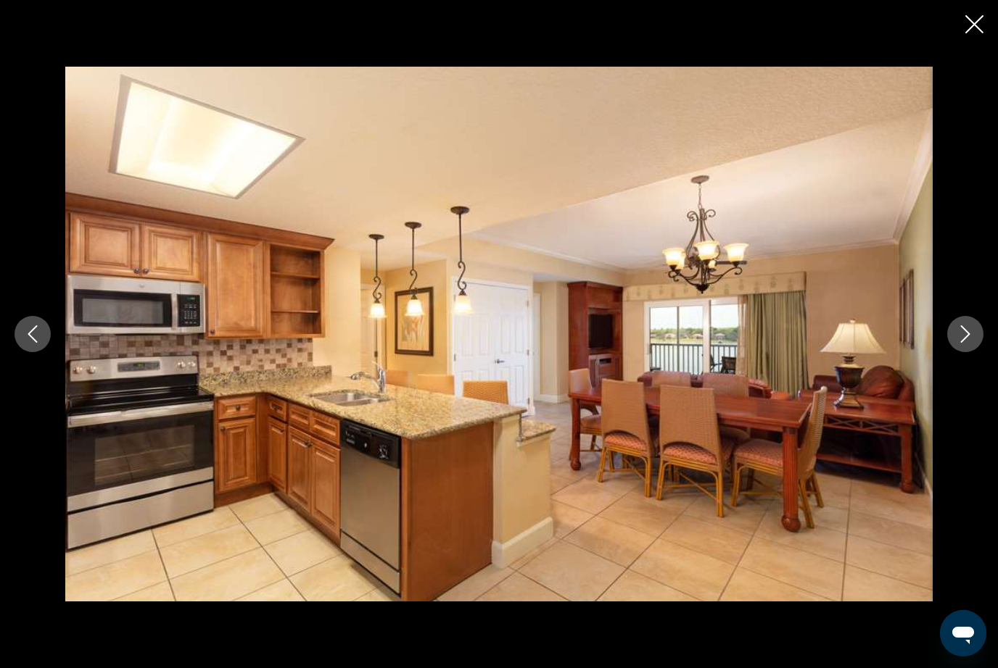
click at [961, 343] on icon "Next image" at bounding box center [964, 334] width 17 height 17
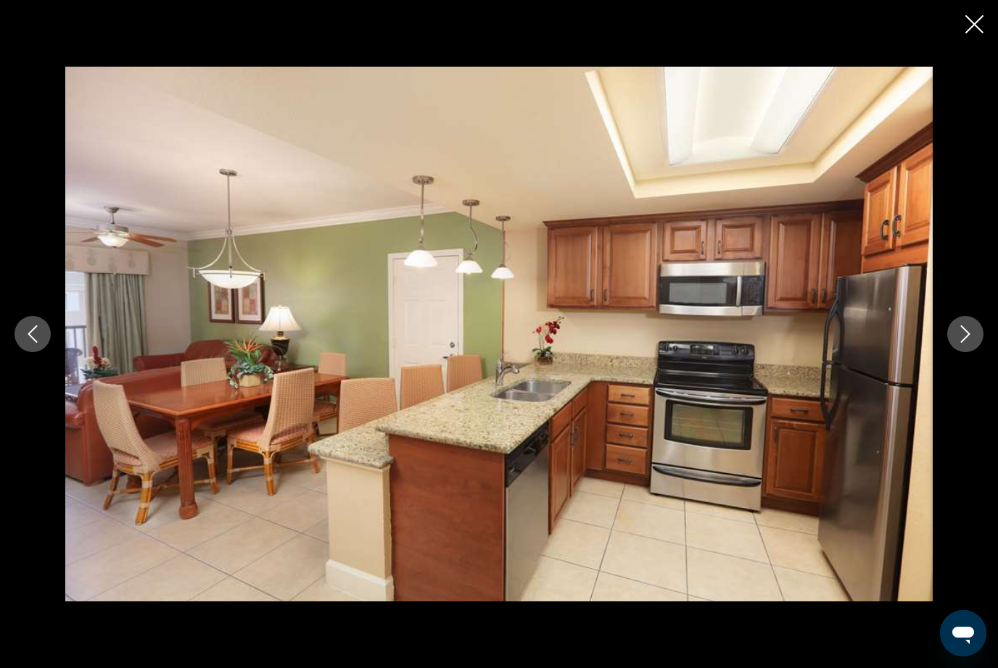
click at [965, 343] on icon "Next image" at bounding box center [964, 334] width 17 height 17
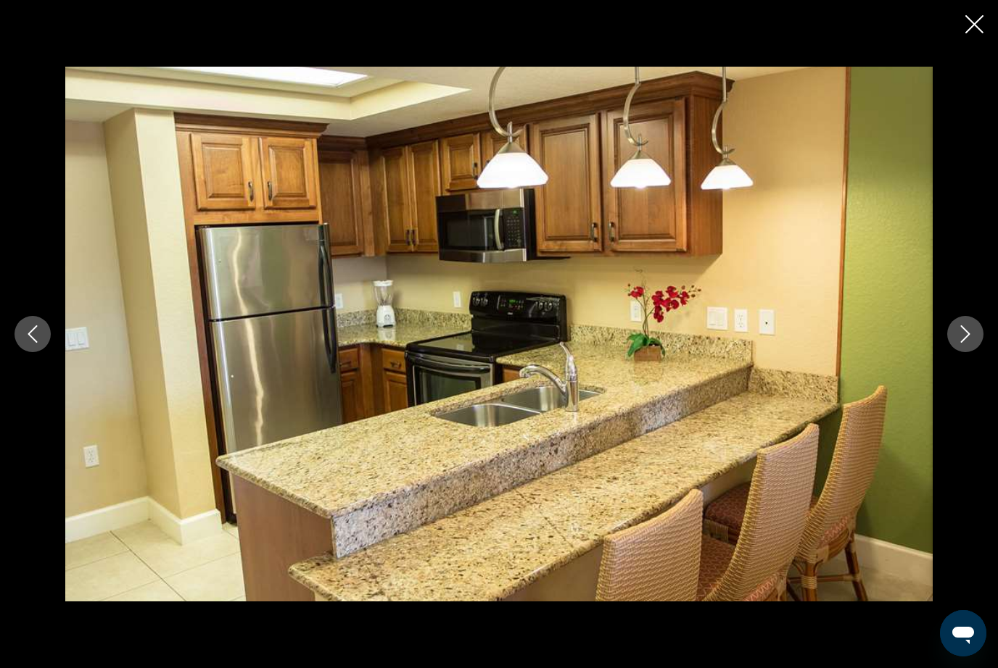
click at [962, 343] on icon "Next image" at bounding box center [965, 334] width 9 height 17
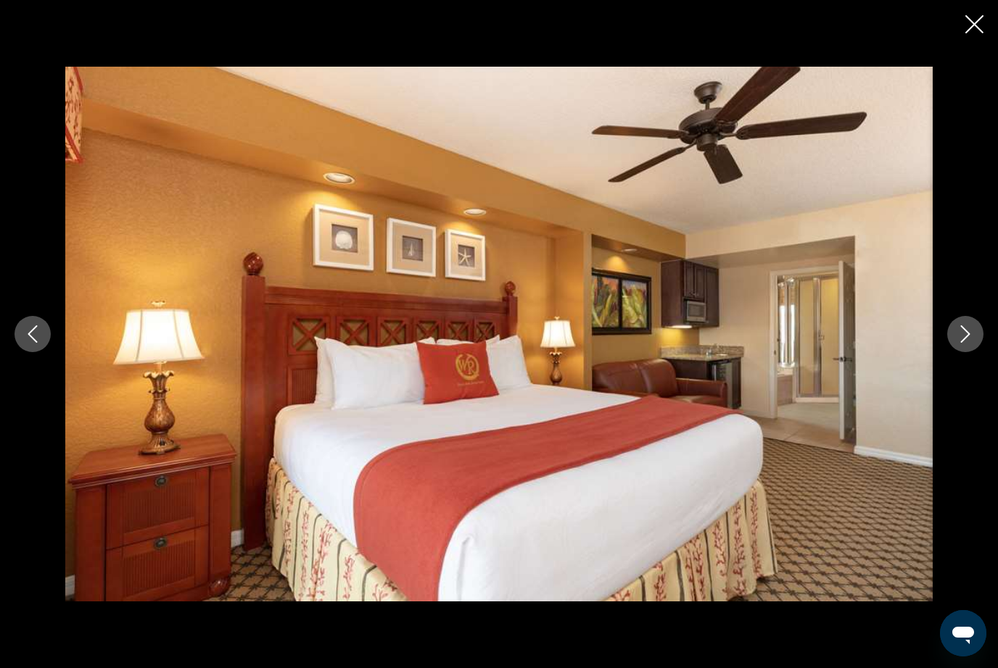
click at [956, 352] on button "Next image" at bounding box center [965, 334] width 36 height 36
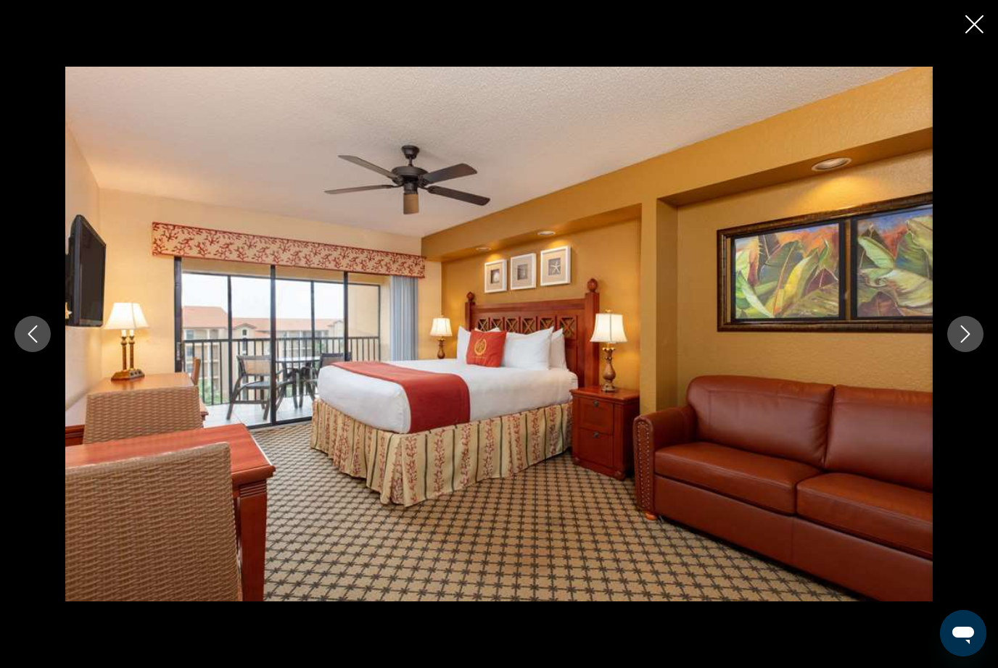
click at [962, 343] on icon "Next image" at bounding box center [964, 334] width 17 height 17
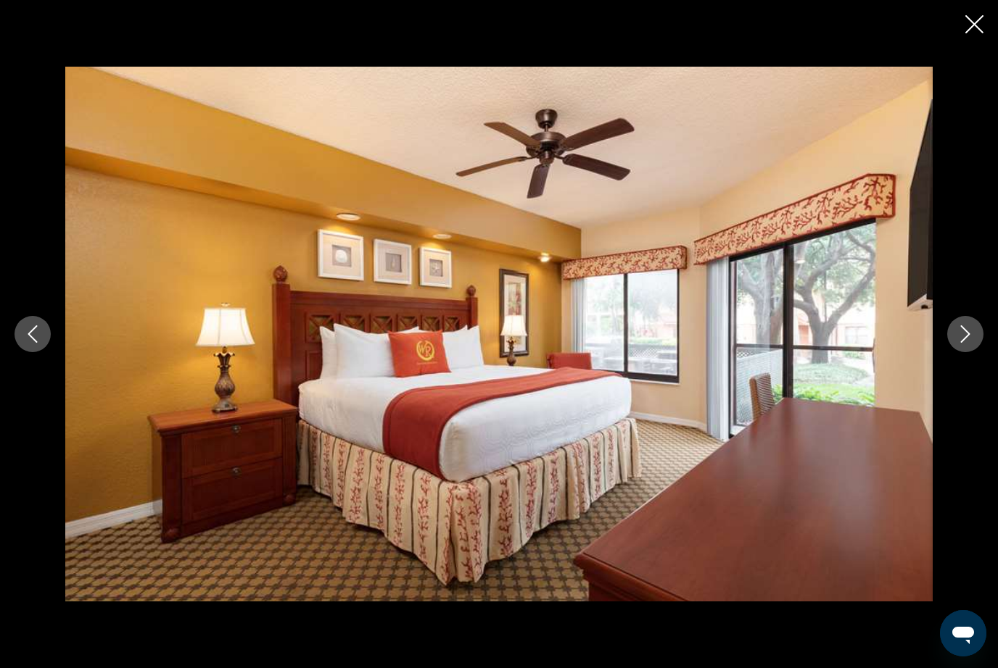
click at [957, 343] on icon "Next image" at bounding box center [964, 334] width 17 height 17
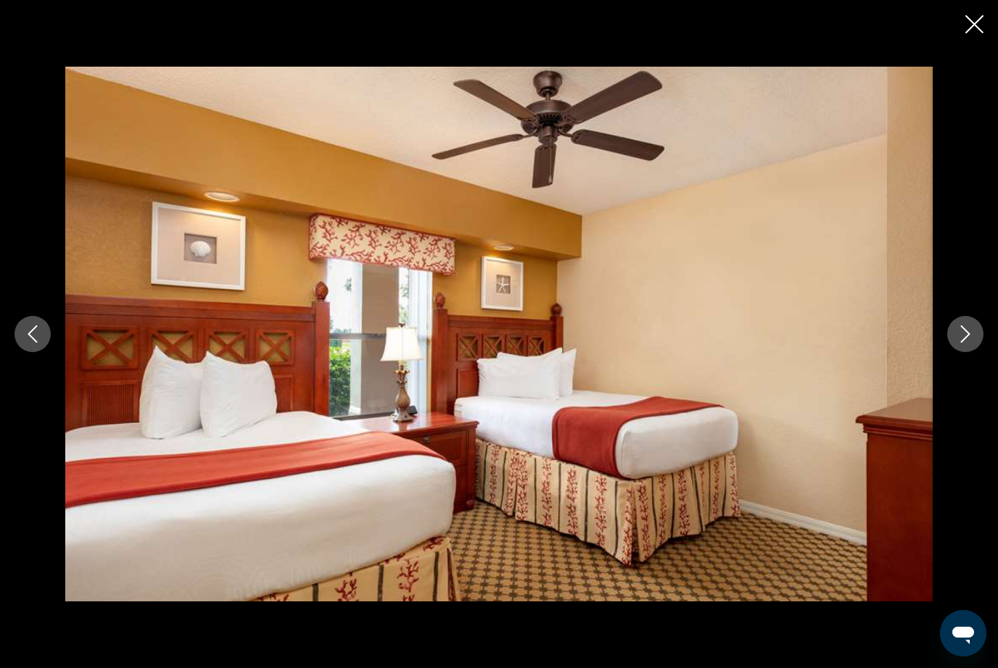
click at [959, 343] on icon "Next image" at bounding box center [964, 334] width 17 height 17
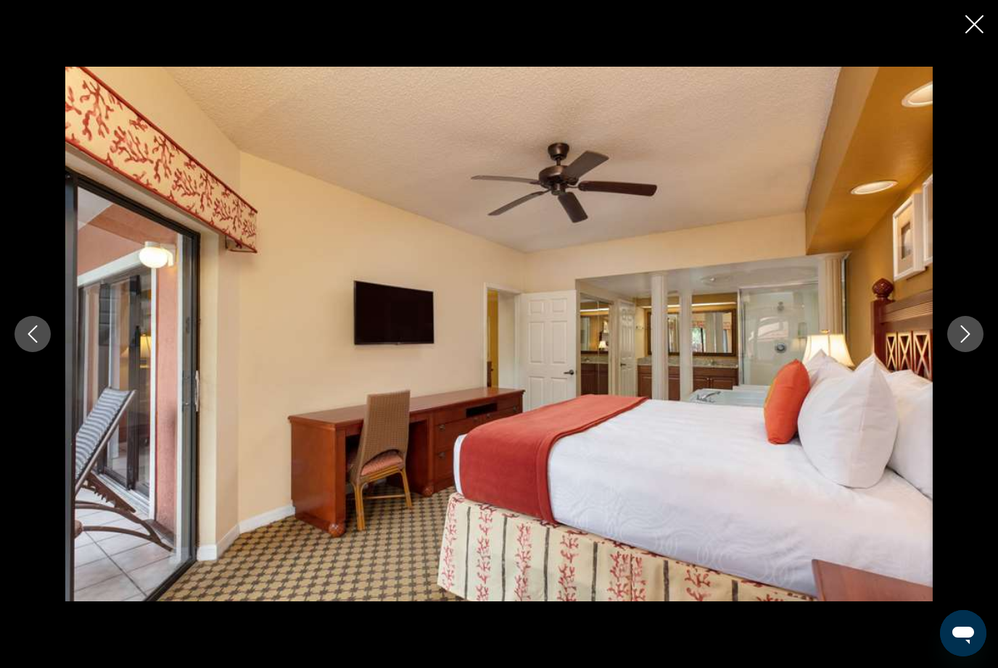
click at [961, 343] on icon "Next image" at bounding box center [965, 334] width 9 height 17
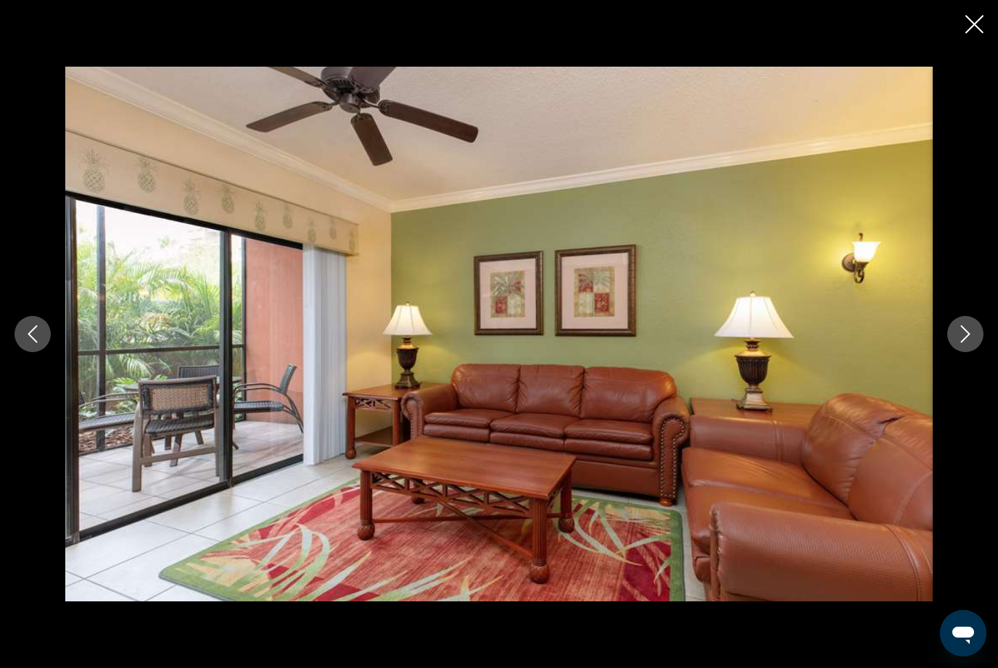
click at [961, 343] on icon "Next image" at bounding box center [964, 334] width 17 height 17
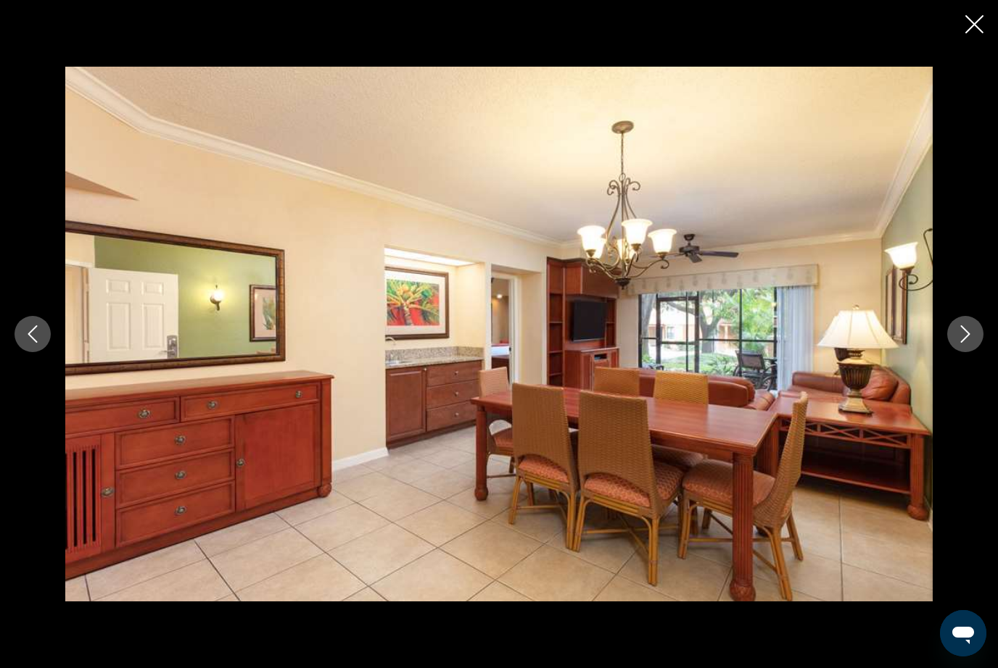
click at [961, 343] on icon "Next image" at bounding box center [964, 334] width 17 height 17
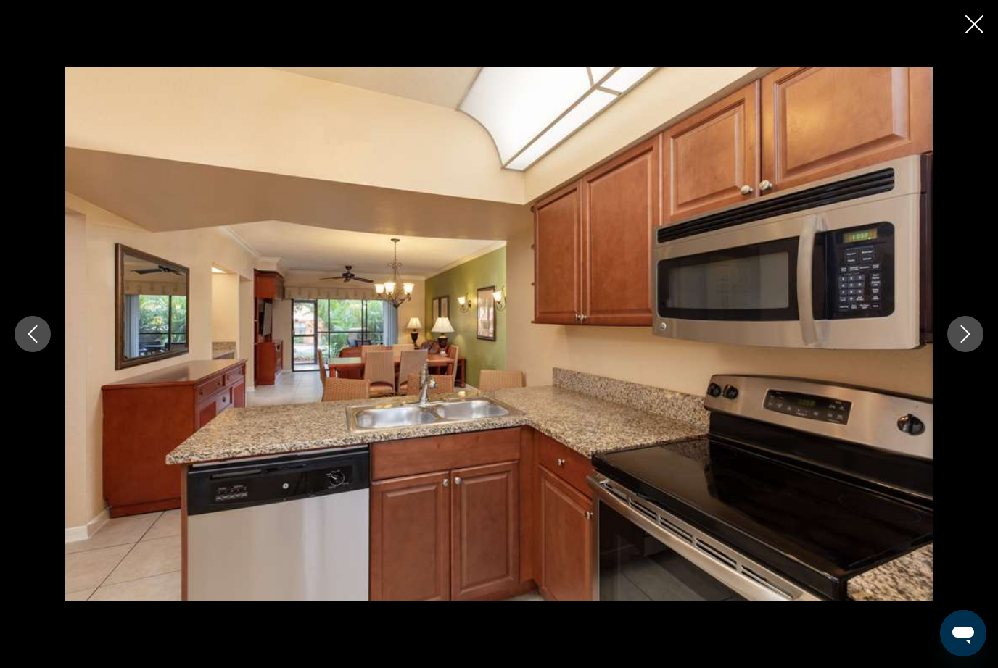
click at [958, 343] on icon "Next image" at bounding box center [964, 334] width 17 height 17
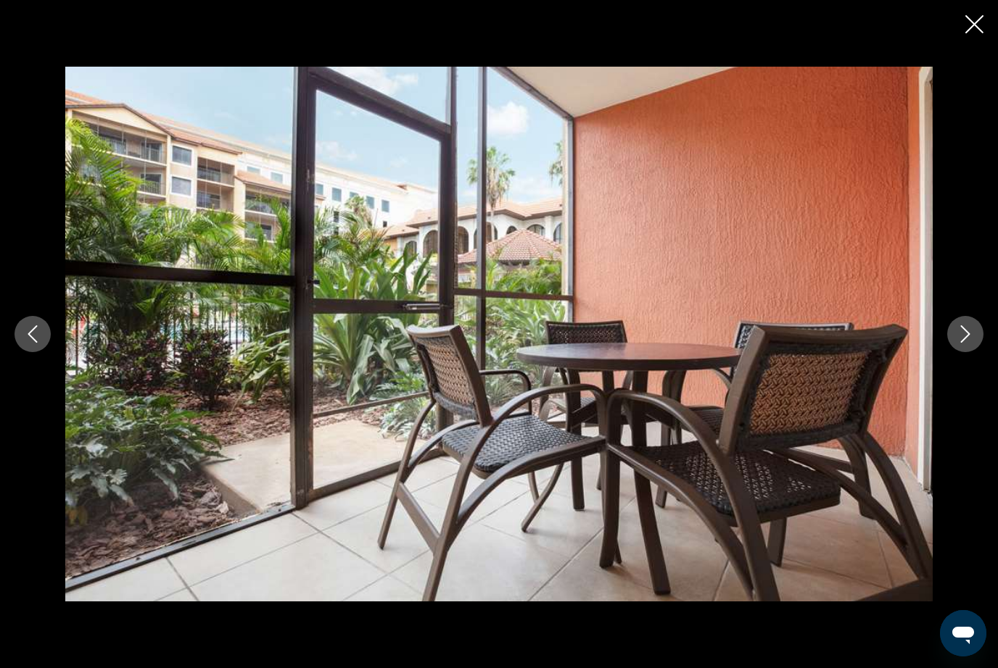
click at [961, 343] on icon "Next image" at bounding box center [964, 334] width 17 height 17
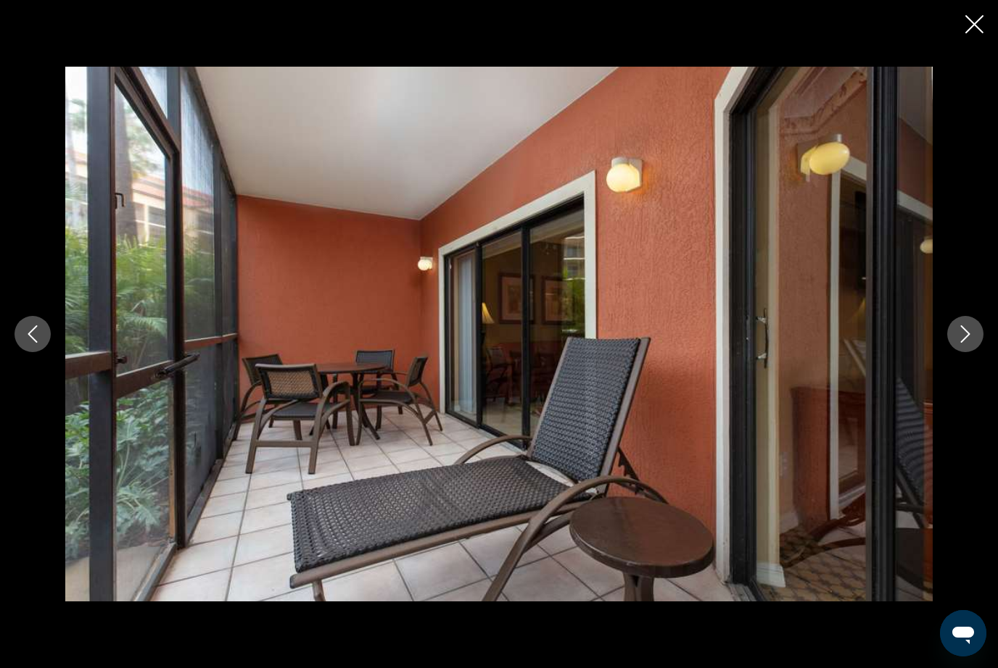
click at [962, 343] on icon "Next image" at bounding box center [965, 334] width 9 height 17
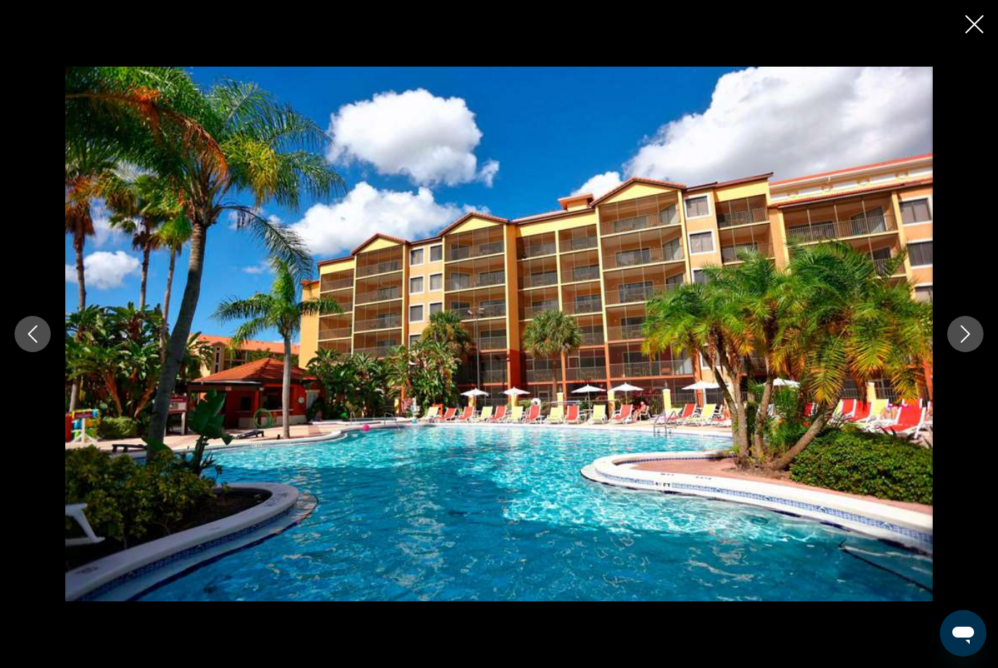
click at [964, 343] on icon "Next image" at bounding box center [964, 334] width 17 height 17
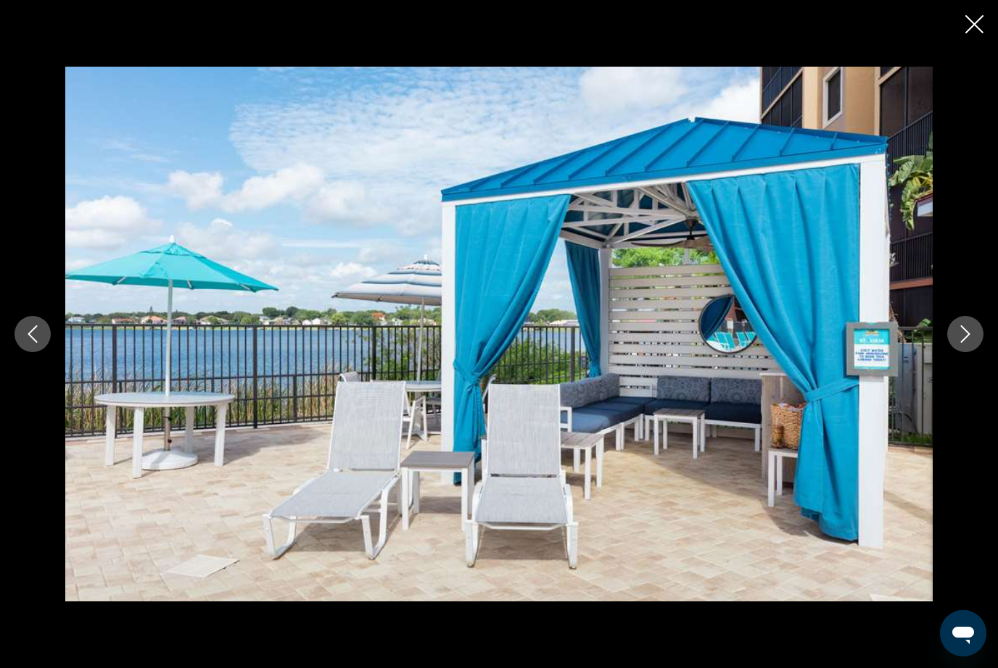
click at [961, 343] on icon "Next image" at bounding box center [964, 334] width 17 height 17
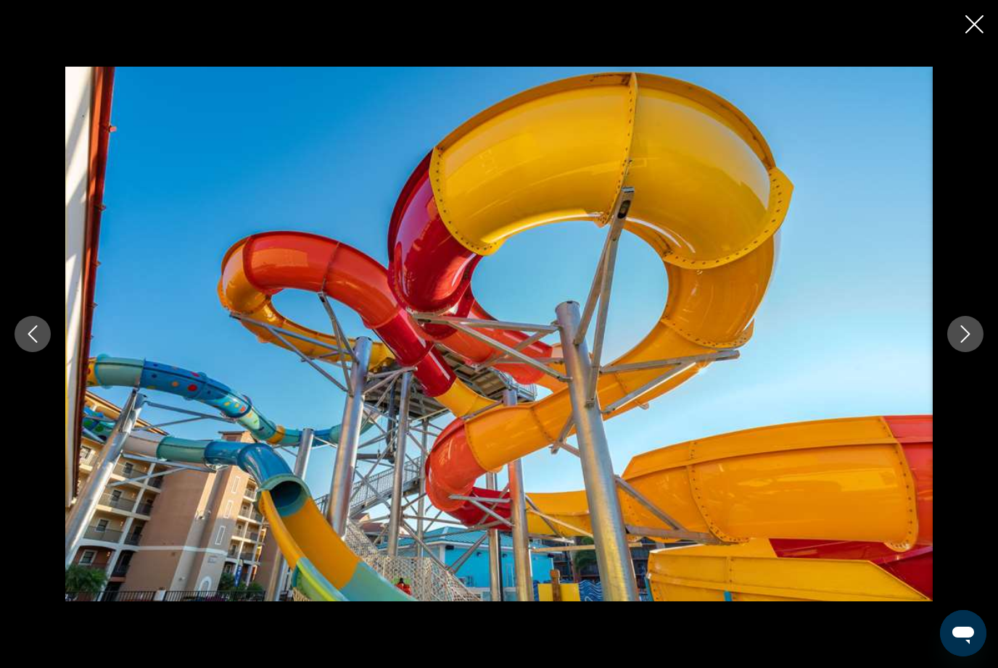
click at [962, 343] on icon "Next image" at bounding box center [964, 334] width 17 height 17
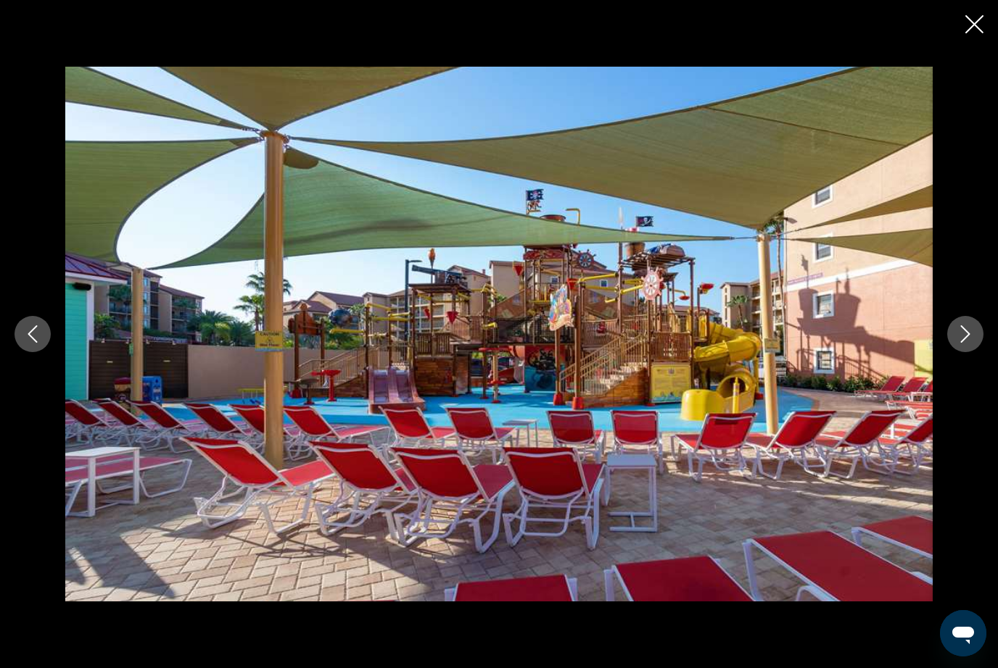
click at [966, 343] on icon "Next image" at bounding box center [964, 334] width 17 height 17
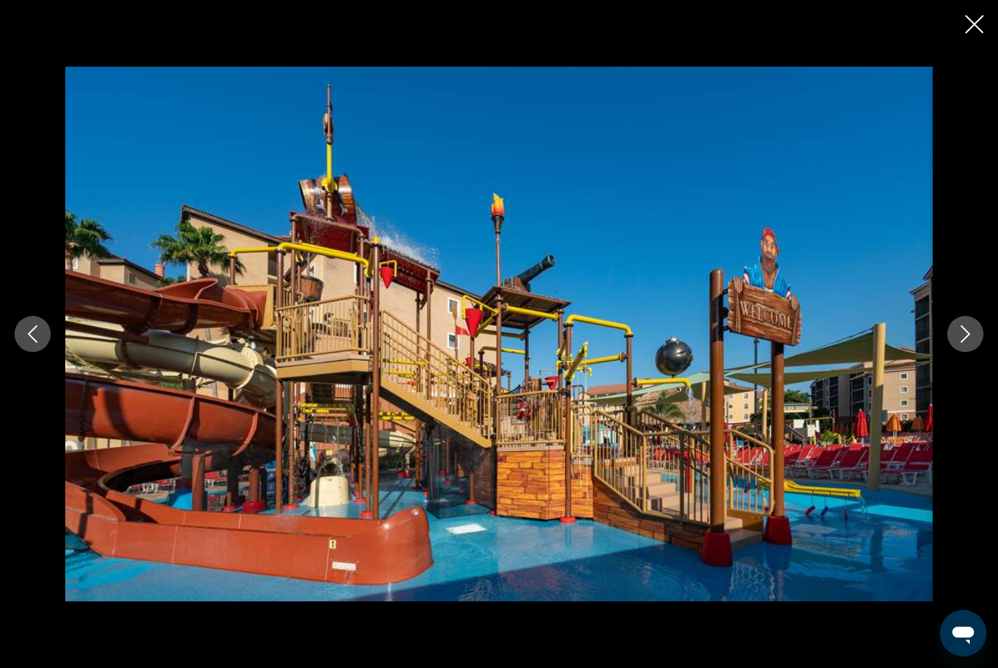
click at [966, 343] on icon "Next image" at bounding box center [964, 334] width 17 height 17
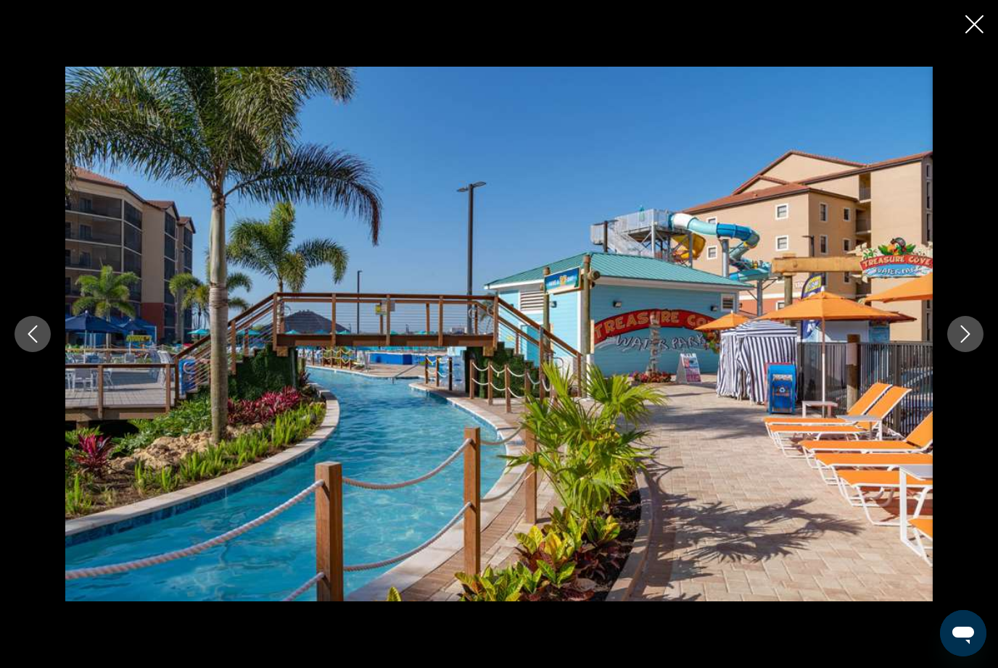
click at [967, 343] on icon "Next image" at bounding box center [965, 334] width 9 height 17
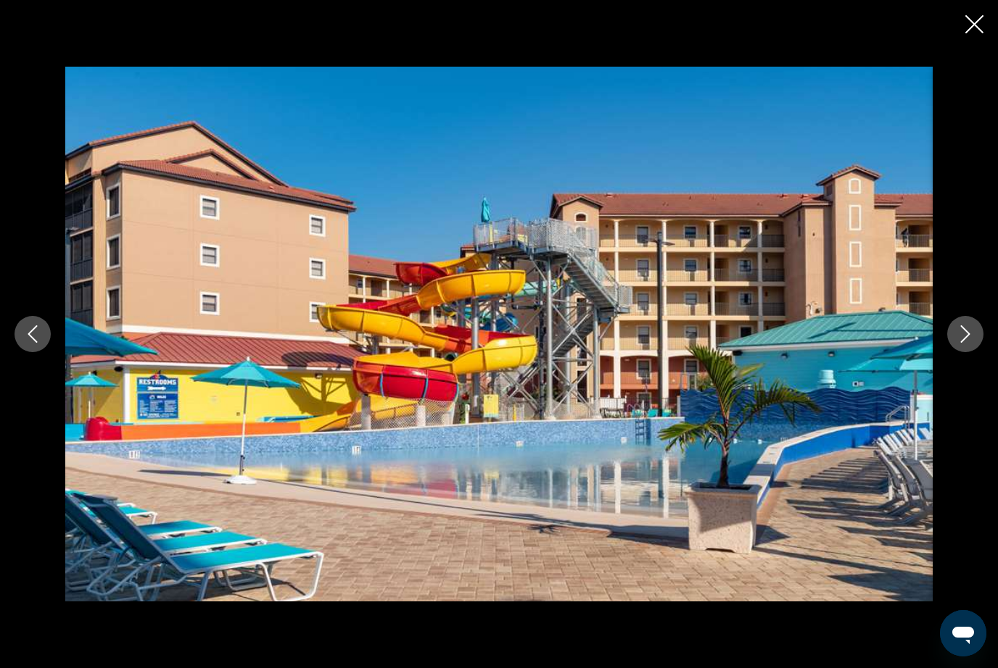
click at [962, 343] on icon "Next image" at bounding box center [965, 334] width 9 height 17
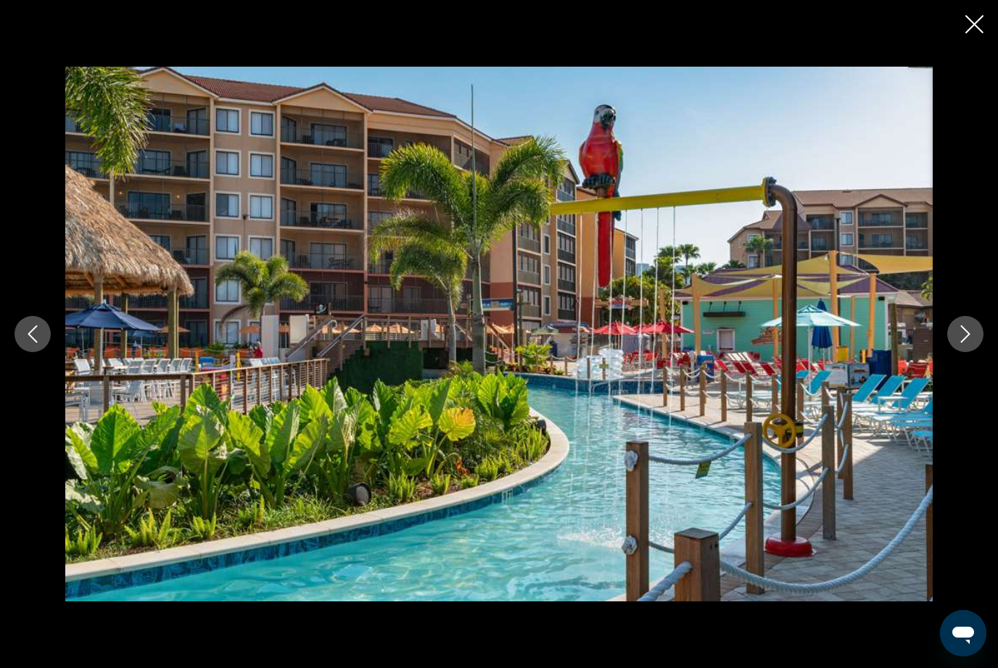
click at [962, 343] on icon "Next image" at bounding box center [964, 334] width 17 height 17
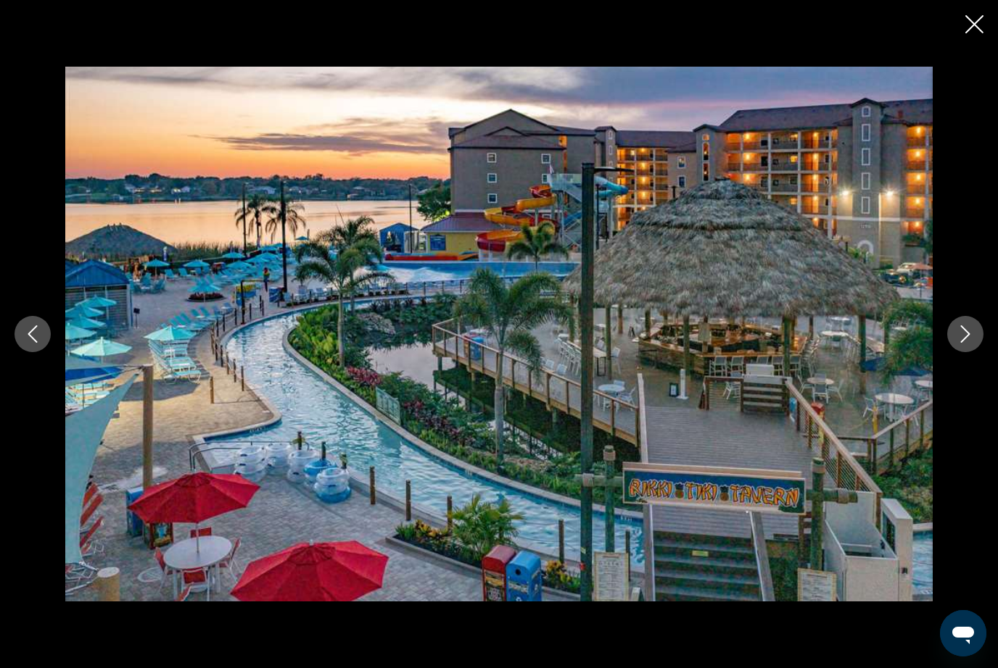
click at [960, 343] on icon "Next image" at bounding box center [964, 334] width 17 height 17
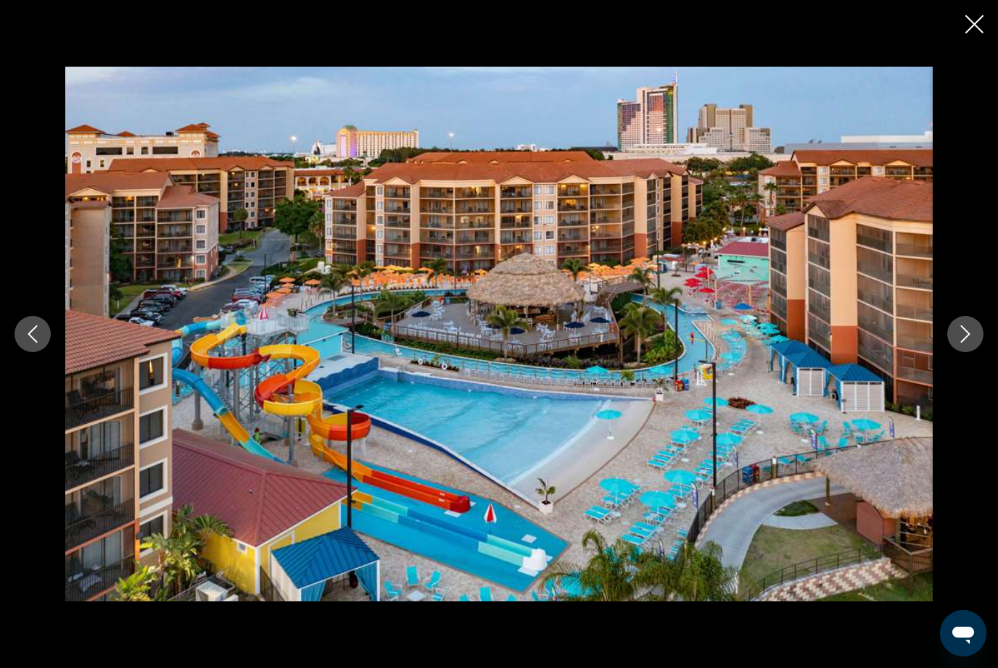
click at [966, 343] on icon "Next image" at bounding box center [964, 334] width 17 height 17
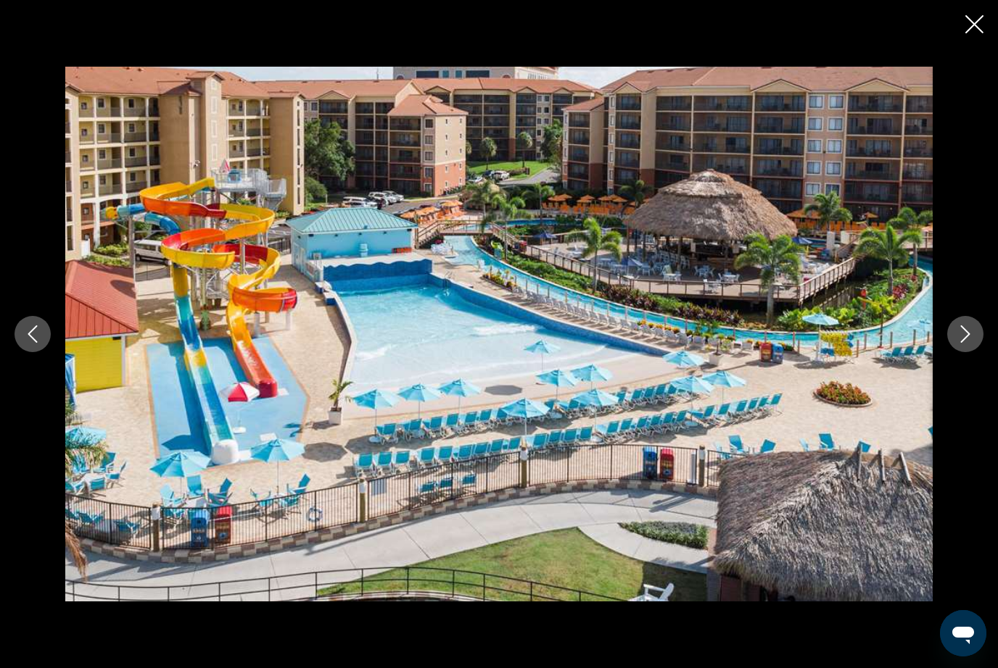
click at [961, 343] on icon "Next image" at bounding box center [964, 334] width 17 height 17
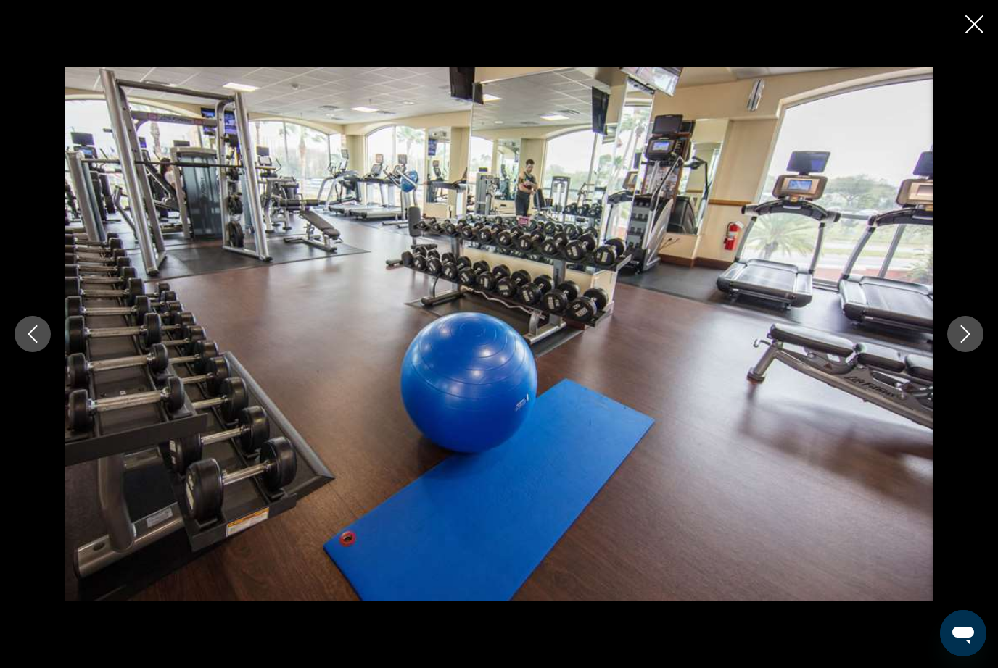
click at [961, 343] on icon "Next image" at bounding box center [964, 334] width 17 height 17
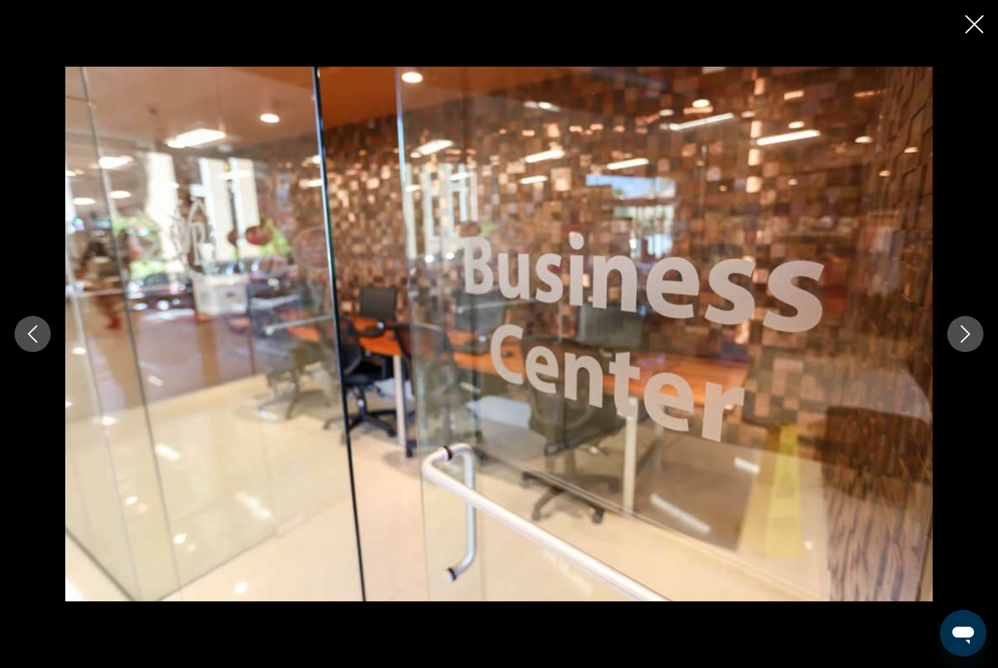
click at [952, 352] on button "Next image" at bounding box center [965, 334] width 36 height 36
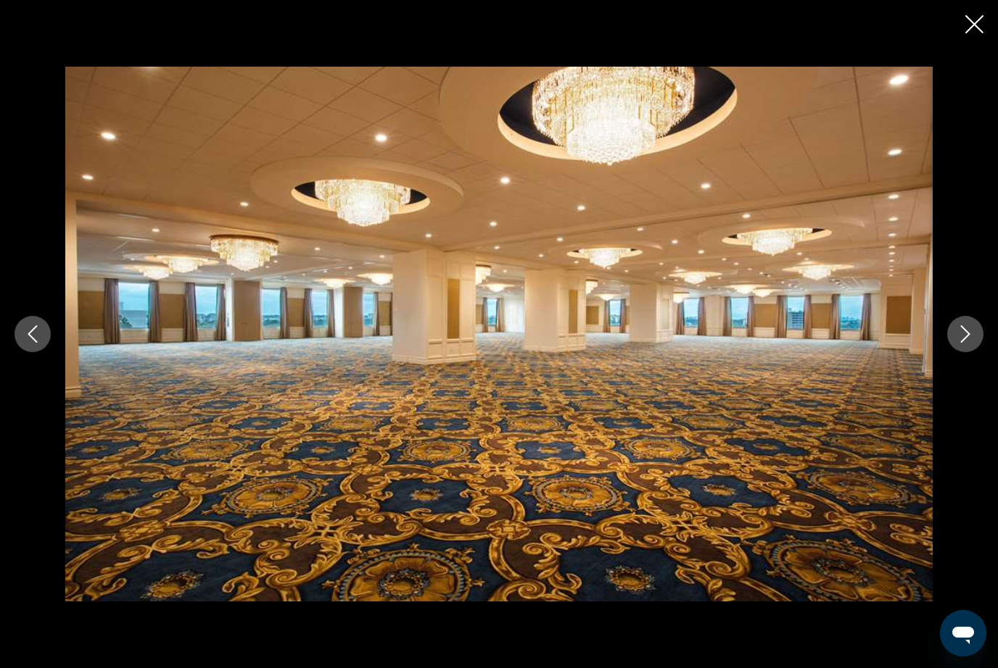
click at [954, 352] on button "Next image" at bounding box center [965, 334] width 36 height 36
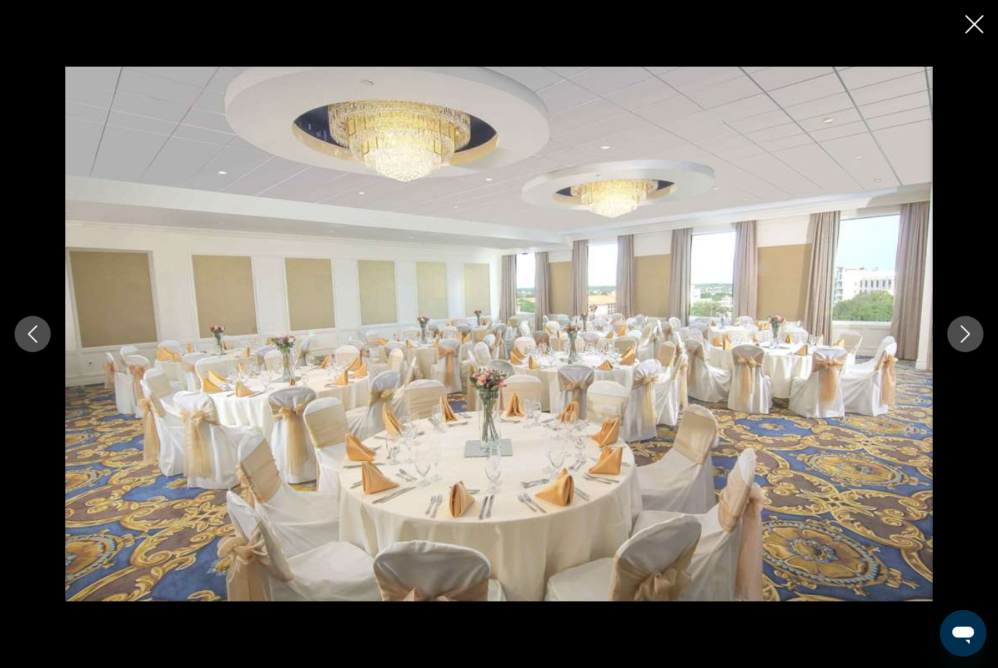
click at [952, 352] on button "Next image" at bounding box center [965, 334] width 36 height 36
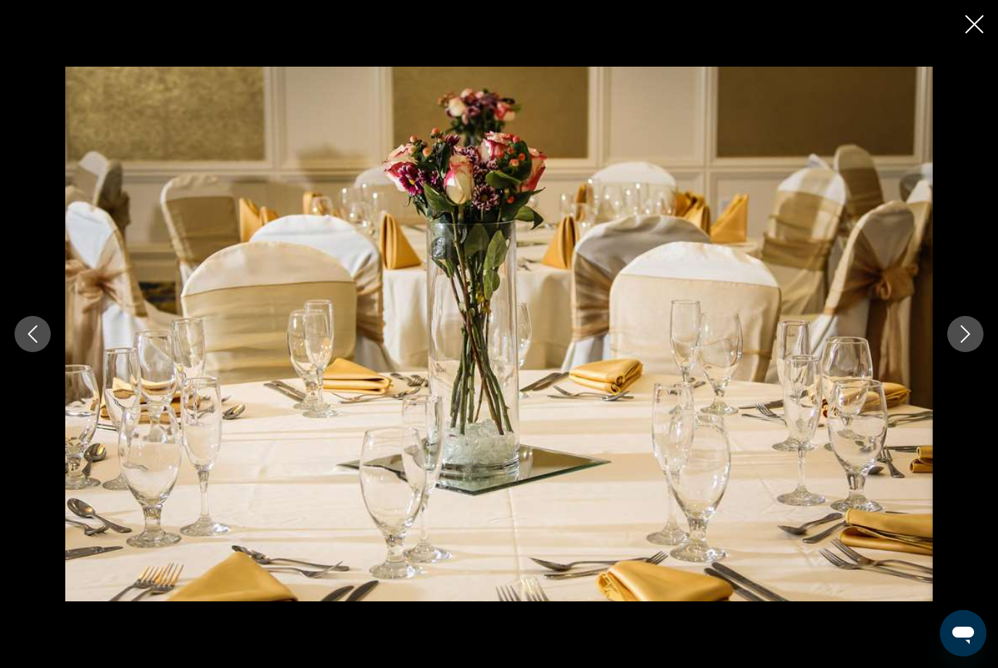
click at [949, 352] on button "Next image" at bounding box center [965, 334] width 36 height 36
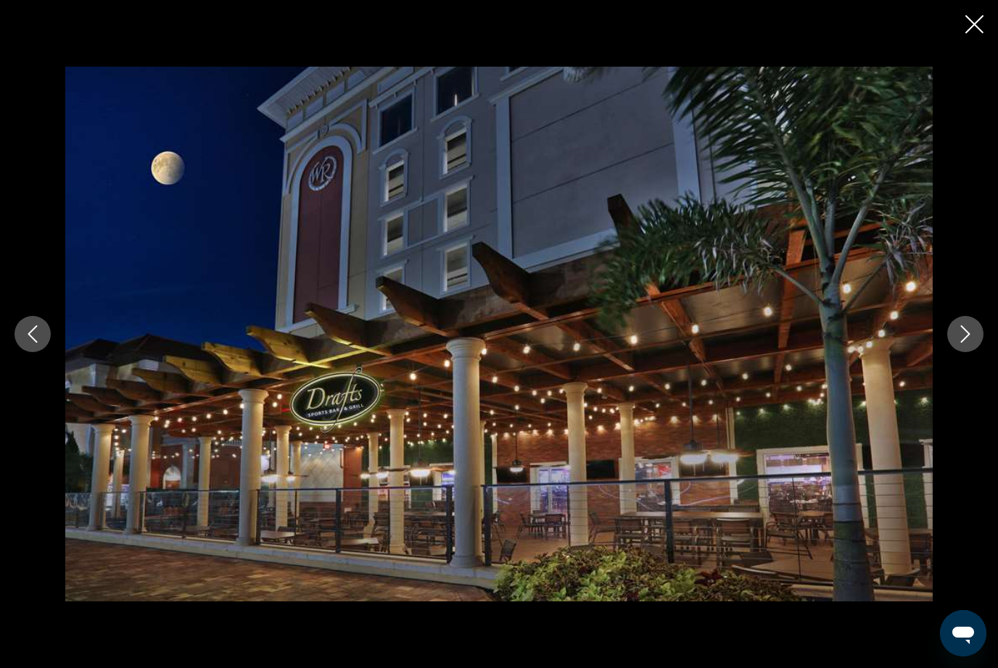
click at [956, 347] on button "Next image" at bounding box center [965, 334] width 36 height 36
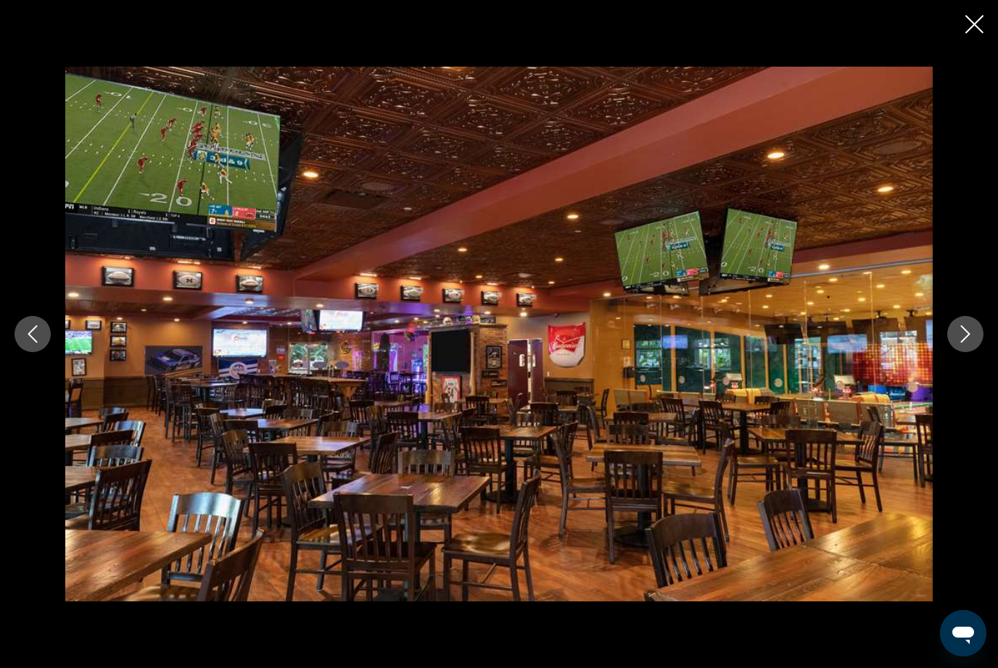
click at [951, 351] on button "Next image" at bounding box center [965, 334] width 36 height 36
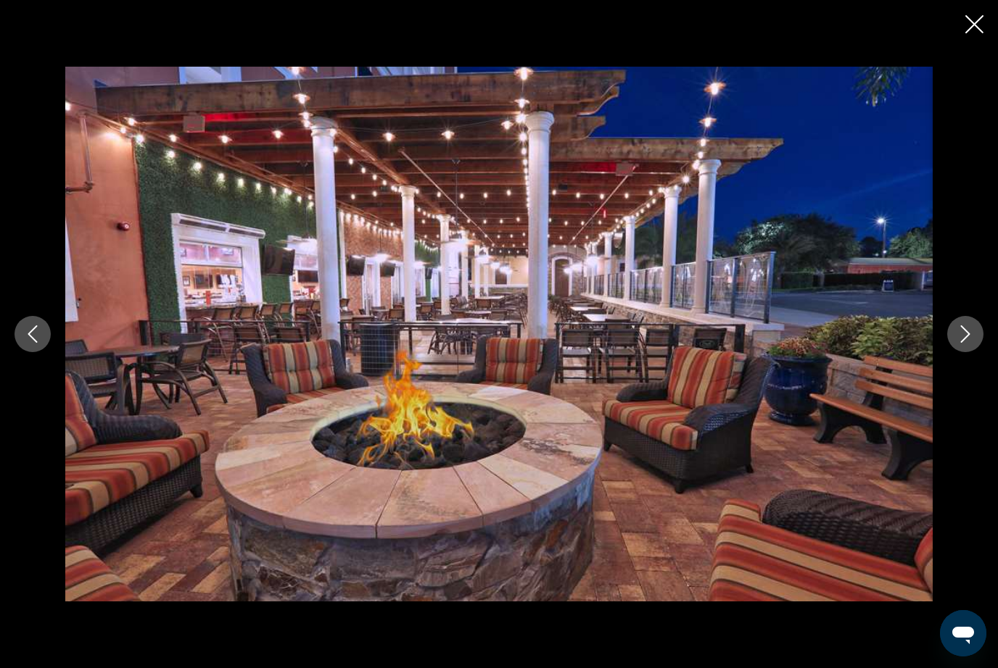
click at [959, 343] on icon "Next image" at bounding box center [964, 334] width 17 height 17
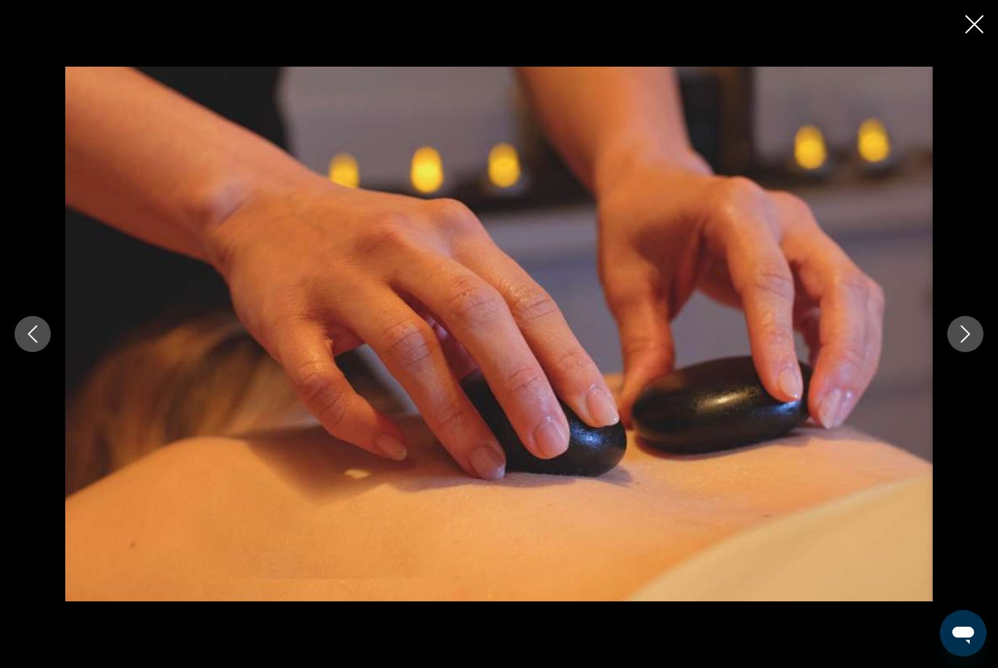
click at [964, 343] on icon "Next image" at bounding box center [964, 334] width 17 height 17
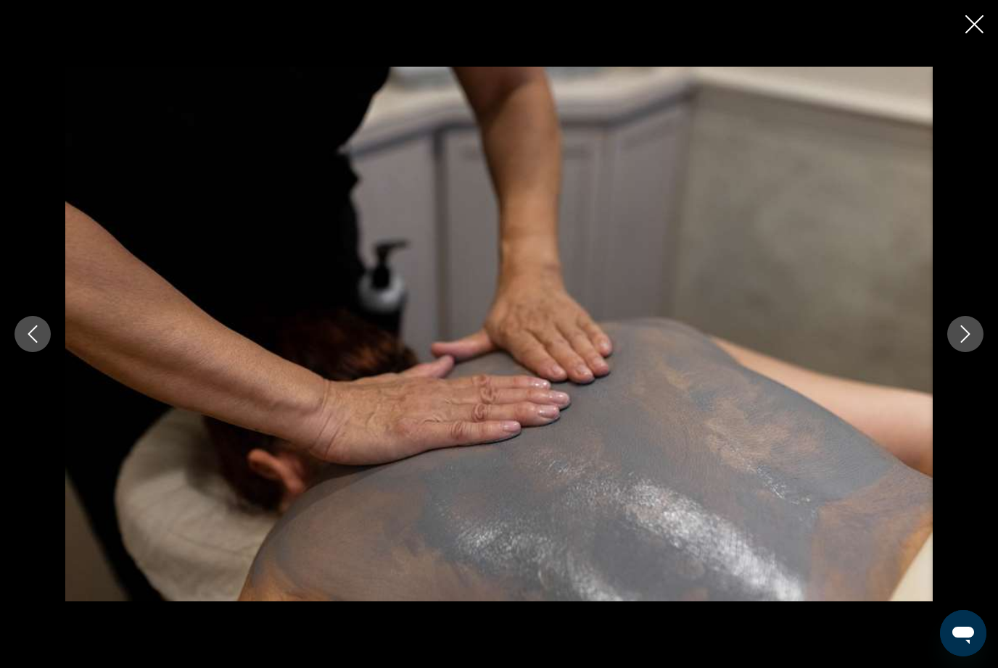
click at [963, 347] on button "Next image" at bounding box center [965, 334] width 36 height 36
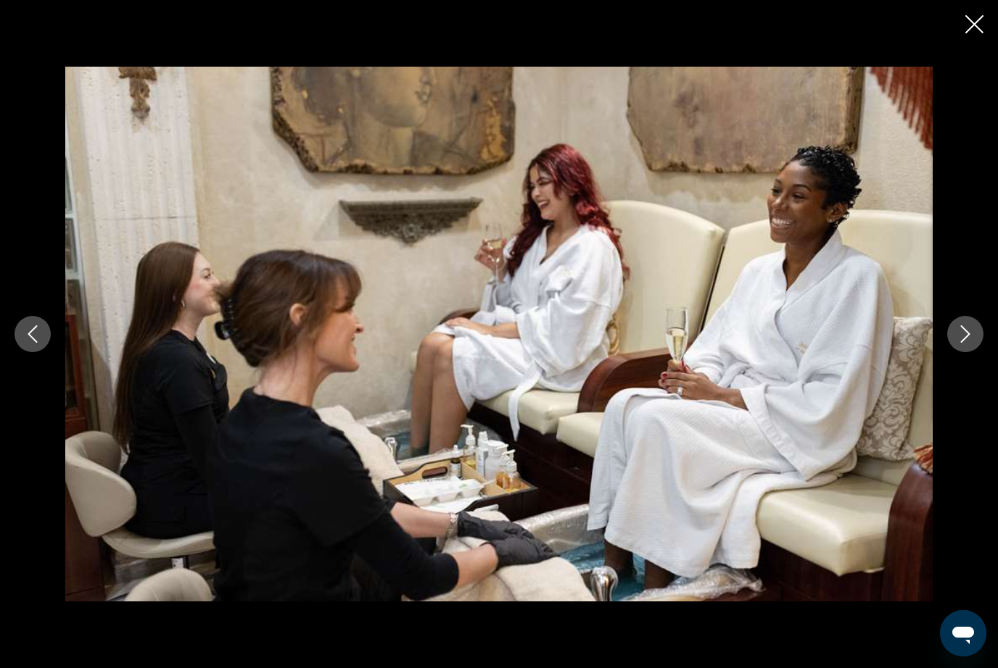
click at [969, 347] on button "Next image" at bounding box center [965, 334] width 36 height 36
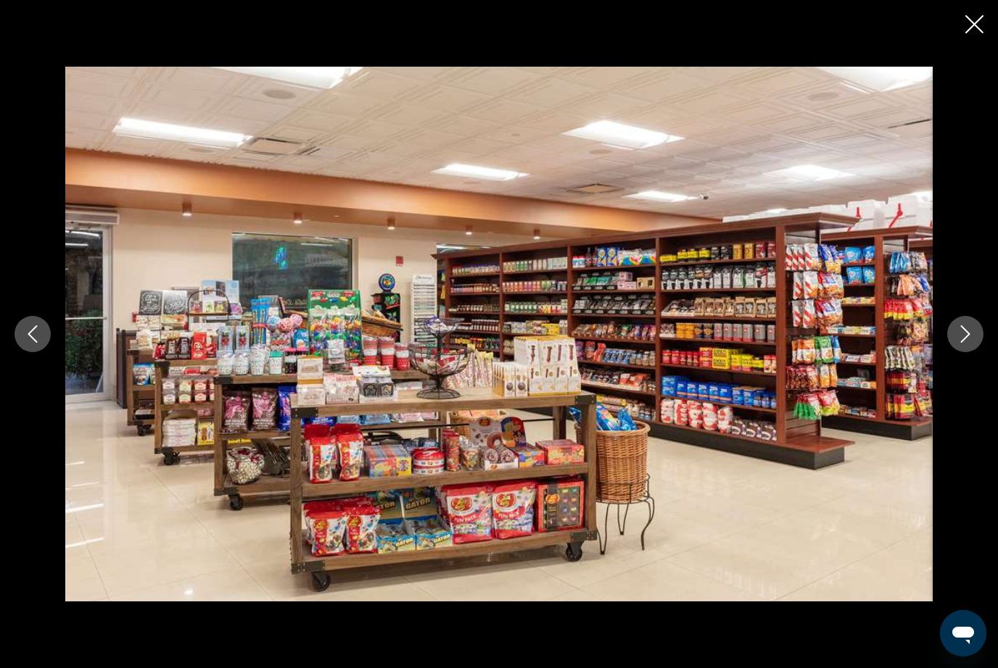
click at [964, 343] on icon "Next image" at bounding box center [965, 334] width 9 height 17
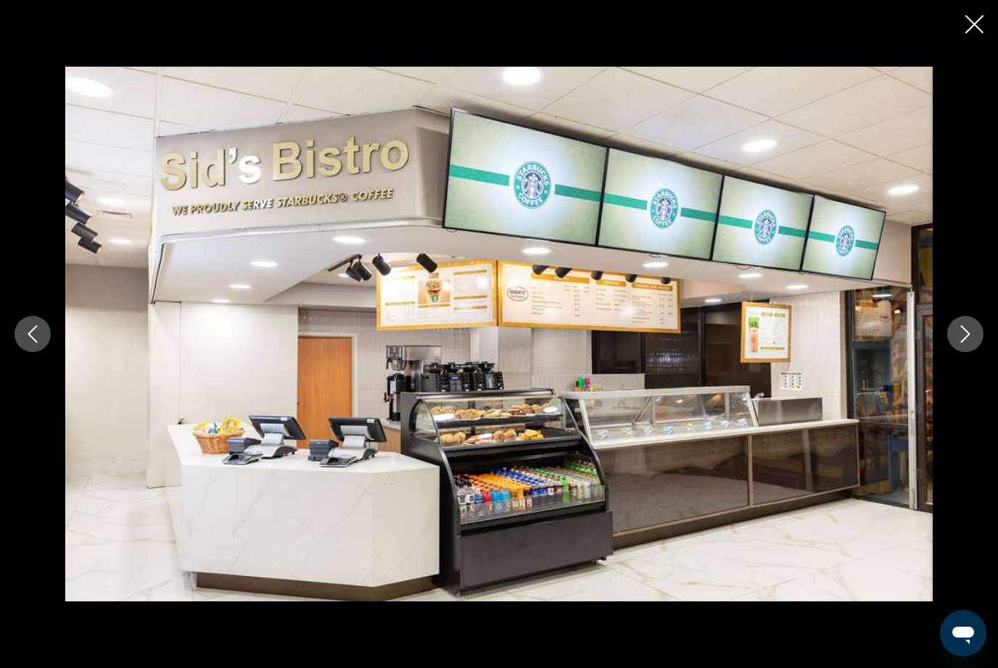
click at [969, 343] on icon "Next image" at bounding box center [964, 334] width 17 height 17
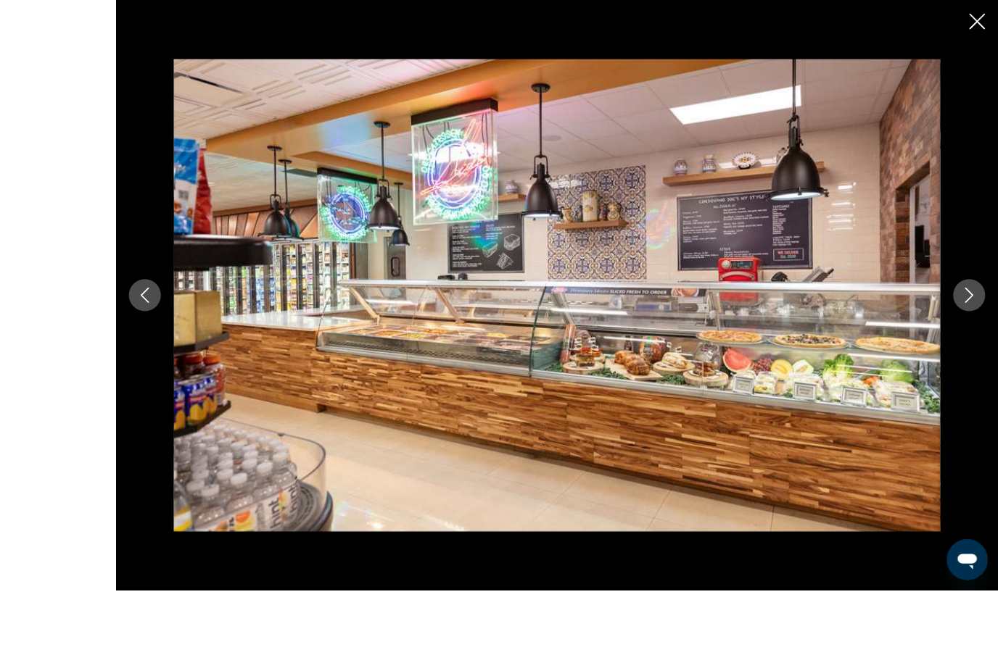
scroll to position [808, 0]
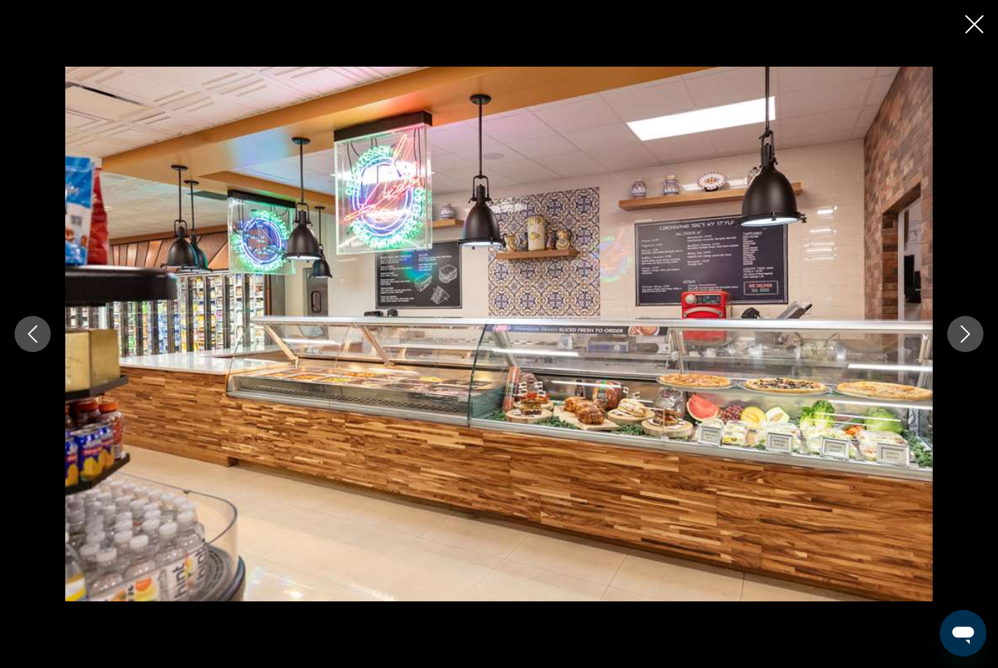
click at [967, 343] on icon "Next image" at bounding box center [964, 334] width 17 height 17
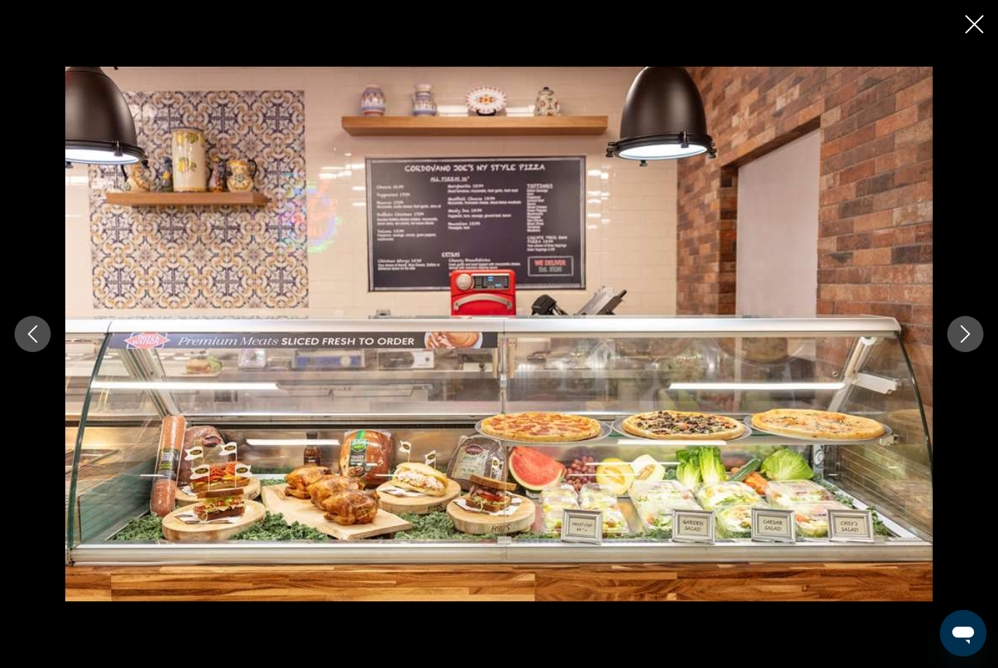
click at [961, 352] on button "Next image" at bounding box center [965, 334] width 36 height 36
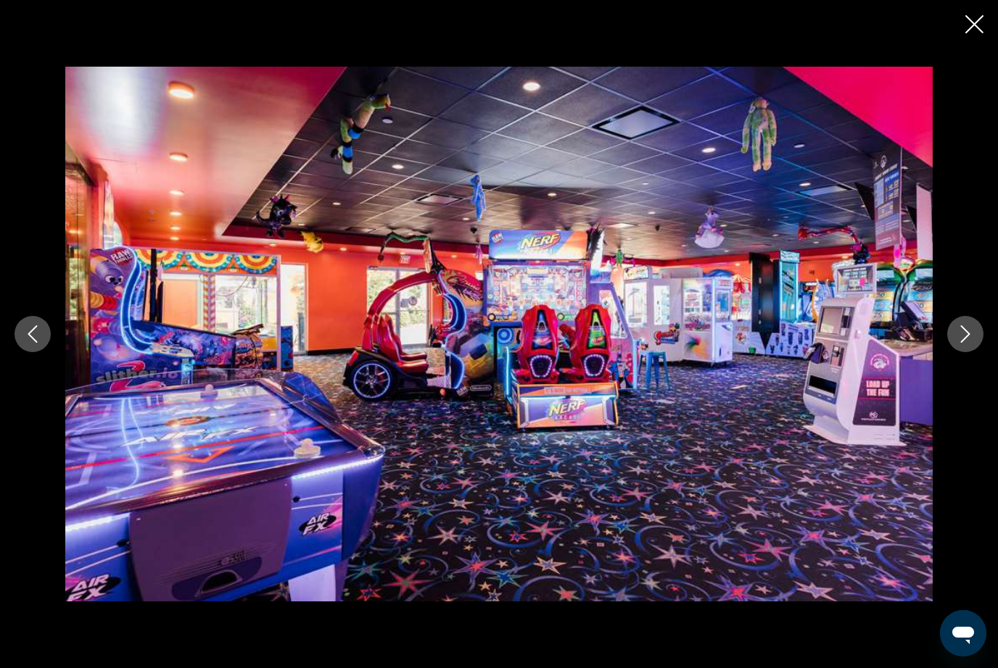
click at [974, 352] on button "Next image" at bounding box center [965, 334] width 36 height 36
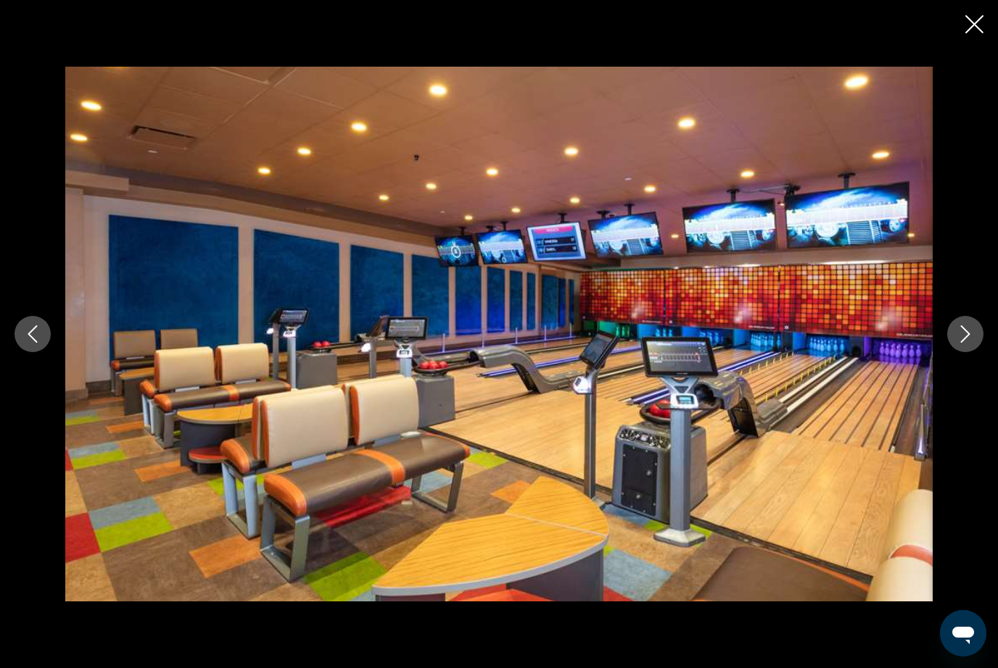
click at [975, 352] on button "Next image" at bounding box center [965, 334] width 36 height 36
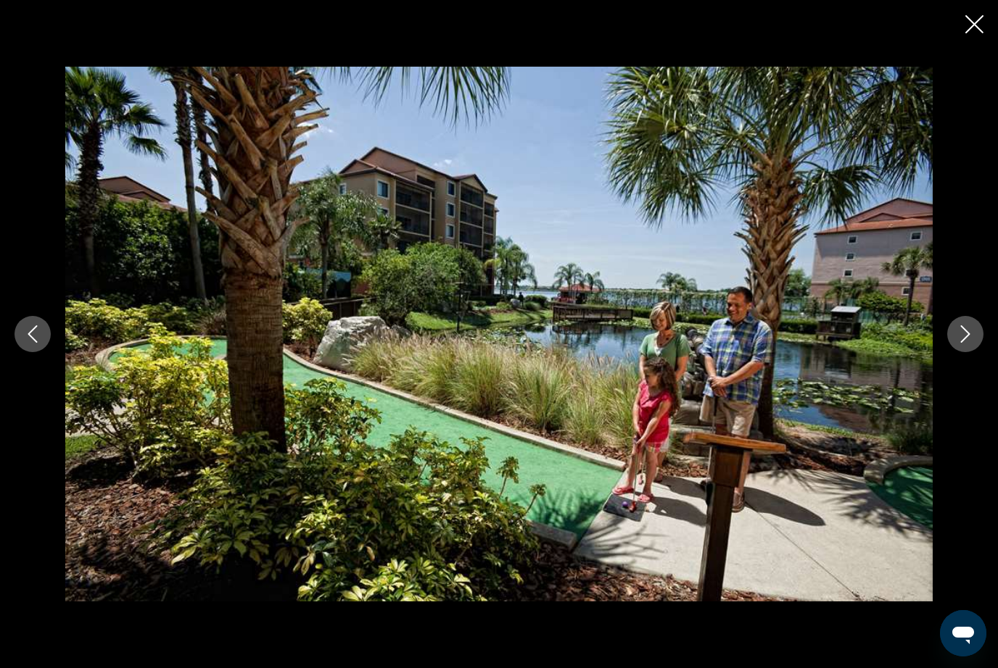
click at [971, 343] on icon "Next image" at bounding box center [964, 334] width 17 height 17
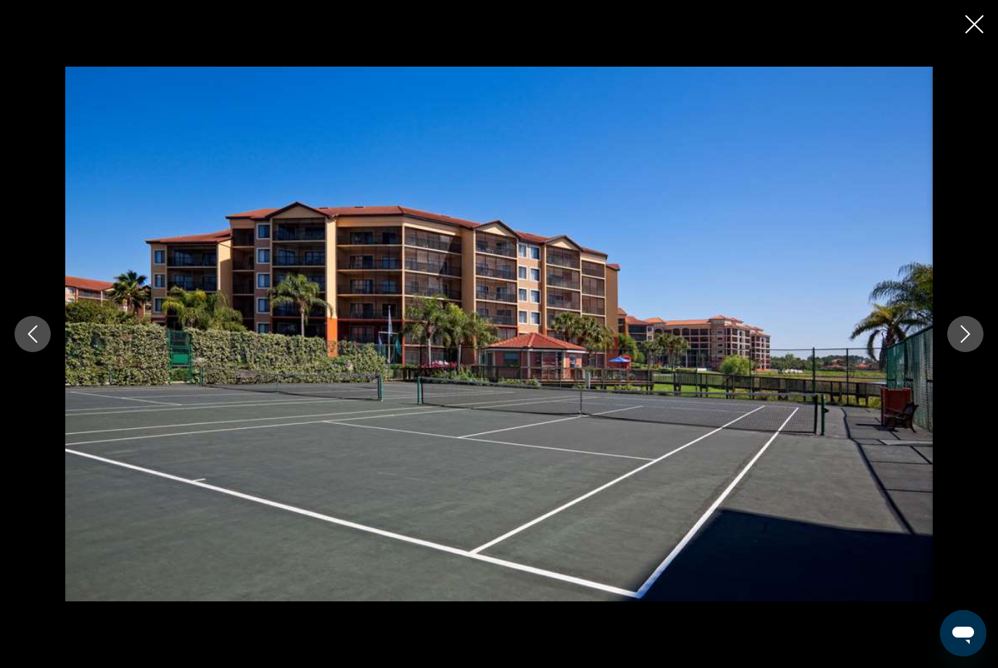
click at [965, 352] on button "Next image" at bounding box center [965, 334] width 36 height 36
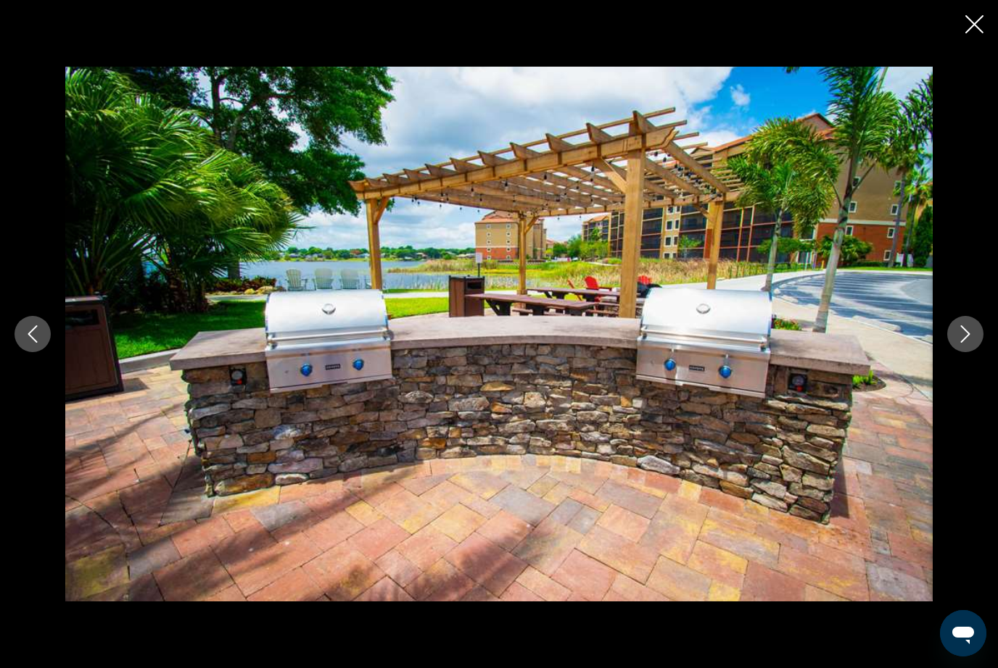
click at [965, 343] on icon "Next image" at bounding box center [964, 334] width 17 height 17
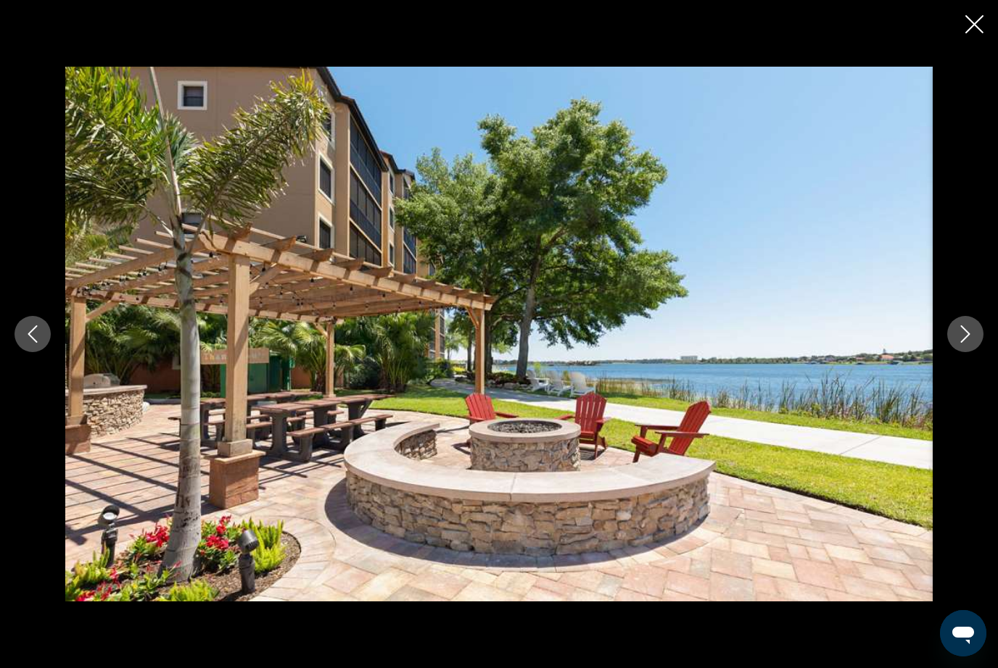
click at [962, 352] on button "Next image" at bounding box center [965, 334] width 36 height 36
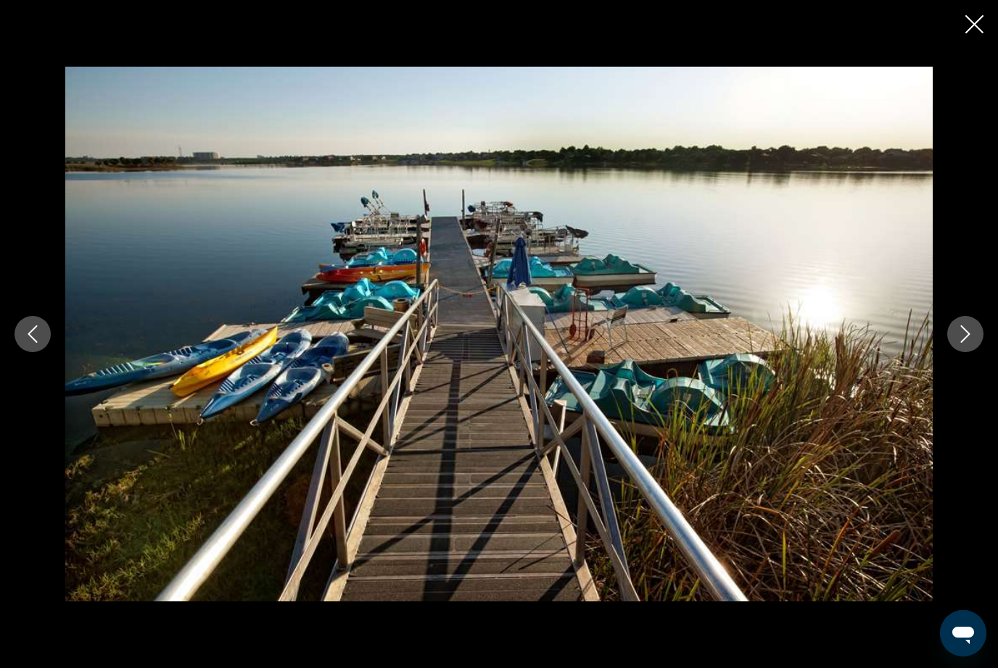
click at [955, 352] on button "Next image" at bounding box center [965, 334] width 36 height 36
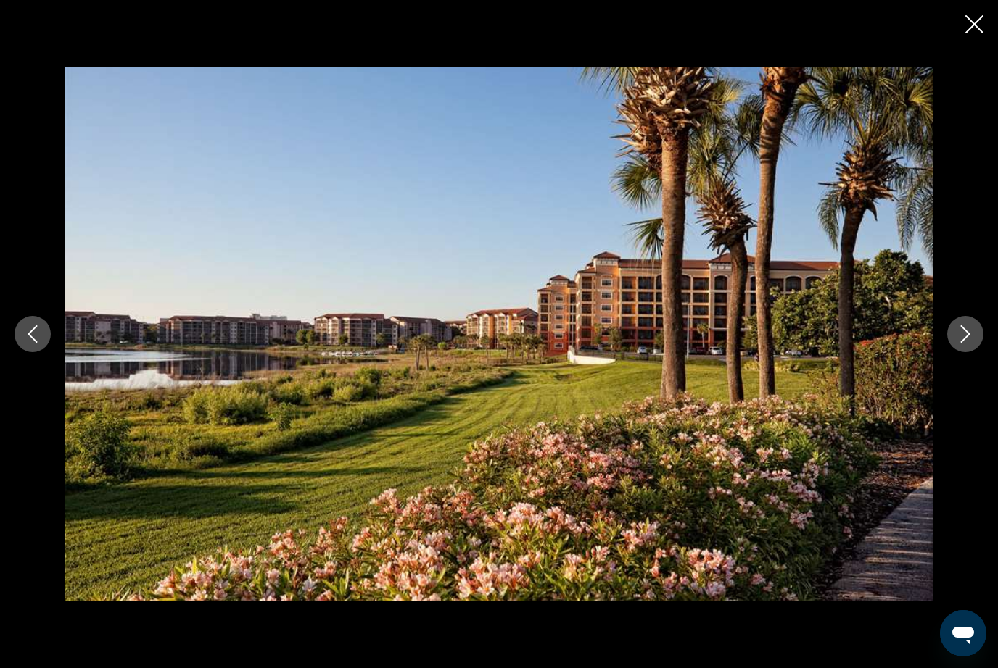
click at [969, 343] on icon "Next image" at bounding box center [964, 334] width 17 height 17
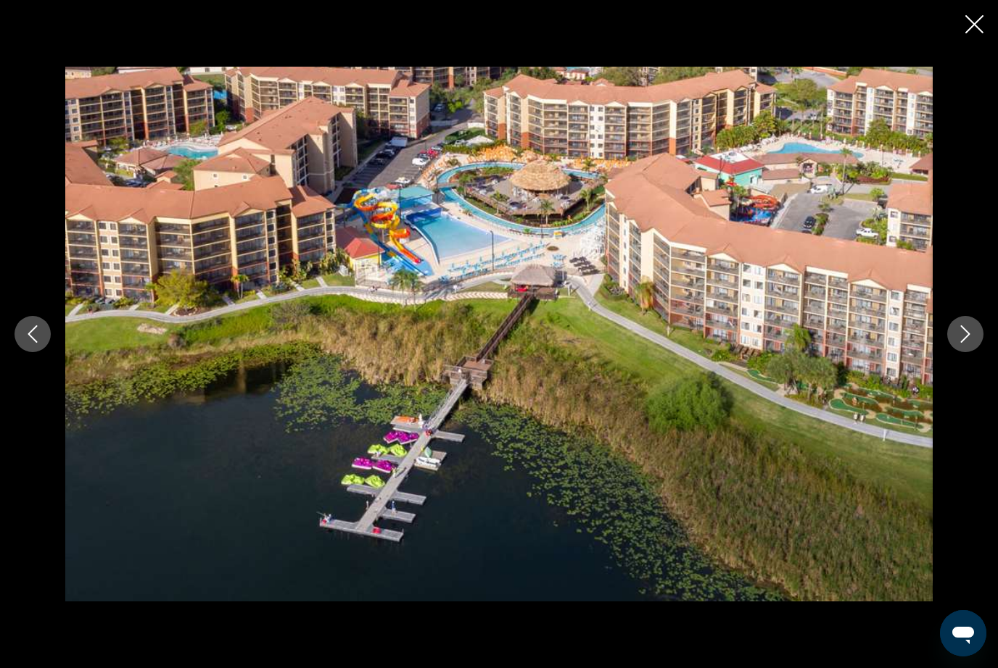
click at [975, 34] on button "Close slideshow" at bounding box center [974, 26] width 18 height 22
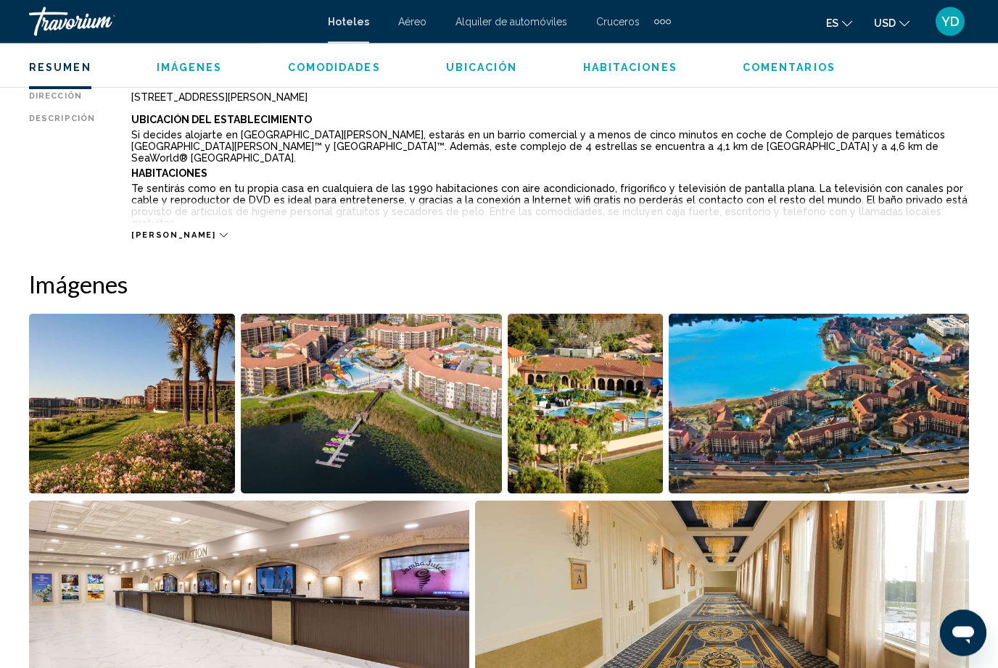
scroll to position [780, 0]
click at [157, 239] on span "[PERSON_NAME]" at bounding box center [173, 235] width 84 height 9
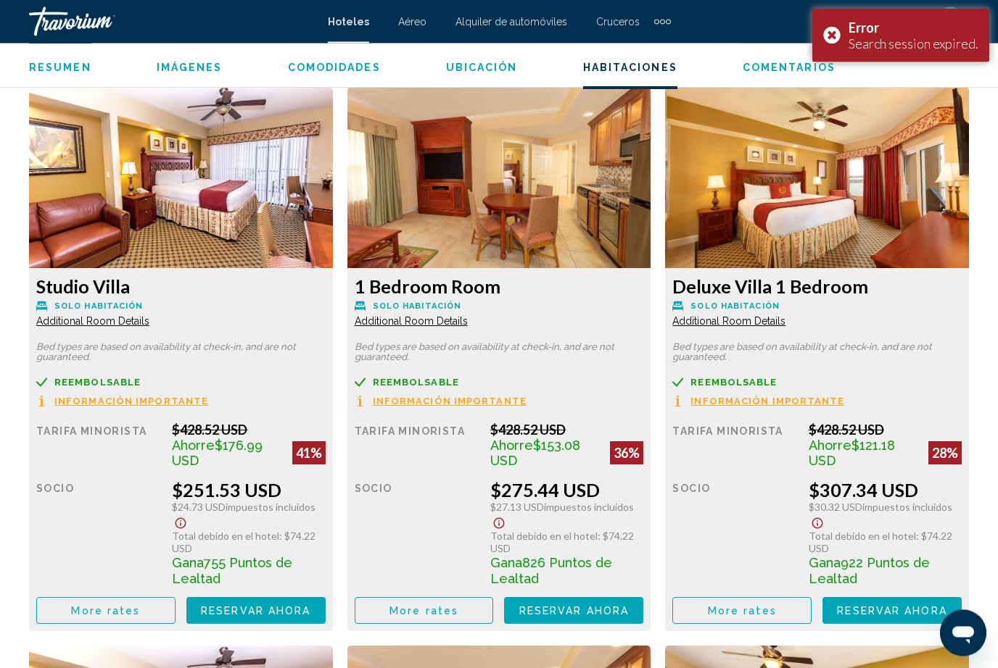
scroll to position [2385, 0]
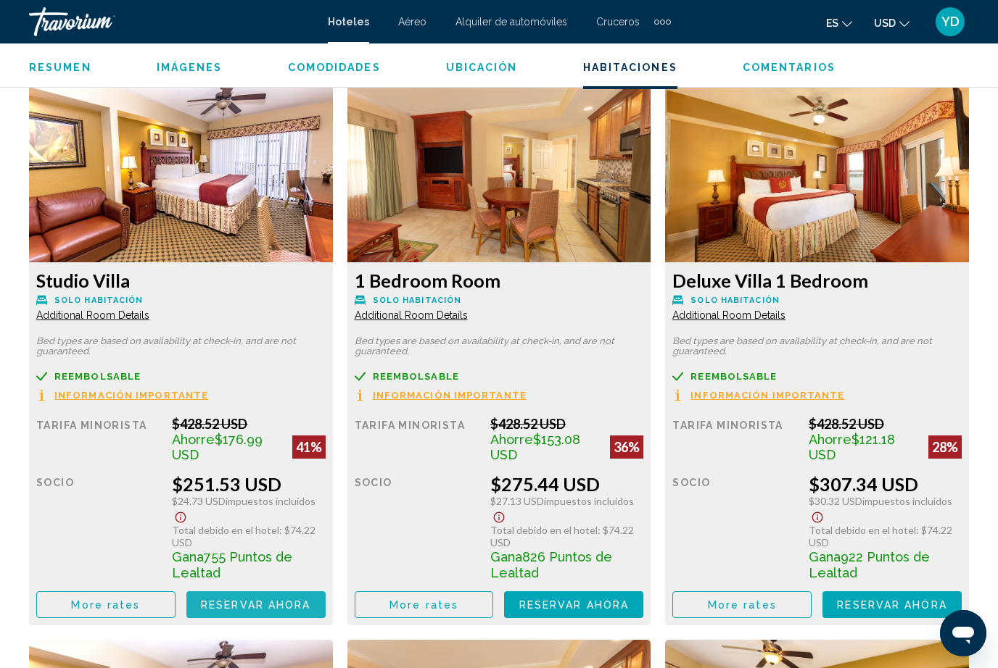
click at [273, 600] on span "Reservar ahora" at bounding box center [255, 606] width 109 height 12
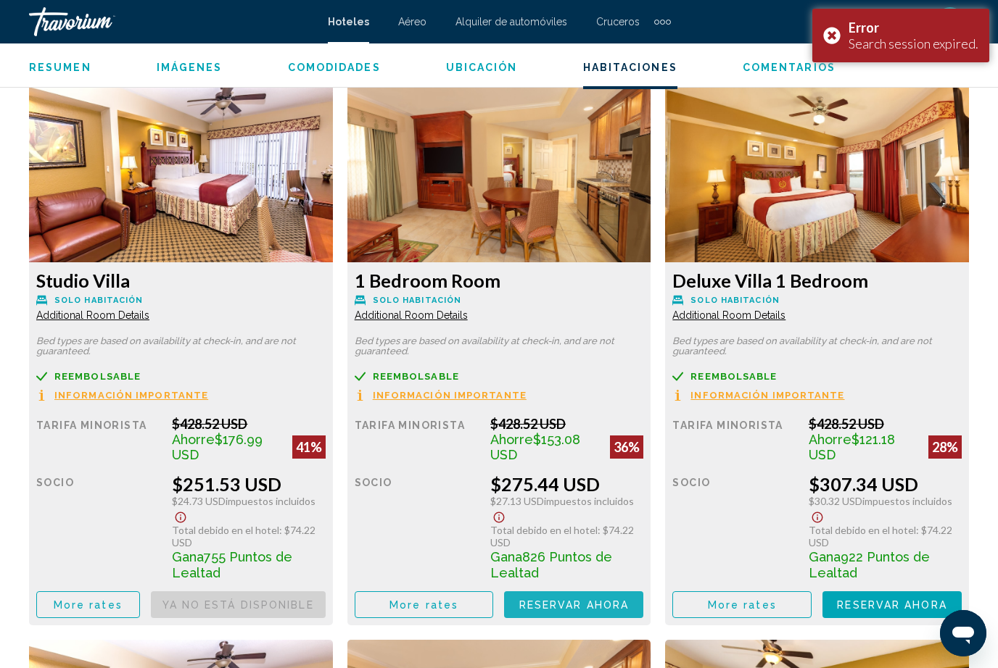
click at [0, 0] on span "Reservar ahora" at bounding box center [0, 0] width 0 height 0
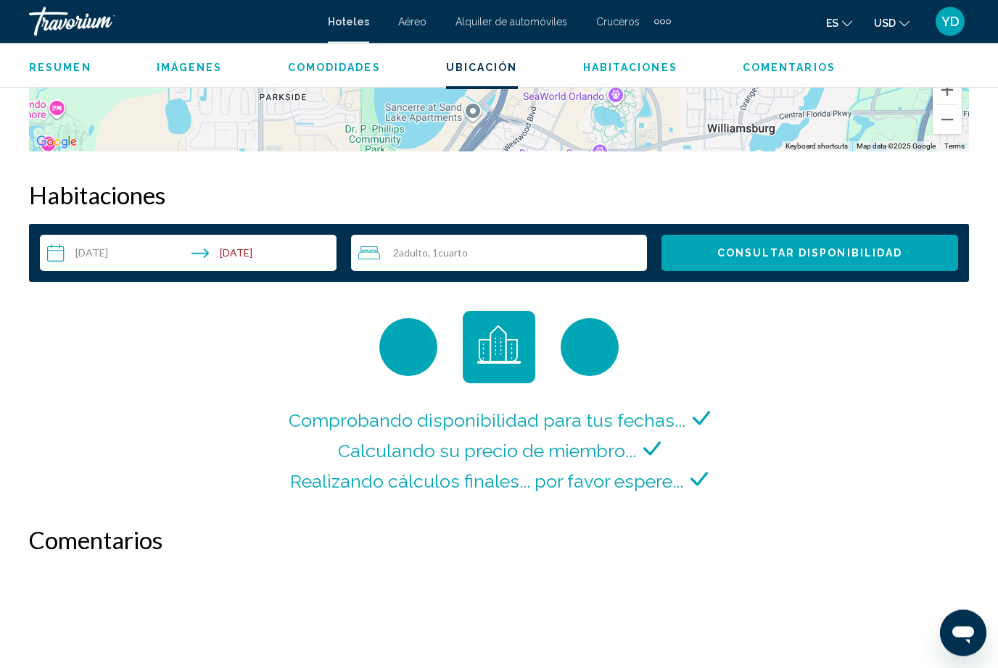
scroll to position [1997, 0]
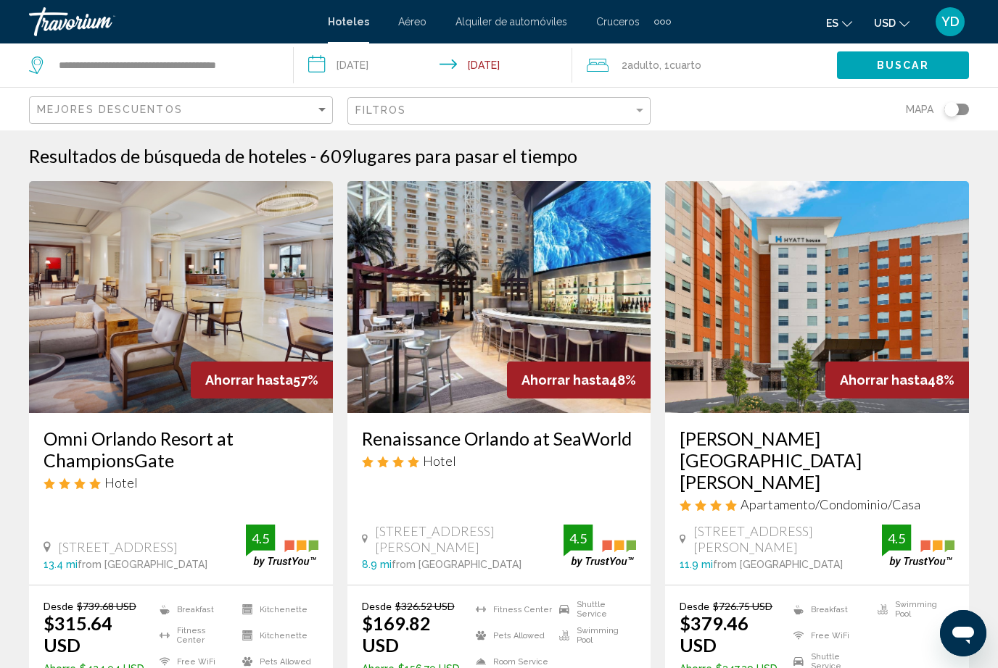
click at [283, 51] on app-destination-search "**********" at bounding box center [147, 66] width 294 height 44
click at [398, 56] on input "**********" at bounding box center [436, 68] width 285 height 48
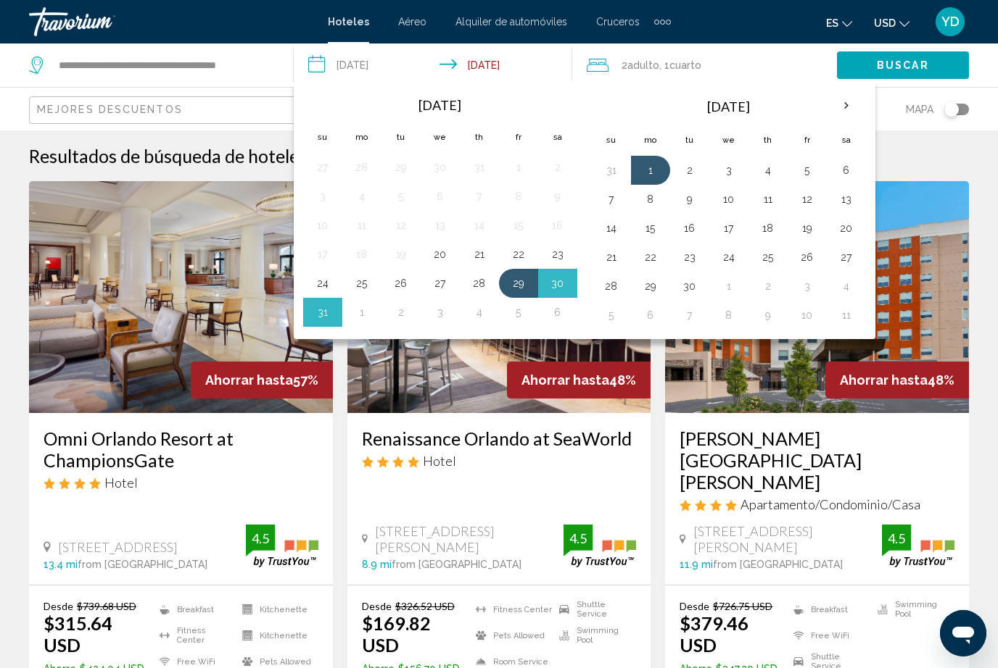
click at [850, 105] on th "Next month" at bounding box center [846, 106] width 39 height 32
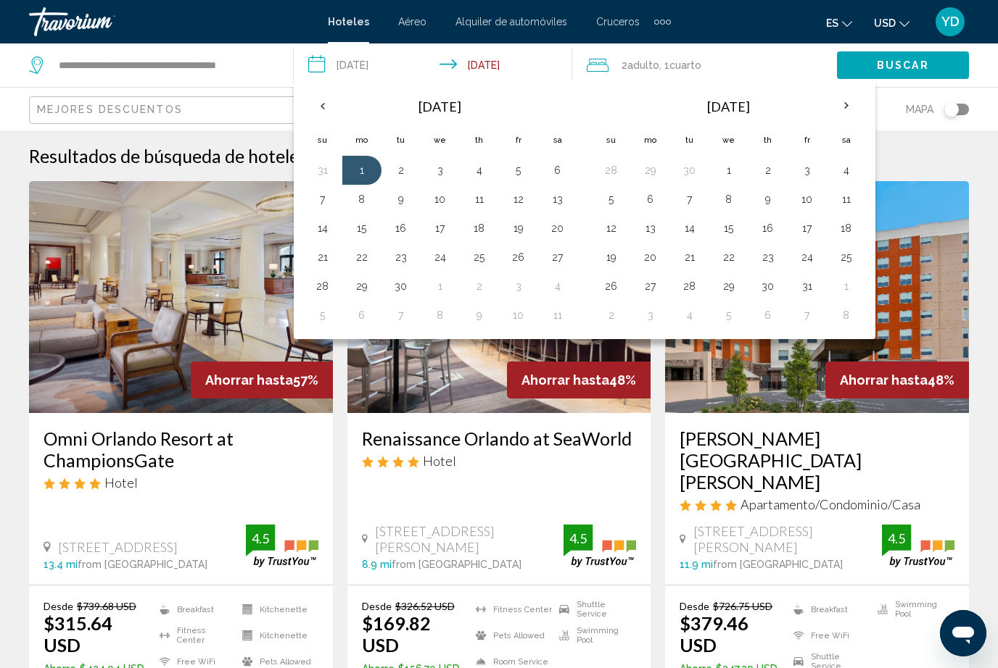
click at [803, 189] on button "10" at bounding box center [806, 199] width 23 height 20
click at [660, 230] on button "13" at bounding box center [650, 228] width 23 height 20
type input "**********"
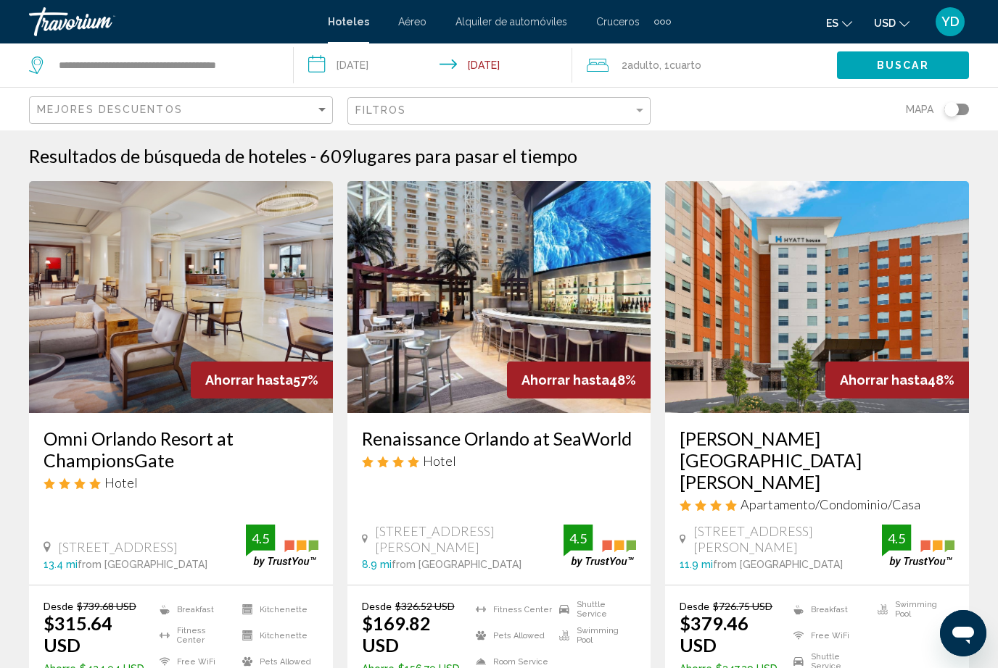
click at [637, 59] on span "Adulto" at bounding box center [643, 65] width 32 height 12
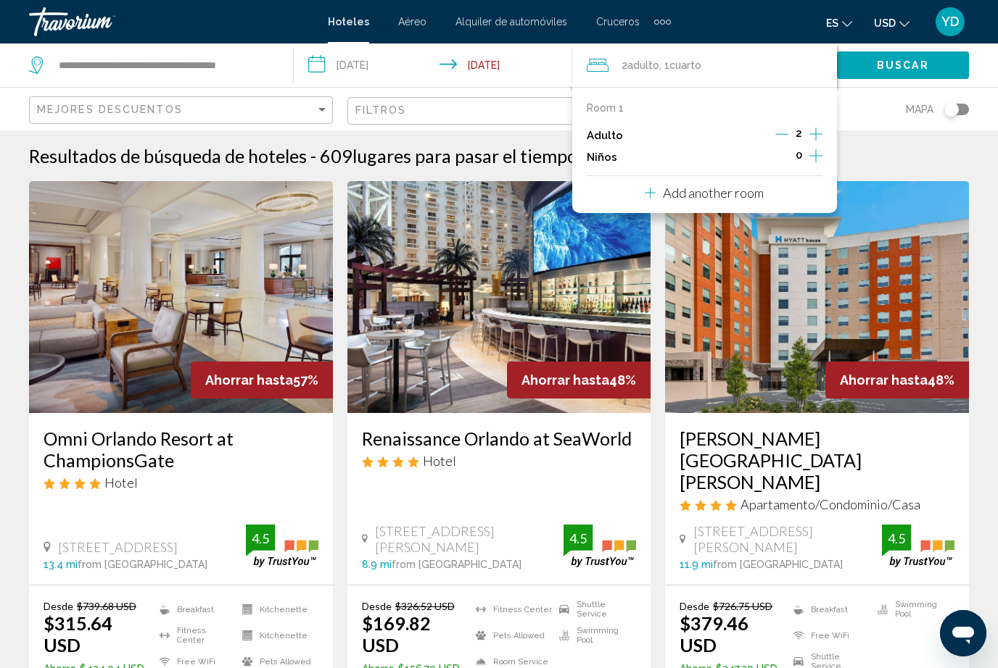
click at [809, 144] on button "Increment adults" at bounding box center [815, 136] width 13 height 22
click at [820, 147] on icon "Increment children" at bounding box center [815, 155] width 13 height 17
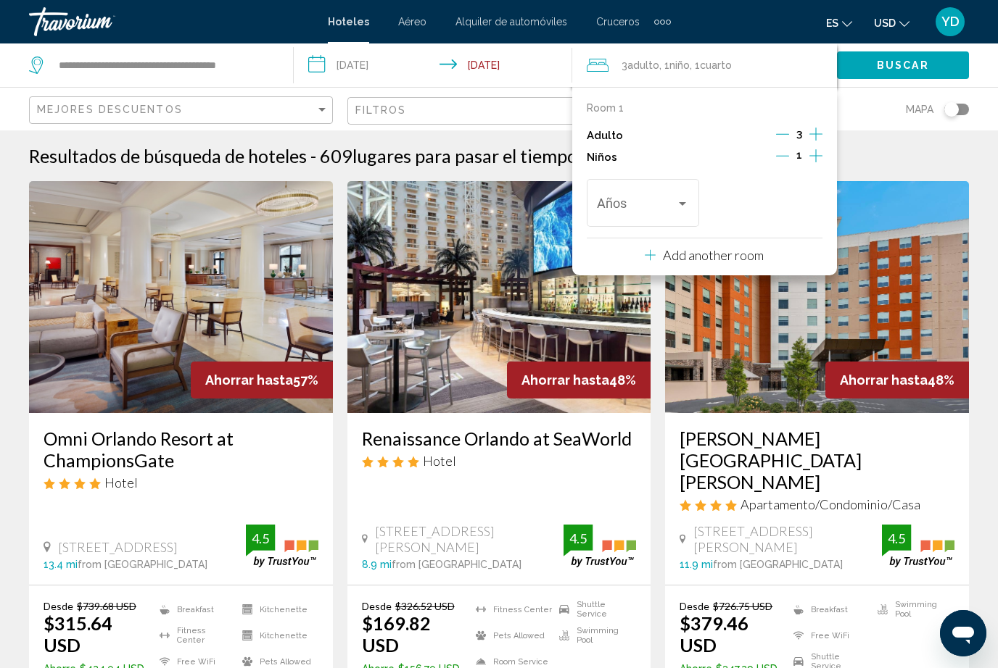
click at [692, 190] on div "Años" at bounding box center [643, 200] width 112 height 51
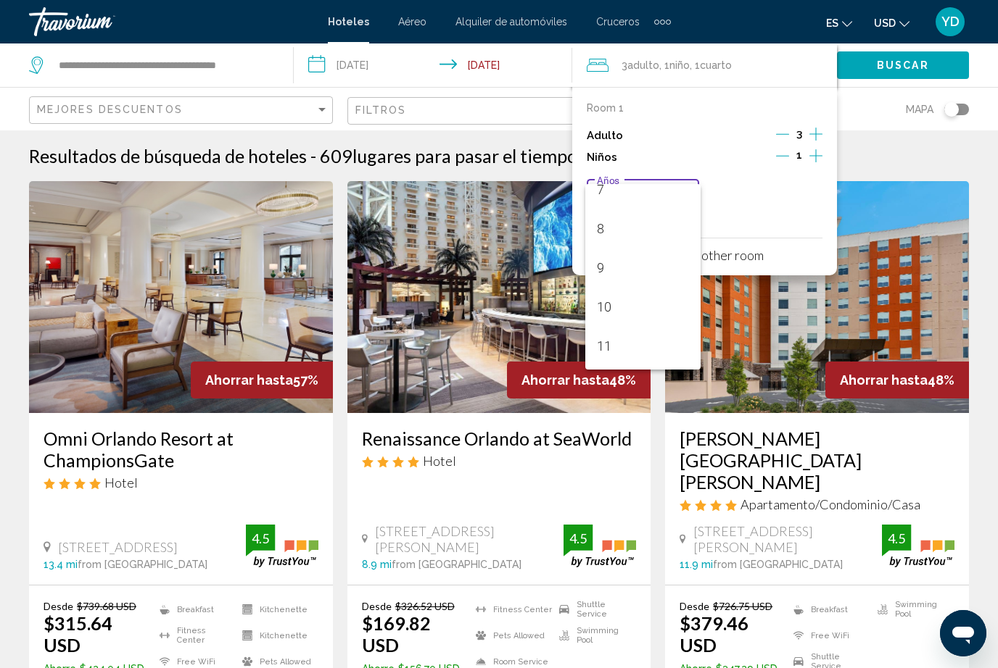
scroll to position [339, 0]
click at [627, 327] on span "12" at bounding box center [643, 334] width 93 height 39
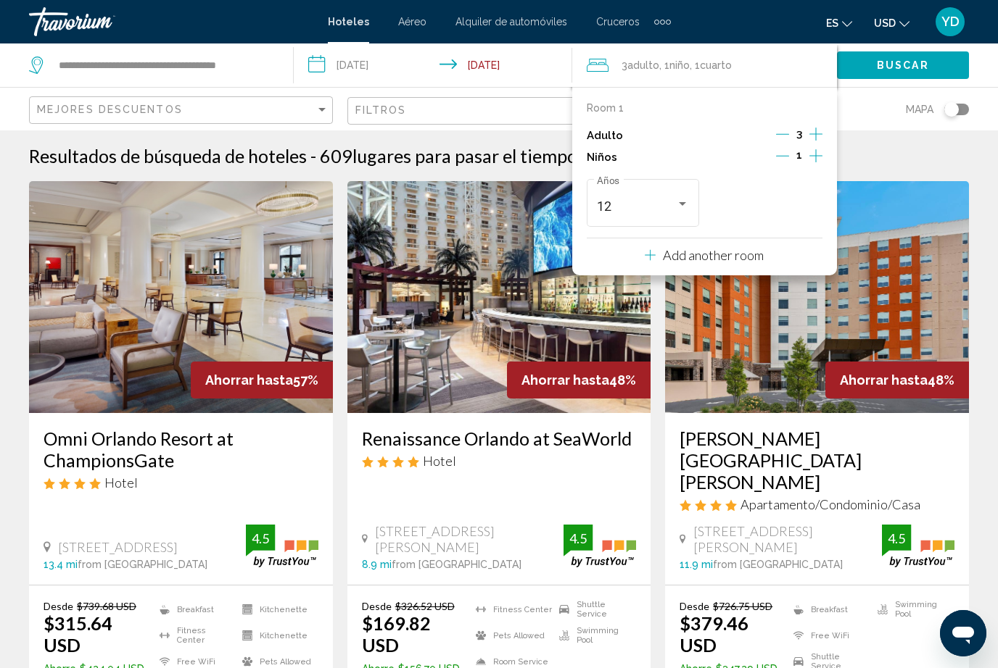
click at [914, 60] on span "Buscar" at bounding box center [903, 66] width 52 height 12
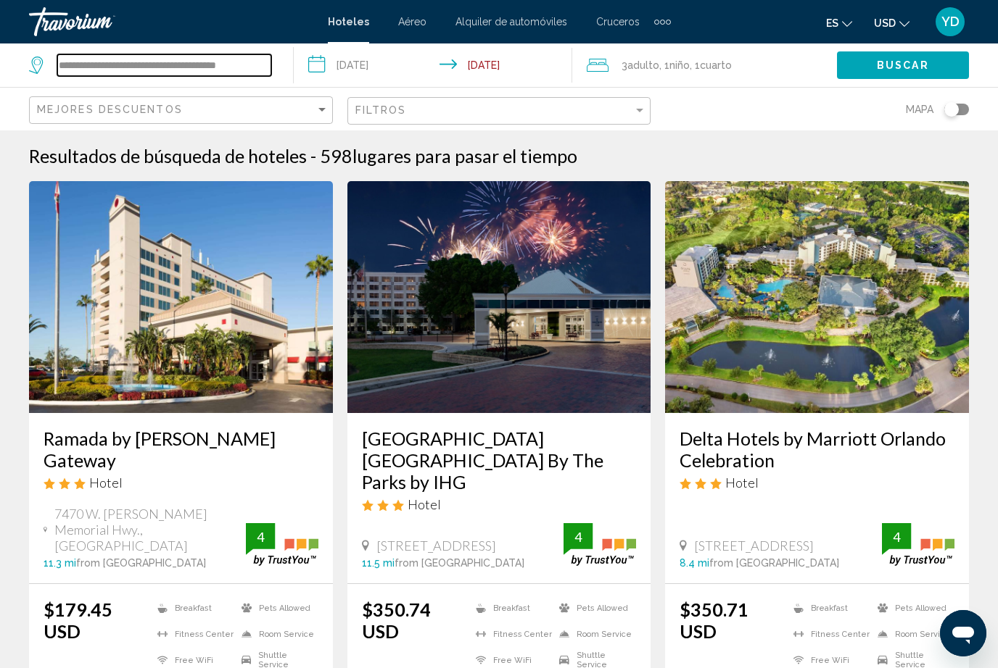
click at [268, 54] on input "**********" at bounding box center [164, 65] width 214 height 22
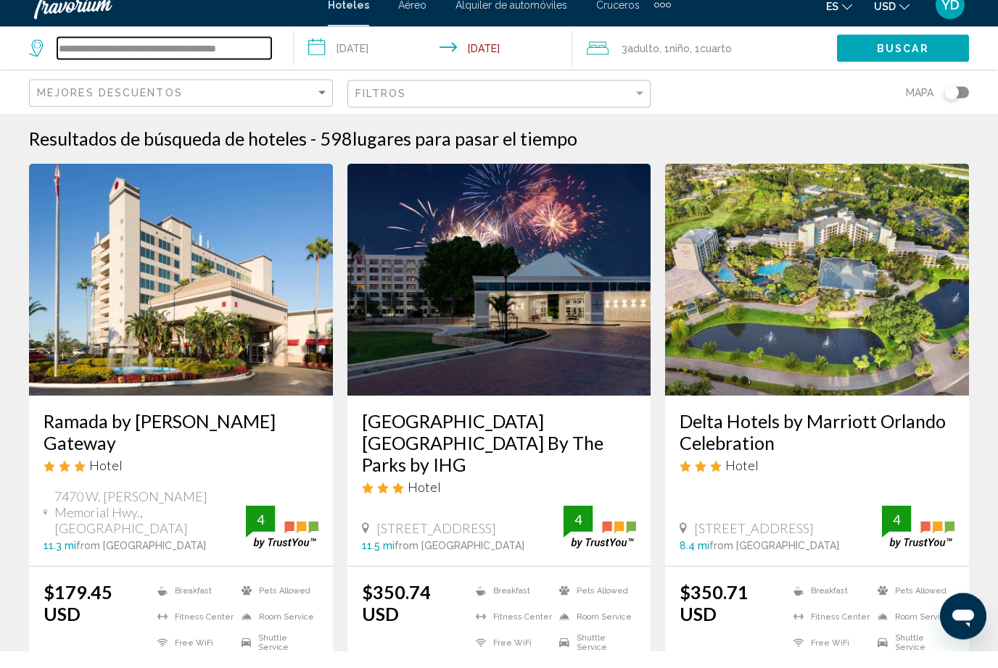
click at [263, 54] on input "**********" at bounding box center [164, 65] width 214 height 22
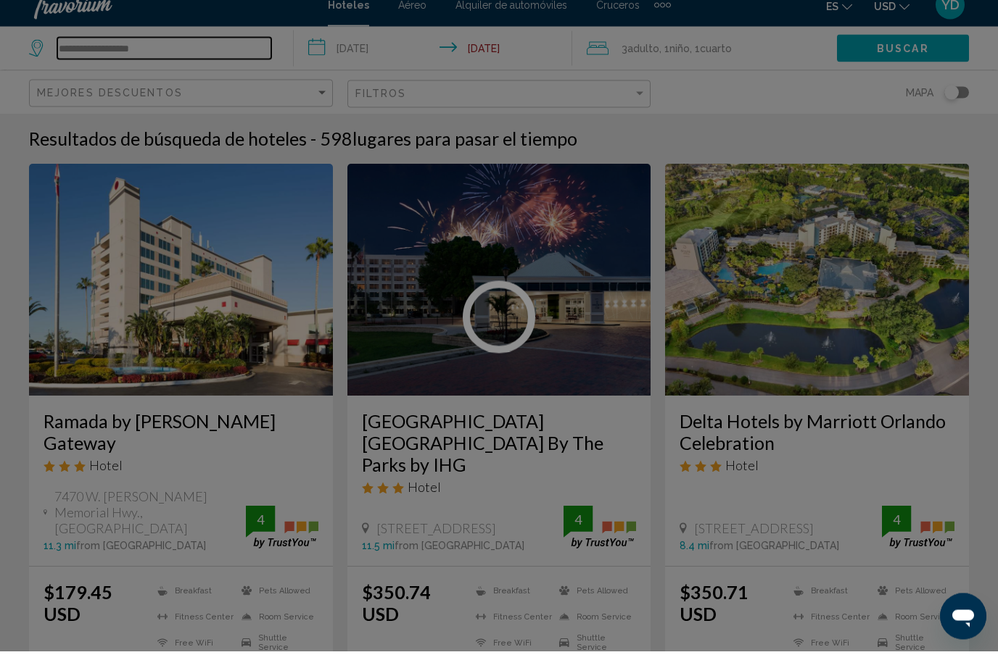
type input "**********"
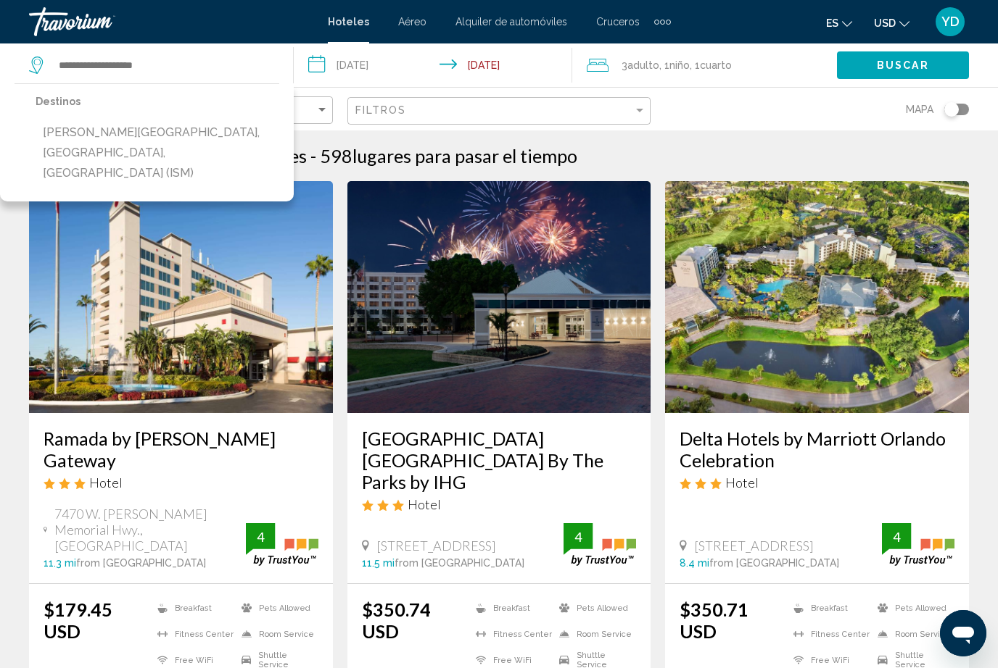
click at [477, 253] on img "Main content" at bounding box center [499, 297] width 304 height 232
